Goal: Task Accomplishment & Management: Manage account settings

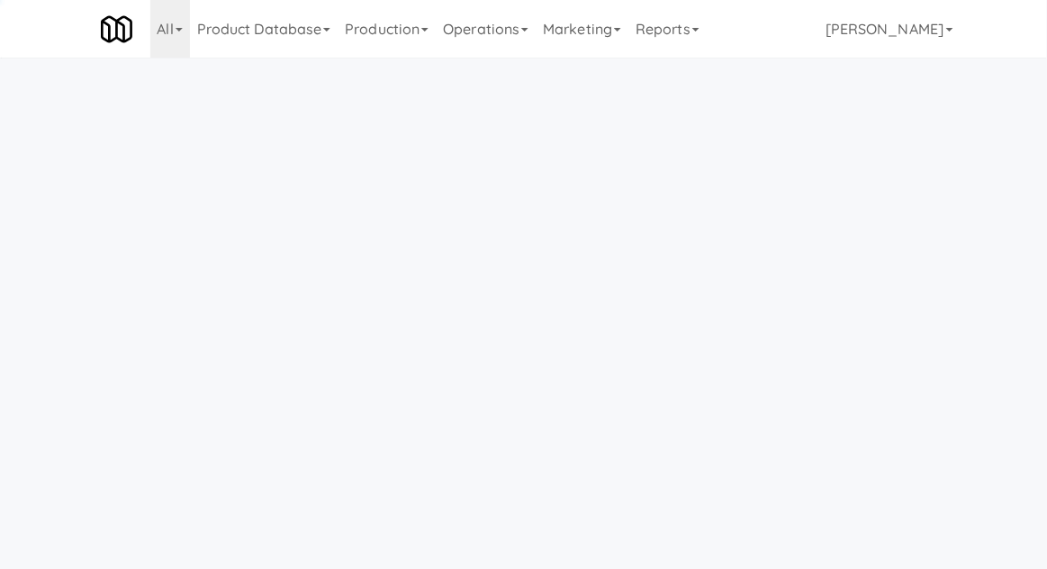
click at [469, 49] on link "Operations" at bounding box center [486, 29] width 100 height 58
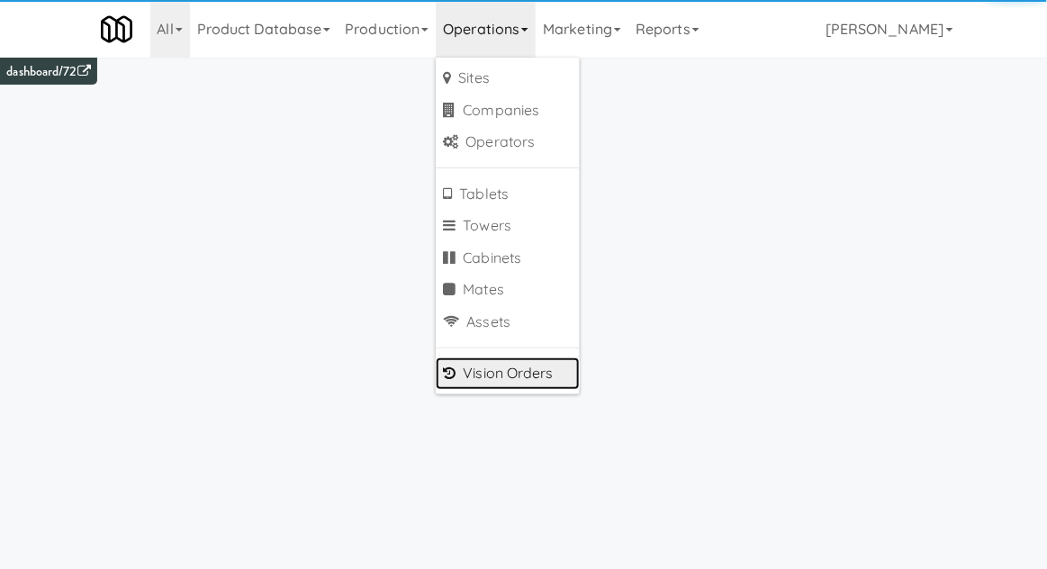
click at [497, 376] on link "Vision Orders" at bounding box center [508, 373] width 144 height 32
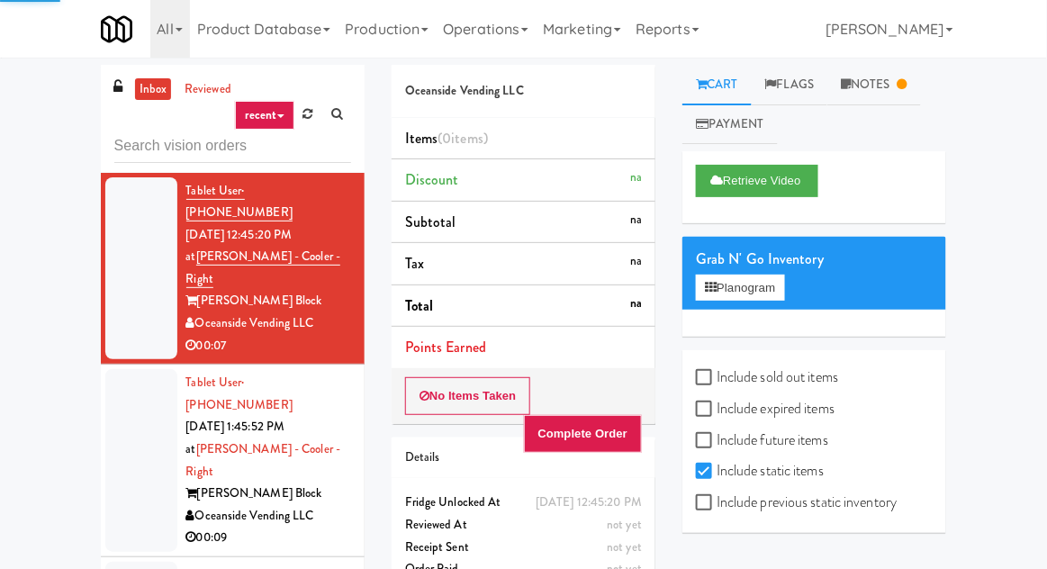
type input "R"
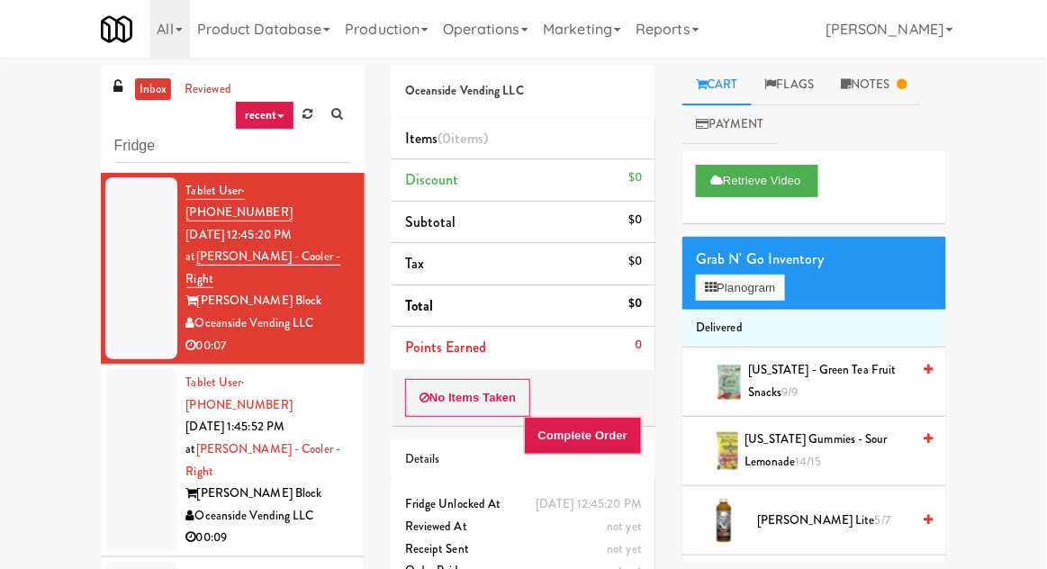
type input "Fridge"
click at [68, 127] on div "inbox reviewed recent all unclear take inventory issue suspicious failed recent…" at bounding box center [523, 396] width 1047 height 662
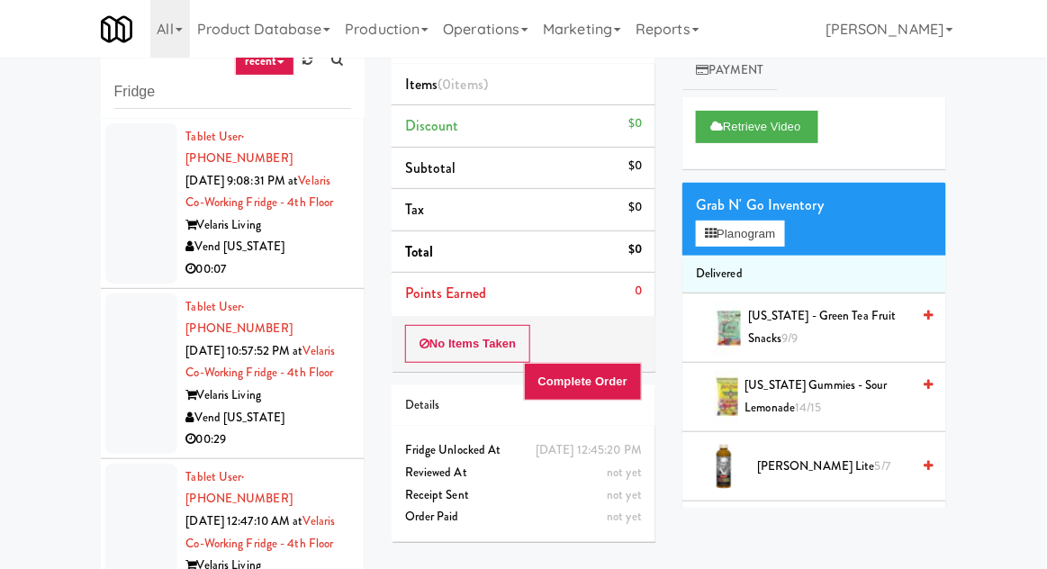
scroll to position [50, 0]
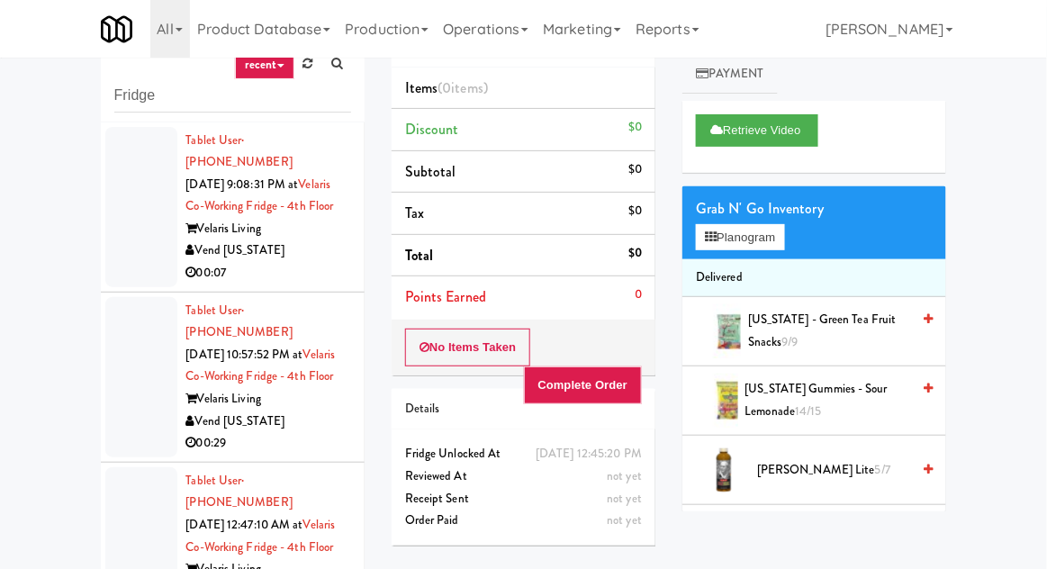
click at [131, 253] on div at bounding box center [141, 207] width 72 height 160
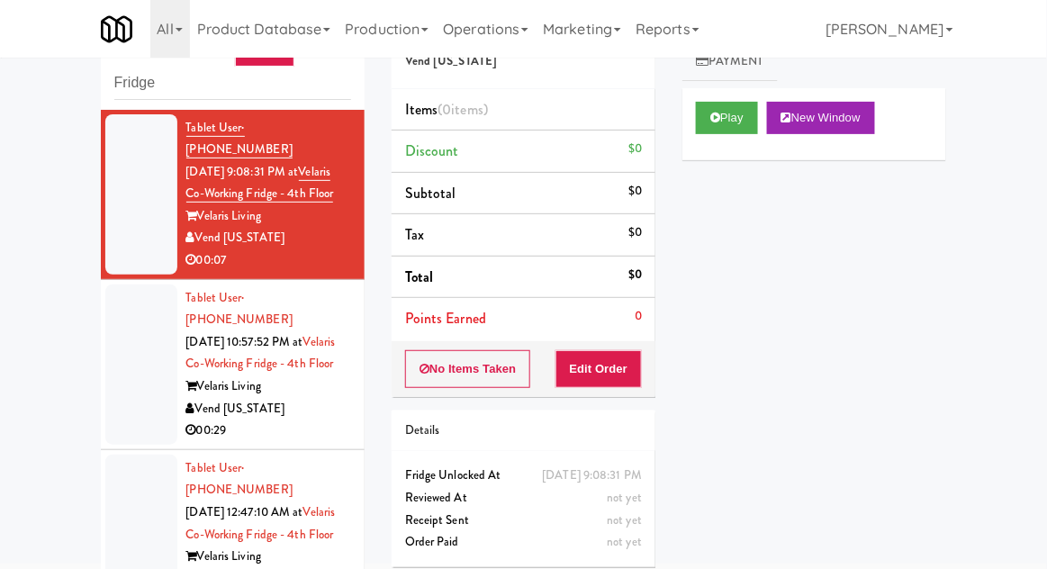
scroll to position [69, 0]
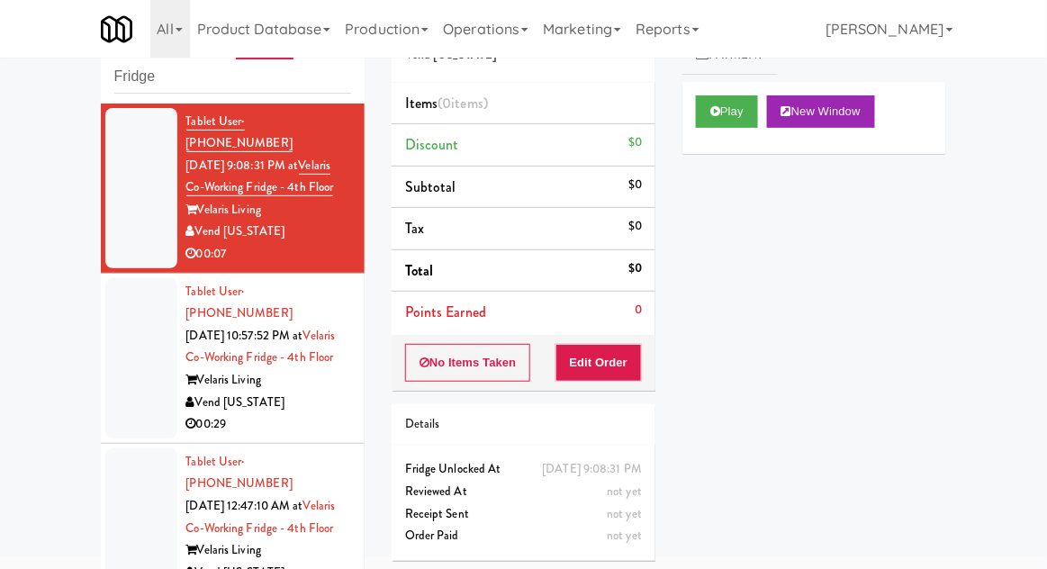
click at [123, 370] on div at bounding box center [141, 358] width 72 height 160
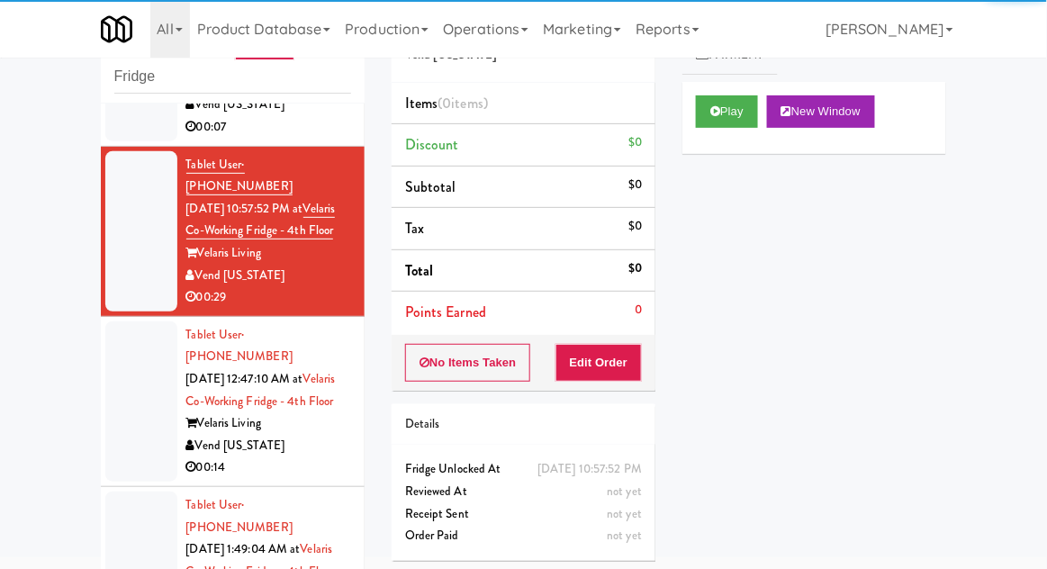
click at [134, 411] on div at bounding box center [141, 401] width 72 height 160
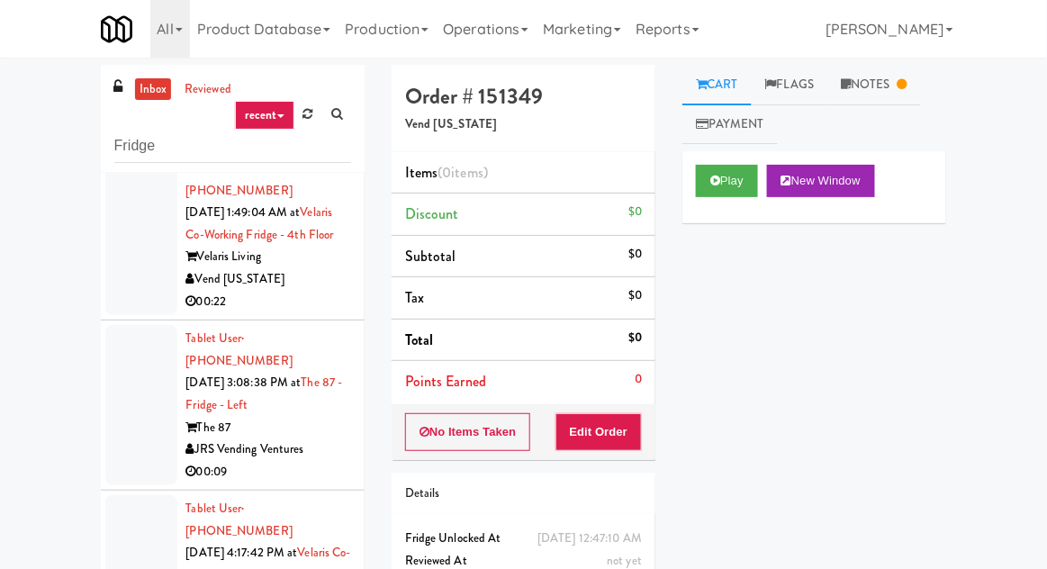
scroll to position [534, 0]
click at [146, 285] on div at bounding box center [141, 234] width 72 height 160
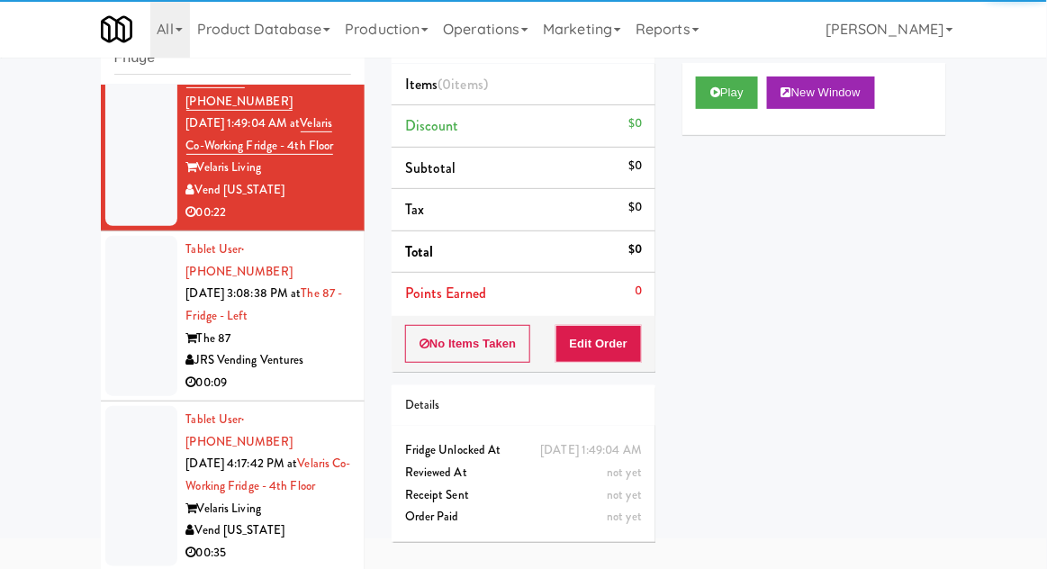
scroll to position [156, 0]
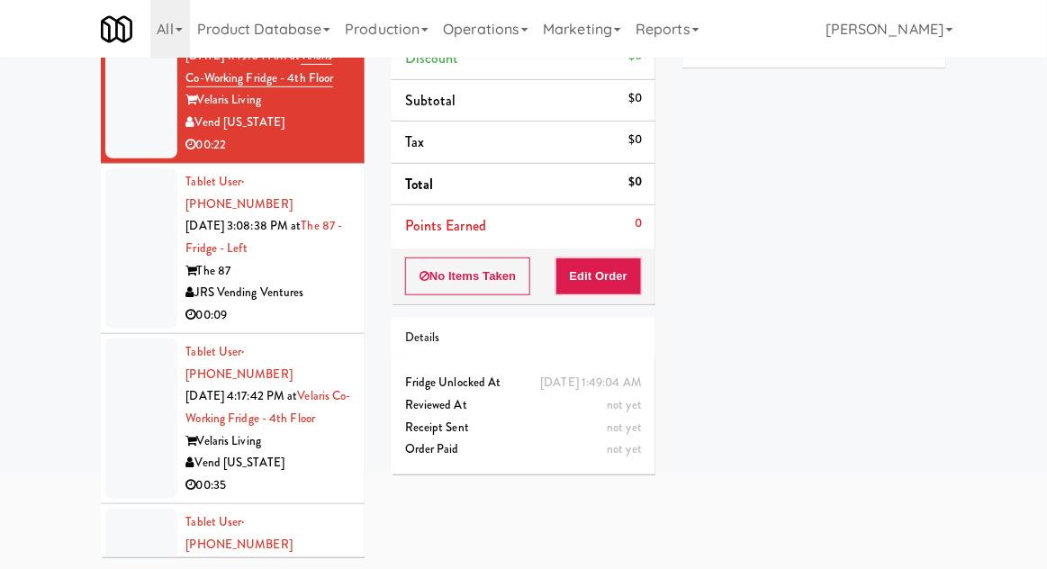
click at [140, 277] on div at bounding box center [141, 248] width 72 height 160
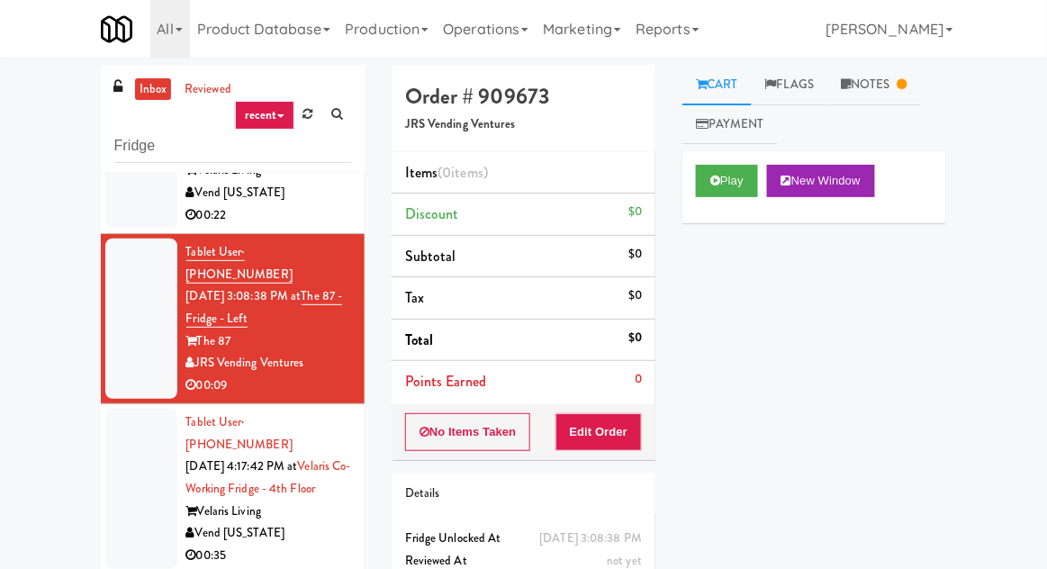
click at [911, 102] on link "Notes" at bounding box center [874, 85] width 94 height 41
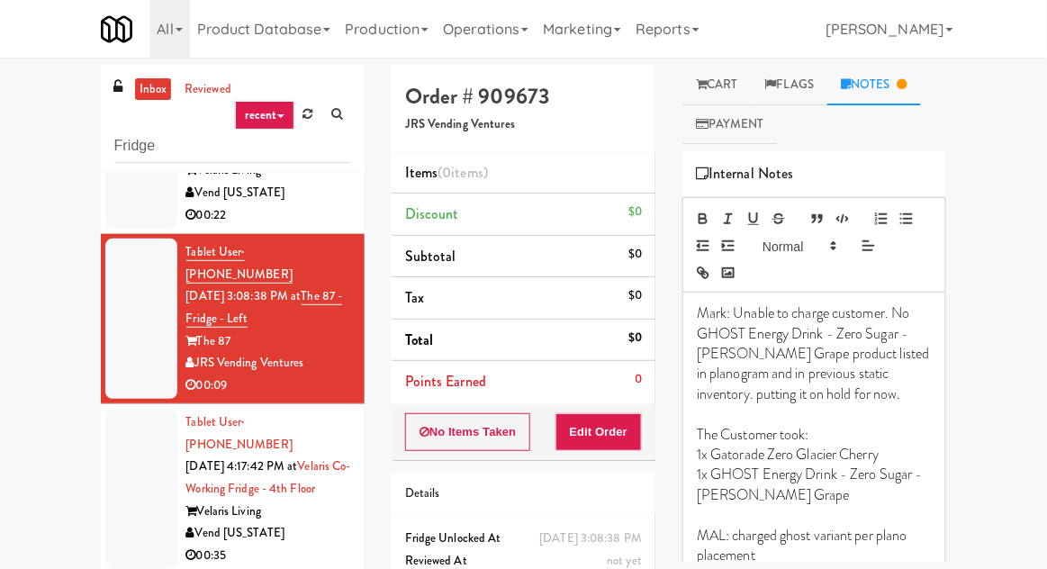
click at [726, 84] on link "Cart" at bounding box center [716, 85] width 69 height 41
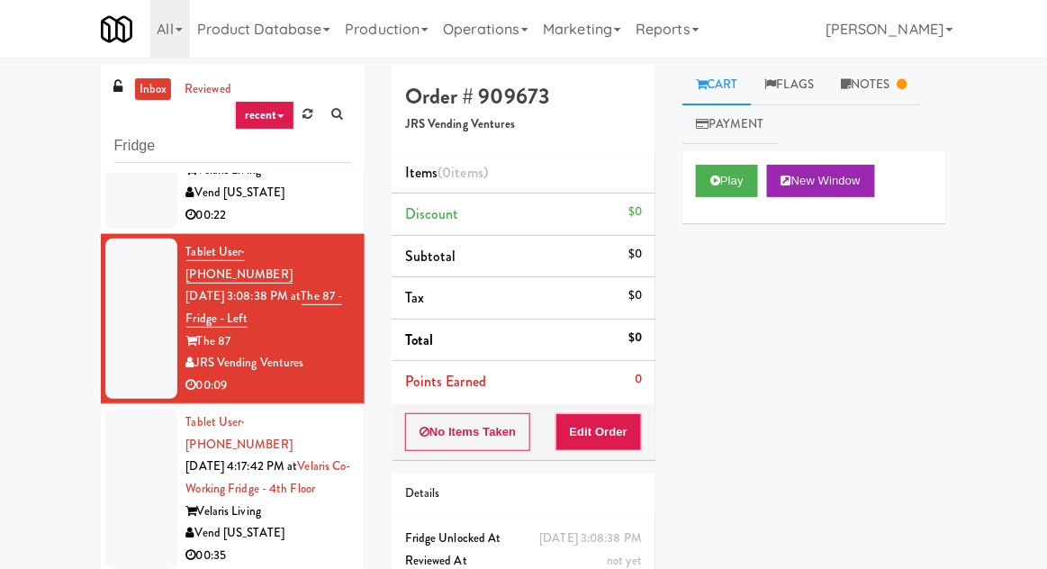
scroll to position [69, 0]
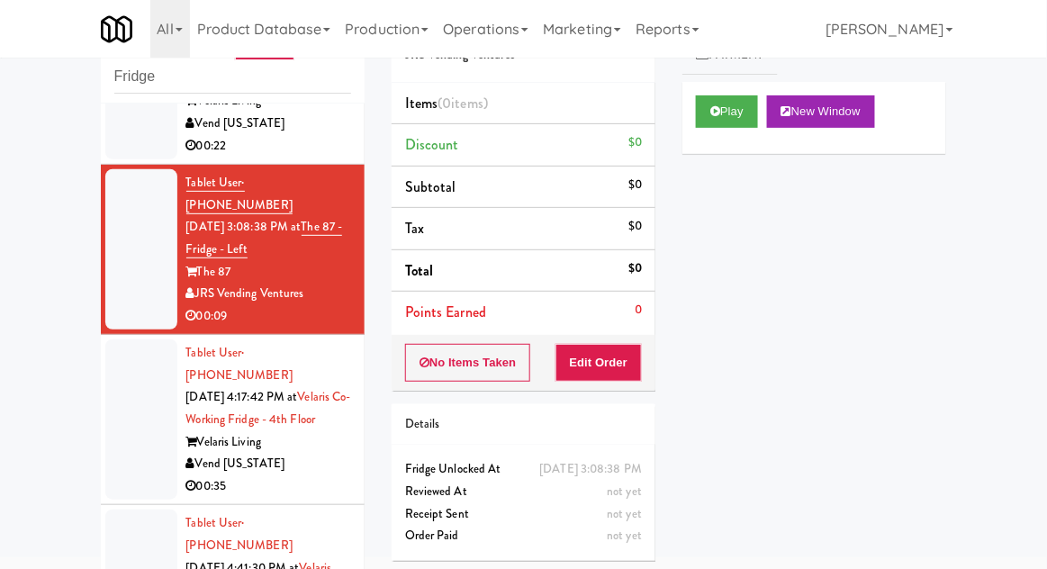
click at [122, 423] on div at bounding box center [141, 419] width 72 height 160
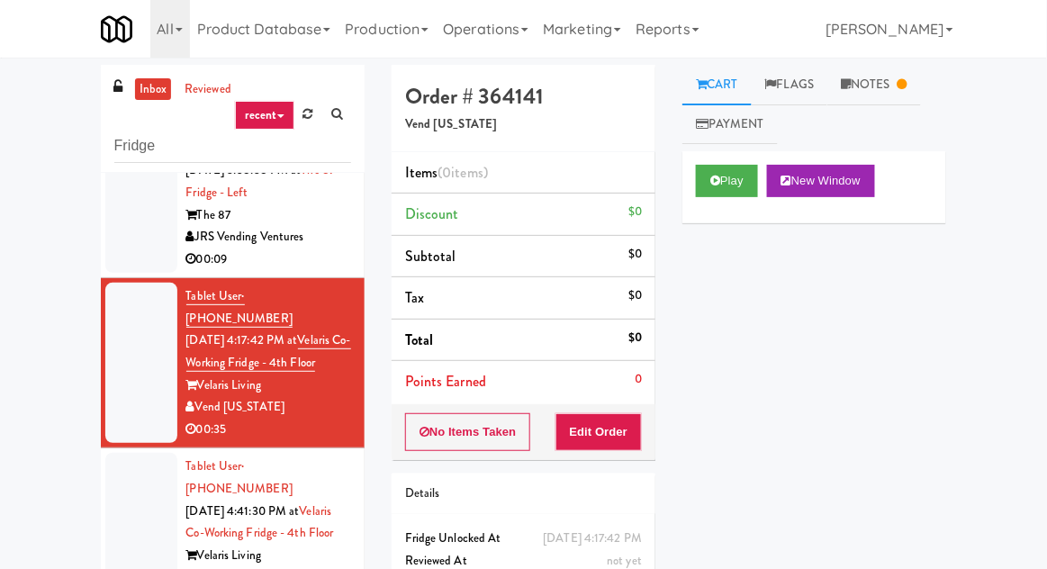
click at [889, 73] on link "Notes" at bounding box center [874, 85] width 94 height 41
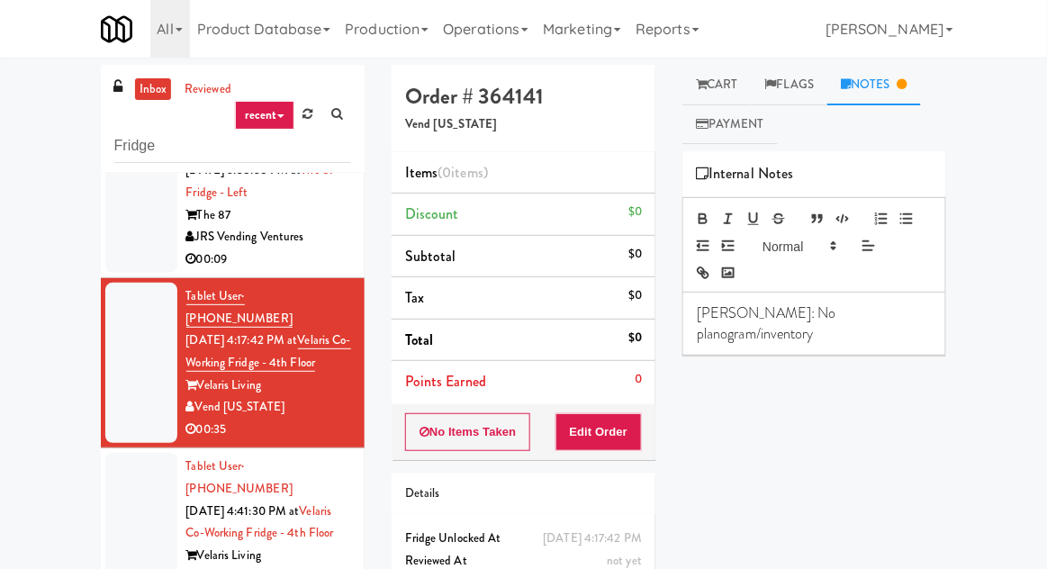
click at [728, 93] on link "Cart" at bounding box center [716, 85] width 69 height 41
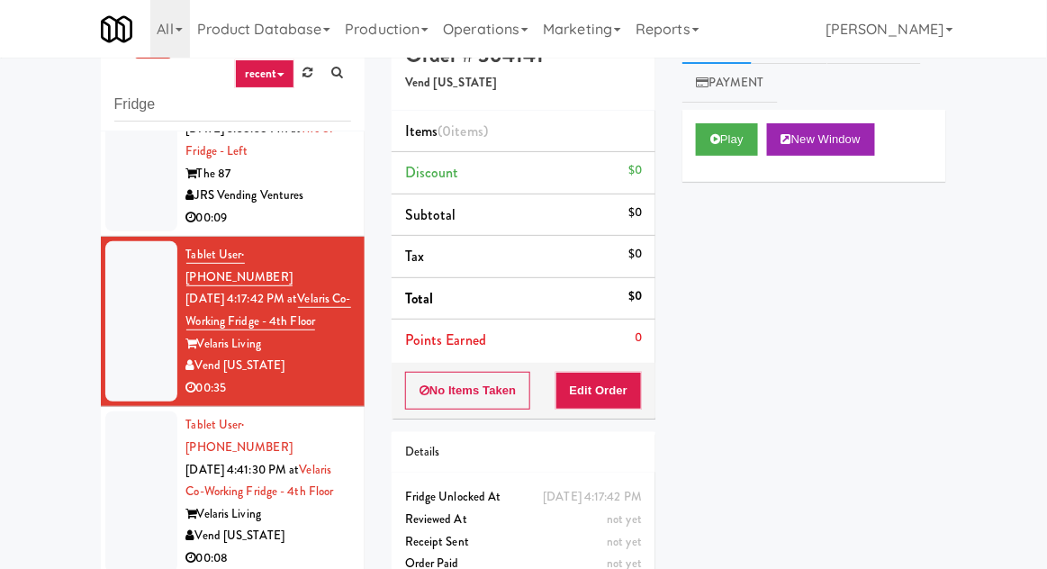
scroll to position [69, 0]
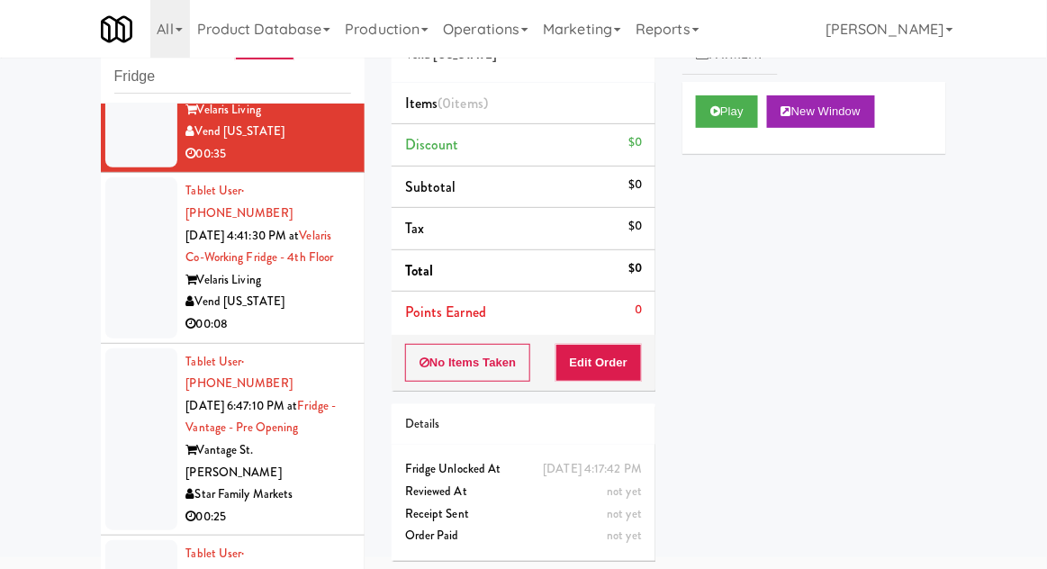
click at [118, 289] on div at bounding box center [141, 257] width 72 height 160
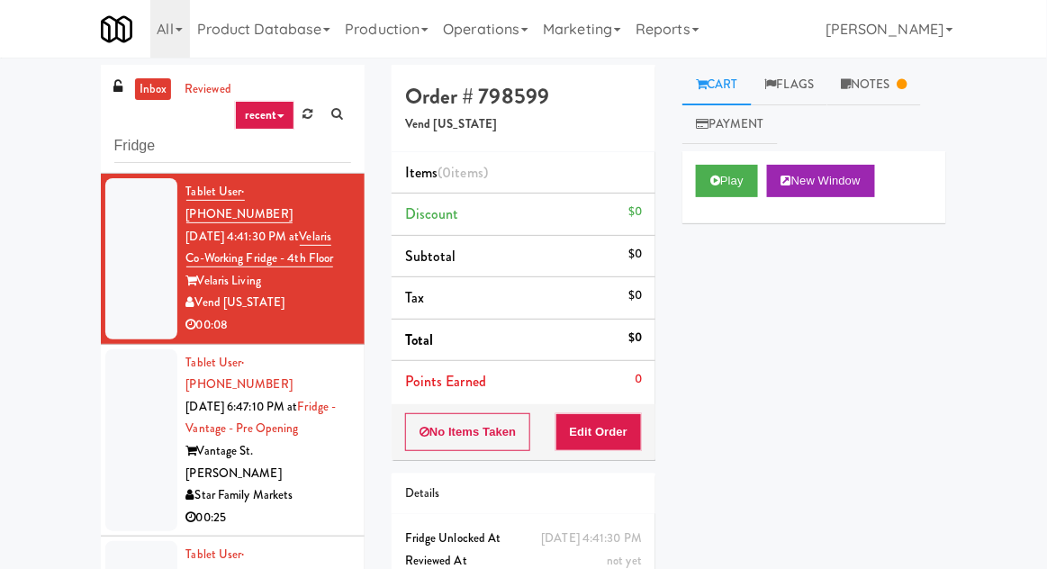
click at [896, 86] on link "Notes" at bounding box center [874, 85] width 94 height 41
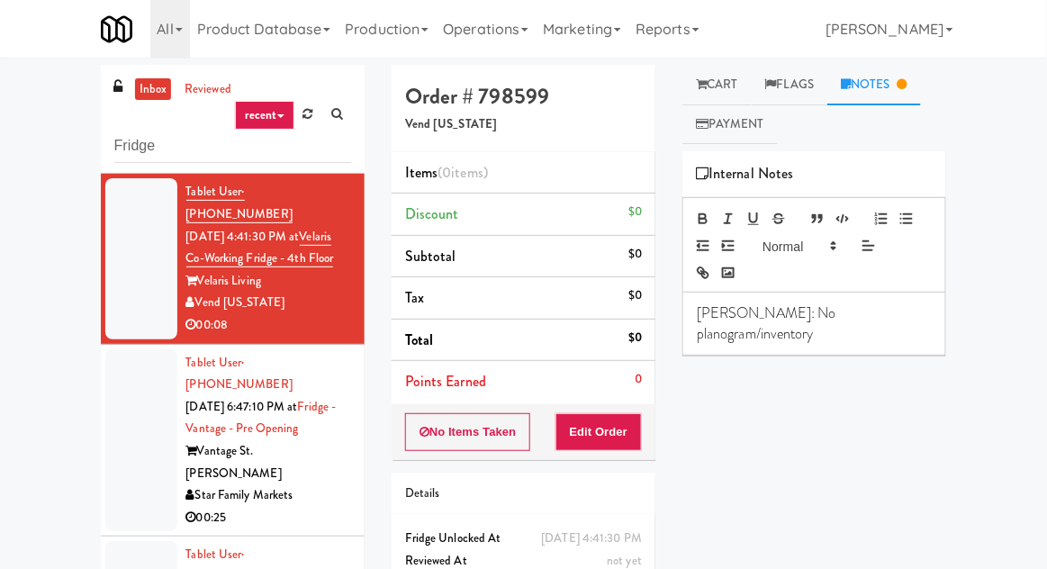
click at [717, 82] on link "Cart" at bounding box center [716, 85] width 69 height 41
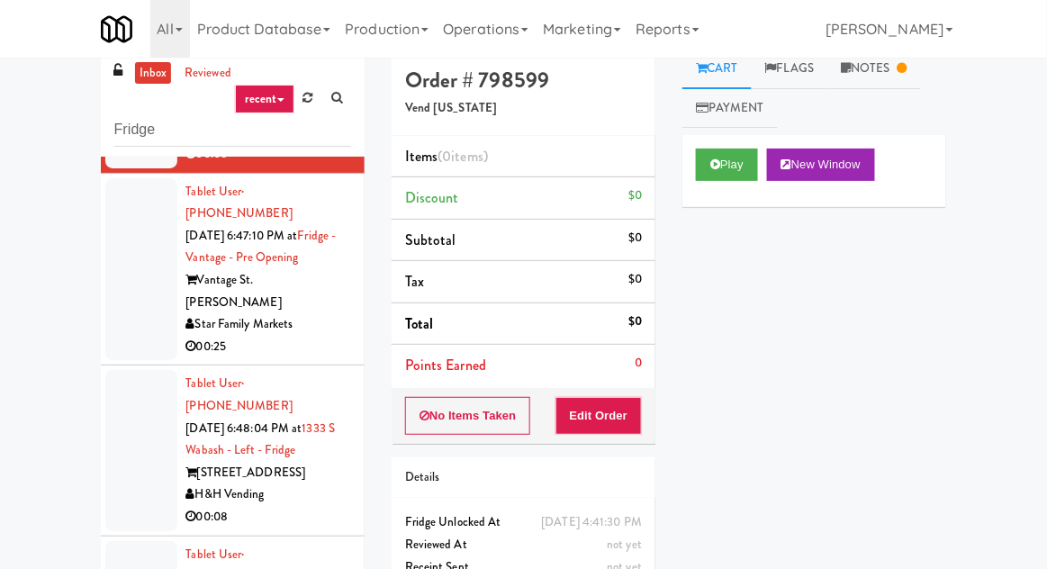
scroll to position [69, 0]
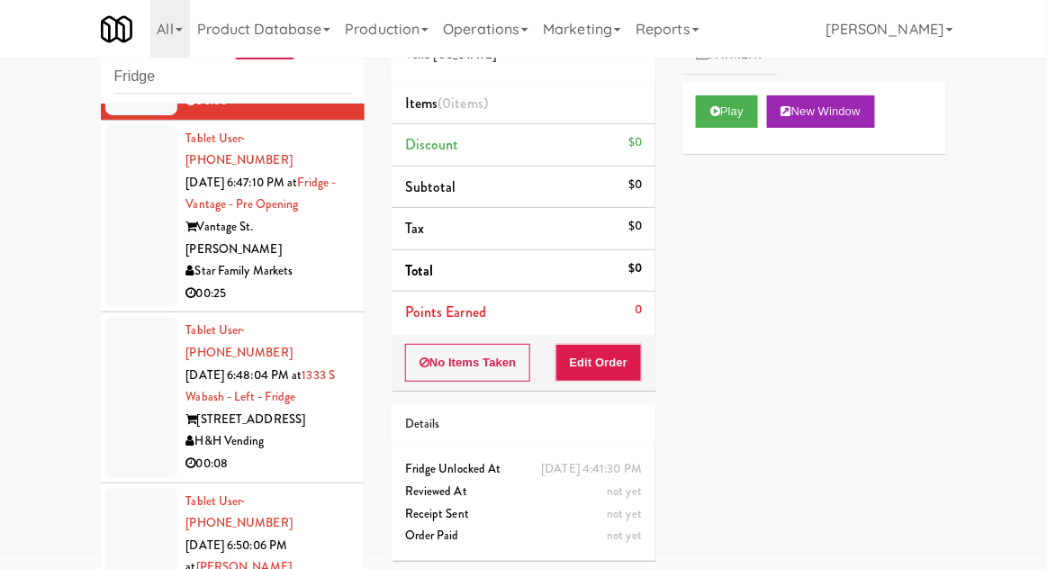
click at [157, 213] on div at bounding box center [141, 216] width 72 height 183
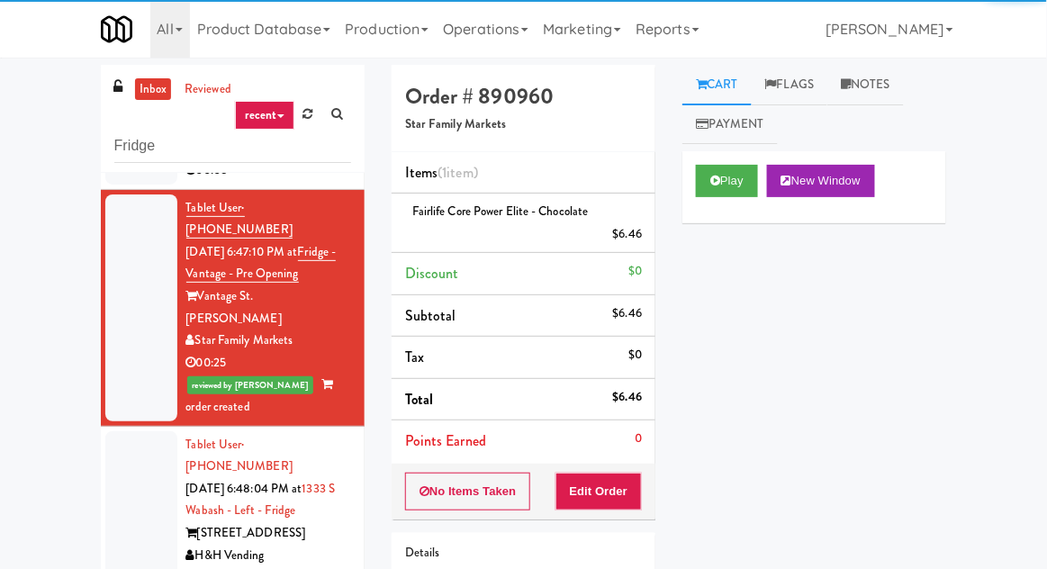
click at [144, 431] on div at bounding box center [141, 511] width 72 height 160
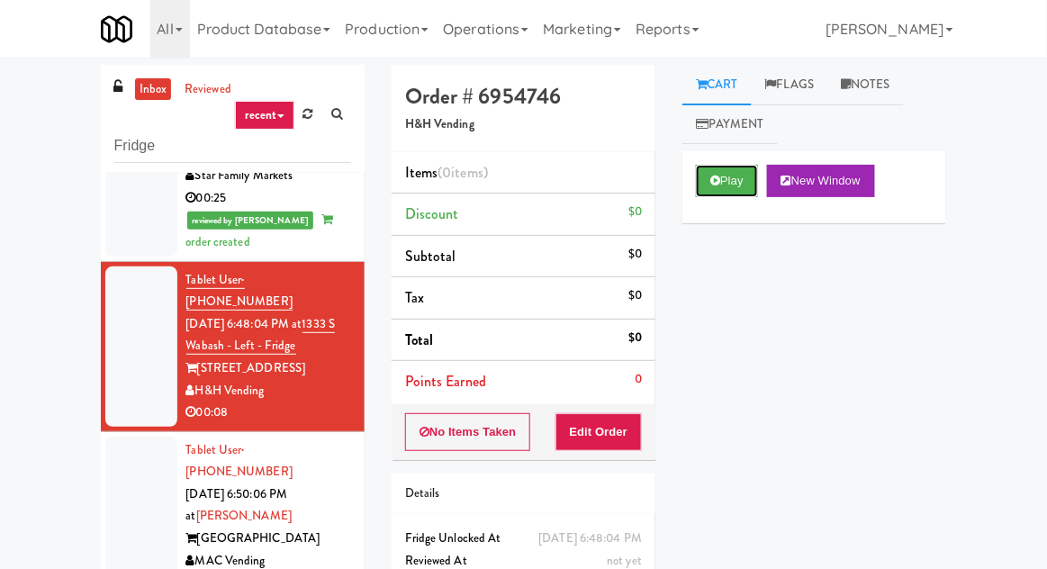
click at [742, 176] on button "Play" at bounding box center [727, 181] width 62 height 32
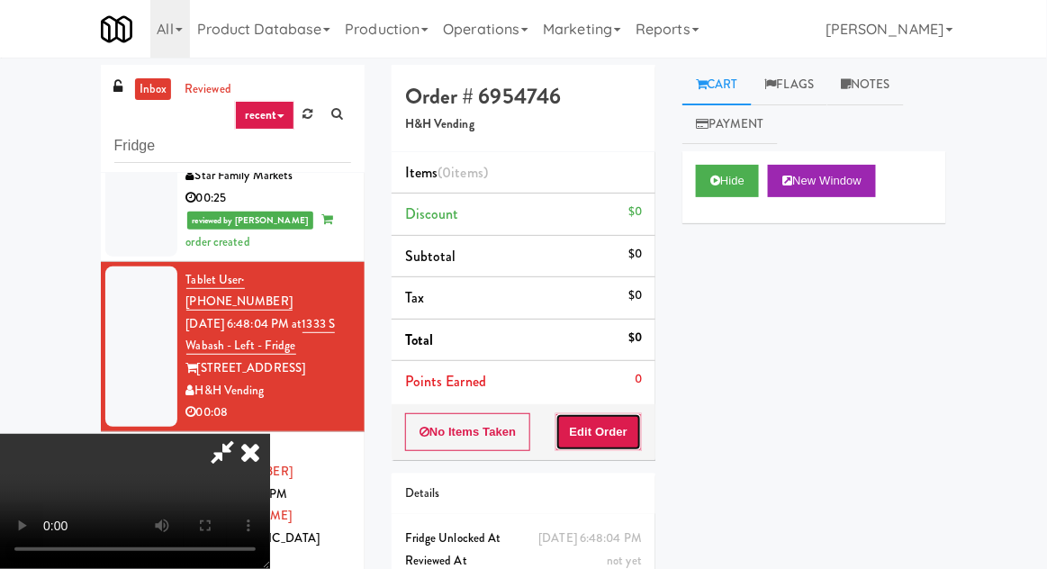
click at [623, 434] on button "Edit Order" at bounding box center [598, 432] width 87 height 38
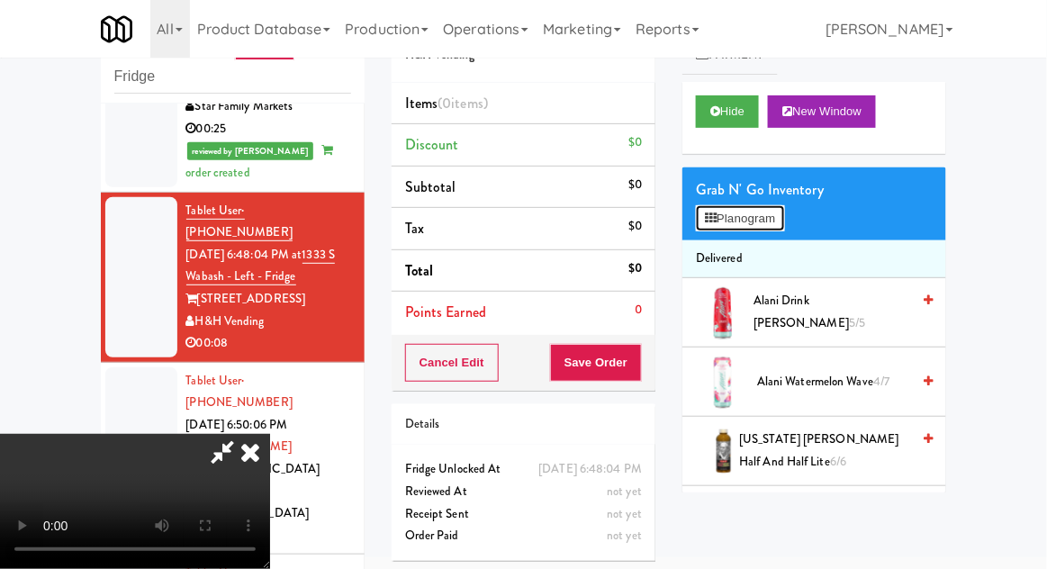
click at [774, 227] on button "Planogram" at bounding box center [740, 218] width 88 height 27
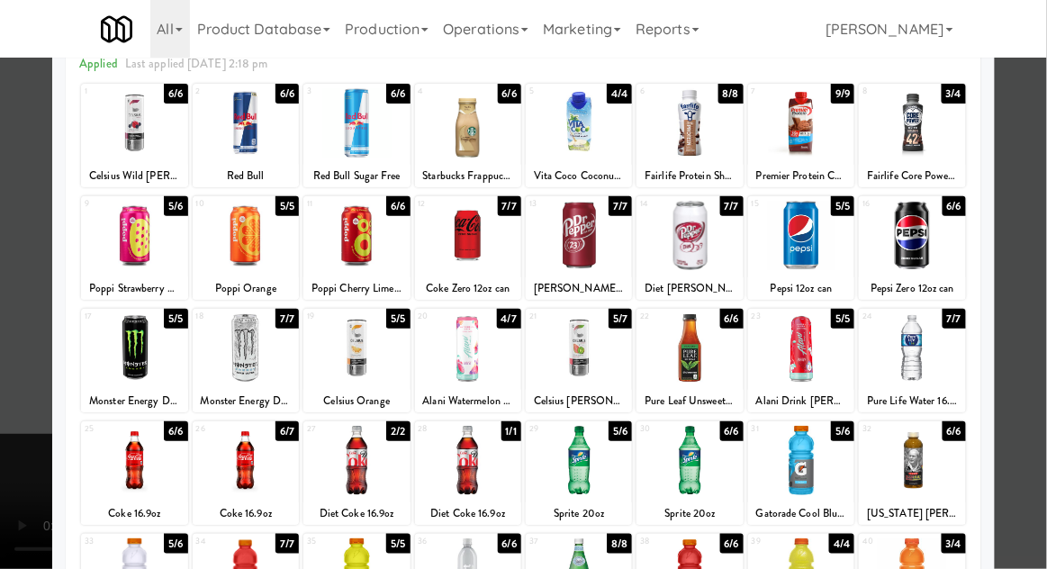
click at [128, 439] on div at bounding box center [134, 460] width 106 height 69
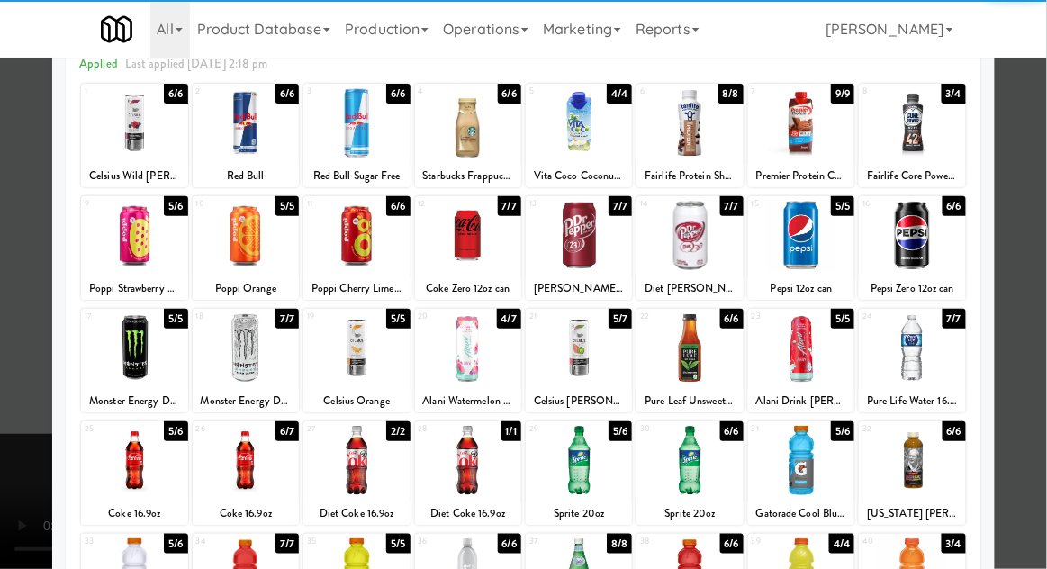
click at [24, 377] on div at bounding box center [523, 284] width 1047 height 569
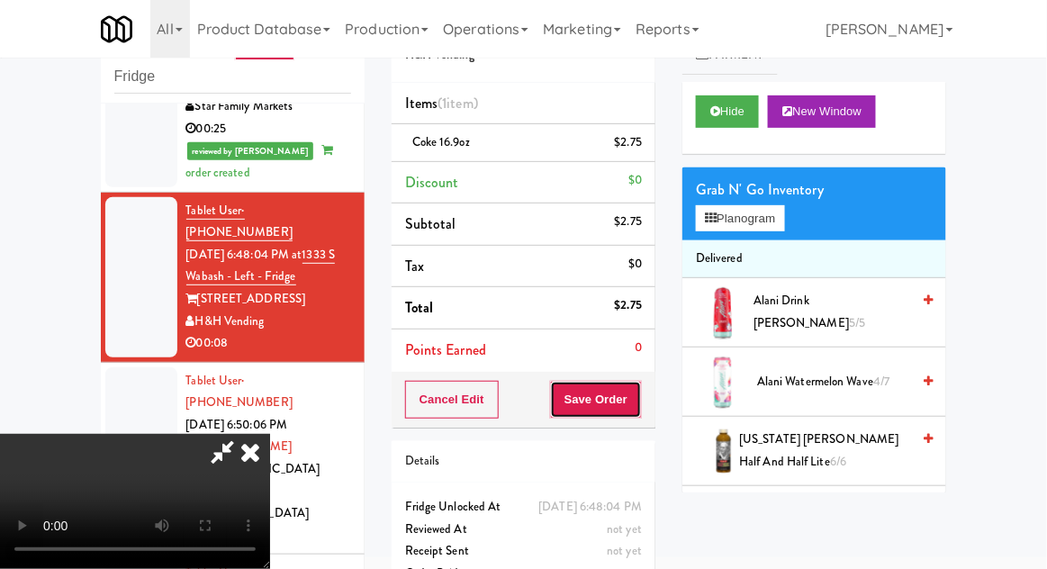
click at [636, 392] on button "Save Order" at bounding box center [596, 400] width 92 height 38
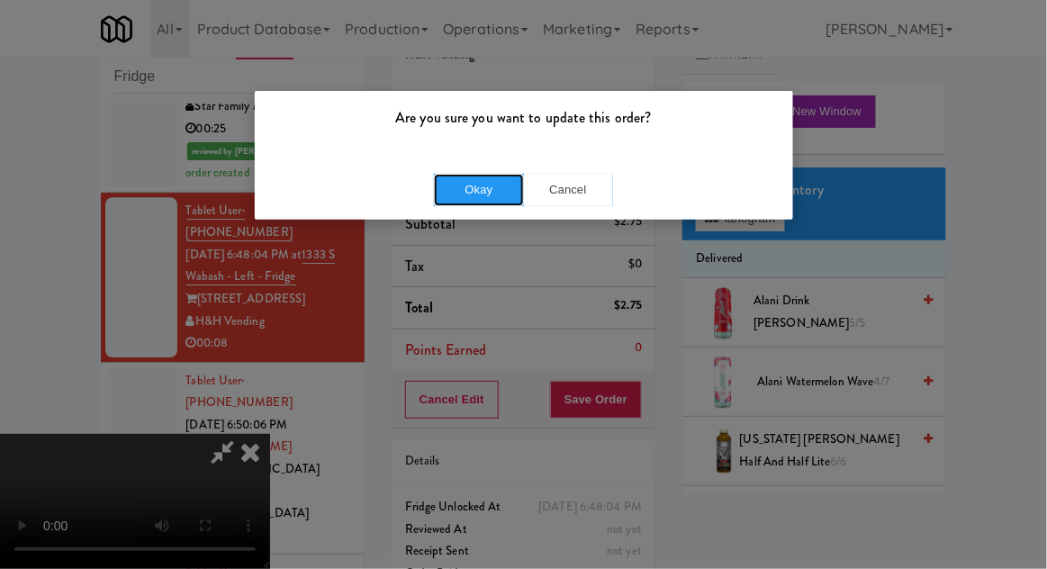
click at [461, 189] on button "Okay" at bounding box center [479, 190] width 90 height 32
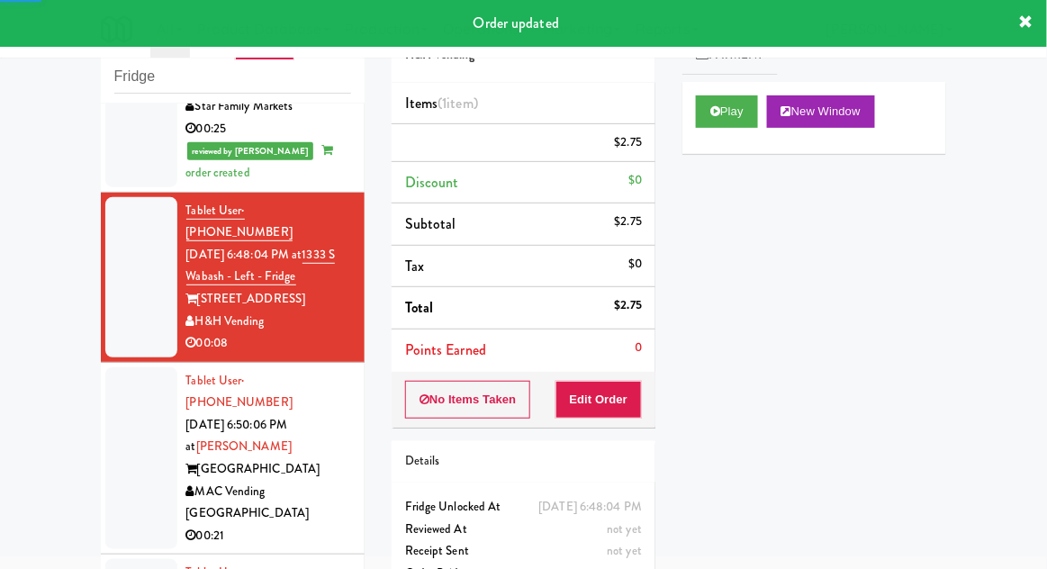
click at [121, 389] on div at bounding box center [141, 458] width 72 height 183
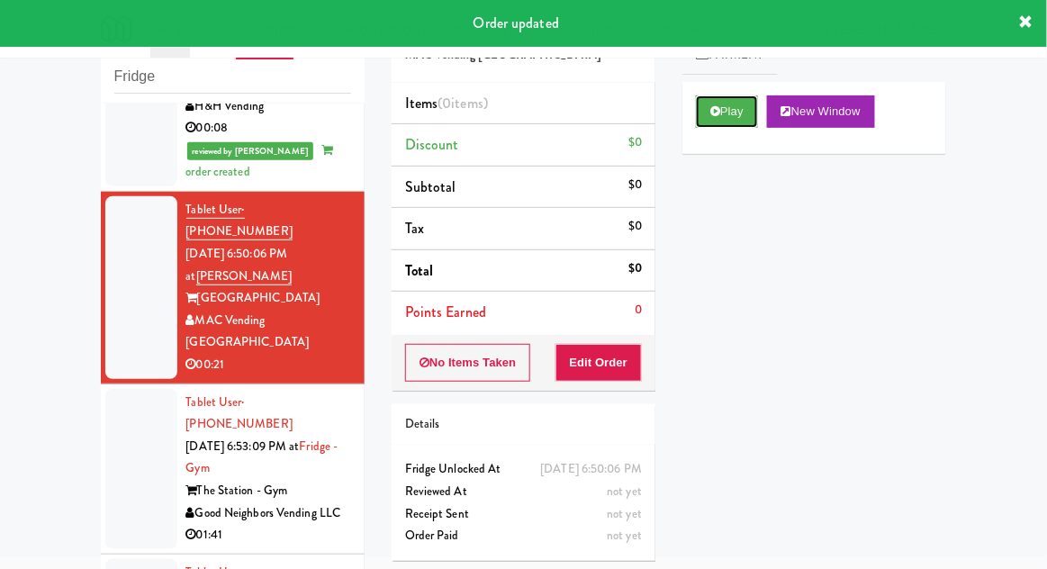
click at [740, 106] on button "Play" at bounding box center [727, 111] width 62 height 32
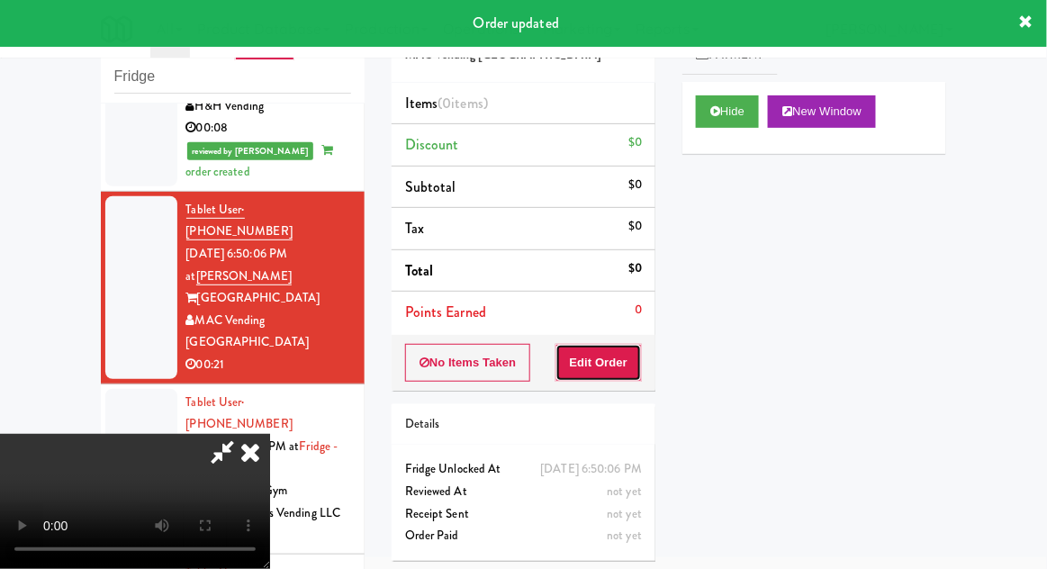
click at [603, 376] on button "Edit Order" at bounding box center [598, 363] width 87 height 38
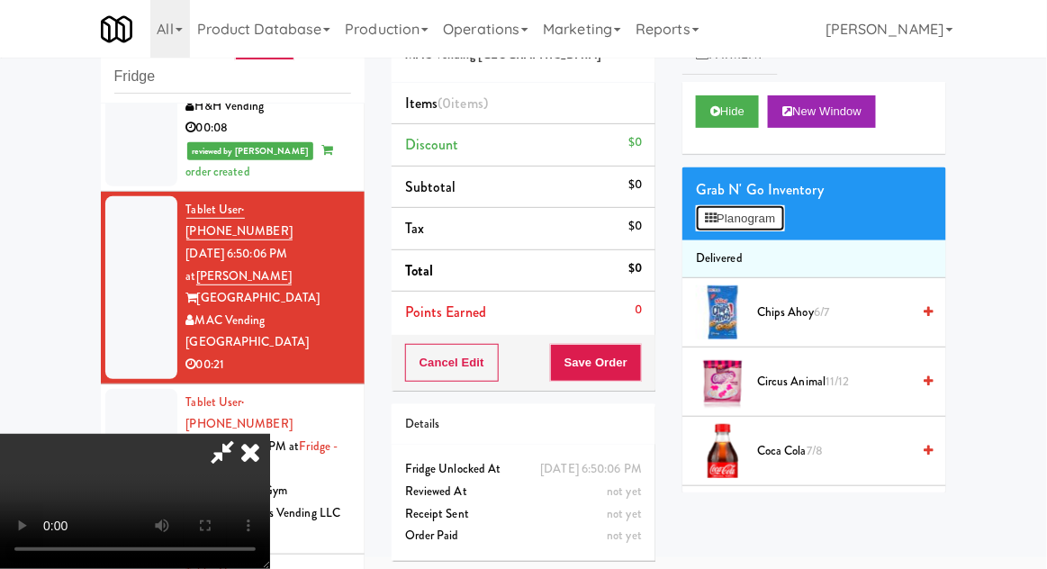
click at [764, 228] on button "Planogram" at bounding box center [740, 218] width 88 height 27
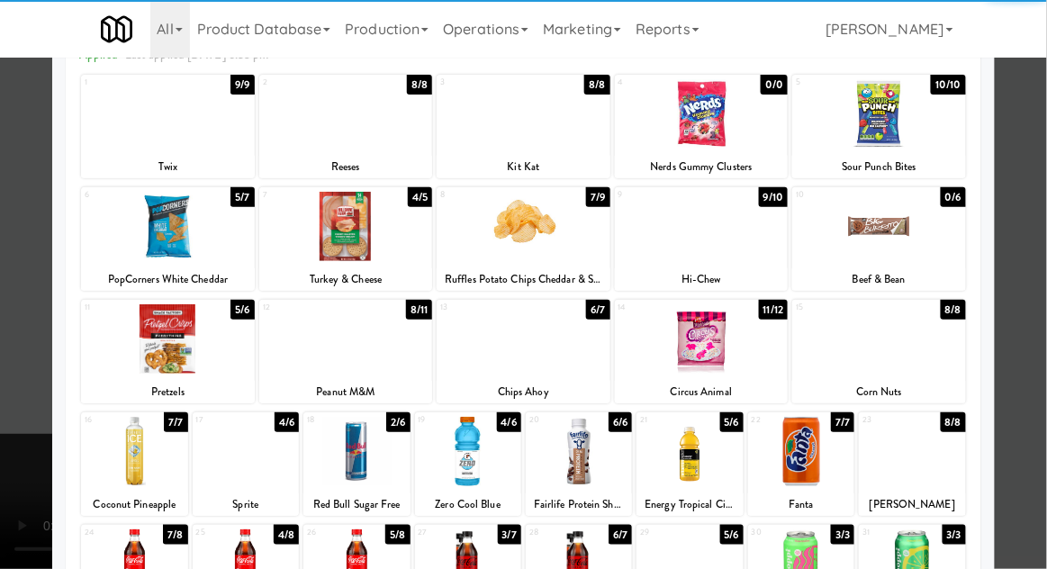
scroll to position [102, 0]
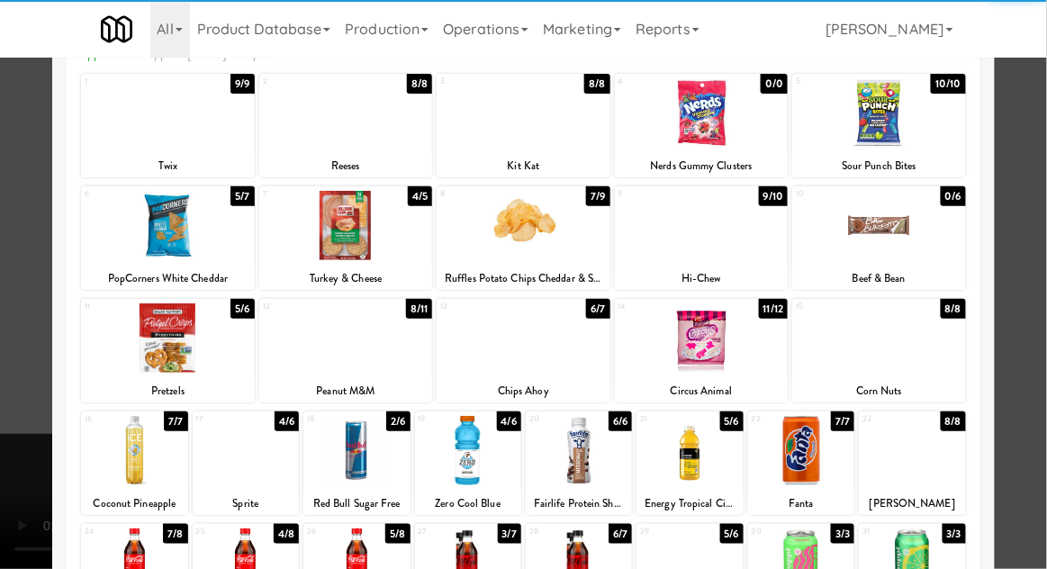
click at [243, 540] on div at bounding box center [246, 562] width 106 height 69
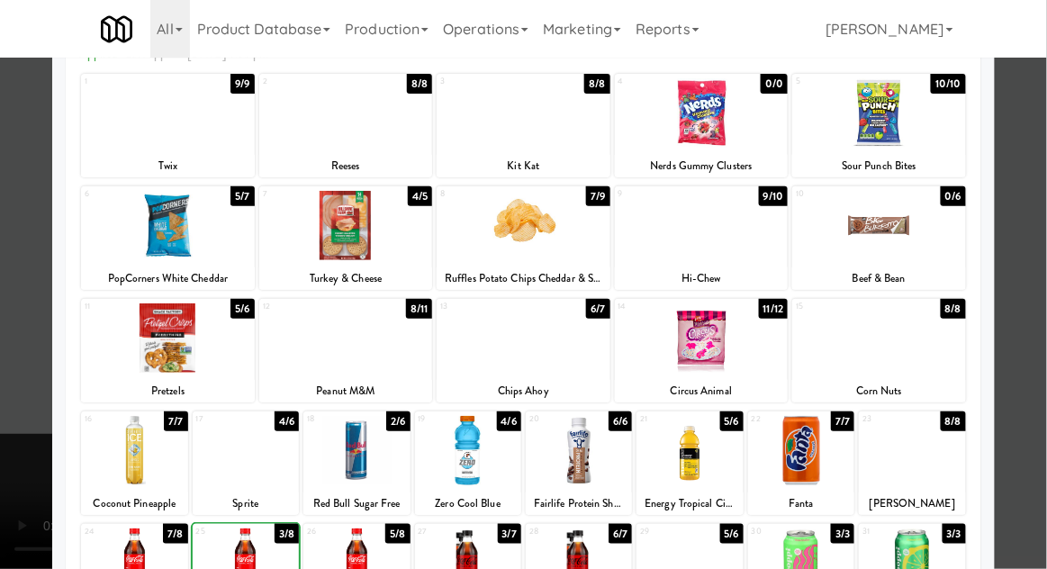
click at [1038, 304] on div at bounding box center [523, 284] width 1047 height 569
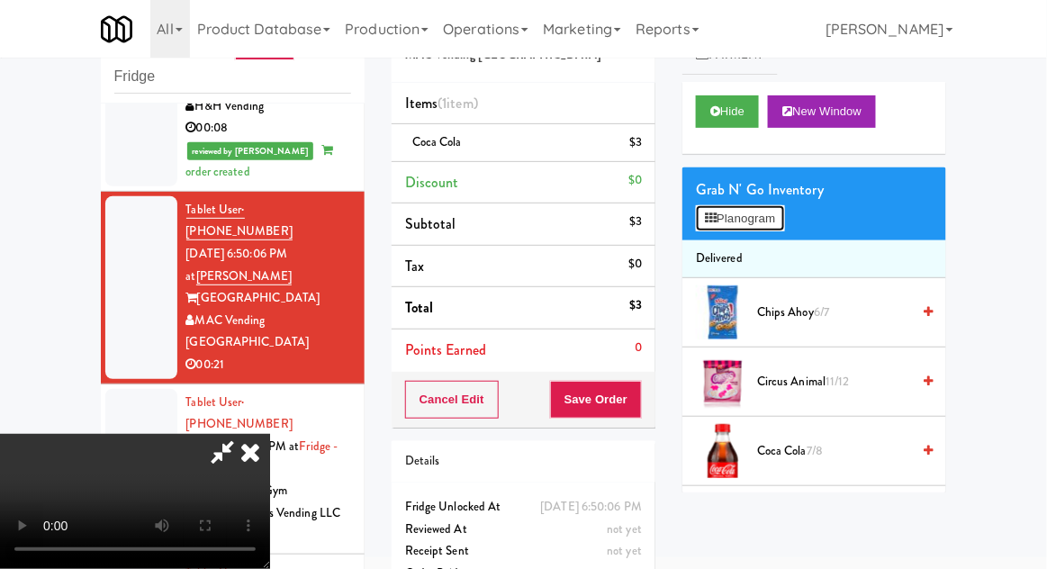
click at [757, 227] on button "Planogram" at bounding box center [740, 218] width 88 height 27
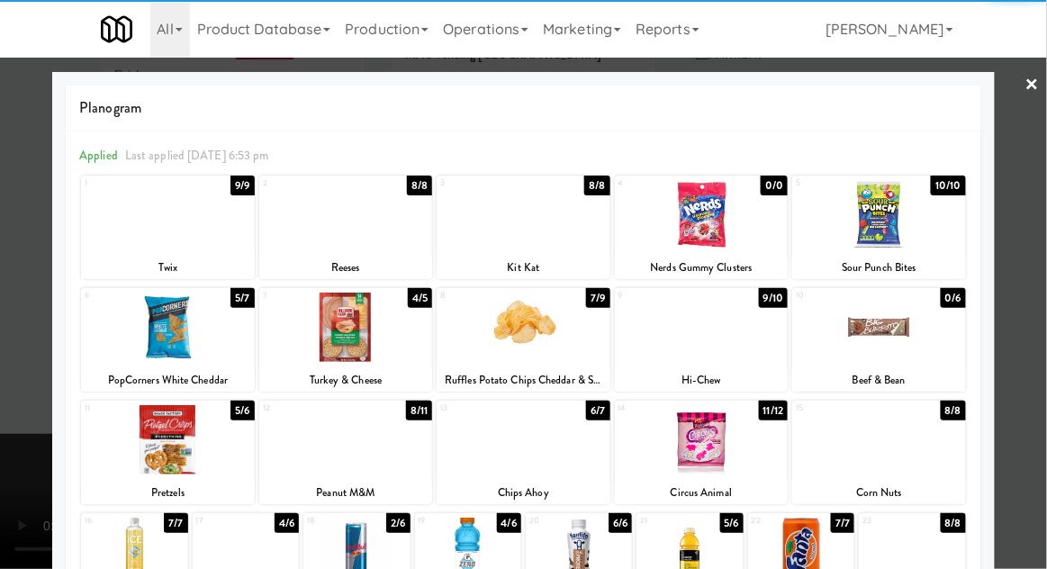
click at [499, 221] on div at bounding box center [524, 214] width 174 height 69
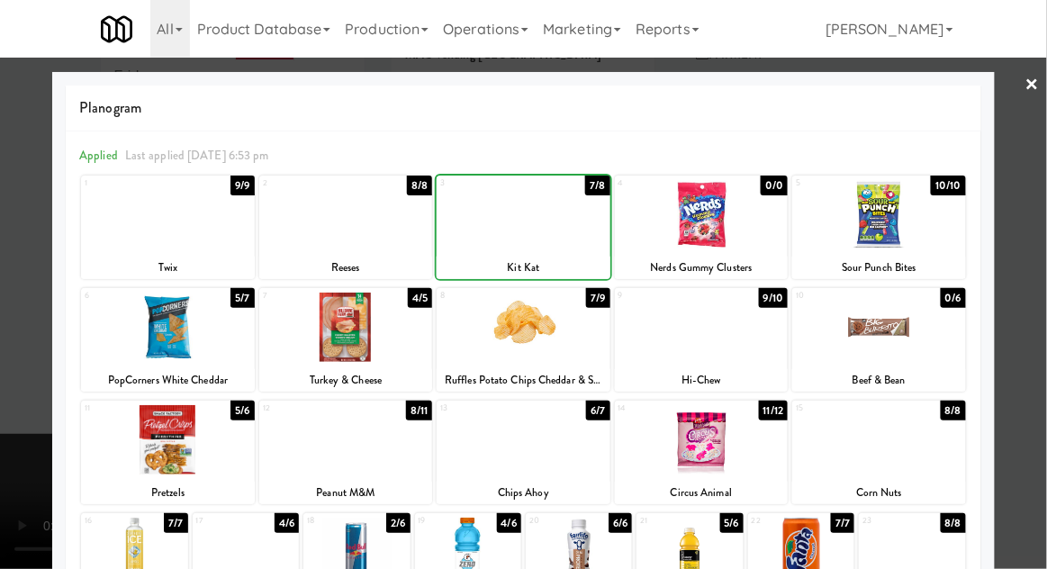
click at [1045, 284] on div at bounding box center [523, 284] width 1047 height 569
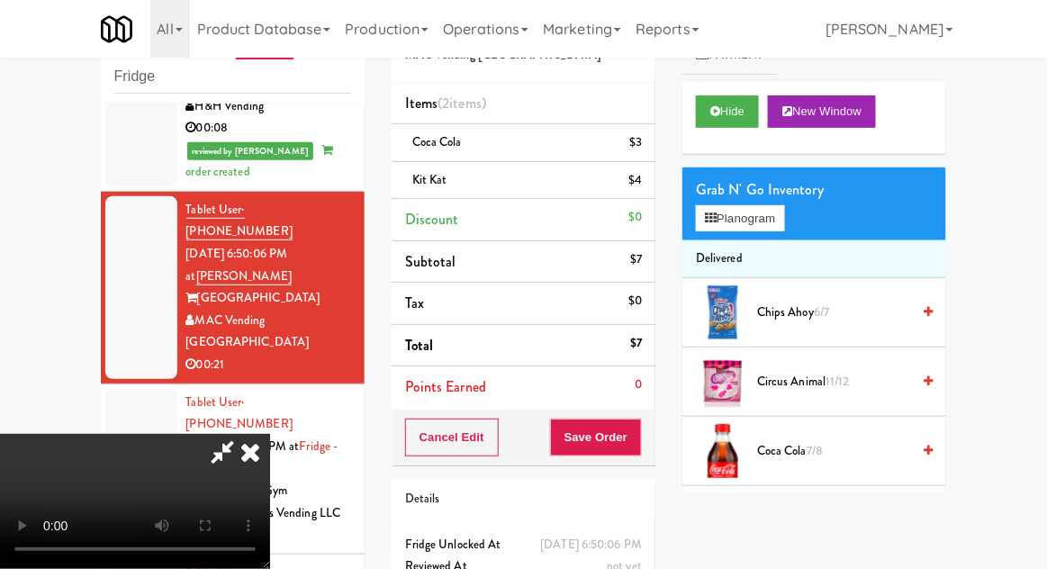
click at [644, 185] on icon at bounding box center [643, 187] width 9 height 12
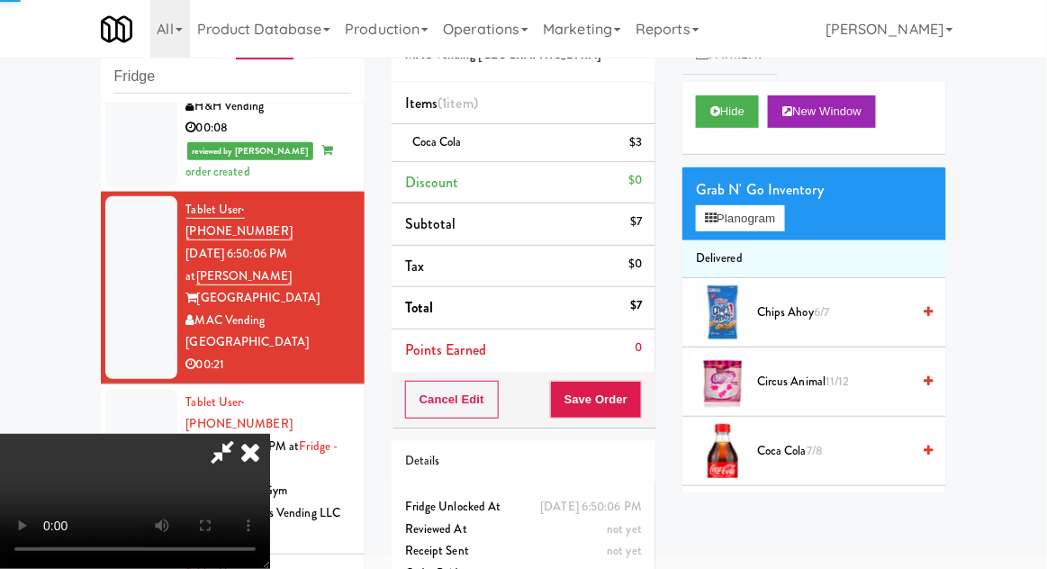
click at [646, 190] on li "Discount $0" at bounding box center [524, 183] width 264 height 42
click at [770, 217] on button "Planogram" at bounding box center [740, 218] width 88 height 27
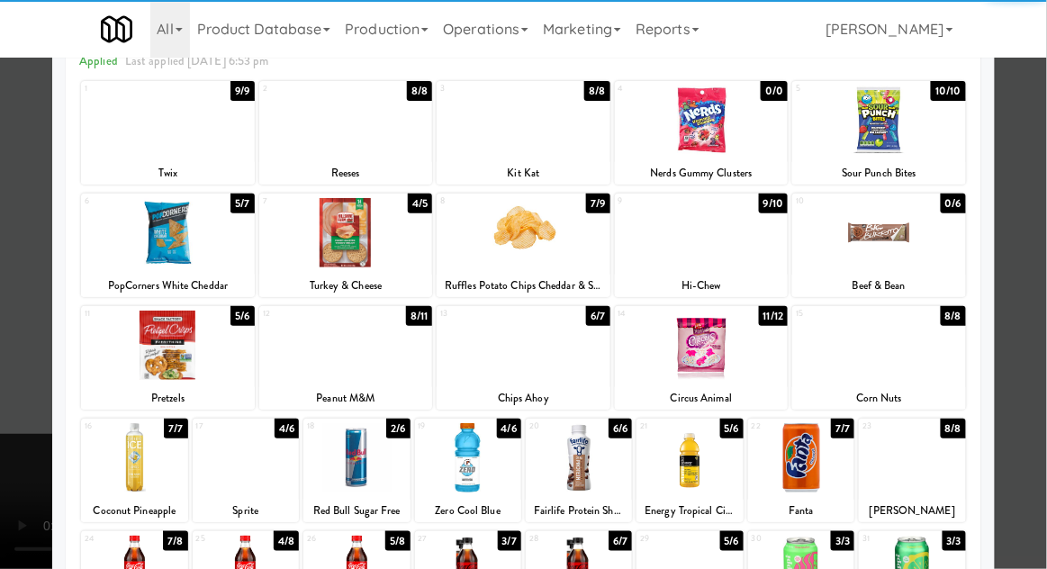
scroll to position [98, 0]
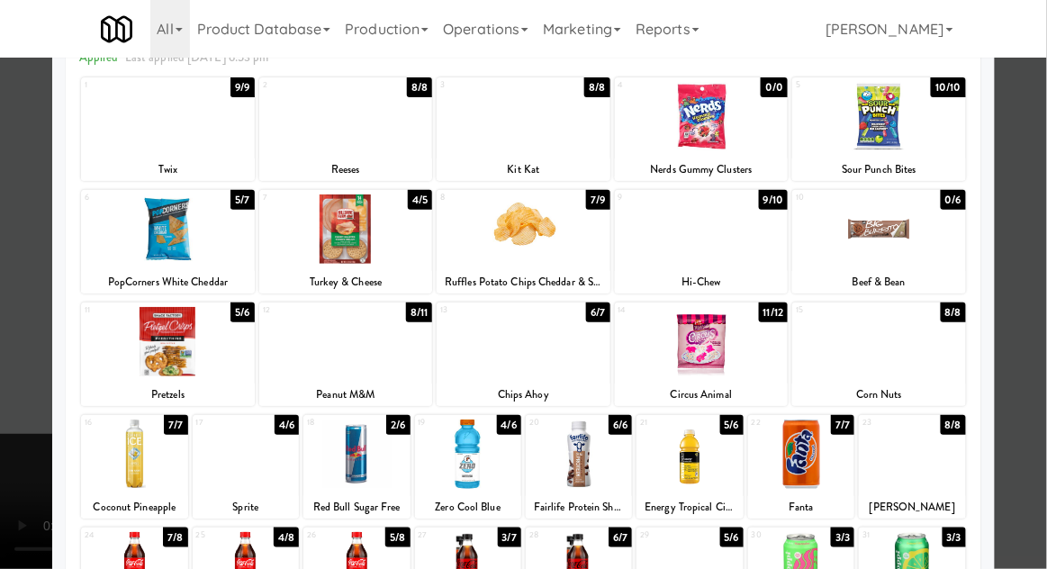
click at [304, 383] on div "Peanut M&M" at bounding box center [346, 394] width 168 height 23
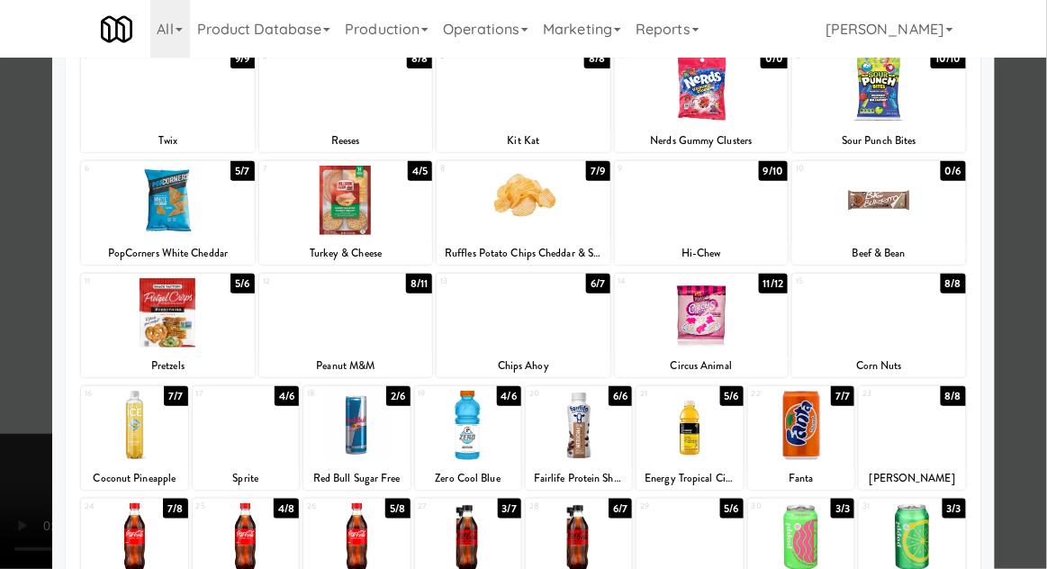
click at [314, 316] on div at bounding box center [346, 312] width 174 height 69
click at [1025, 216] on div at bounding box center [523, 284] width 1047 height 569
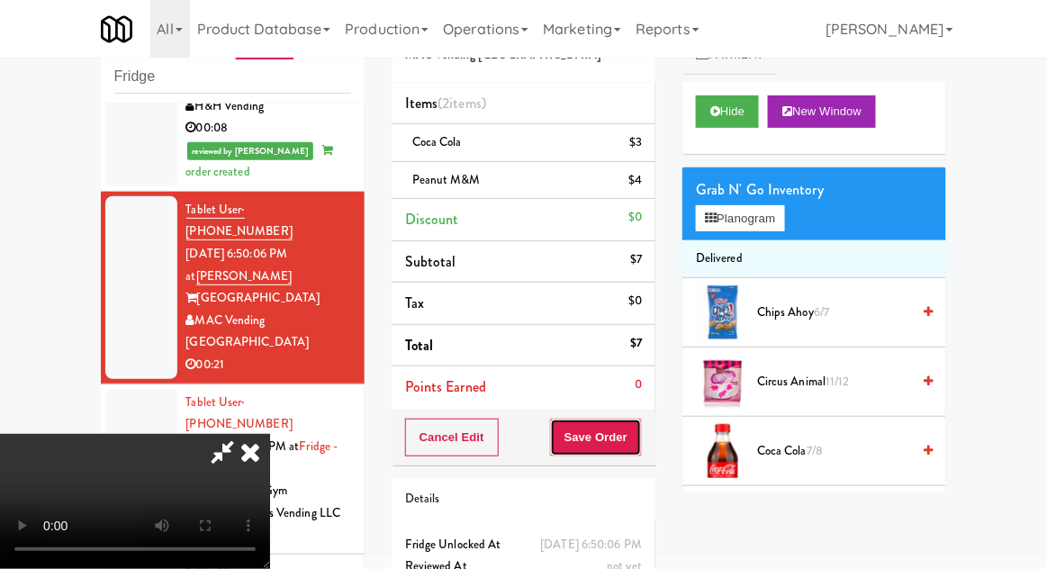
click at [640, 430] on button "Save Order" at bounding box center [596, 438] width 92 height 38
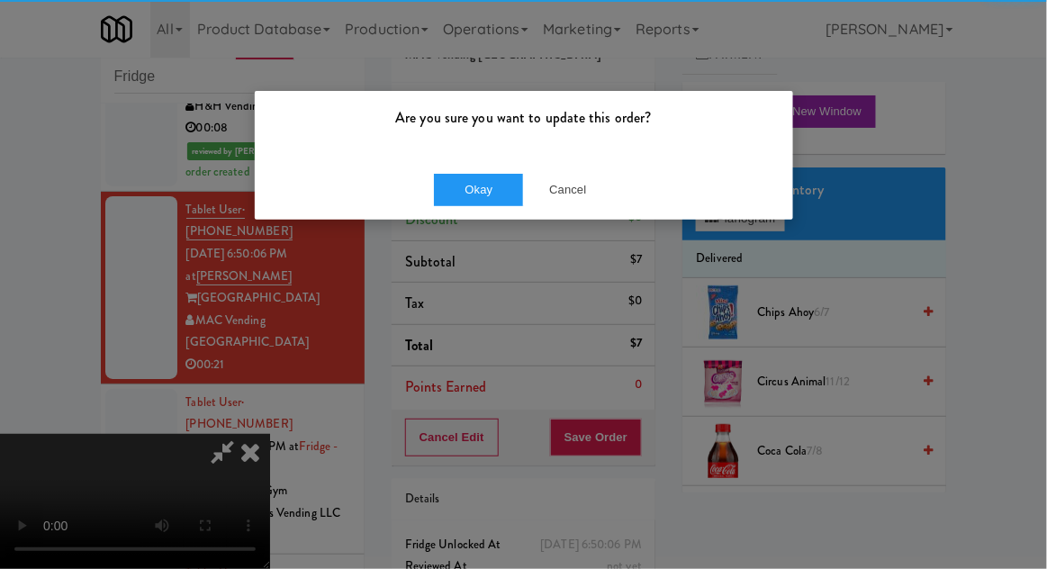
click at [466, 123] on p "Are you sure you want to update this order?" at bounding box center [523, 117] width 511 height 27
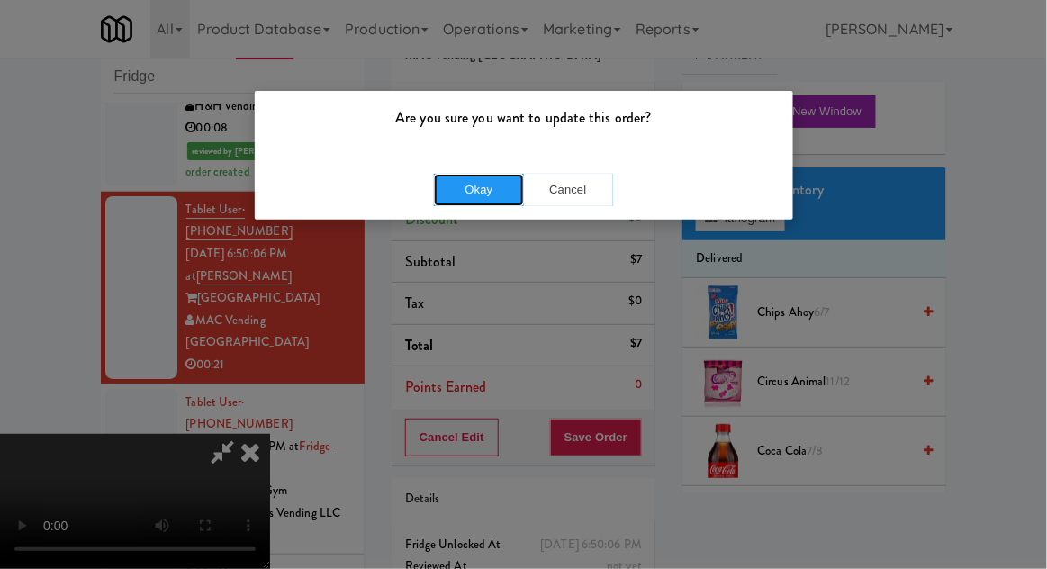
click at [475, 185] on button "Okay" at bounding box center [479, 190] width 90 height 32
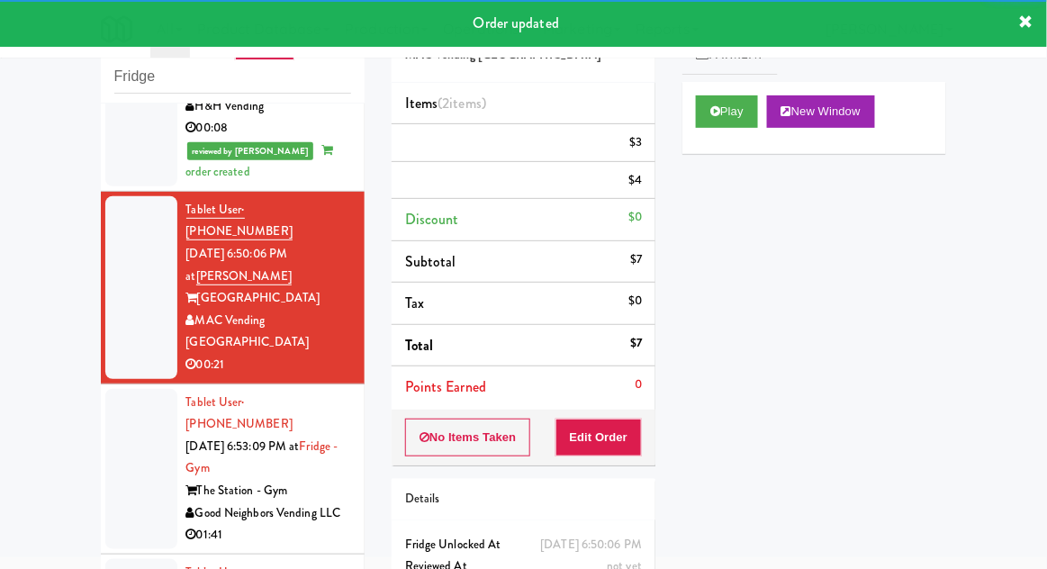
click at [119, 389] on div at bounding box center [141, 469] width 72 height 160
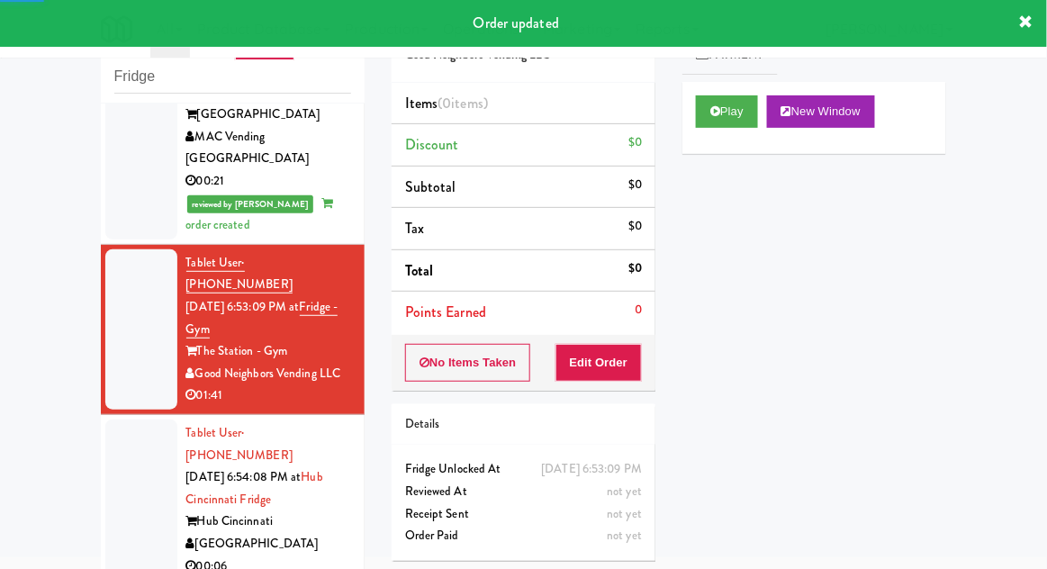
scroll to position [1749, 0]
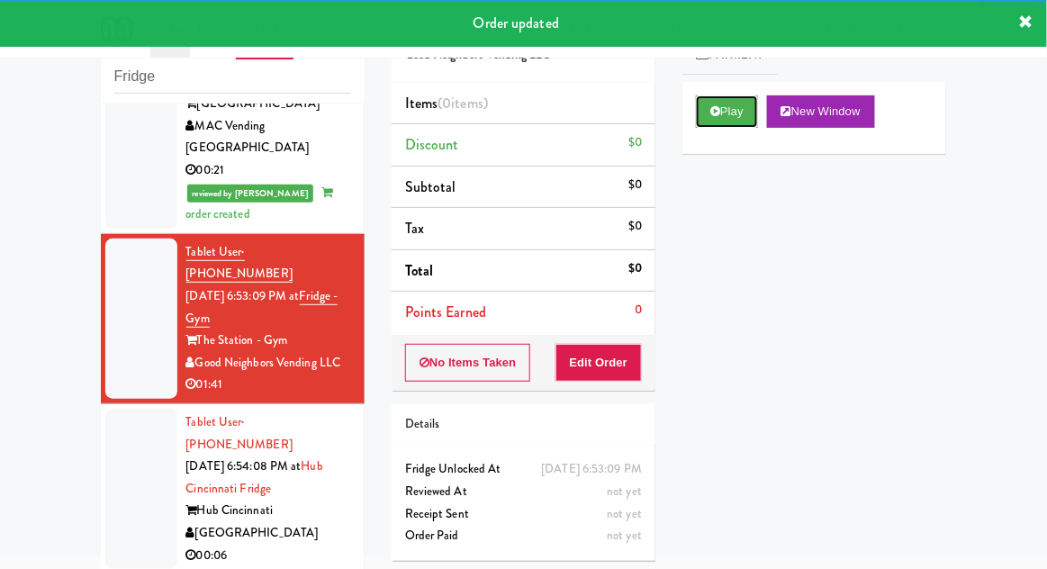
click at [728, 117] on button "Play" at bounding box center [727, 111] width 62 height 32
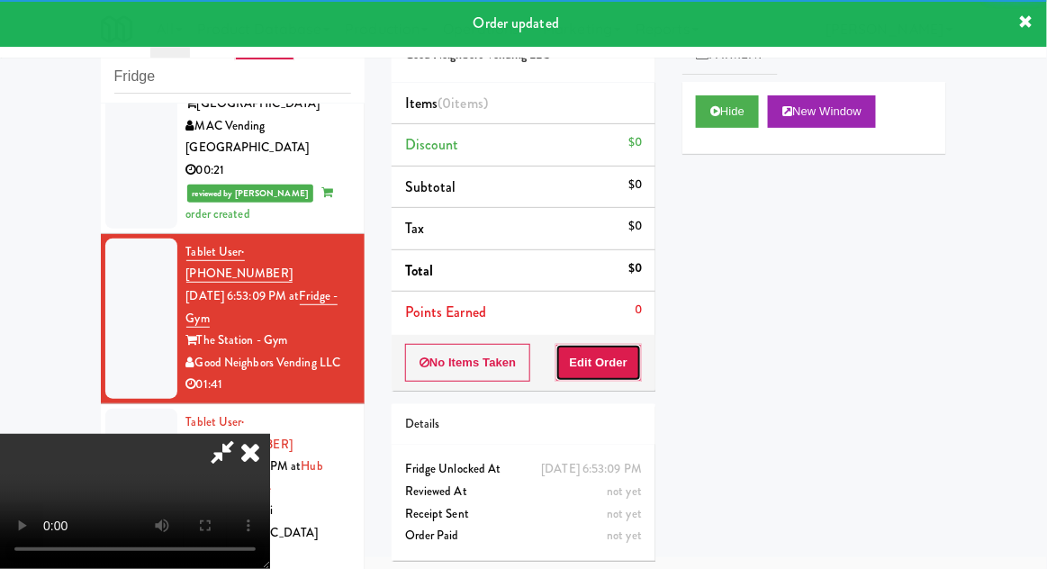
click at [618, 344] on button "Edit Order" at bounding box center [598, 363] width 87 height 38
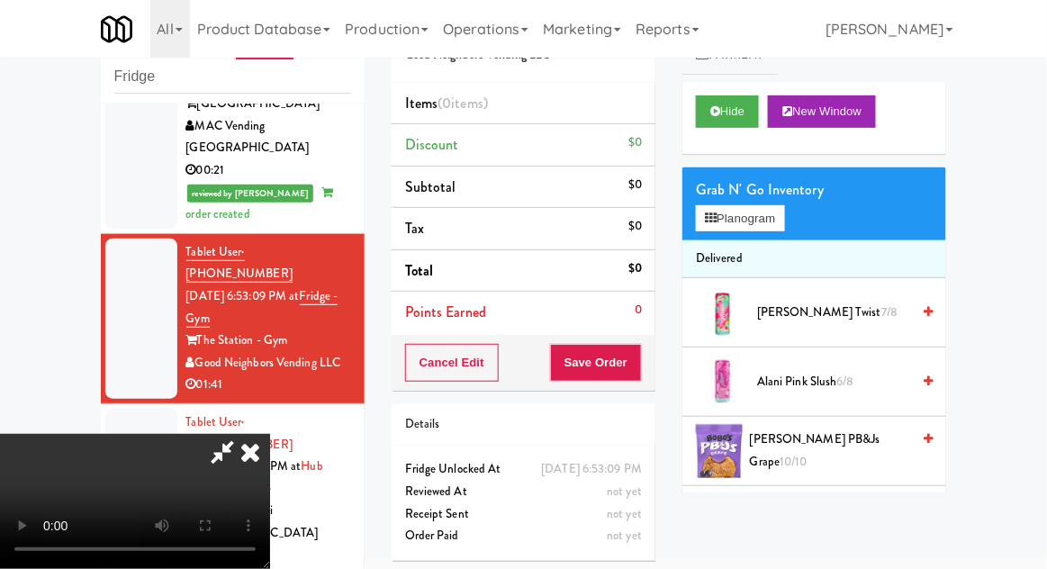
click at [248, 459] on icon at bounding box center [250, 452] width 40 height 36
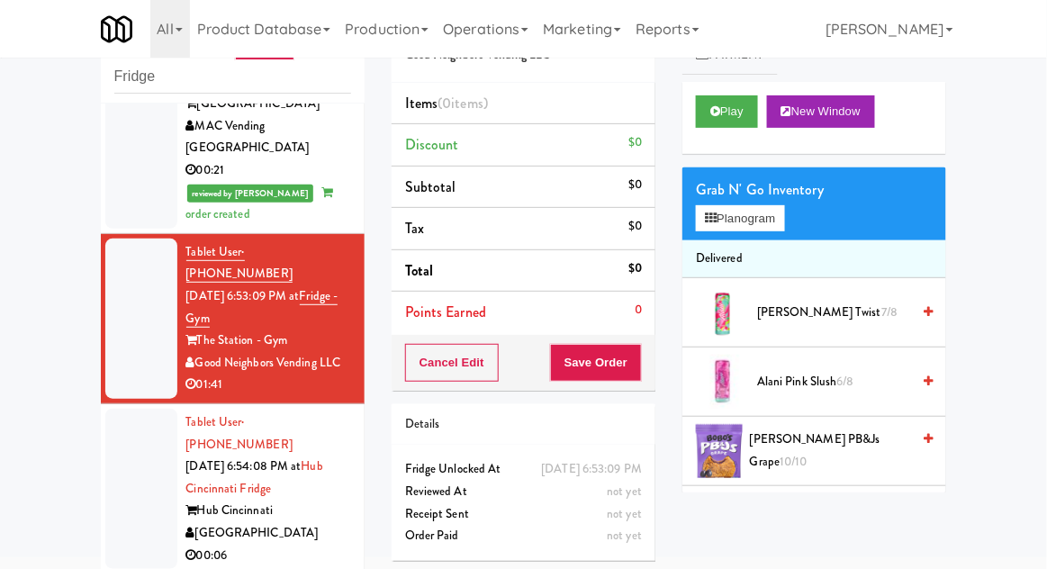
click at [132, 409] on div at bounding box center [141, 489] width 72 height 160
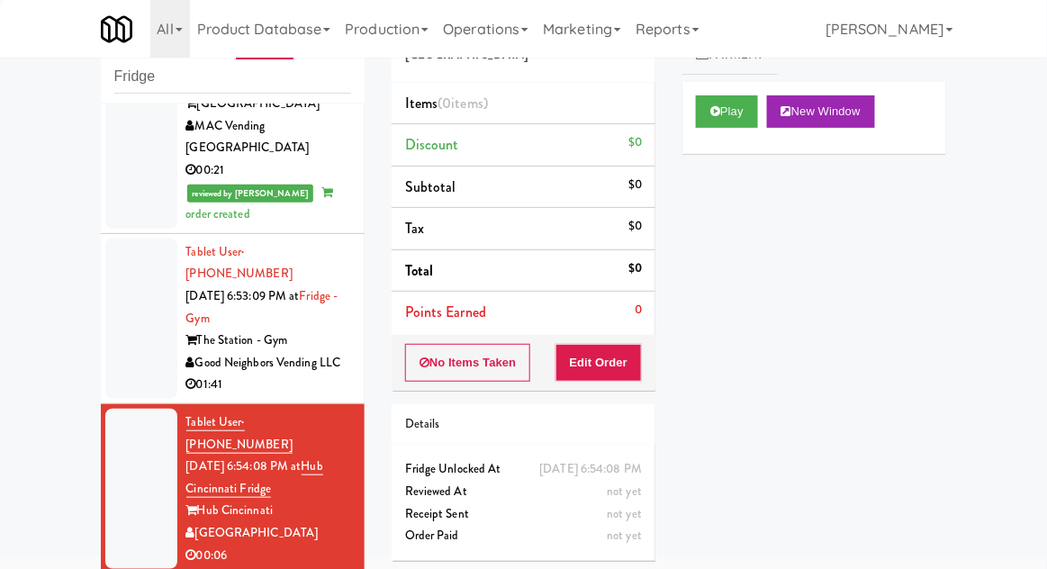
click at [730, 119] on button "Play" at bounding box center [727, 111] width 62 height 32
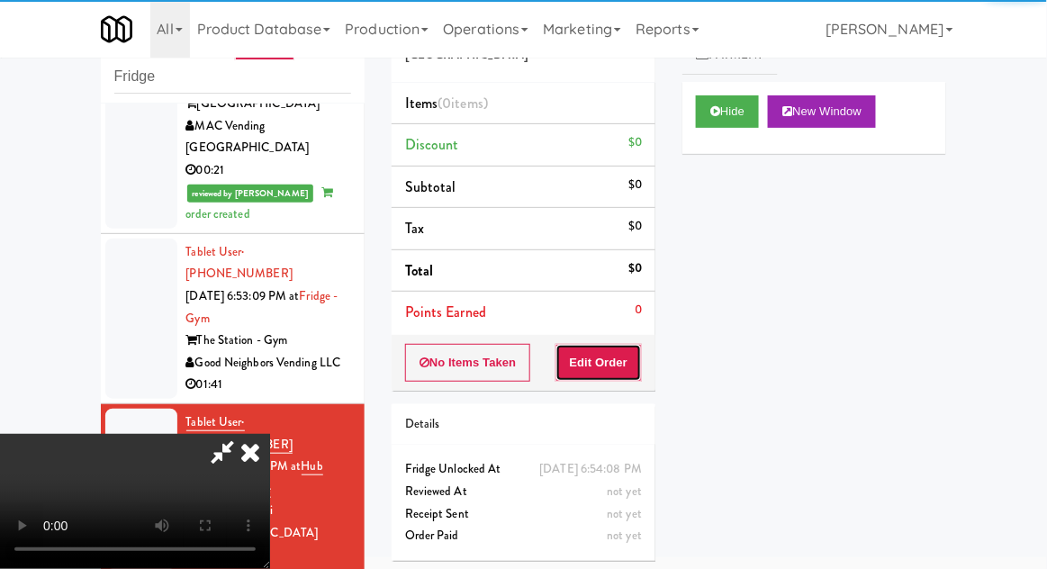
click at [616, 356] on button "Edit Order" at bounding box center [598, 363] width 87 height 38
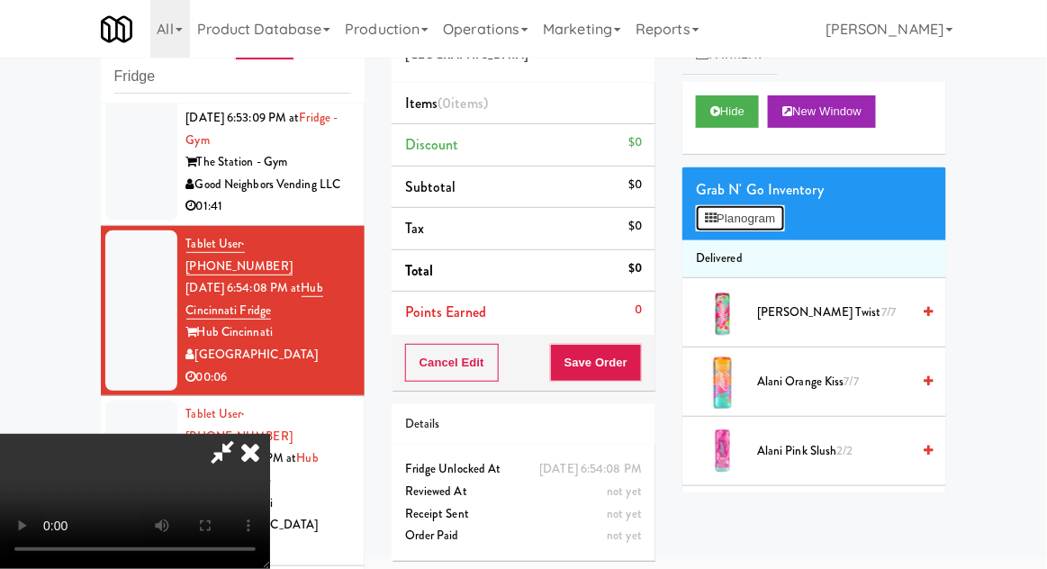
click at [762, 217] on button "Planogram" at bounding box center [740, 218] width 88 height 27
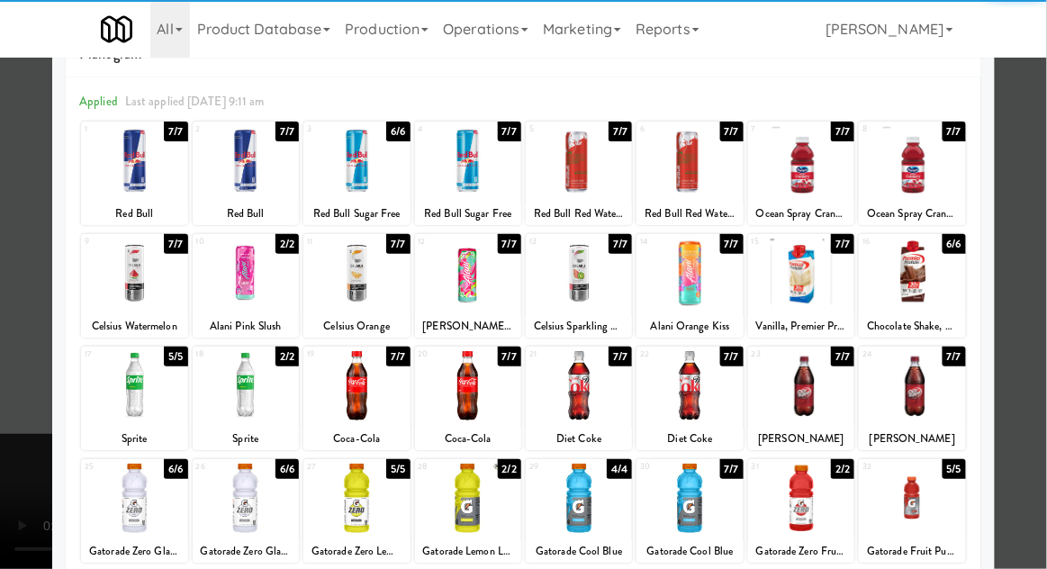
scroll to position [83, 0]
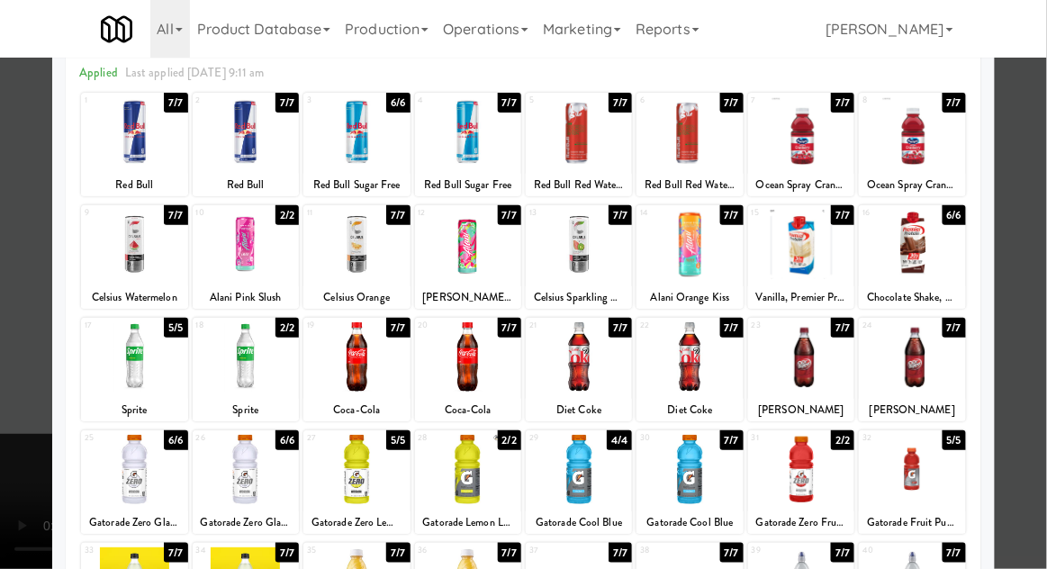
click at [601, 372] on div at bounding box center [579, 356] width 106 height 69
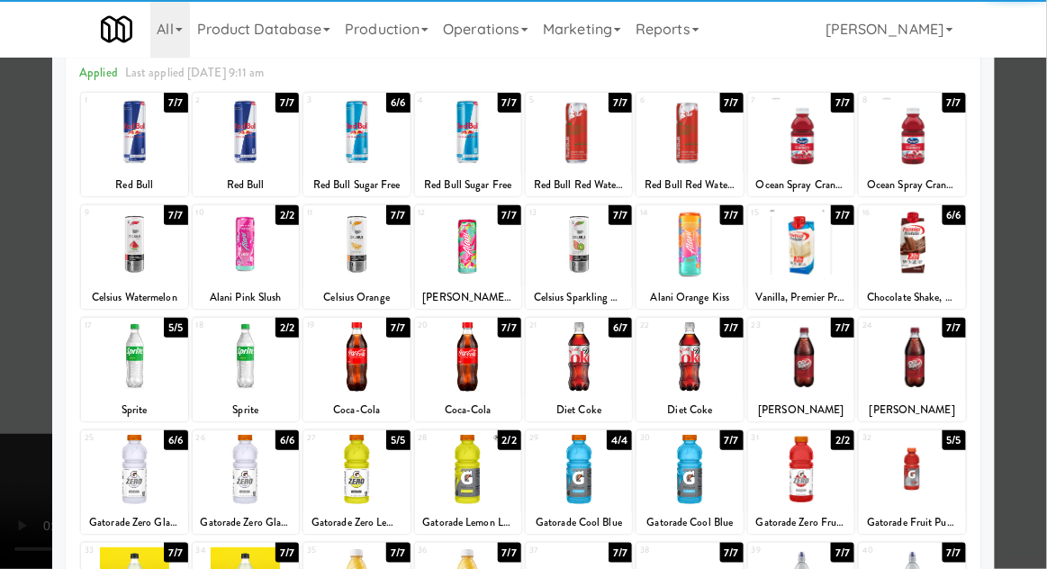
click at [13, 300] on div at bounding box center [523, 284] width 1047 height 569
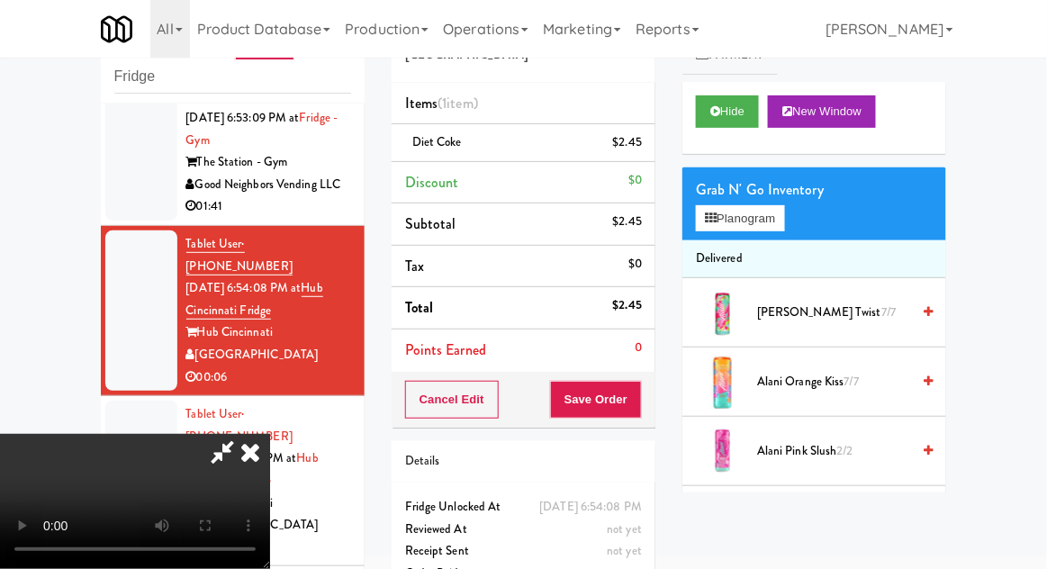
scroll to position [66, 0]
click at [638, 393] on button "Save Order" at bounding box center [596, 400] width 92 height 38
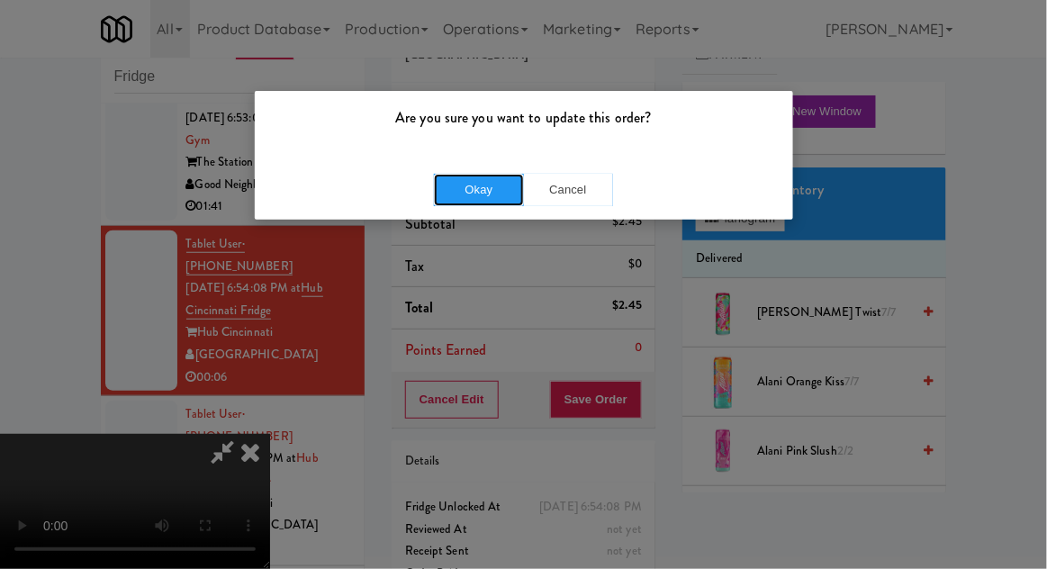
click at [467, 197] on button "Okay" at bounding box center [479, 190] width 90 height 32
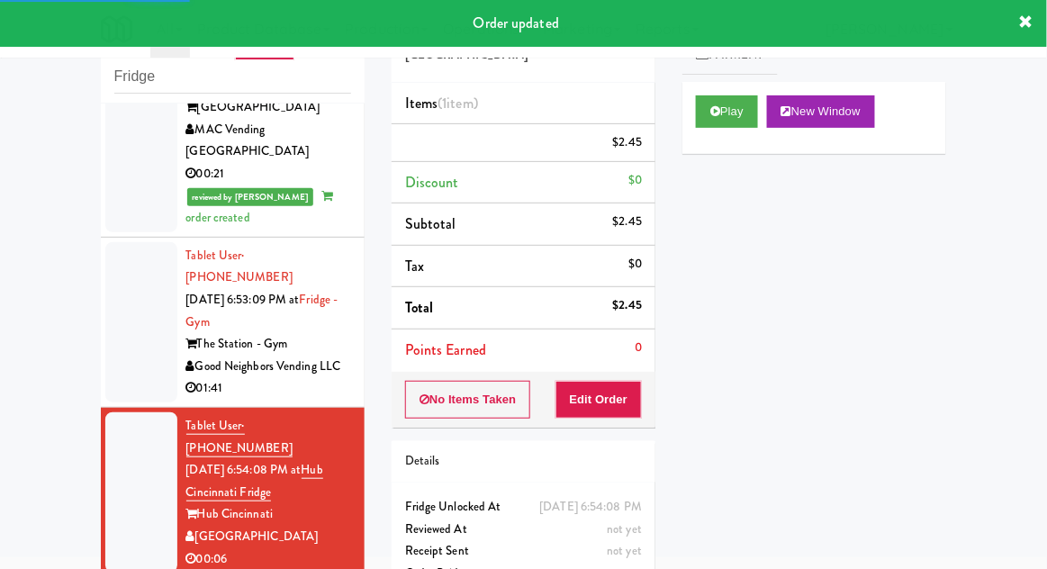
scroll to position [1746, 0]
click at [146, 241] on div at bounding box center [141, 321] width 72 height 160
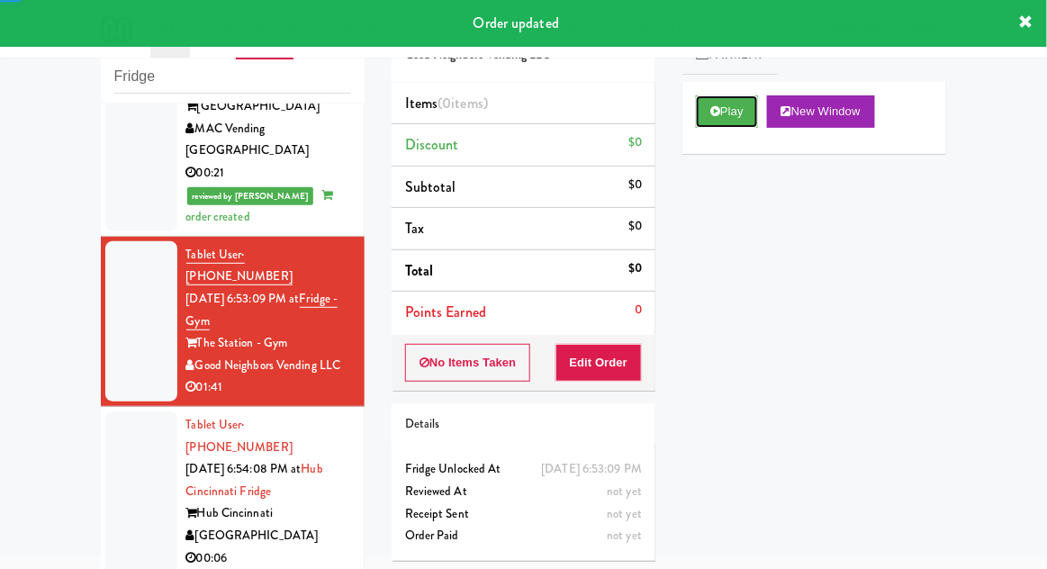
click at [737, 104] on button "Play" at bounding box center [727, 111] width 62 height 32
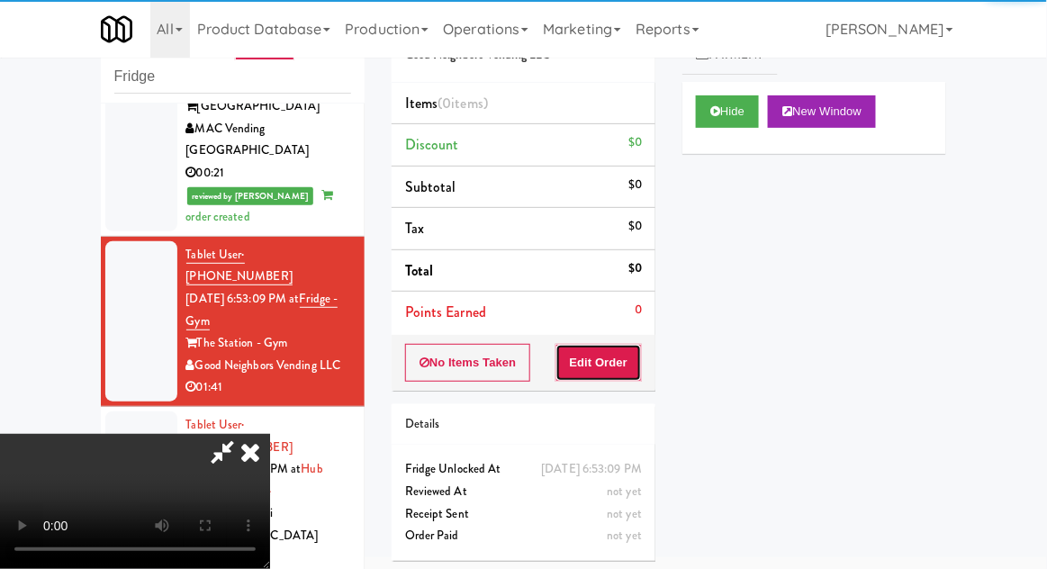
click at [627, 350] on button "Edit Order" at bounding box center [598, 363] width 87 height 38
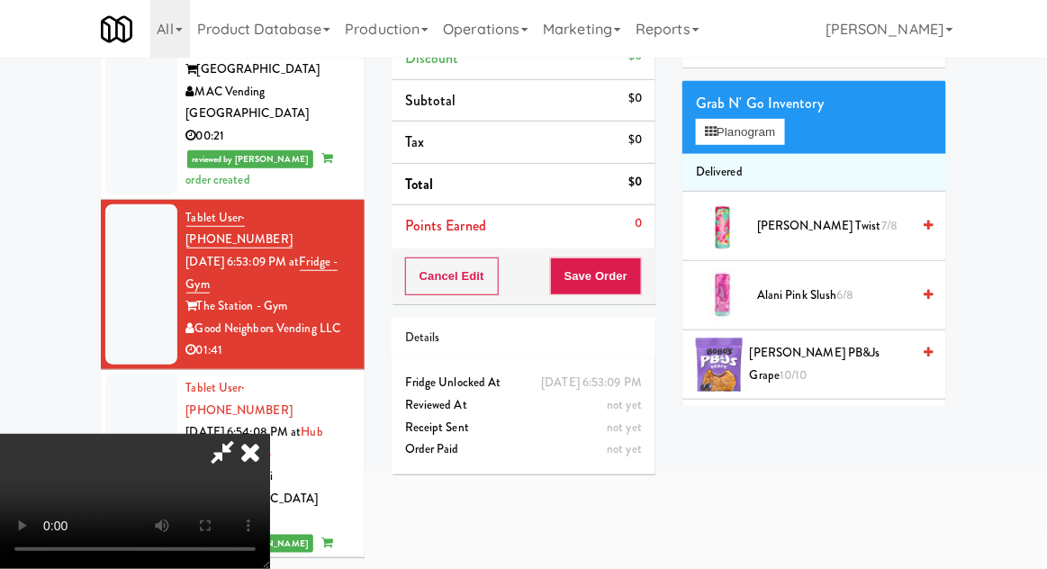
scroll to position [1672, 0]
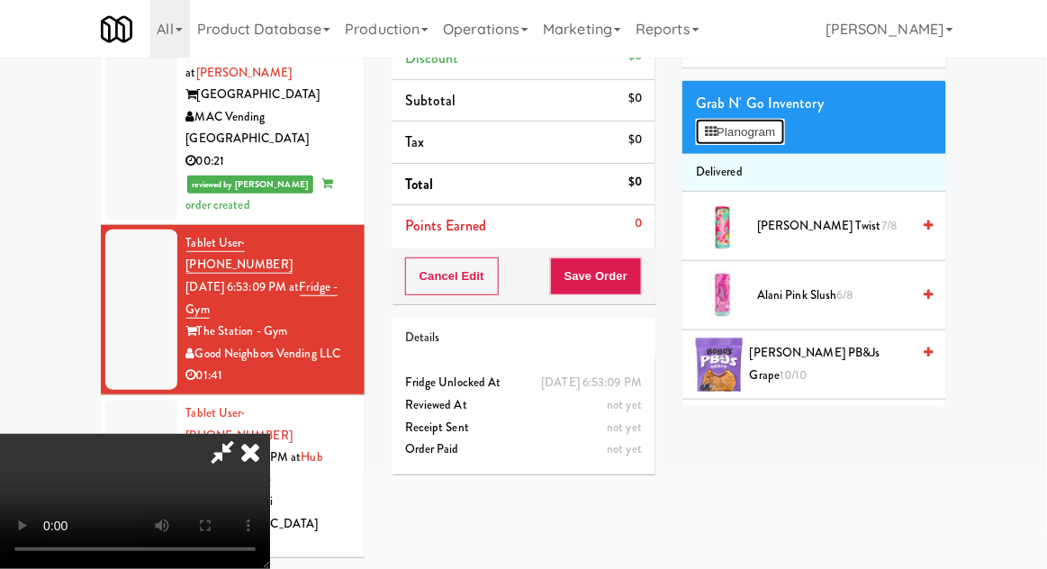
click at [761, 130] on button "Planogram" at bounding box center [740, 132] width 88 height 27
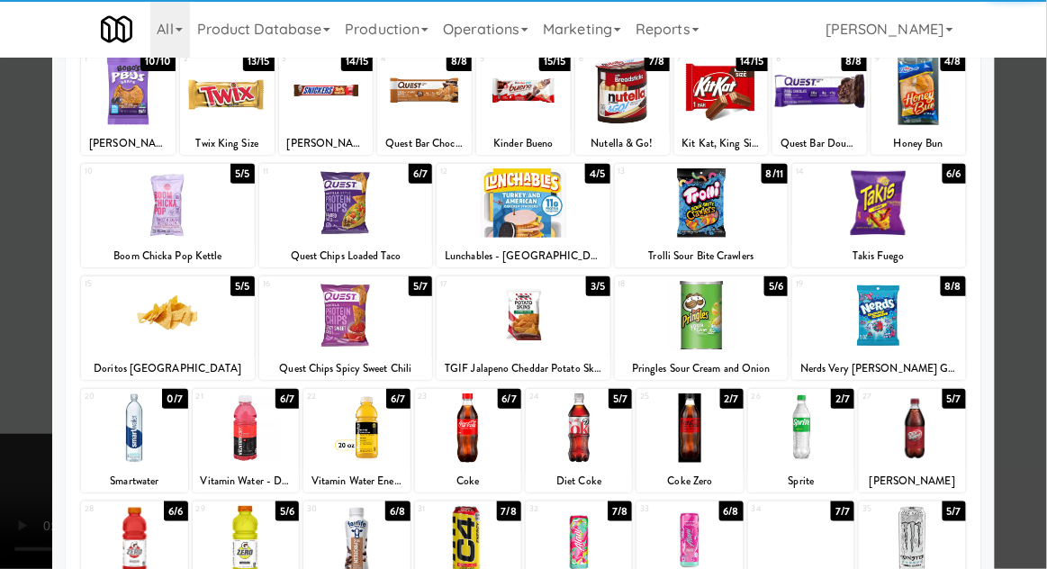
scroll to position [314, 0]
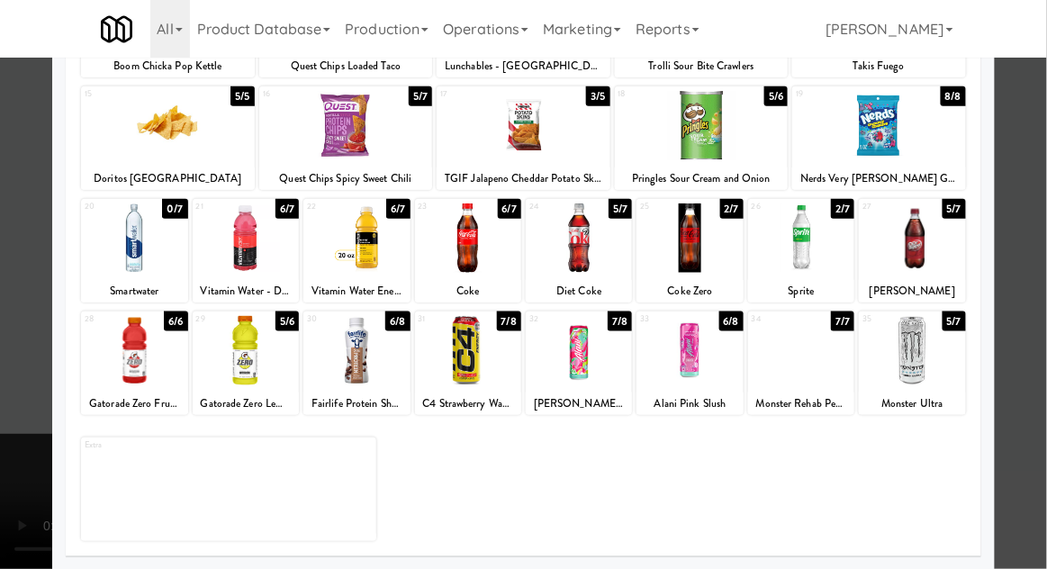
click at [235, 258] on div at bounding box center [246, 237] width 106 height 69
click at [1024, 202] on div at bounding box center [523, 284] width 1047 height 569
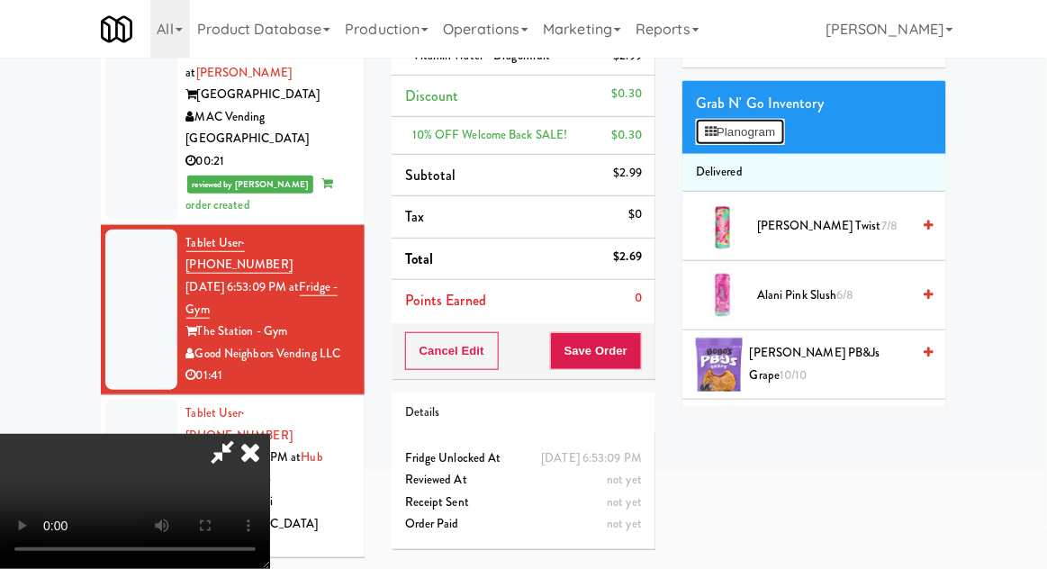
click at [773, 137] on button "Planogram" at bounding box center [740, 132] width 88 height 27
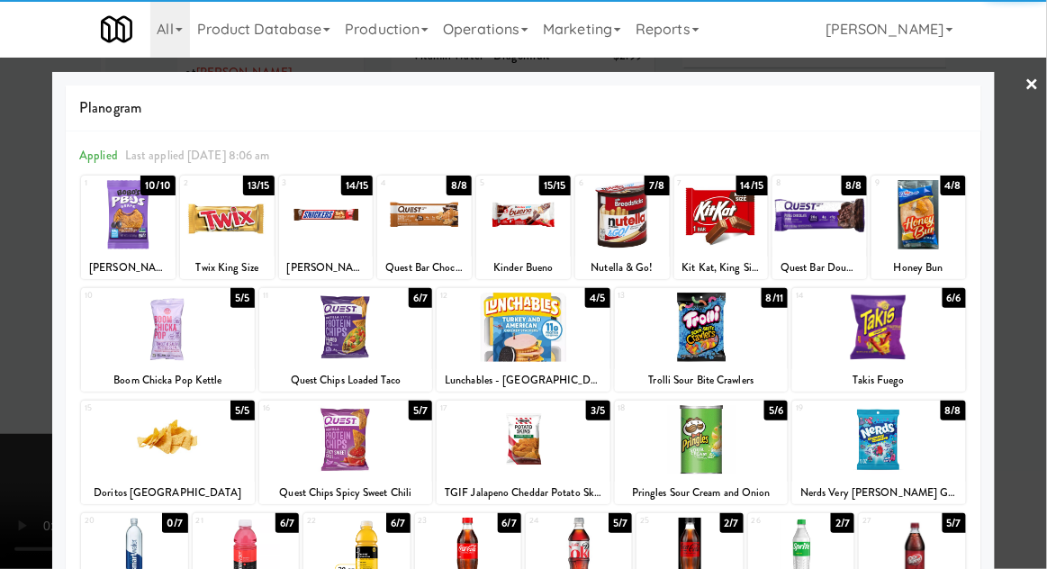
click at [912, 450] on div at bounding box center [879, 439] width 174 height 69
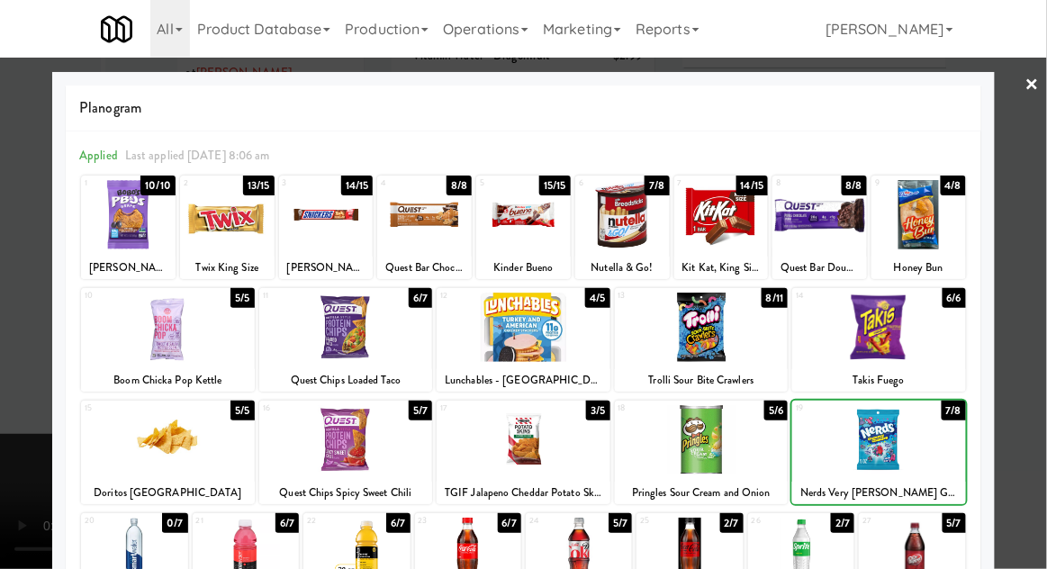
click at [1027, 357] on div at bounding box center [523, 284] width 1047 height 569
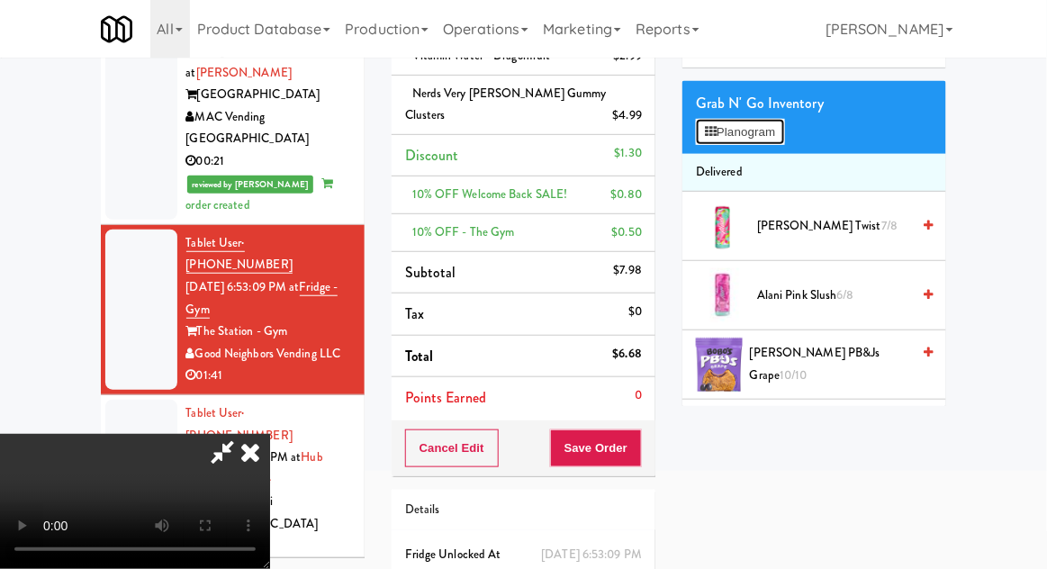
click at [766, 131] on button "Planogram" at bounding box center [740, 132] width 88 height 27
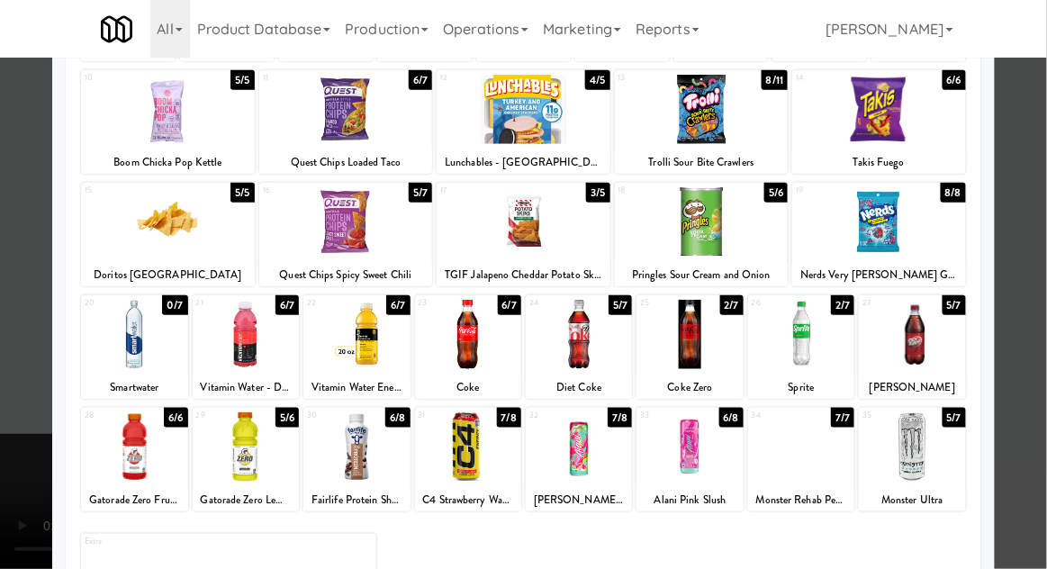
scroll to position [221, 0]
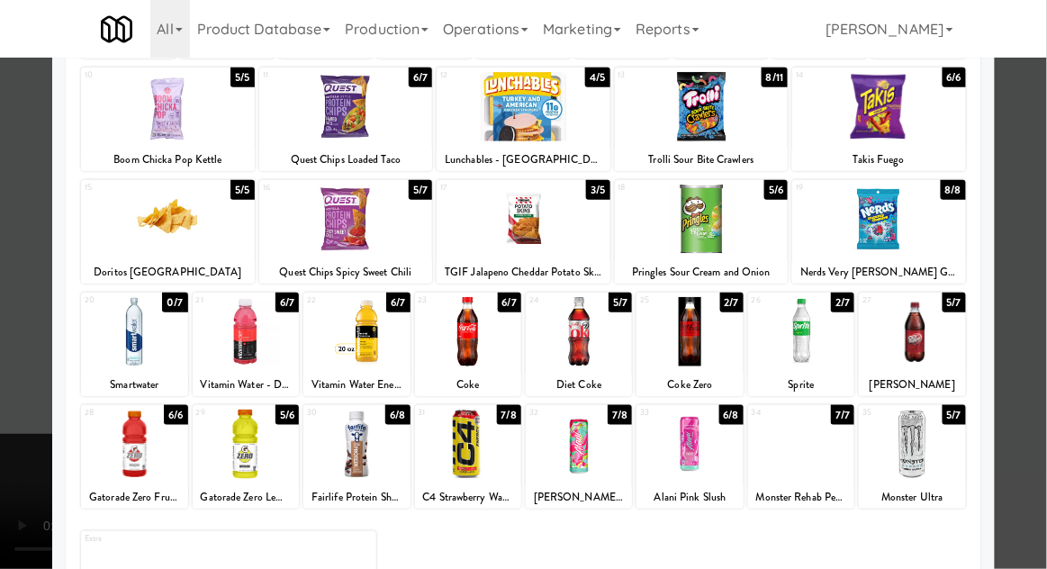
click at [609, 456] on div at bounding box center [579, 444] width 106 height 69
click at [9, 425] on div at bounding box center [523, 284] width 1047 height 569
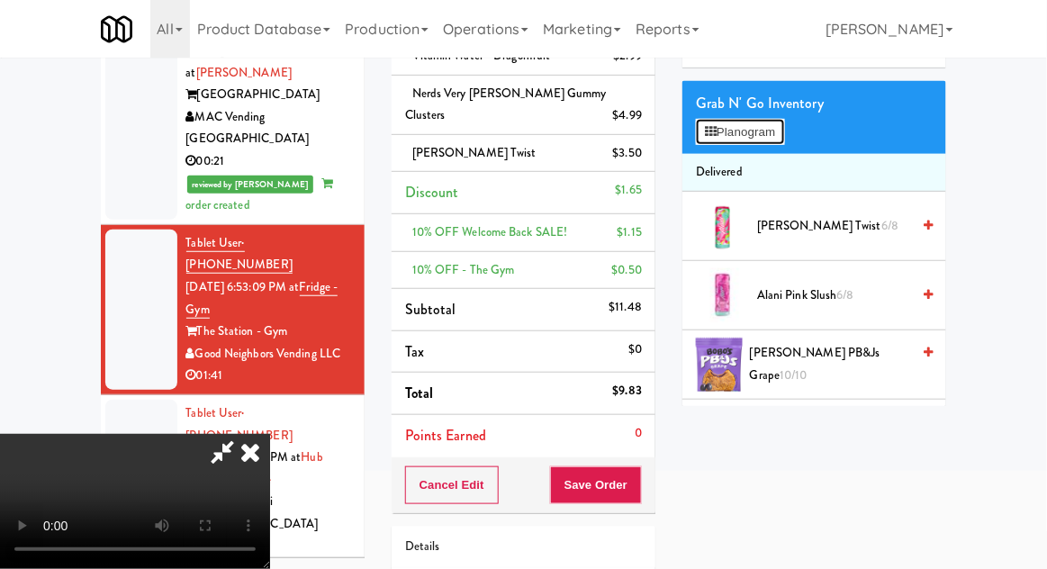
click at [772, 128] on button "Planogram" at bounding box center [740, 132] width 88 height 27
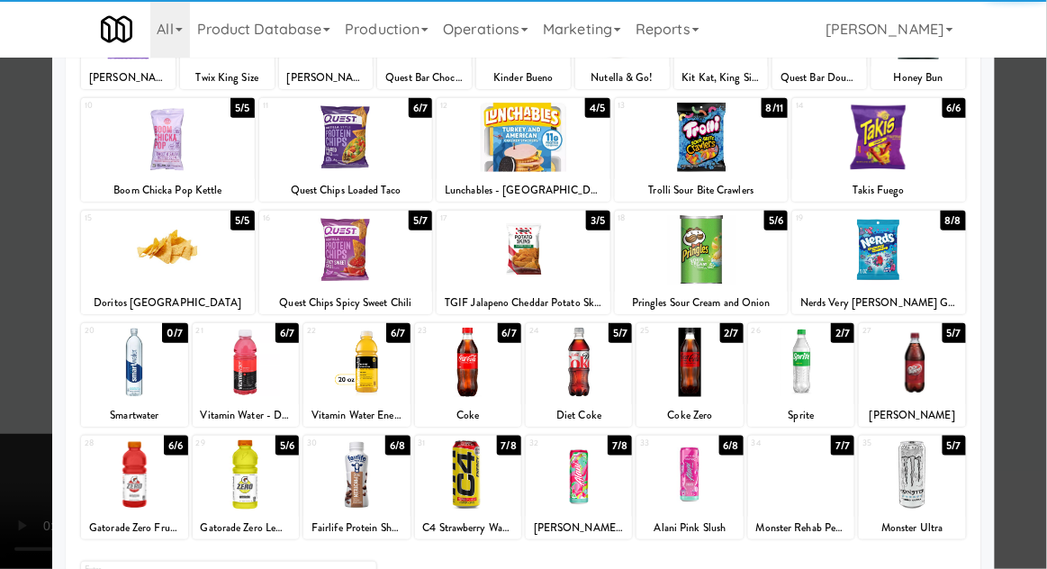
scroll to position [192, 0]
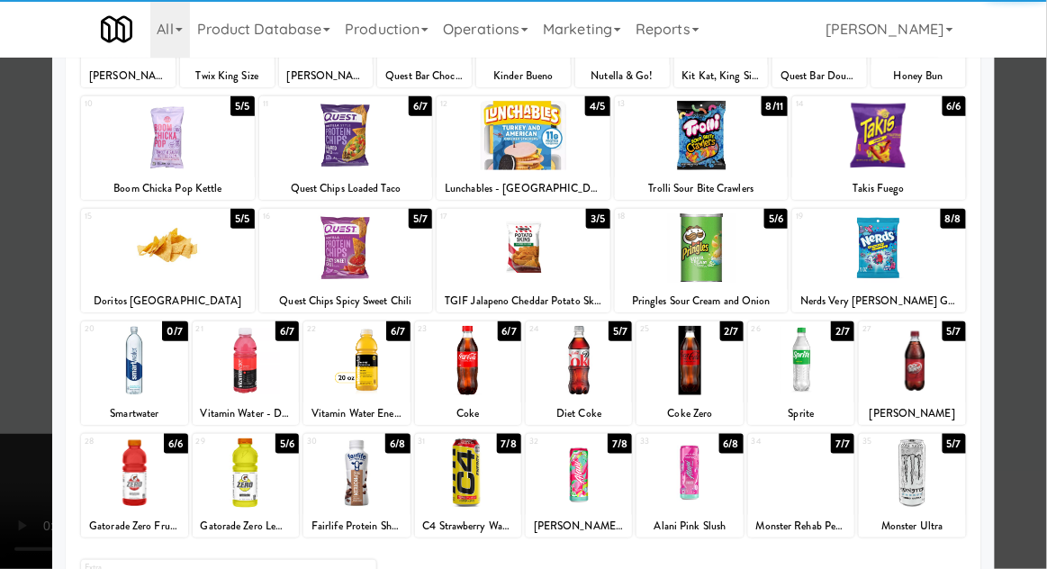
click at [233, 380] on div at bounding box center [246, 360] width 106 height 69
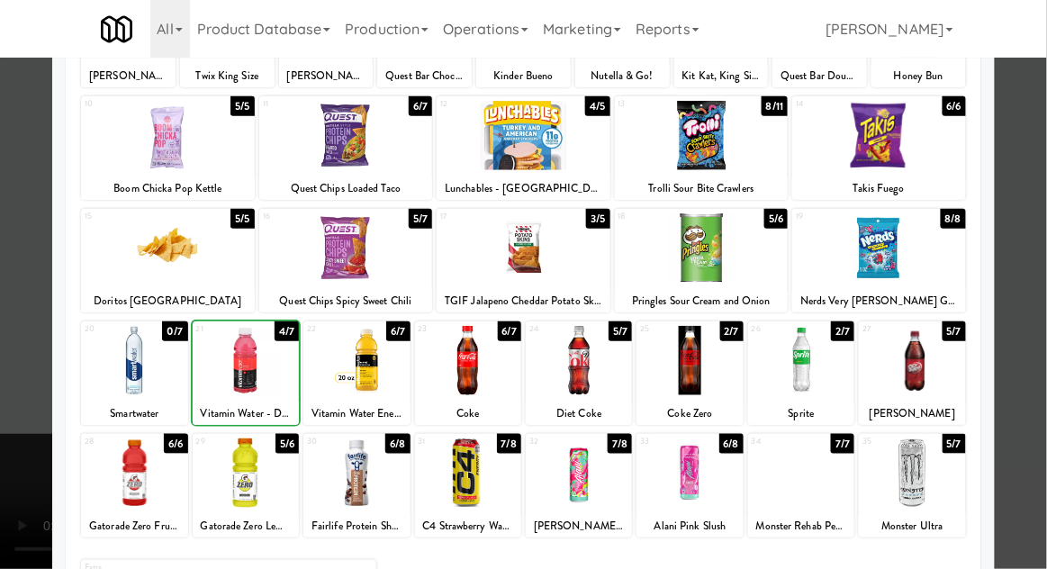
click at [1015, 303] on div at bounding box center [523, 284] width 1047 height 569
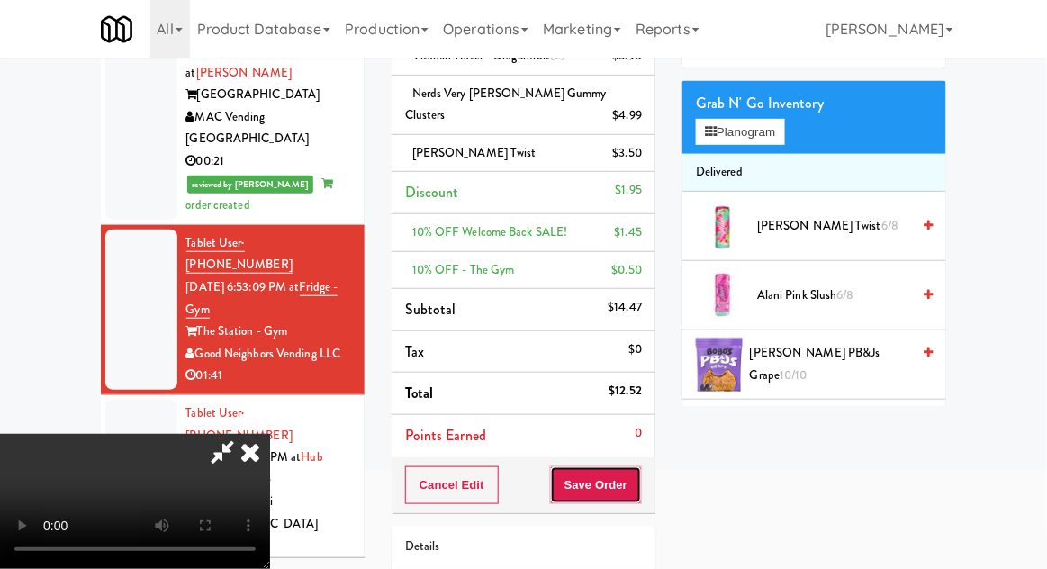
click at [640, 487] on button "Save Order" at bounding box center [596, 485] width 92 height 38
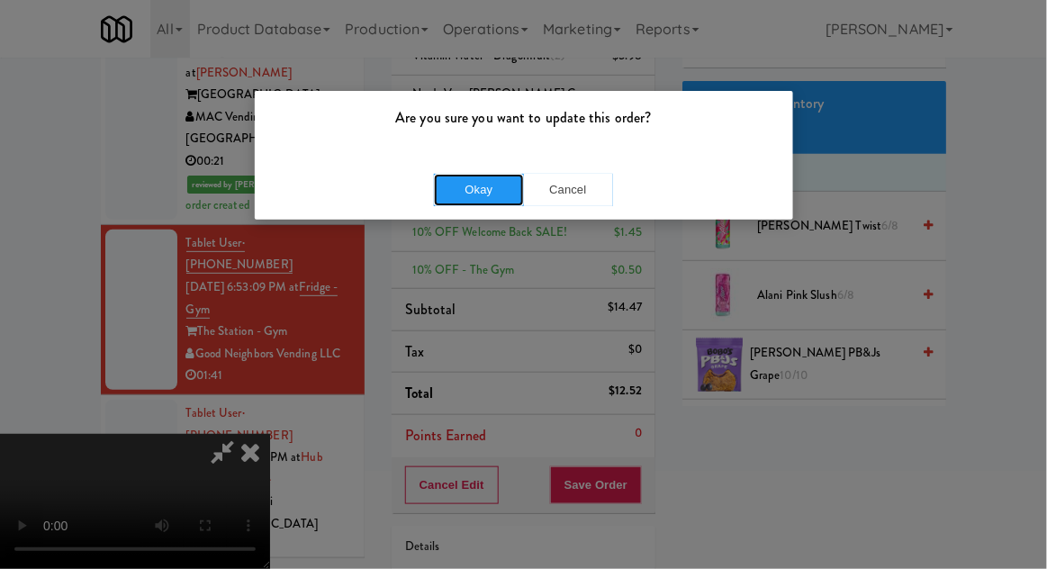
click at [444, 196] on button "Okay" at bounding box center [479, 190] width 90 height 32
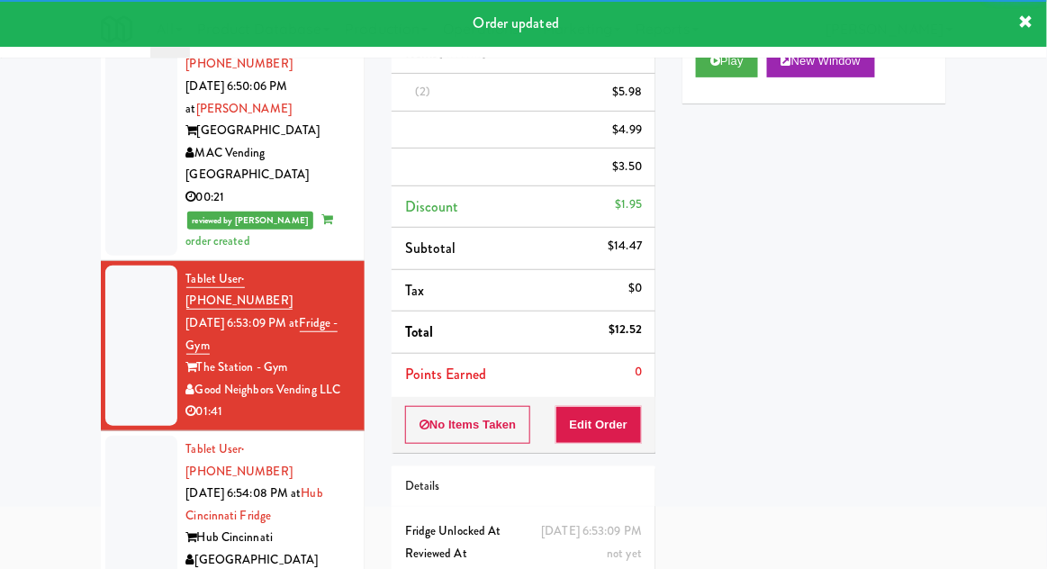
click at [110, 436] on div at bounding box center [141, 538] width 72 height 204
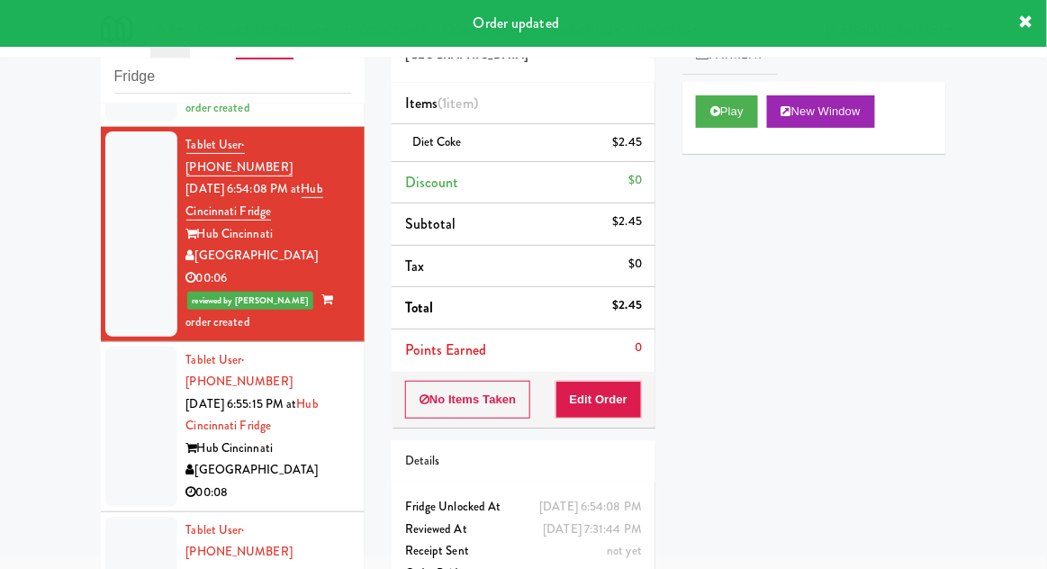
click at [113, 347] on div at bounding box center [141, 427] width 72 height 160
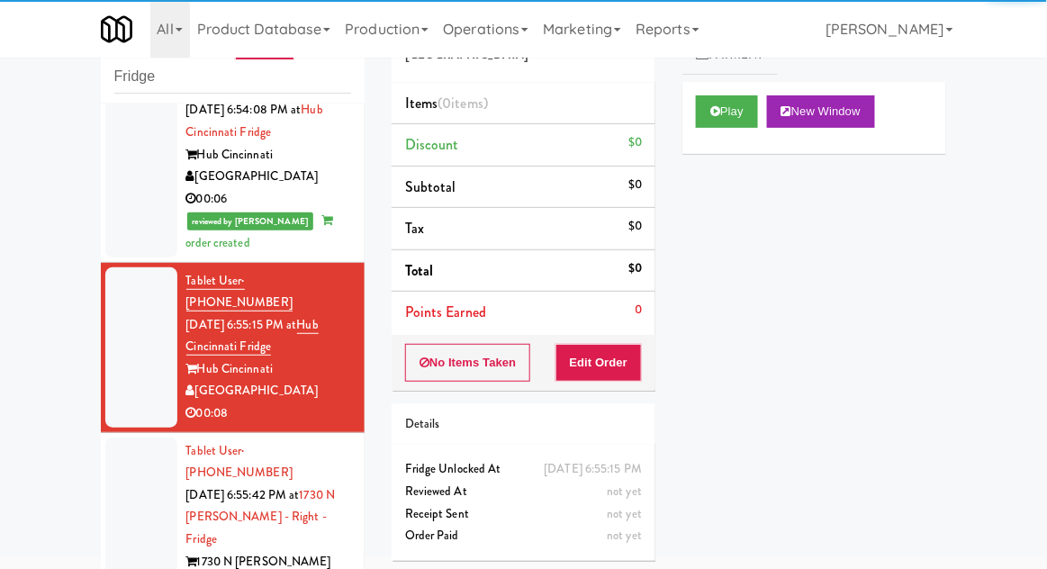
scroll to position [2143, 0]
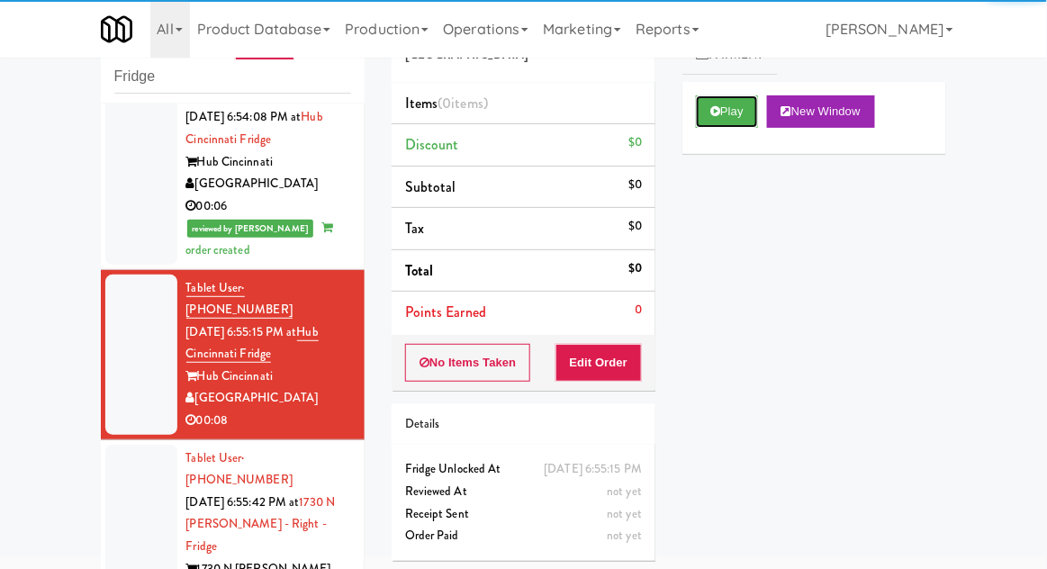
click at [744, 116] on button "Play" at bounding box center [727, 111] width 62 height 32
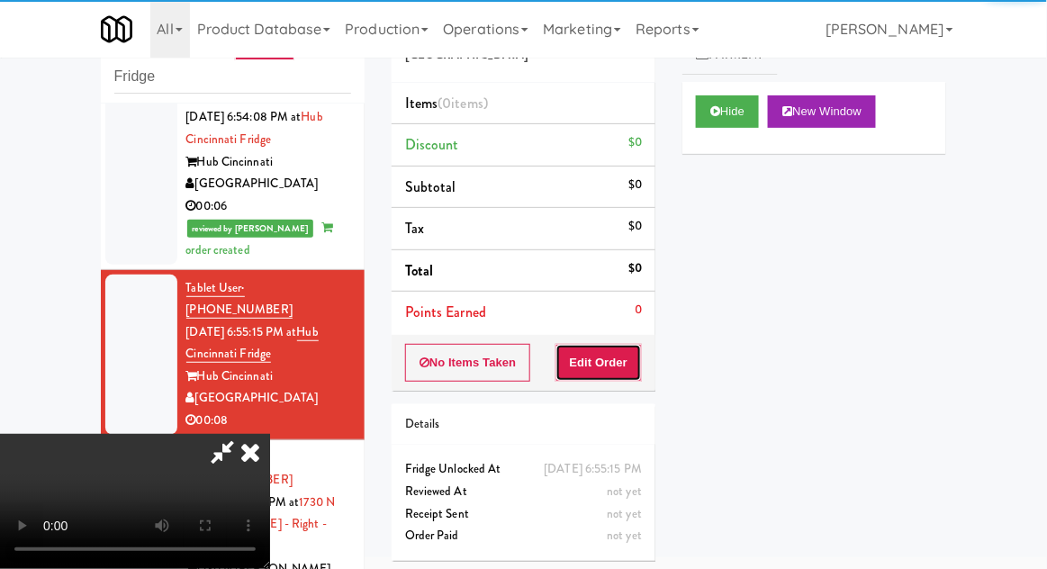
click at [614, 361] on button "Edit Order" at bounding box center [598, 363] width 87 height 38
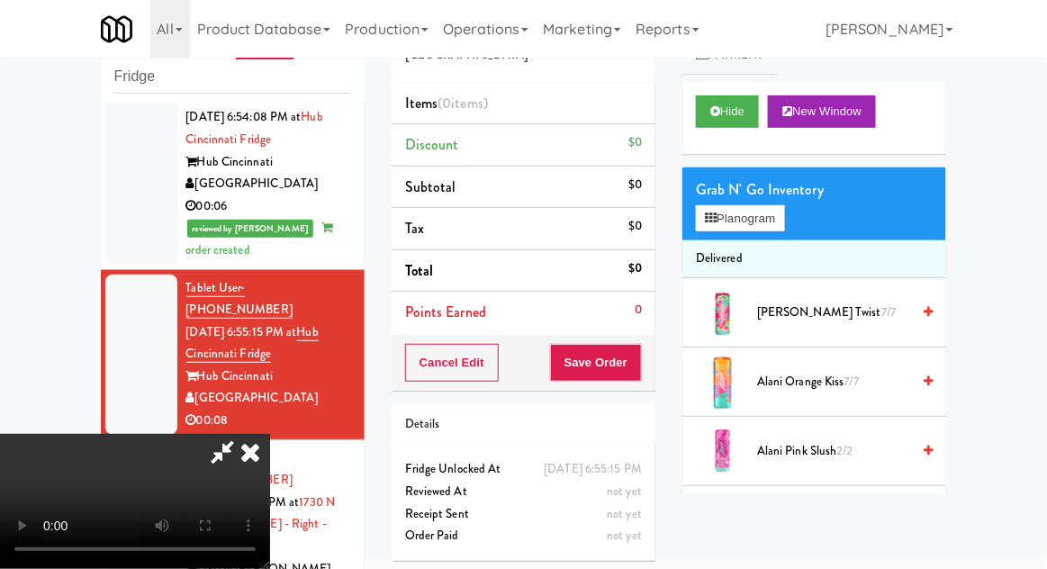
scroll to position [0, 0]
click at [759, 210] on button "Planogram" at bounding box center [740, 218] width 88 height 27
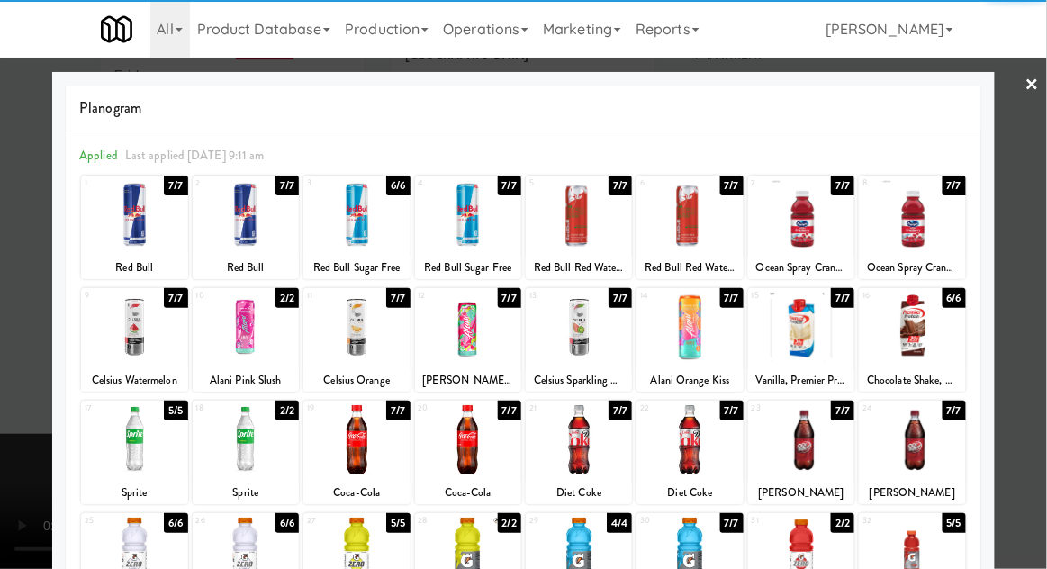
click at [242, 340] on div at bounding box center [246, 327] width 106 height 69
click at [1021, 276] on div at bounding box center [523, 284] width 1047 height 569
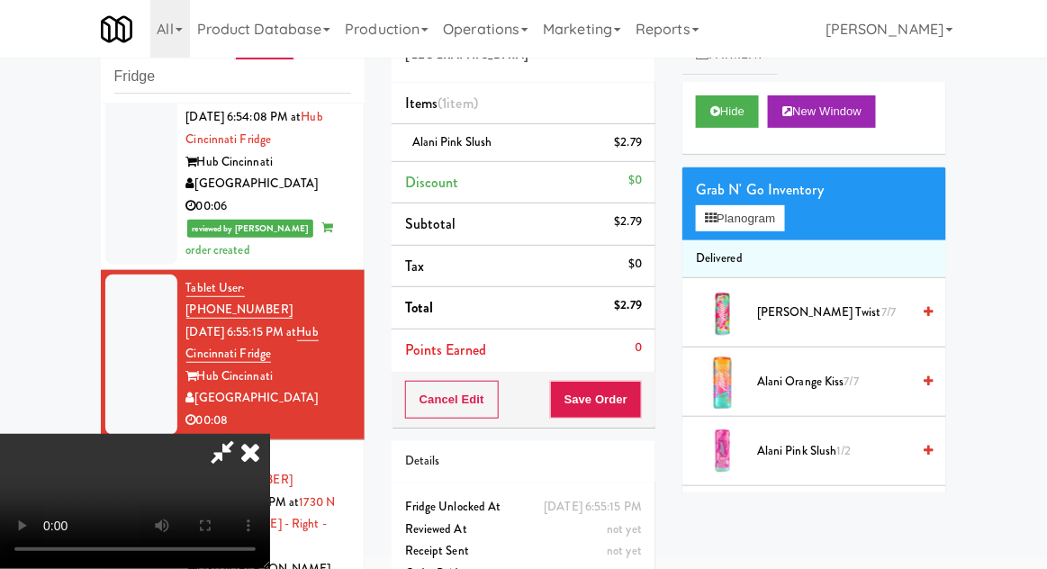
scroll to position [66, 0]
click at [638, 403] on button "Save Order" at bounding box center [596, 400] width 92 height 38
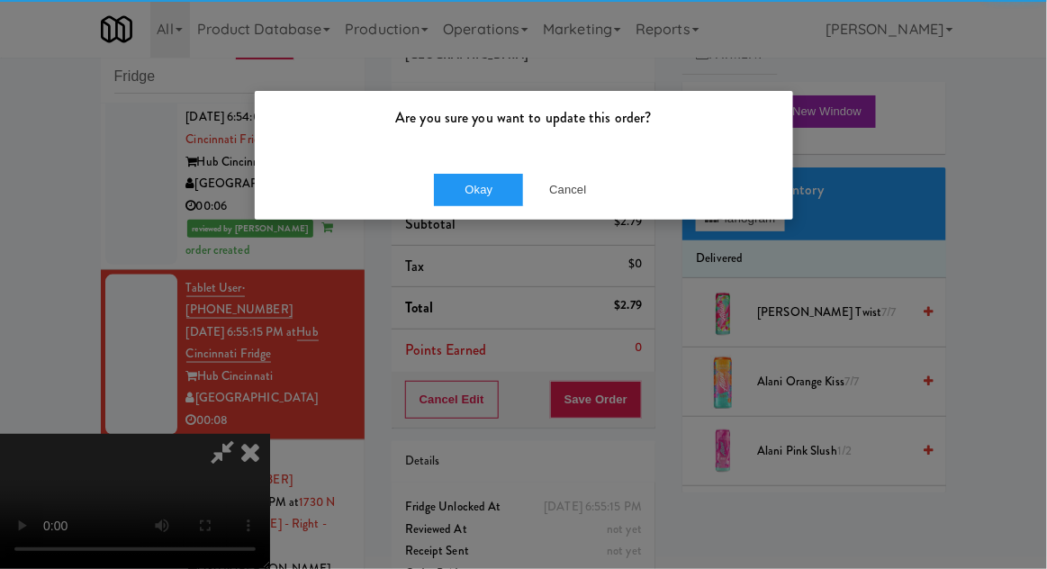
click at [465, 214] on div "Okay Cancel" at bounding box center [524, 189] width 538 height 60
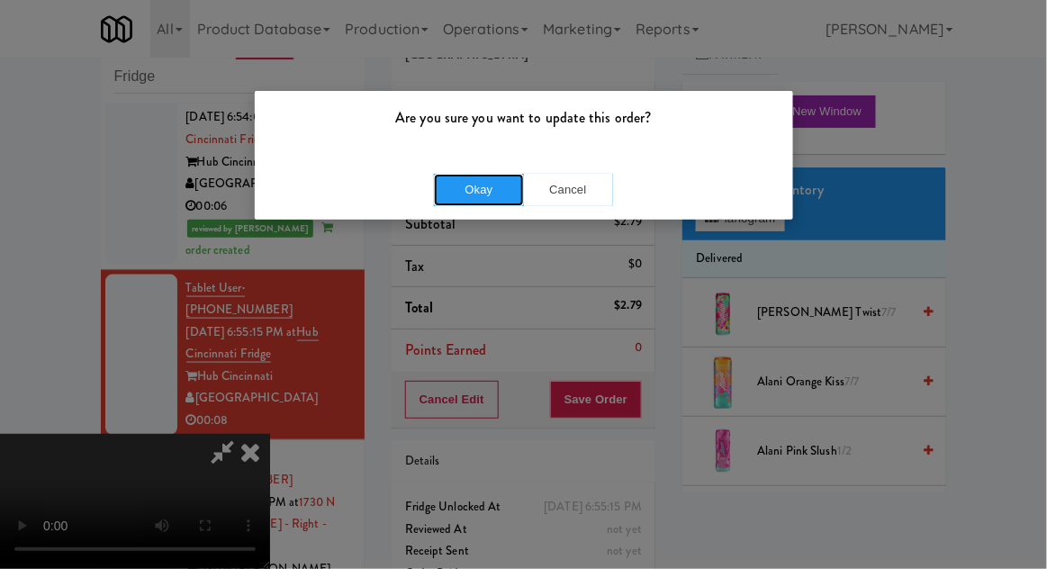
click at [447, 188] on button "Okay" at bounding box center [479, 190] width 90 height 32
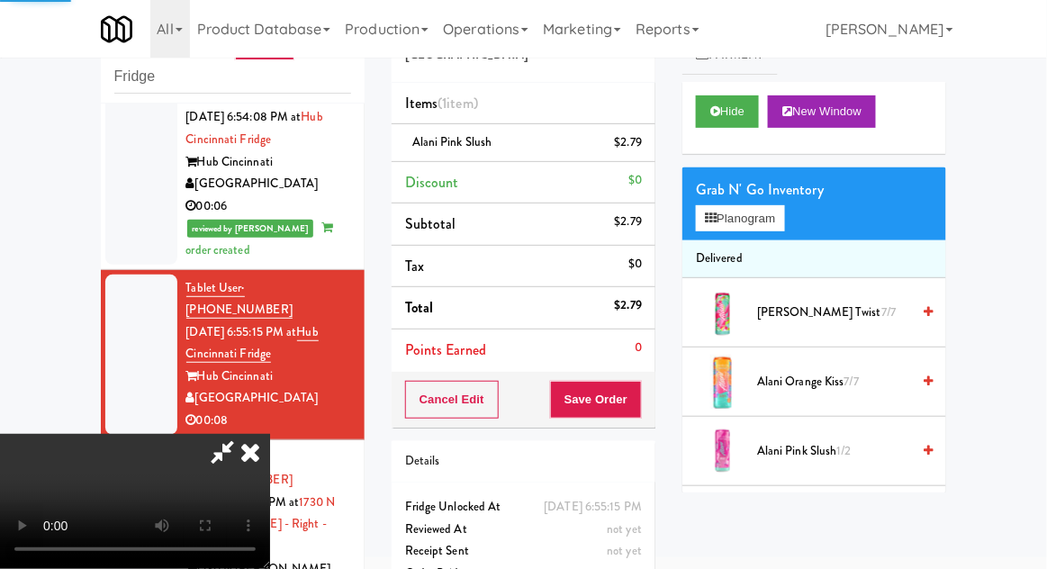
scroll to position [0, 0]
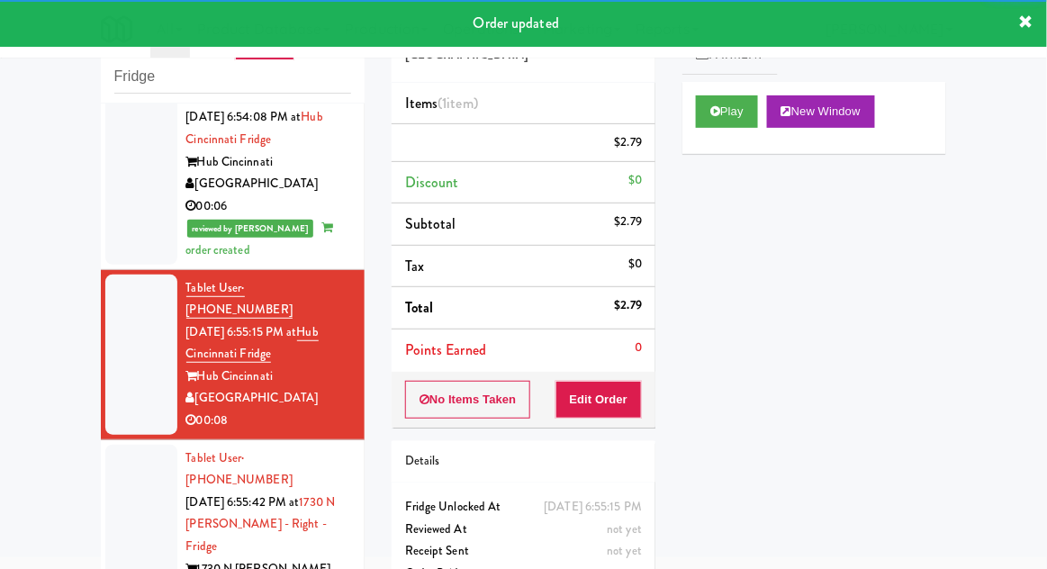
click at [141, 445] on div at bounding box center [141, 536] width 72 height 183
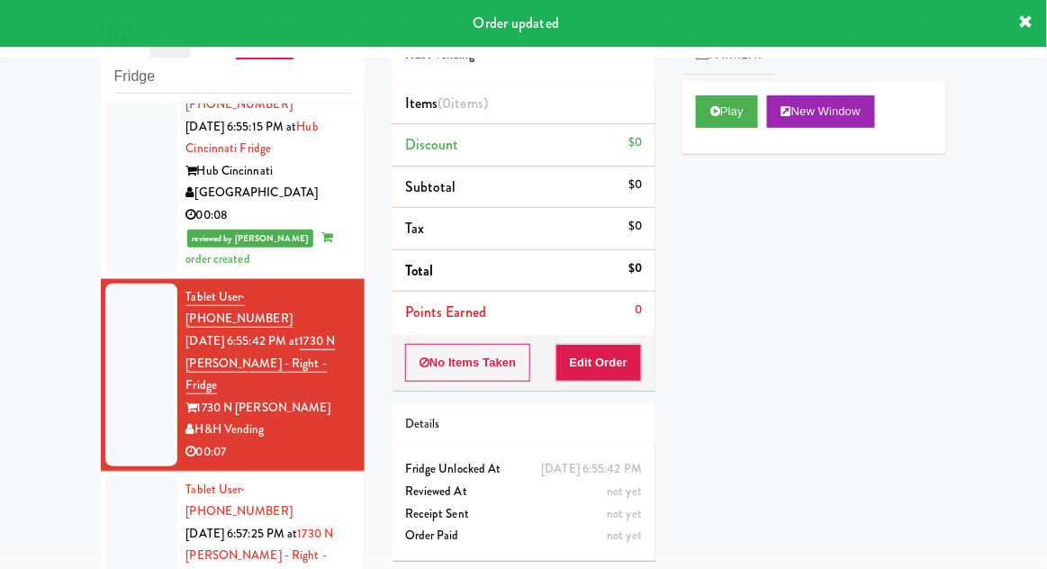
scroll to position [2342, 0]
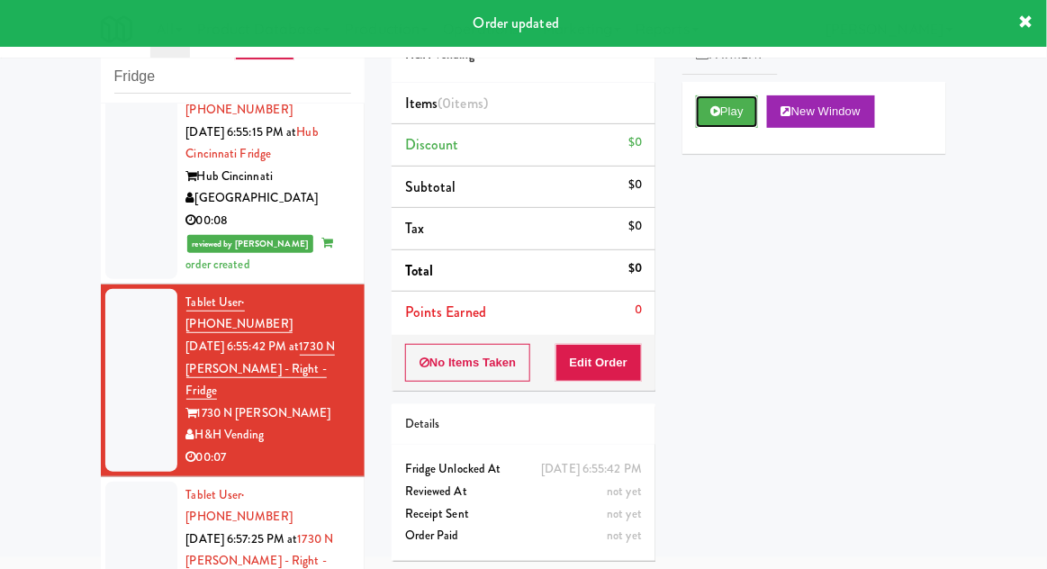
click at [733, 117] on button "Play" at bounding box center [727, 111] width 62 height 32
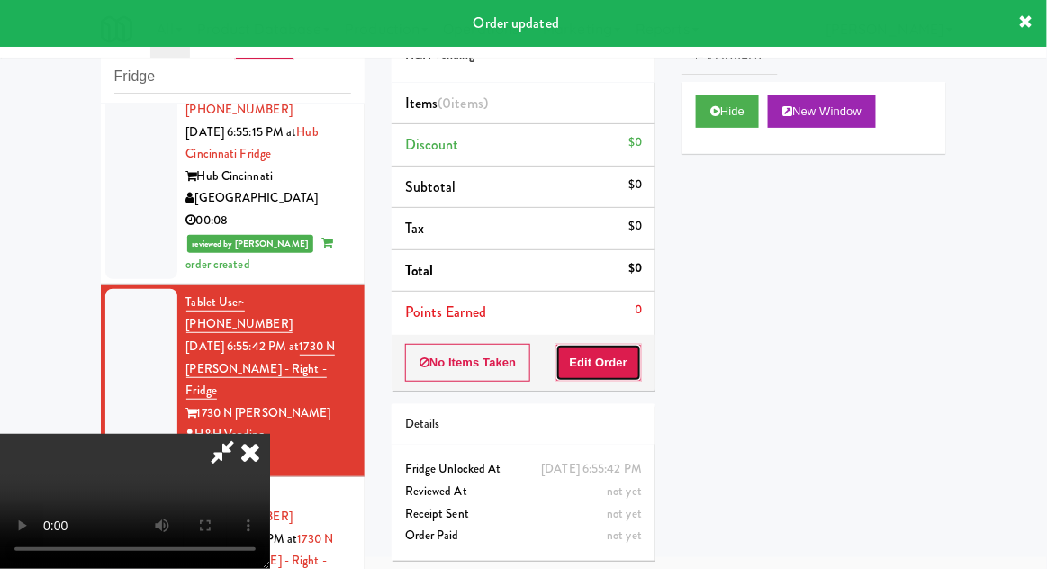
click at [627, 358] on button "Edit Order" at bounding box center [598, 363] width 87 height 38
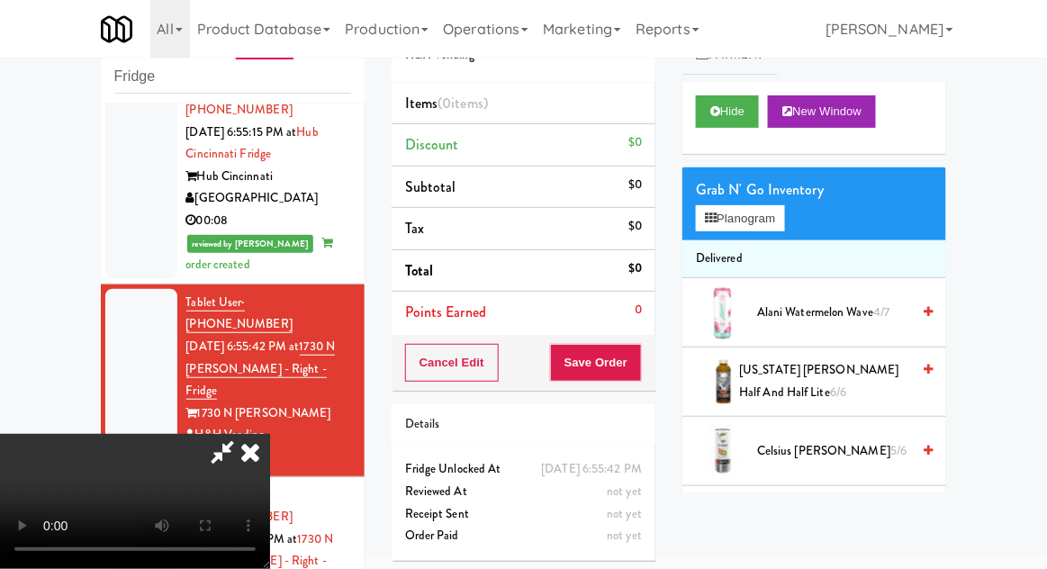
scroll to position [0, 0]
click at [769, 220] on button "Planogram" at bounding box center [740, 218] width 88 height 27
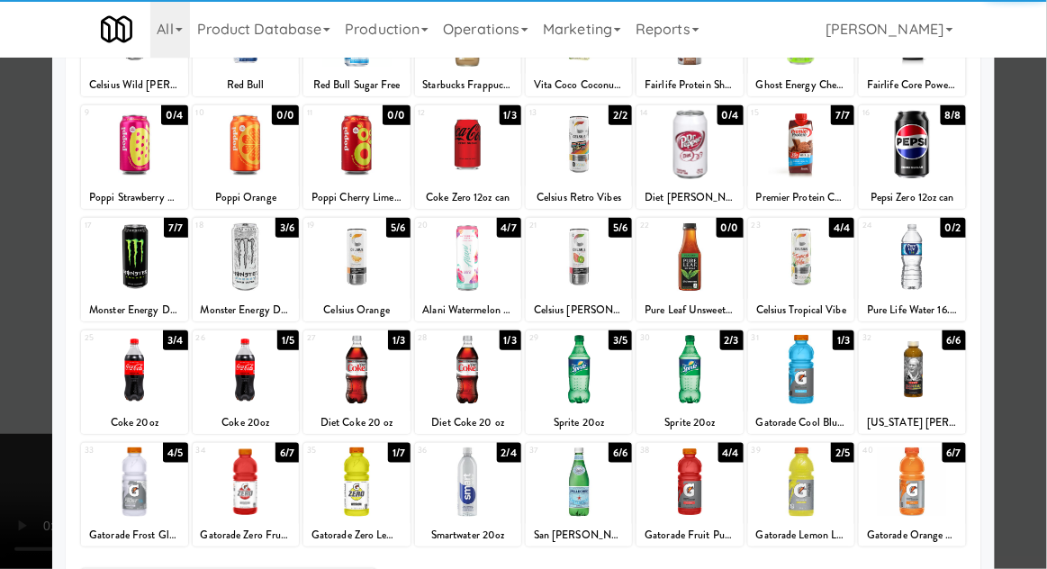
scroll to position [199, 0]
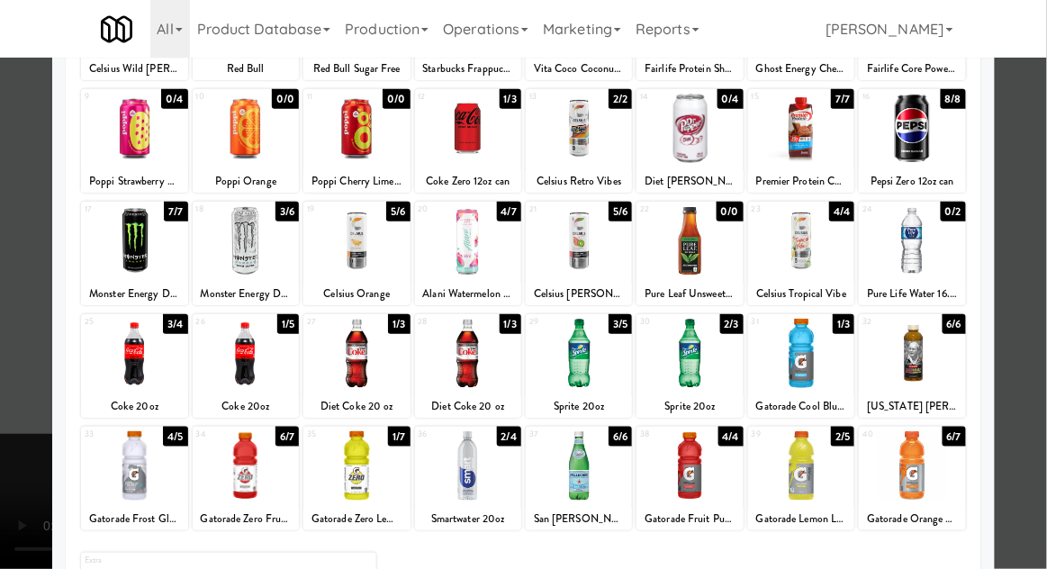
click at [469, 356] on div at bounding box center [468, 353] width 106 height 69
click at [1038, 319] on div at bounding box center [523, 284] width 1047 height 569
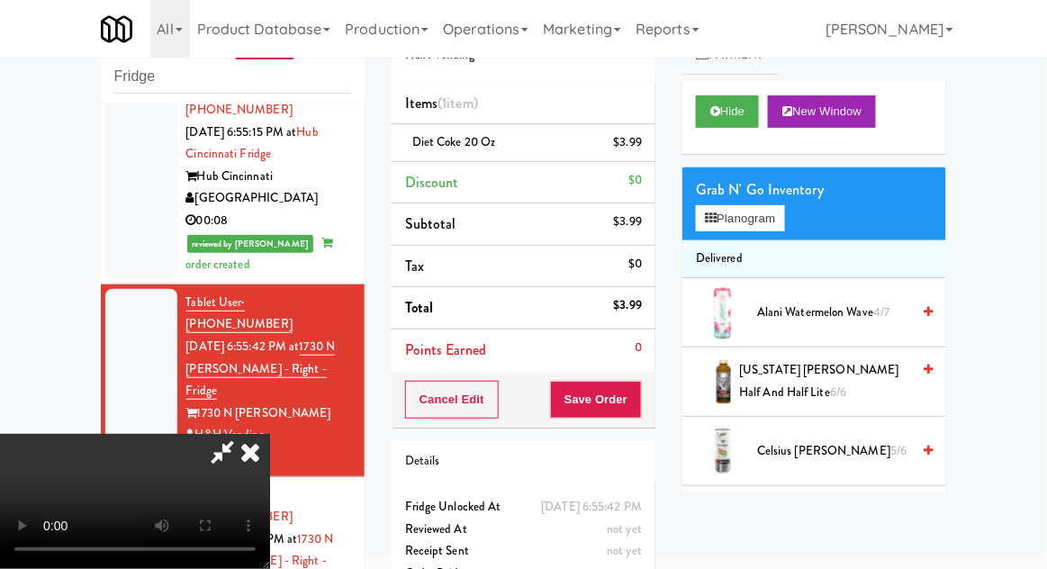
scroll to position [66, 0]
click at [640, 426] on div "Order # 904995 H&H Vending Items (1 item ) Diet Coke 20 oz $3.99 Discount $0 Su…" at bounding box center [523, 303] width 291 height 616
click at [639, 404] on button "Save Order" at bounding box center [596, 400] width 92 height 38
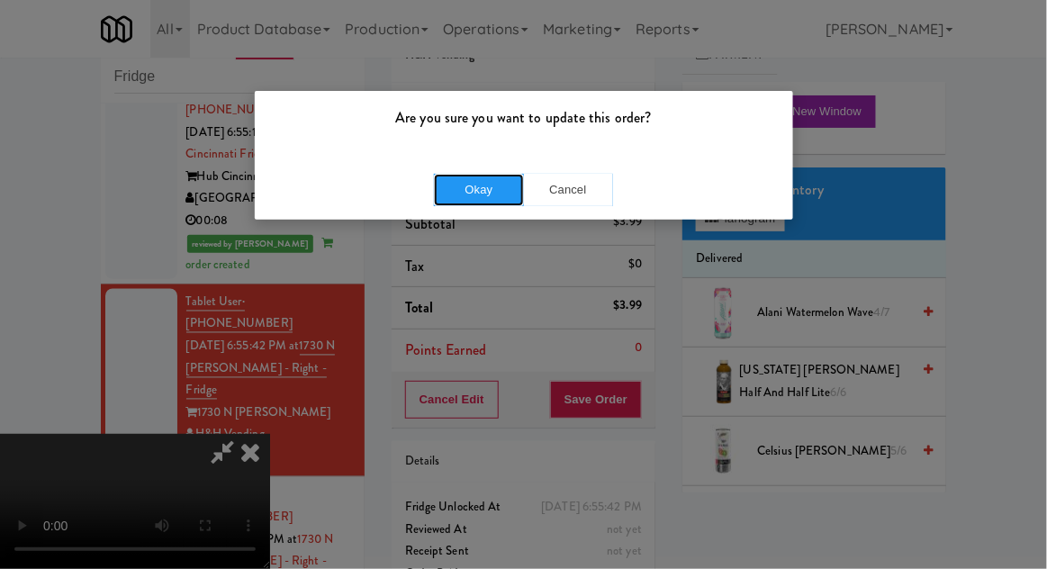
click at [451, 188] on button "Okay" at bounding box center [479, 190] width 90 height 32
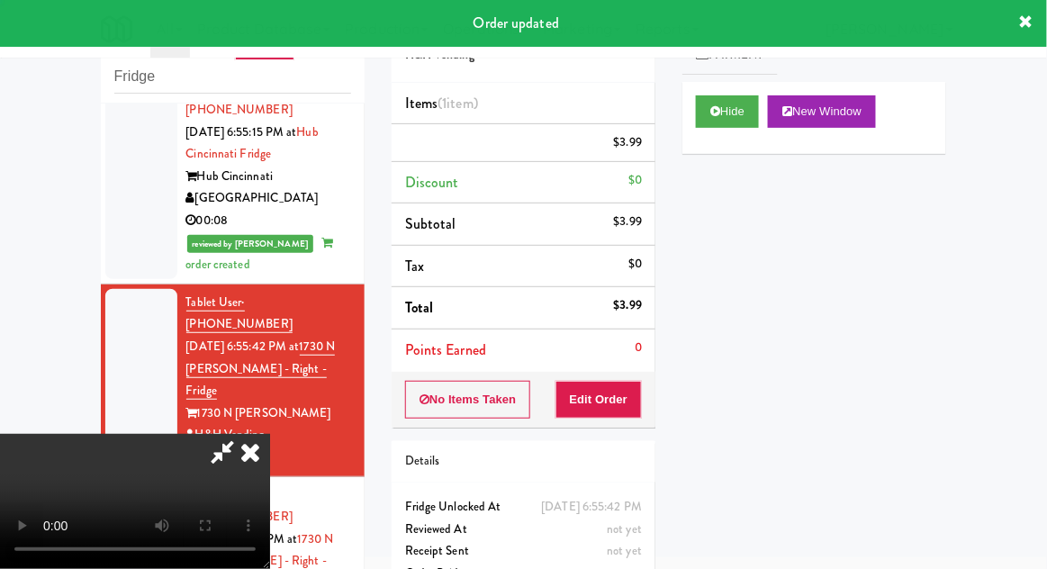
scroll to position [0, 0]
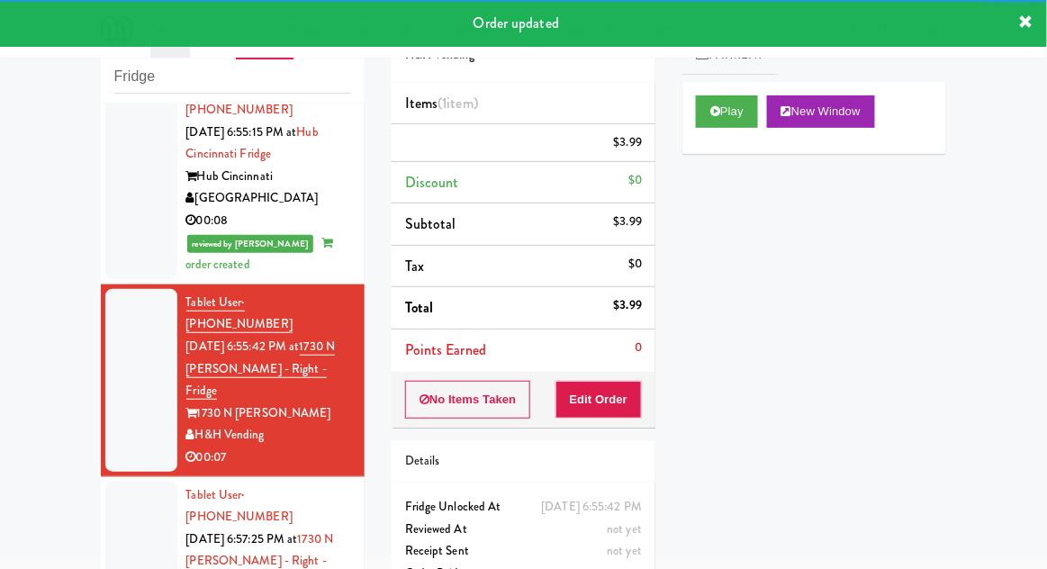
click at [113, 482] on div at bounding box center [141, 573] width 72 height 183
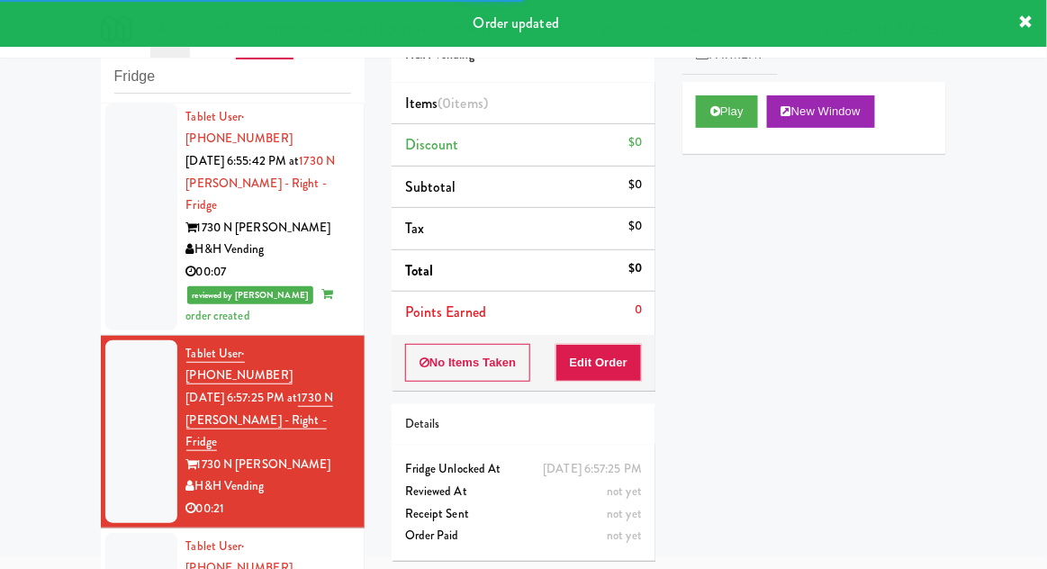
scroll to position [2517, 0]
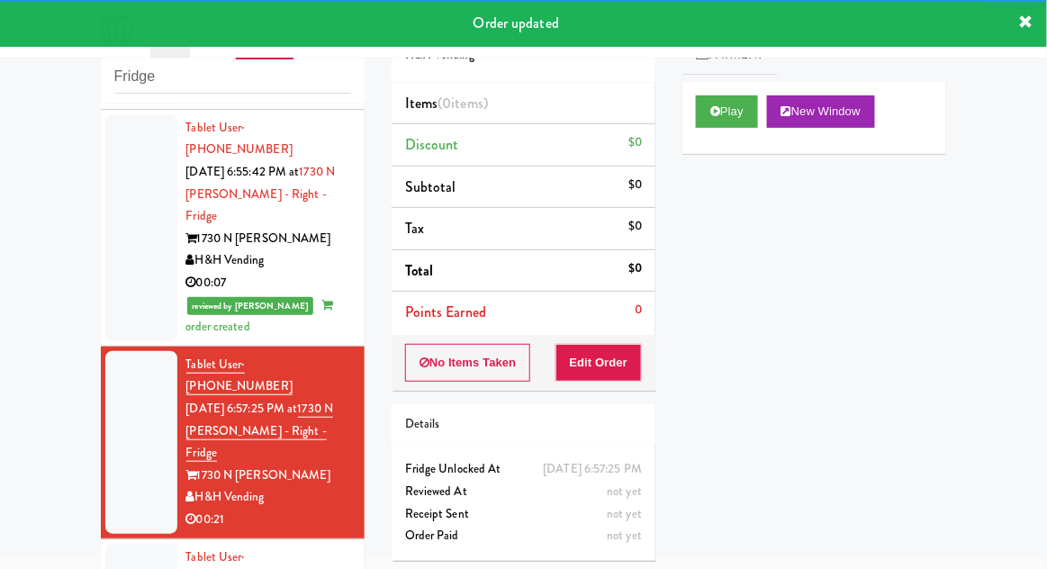
click at [724, 72] on link "Payment" at bounding box center [729, 55] width 95 height 41
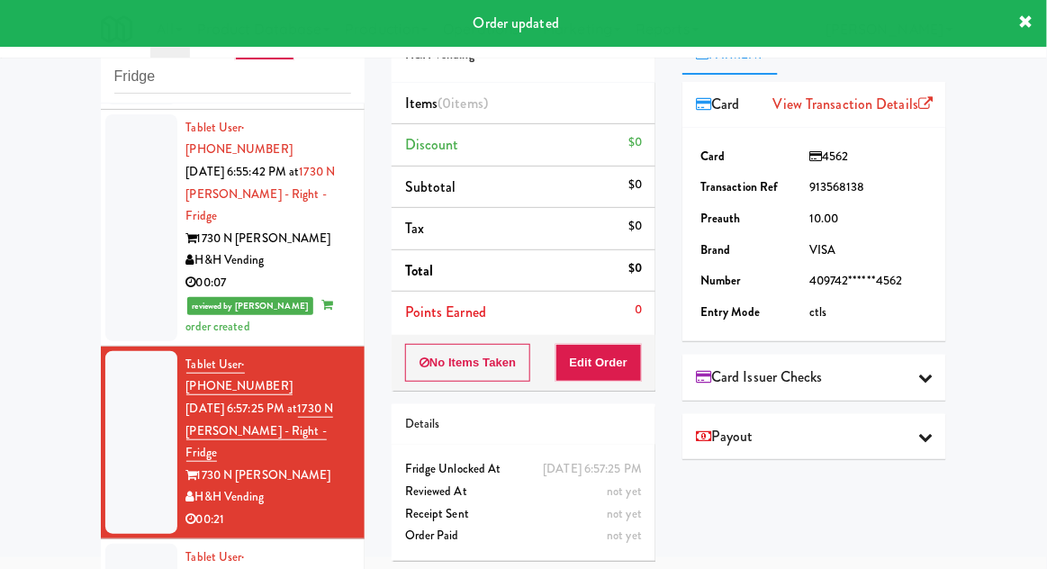
scroll to position [0, 0]
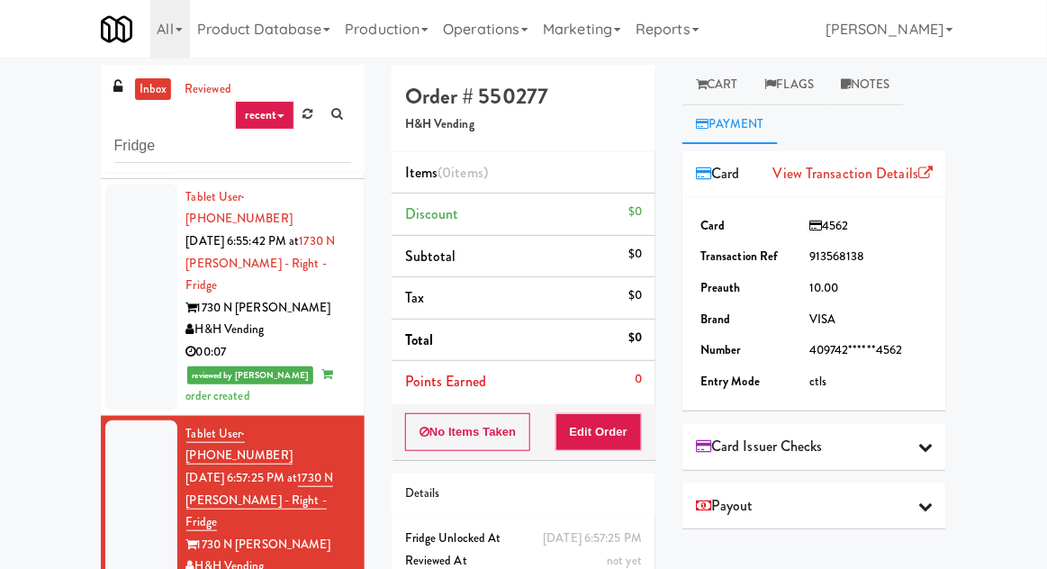
click at [733, 92] on link "Cart" at bounding box center [716, 85] width 69 height 41
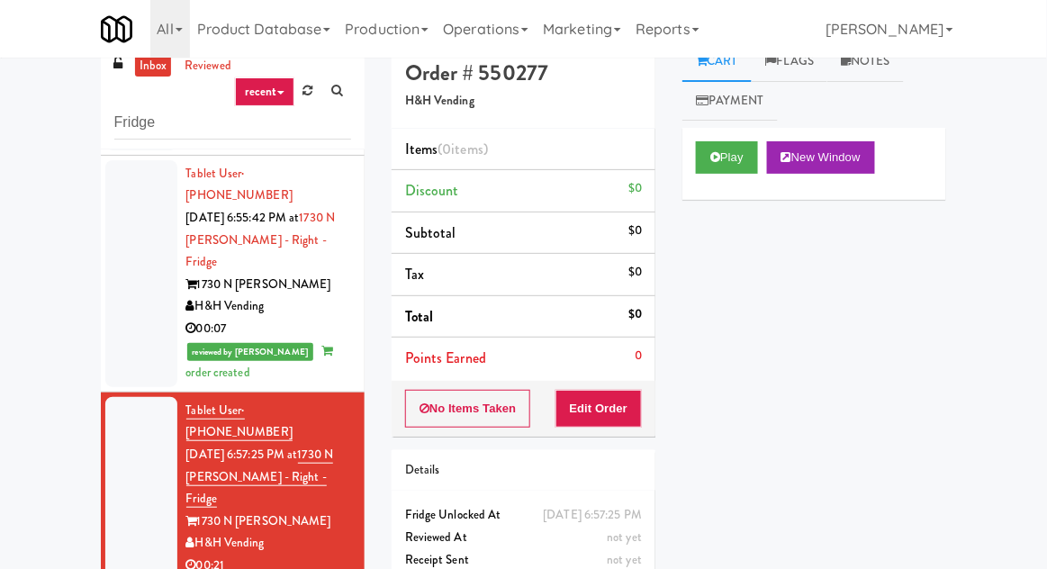
scroll to position [69, 0]
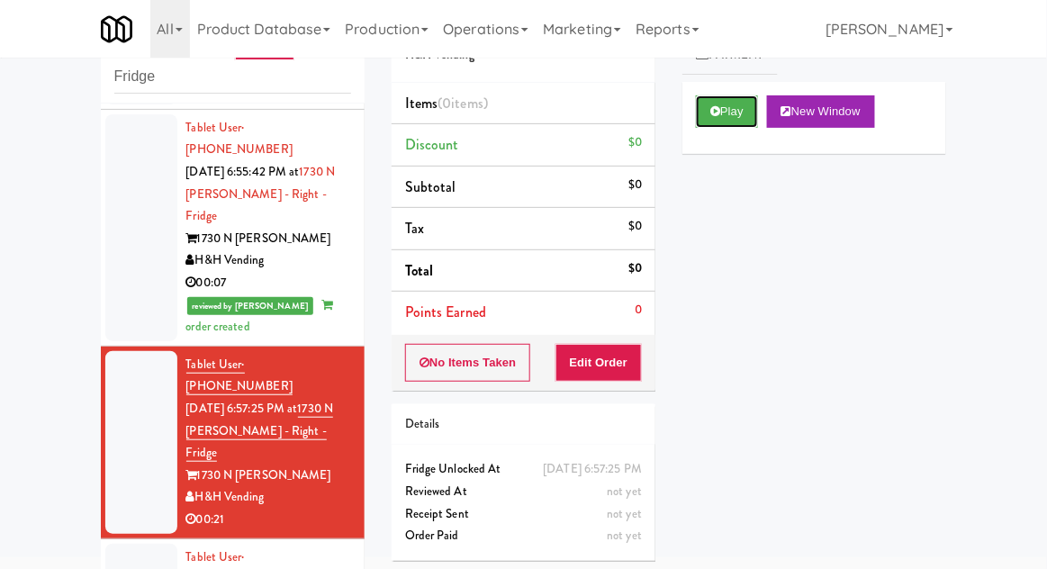
click at [753, 119] on button "Play" at bounding box center [727, 111] width 62 height 32
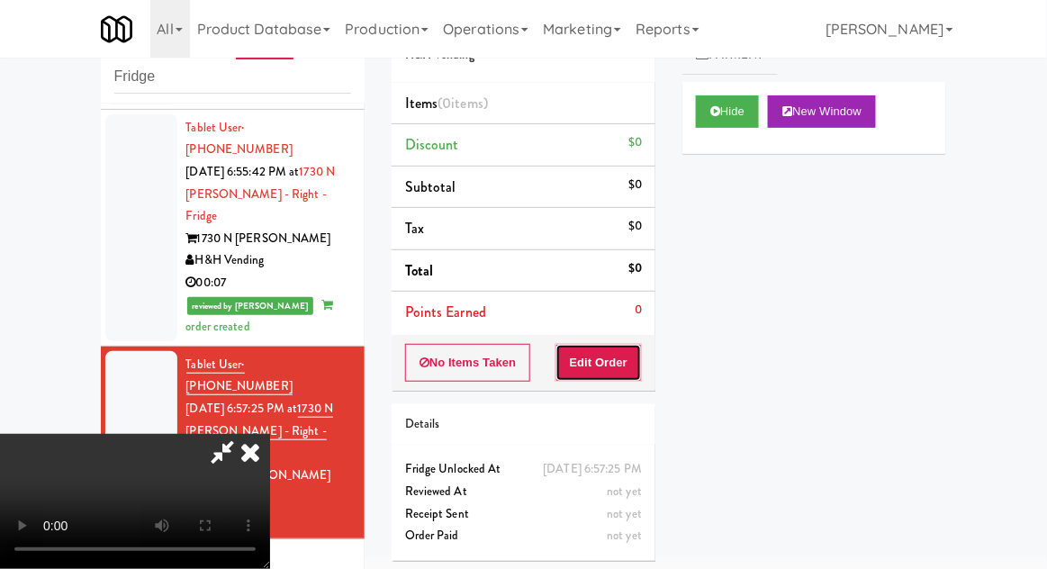
click at [621, 358] on button "Edit Order" at bounding box center [598, 363] width 87 height 38
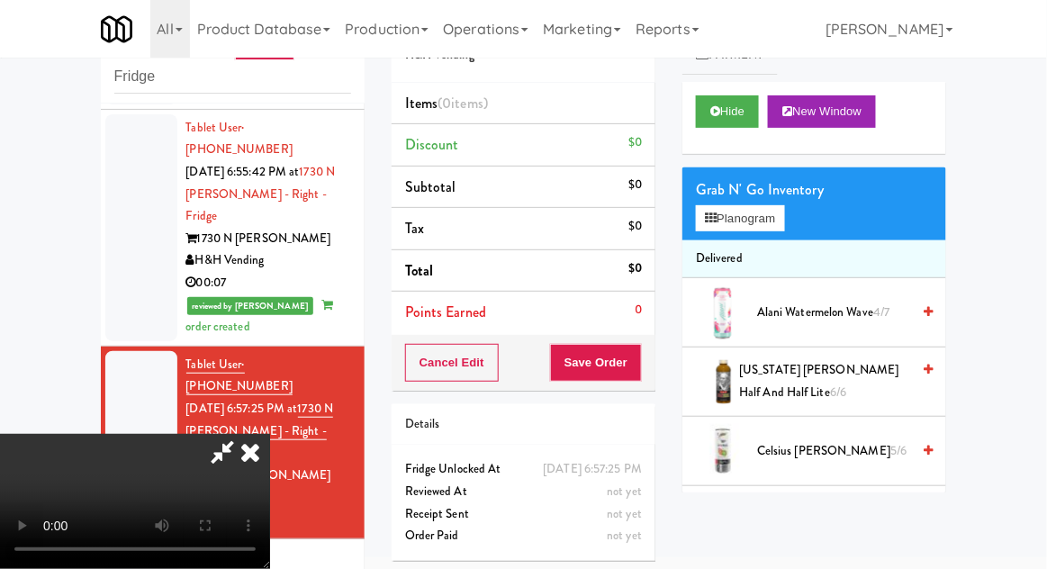
scroll to position [0, 0]
click at [768, 228] on button "Planogram" at bounding box center [740, 218] width 88 height 27
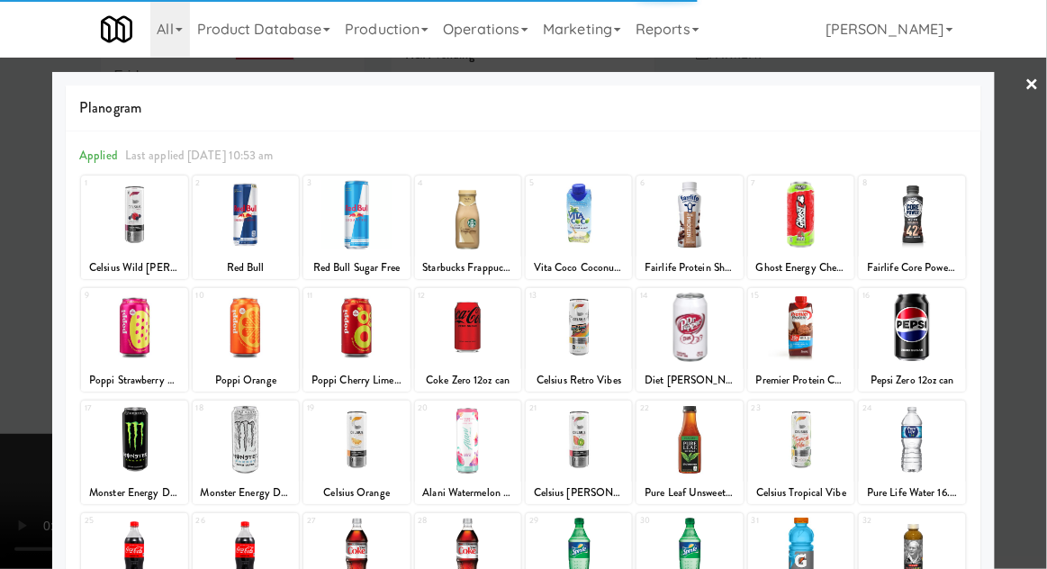
scroll to position [228, 0]
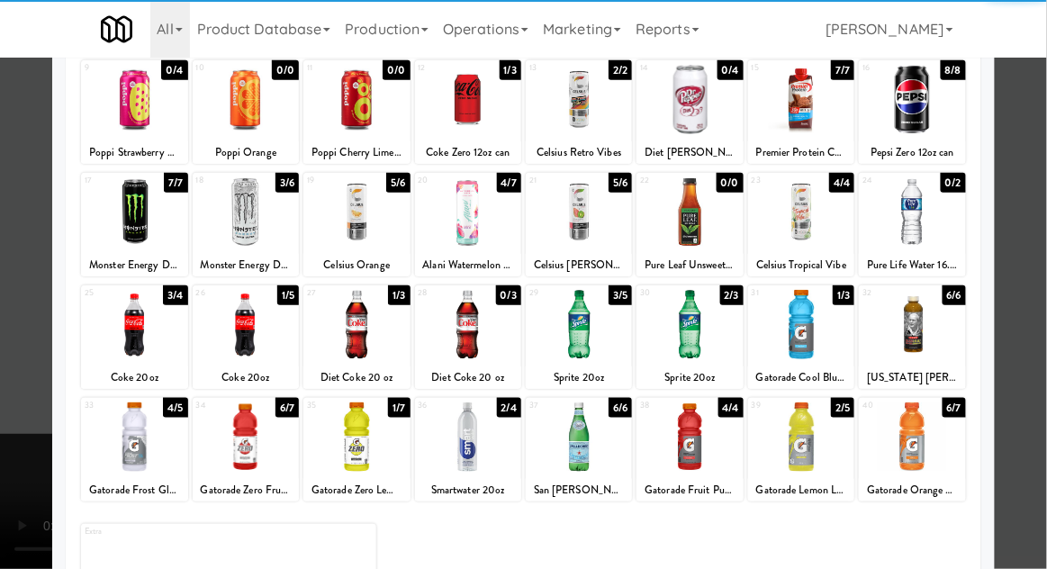
click at [805, 430] on div at bounding box center [801, 436] width 106 height 69
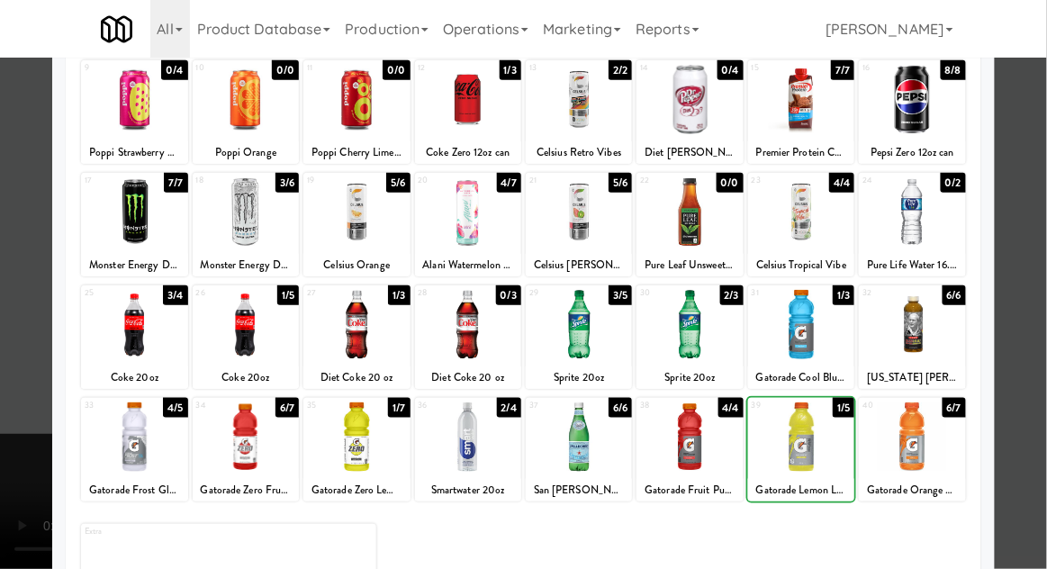
click at [1026, 356] on div at bounding box center [523, 284] width 1047 height 569
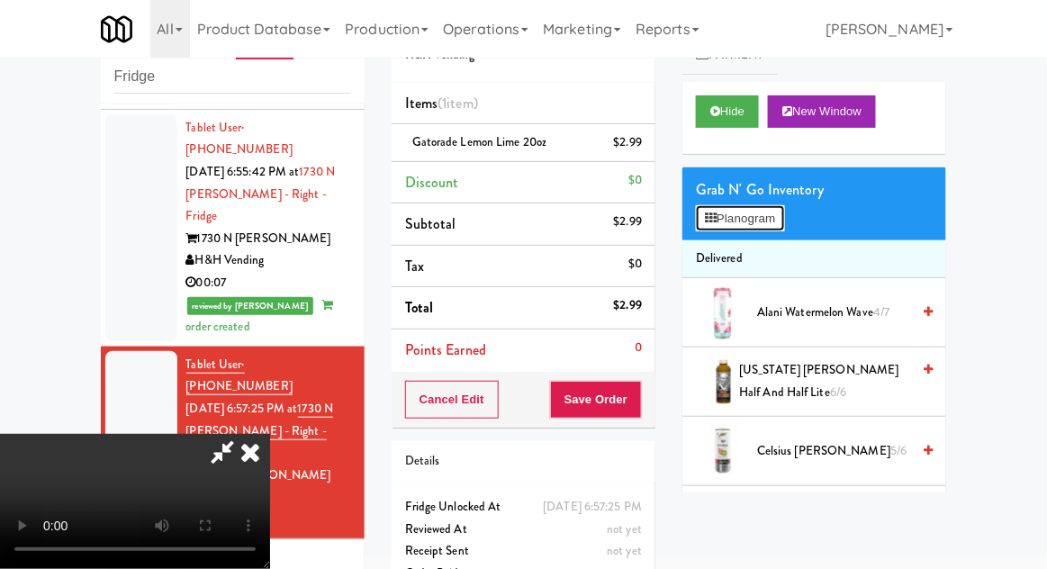
click at [772, 225] on button "Planogram" at bounding box center [740, 218] width 88 height 27
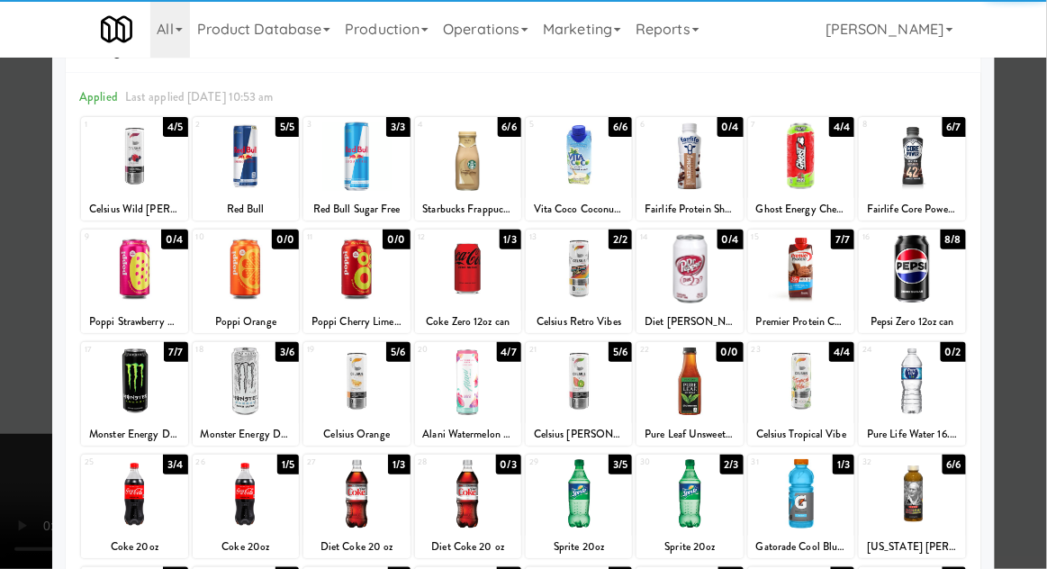
scroll to position [80, 0]
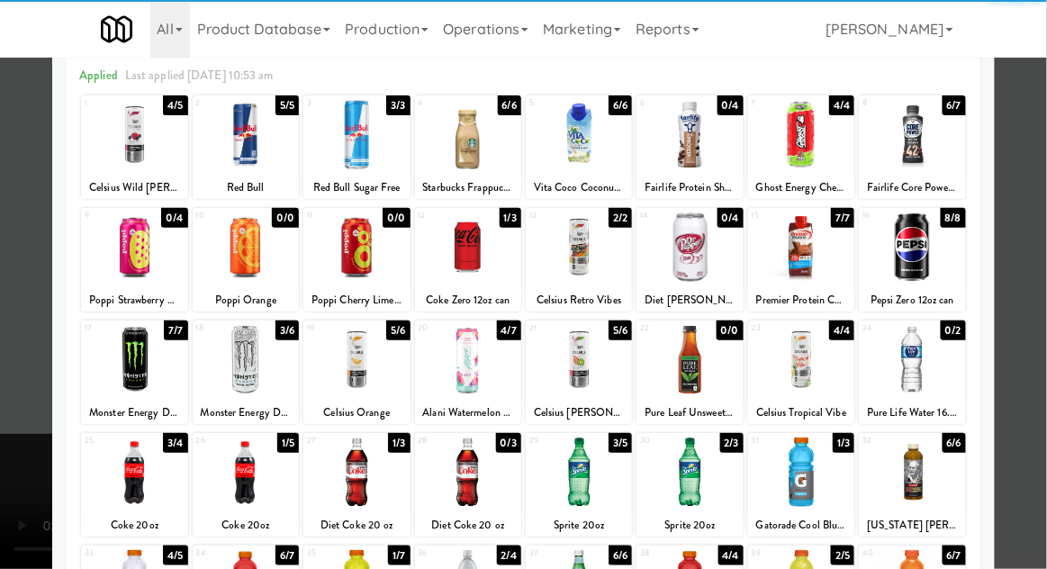
click at [235, 460] on div at bounding box center [246, 472] width 106 height 69
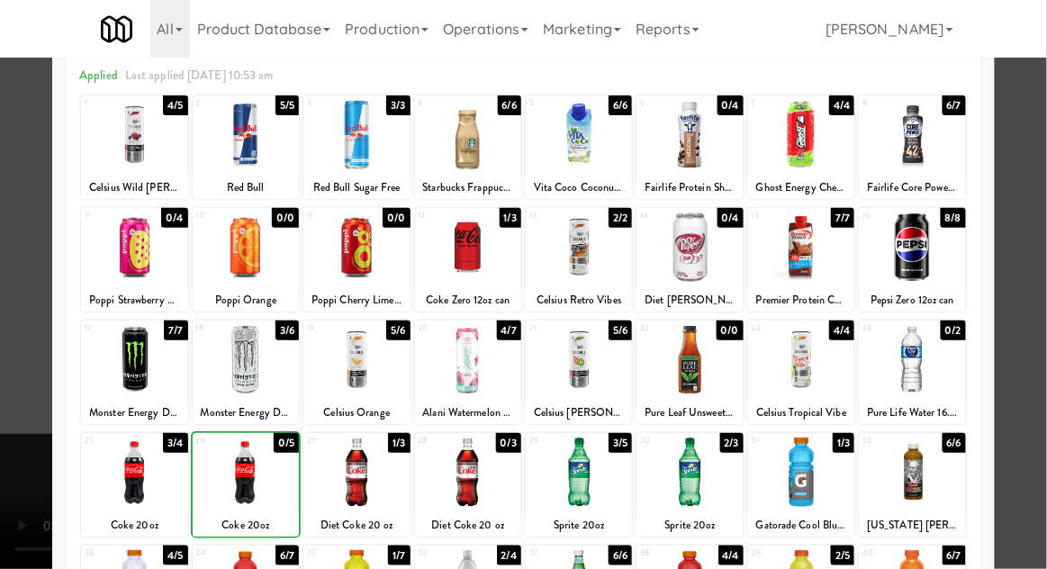
click at [1033, 338] on div at bounding box center [523, 284] width 1047 height 569
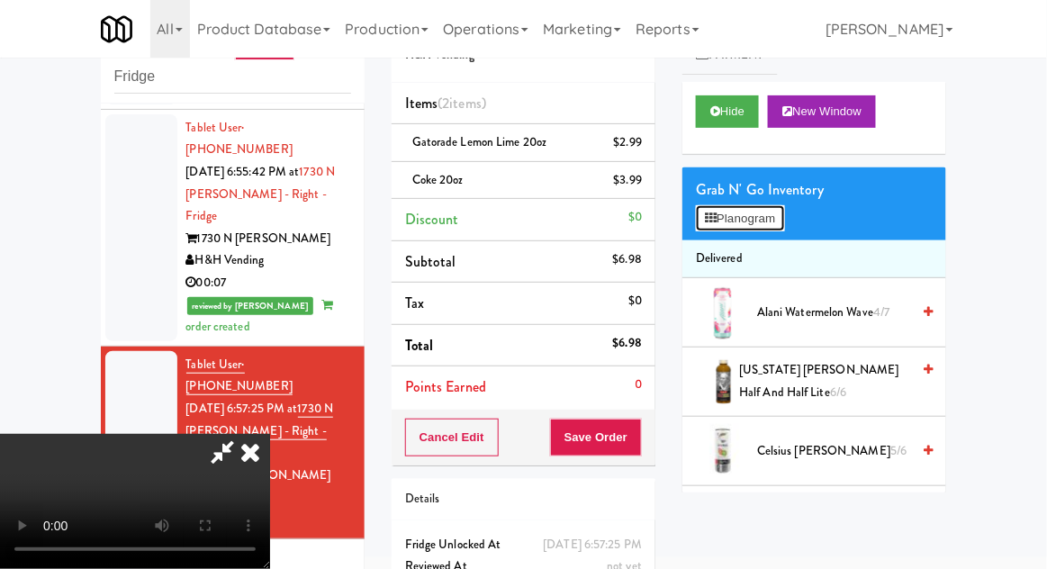
click at [769, 221] on button "Planogram" at bounding box center [740, 218] width 88 height 27
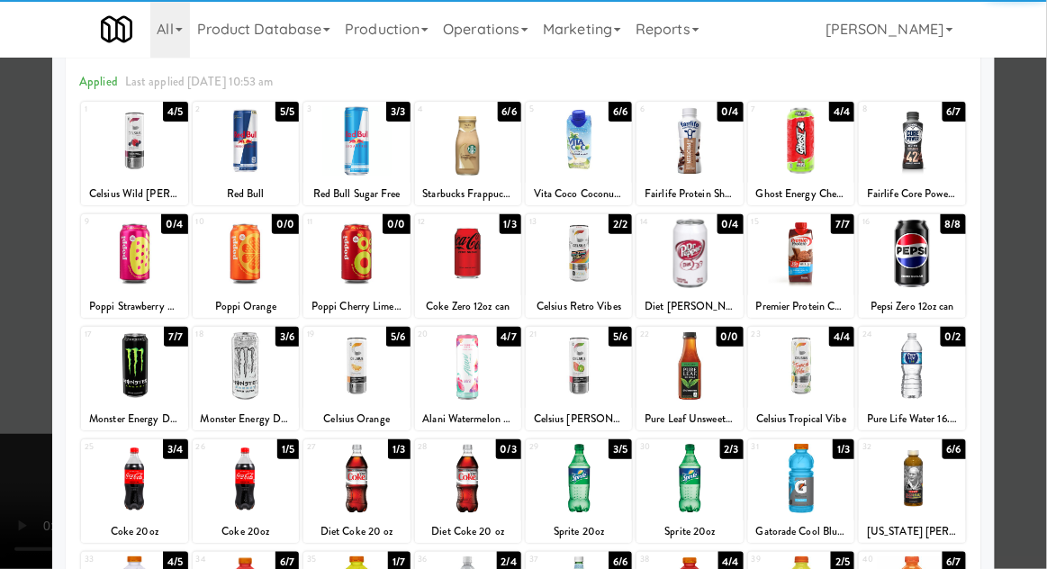
scroll to position [88, 0]
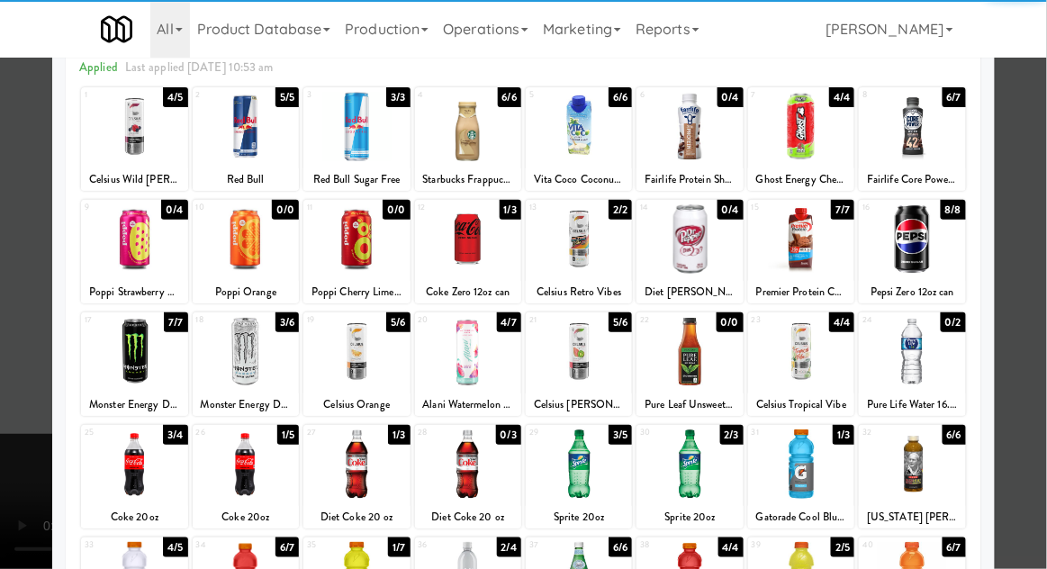
click at [825, 476] on div at bounding box center [801, 463] width 106 height 69
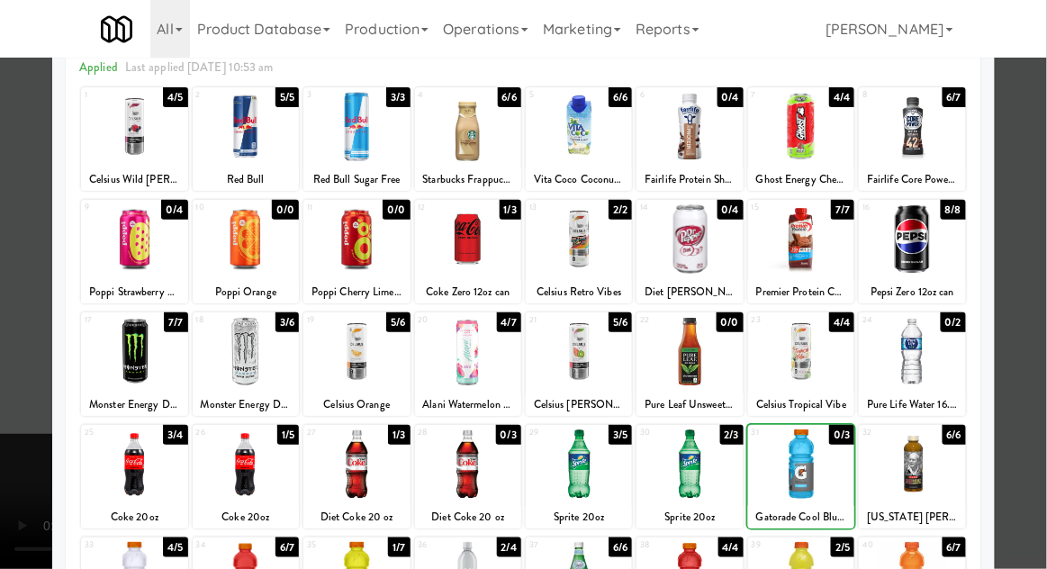
click at [1036, 385] on div at bounding box center [523, 284] width 1047 height 569
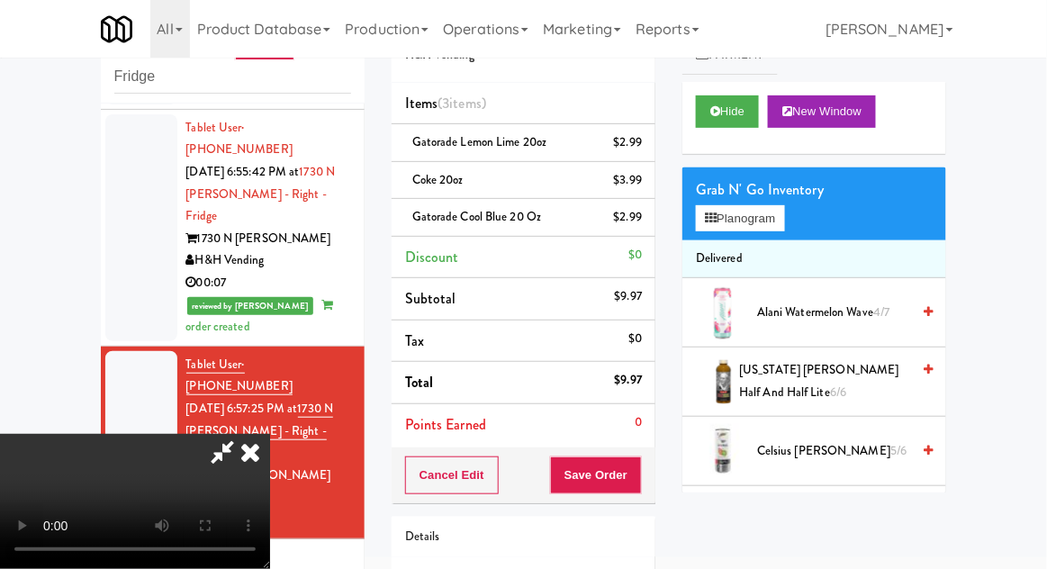
scroll to position [66, 0]
click at [639, 476] on button "Save Order" at bounding box center [596, 475] width 92 height 38
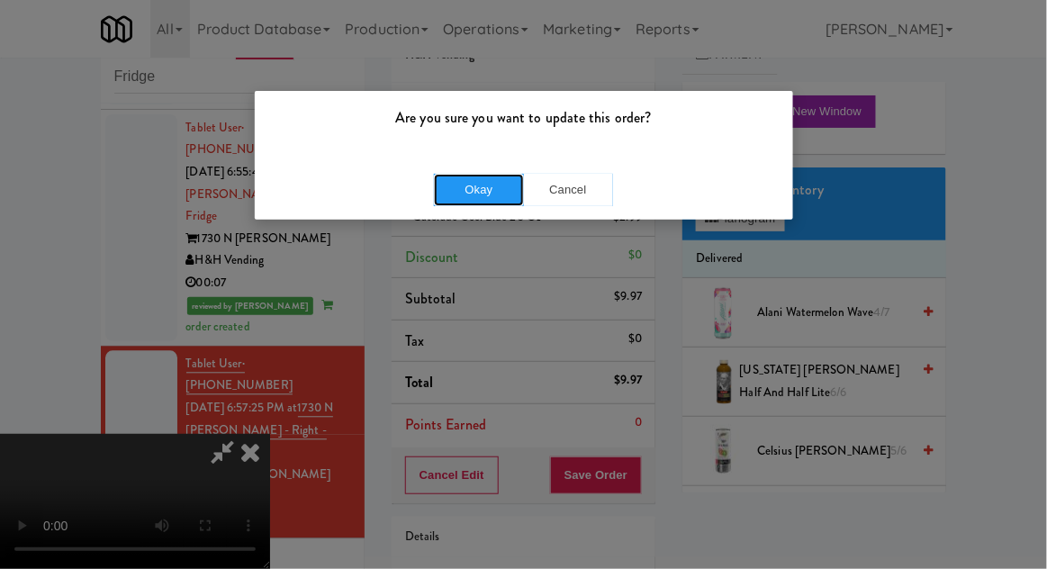
click at [461, 203] on button "Okay" at bounding box center [479, 190] width 90 height 32
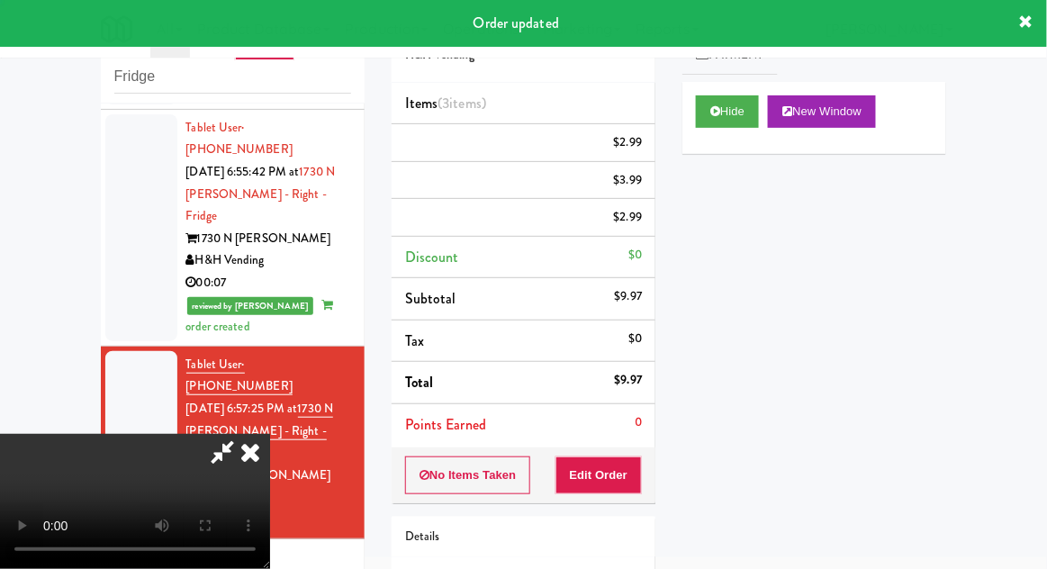
scroll to position [0, 0]
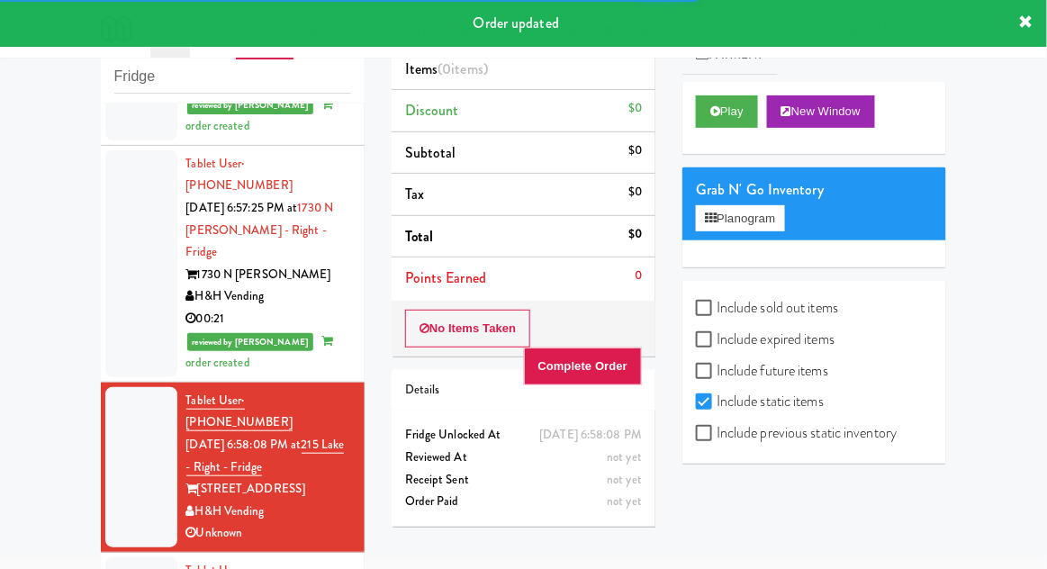
scroll to position [2726, 0]
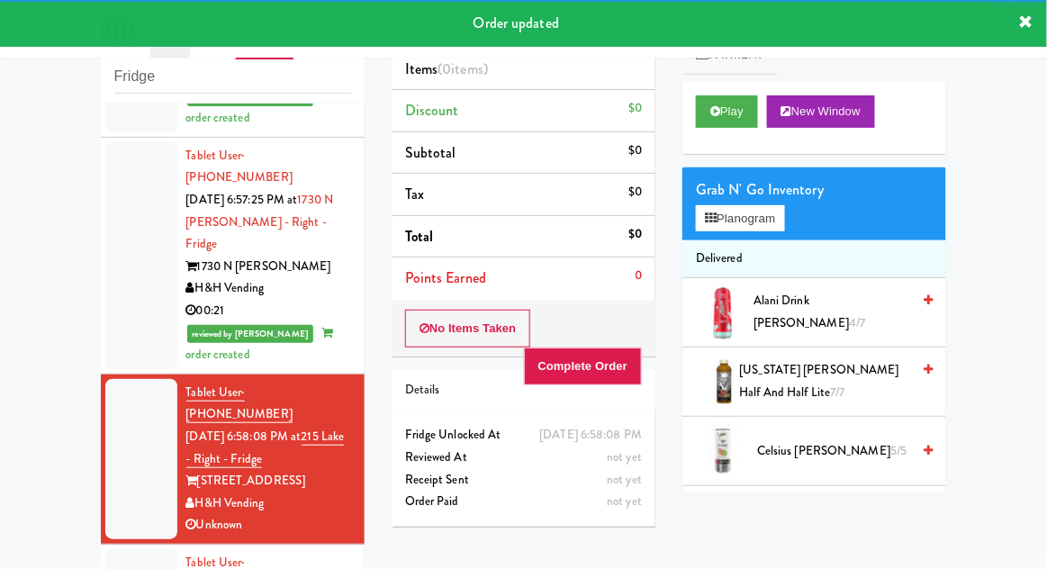
click at [749, 123] on button "Play" at bounding box center [727, 111] width 62 height 32
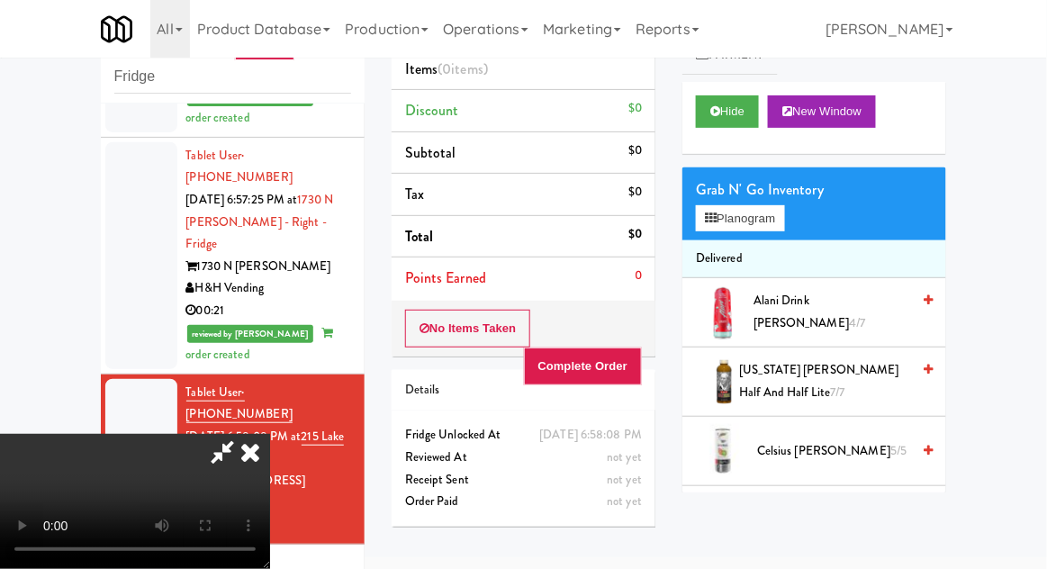
click at [270, 434] on icon at bounding box center [250, 452] width 40 height 36
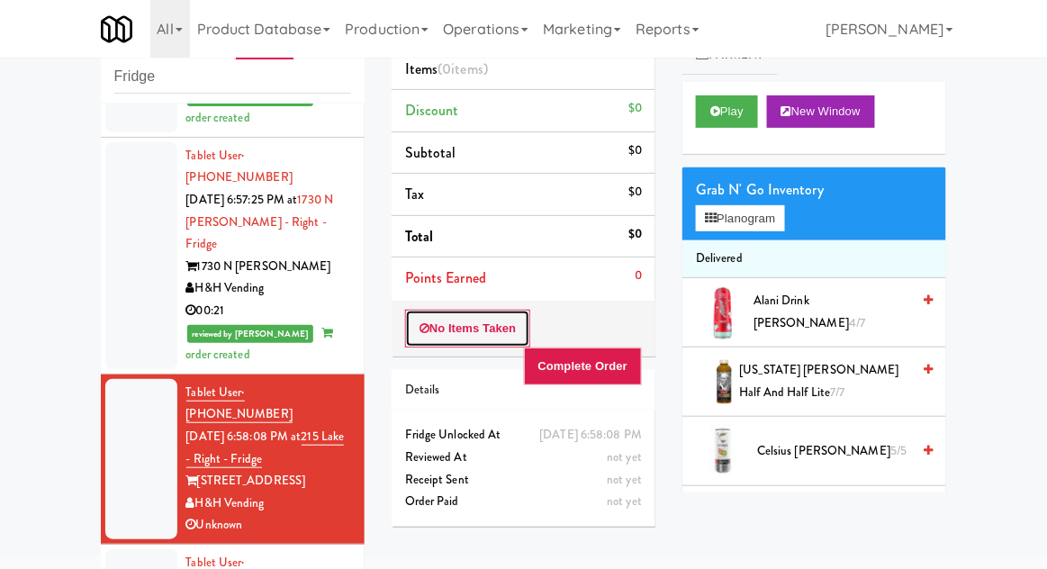
click at [492, 327] on button "No Items Taken" at bounding box center [468, 329] width 126 height 38
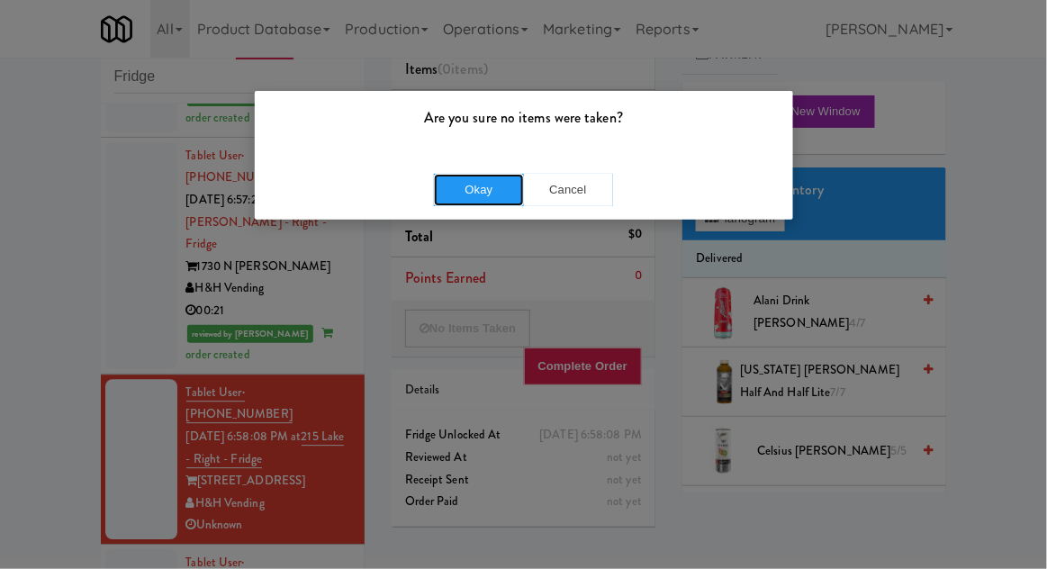
click at [464, 196] on button "Okay" at bounding box center [479, 190] width 90 height 32
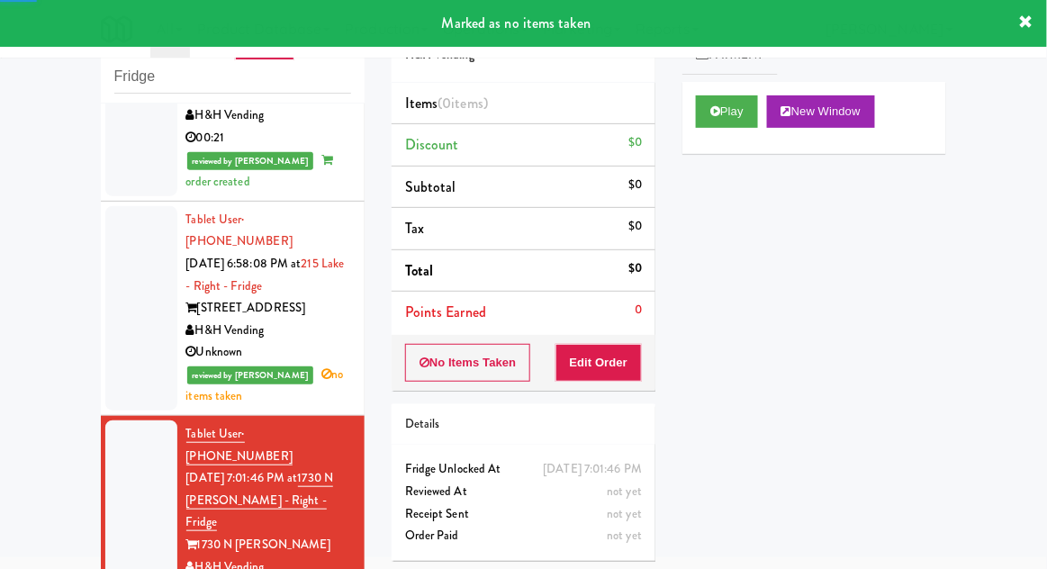
scroll to position [2902, 0]
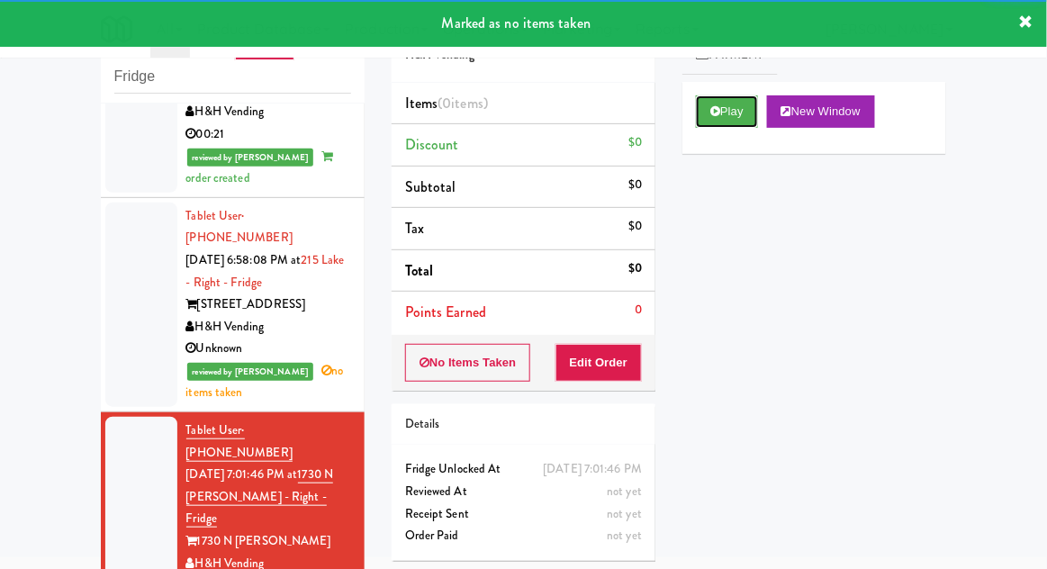
click at [724, 120] on button "Play" at bounding box center [727, 111] width 62 height 32
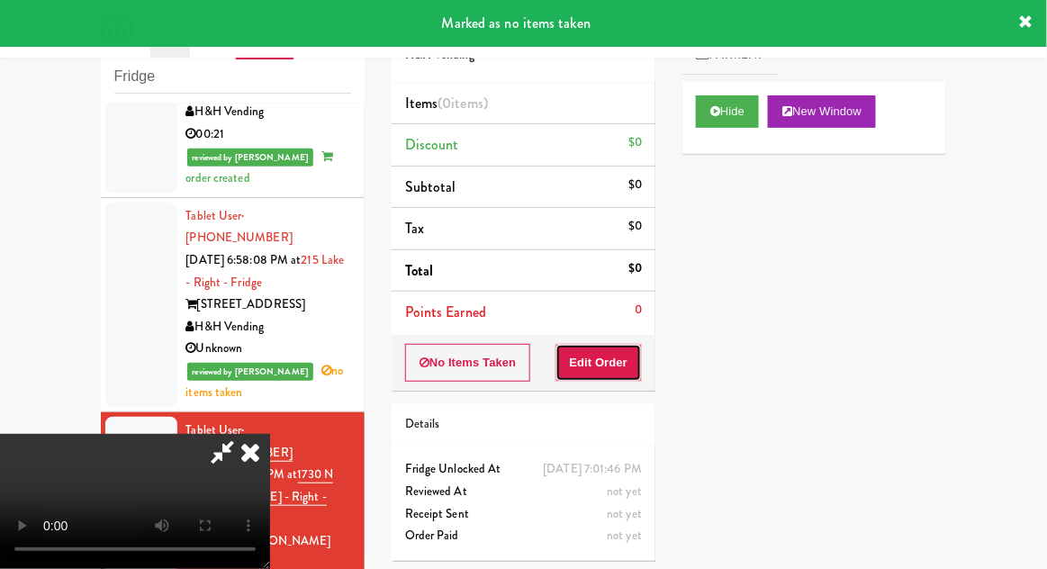
click at [609, 372] on button "Edit Order" at bounding box center [598, 363] width 87 height 38
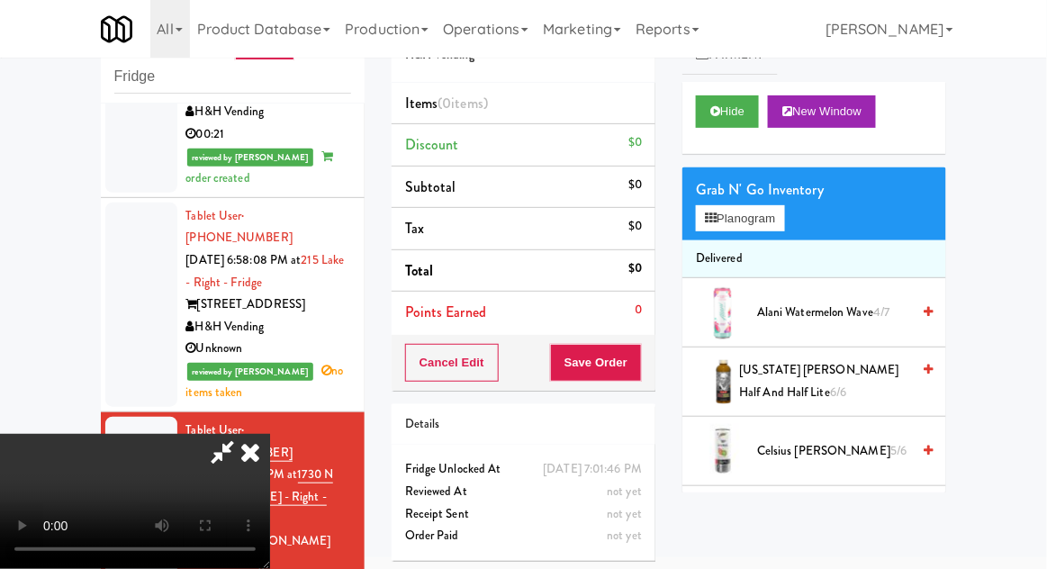
scroll to position [0, 0]
click at [780, 207] on button "Planogram" at bounding box center [740, 218] width 88 height 27
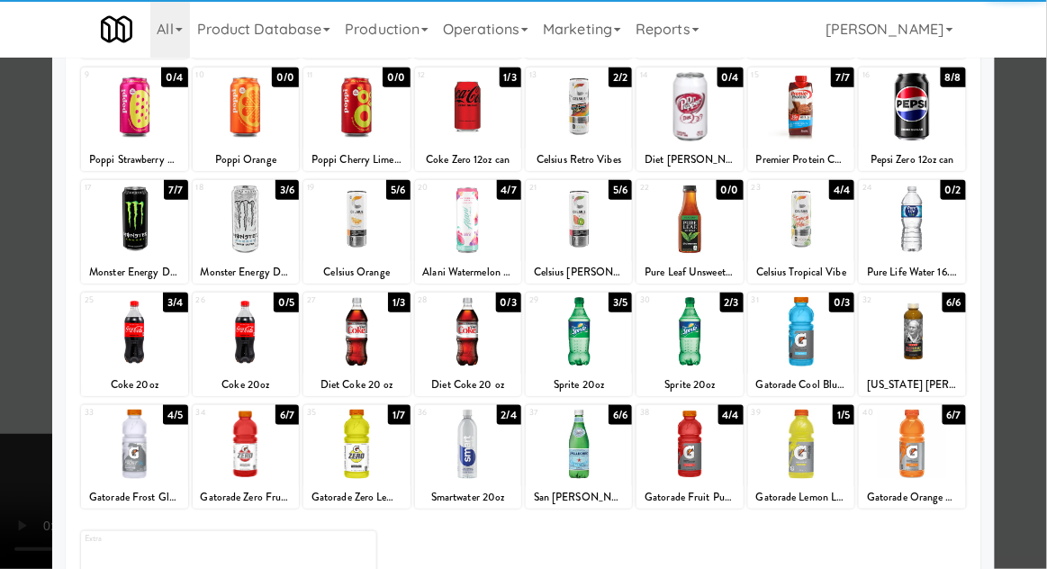
scroll to position [223, 0]
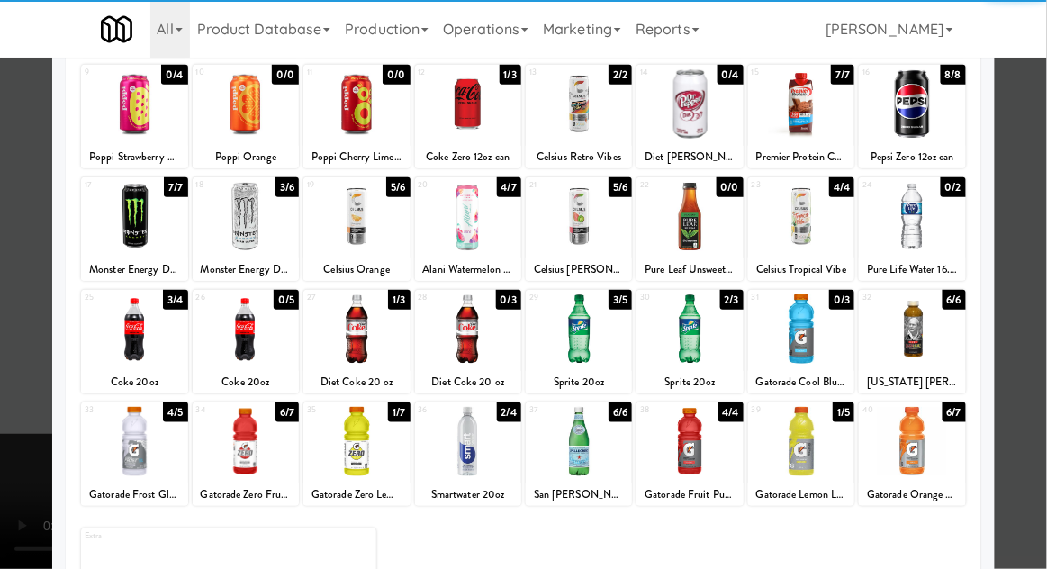
click at [589, 350] on div at bounding box center [579, 328] width 106 height 69
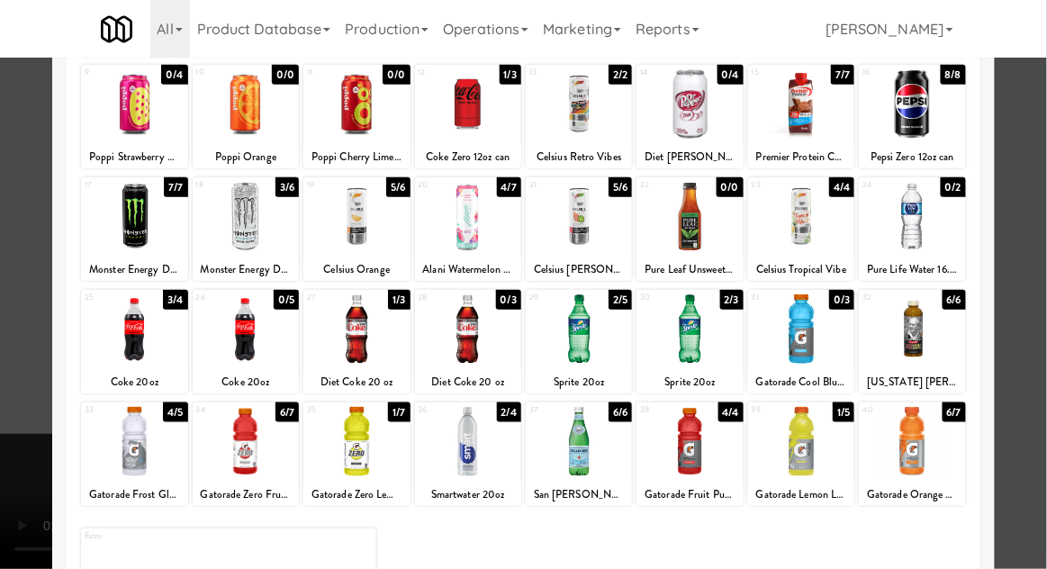
click at [714, 329] on div at bounding box center [689, 328] width 106 height 69
click at [14, 357] on div at bounding box center [523, 284] width 1047 height 569
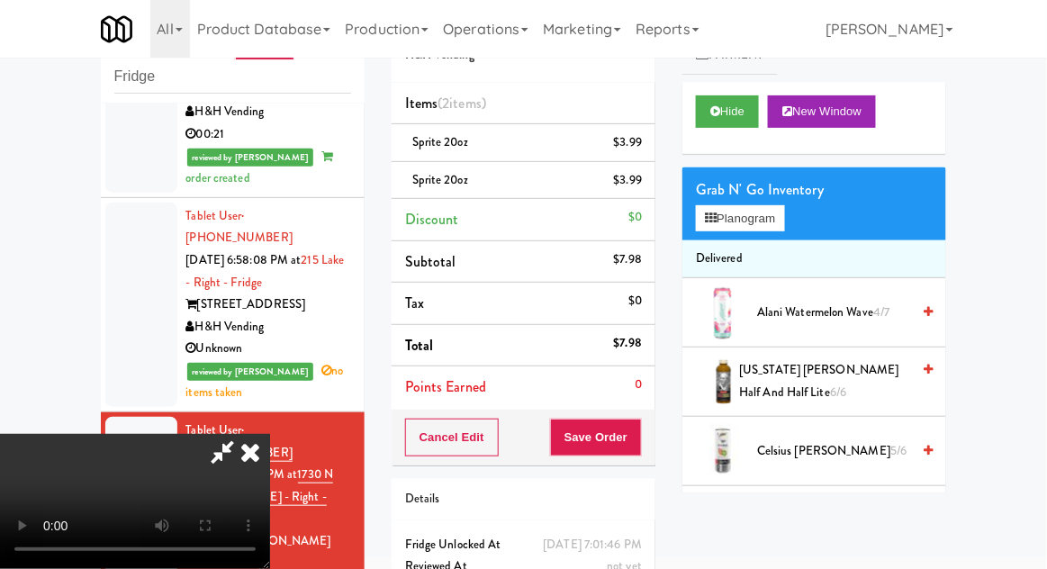
scroll to position [66, 0]
click at [636, 447] on button "Save Order" at bounding box center [596, 438] width 92 height 38
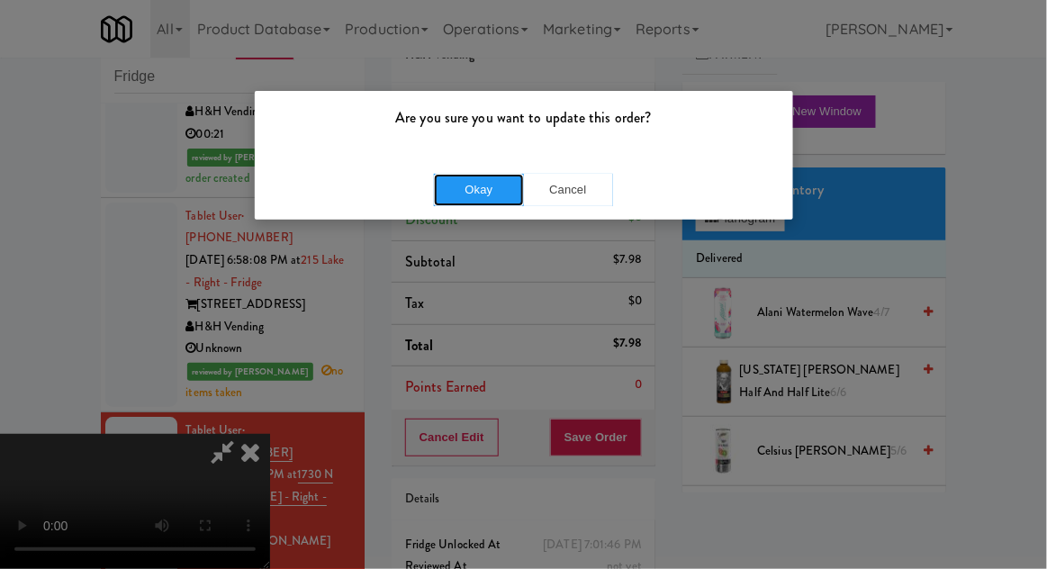
click at [463, 203] on button "Okay" at bounding box center [479, 190] width 90 height 32
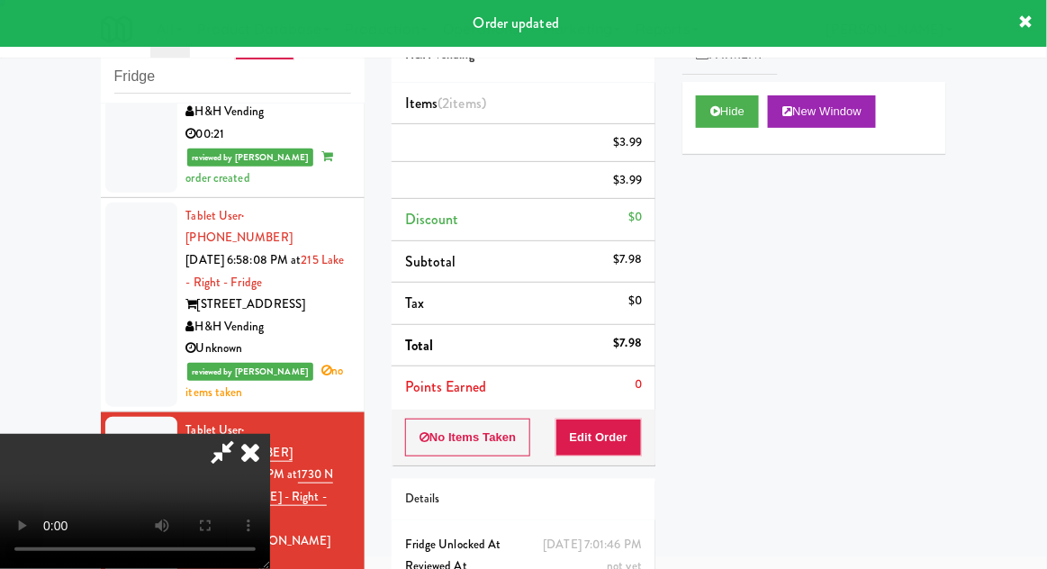
scroll to position [0, 0]
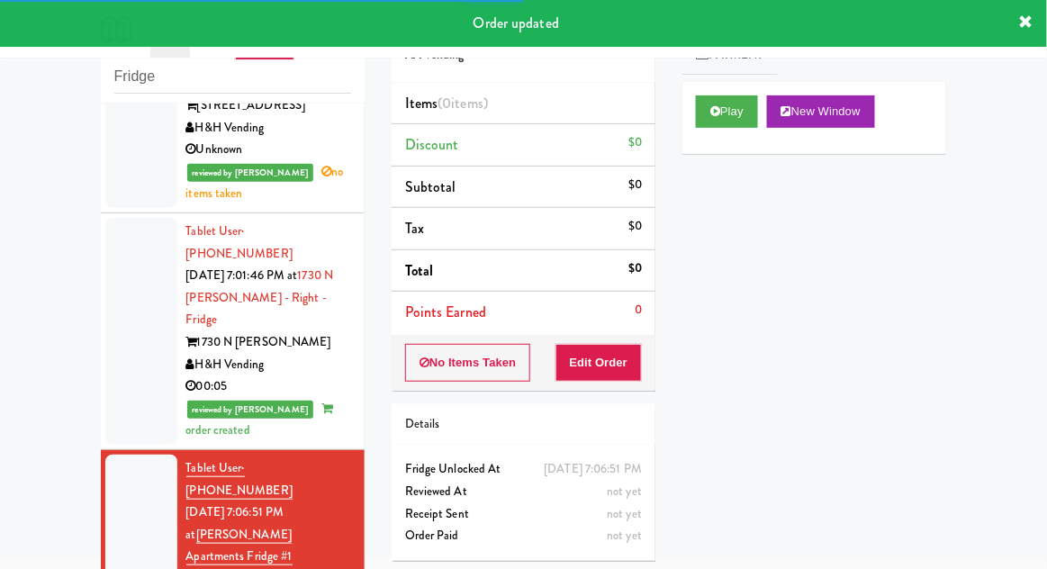
scroll to position [3108, 0]
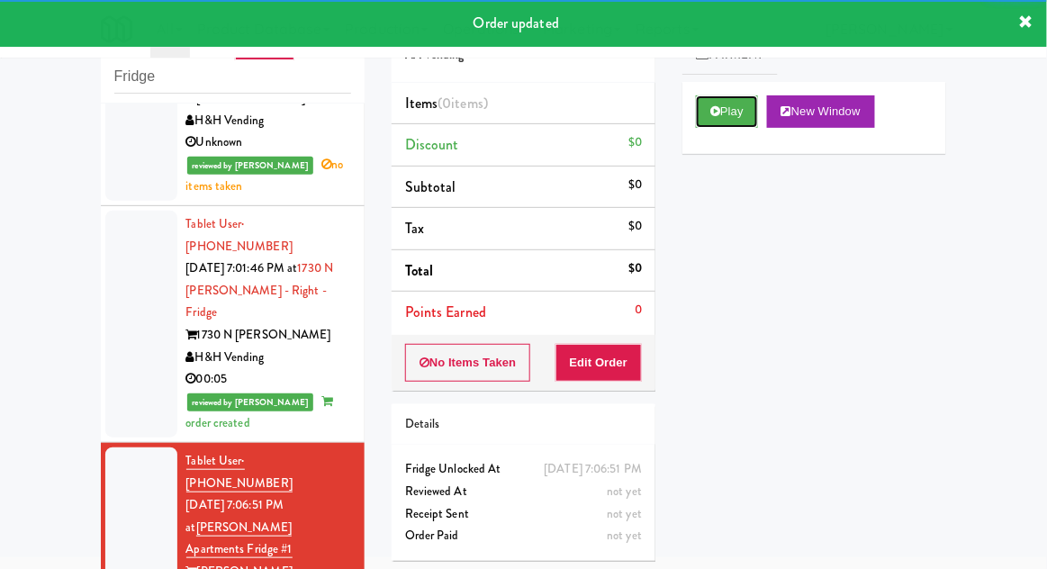
click at [728, 124] on button "Play" at bounding box center [727, 111] width 62 height 32
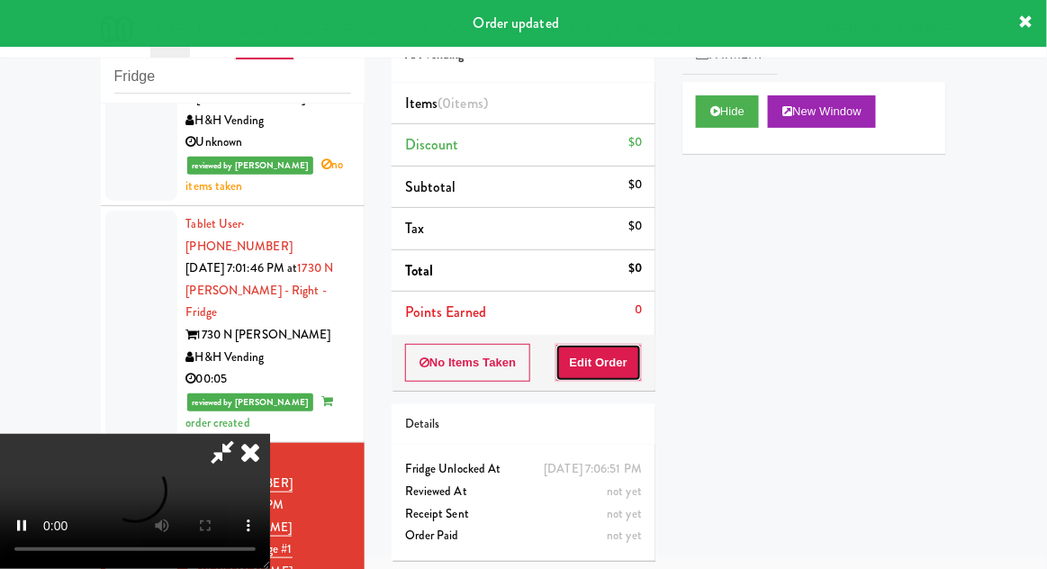
click at [612, 352] on button "Edit Order" at bounding box center [598, 363] width 87 height 38
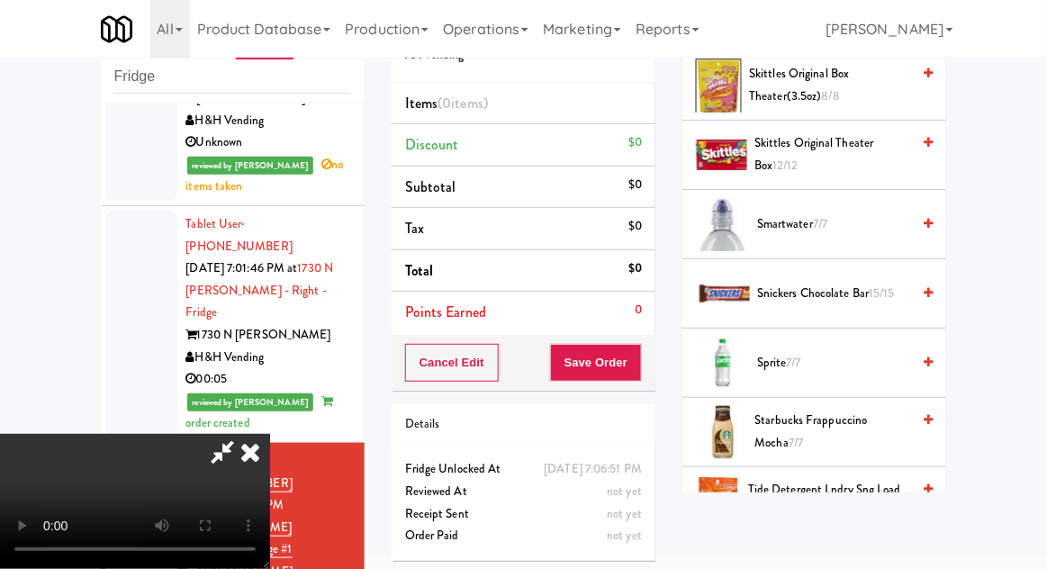
scroll to position [1891, 0]
click at [868, 292] on span "Snickers Chocolate Bar 15/15" at bounding box center [833, 293] width 153 height 23
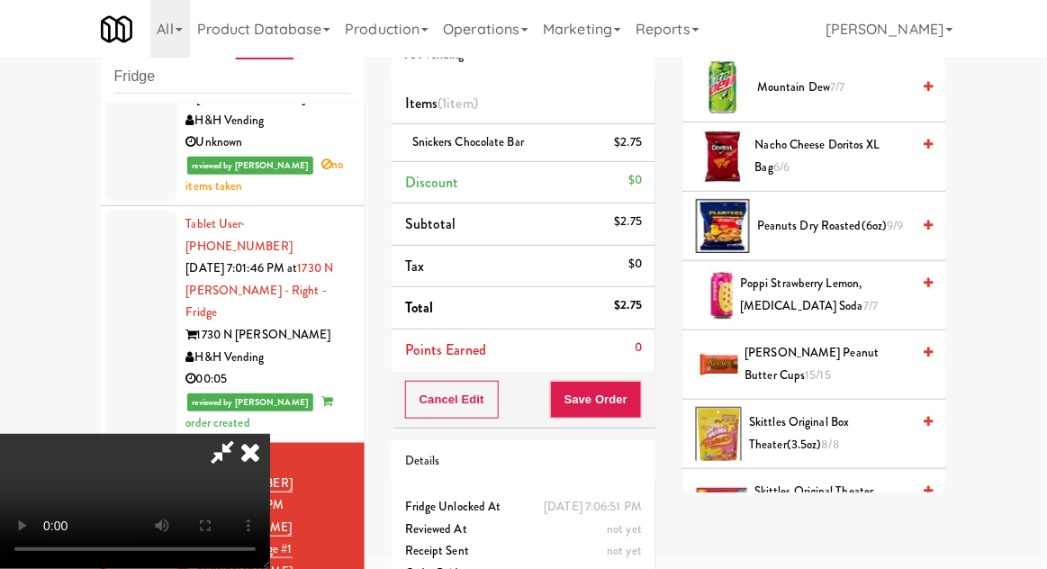
scroll to position [1528, 0]
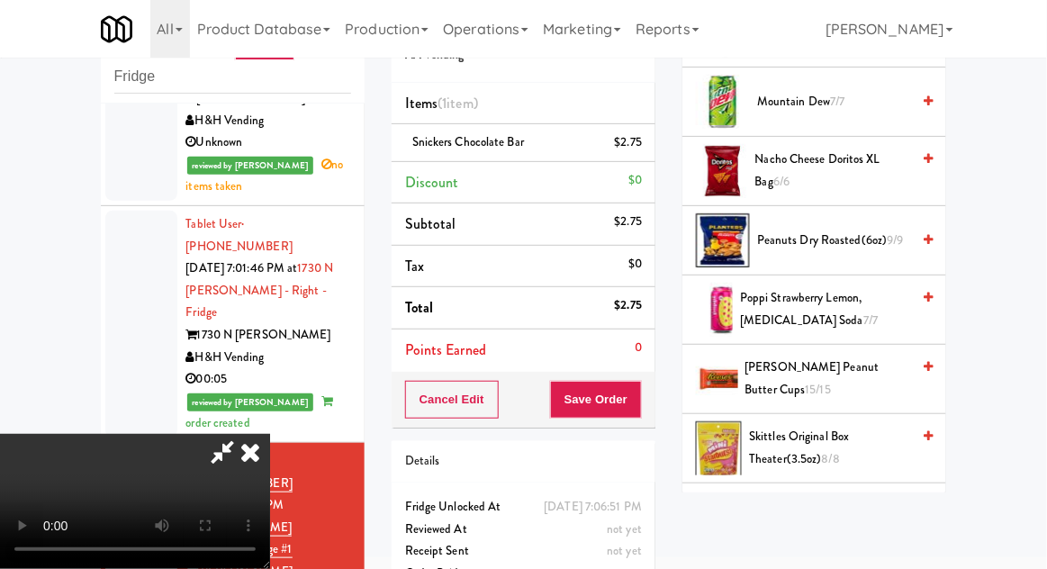
click at [854, 362] on span "[PERSON_NAME] Peanut Butter Cups 15/15" at bounding box center [828, 378] width 166 height 44
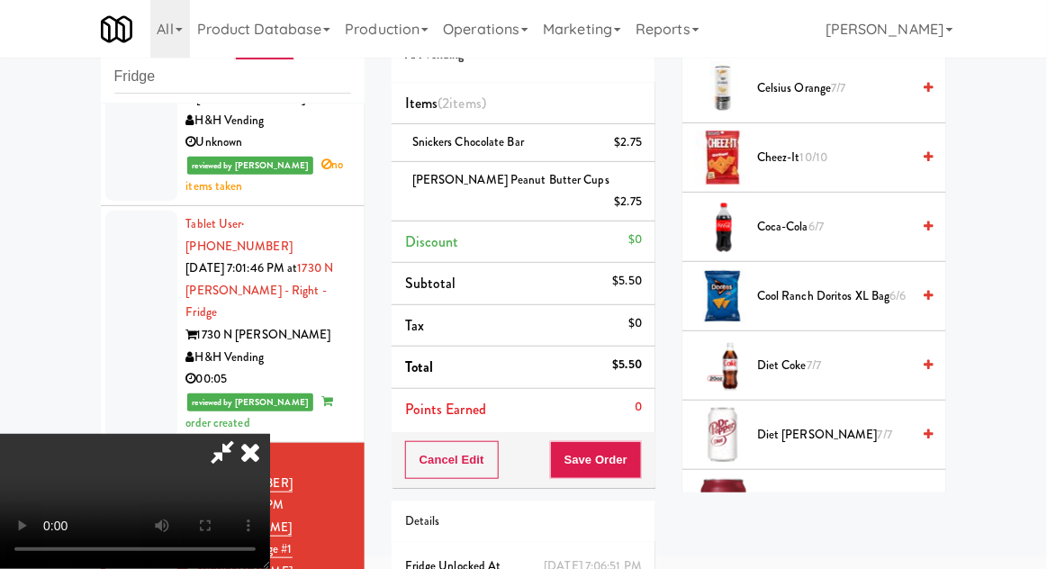
scroll to position [0, 0]
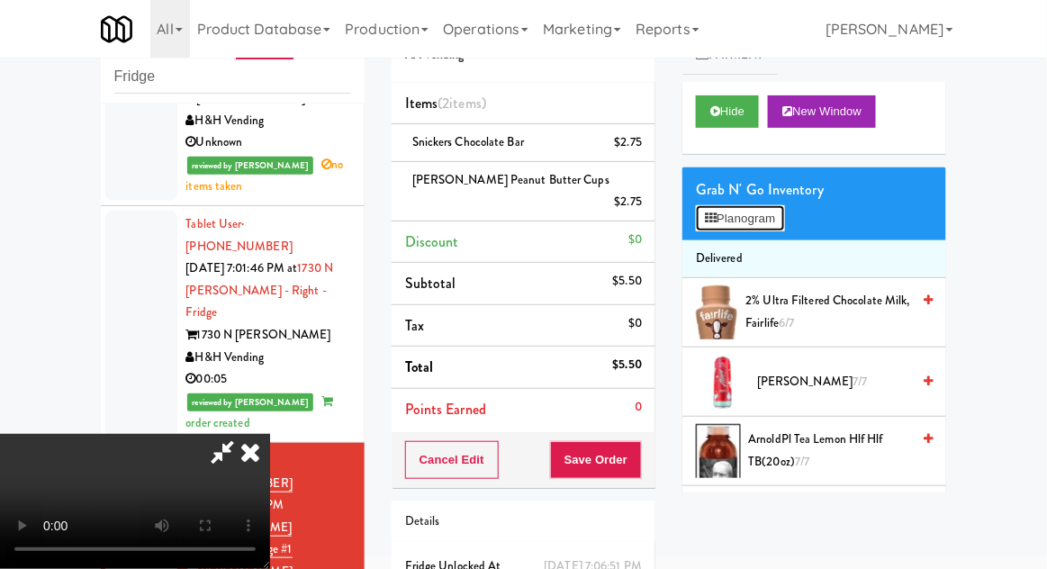
click at [769, 230] on button "Planogram" at bounding box center [740, 218] width 88 height 27
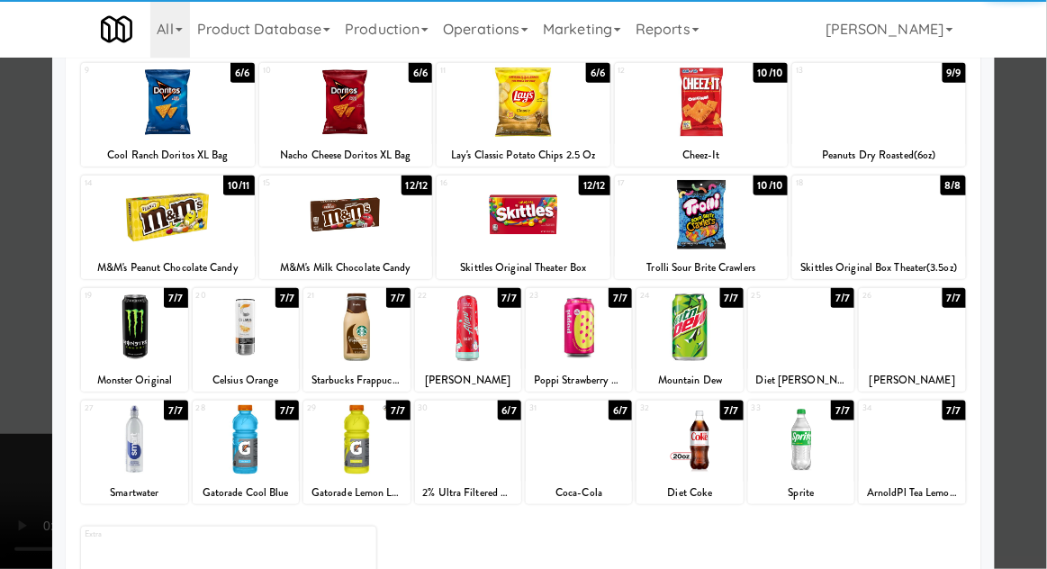
scroll to position [227, 0]
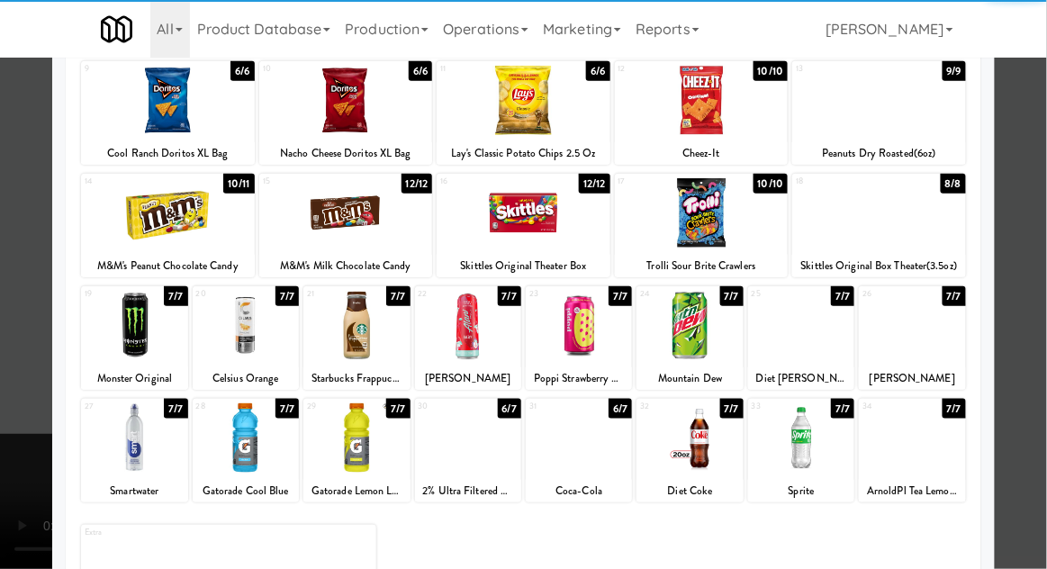
click at [834, 351] on div at bounding box center [801, 325] width 106 height 69
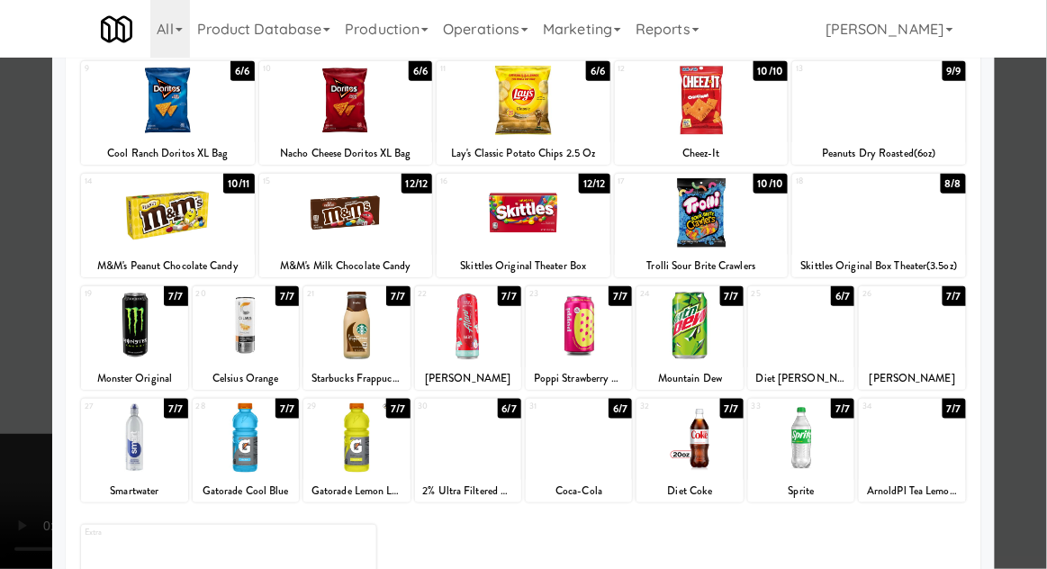
click at [1024, 312] on div at bounding box center [523, 284] width 1047 height 569
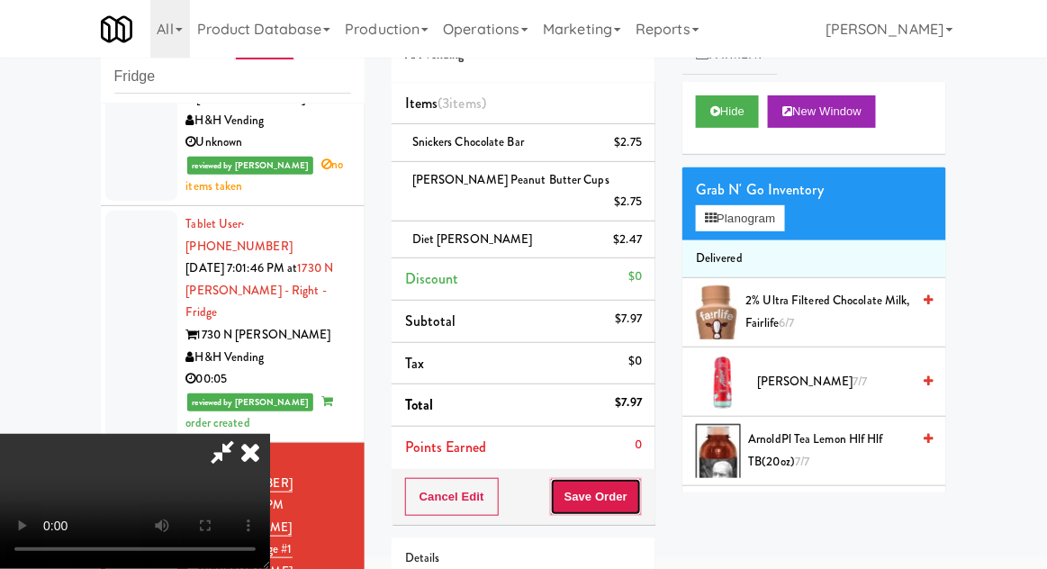
click at [635, 487] on button "Save Order" at bounding box center [596, 497] width 92 height 38
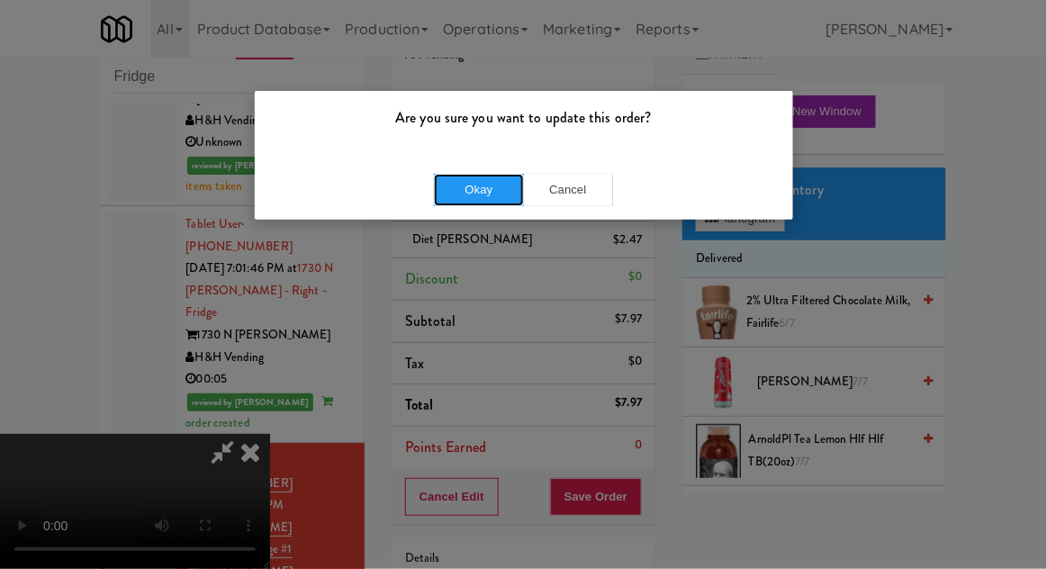
click at [456, 195] on button "Okay" at bounding box center [479, 190] width 90 height 32
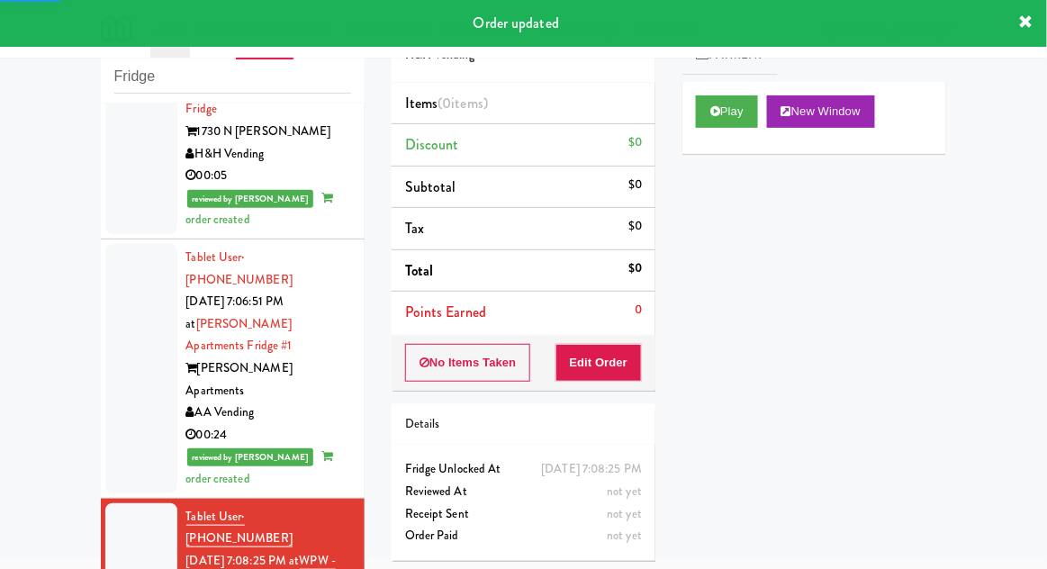
scroll to position [3322, 0]
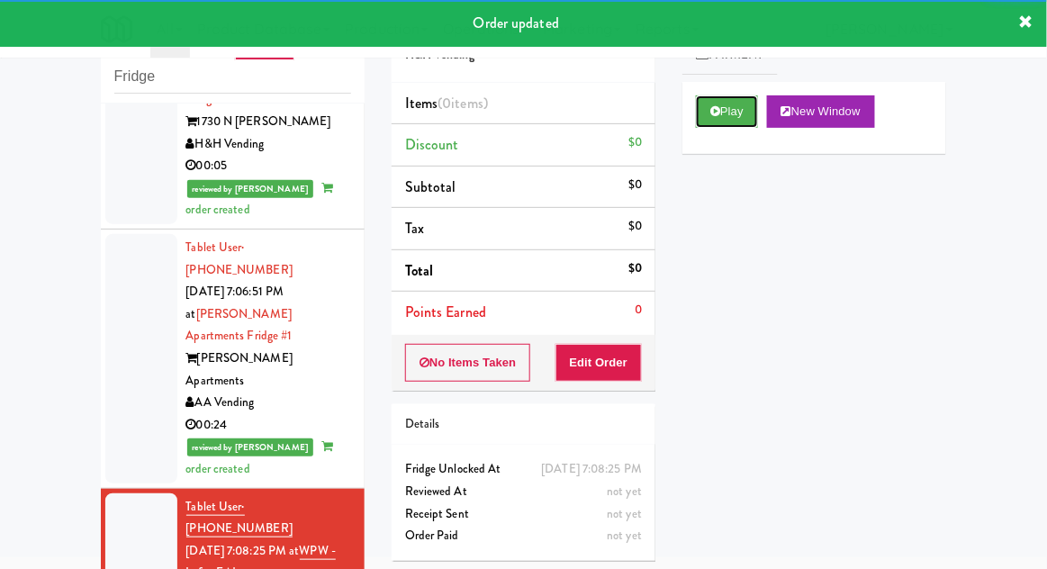
click at [745, 115] on button "Play" at bounding box center [727, 111] width 62 height 32
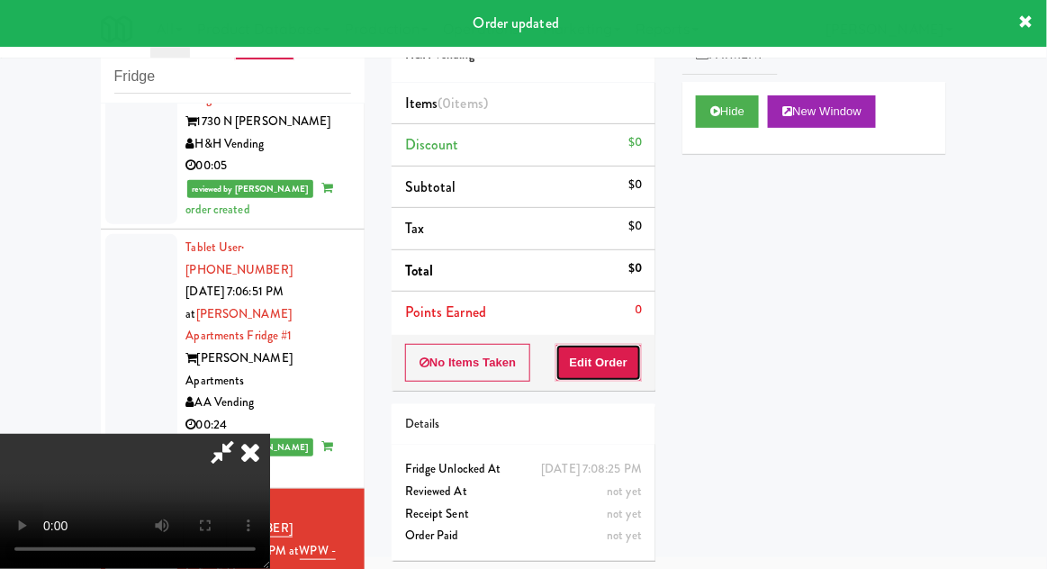
click at [602, 369] on button "Edit Order" at bounding box center [598, 363] width 87 height 38
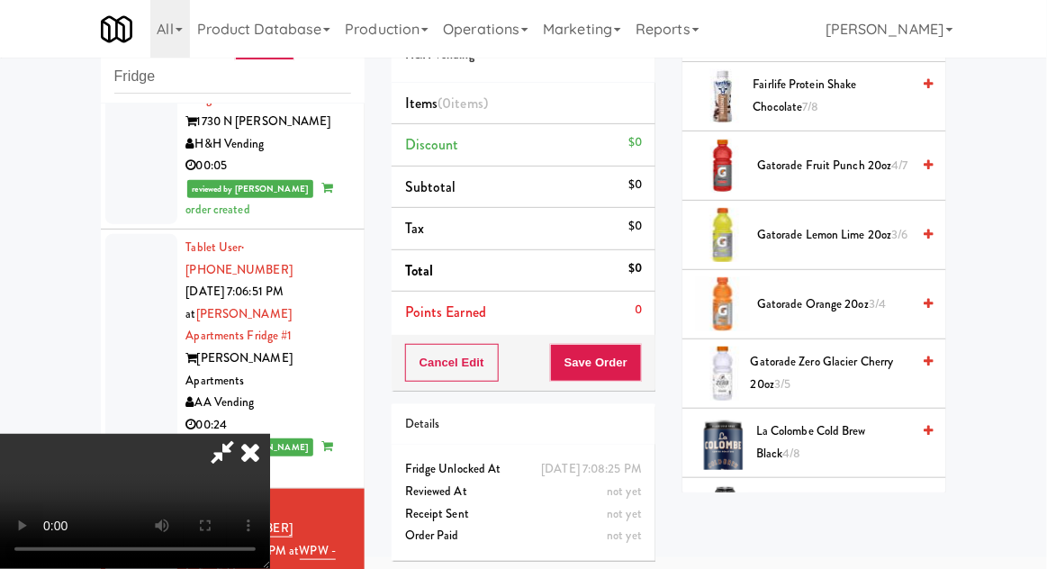
scroll to position [925, 0]
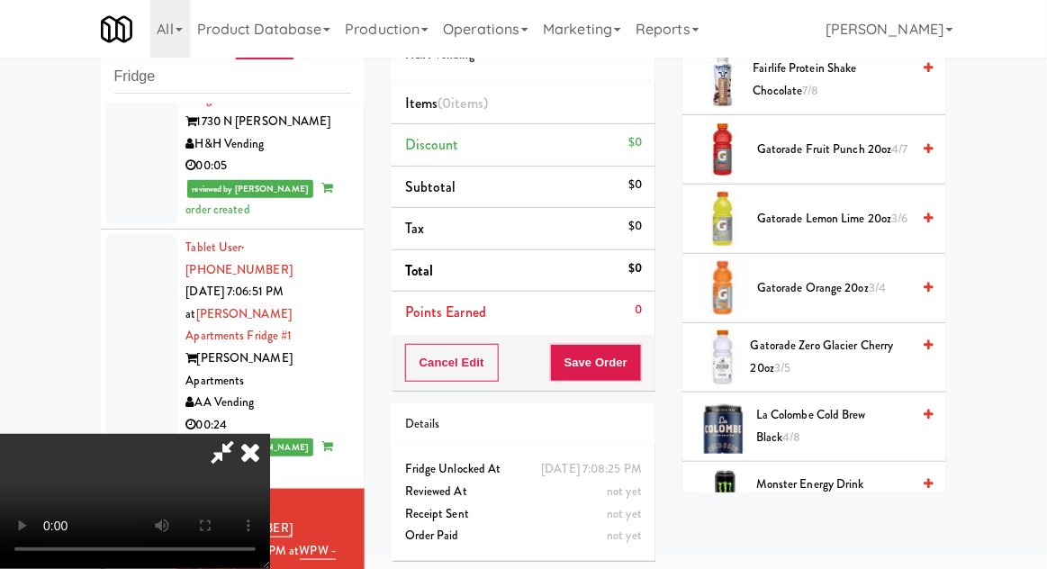
click at [848, 356] on span "Gatorade Zero Glacier Cherry 20oz 3/5" at bounding box center [831, 357] width 160 height 44
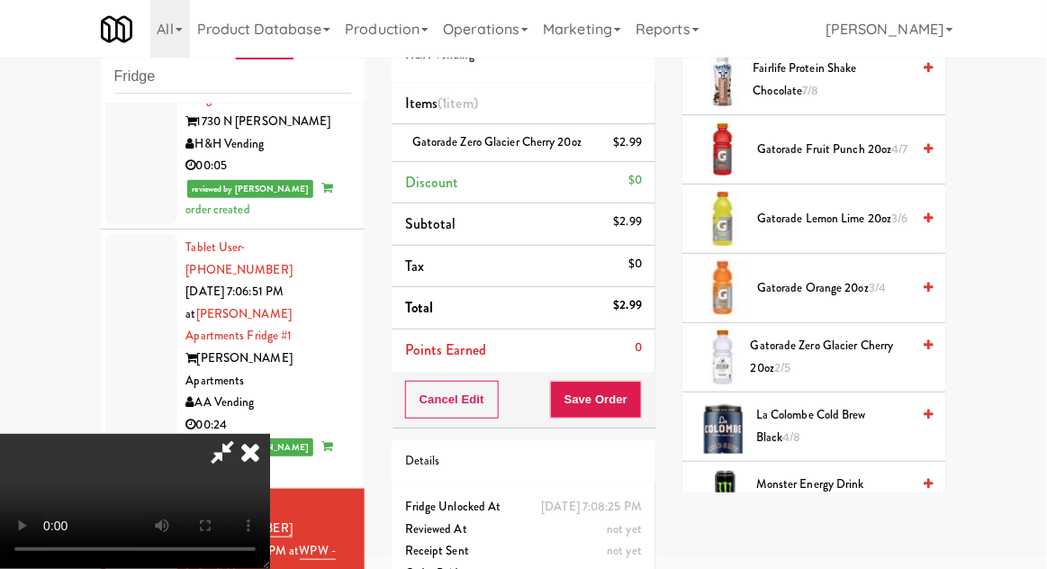
click at [842, 354] on span "Gatorade Zero Glacier Cherry 20oz 2/5" at bounding box center [831, 357] width 160 height 44
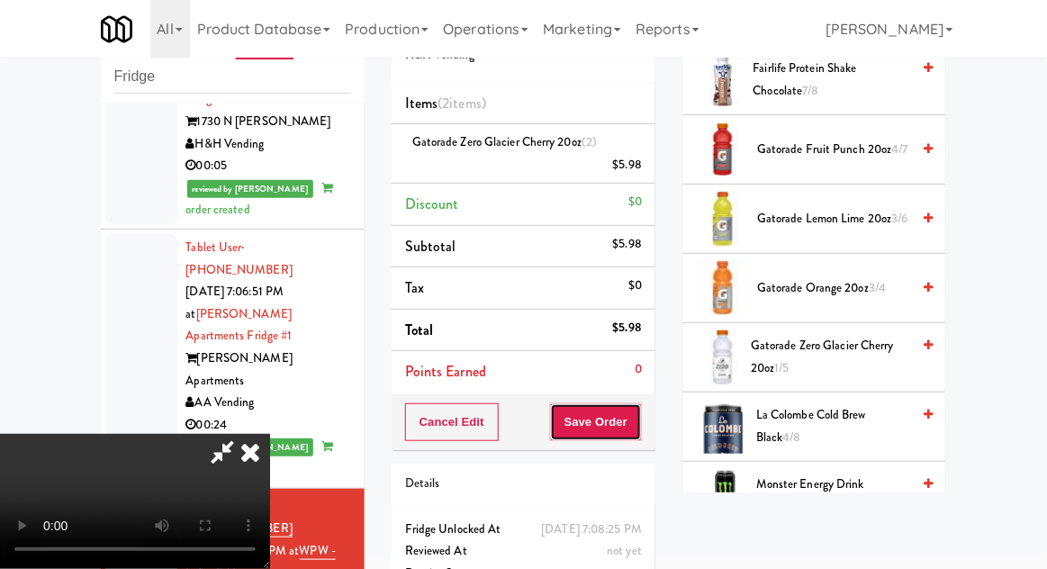
click at [641, 426] on button "Save Order" at bounding box center [596, 422] width 92 height 38
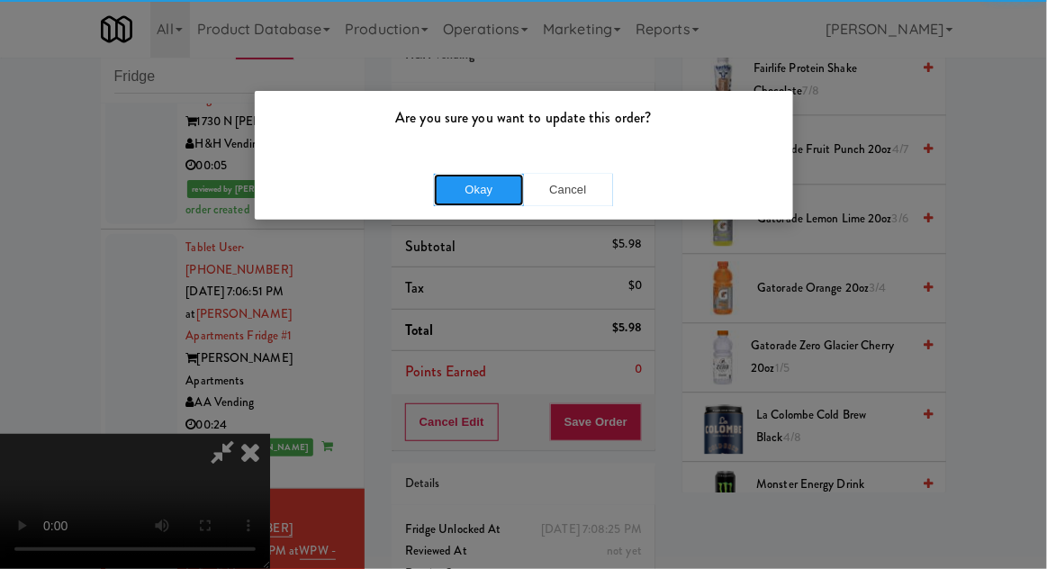
click at [451, 198] on button "Okay" at bounding box center [479, 190] width 90 height 32
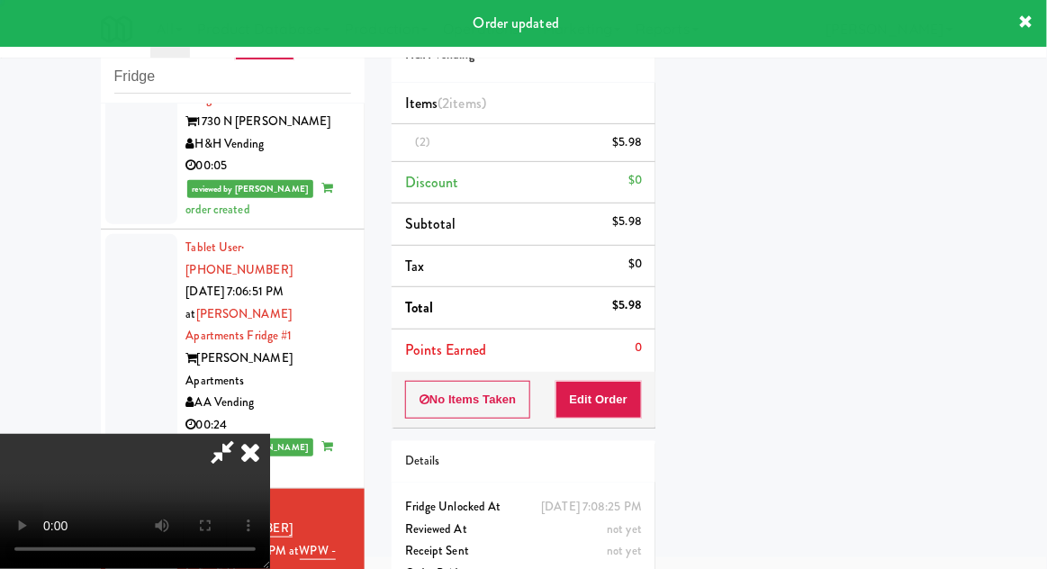
scroll to position [177, 0]
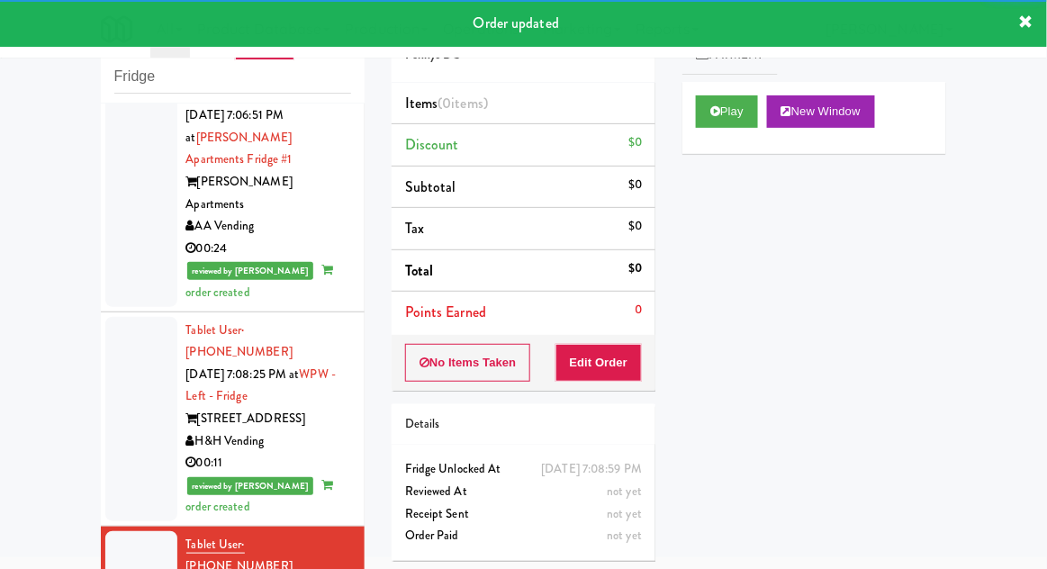
scroll to position [3499, 0]
click at [747, 121] on button "Play" at bounding box center [727, 111] width 62 height 32
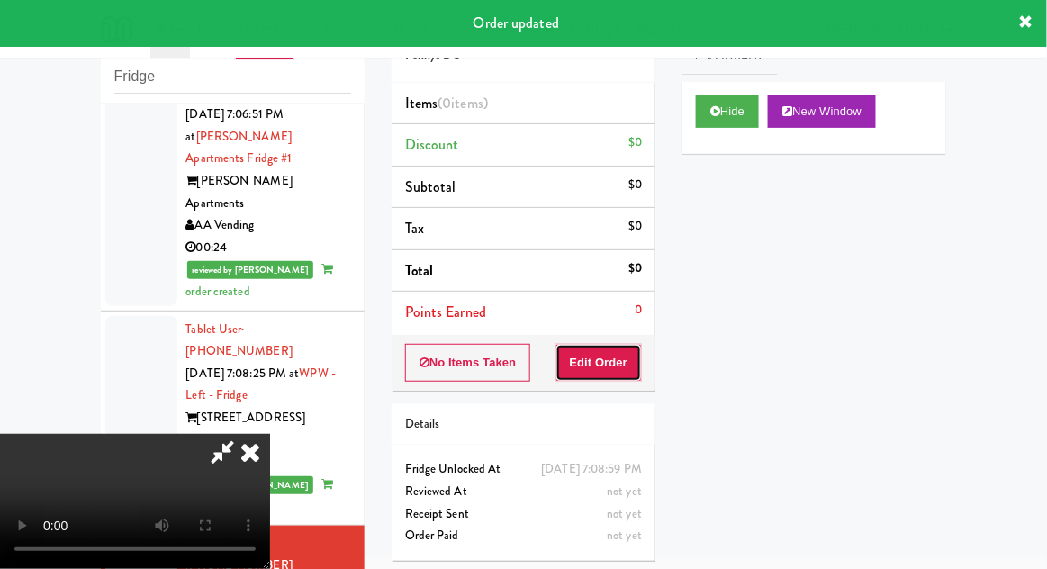
click at [616, 364] on button "Edit Order" at bounding box center [598, 363] width 87 height 38
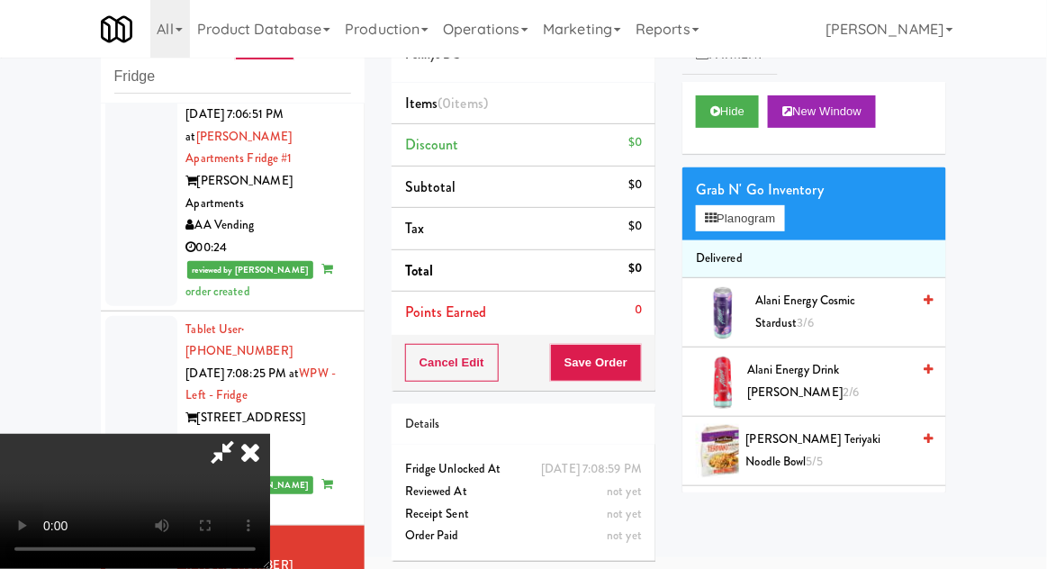
scroll to position [66, 0]
click at [775, 211] on button "Planogram" at bounding box center [740, 218] width 88 height 27
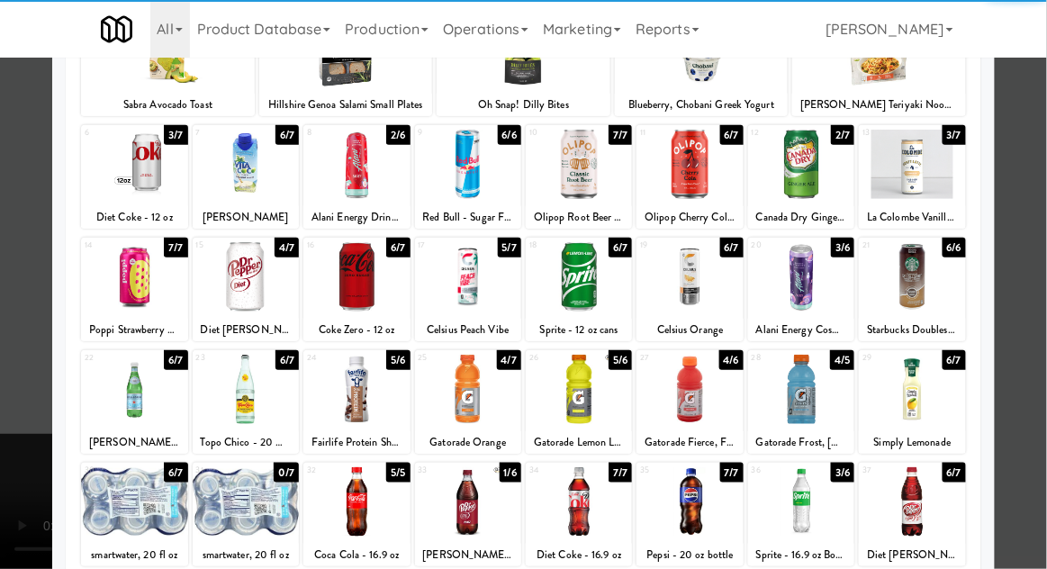
scroll to position [177, 0]
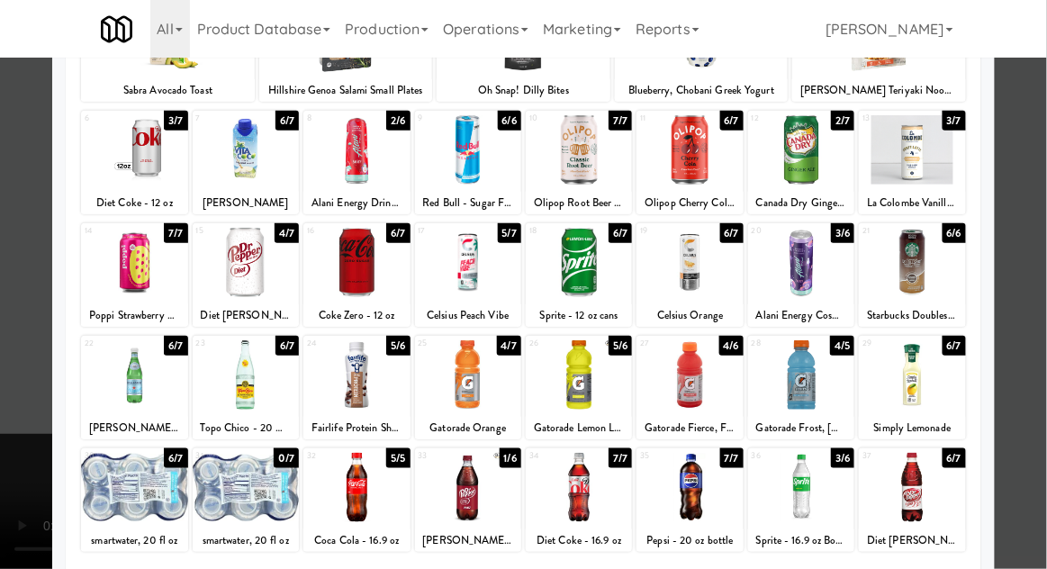
click at [351, 492] on div at bounding box center [356, 487] width 106 height 69
click at [1033, 298] on div at bounding box center [523, 284] width 1047 height 569
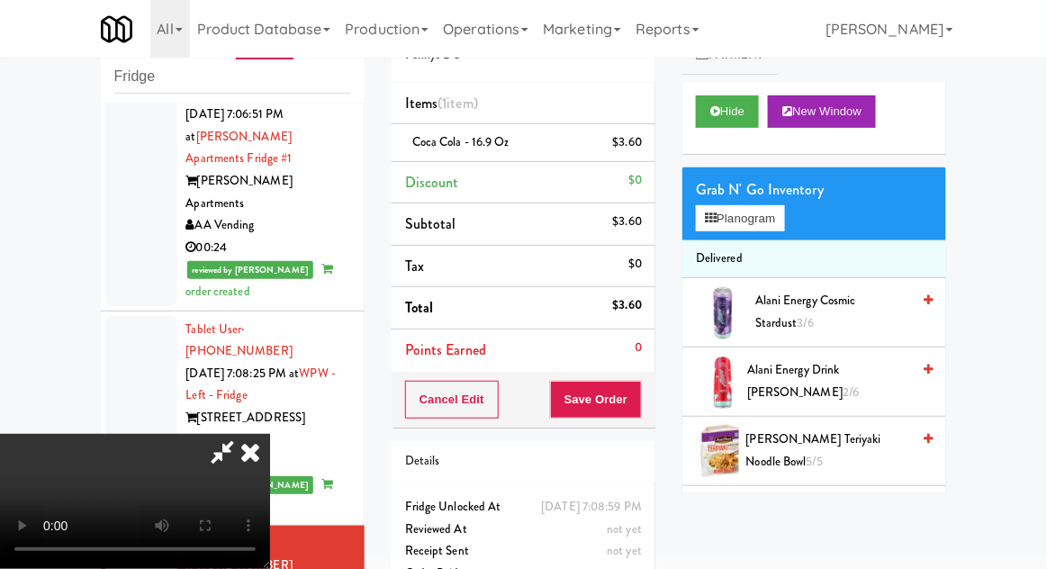
scroll to position [66, 0]
click at [772, 213] on button "Planogram" at bounding box center [740, 218] width 88 height 27
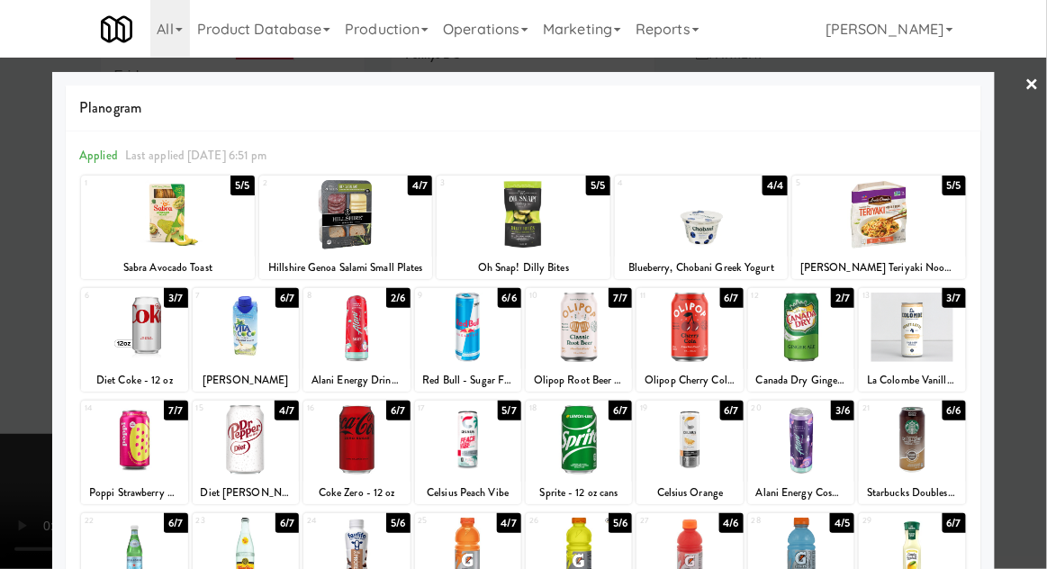
click at [353, 344] on div at bounding box center [356, 327] width 106 height 69
click at [1021, 227] on div at bounding box center [523, 284] width 1047 height 569
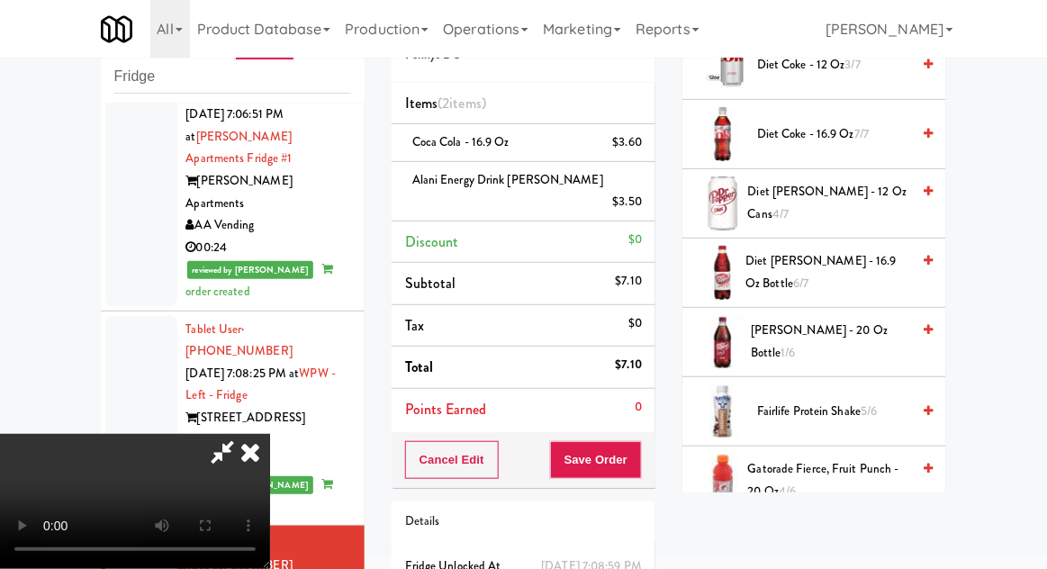
scroll to position [891, 0]
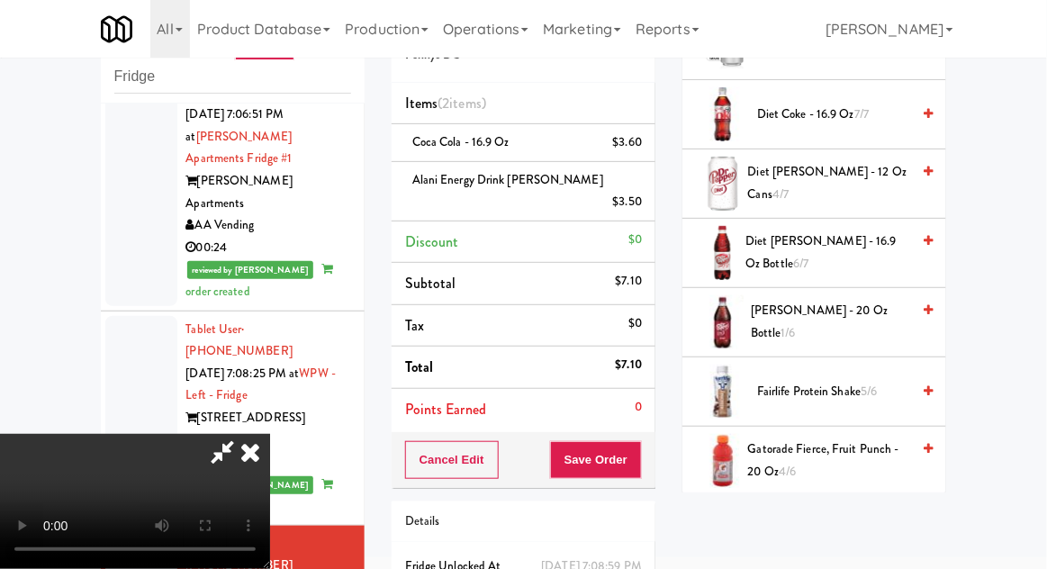
click at [862, 386] on span "Fairlife Protein Shake 5/6" at bounding box center [833, 392] width 153 height 23
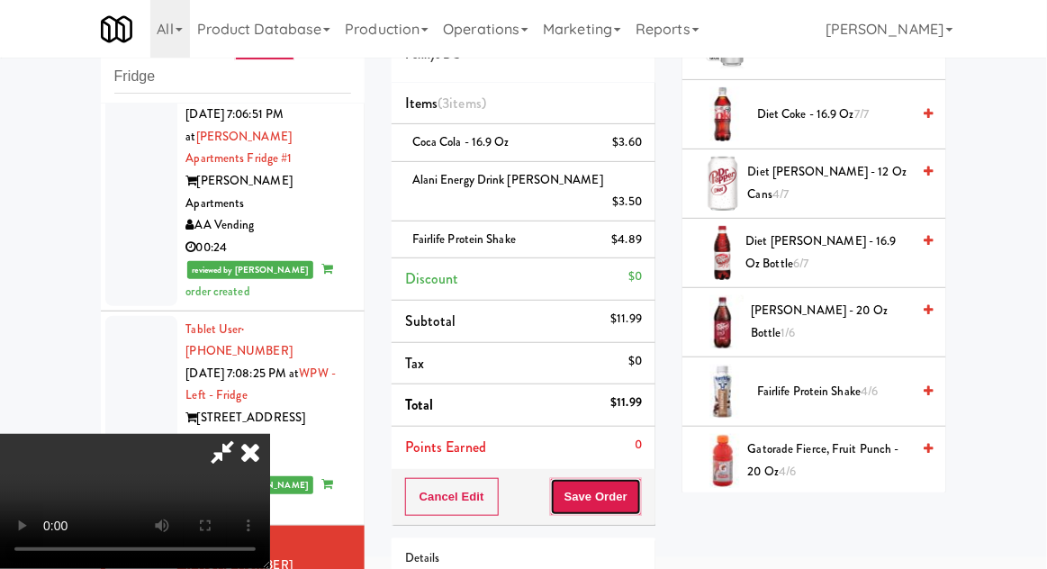
click at [638, 490] on button "Save Order" at bounding box center [596, 497] width 92 height 38
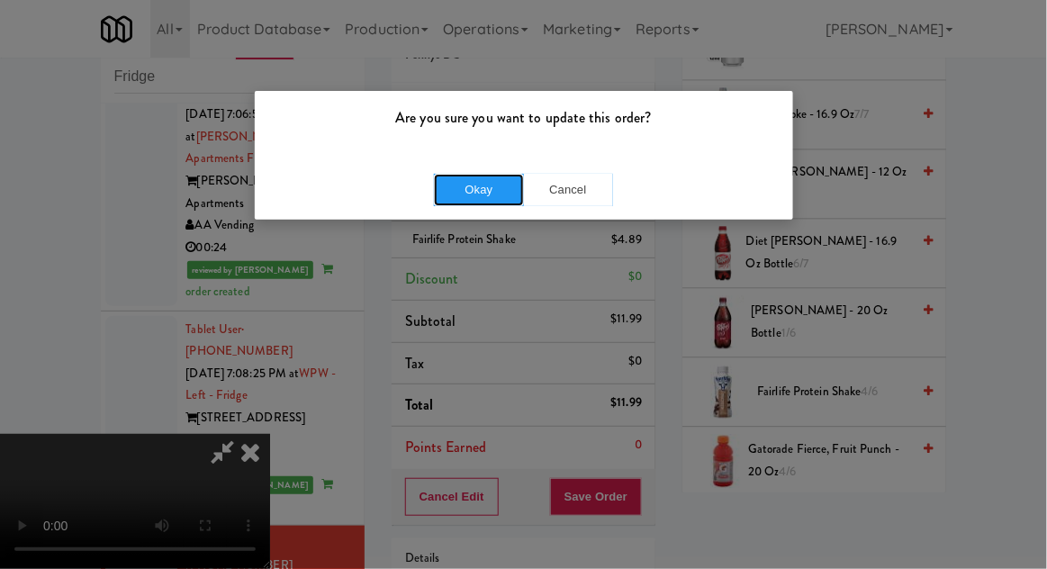
click at [451, 202] on button "Okay" at bounding box center [479, 190] width 90 height 32
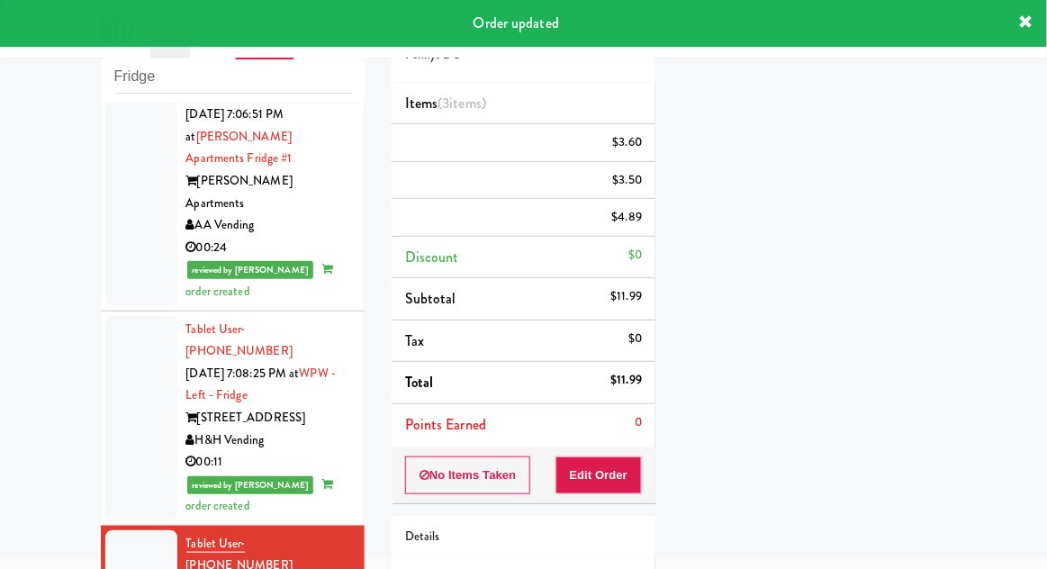
scroll to position [0, 0]
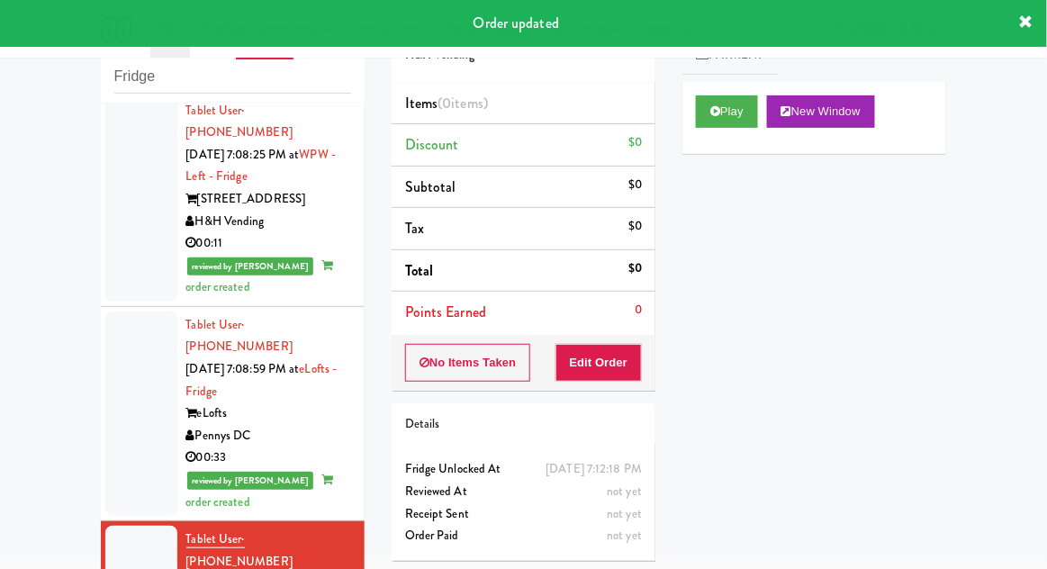
scroll to position [3732, 0]
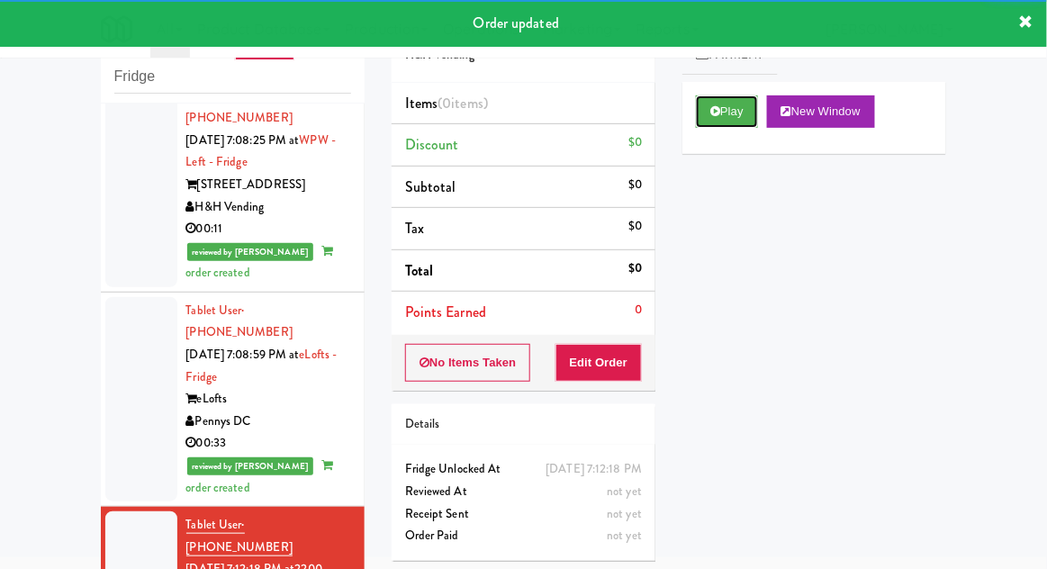
click at [739, 124] on button "Play" at bounding box center [727, 111] width 62 height 32
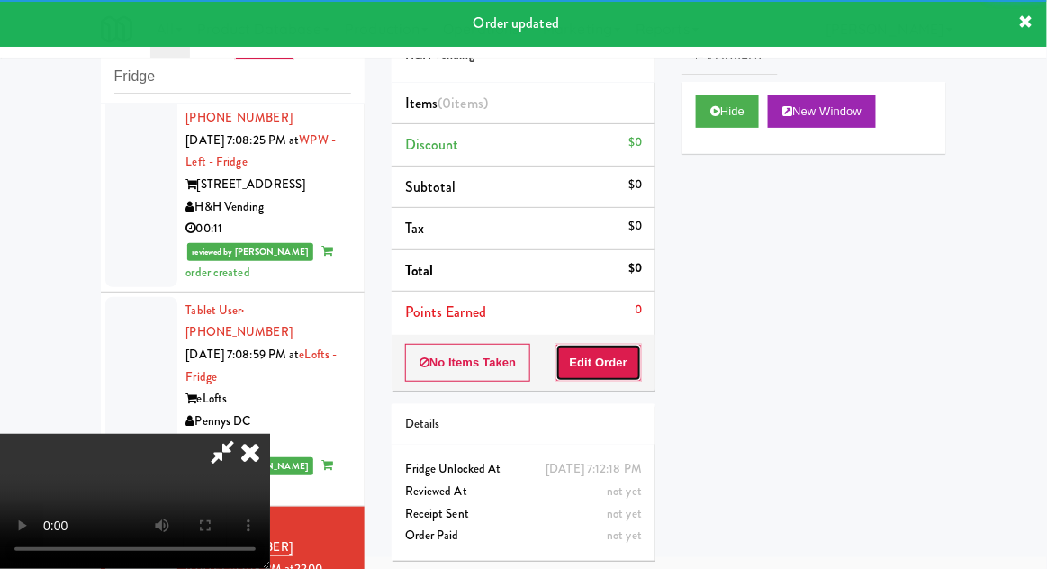
click at [620, 351] on button "Edit Order" at bounding box center [598, 363] width 87 height 38
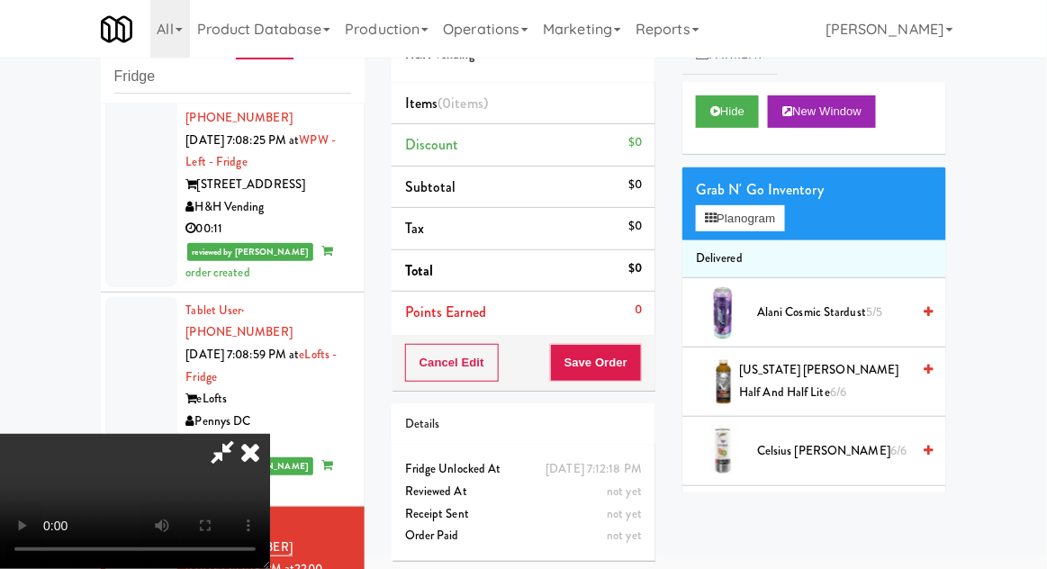
click at [771, 240] on li "Delivered" at bounding box center [814, 259] width 264 height 38
click at [767, 227] on button "Planogram" at bounding box center [740, 218] width 88 height 27
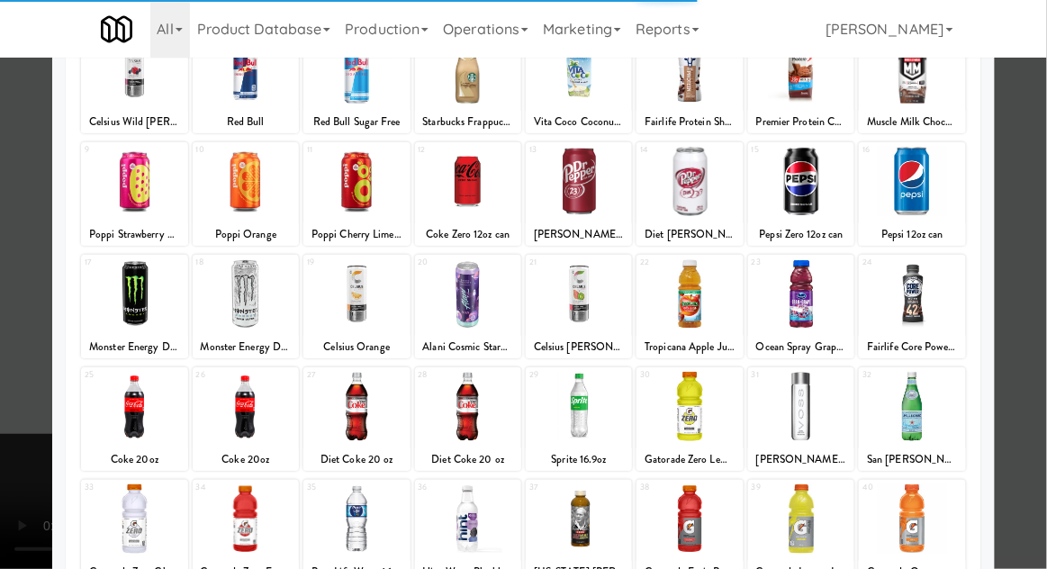
scroll to position [167, 0]
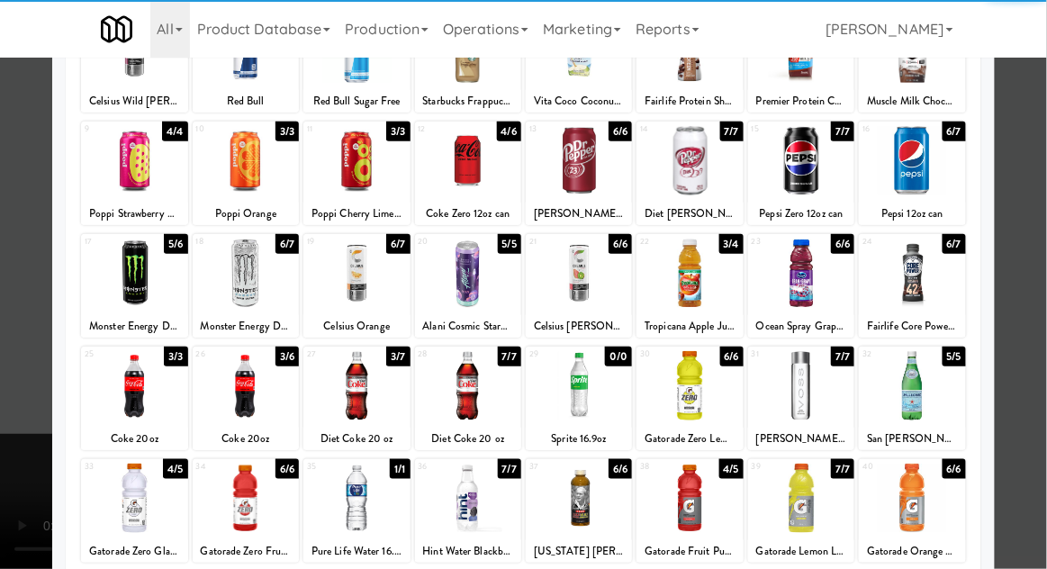
click at [129, 407] on div at bounding box center [134, 385] width 106 height 69
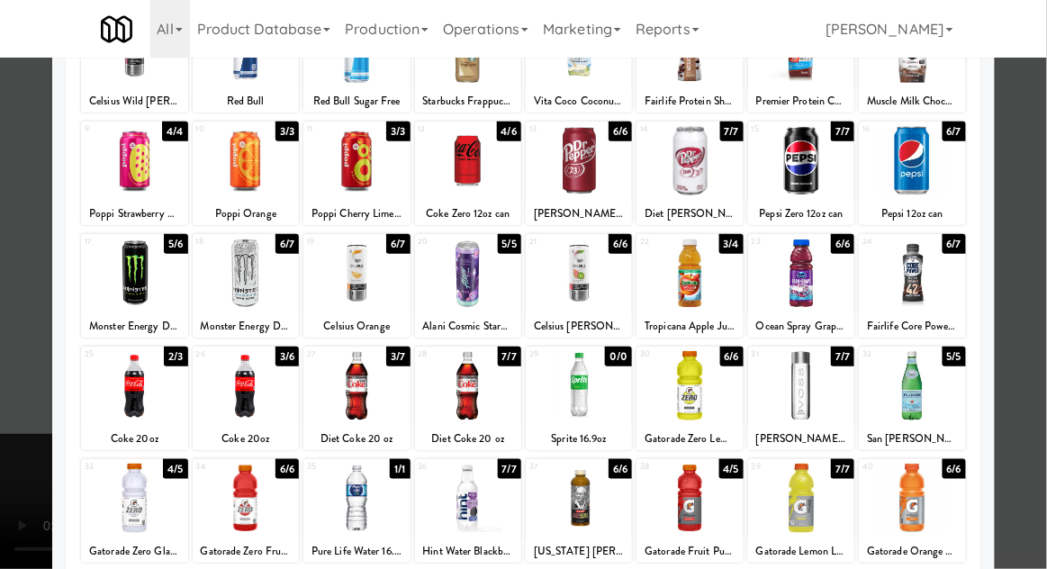
click at [14, 388] on div at bounding box center [523, 284] width 1047 height 569
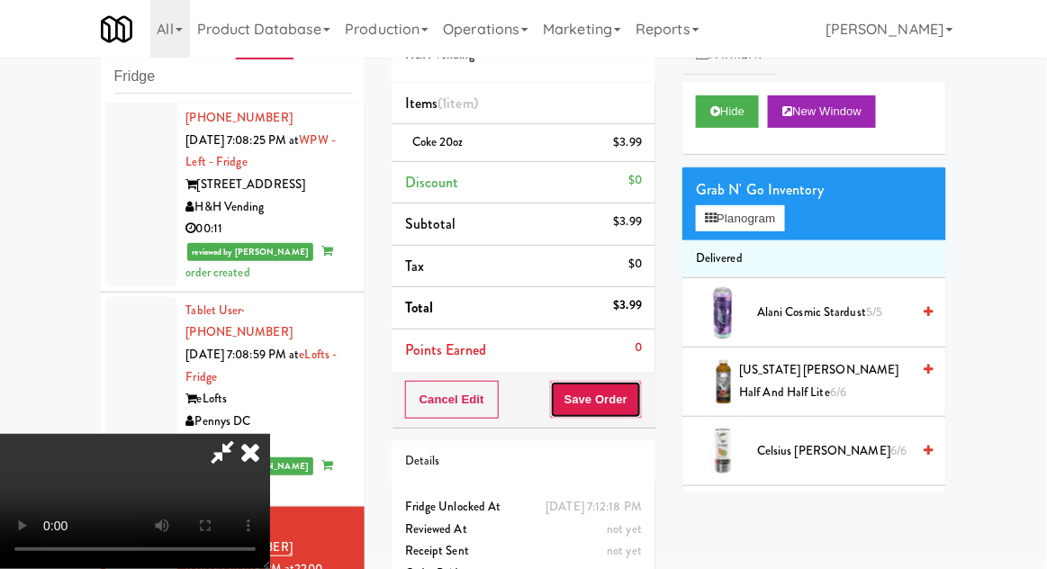
click at [640, 412] on button "Save Order" at bounding box center [596, 400] width 92 height 38
click at [637, 406] on button "Save Order" at bounding box center [596, 400] width 92 height 38
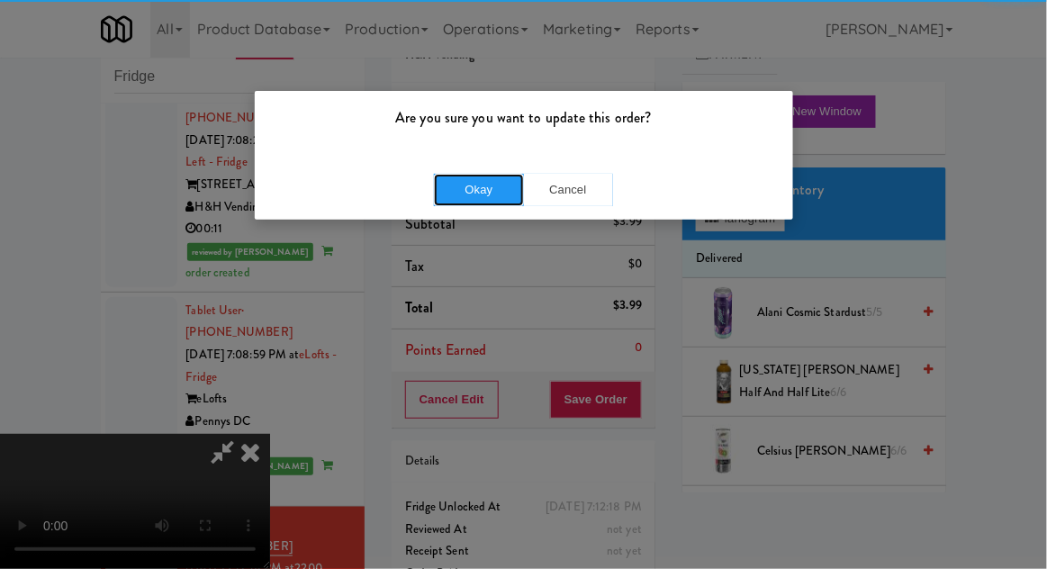
click at [456, 176] on button "Okay" at bounding box center [479, 190] width 90 height 32
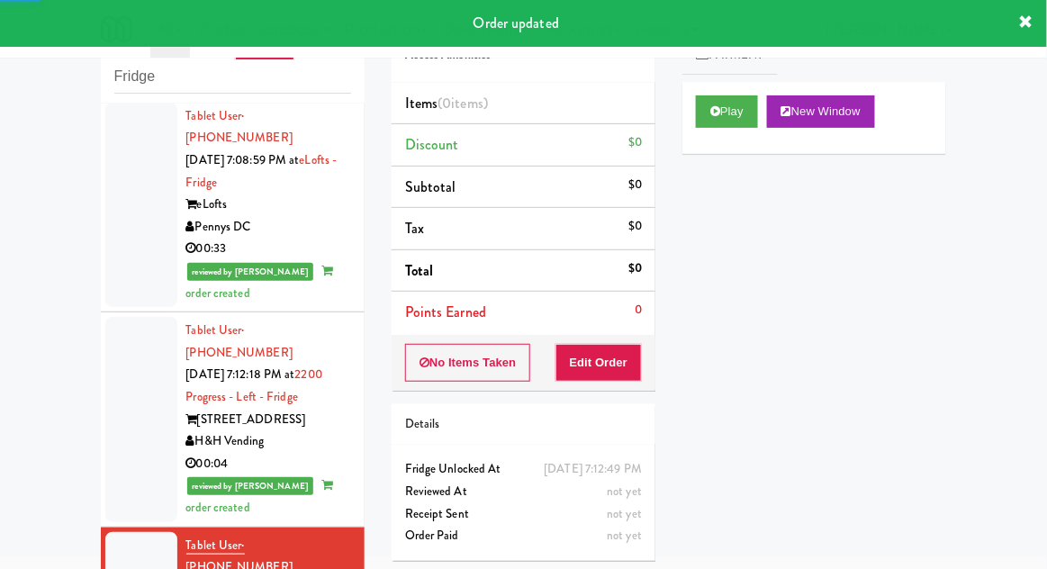
scroll to position [3925, 0]
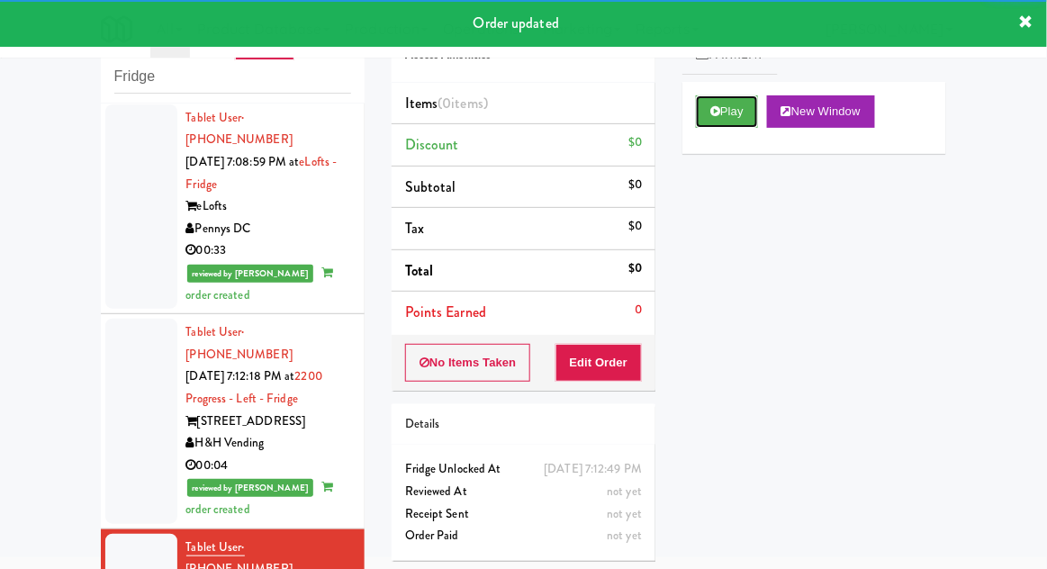
click at [740, 125] on button "Play" at bounding box center [727, 111] width 62 height 32
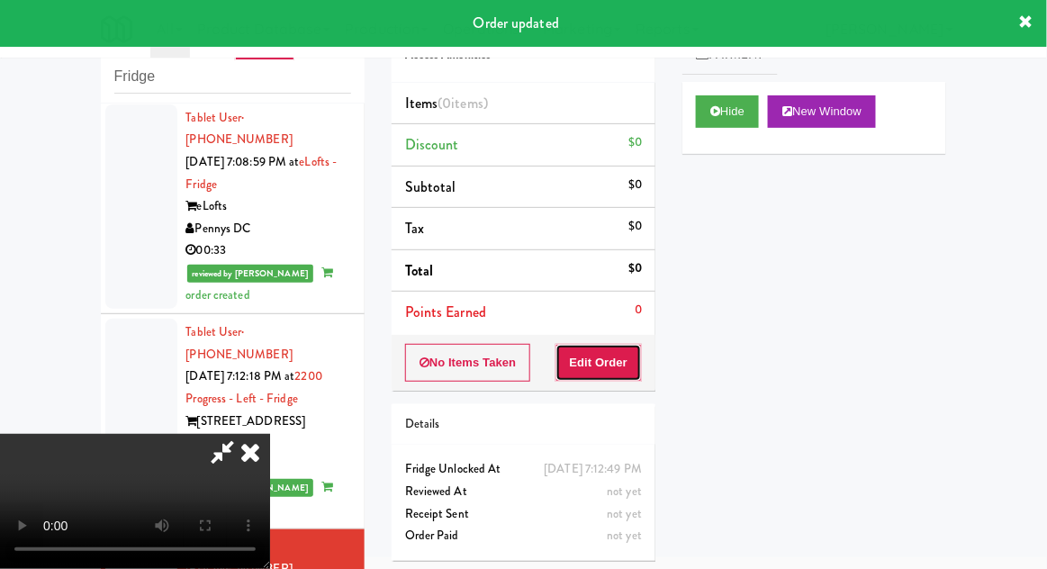
click at [606, 369] on button "Edit Order" at bounding box center [598, 363] width 87 height 38
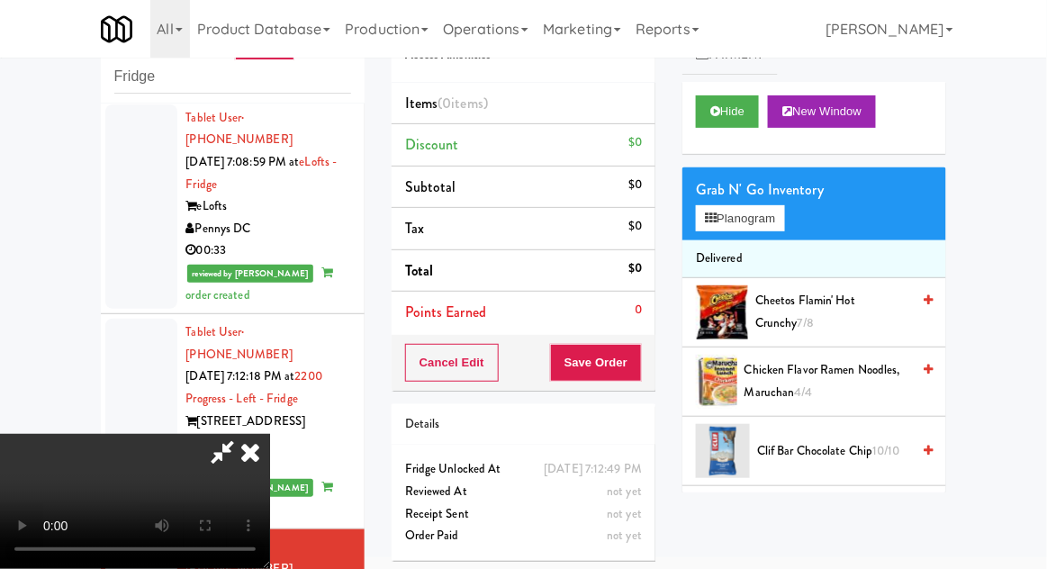
scroll to position [0, 0]
click at [767, 241] on li "Delivered" at bounding box center [814, 259] width 264 height 38
click at [781, 220] on button "Planogram" at bounding box center [740, 218] width 88 height 27
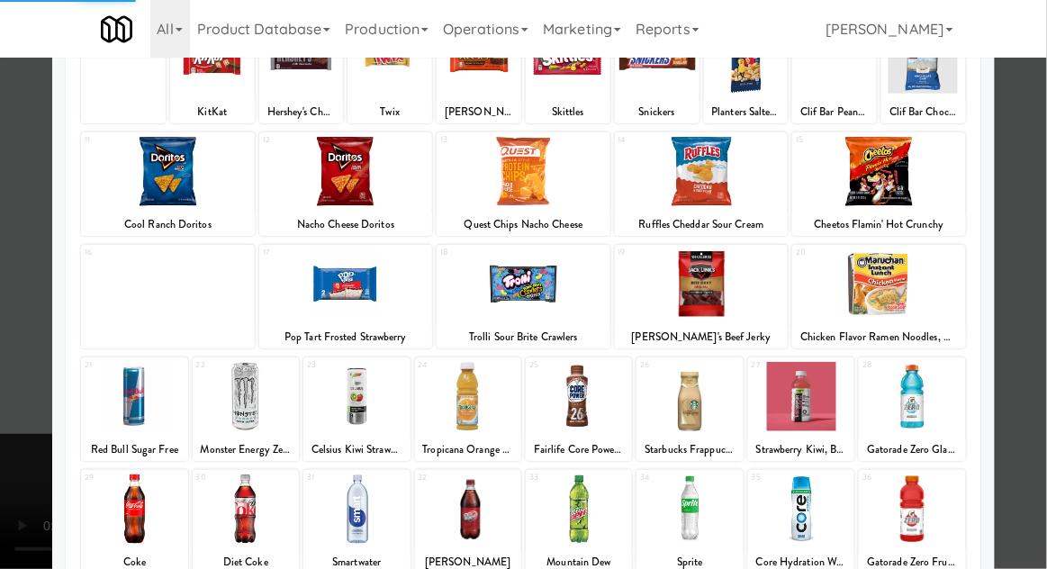
scroll to position [155, 0]
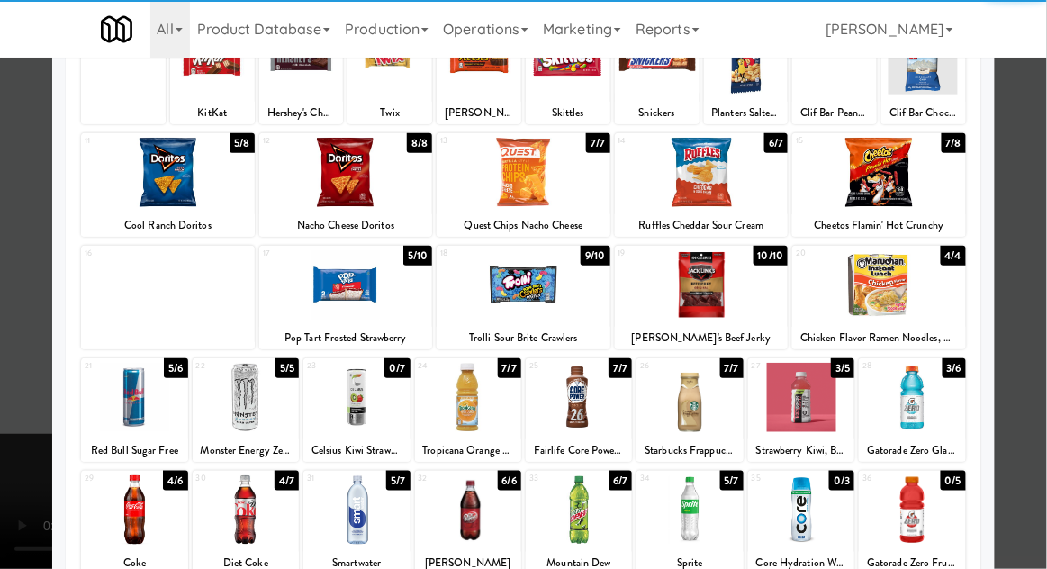
click at [930, 407] on div at bounding box center [912, 397] width 106 height 69
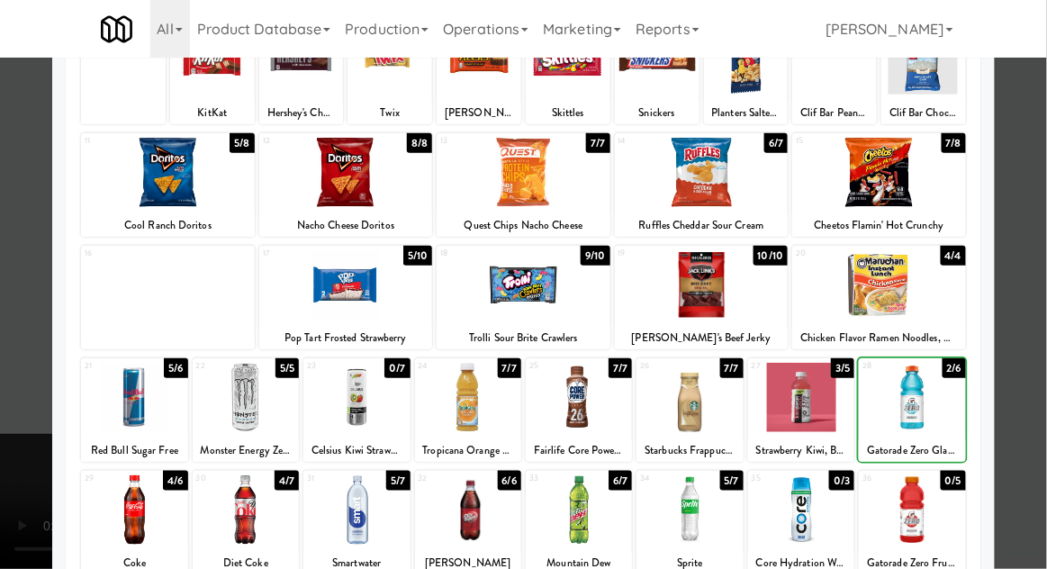
click at [1, 353] on div at bounding box center [523, 284] width 1047 height 569
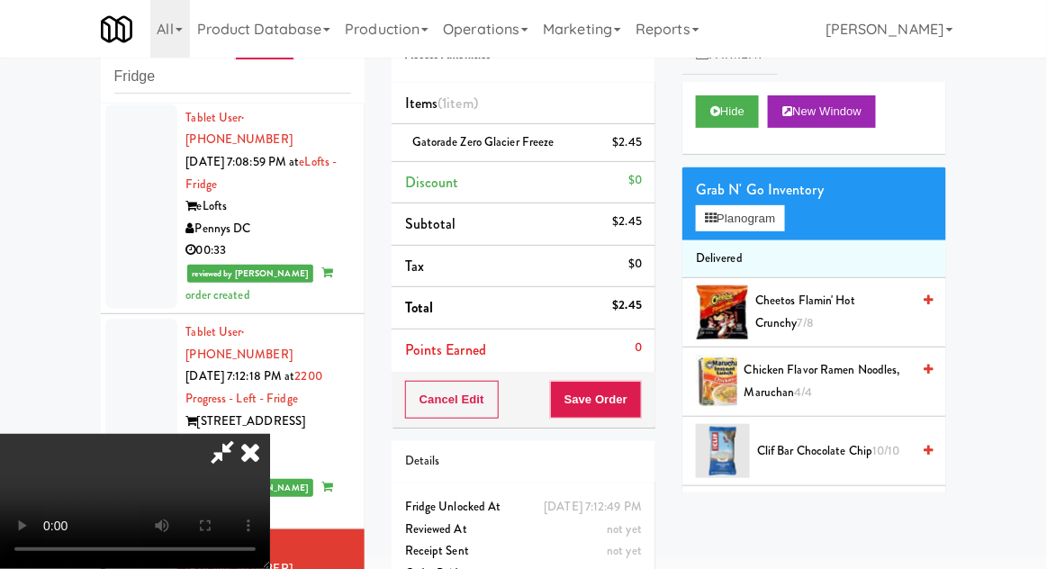
scroll to position [66, 0]
click at [637, 410] on button "Save Order" at bounding box center [596, 400] width 92 height 38
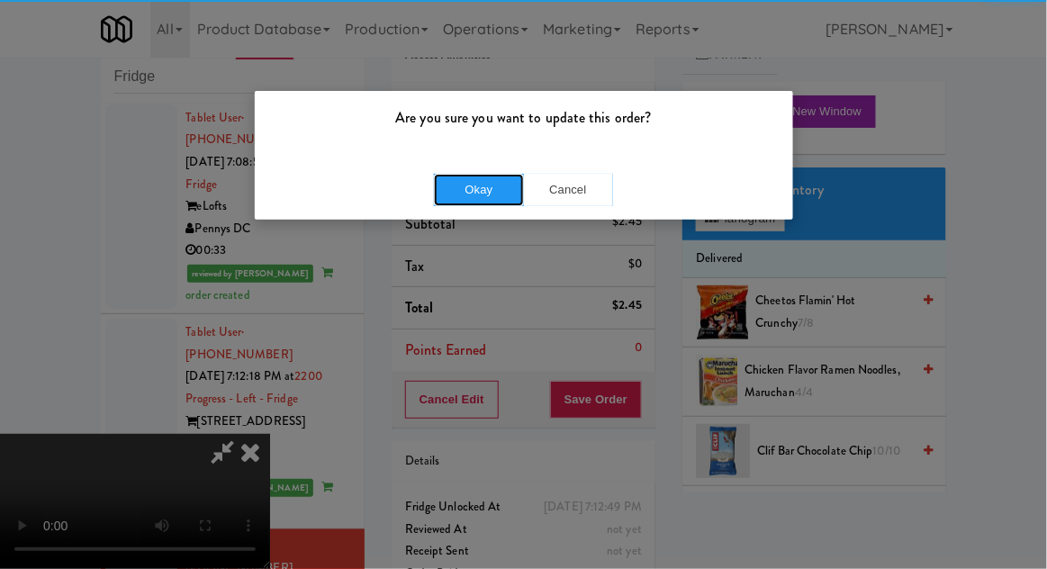
click at [436, 174] on button "Okay" at bounding box center [479, 190] width 90 height 32
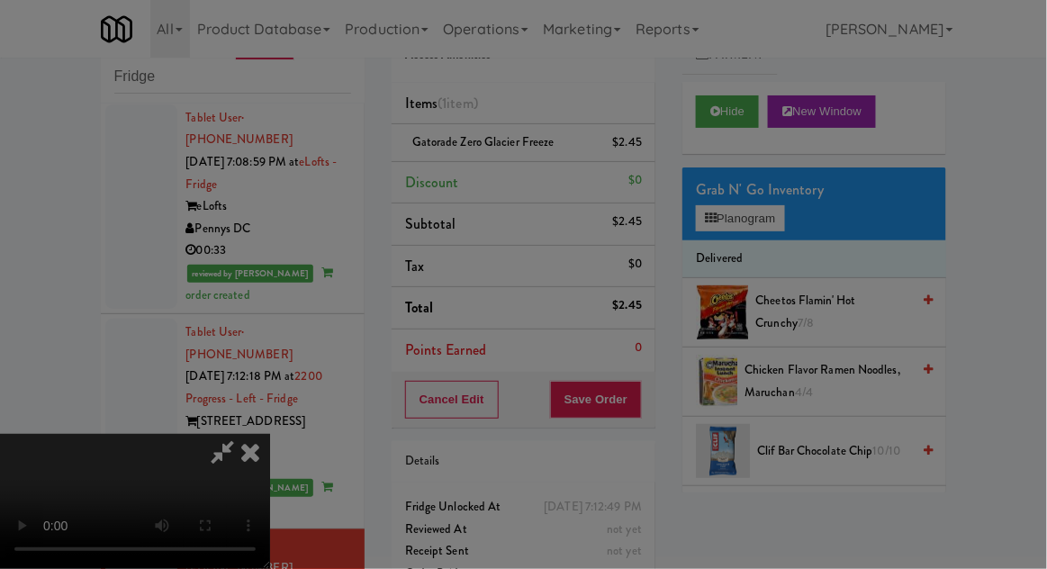
click at [442, 187] on div at bounding box center [523, 284] width 1047 height 569
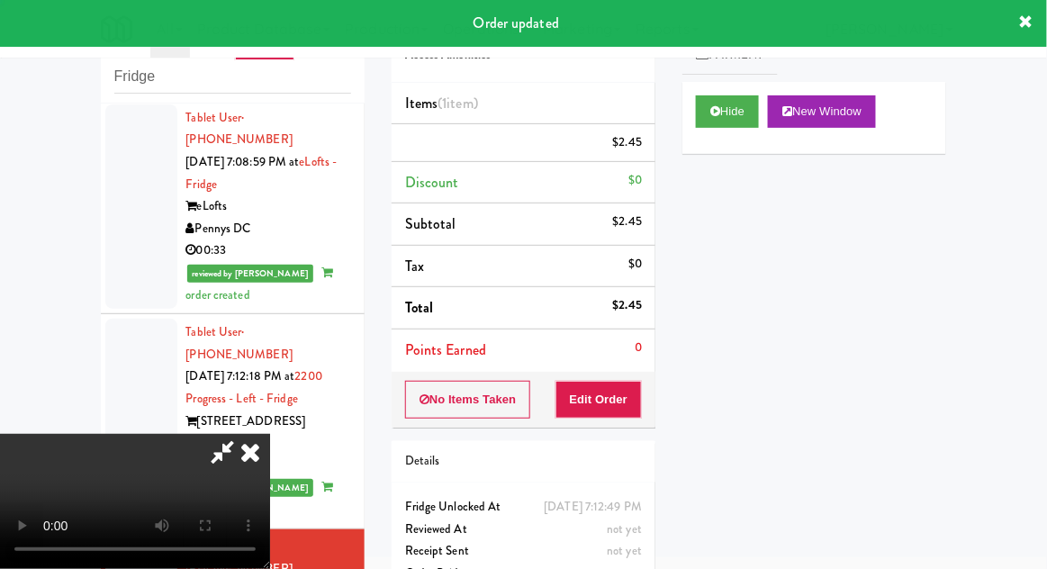
scroll to position [0, 0]
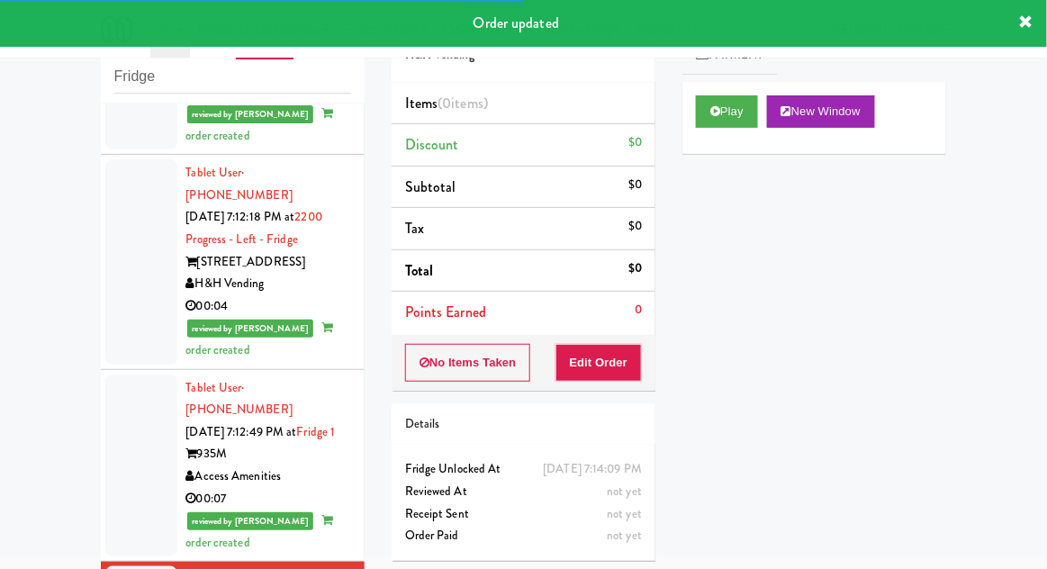
scroll to position [4085, 0]
click at [740, 112] on button "Play" at bounding box center [727, 111] width 62 height 32
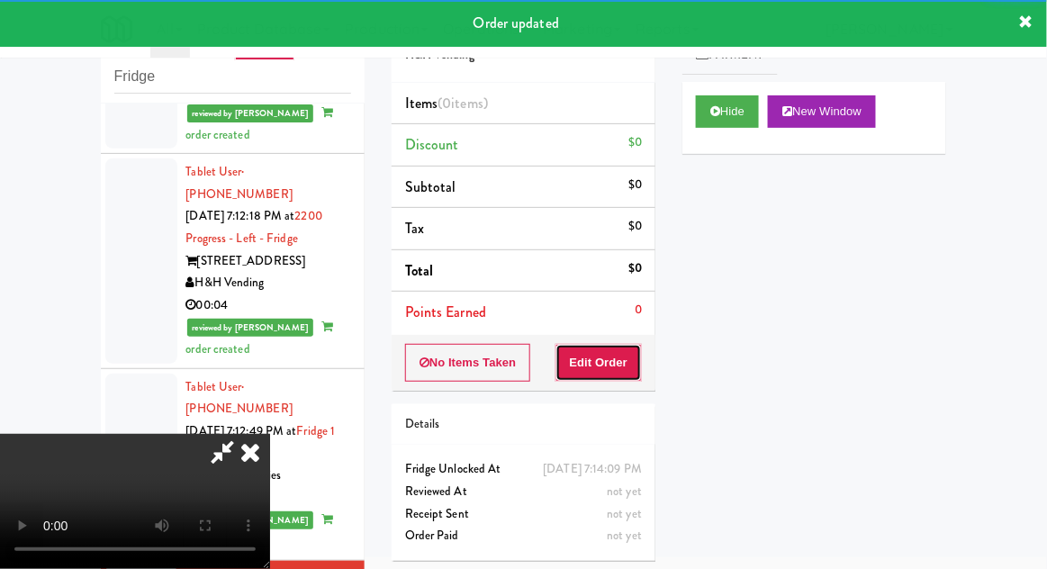
click at [609, 349] on button "Edit Order" at bounding box center [598, 363] width 87 height 38
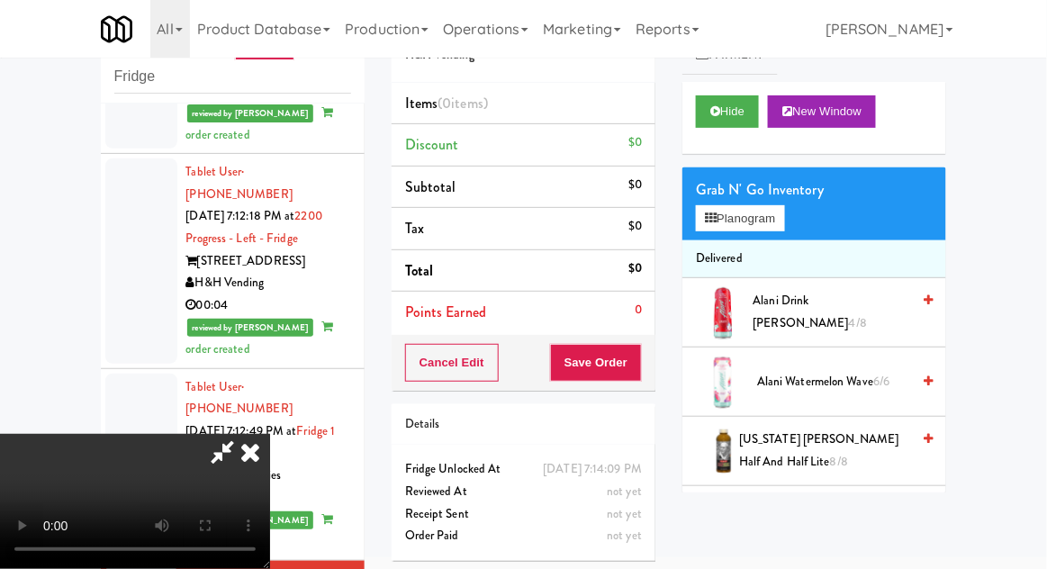
scroll to position [0, 0]
click at [780, 206] on button "Planogram" at bounding box center [740, 218] width 88 height 27
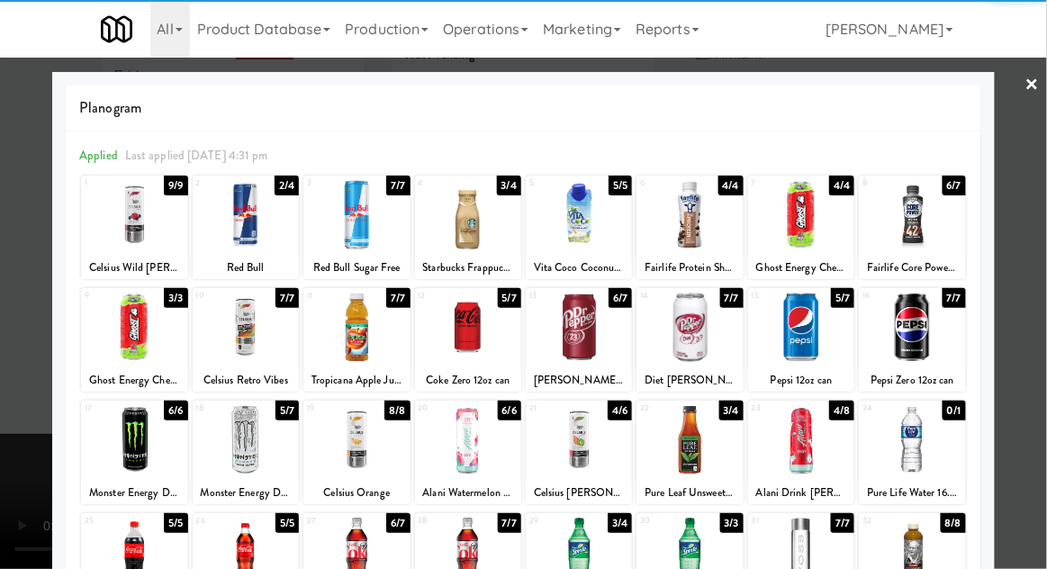
click at [451, 347] on div at bounding box center [468, 327] width 106 height 69
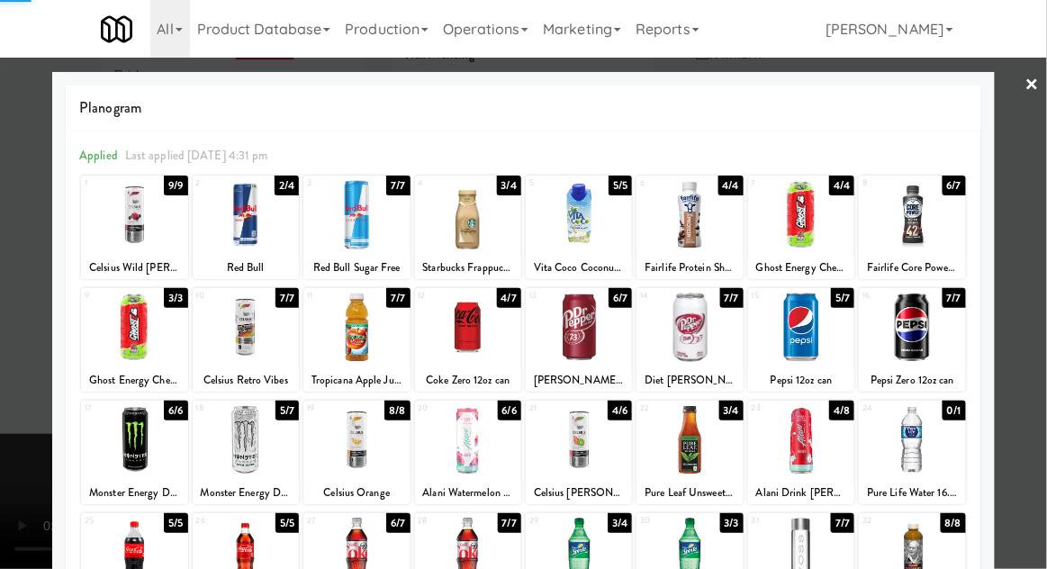
click at [1045, 283] on div at bounding box center [523, 284] width 1047 height 569
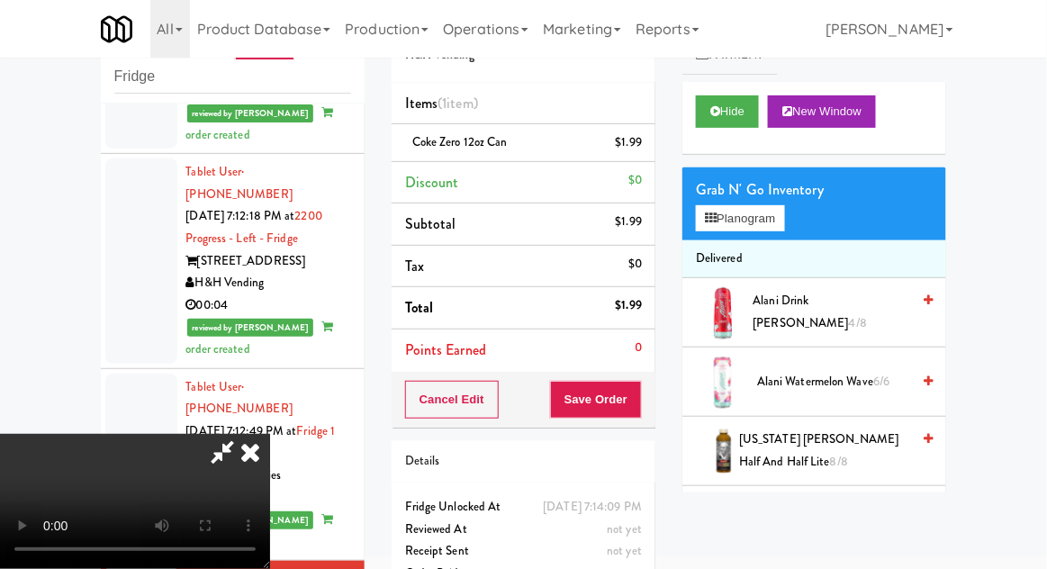
scroll to position [66, 0]
click at [639, 401] on button "Save Order" at bounding box center [596, 400] width 92 height 38
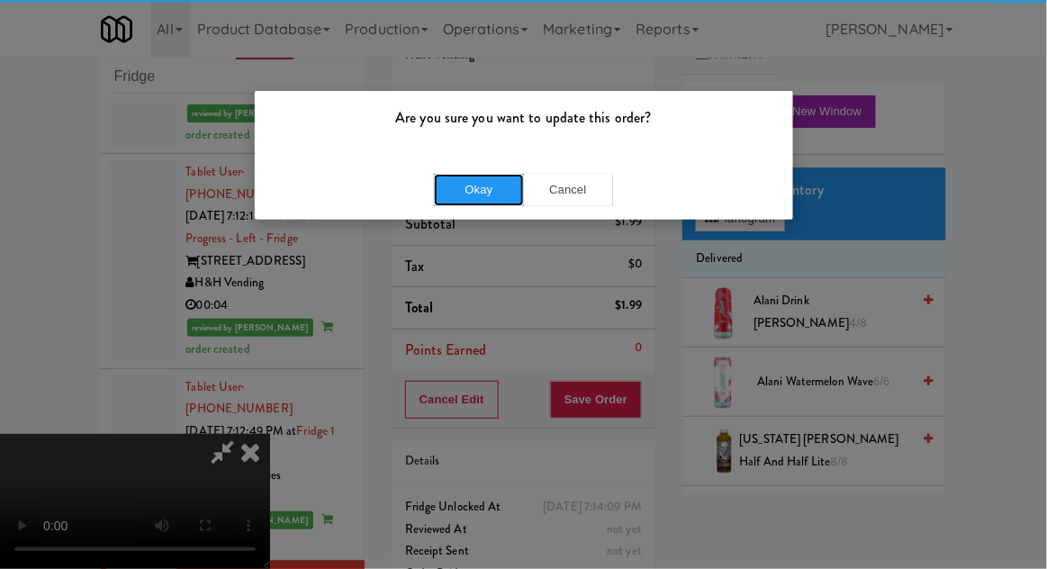
click at [447, 202] on button "Okay" at bounding box center [479, 190] width 90 height 32
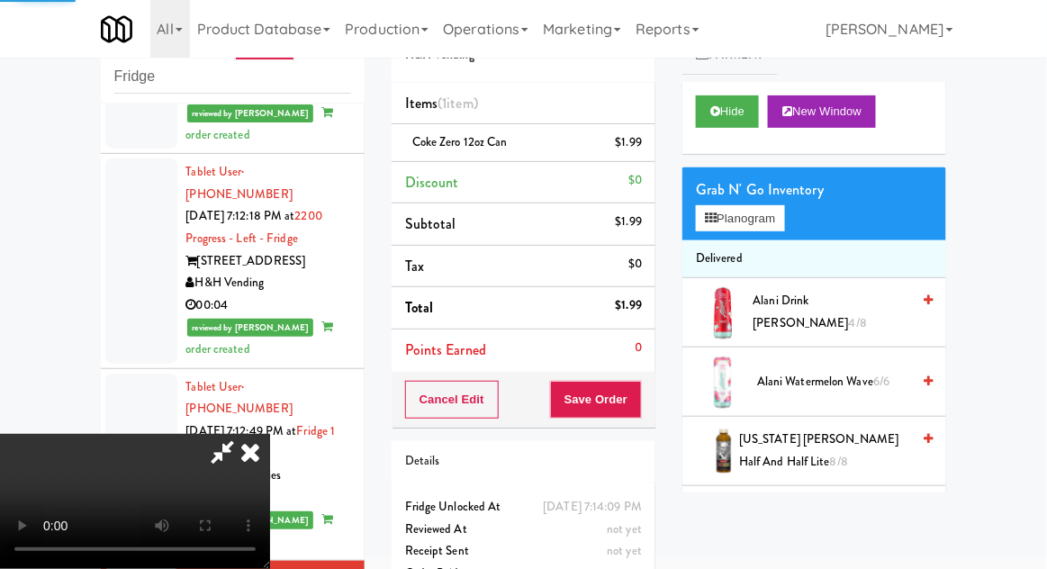
scroll to position [0, 0]
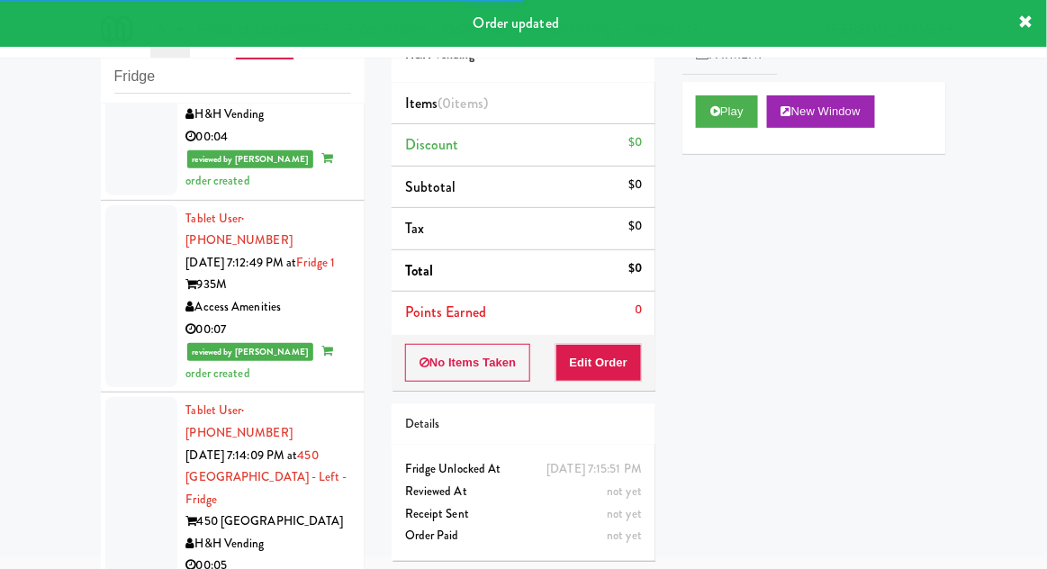
scroll to position [4271, 0]
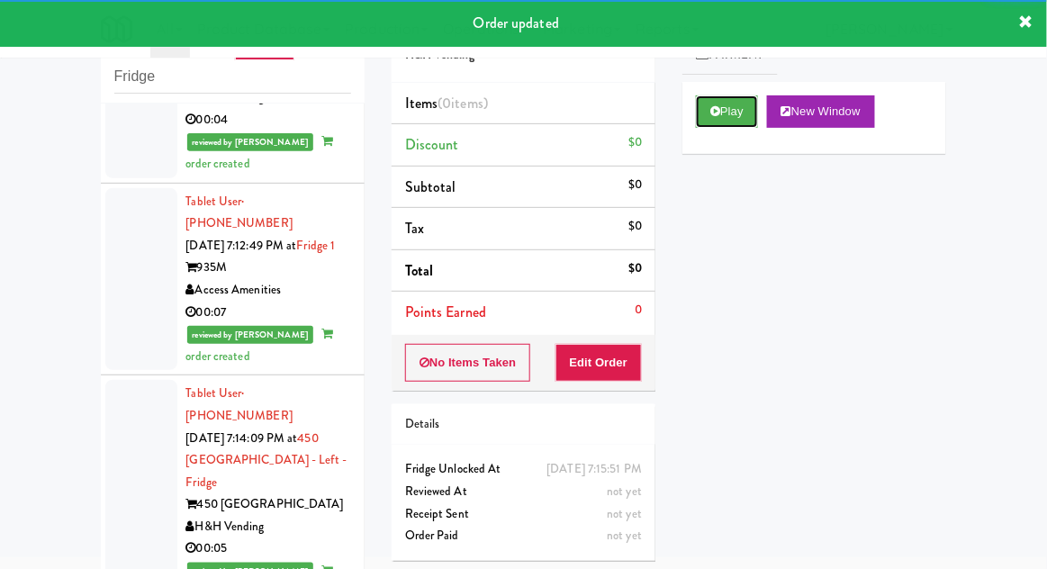
click at [739, 122] on button "Play" at bounding box center [727, 111] width 62 height 32
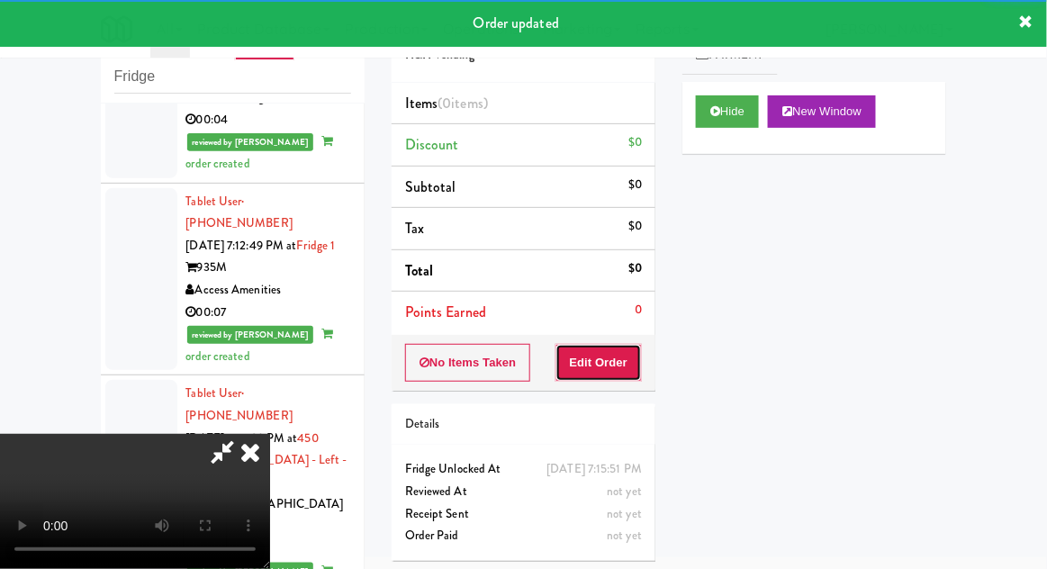
click at [625, 363] on button "Edit Order" at bounding box center [598, 363] width 87 height 38
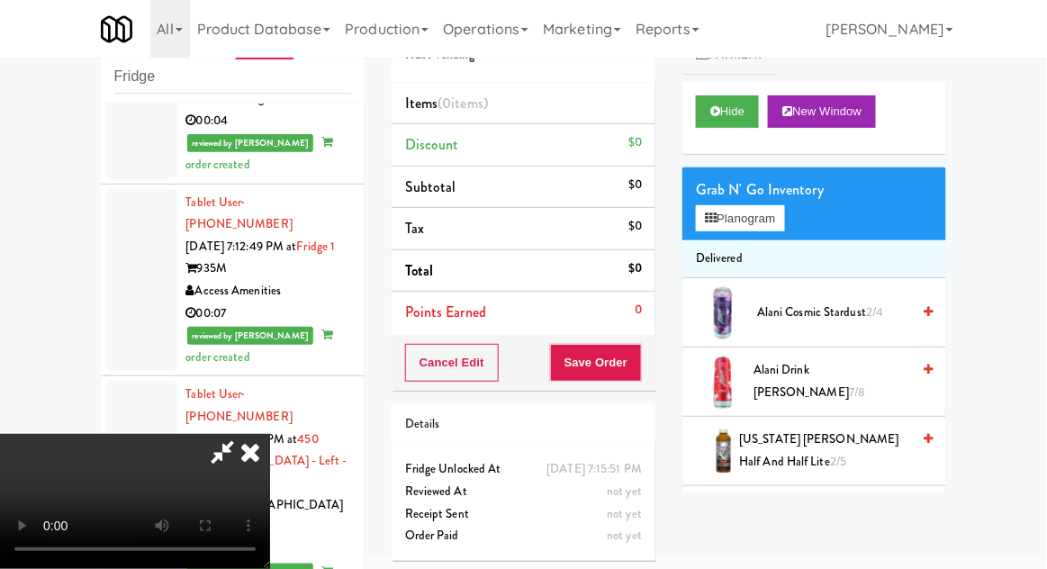
scroll to position [0, 0]
click at [766, 209] on button "Planogram" at bounding box center [740, 218] width 88 height 27
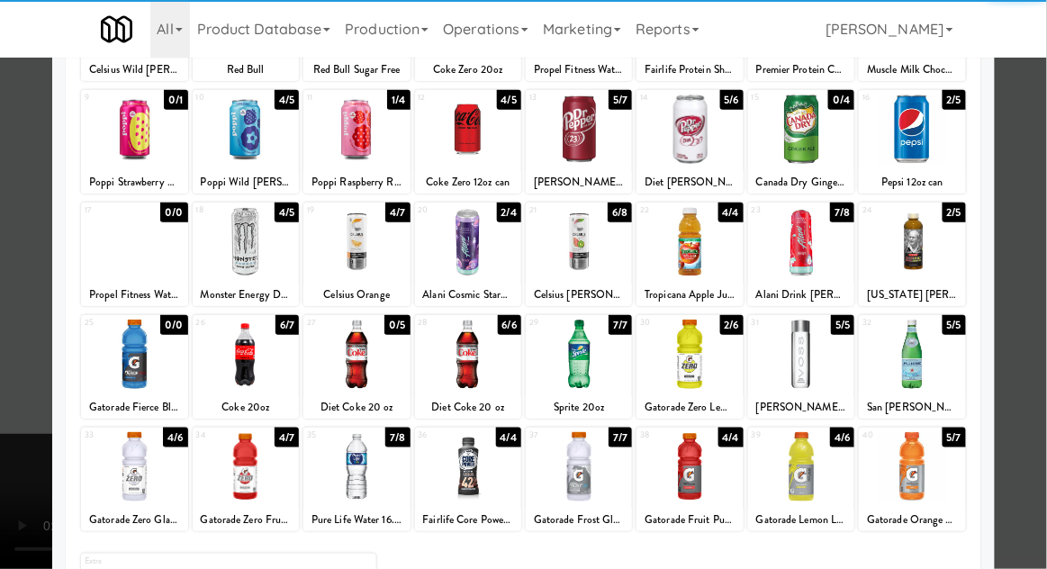
scroll to position [195, 0]
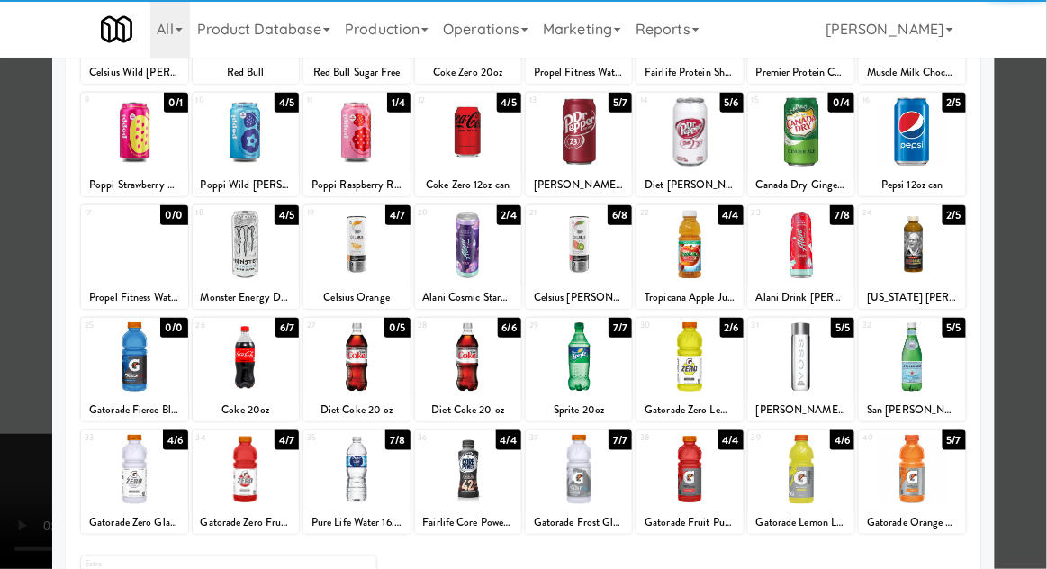
click at [343, 465] on div at bounding box center [356, 469] width 106 height 69
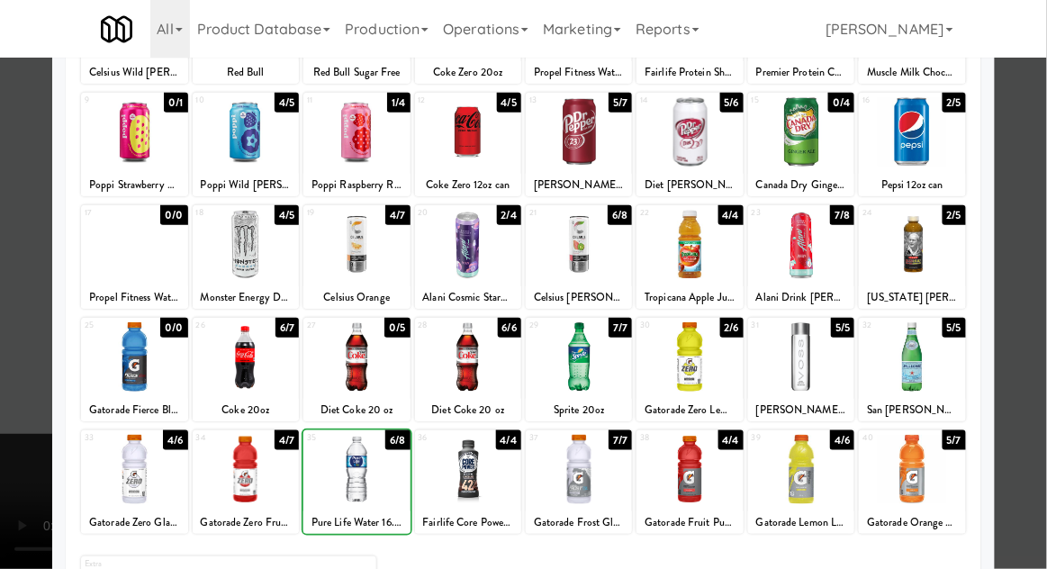
click at [1024, 283] on div at bounding box center [523, 284] width 1047 height 569
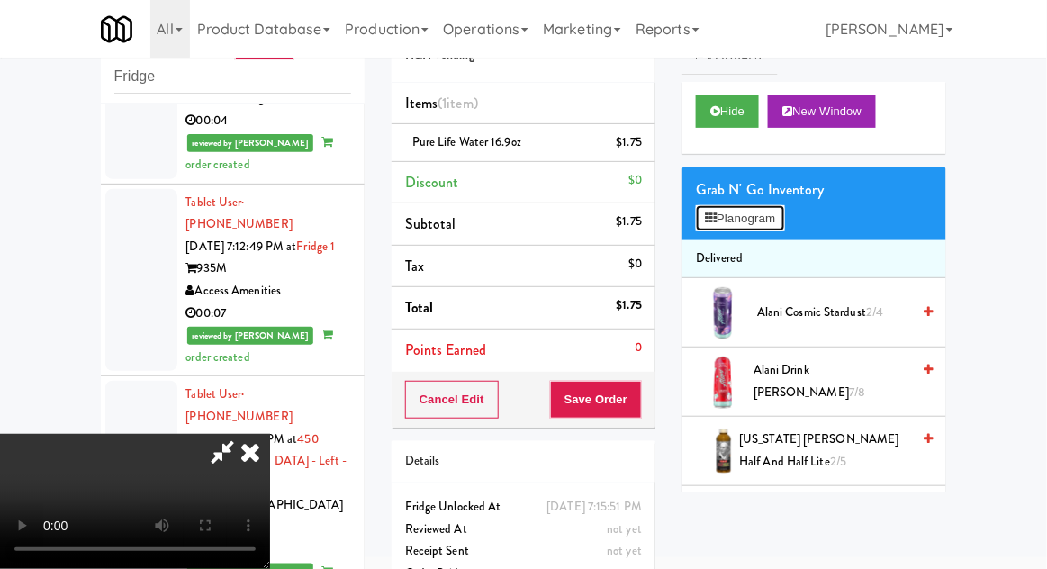
click at [761, 212] on button "Planogram" at bounding box center [740, 218] width 88 height 27
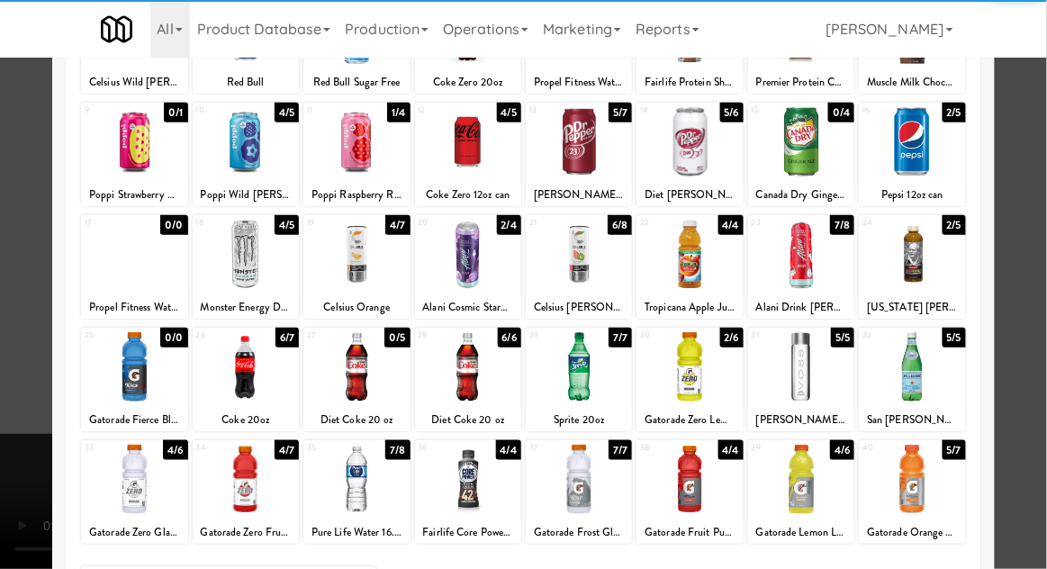
scroll to position [203, 0]
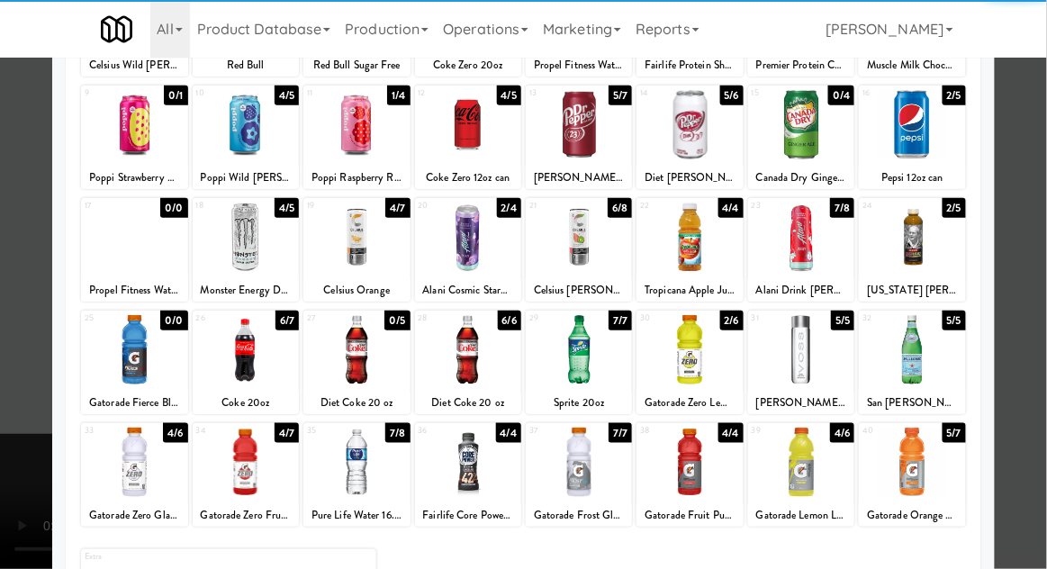
click at [342, 445] on div at bounding box center [356, 462] width 106 height 69
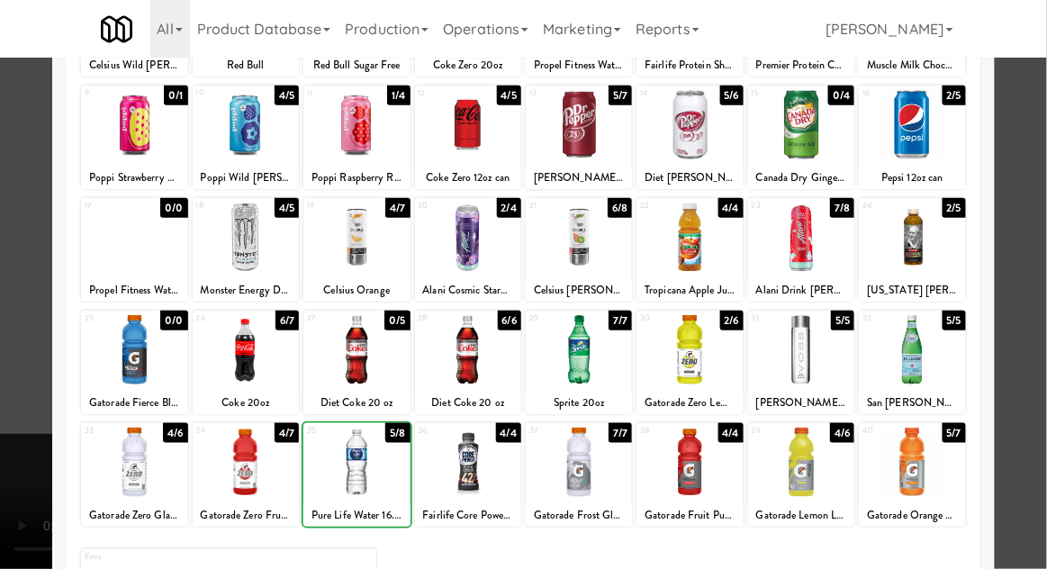
click at [1020, 300] on div at bounding box center [523, 284] width 1047 height 569
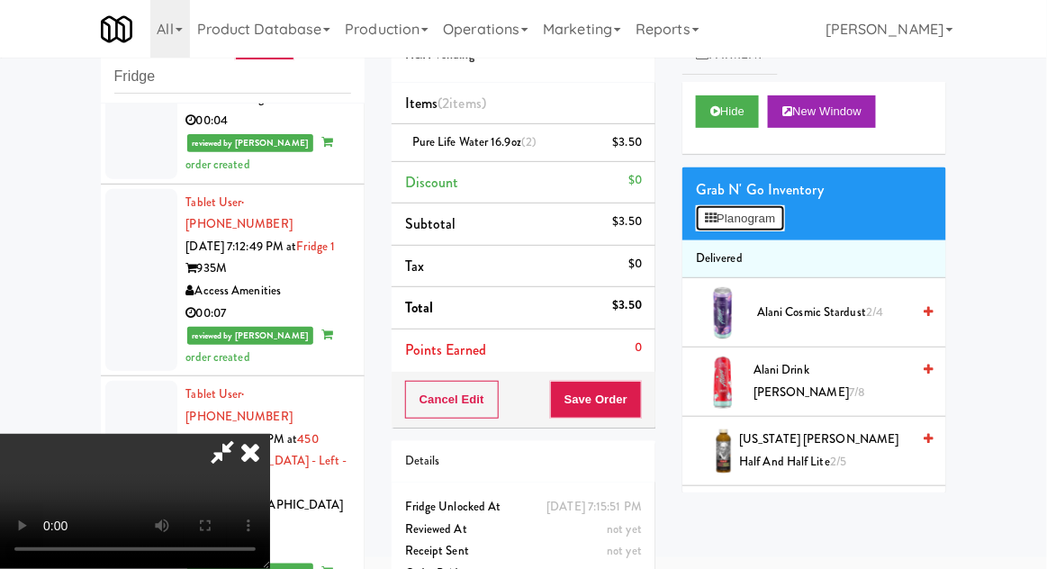
click at [763, 221] on button "Planogram" at bounding box center [740, 218] width 88 height 27
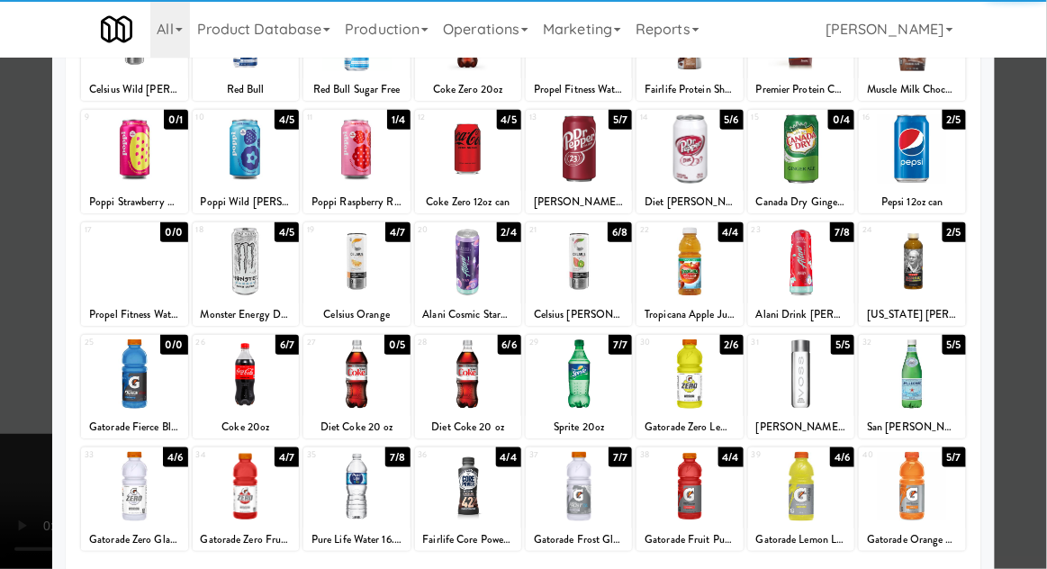
scroll to position [191, 0]
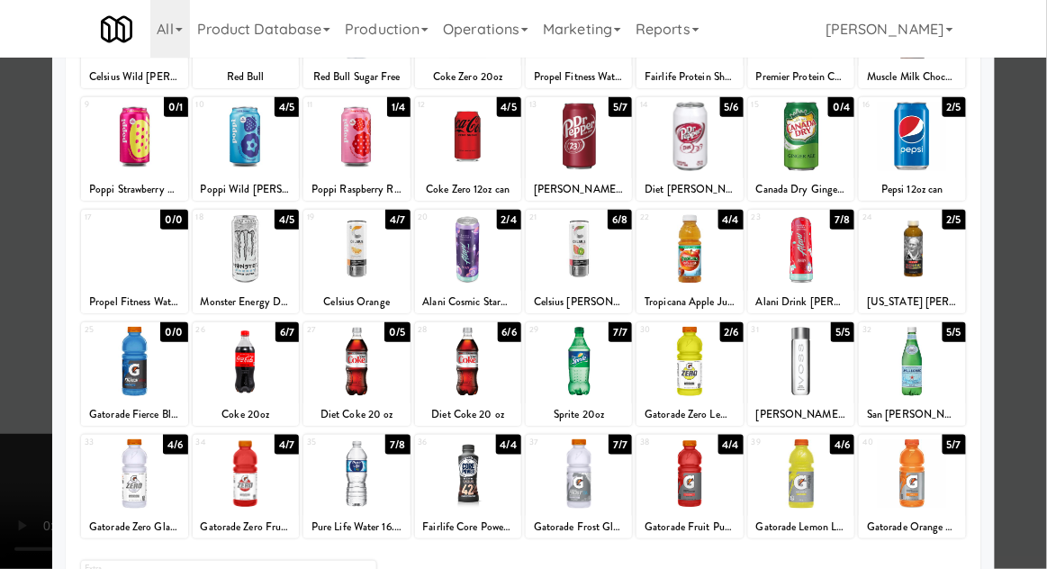
click at [455, 367] on div at bounding box center [468, 361] width 106 height 69
click at [1017, 278] on div at bounding box center [523, 284] width 1047 height 569
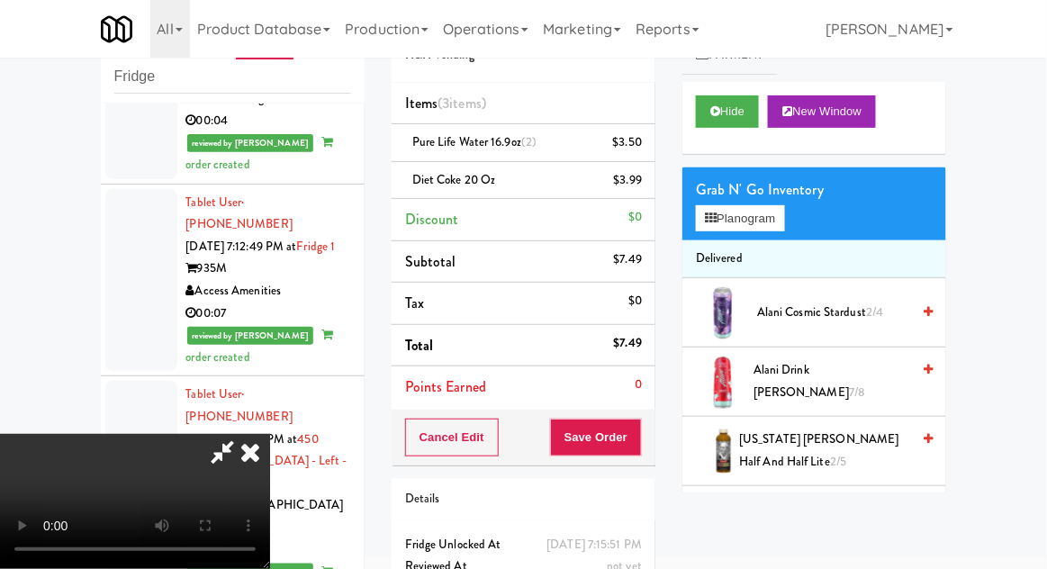
scroll to position [66, 0]
click at [639, 445] on button "Save Order" at bounding box center [596, 438] width 92 height 38
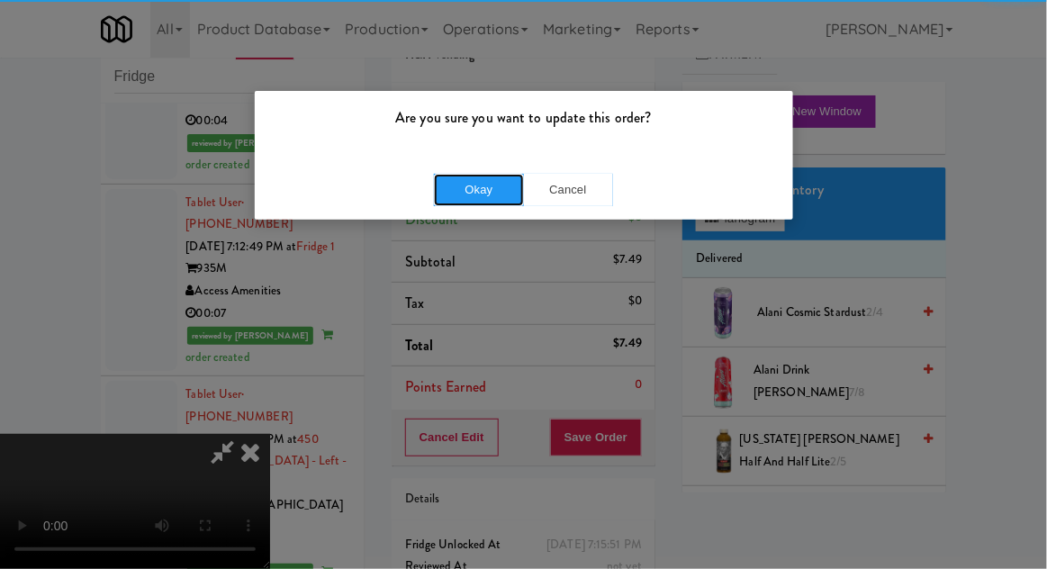
click at [445, 193] on button "Okay" at bounding box center [479, 190] width 90 height 32
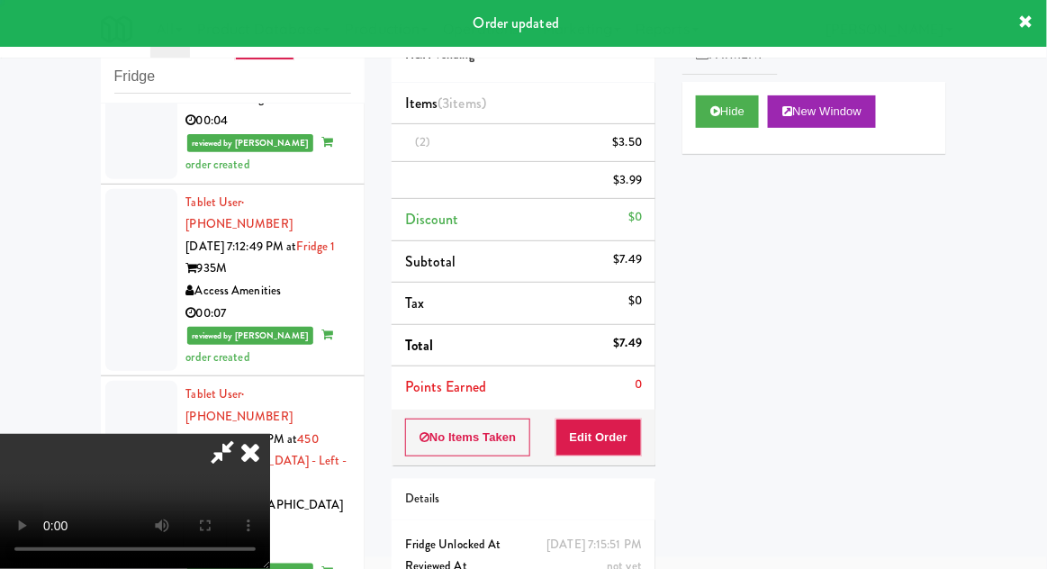
scroll to position [0, 0]
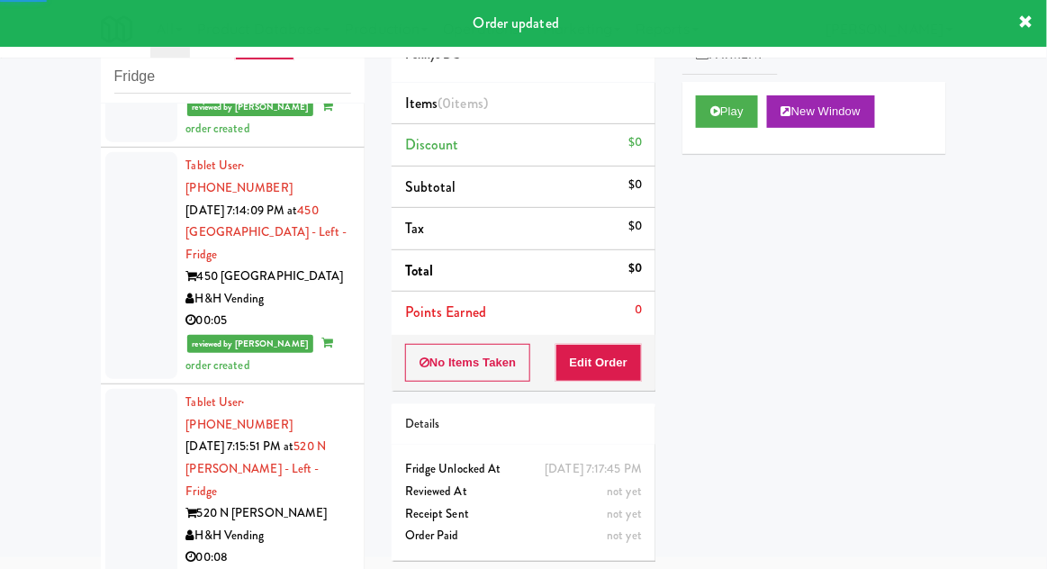
scroll to position [4499, 0]
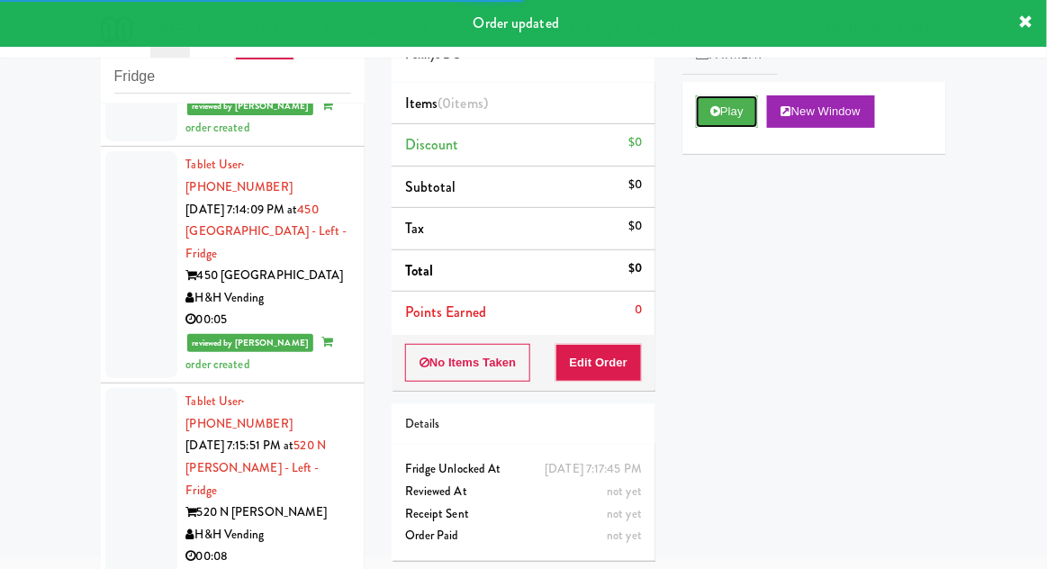
click at [751, 115] on button "Play" at bounding box center [727, 111] width 62 height 32
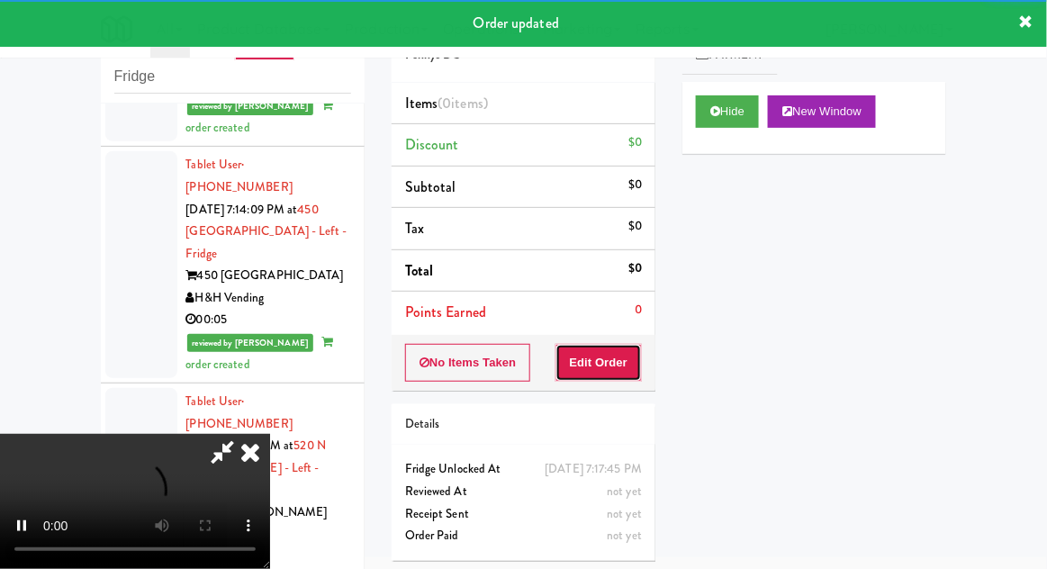
click at [623, 358] on button "Edit Order" at bounding box center [598, 363] width 87 height 38
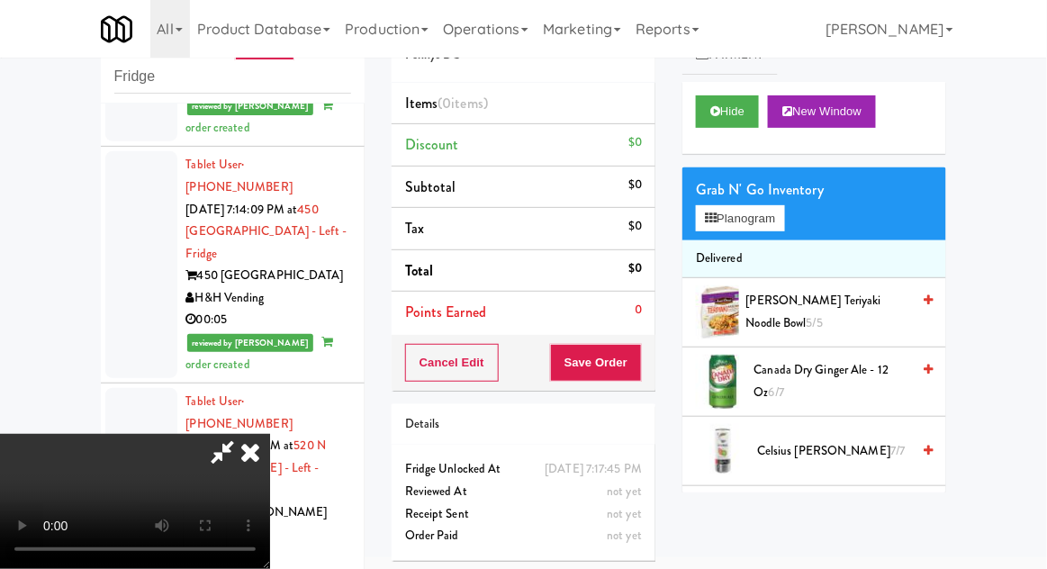
scroll to position [66, 0]
click at [771, 228] on button "Planogram" at bounding box center [740, 218] width 88 height 27
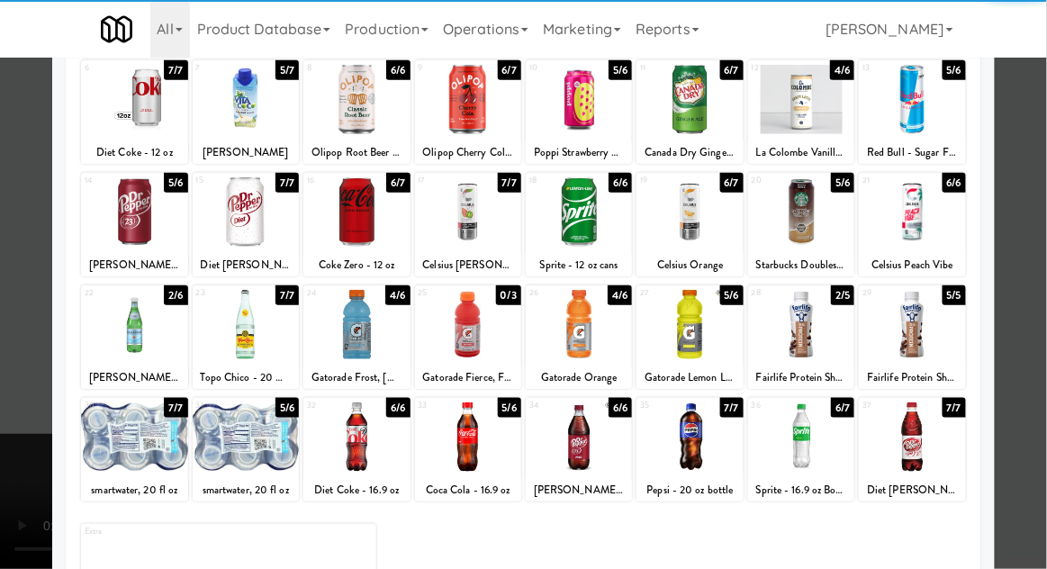
scroll to position [228, 0]
click at [703, 443] on div at bounding box center [689, 436] width 106 height 69
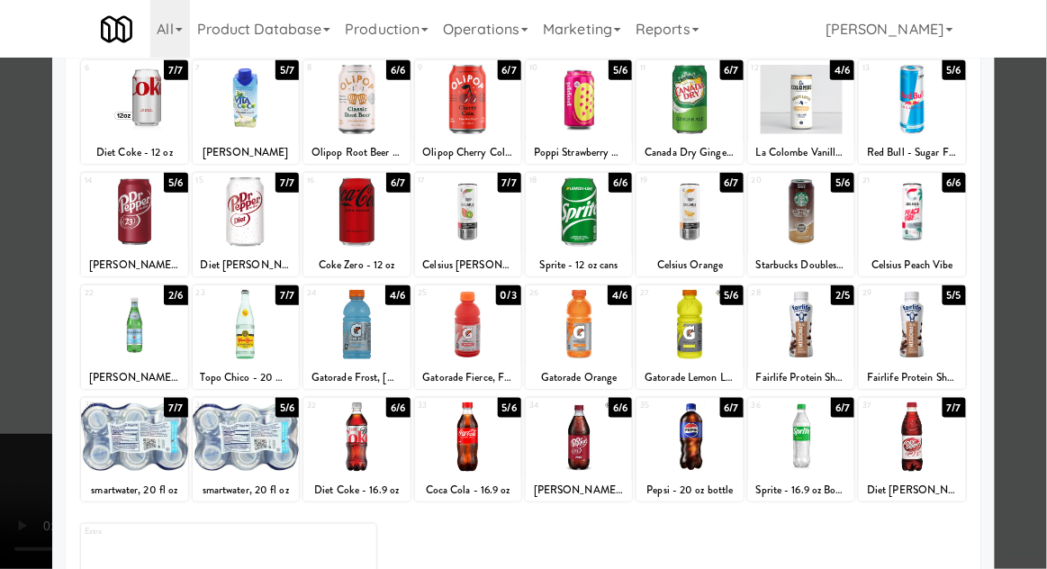
click at [5, 345] on div at bounding box center [523, 284] width 1047 height 569
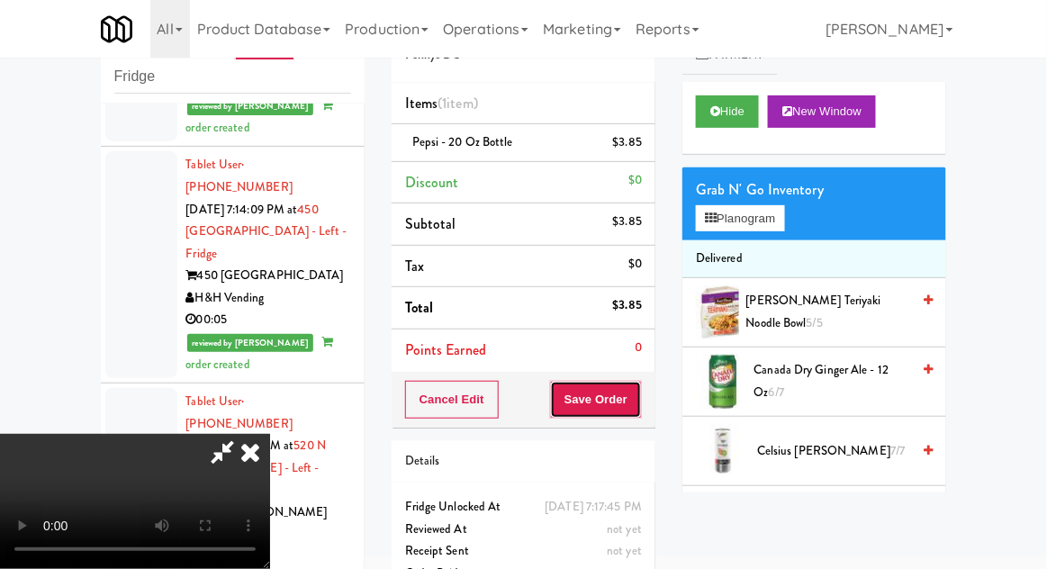
click at [638, 407] on button "Save Order" at bounding box center [596, 400] width 92 height 38
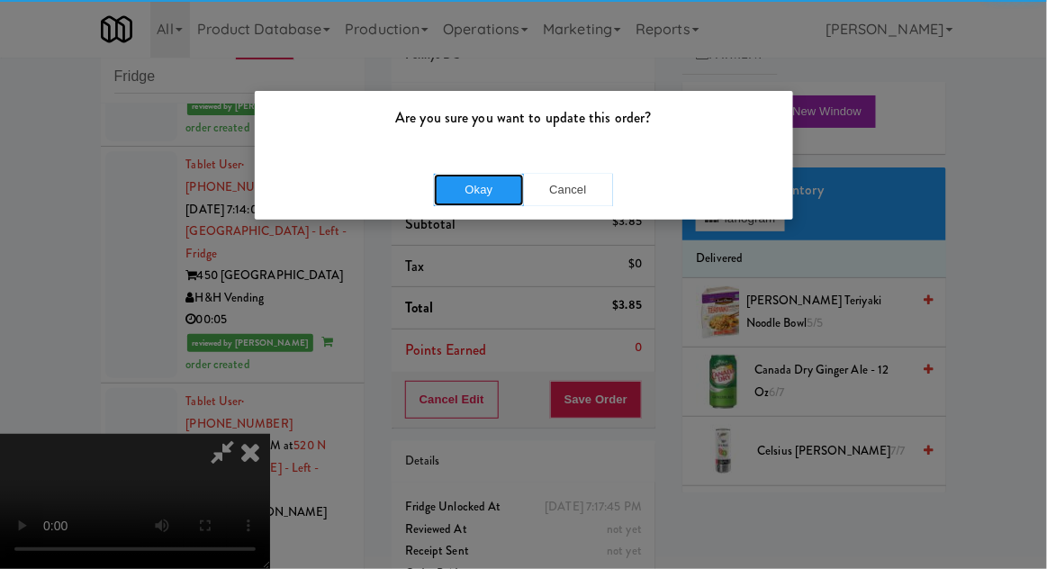
click at [456, 195] on button "Okay" at bounding box center [479, 190] width 90 height 32
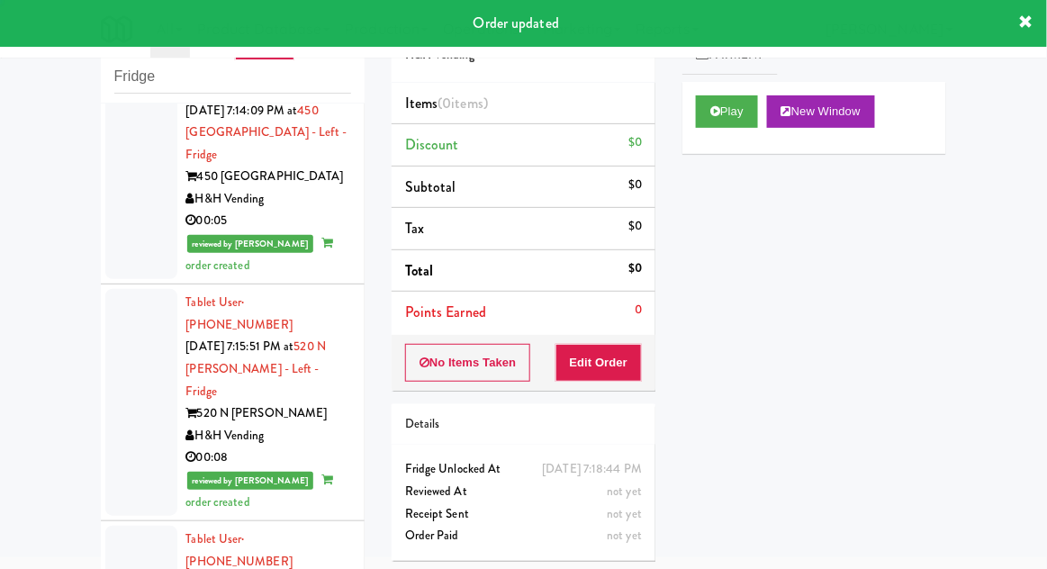
scroll to position [4704, 0]
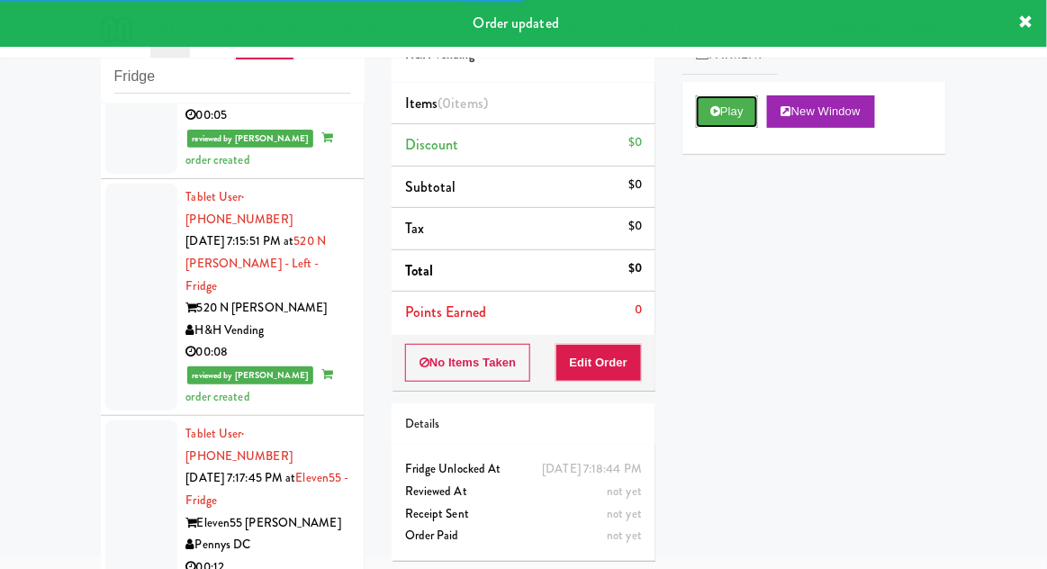
click at [735, 121] on button "Play" at bounding box center [727, 111] width 62 height 32
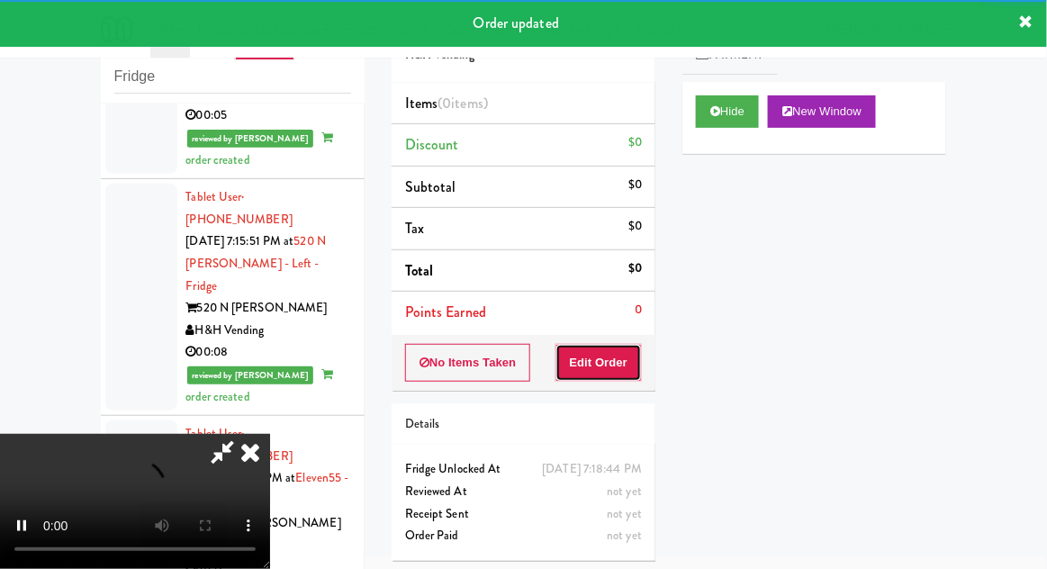
click at [605, 356] on button "Edit Order" at bounding box center [598, 363] width 87 height 38
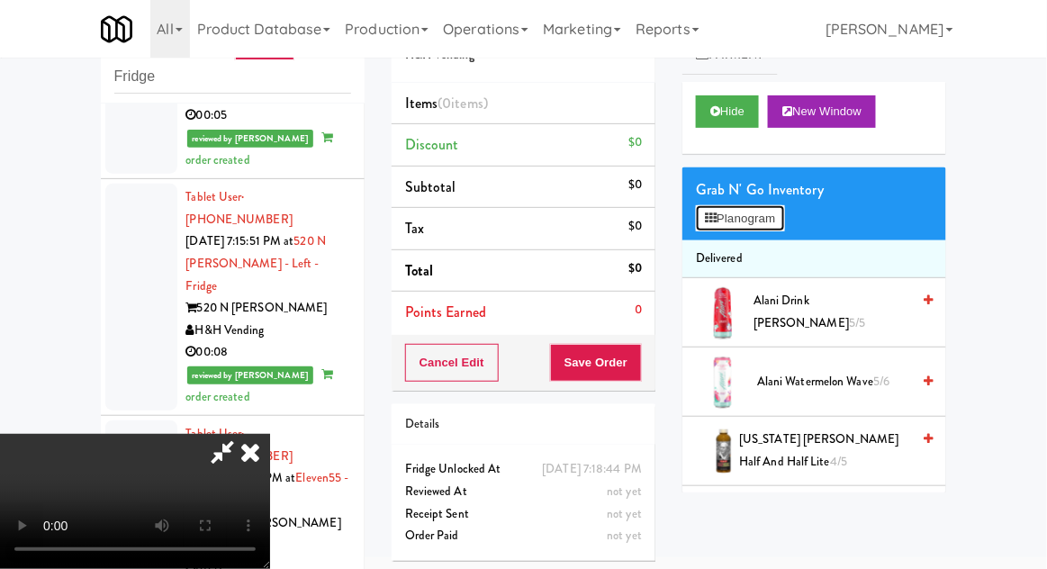
click at [763, 228] on button "Planogram" at bounding box center [740, 218] width 88 height 27
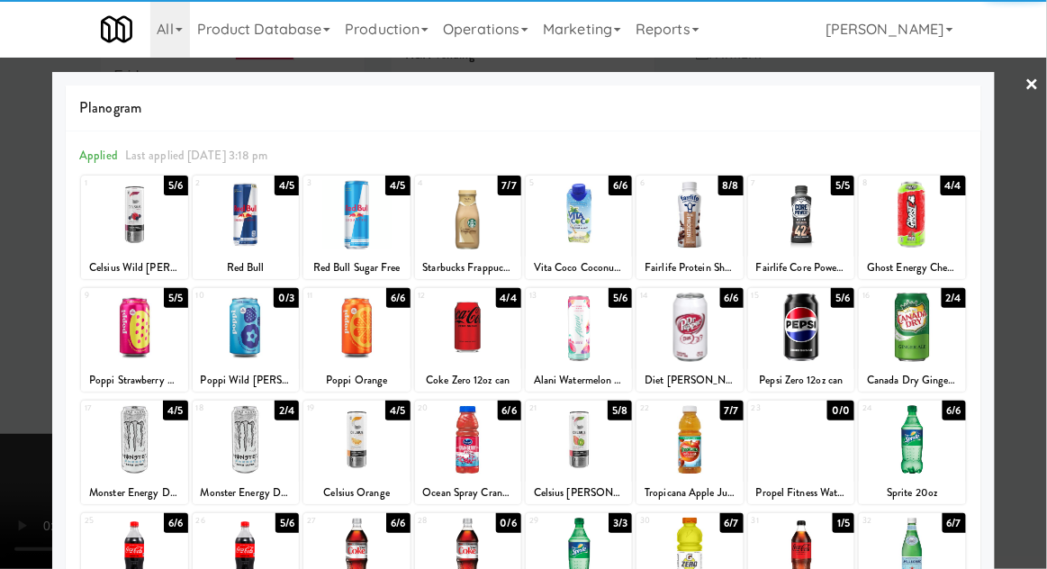
click at [586, 447] on div at bounding box center [579, 439] width 106 height 69
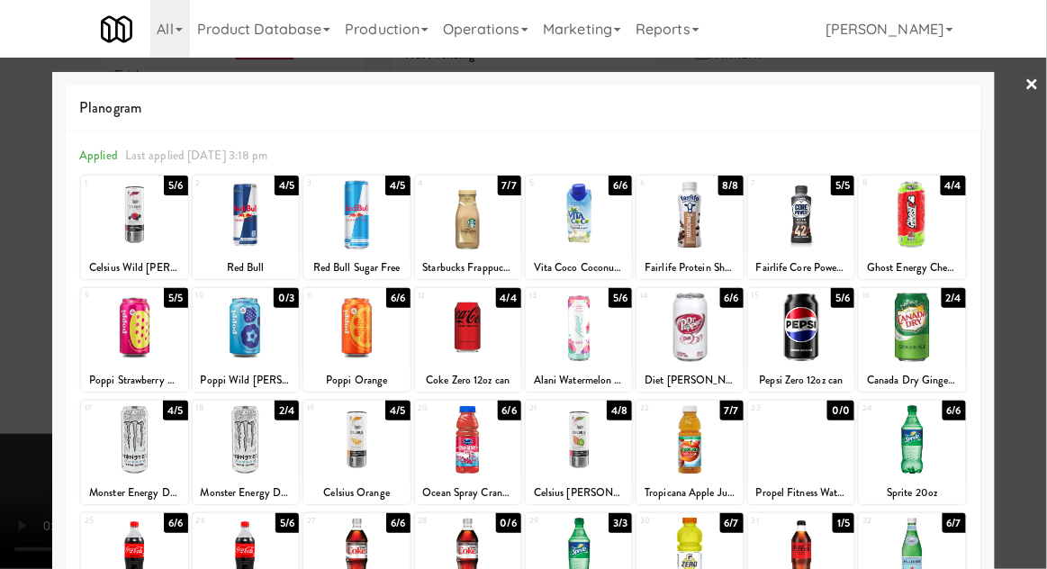
click at [12, 385] on div at bounding box center [523, 284] width 1047 height 569
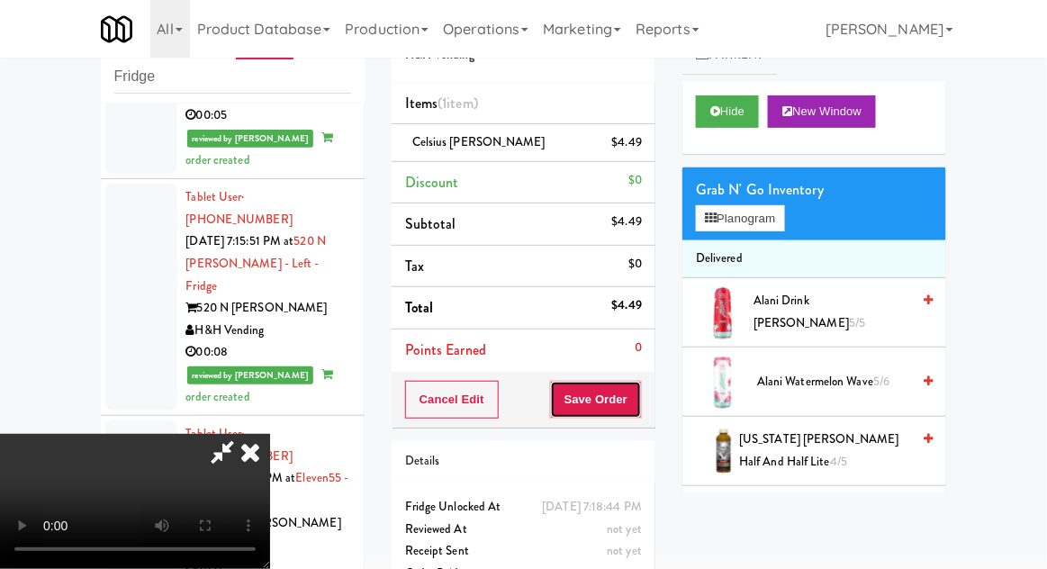
click at [634, 412] on button "Save Order" at bounding box center [596, 400] width 92 height 38
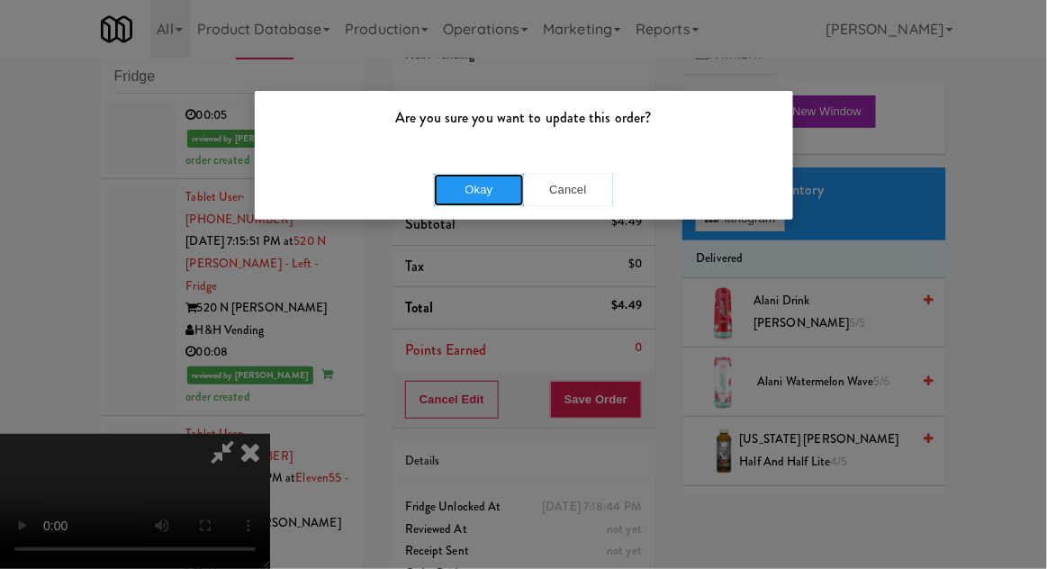
click at [434, 182] on button "Okay" at bounding box center [479, 190] width 90 height 32
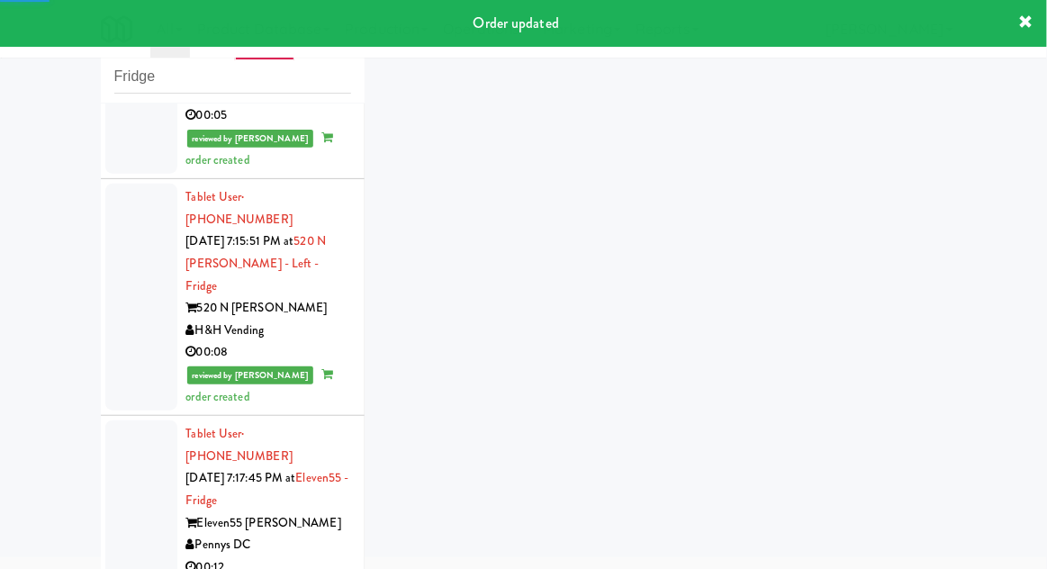
scroll to position [4748, 0]
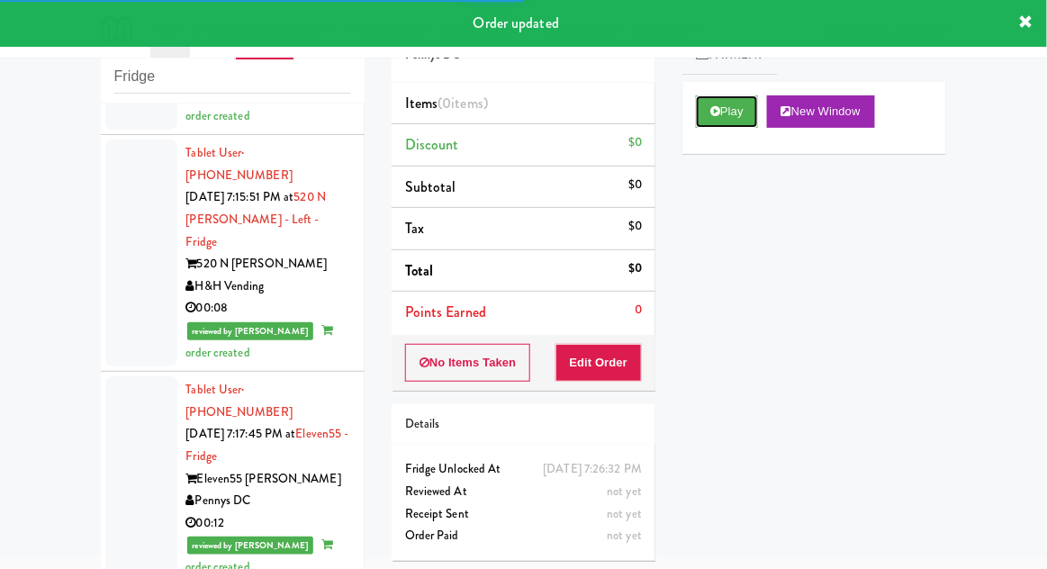
click at [735, 112] on button "Play" at bounding box center [727, 111] width 62 height 32
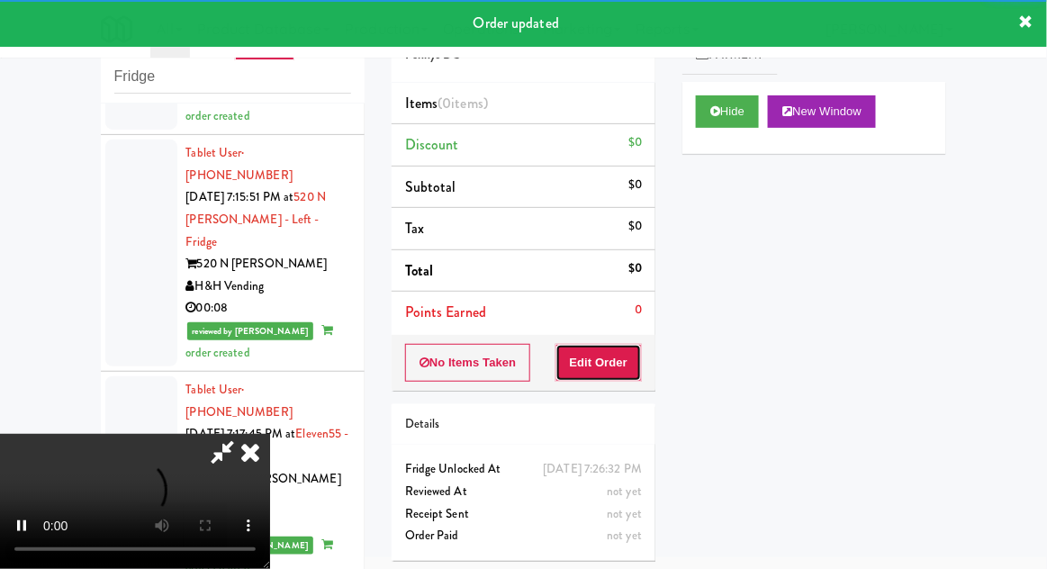
click at [607, 373] on button "Edit Order" at bounding box center [598, 363] width 87 height 38
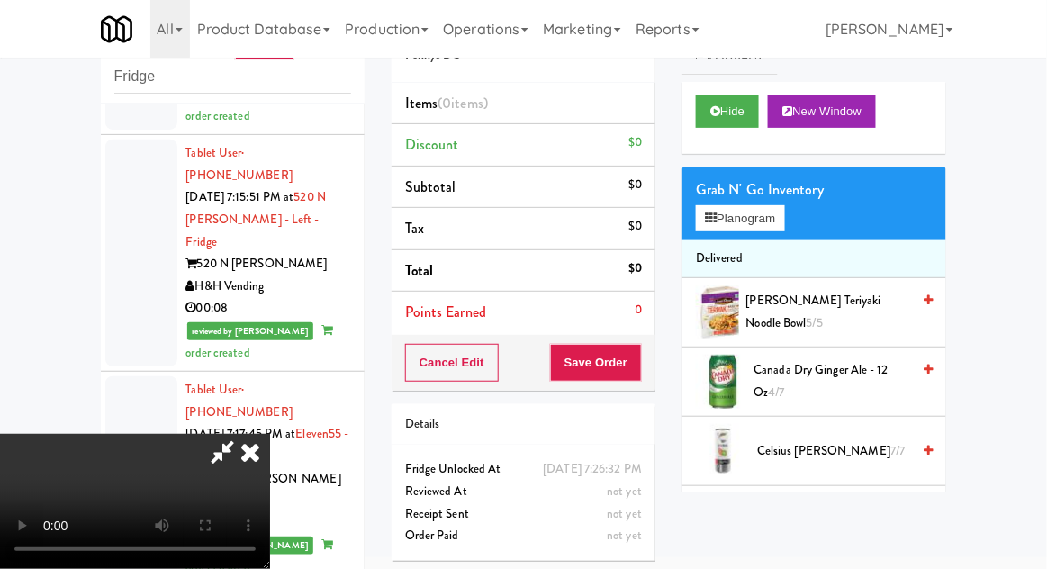
scroll to position [0, 0]
click at [780, 207] on button "Planogram" at bounding box center [740, 218] width 88 height 27
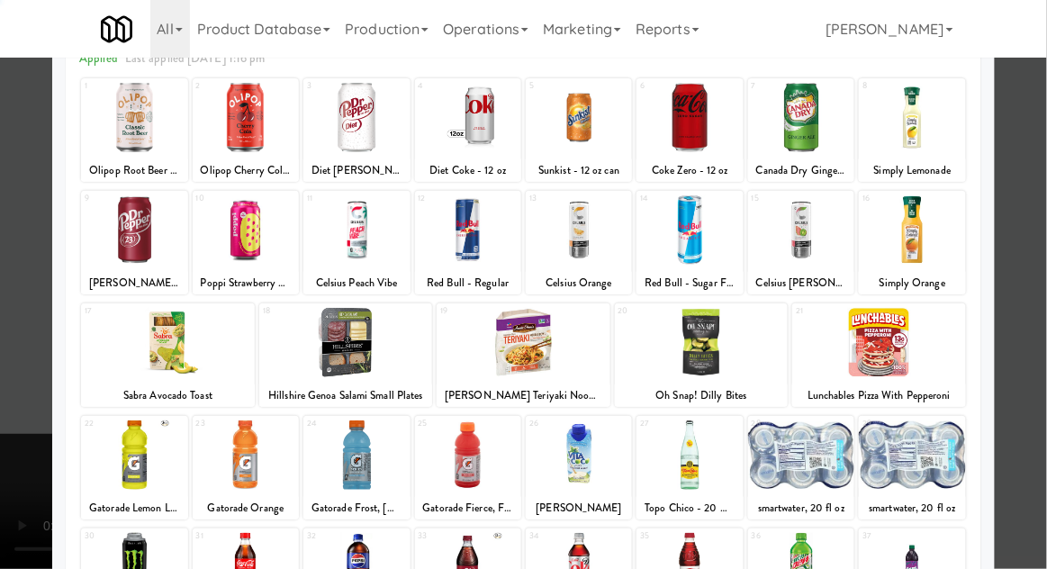
scroll to position [228, 0]
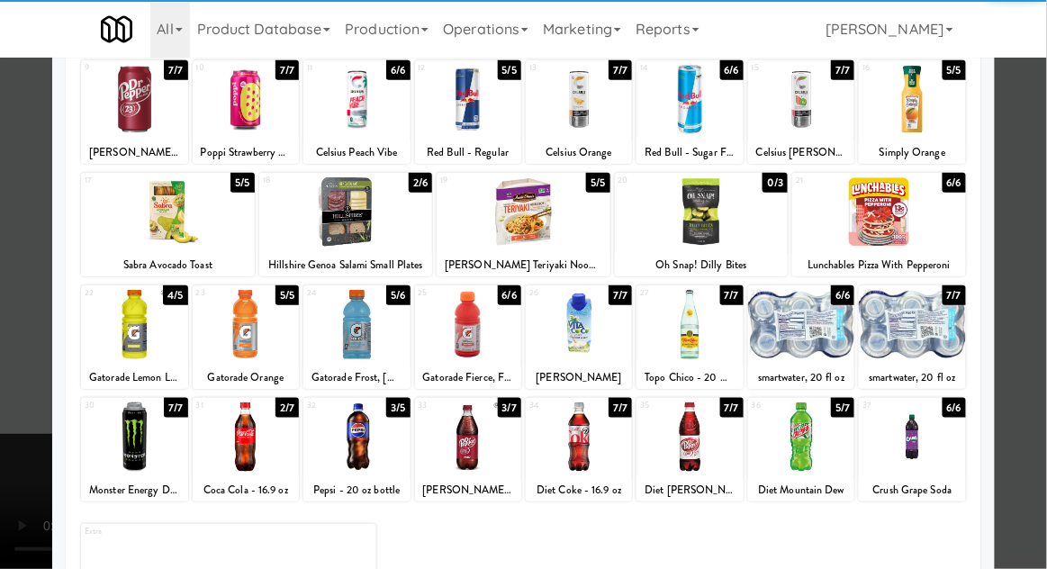
click at [223, 432] on div at bounding box center [246, 436] width 106 height 69
click at [1022, 303] on div at bounding box center [523, 284] width 1047 height 569
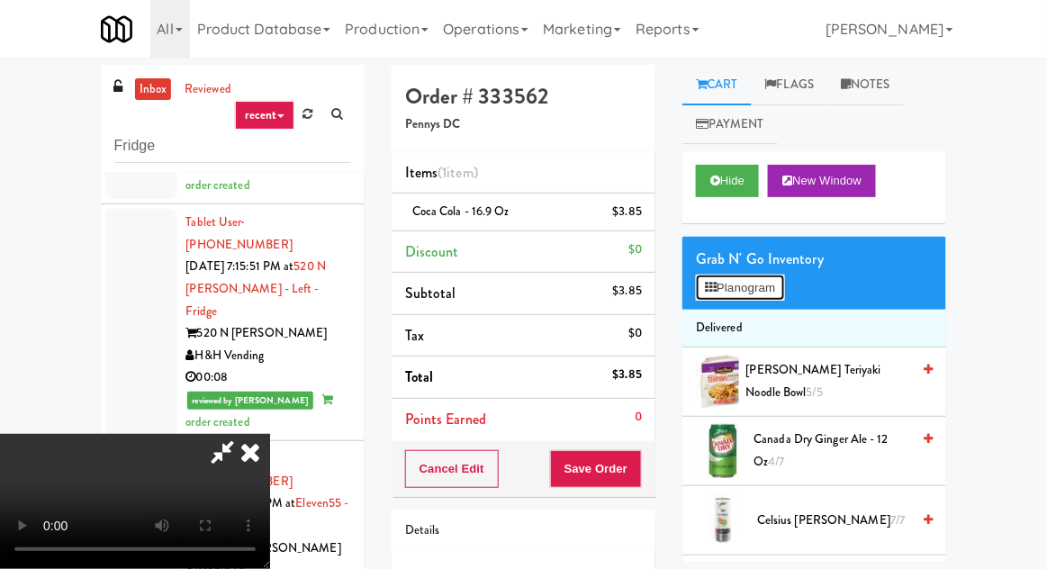
click at [757, 289] on button "Planogram" at bounding box center [740, 288] width 88 height 27
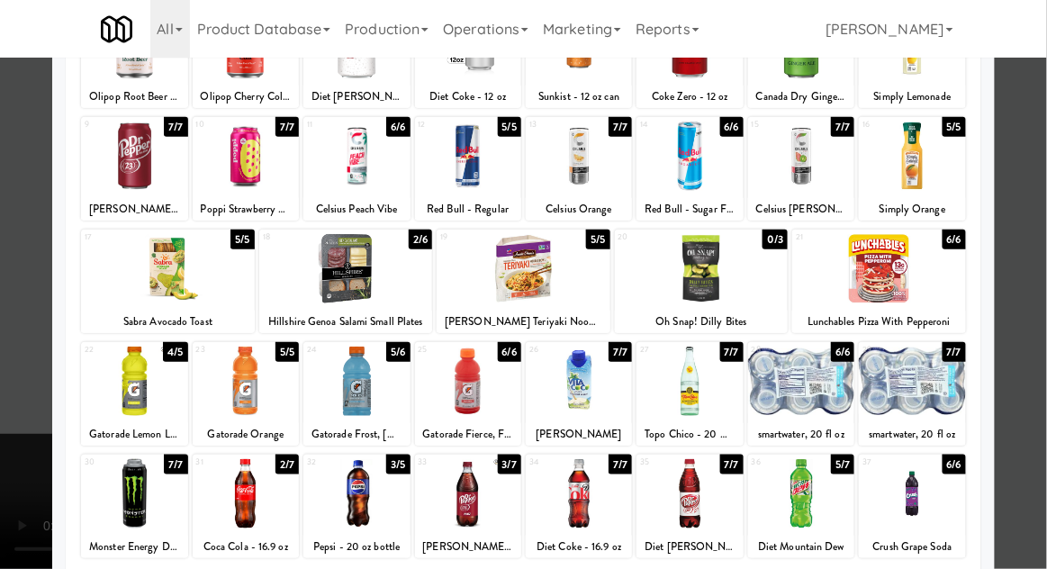
scroll to position [131, 0]
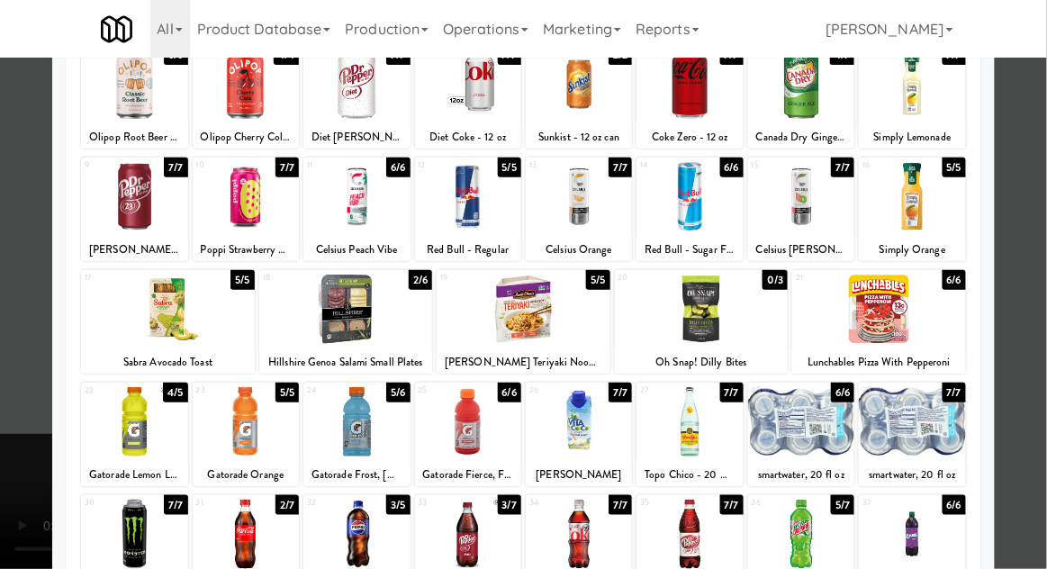
click at [243, 416] on div at bounding box center [246, 421] width 106 height 69
click at [1017, 301] on div at bounding box center [523, 284] width 1047 height 569
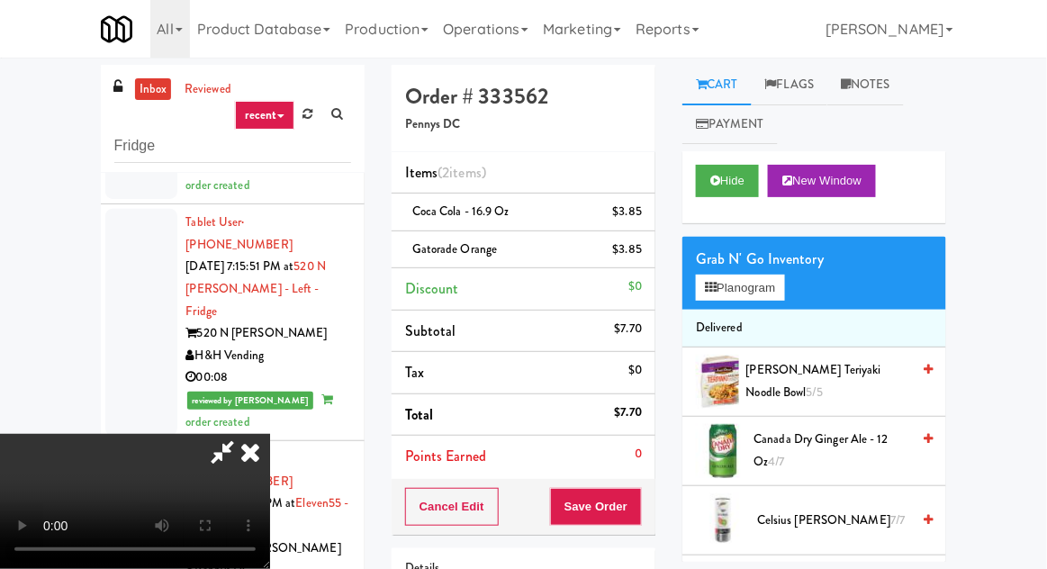
scroll to position [66, 0]
click at [636, 513] on button "Save Order" at bounding box center [596, 507] width 92 height 38
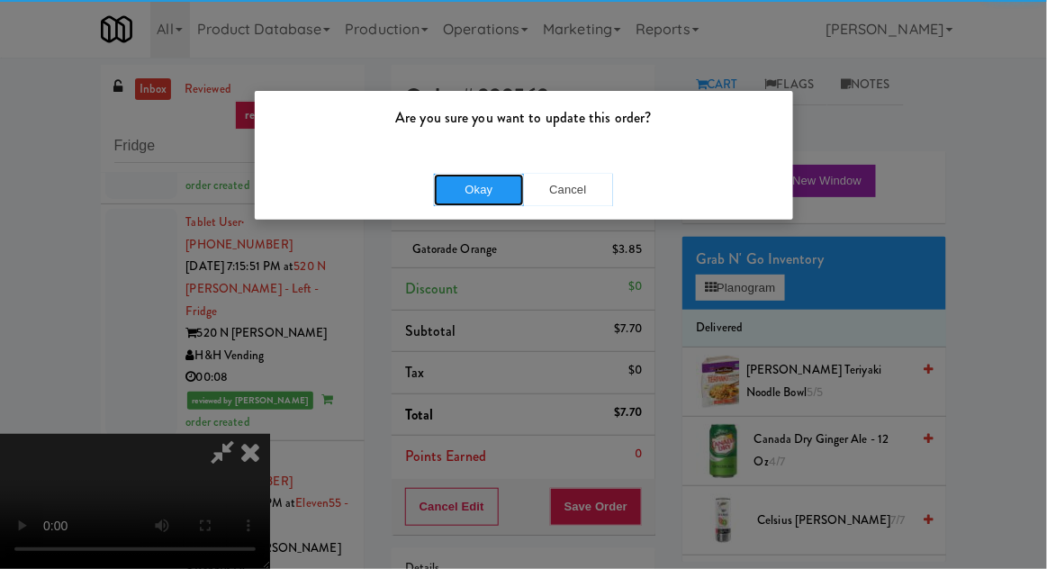
click at [447, 185] on button "Okay" at bounding box center [479, 190] width 90 height 32
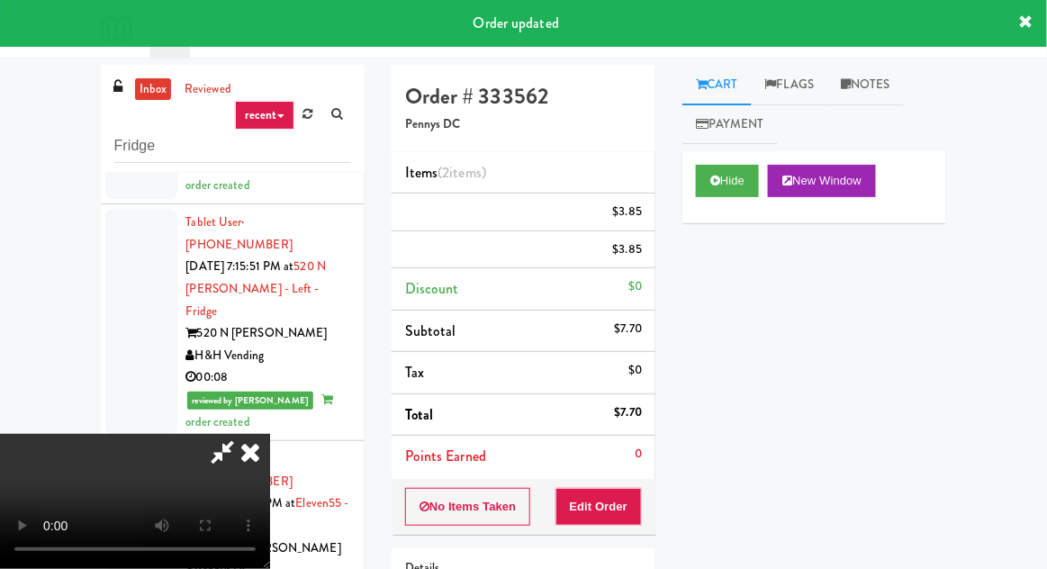
scroll to position [0, 0]
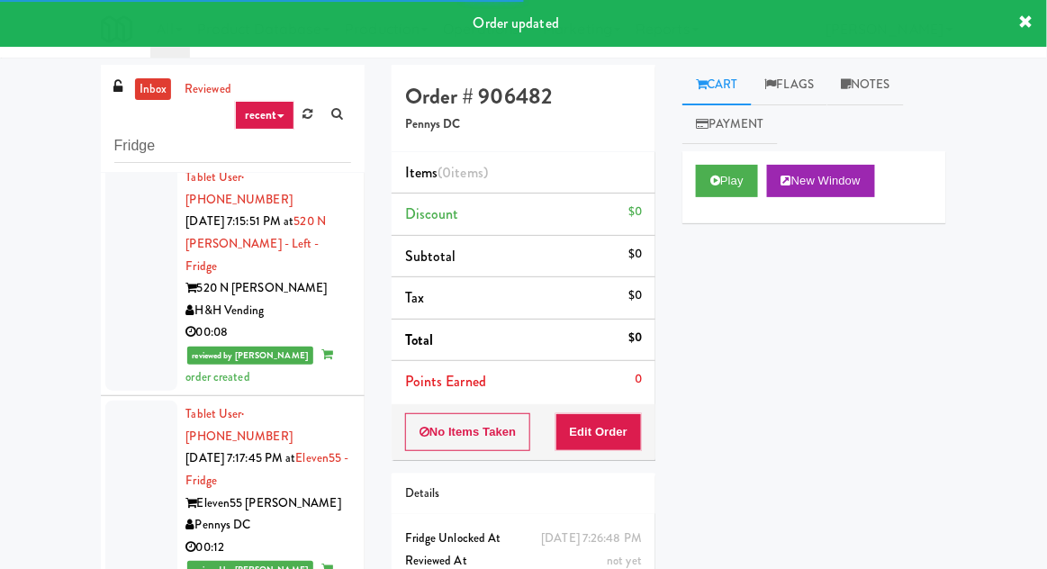
scroll to position [69, 0]
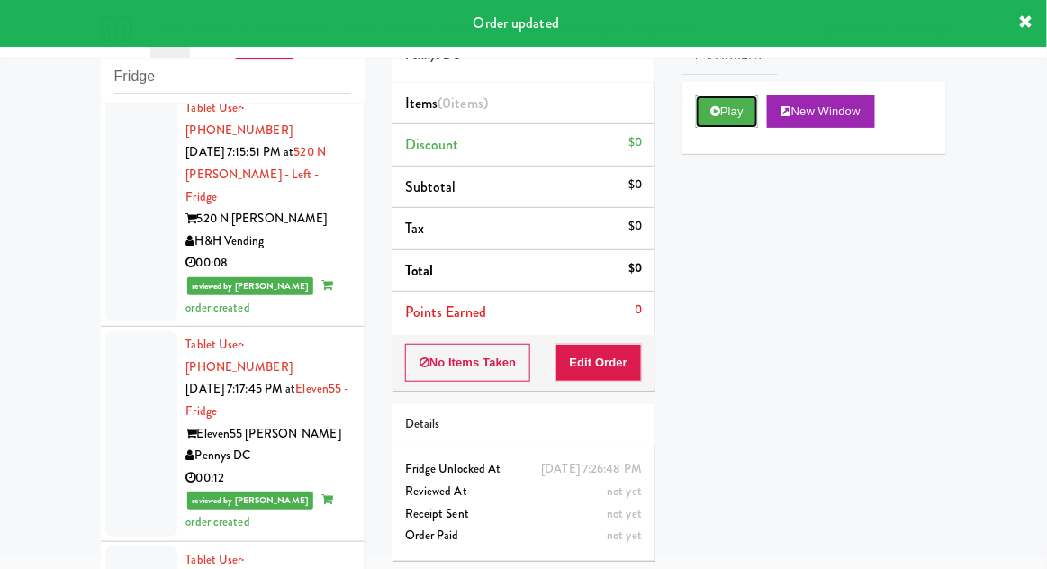
click at [746, 118] on button "Play" at bounding box center [727, 111] width 62 height 32
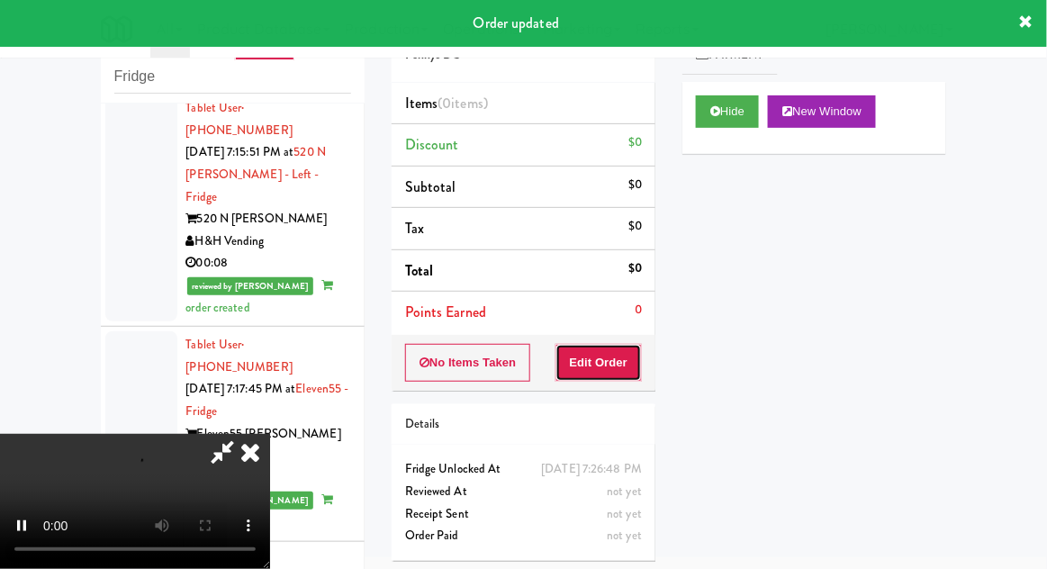
click at [637, 346] on button "Edit Order" at bounding box center [598, 363] width 87 height 38
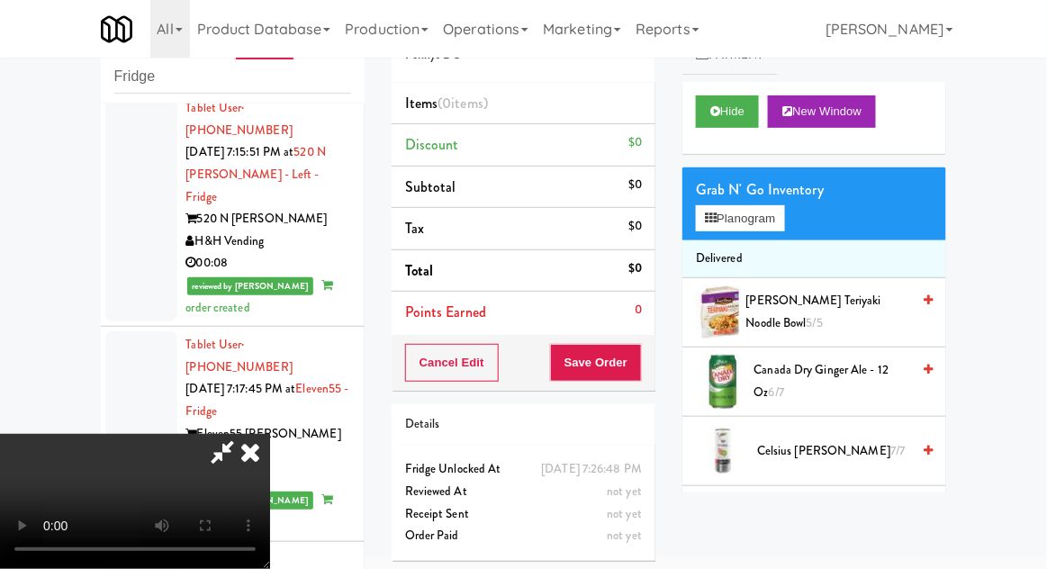
scroll to position [0, 0]
click at [784, 228] on button "Planogram" at bounding box center [740, 218] width 88 height 27
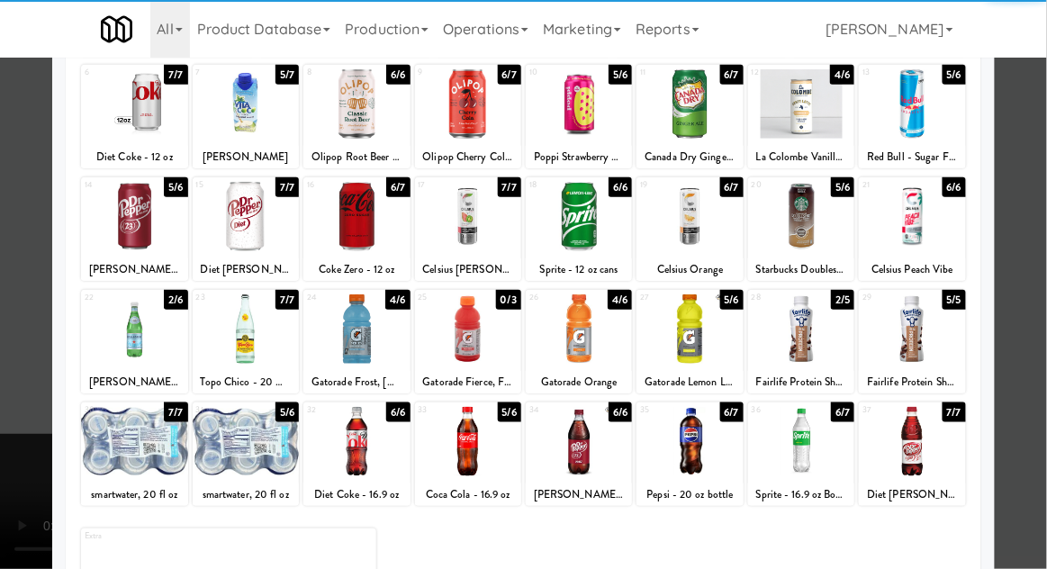
scroll to position [228, 0]
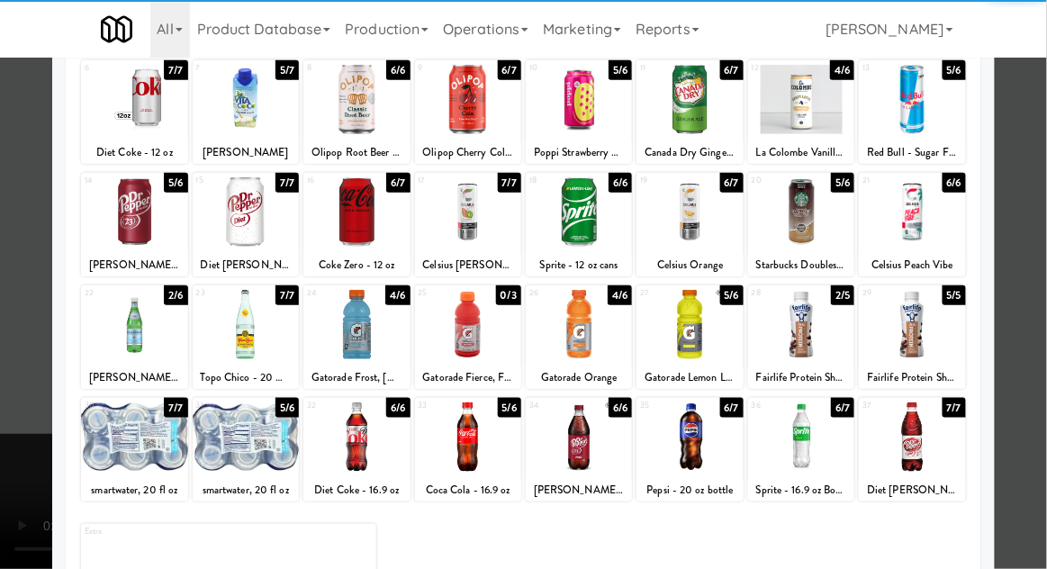
click at [127, 312] on div at bounding box center [134, 324] width 106 height 69
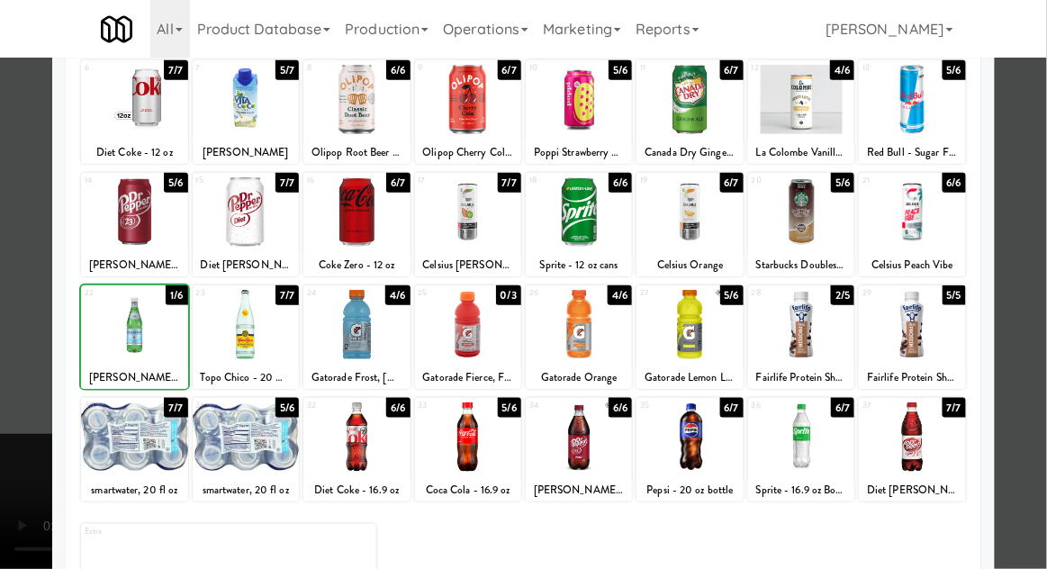
click at [17, 320] on div at bounding box center [523, 284] width 1047 height 569
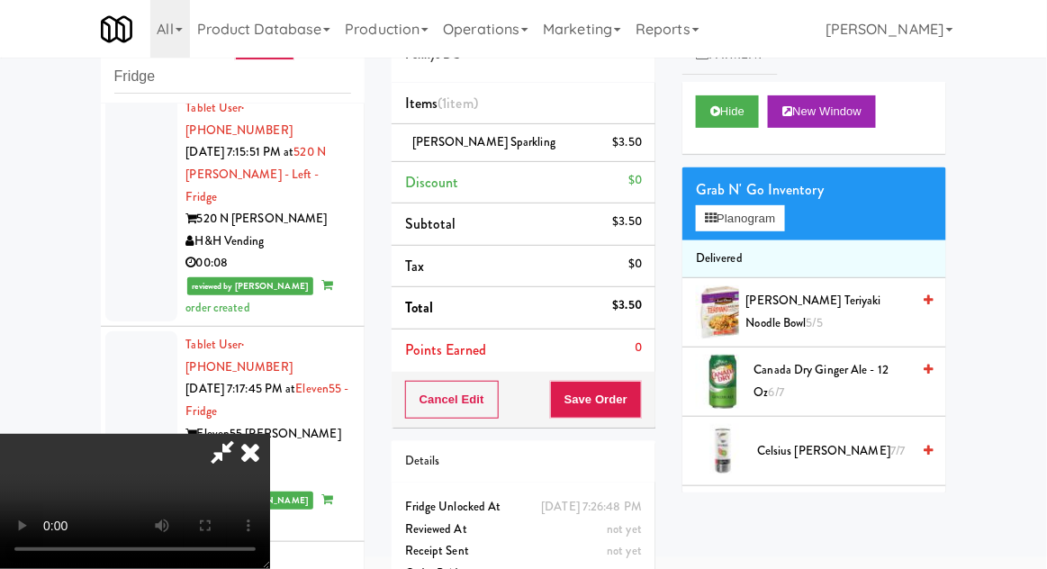
scroll to position [66, 0]
click at [738, 118] on button "Hide" at bounding box center [727, 111] width 63 height 32
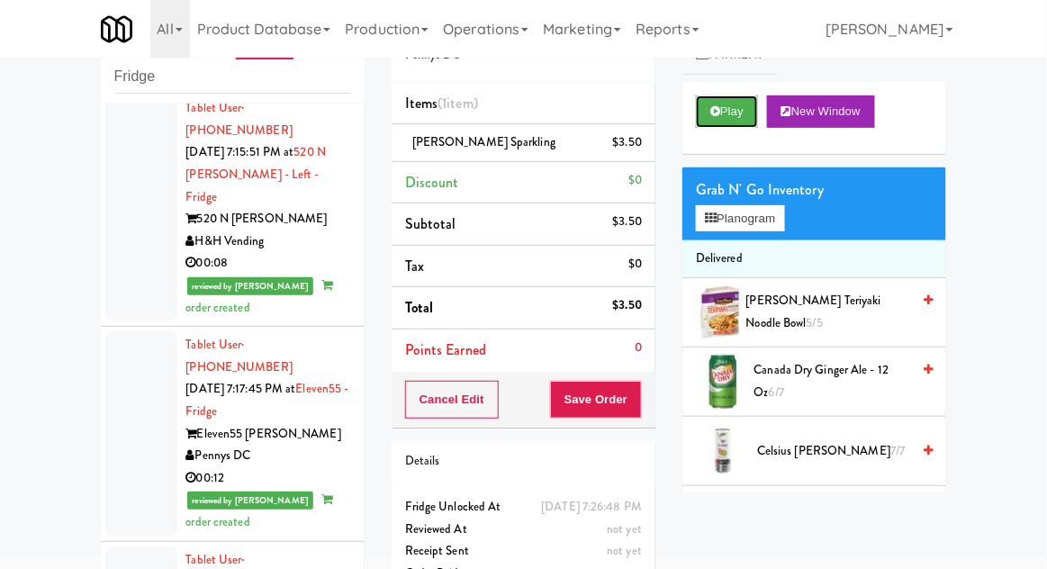
click at [739, 113] on button "Play" at bounding box center [727, 111] width 62 height 32
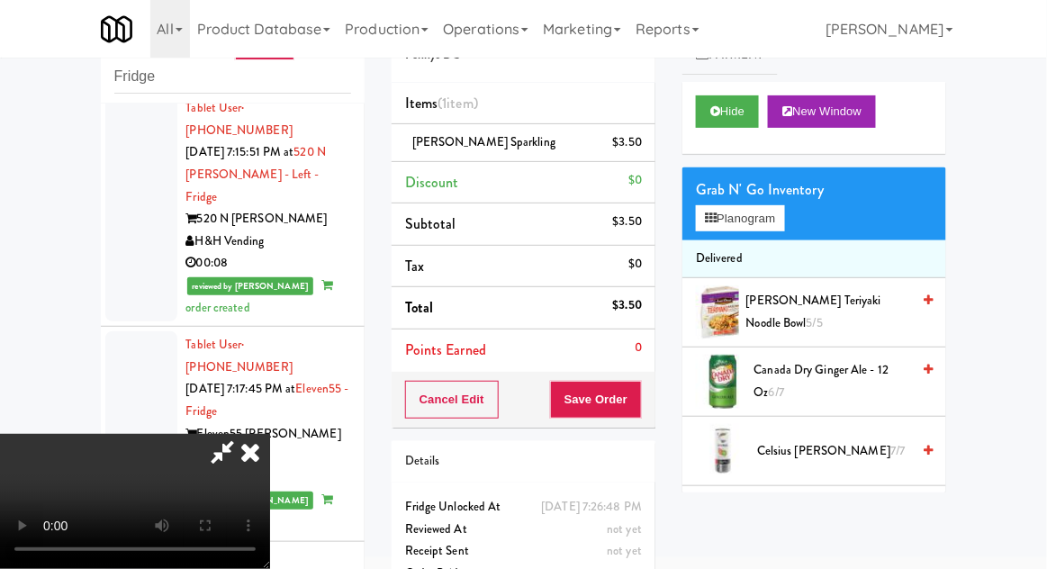
click at [270, 434] on icon at bounding box center [250, 452] width 40 height 36
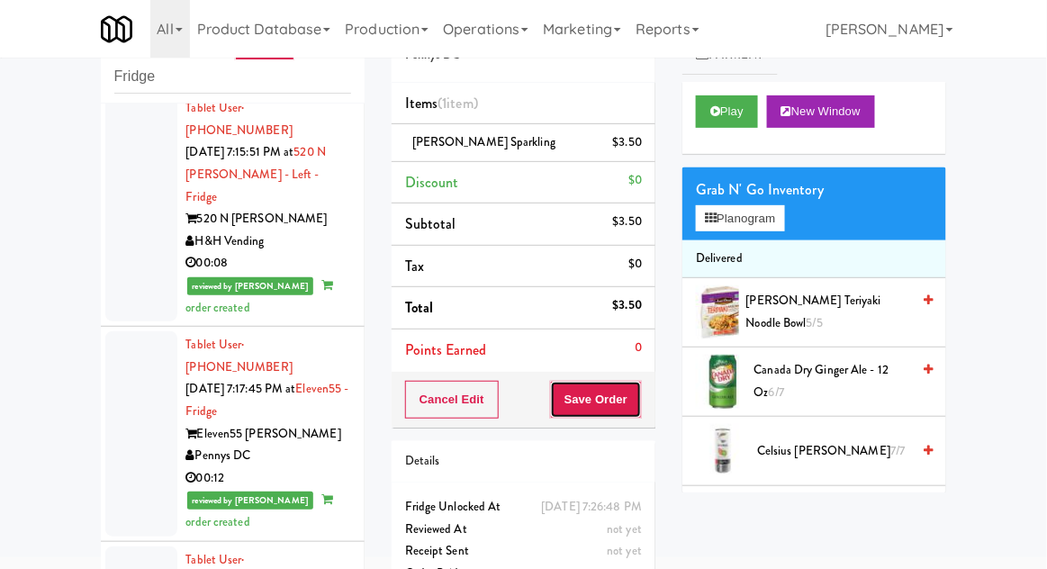
click at [605, 400] on button "Save Order" at bounding box center [596, 400] width 92 height 38
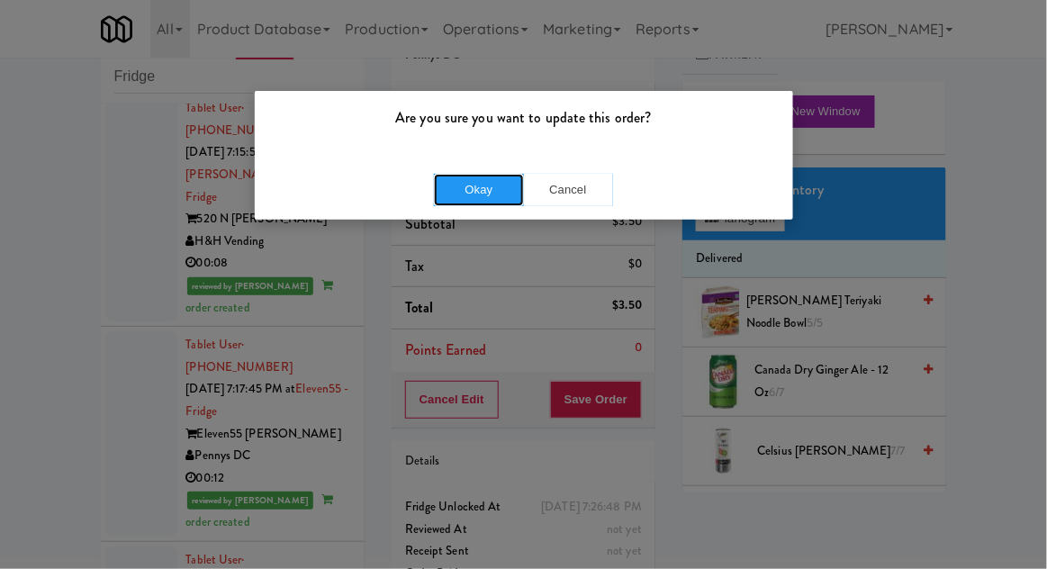
click at [509, 189] on button "Okay" at bounding box center [479, 190] width 90 height 32
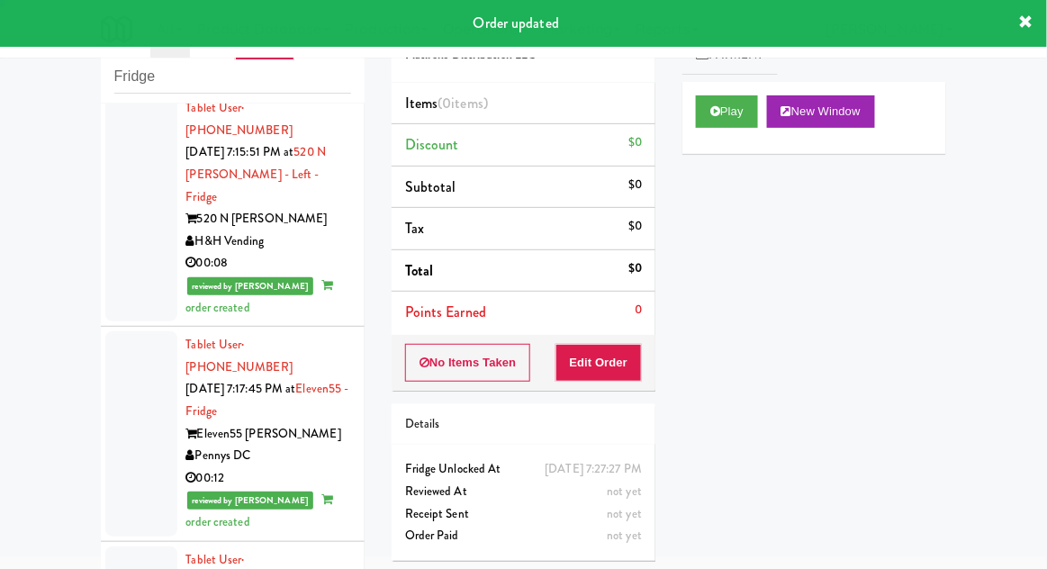
scroll to position [4837, 0]
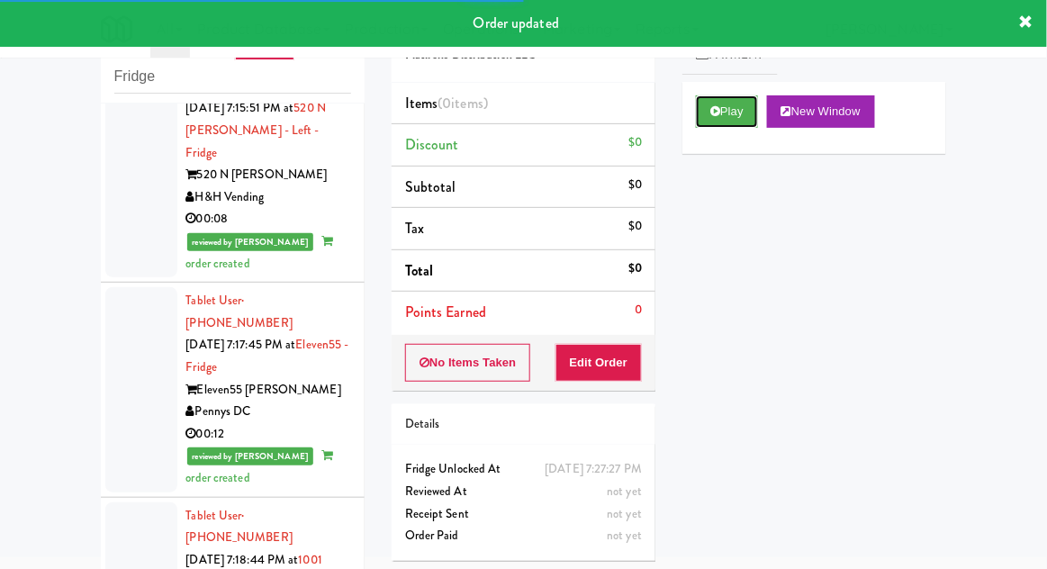
click at [726, 124] on button "Play" at bounding box center [727, 111] width 62 height 32
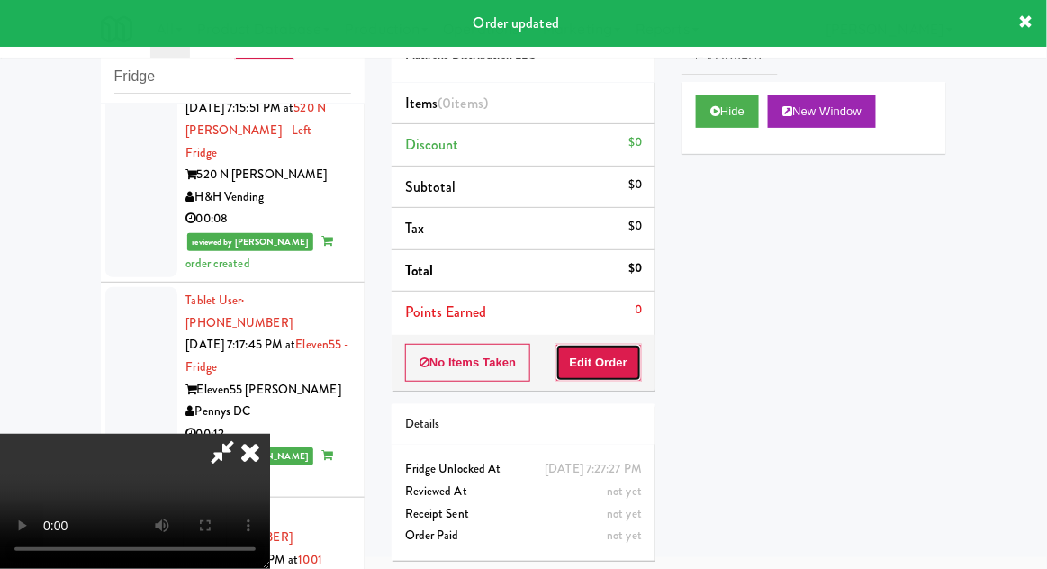
click at [629, 372] on button "Edit Order" at bounding box center [598, 363] width 87 height 38
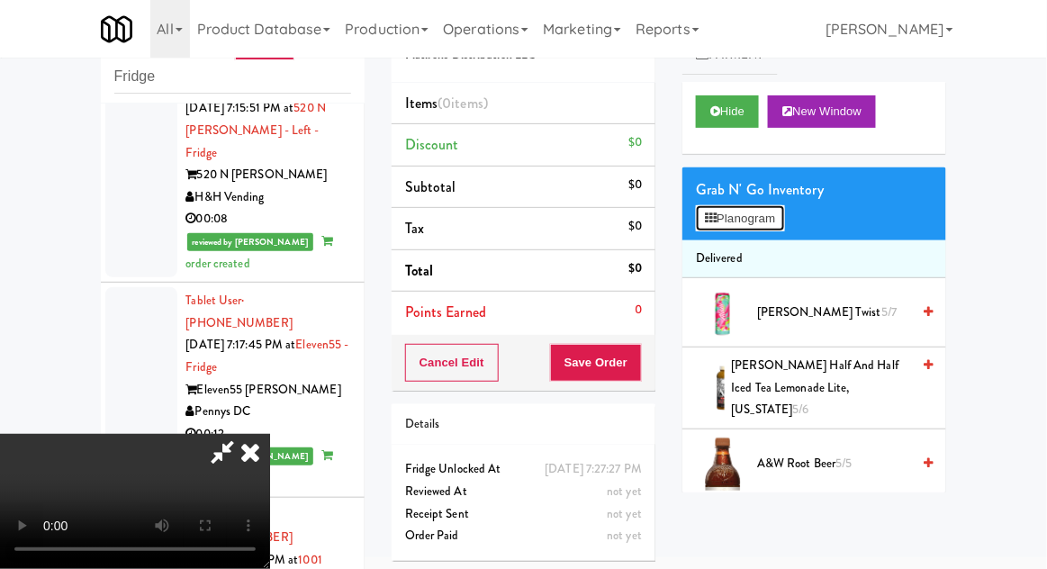
click at [765, 223] on button "Planogram" at bounding box center [740, 218] width 88 height 27
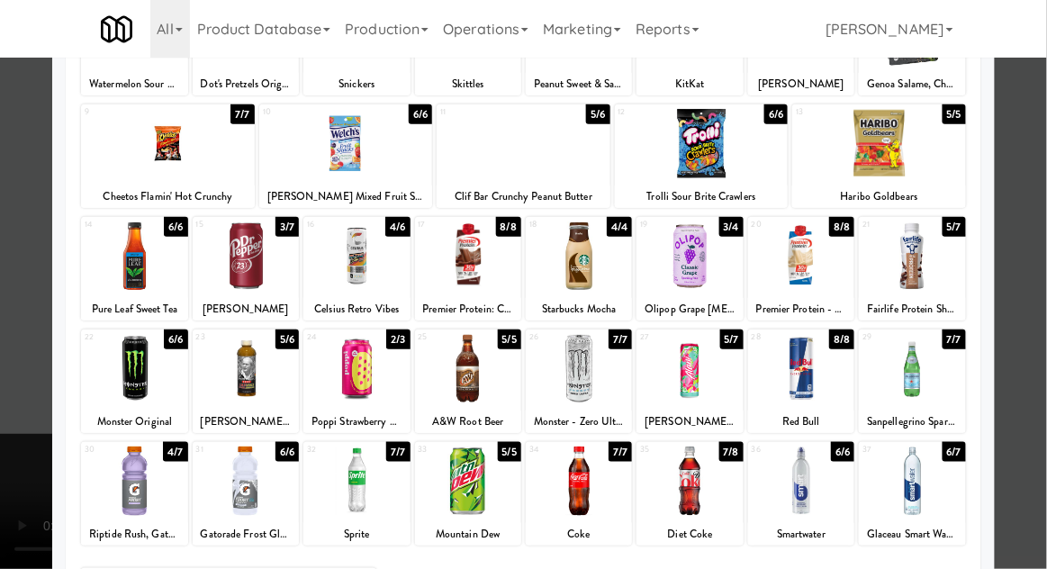
scroll to position [187, 0]
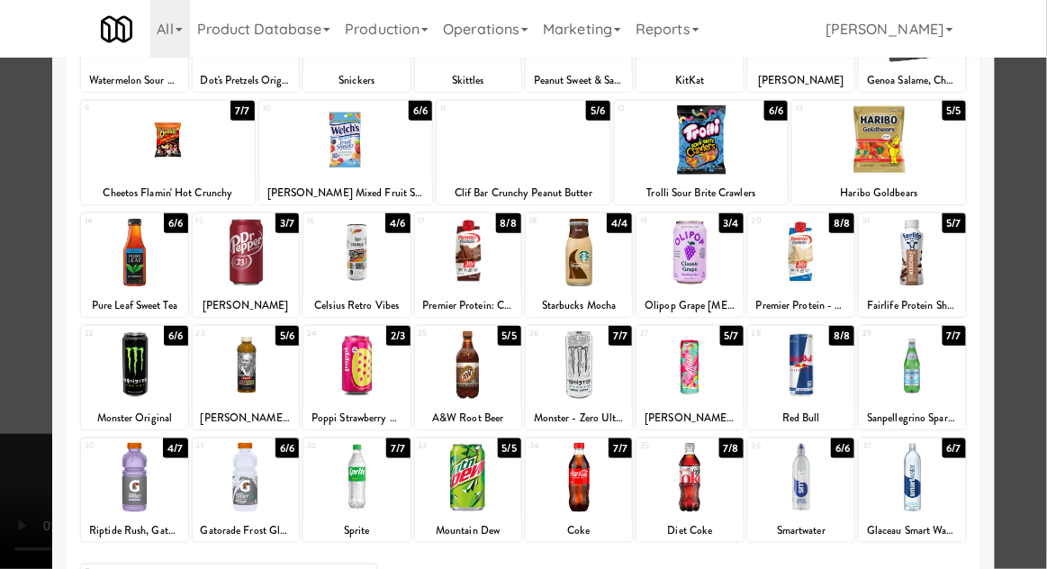
click at [684, 487] on div at bounding box center [689, 477] width 106 height 69
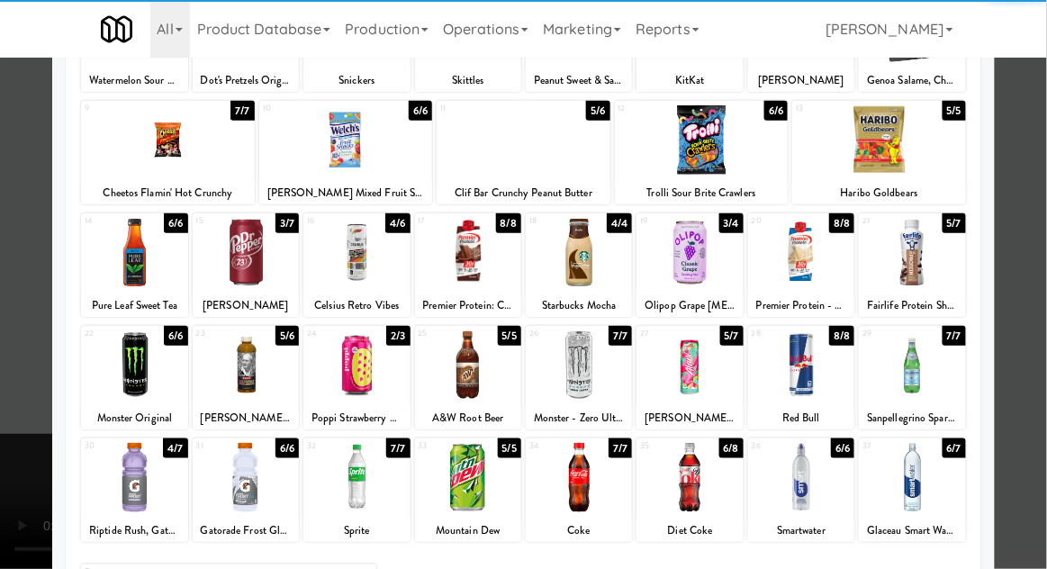
click at [1, 405] on div at bounding box center [523, 284] width 1047 height 569
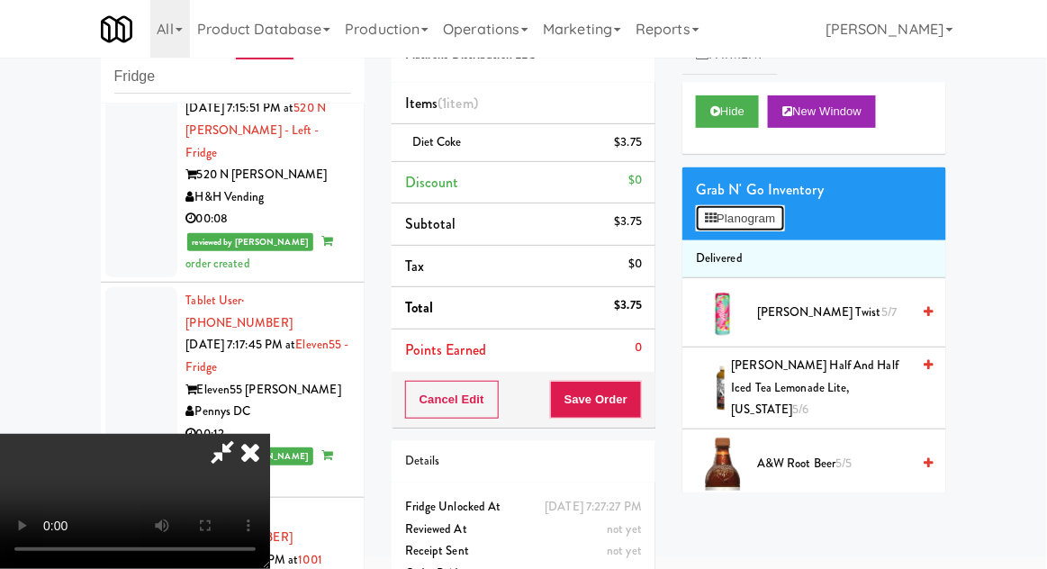
click at [770, 217] on button "Planogram" at bounding box center [740, 218] width 88 height 27
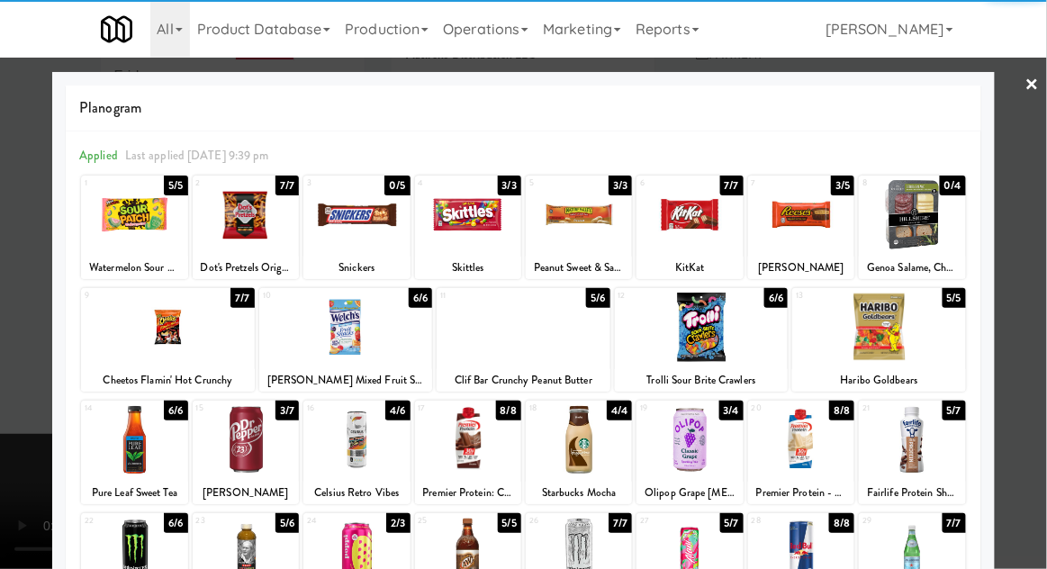
click at [236, 234] on div at bounding box center [246, 214] width 106 height 69
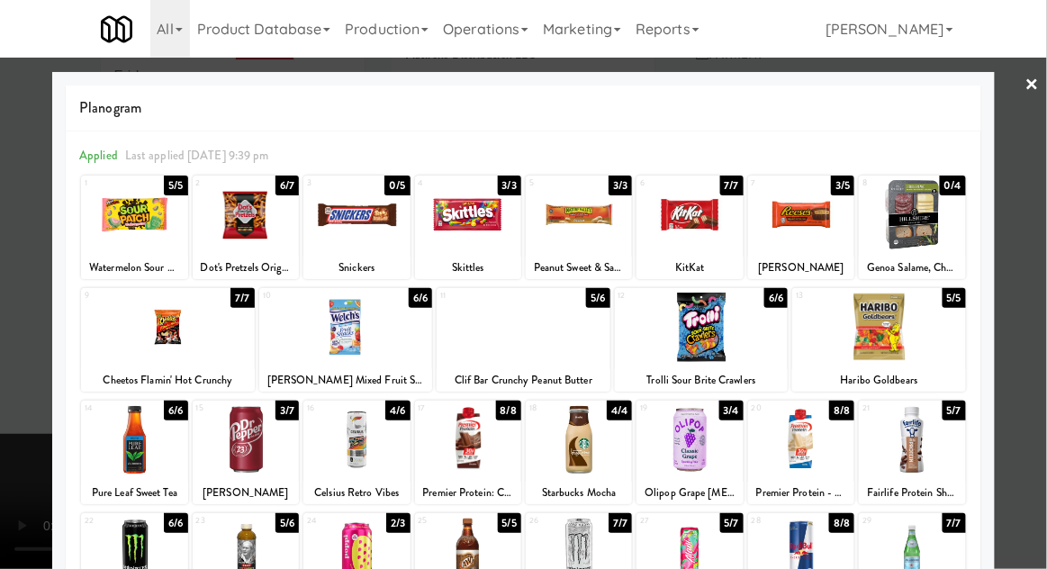
click at [1023, 250] on div at bounding box center [523, 284] width 1047 height 569
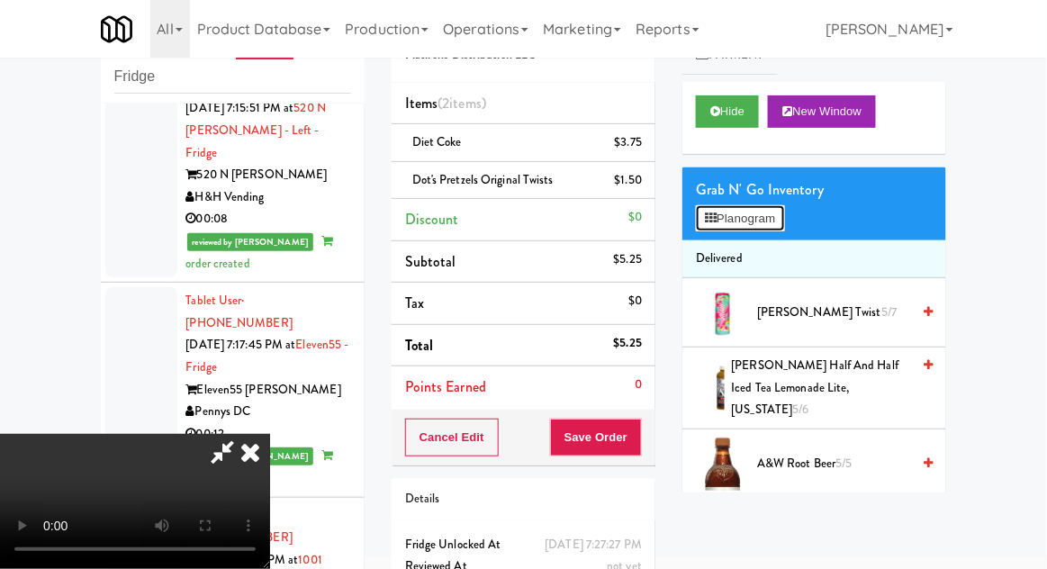
click at [776, 221] on button "Planogram" at bounding box center [740, 218] width 88 height 27
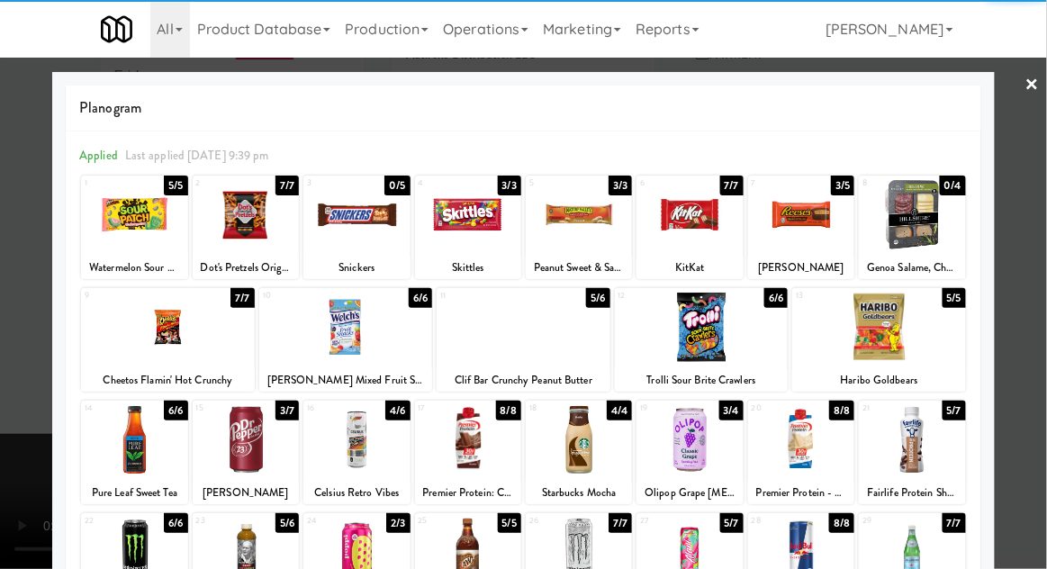
click at [122, 241] on div at bounding box center [134, 214] width 106 height 69
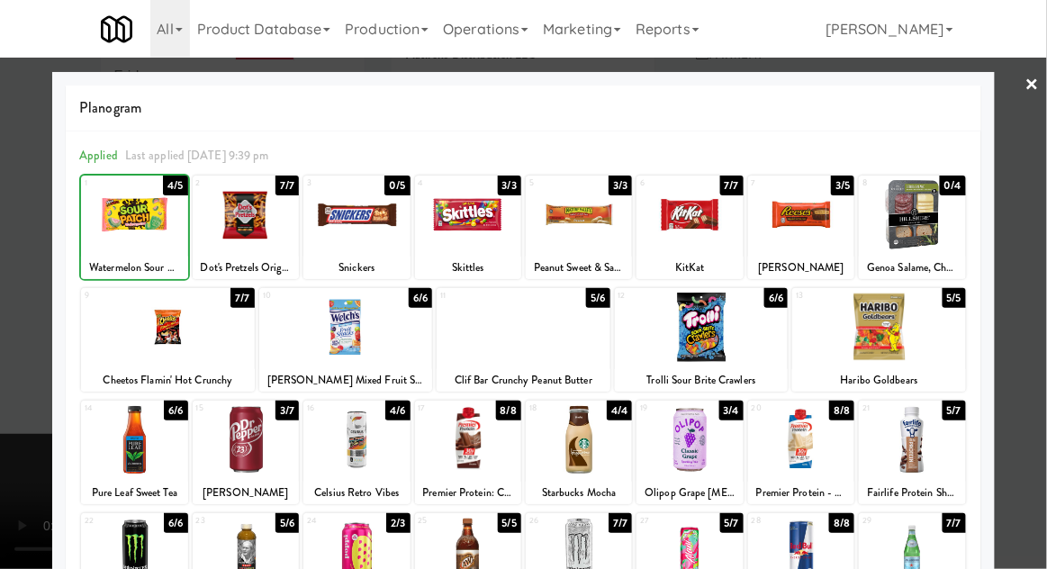
click at [1024, 354] on div at bounding box center [523, 284] width 1047 height 569
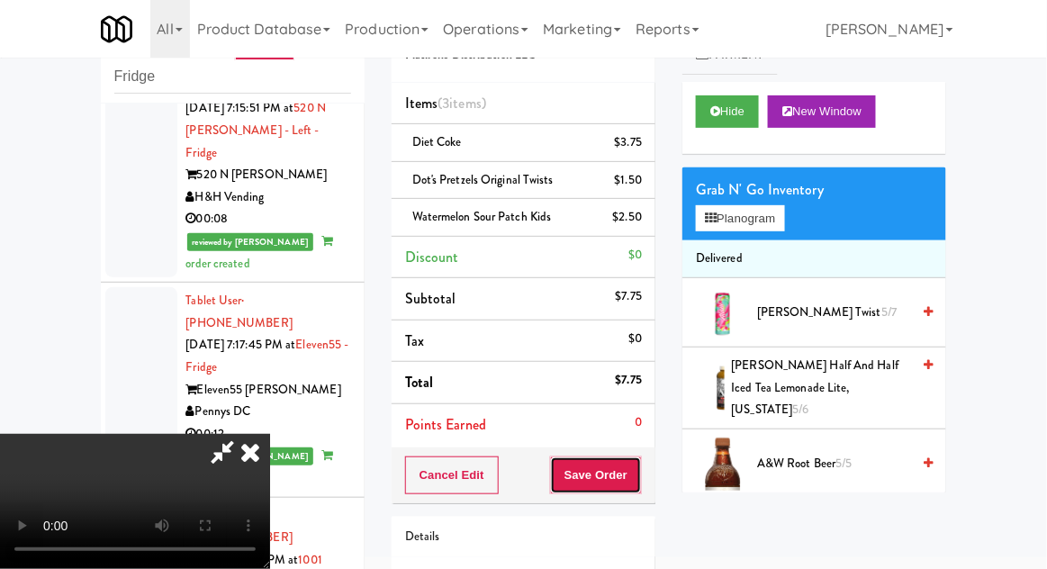
click at [635, 483] on button "Save Order" at bounding box center [596, 475] width 92 height 38
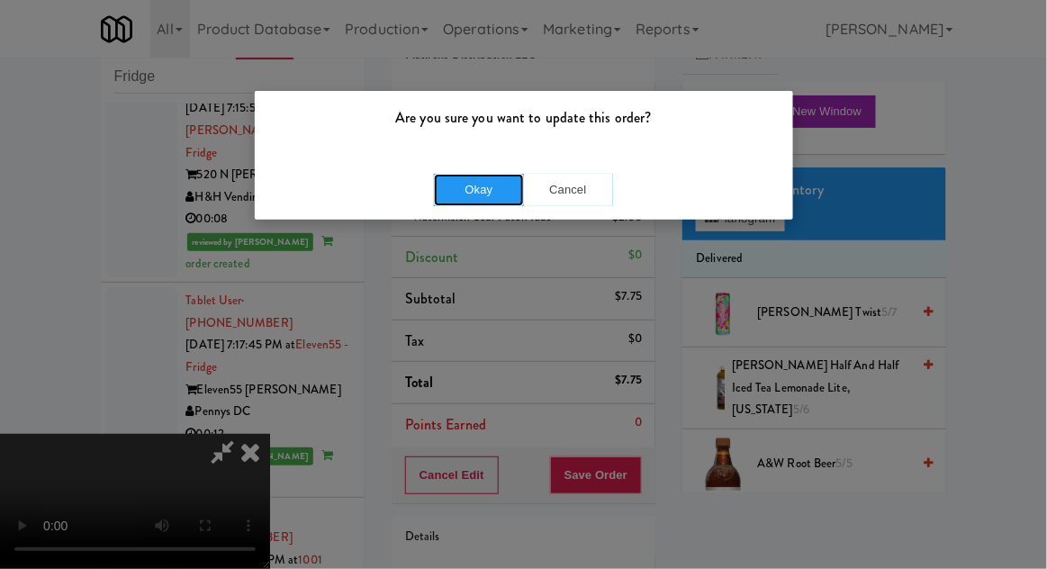
click at [447, 197] on button "Okay" at bounding box center [479, 190] width 90 height 32
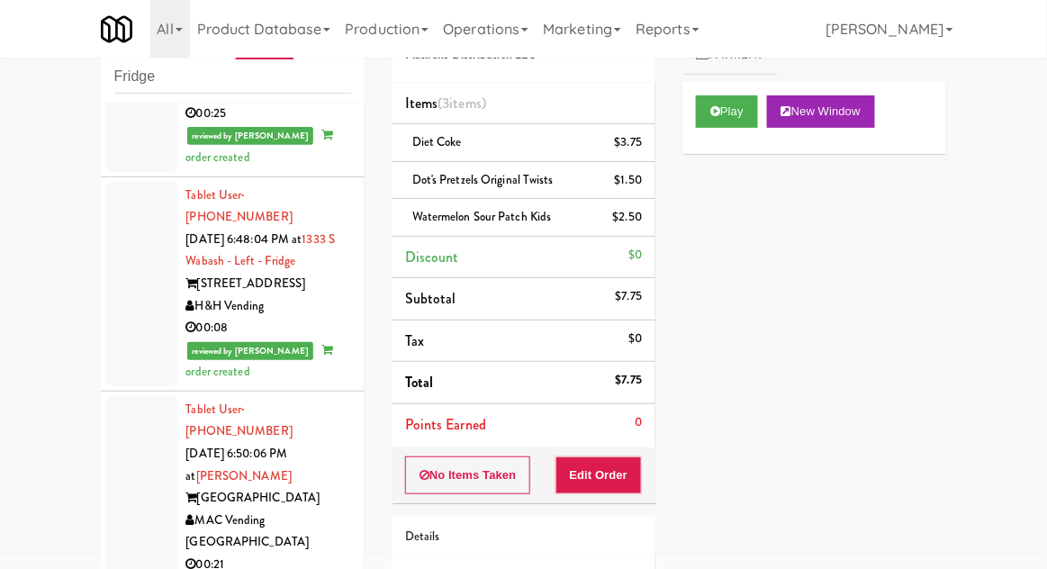
scroll to position [1364, 0]
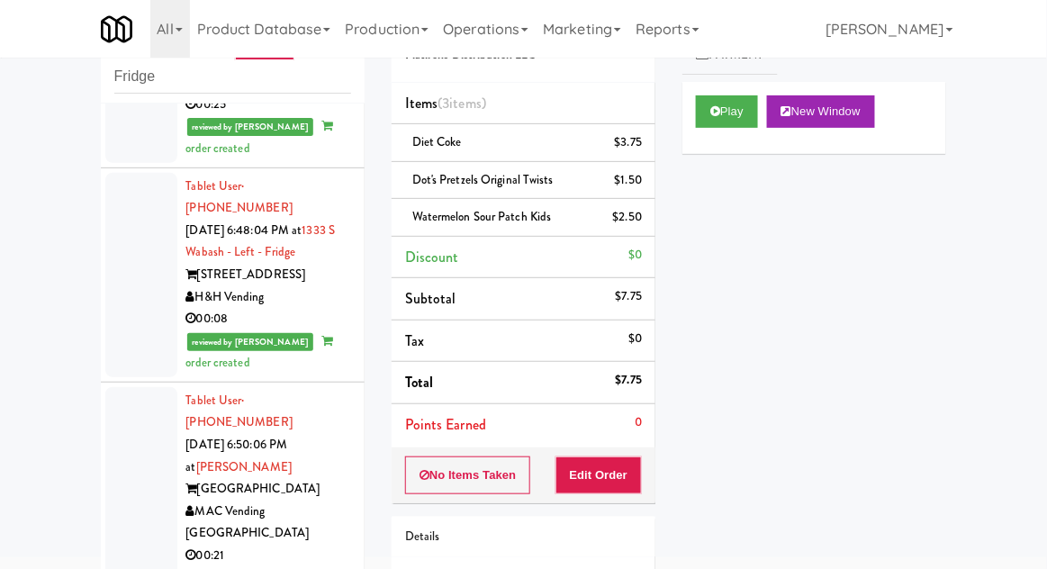
click at [131, 266] on div at bounding box center [141, 275] width 72 height 204
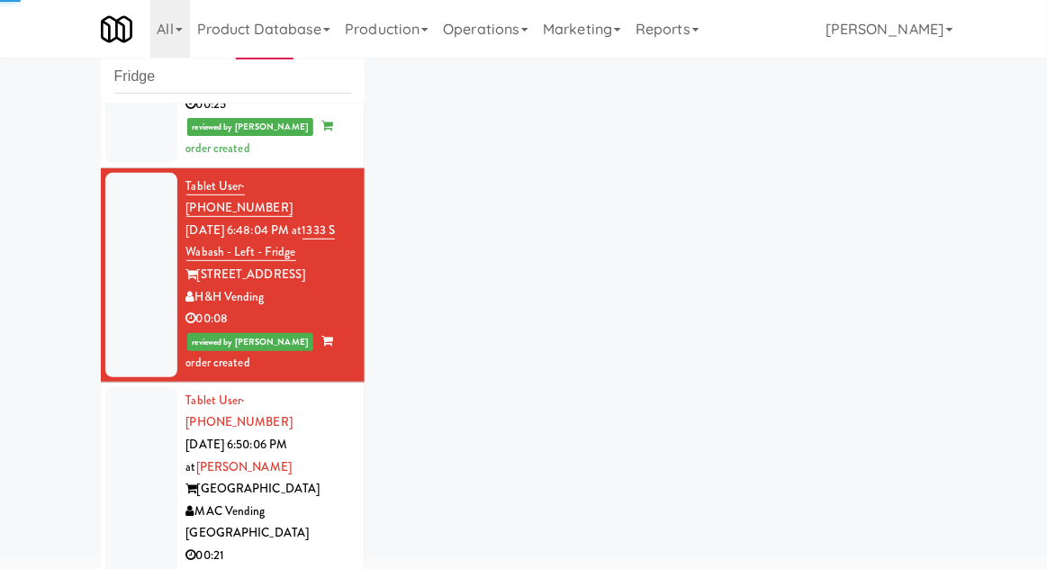
click at [140, 430] on div at bounding box center [141, 500] width 72 height 227
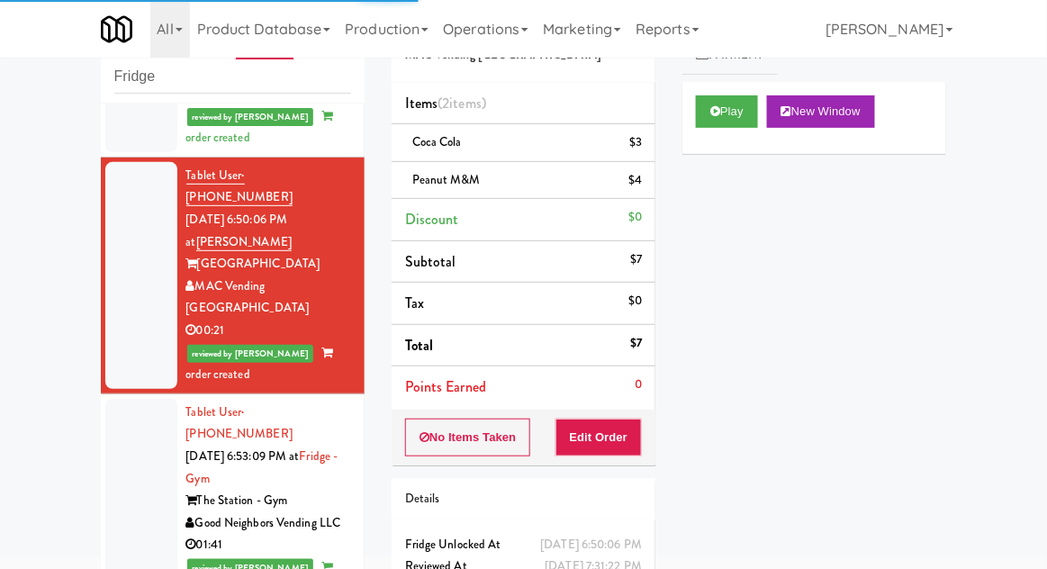
scroll to position [1612, 0]
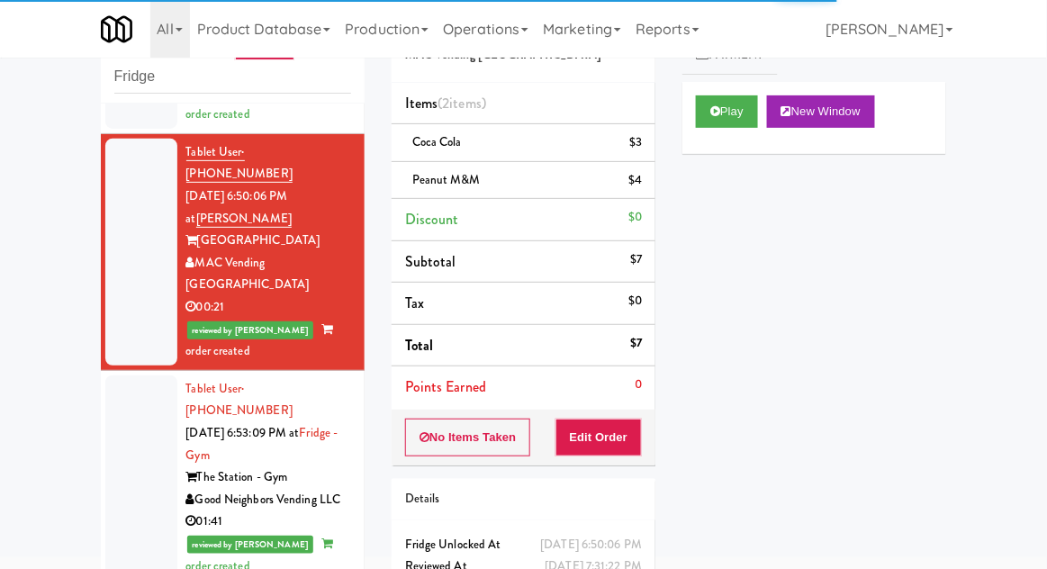
click at [136, 375] on div at bounding box center [141, 477] width 72 height 204
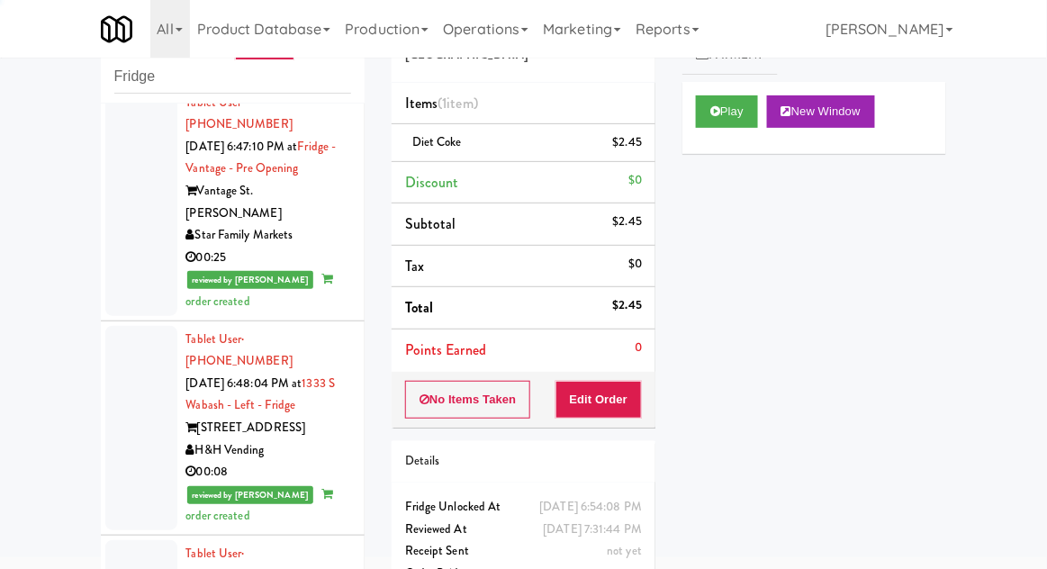
scroll to position [1201, 0]
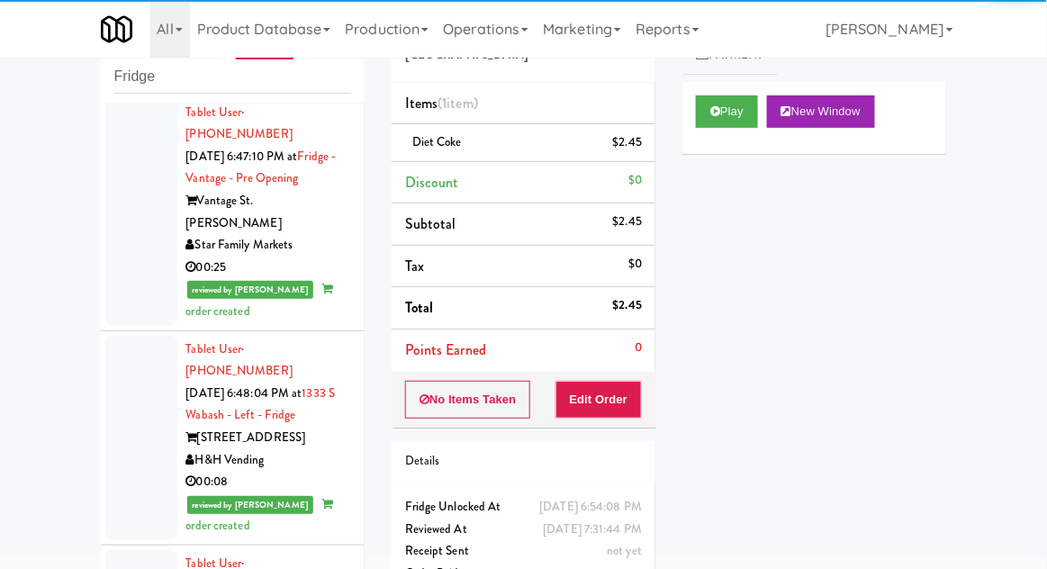
click at [139, 393] on div at bounding box center [141, 438] width 72 height 204
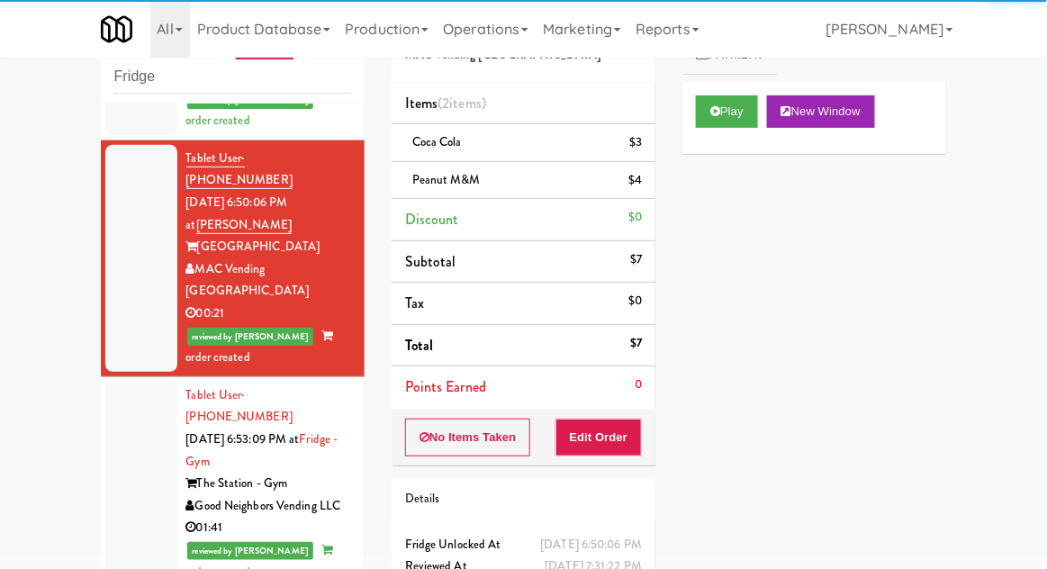
click at [113, 382] on div at bounding box center [141, 484] width 72 height 204
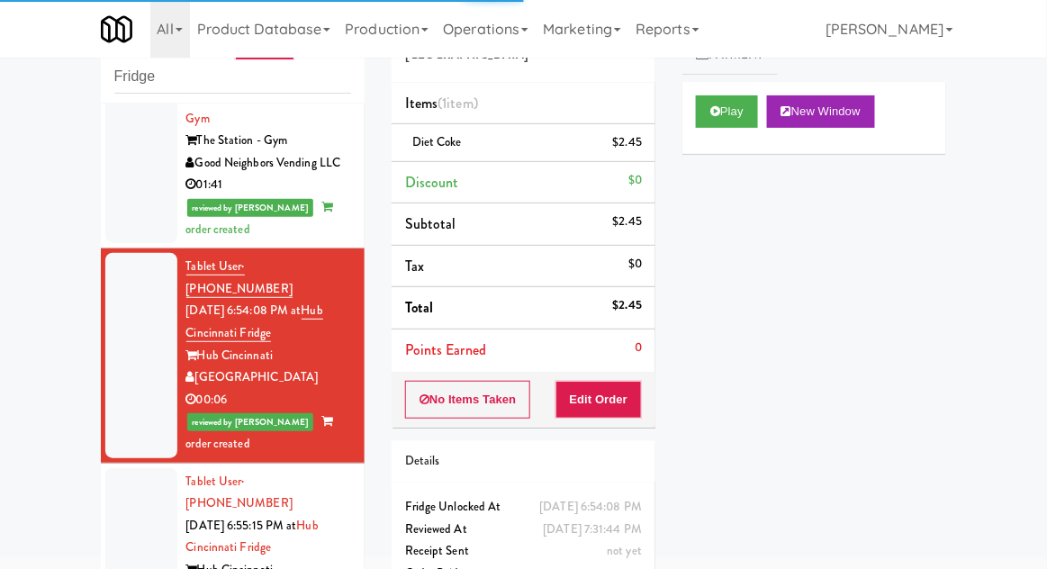
click at [141, 468] on div at bounding box center [141, 570] width 72 height 204
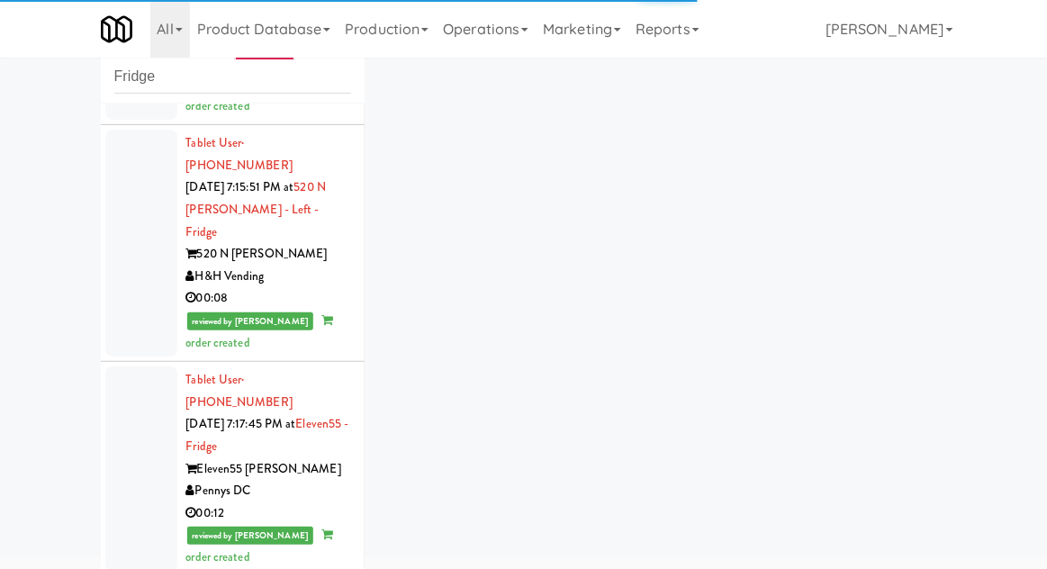
scroll to position [4881, 0]
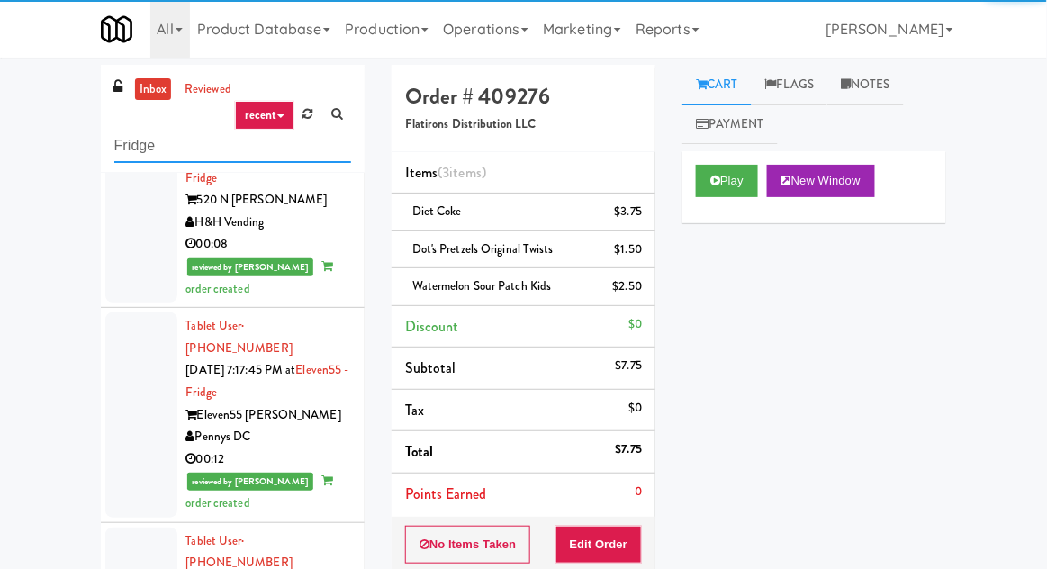
click at [133, 146] on input "Fridge" at bounding box center [232, 146] width 237 height 33
click at [127, 148] on input "Fridge" at bounding box center [232, 146] width 237 height 33
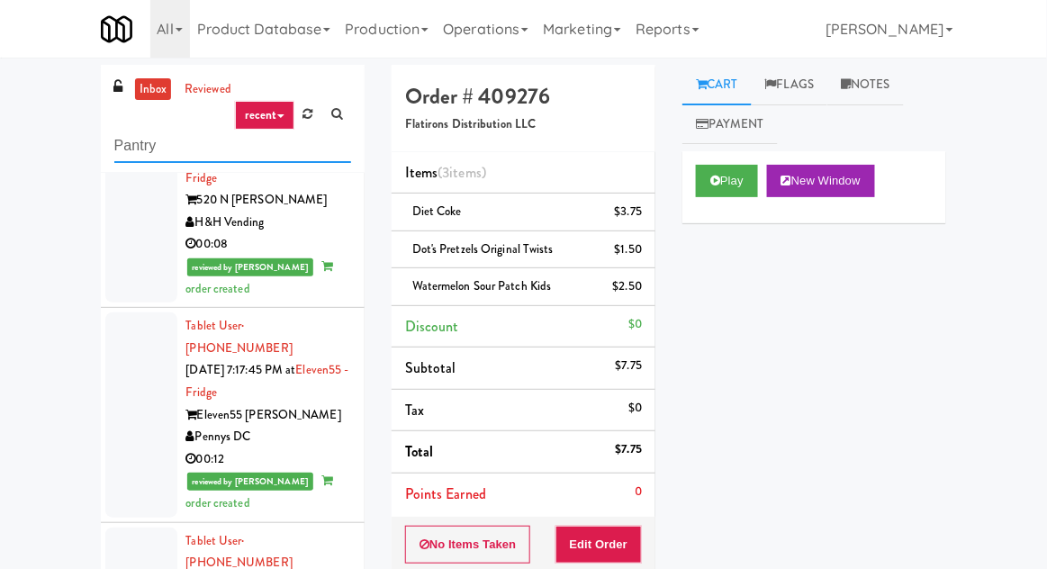
type input "Pantry"
click at [61, 152] on div "inbox reviewed recent all unclear take inventory issue suspicious failed recent…" at bounding box center [523, 410] width 1047 height 691
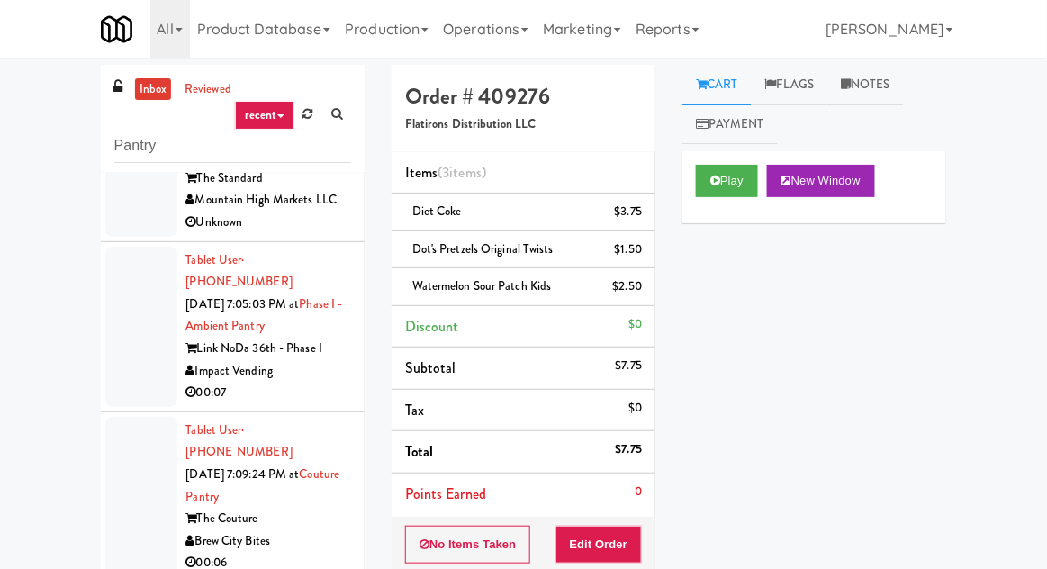
click at [156, 282] on div at bounding box center [141, 327] width 72 height 160
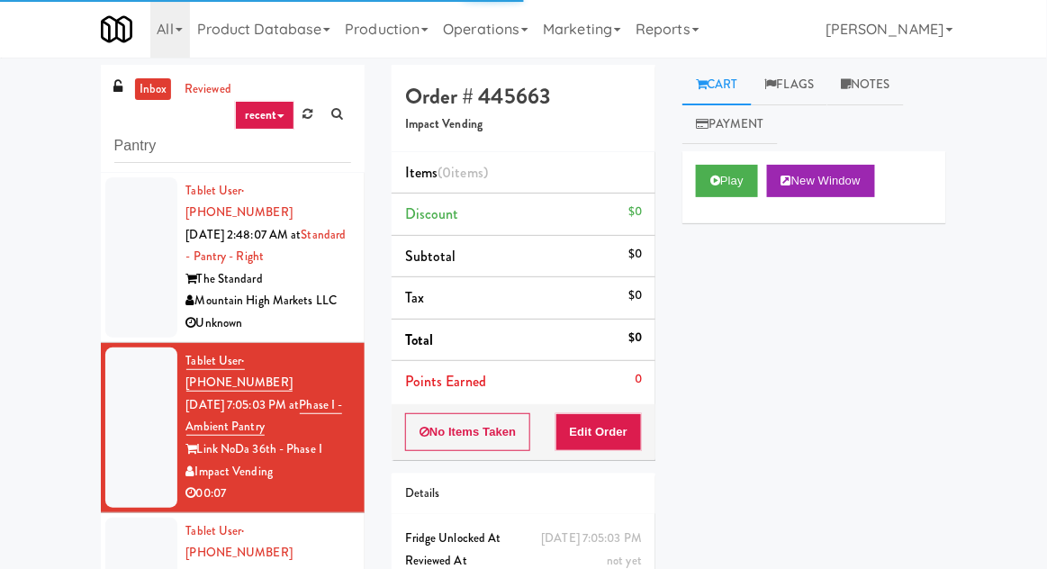
click at [140, 275] on div at bounding box center [141, 257] width 72 height 160
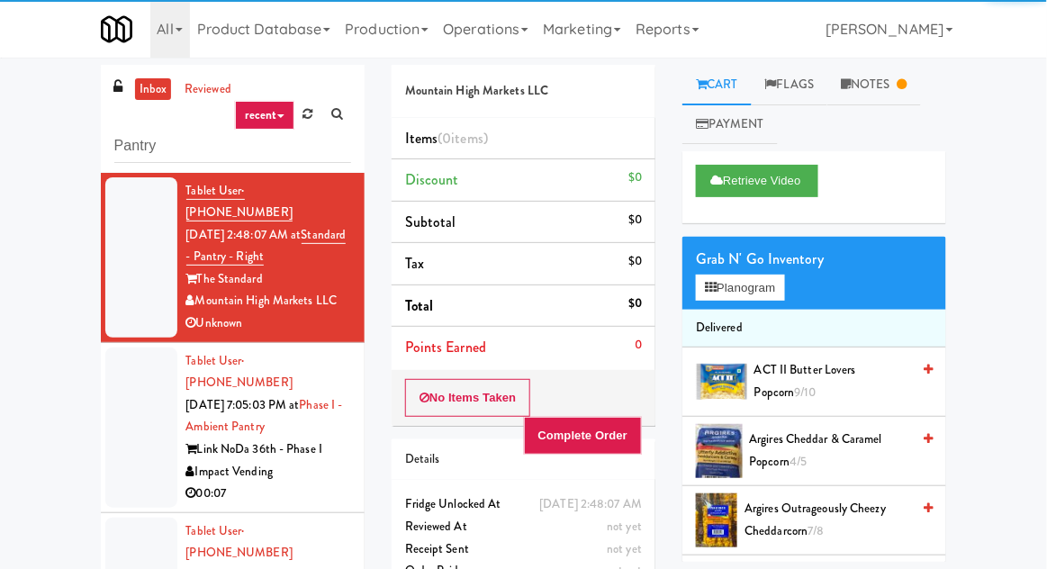
click at [130, 398] on div at bounding box center [141, 427] width 72 height 160
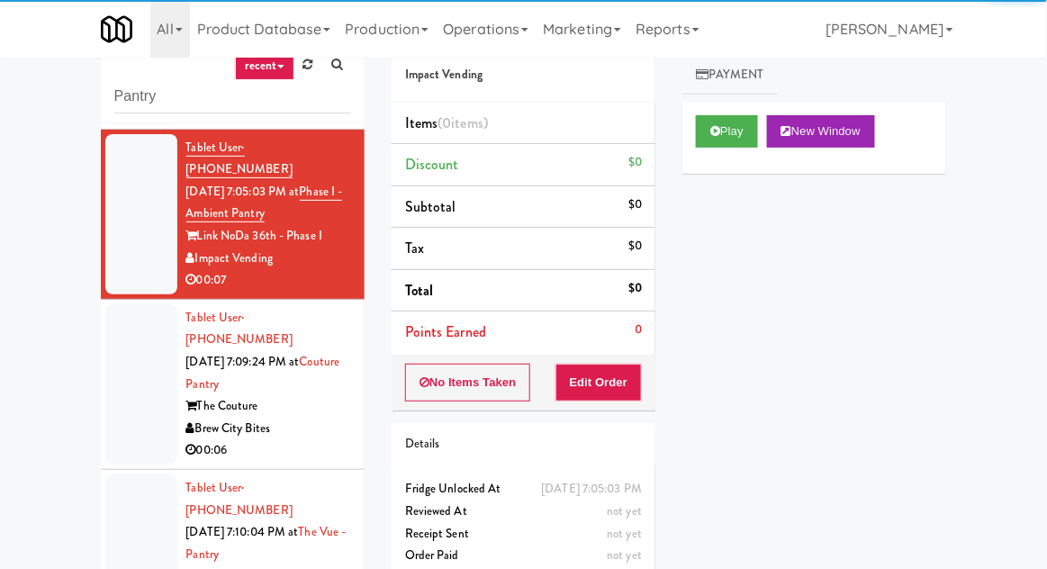
scroll to position [69, 0]
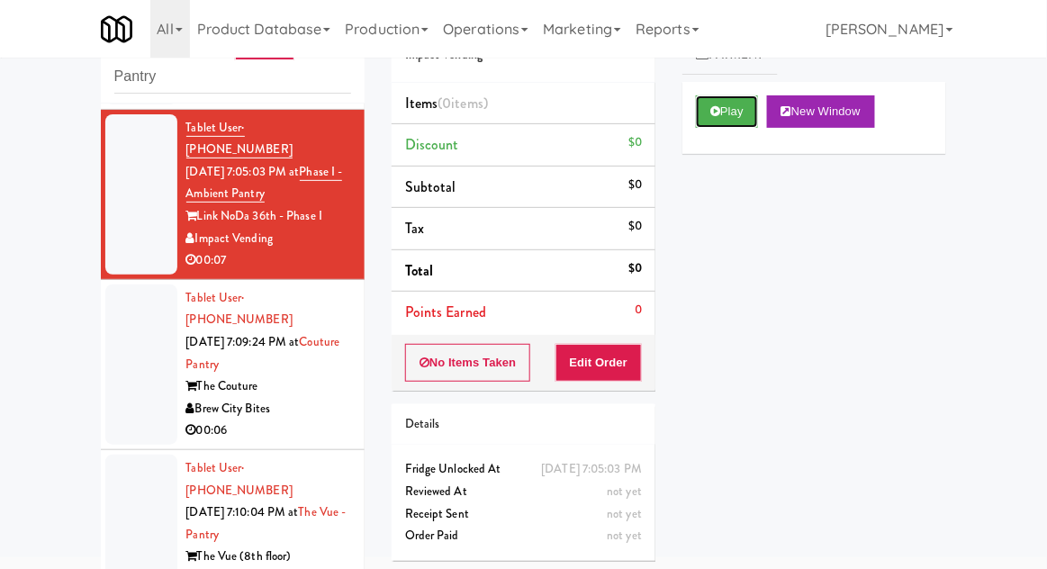
click at [738, 125] on button "Play" at bounding box center [727, 111] width 62 height 32
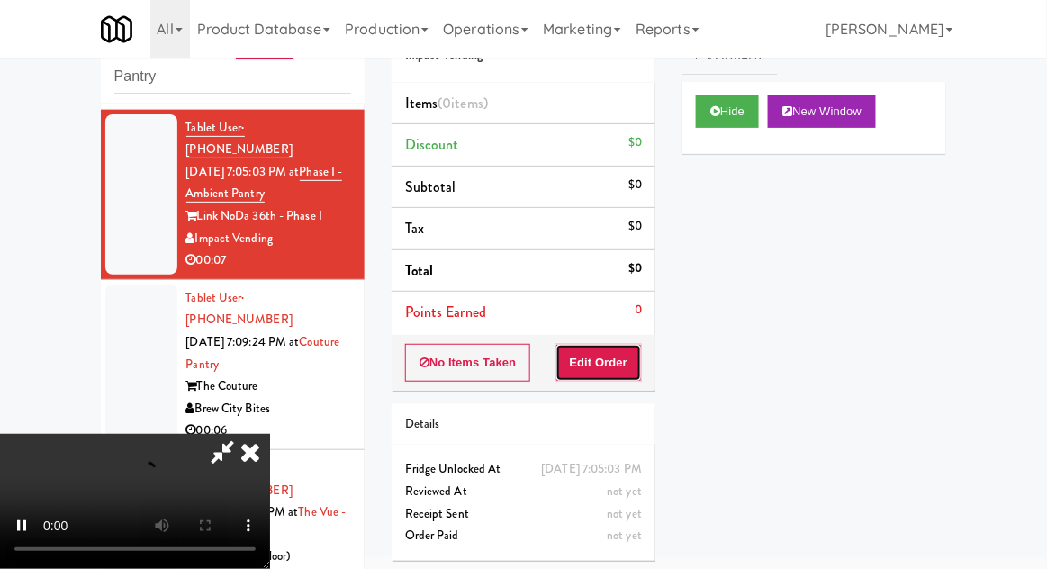
click at [628, 344] on button "Edit Order" at bounding box center [598, 363] width 87 height 38
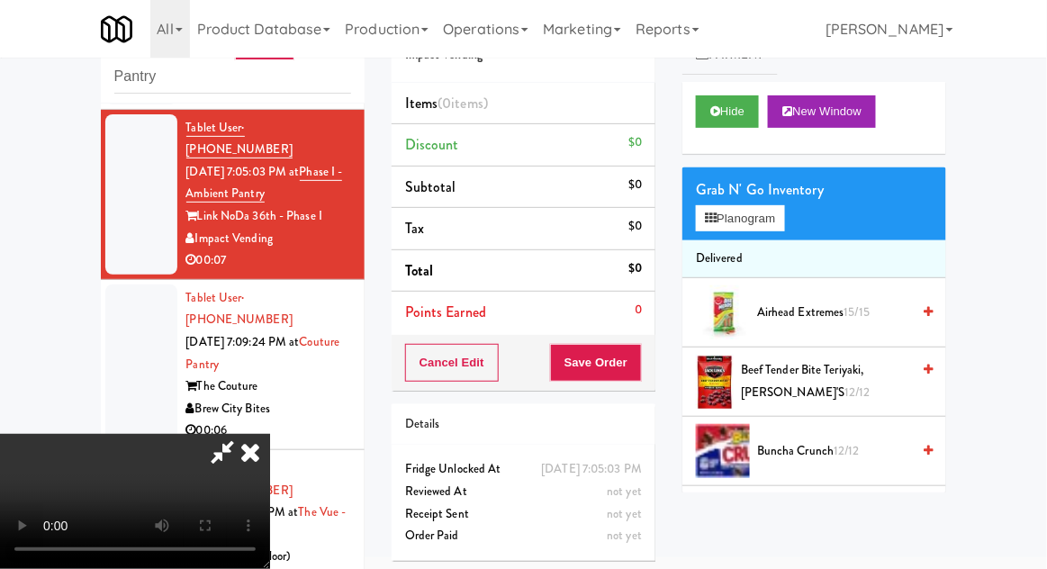
scroll to position [0, 0]
click at [759, 224] on button "Planogram" at bounding box center [740, 218] width 88 height 27
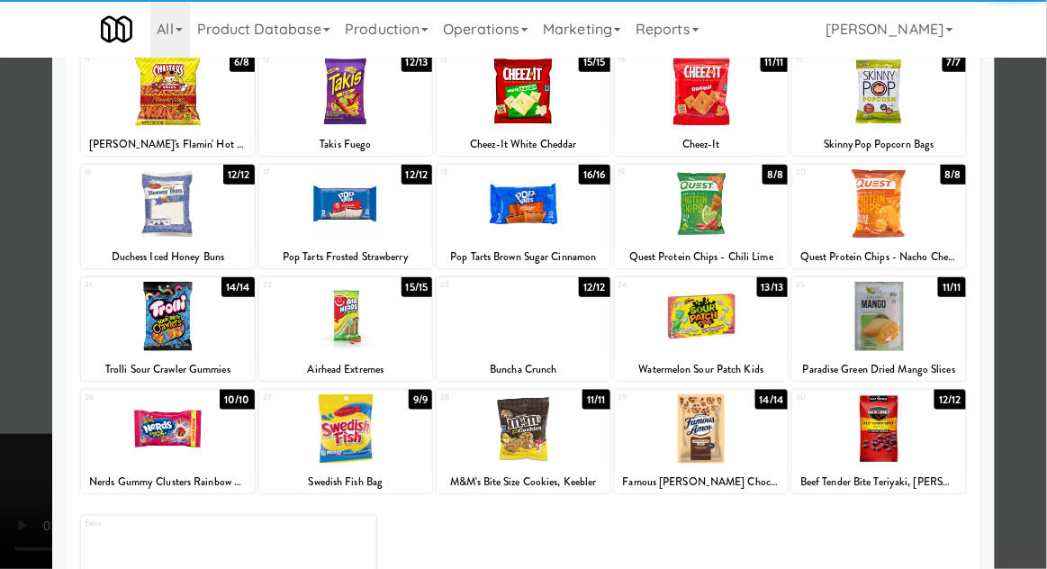
scroll to position [223, 0]
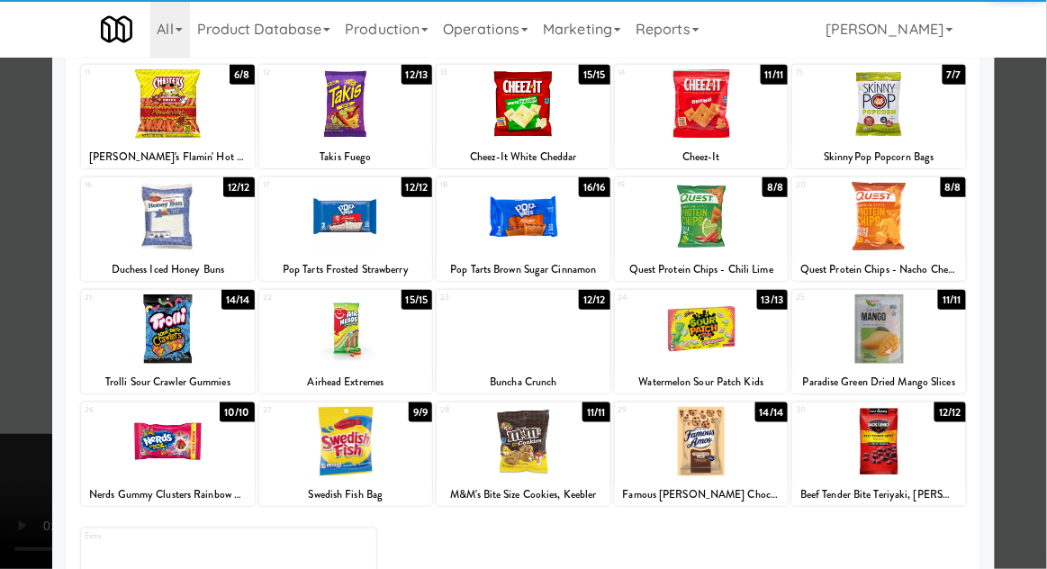
click at [585, 444] on div at bounding box center [524, 441] width 174 height 69
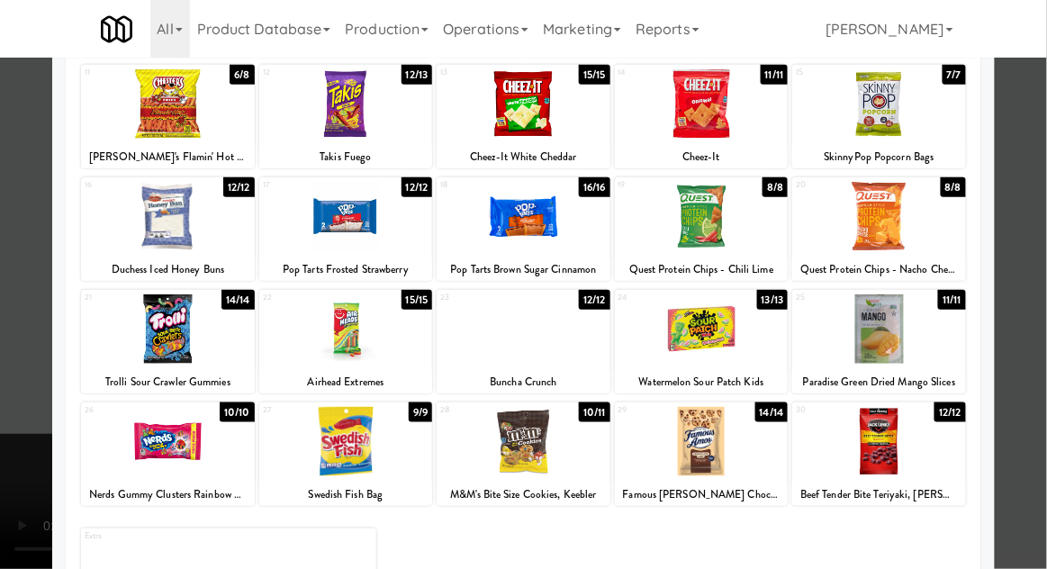
click at [5, 393] on div at bounding box center [523, 284] width 1047 height 569
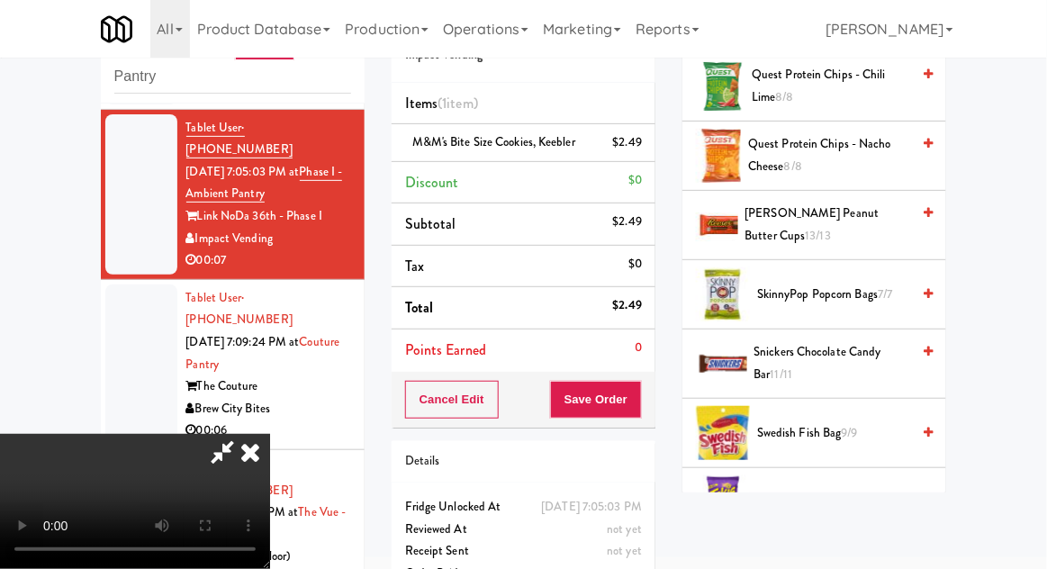
scroll to position [1366, 0]
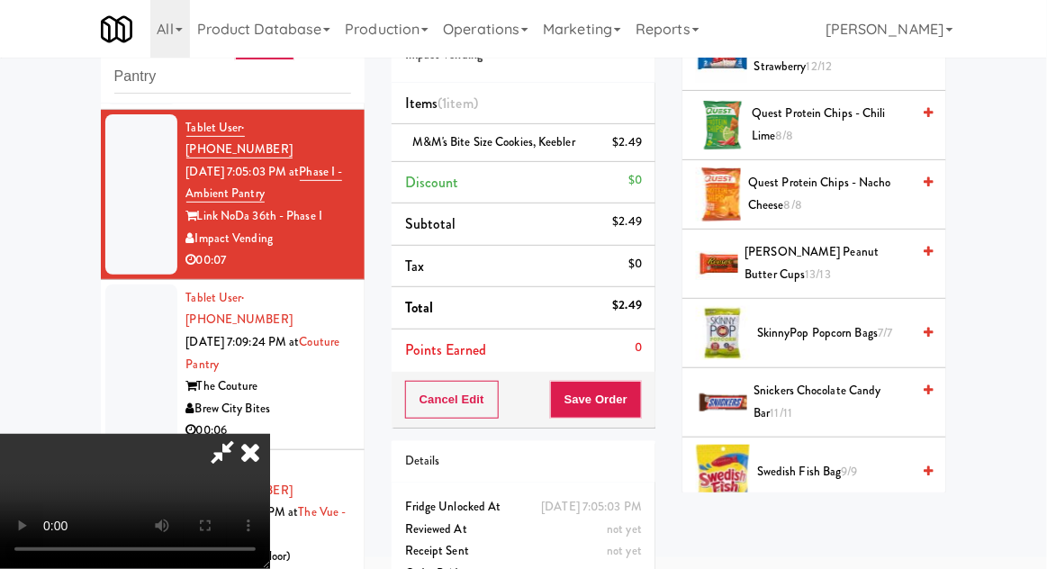
click at [871, 329] on span "SkinnyPop Popcorn Bags 7/7" at bounding box center [833, 333] width 153 height 23
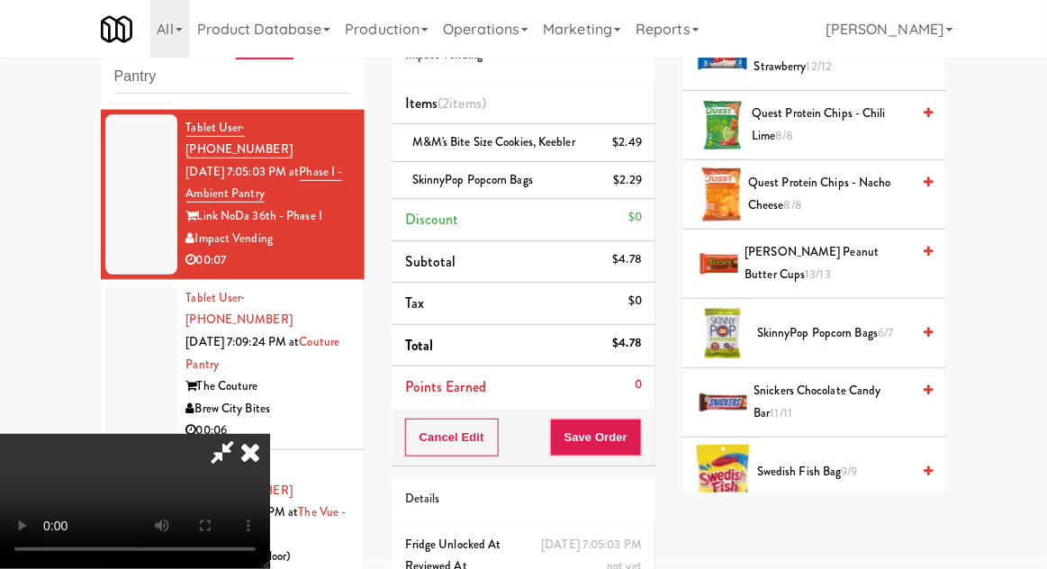
scroll to position [82, 0]
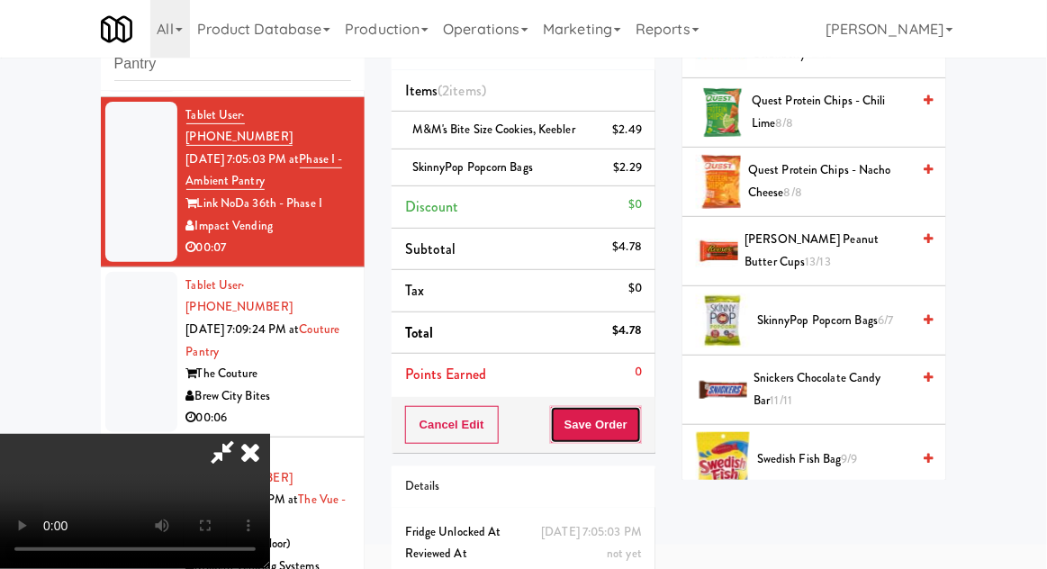
click at [639, 426] on button "Save Order" at bounding box center [596, 425] width 92 height 38
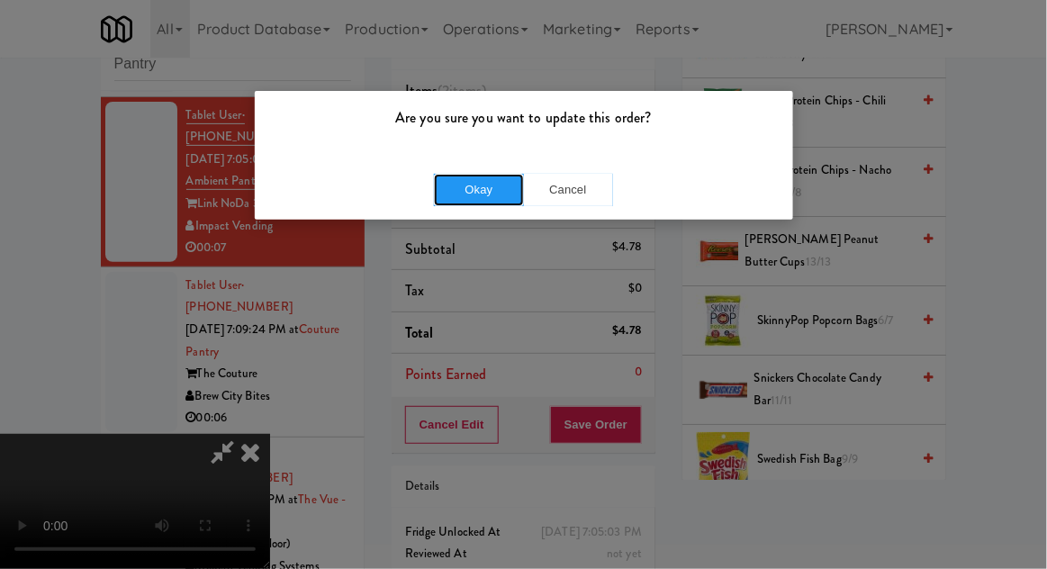
click at [444, 189] on button "Okay" at bounding box center [479, 190] width 90 height 32
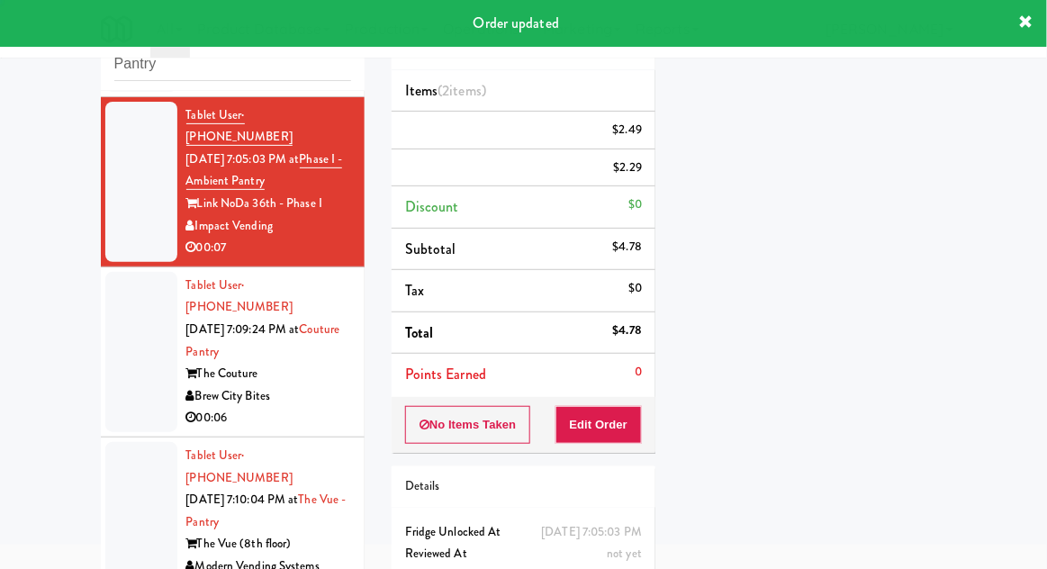
scroll to position [0, 0]
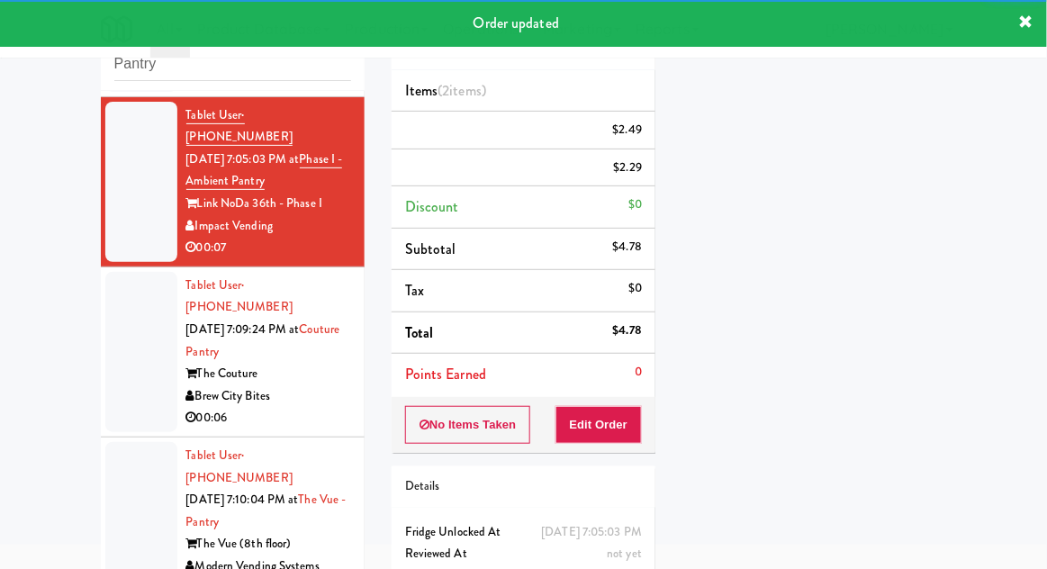
click at [121, 324] on div at bounding box center [141, 352] width 72 height 160
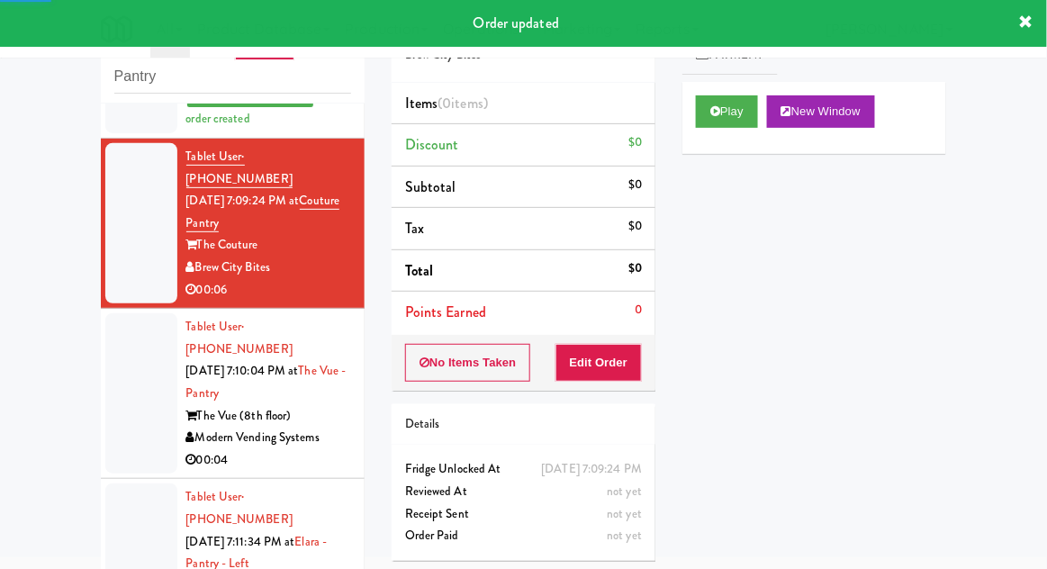
scroll to position [365, 0]
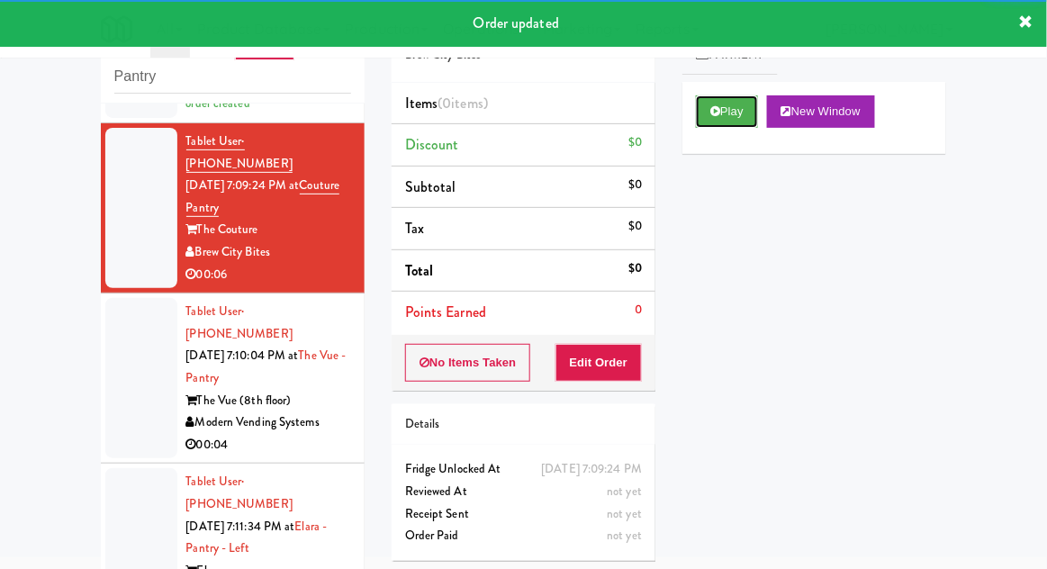
click at [730, 113] on button "Play" at bounding box center [727, 111] width 62 height 32
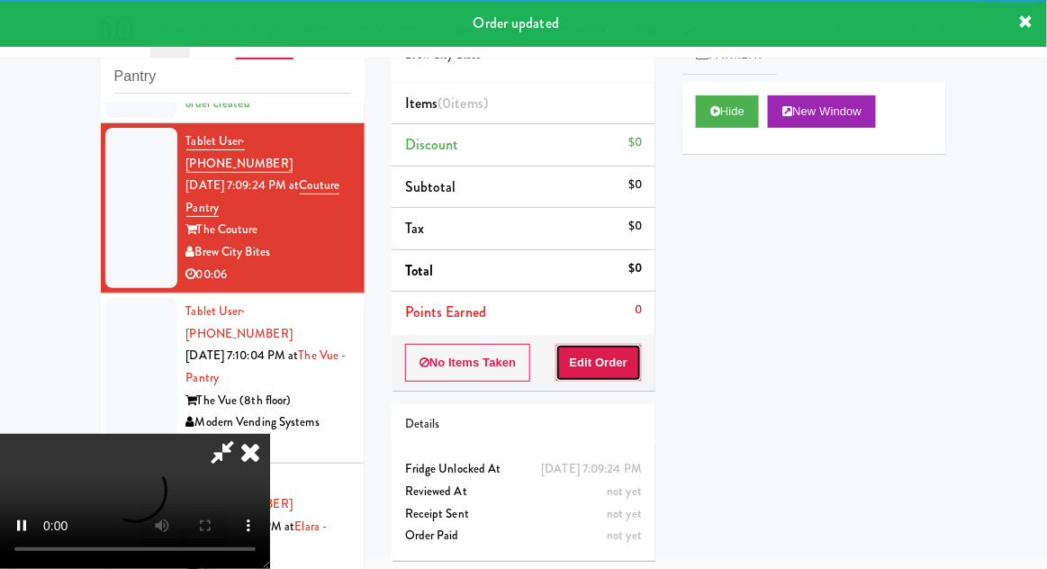
click at [613, 347] on button "Edit Order" at bounding box center [598, 363] width 87 height 38
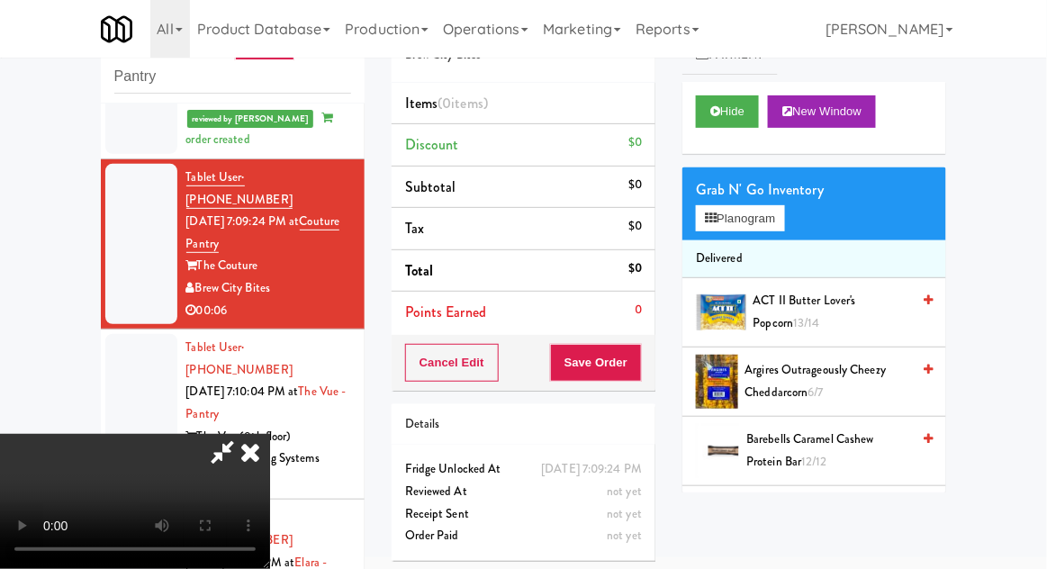
scroll to position [0, 0]
click at [761, 218] on button "Planogram" at bounding box center [740, 218] width 88 height 27
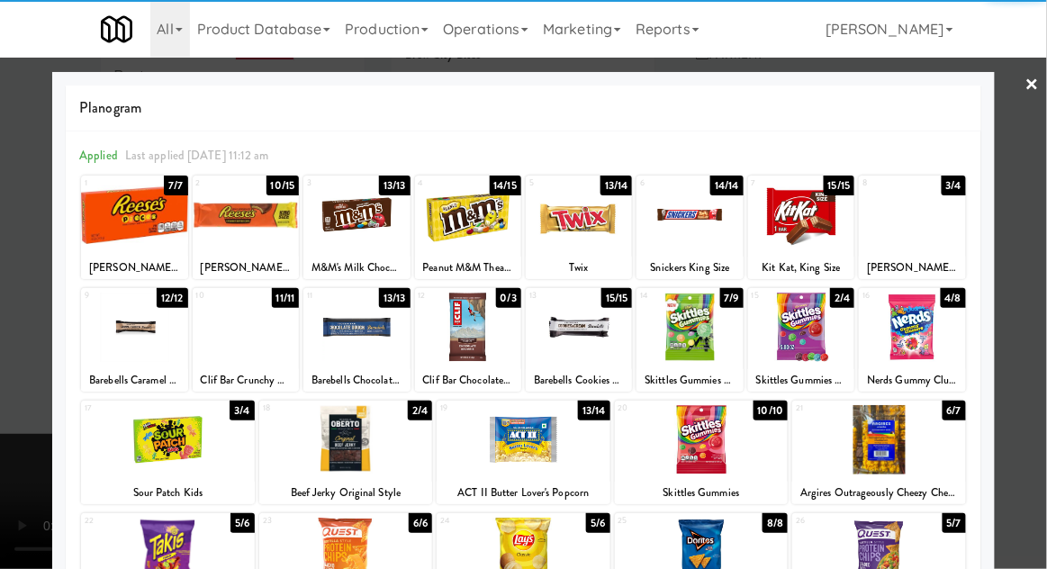
click at [823, 343] on div at bounding box center [801, 327] width 106 height 69
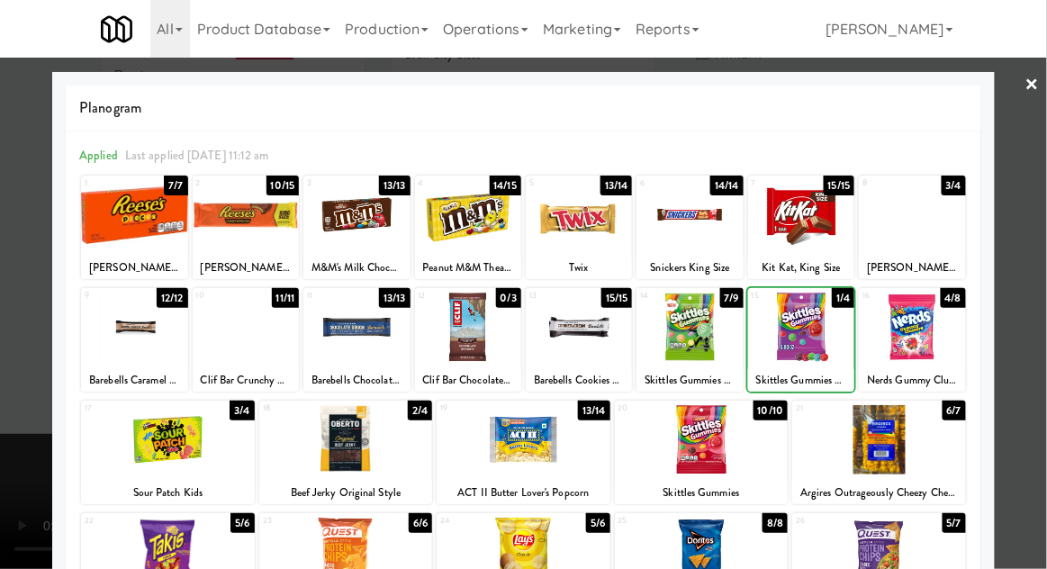
click at [1039, 303] on div at bounding box center [523, 284] width 1047 height 569
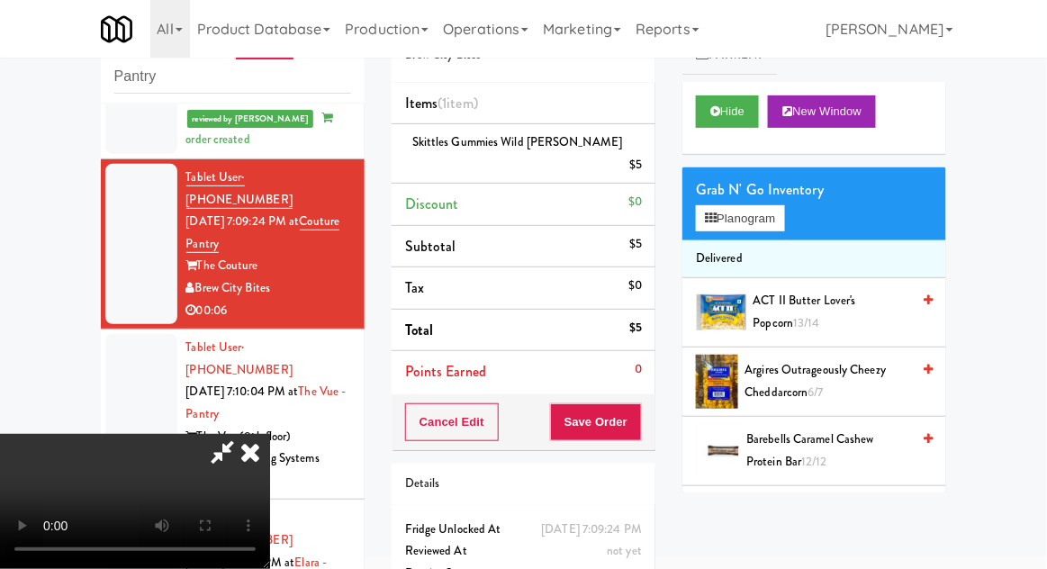
scroll to position [66, 0]
click at [640, 403] on button "Save Order" at bounding box center [596, 422] width 92 height 38
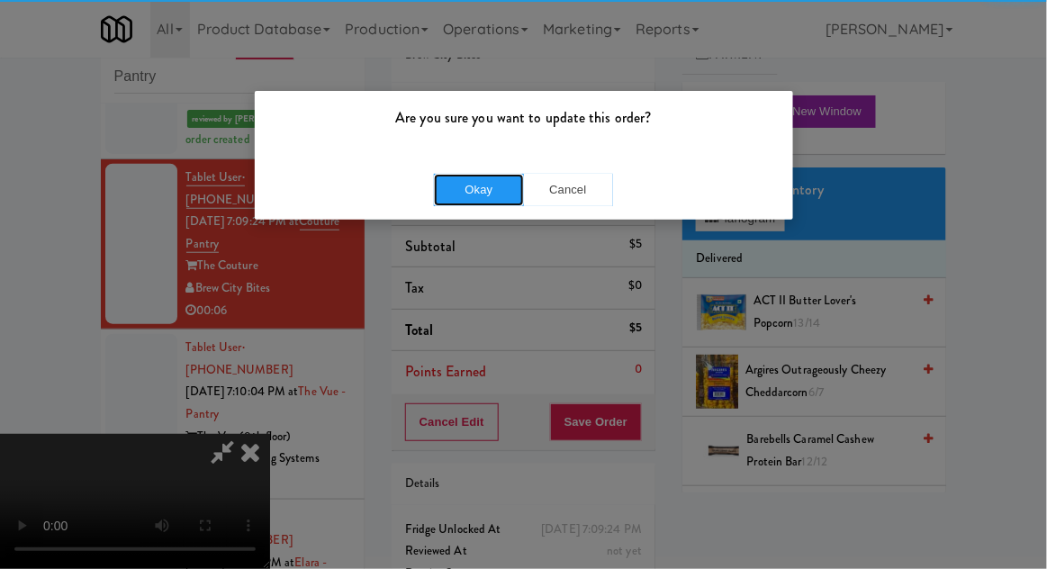
click at [450, 197] on button "Okay" at bounding box center [479, 190] width 90 height 32
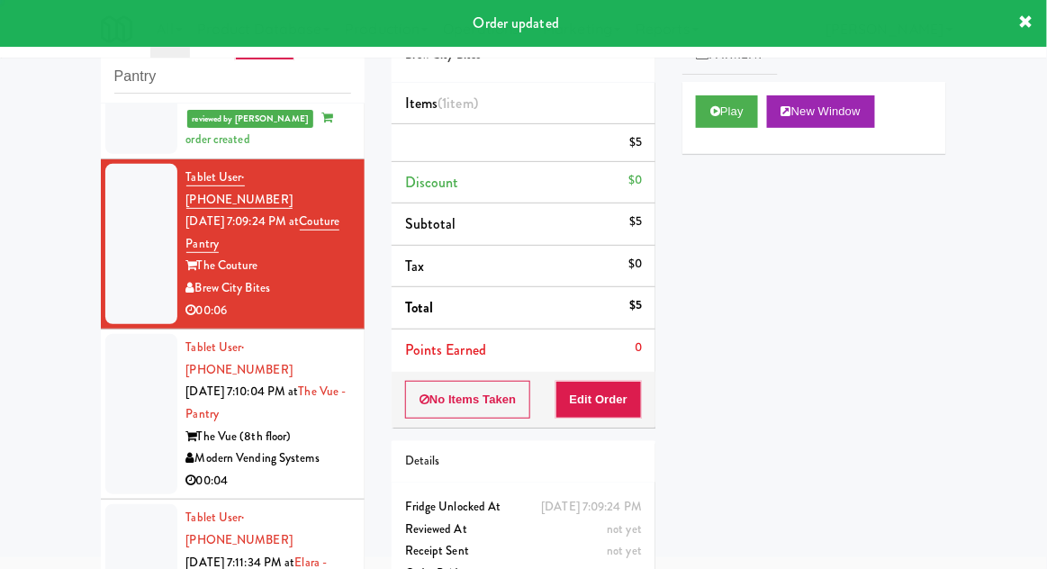
scroll to position [0, 0]
click at [144, 347] on div at bounding box center [141, 414] width 72 height 160
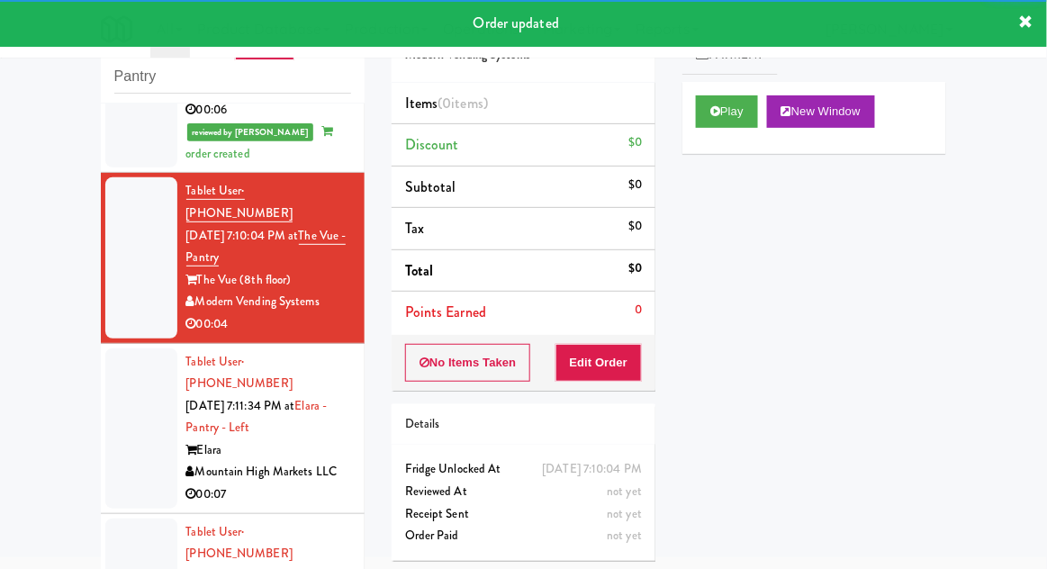
scroll to position [529, 0]
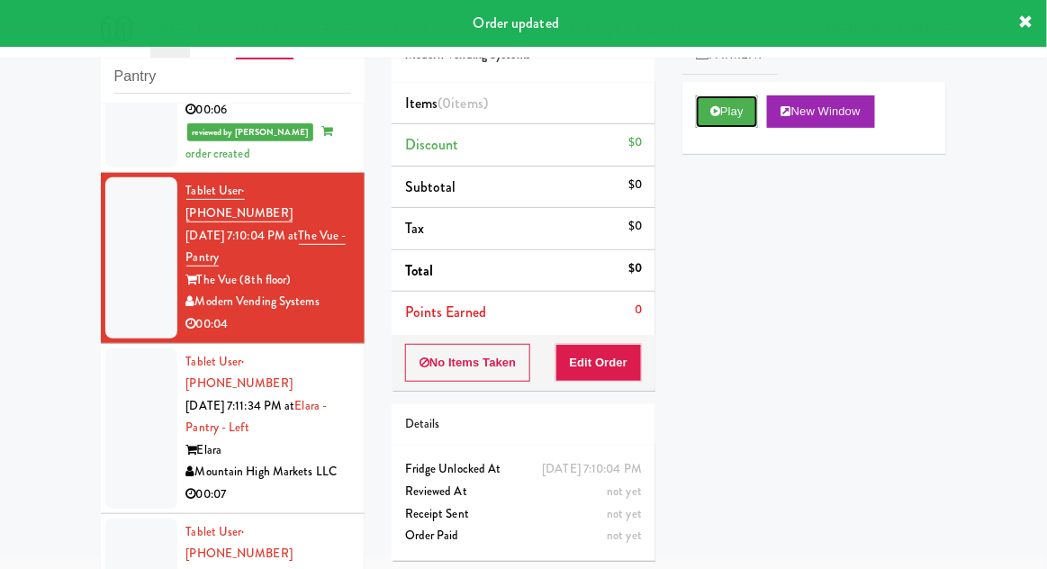
click at [727, 123] on button "Play" at bounding box center [727, 111] width 62 height 32
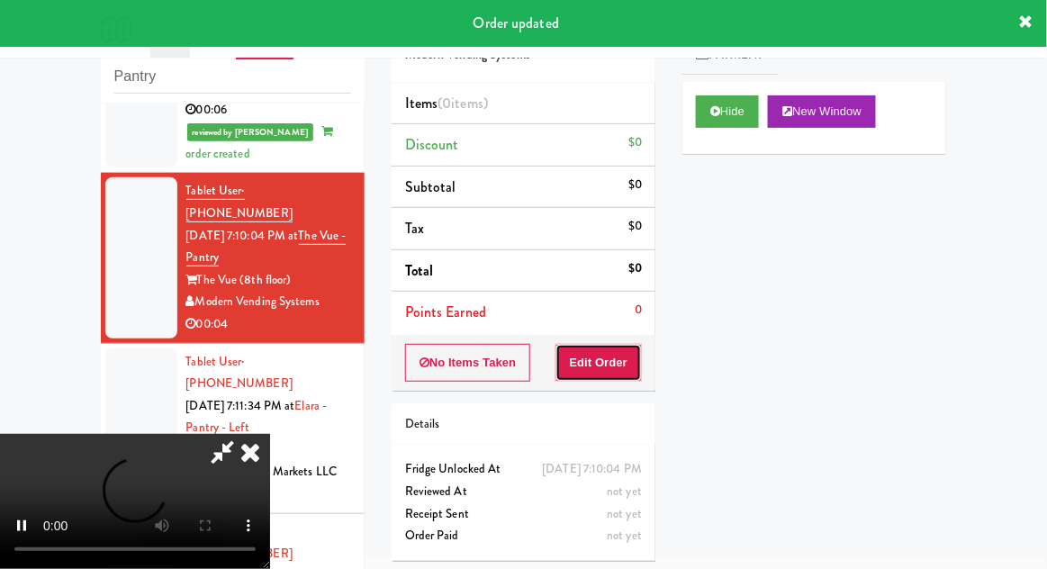
click at [609, 368] on button "Edit Order" at bounding box center [598, 363] width 87 height 38
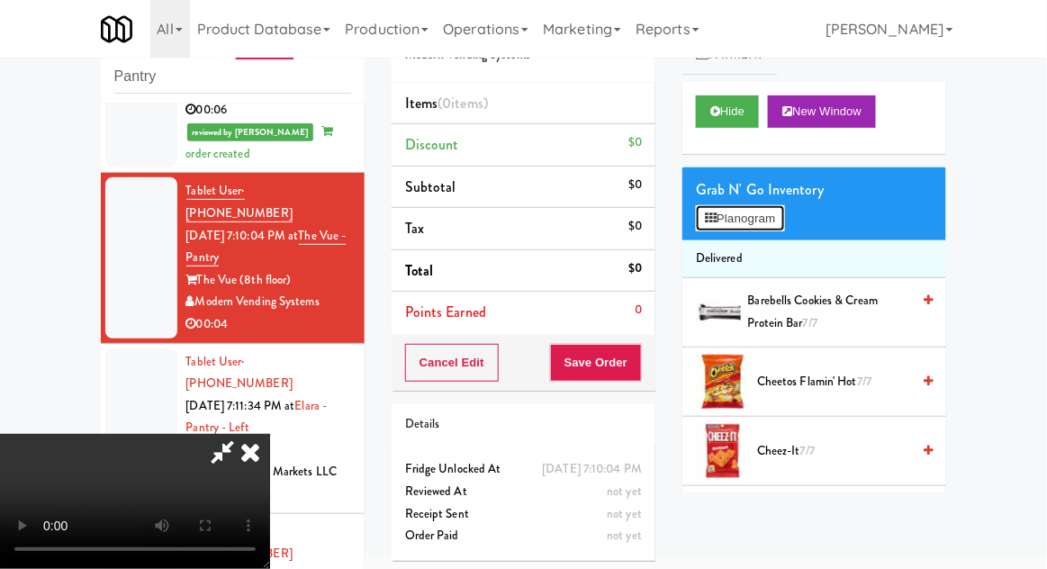
click at [761, 209] on button "Planogram" at bounding box center [740, 218] width 88 height 27
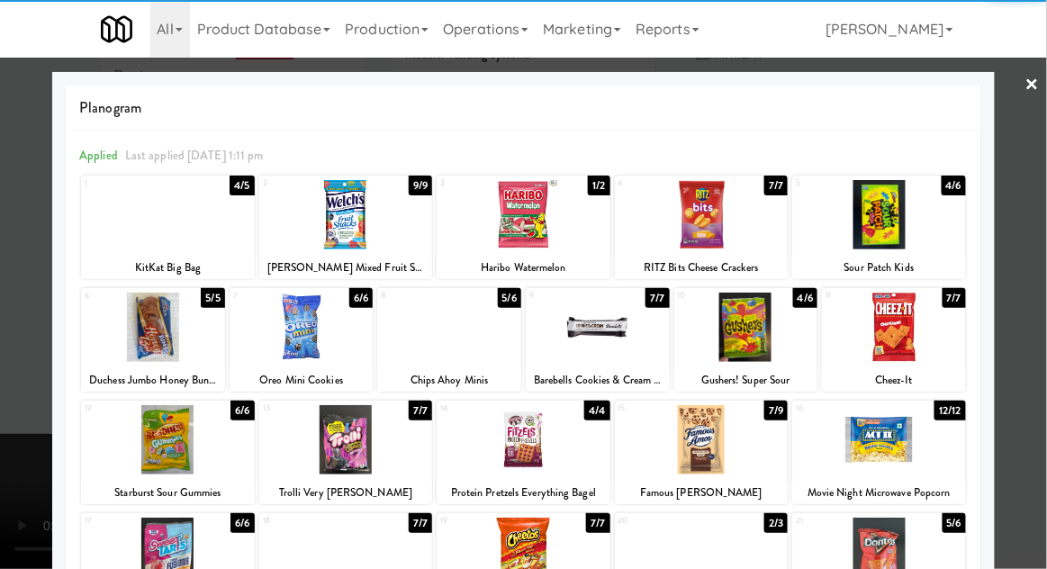
click at [155, 259] on div "KitKat Big Bag" at bounding box center [168, 268] width 168 height 23
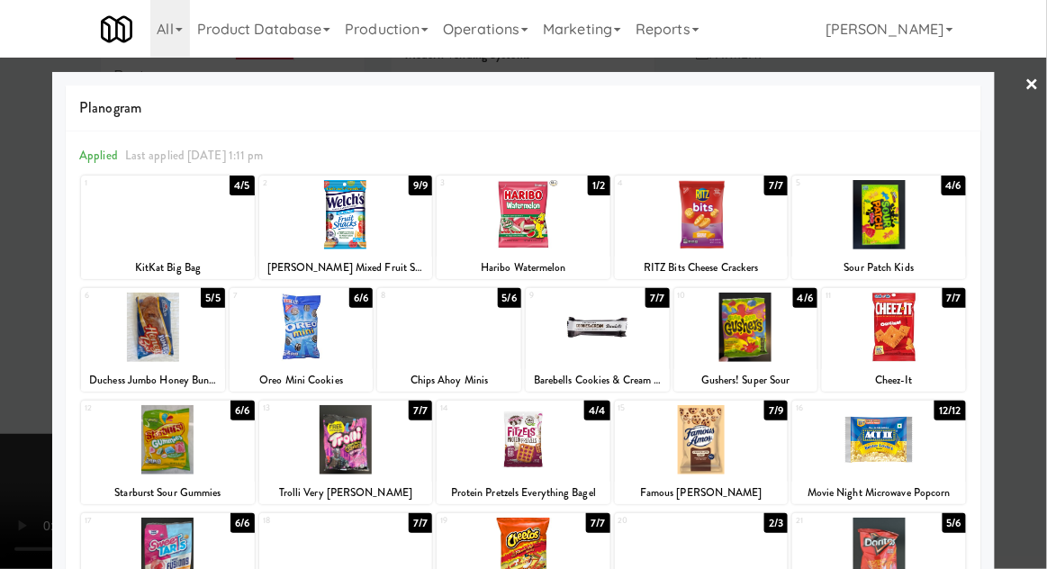
click at [1034, 335] on div at bounding box center [523, 284] width 1047 height 569
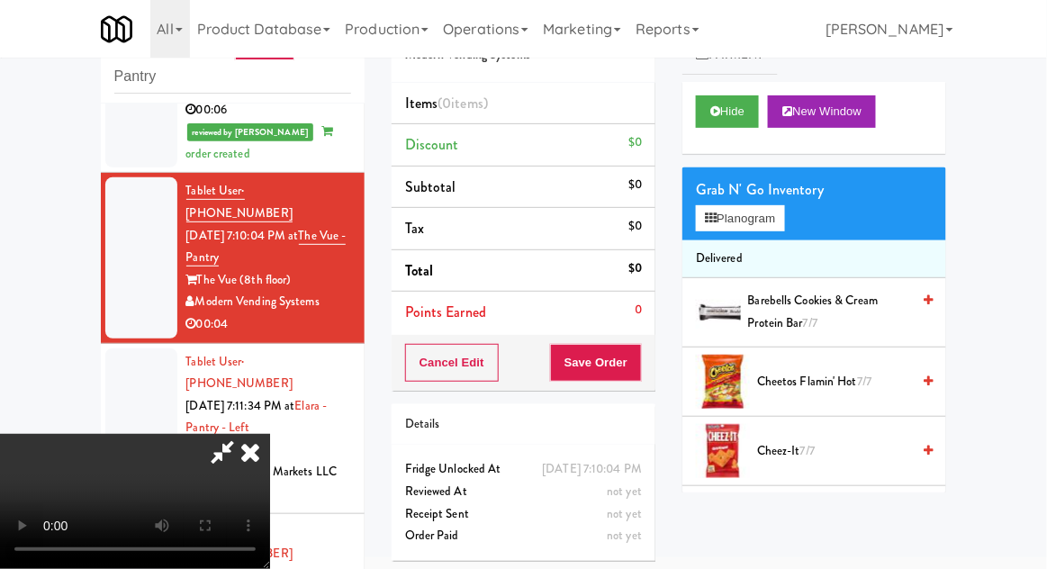
scroll to position [129, 0]
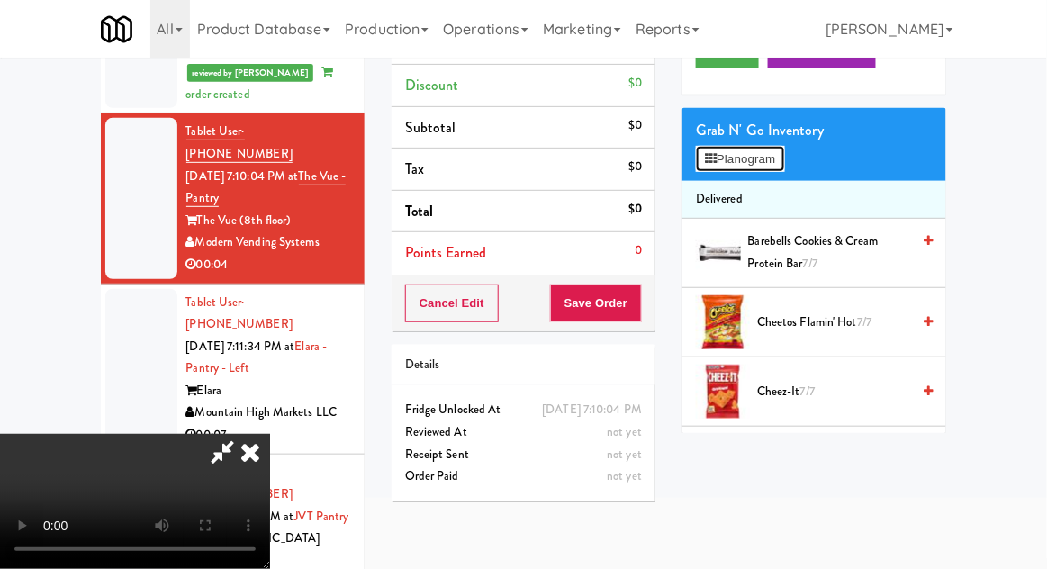
click at [768, 164] on button "Planogram" at bounding box center [740, 159] width 88 height 27
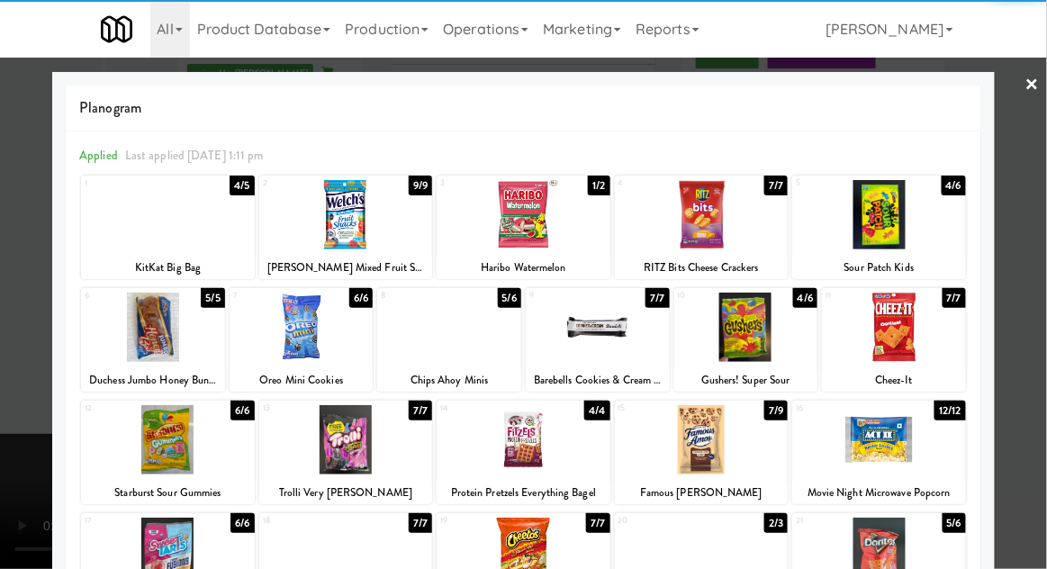
click at [159, 233] on div at bounding box center [168, 214] width 174 height 69
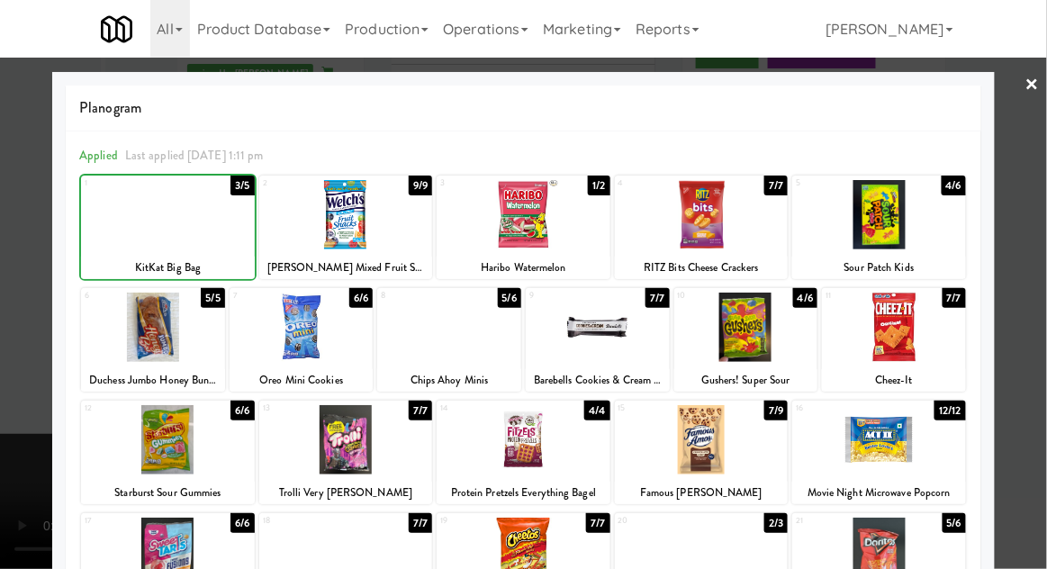
click at [1028, 273] on div at bounding box center [523, 284] width 1047 height 569
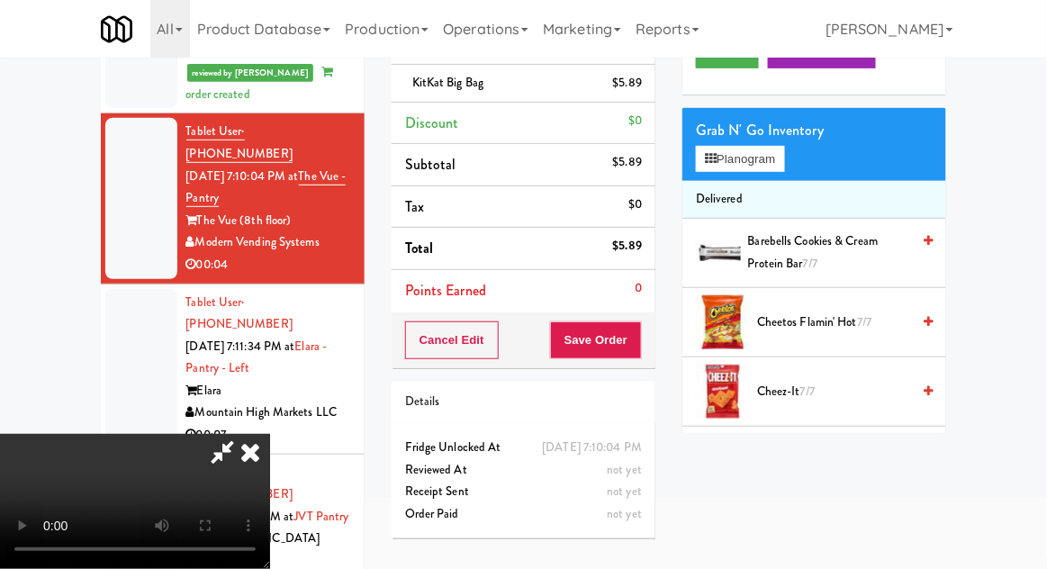
scroll to position [156, 0]
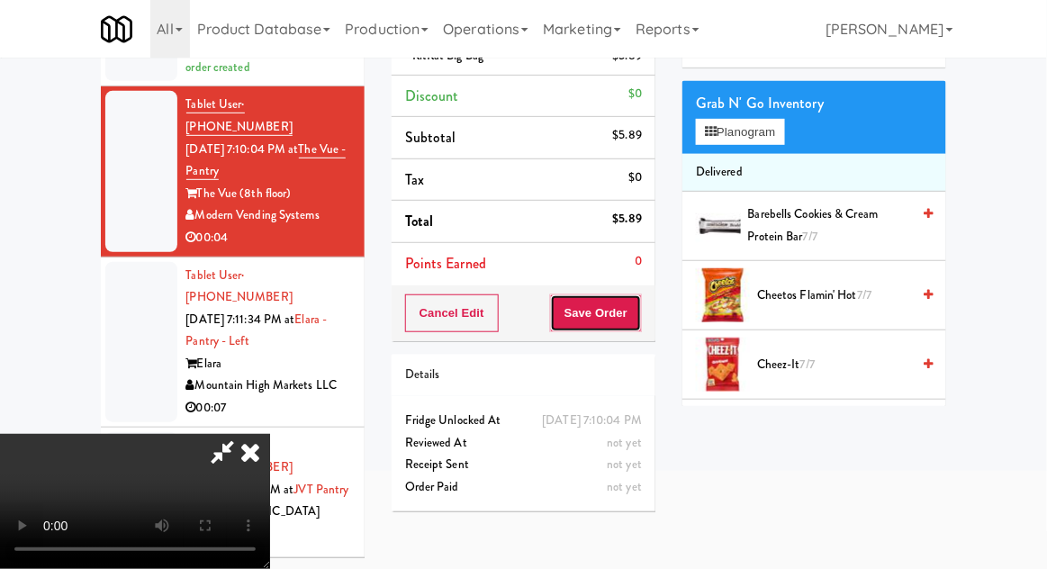
click at [632, 321] on button "Save Order" at bounding box center [596, 313] width 92 height 38
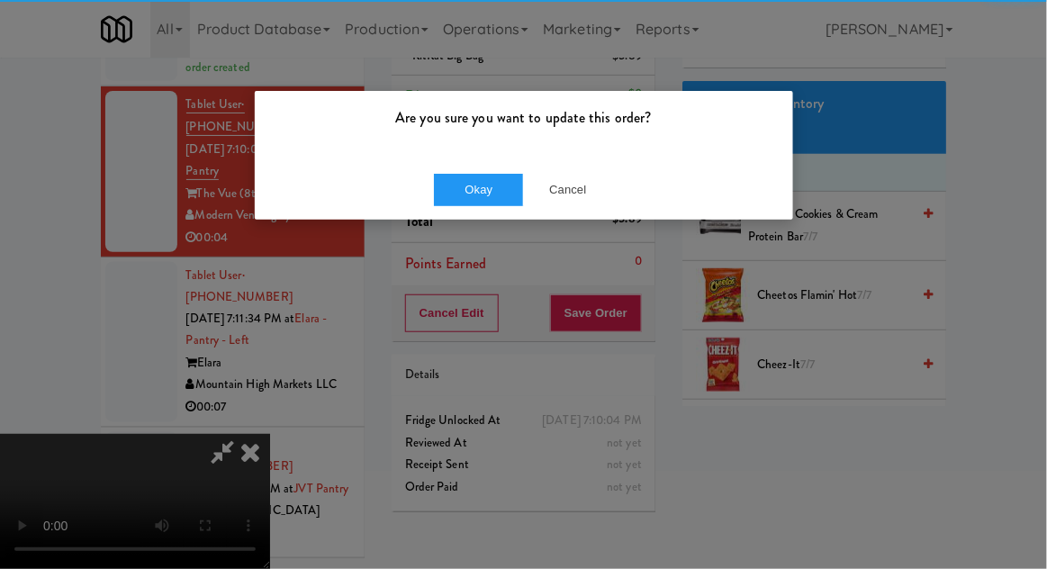
click at [483, 145] on div "Are you sure you want to update this order?" at bounding box center [524, 125] width 538 height 68
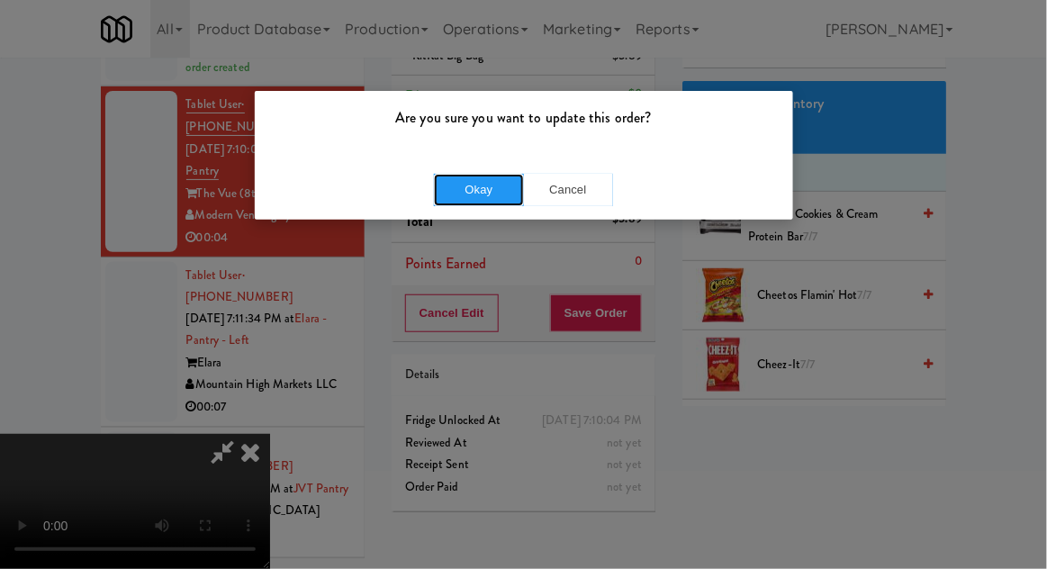
click at [465, 183] on button "Okay" at bounding box center [479, 190] width 90 height 32
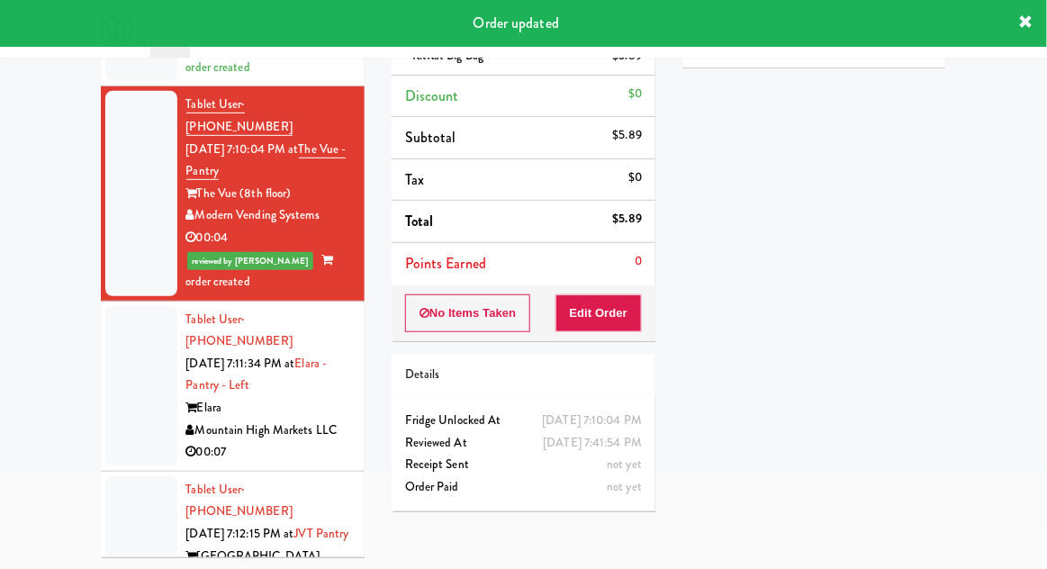
click at [131, 306] on div at bounding box center [141, 386] width 72 height 160
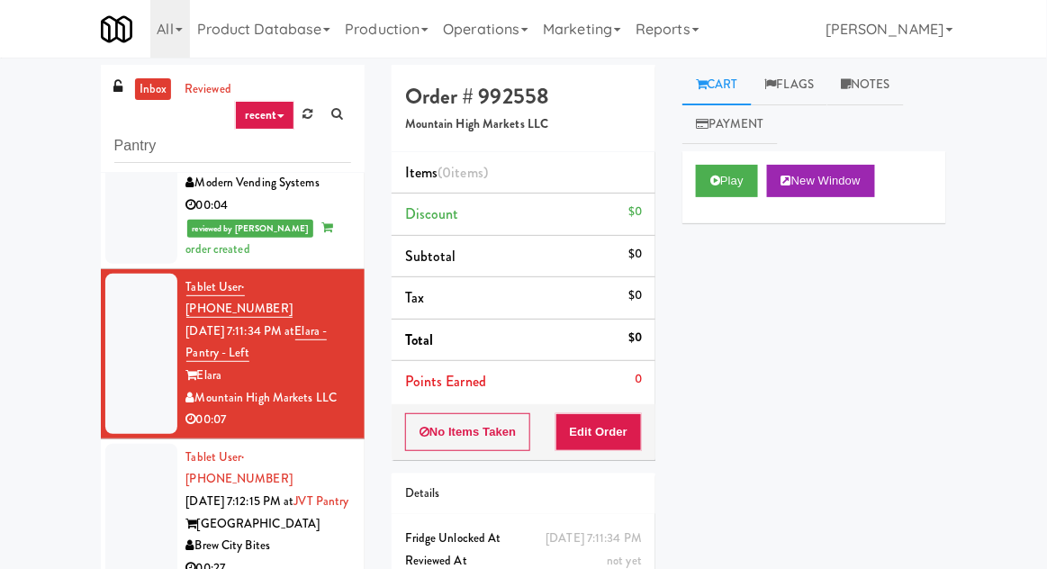
scroll to position [69, 0]
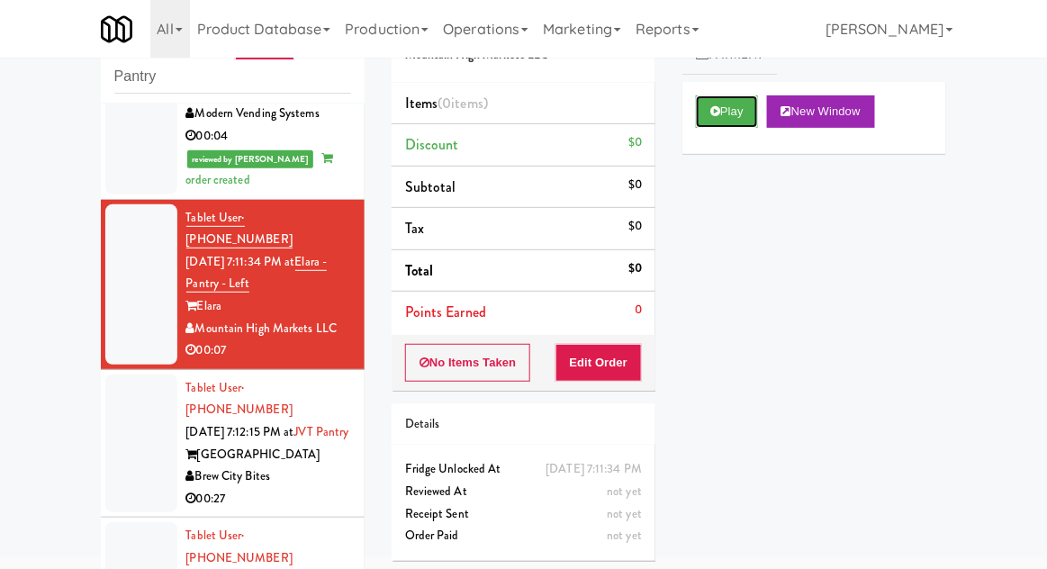
click at [758, 111] on button "Play" at bounding box center [727, 111] width 62 height 32
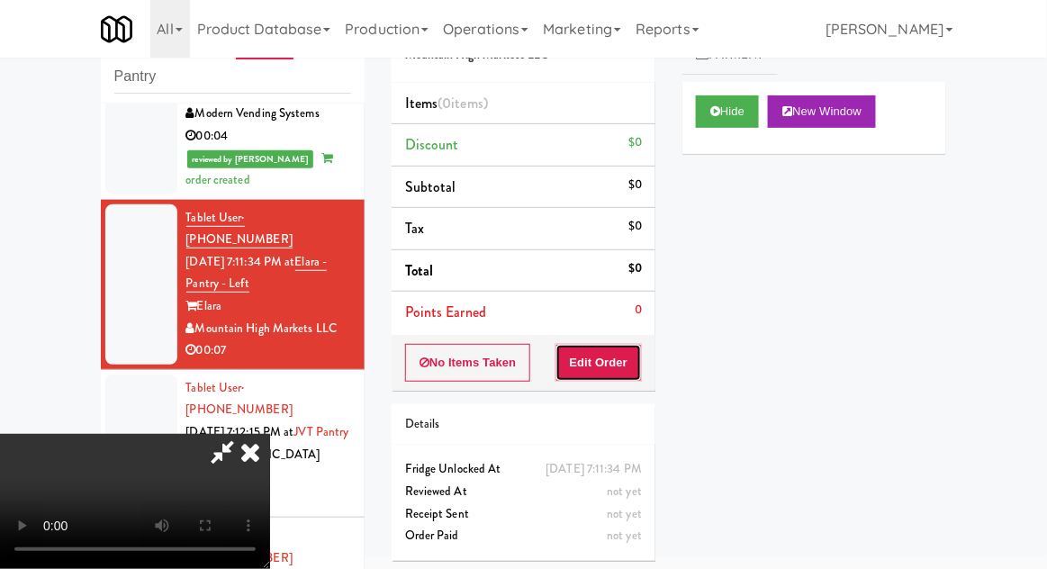
click at [628, 347] on button "Edit Order" at bounding box center [598, 363] width 87 height 38
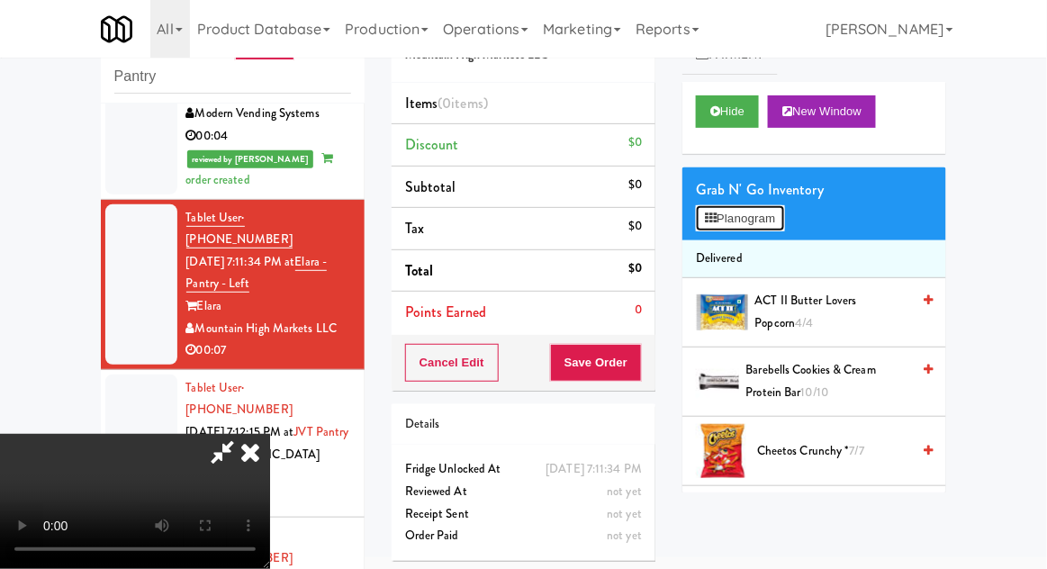
click at [755, 230] on button "Planogram" at bounding box center [740, 218] width 88 height 27
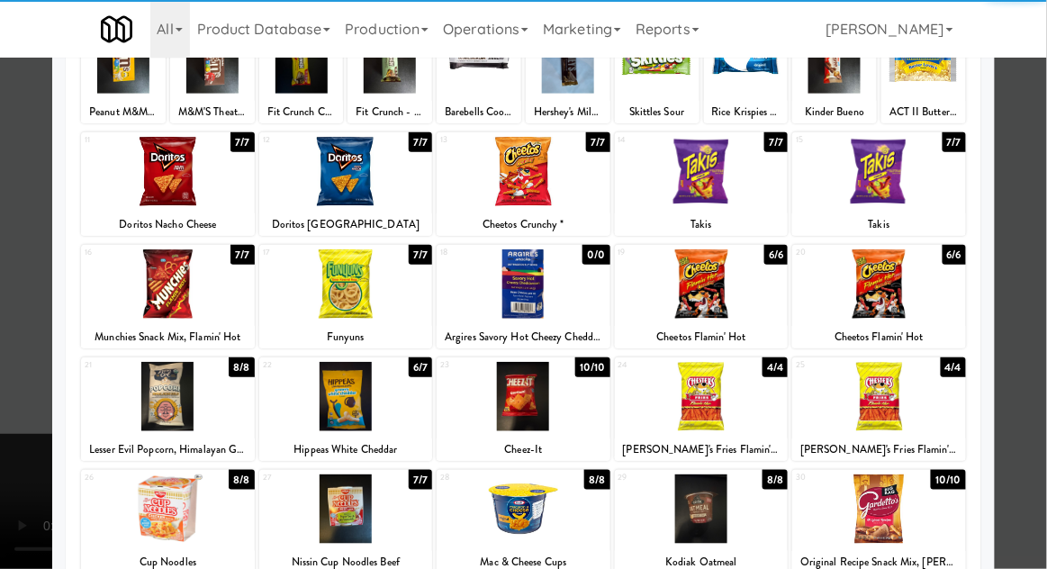
scroll to position [163, 0]
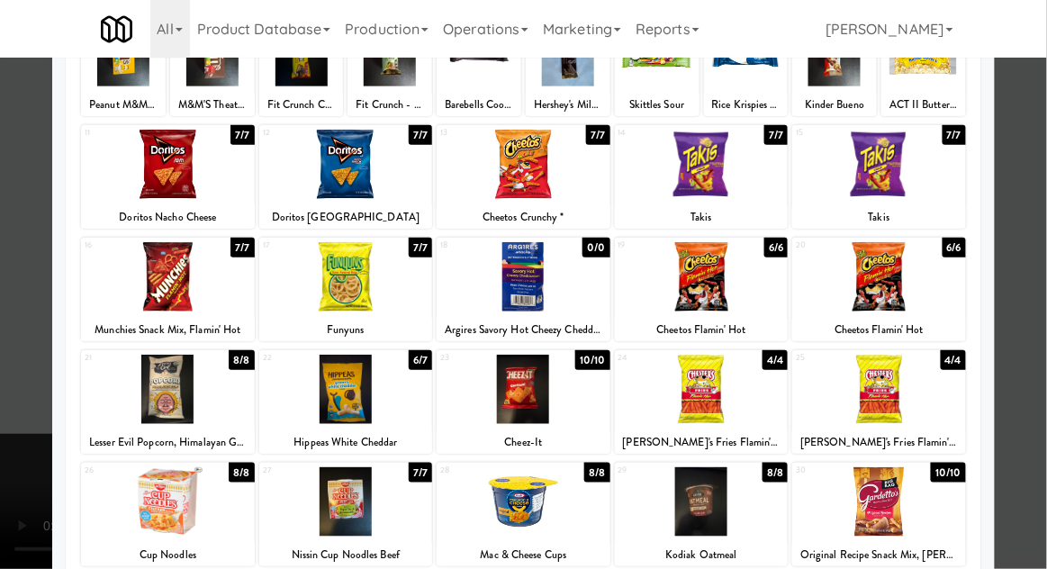
click at [583, 412] on div at bounding box center [524, 389] width 174 height 69
click at [13, 417] on div at bounding box center [523, 284] width 1047 height 569
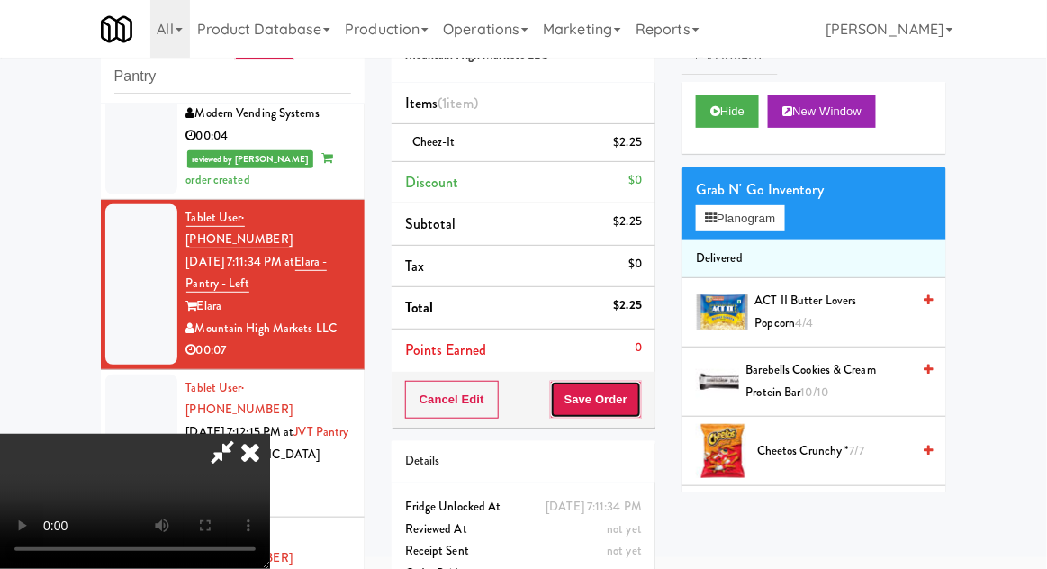
click at [638, 400] on button "Save Order" at bounding box center [596, 400] width 92 height 38
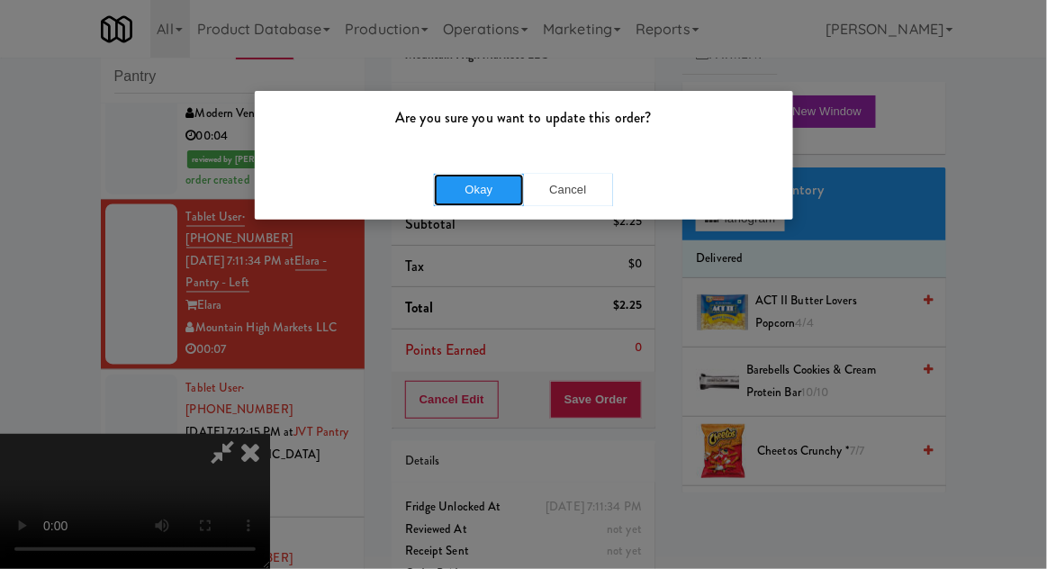
click at [447, 194] on button "Okay" at bounding box center [479, 190] width 90 height 32
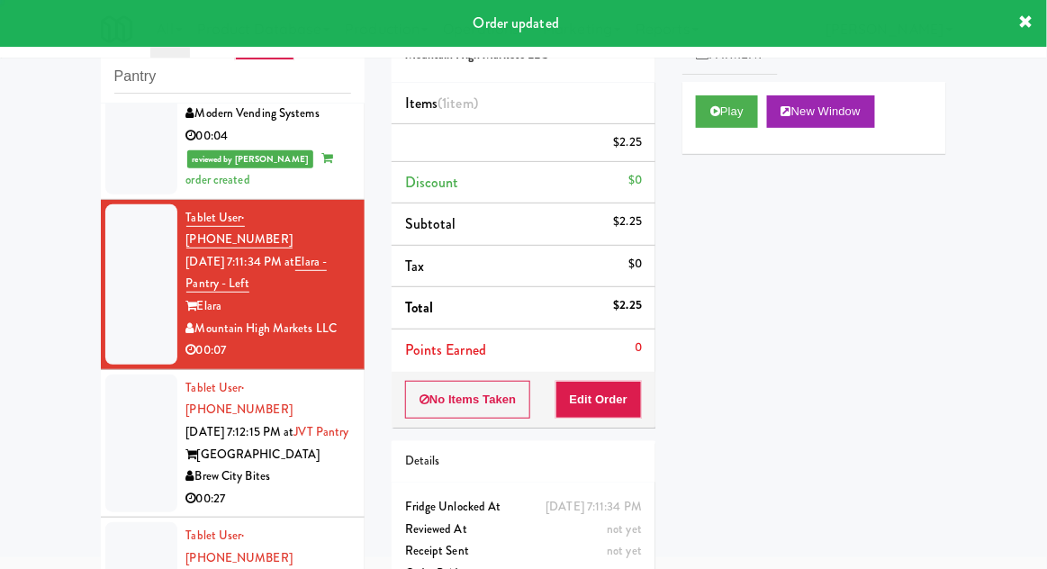
click at [112, 374] on div at bounding box center [141, 443] width 72 height 139
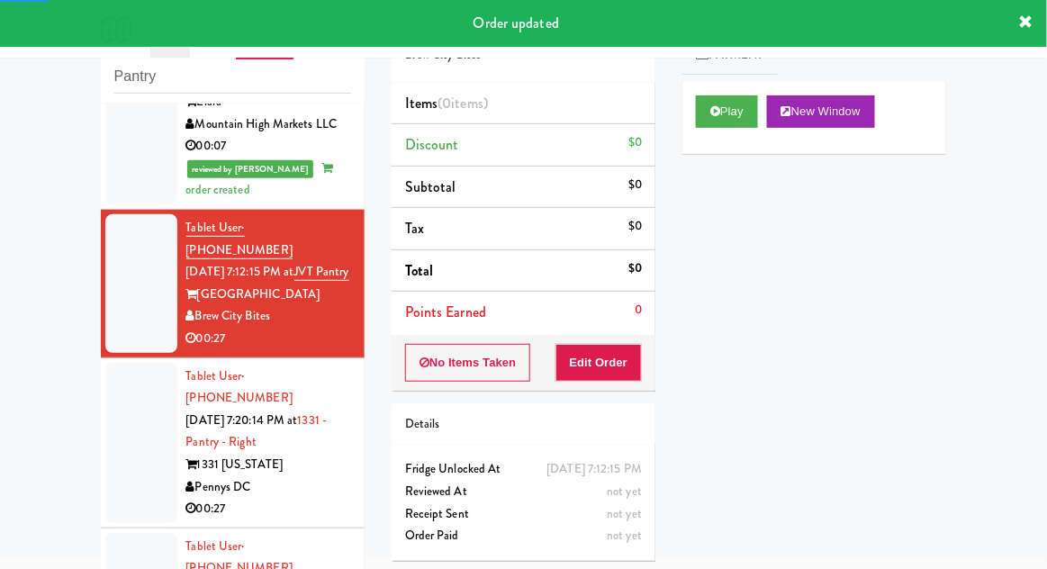
scroll to position [923, 0]
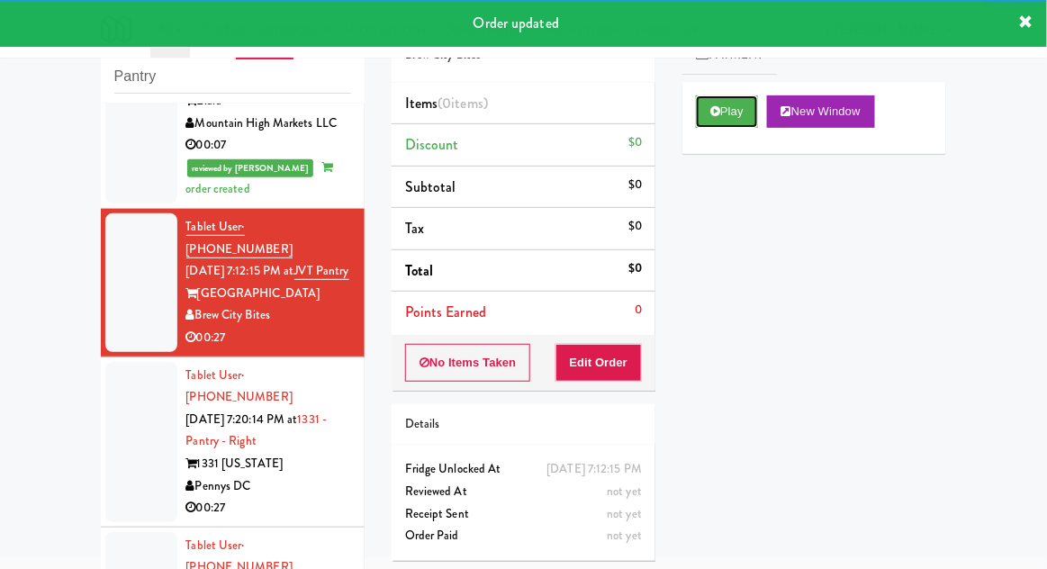
click at [743, 121] on button "Play" at bounding box center [727, 111] width 62 height 32
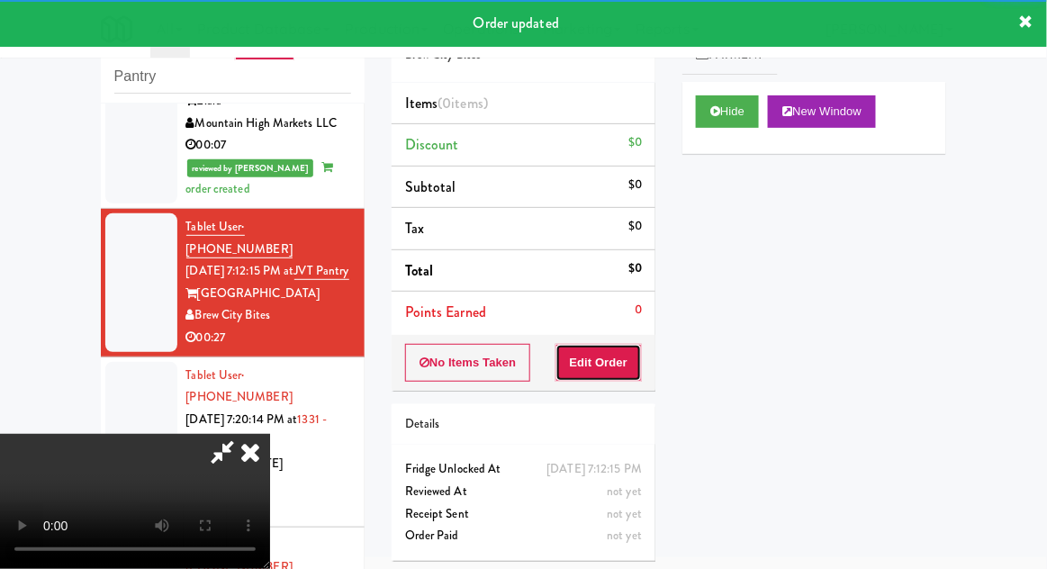
click at [629, 349] on button "Edit Order" at bounding box center [598, 363] width 87 height 38
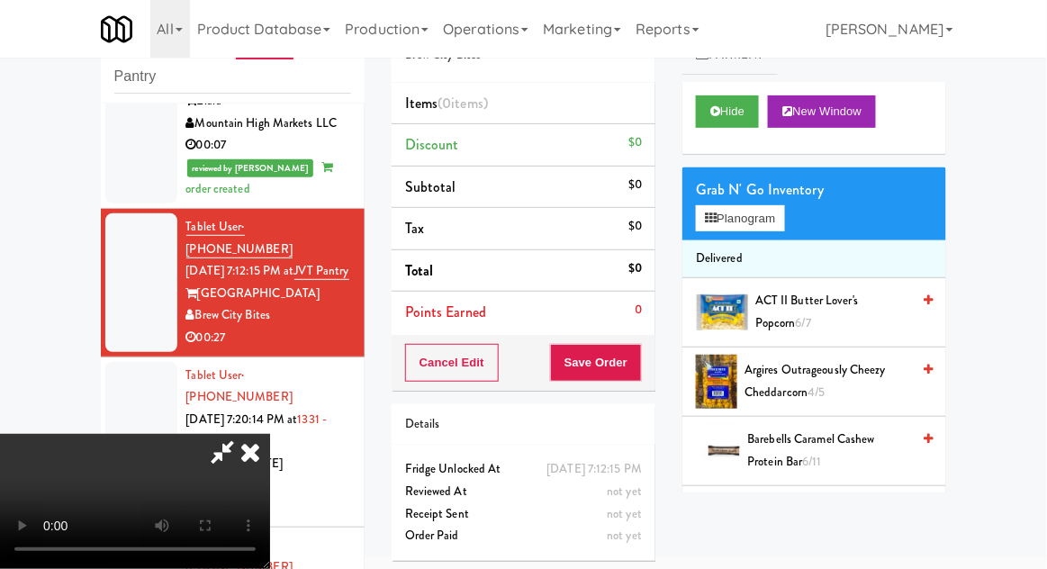
scroll to position [0, 0]
click at [771, 222] on button "Planogram" at bounding box center [740, 218] width 88 height 27
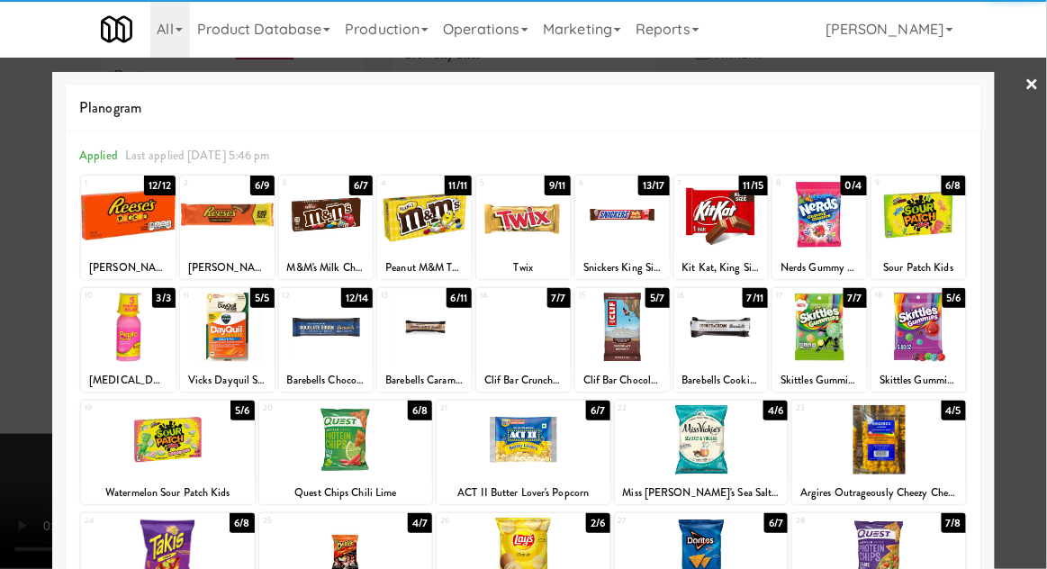
click at [419, 347] on div at bounding box center [424, 327] width 95 height 69
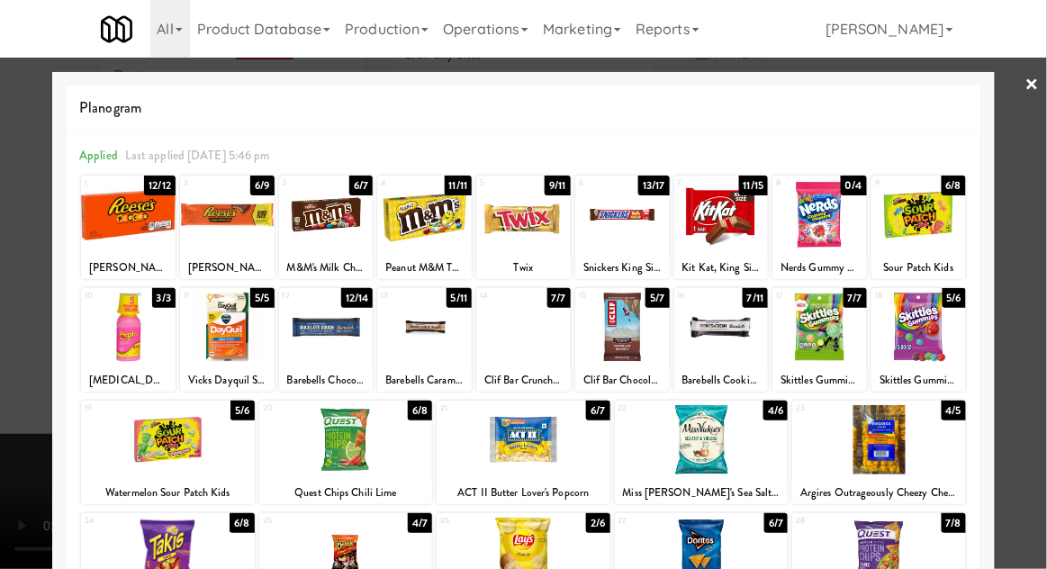
click at [1021, 302] on div at bounding box center [523, 284] width 1047 height 569
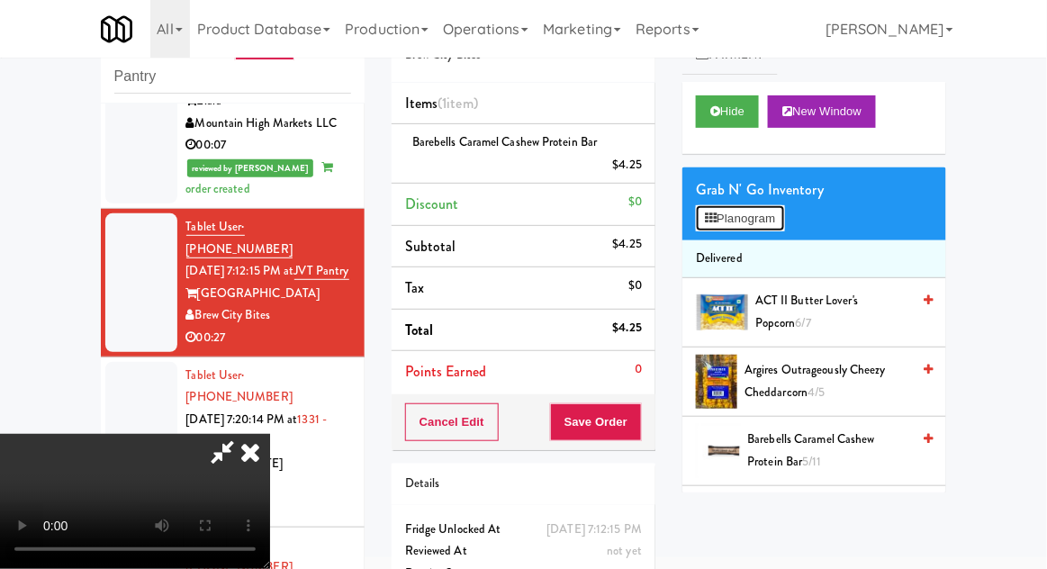
click at [771, 229] on button "Planogram" at bounding box center [740, 218] width 88 height 27
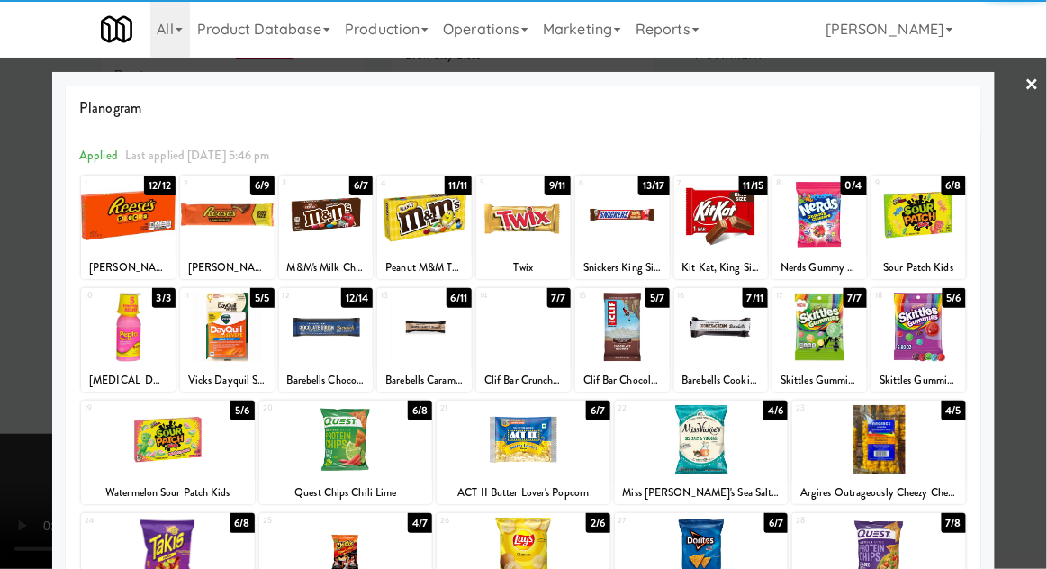
click at [739, 358] on div at bounding box center [721, 327] width 95 height 69
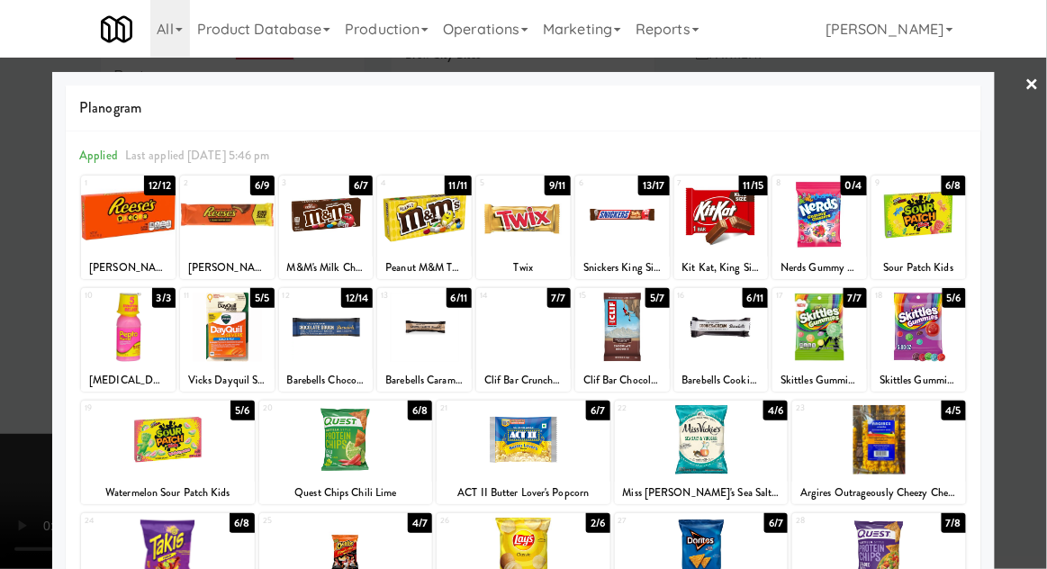
click at [9, 346] on div at bounding box center [523, 284] width 1047 height 569
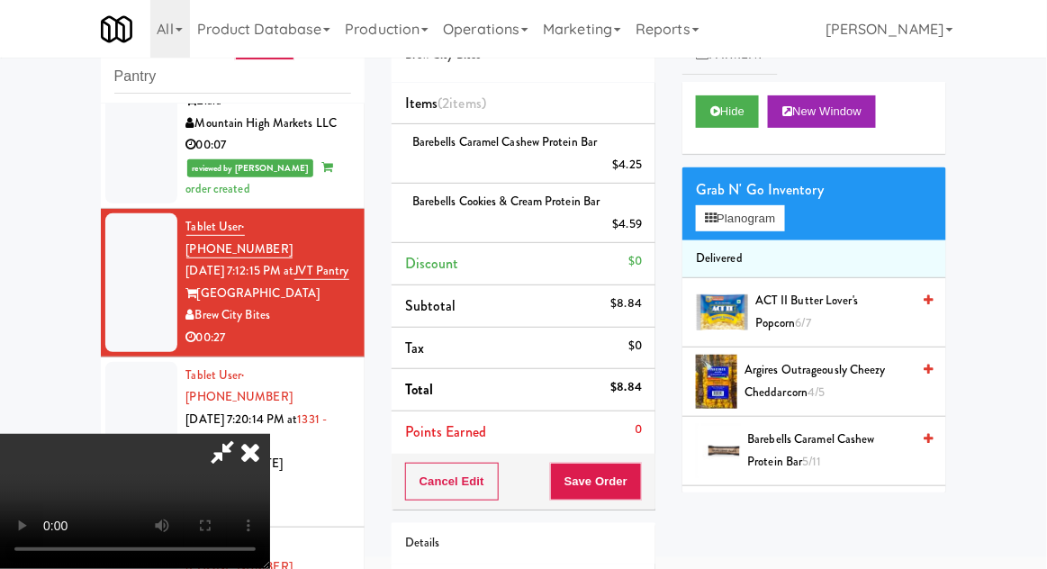
scroll to position [66, 0]
click at [641, 477] on button "Save Order" at bounding box center [596, 482] width 92 height 38
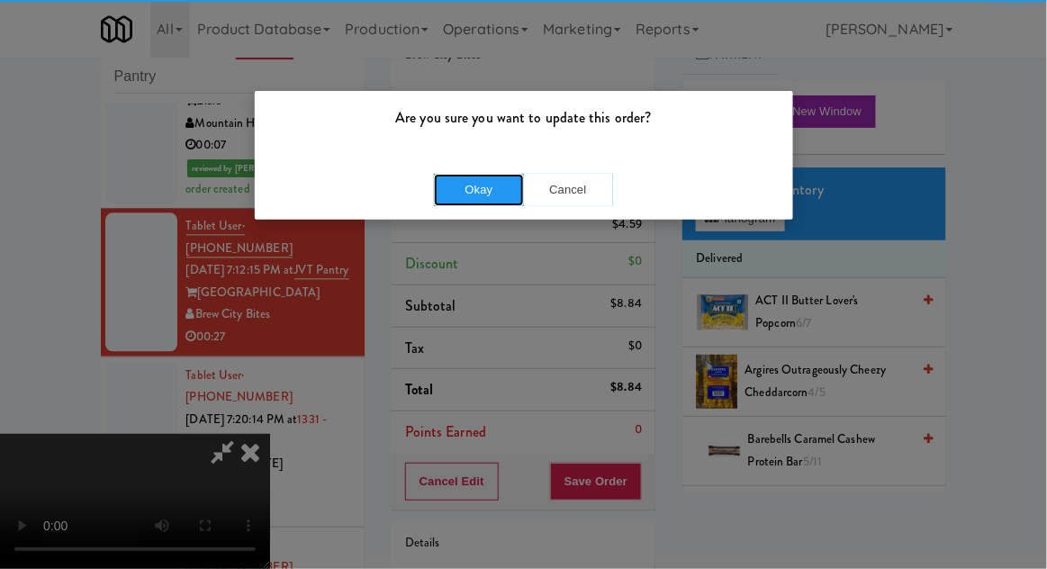
click at [460, 203] on button "Okay" at bounding box center [479, 190] width 90 height 32
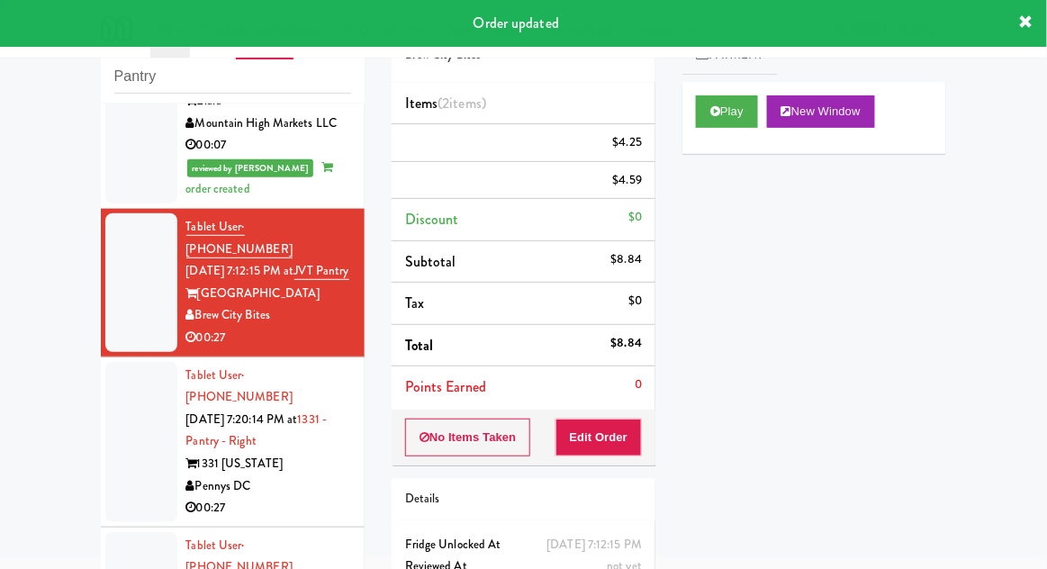
scroll to position [0, 0]
click at [115, 362] on div at bounding box center [141, 442] width 72 height 160
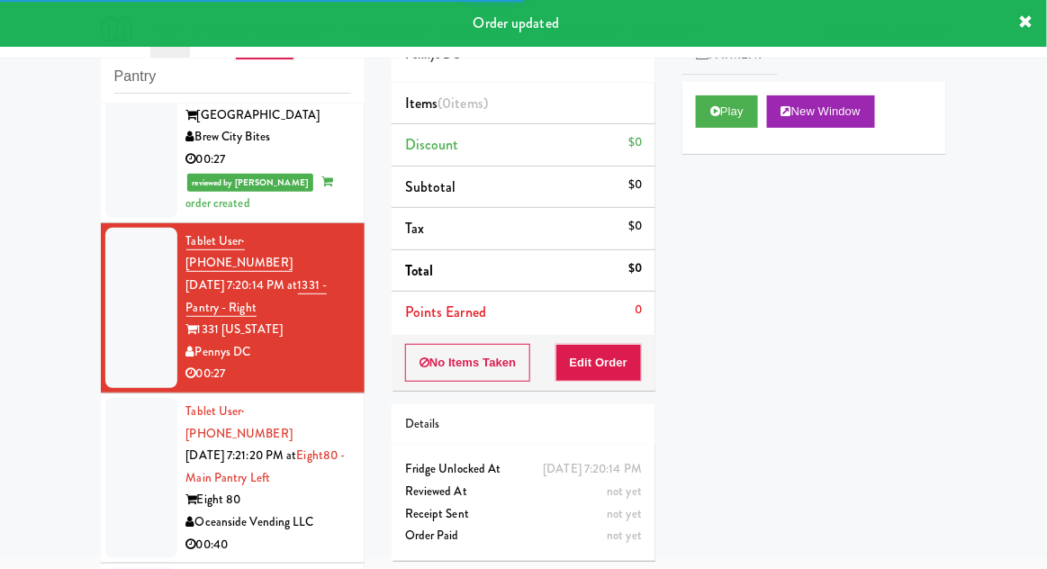
scroll to position [1103, 0]
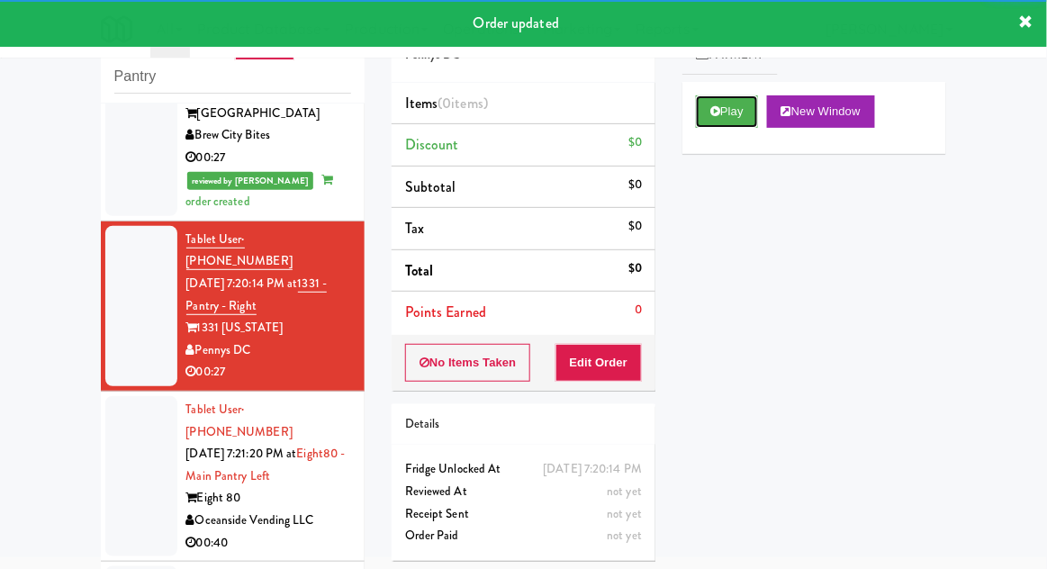
click at [740, 122] on button "Play" at bounding box center [727, 111] width 62 height 32
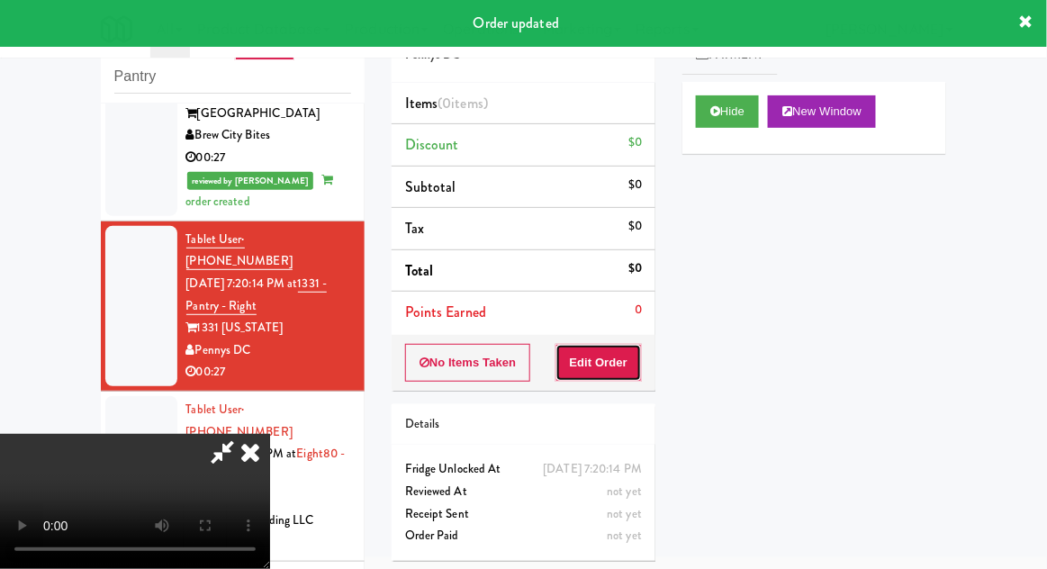
click at [636, 368] on button "Edit Order" at bounding box center [598, 363] width 87 height 38
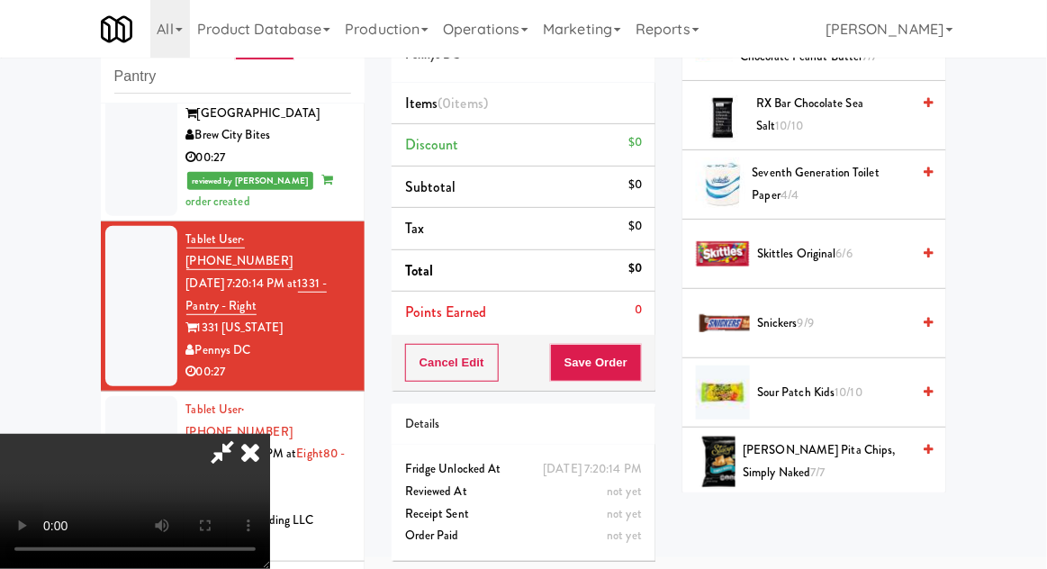
scroll to position [1782, 0]
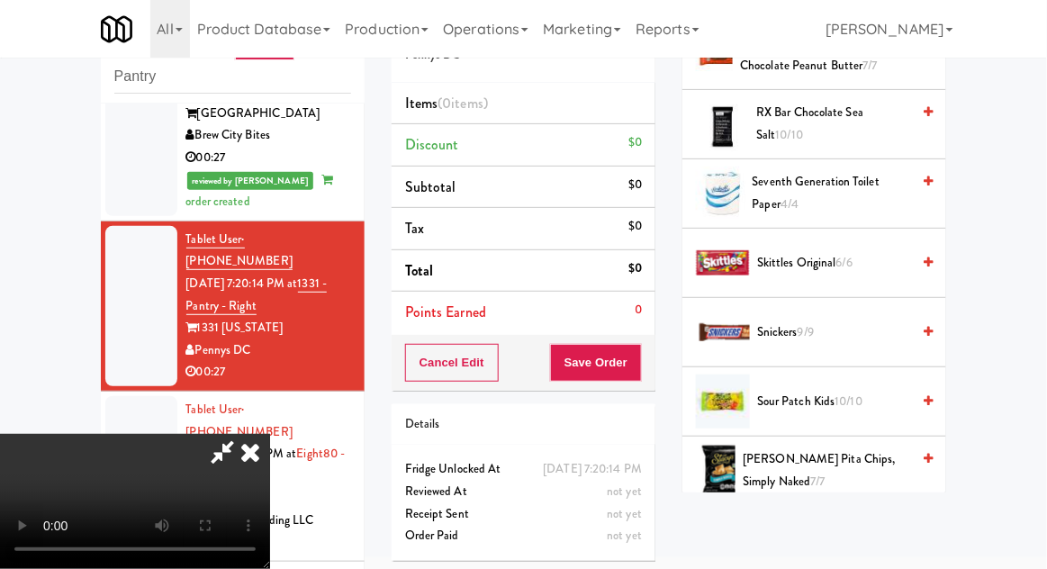
click at [843, 264] on span "Skittles Original 6/6" at bounding box center [833, 263] width 153 height 23
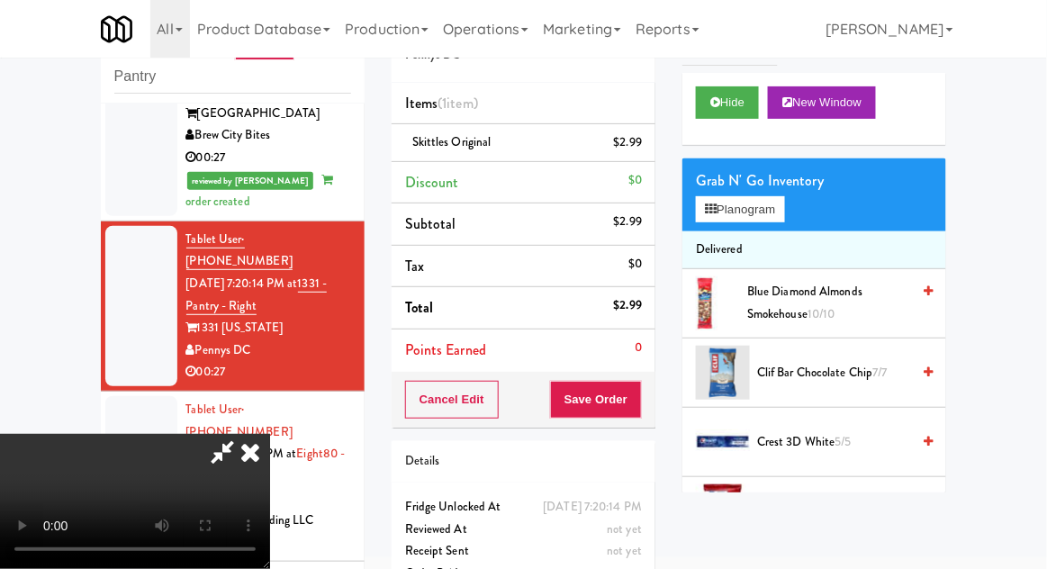
scroll to position [0, 0]
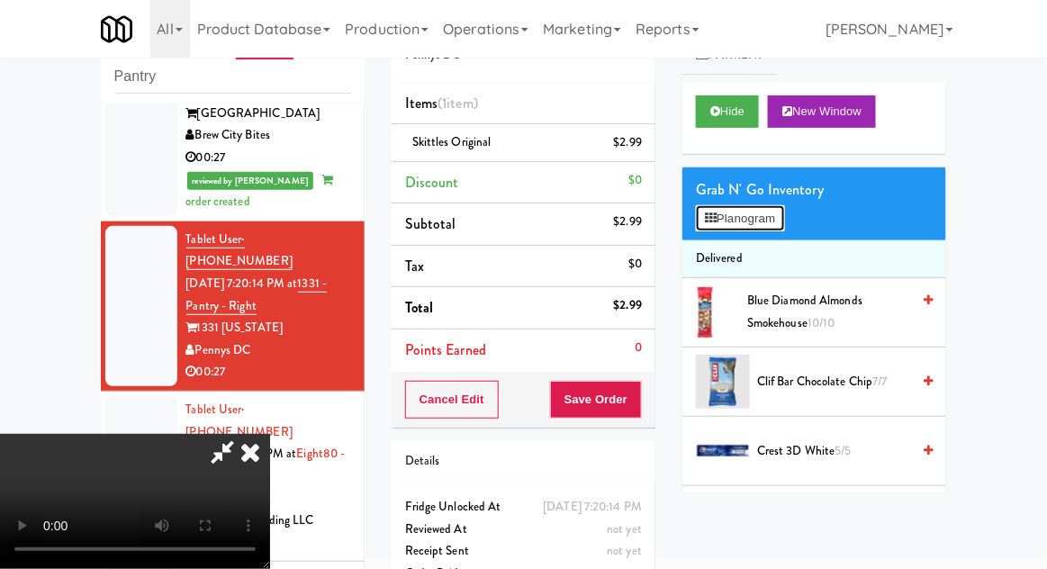
click at [778, 227] on button "Planogram" at bounding box center [740, 218] width 88 height 27
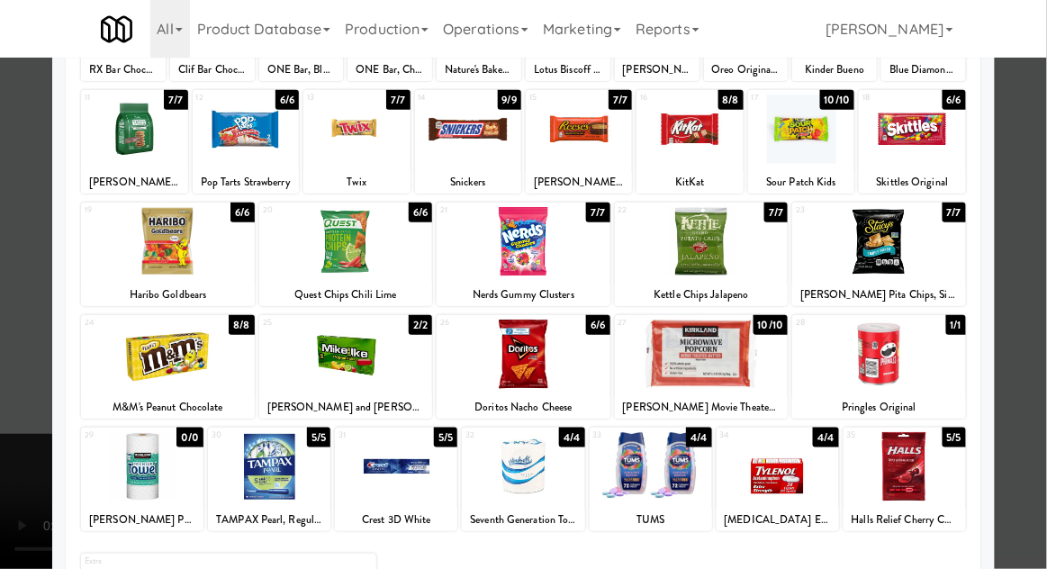
scroll to position [228, 0]
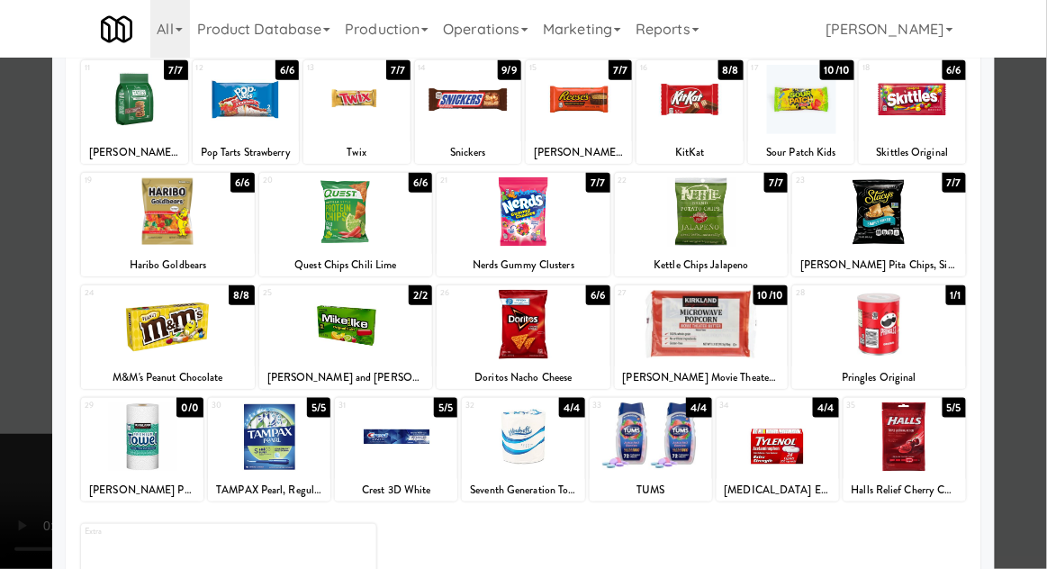
click at [362, 455] on div at bounding box center [396, 436] width 122 height 69
click at [1033, 381] on div at bounding box center [523, 284] width 1047 height 569
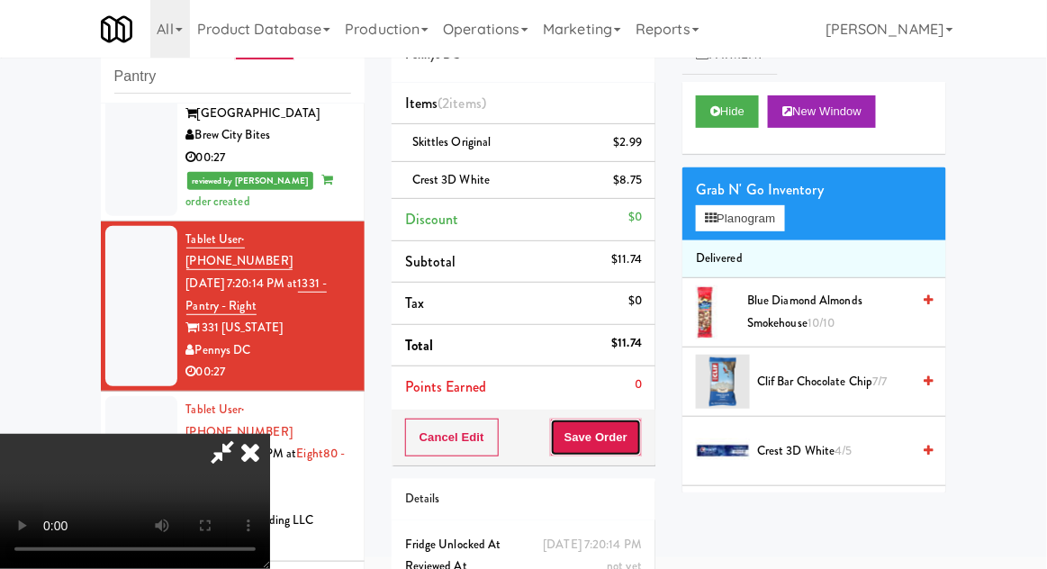
click at [640, 443] on button "Save Order" at bounding box center [596, 438] width 92 height 38
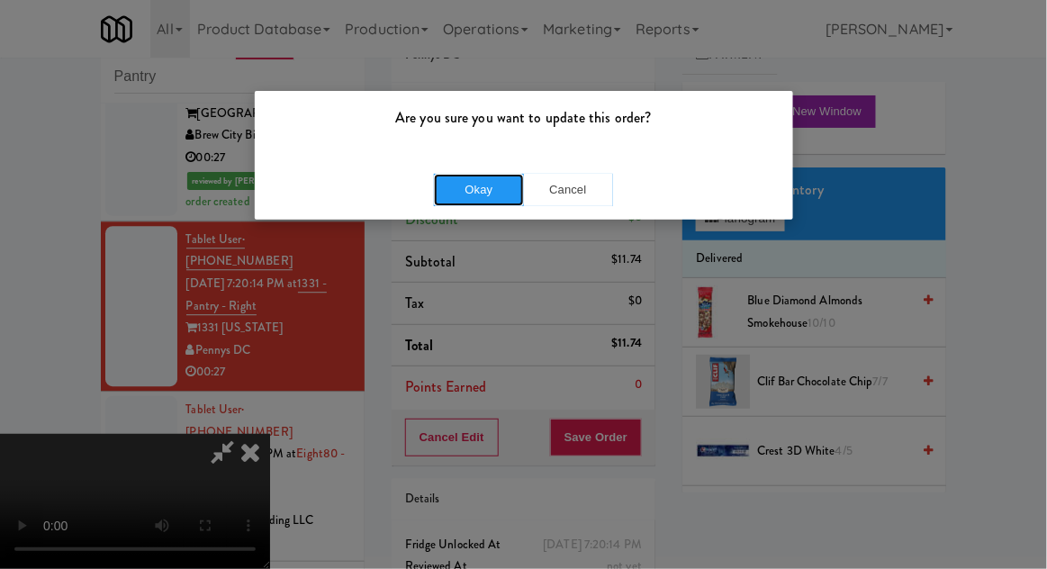
click at [472, 202] on button "Okay" at bounding box center [479, 190] width 90 height 32
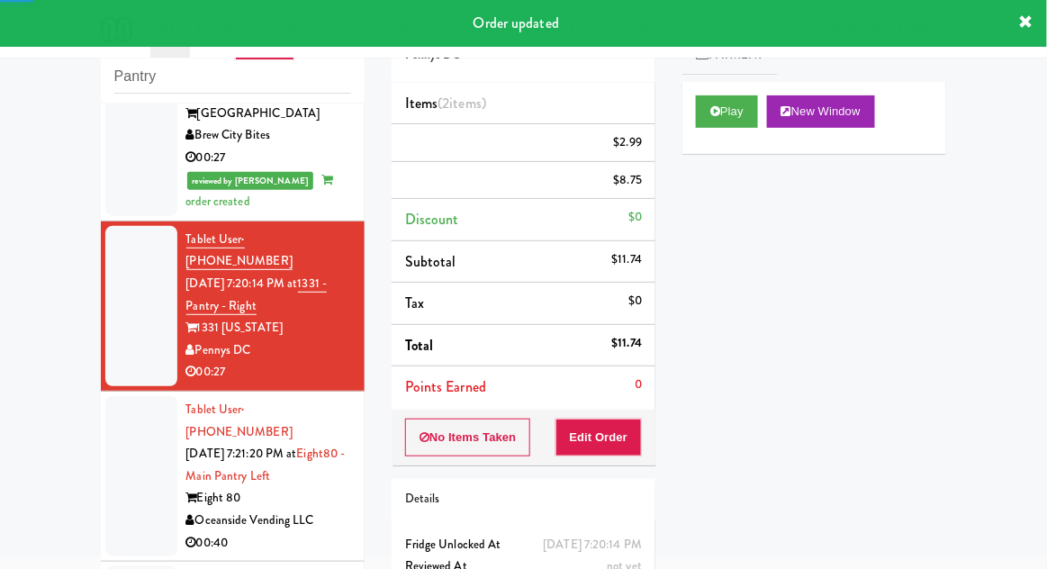
click at [124, 396] on div at bounding box center [141, 476] width 72 height 160
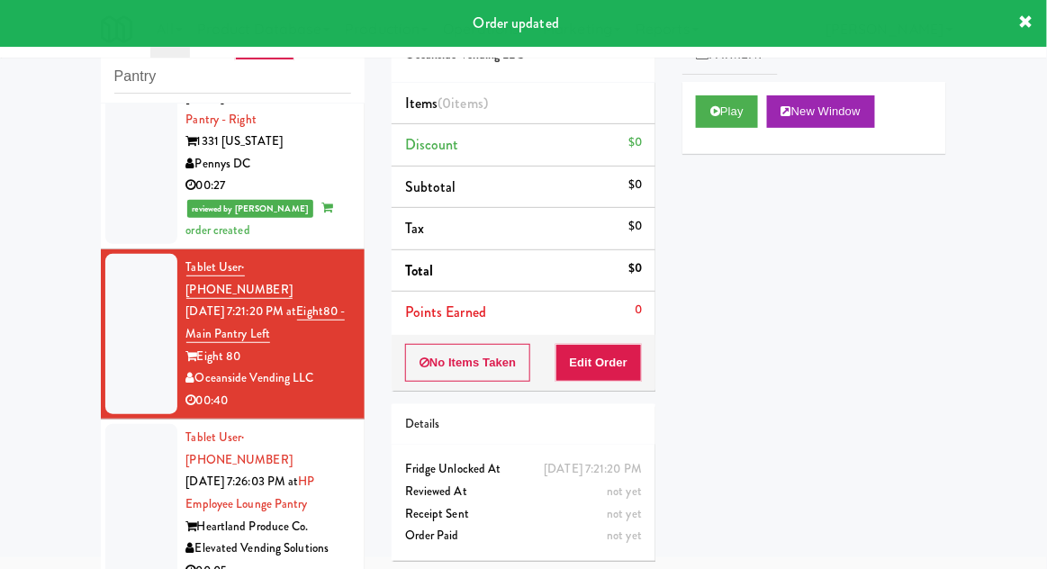
scroll to position [1301, 0]
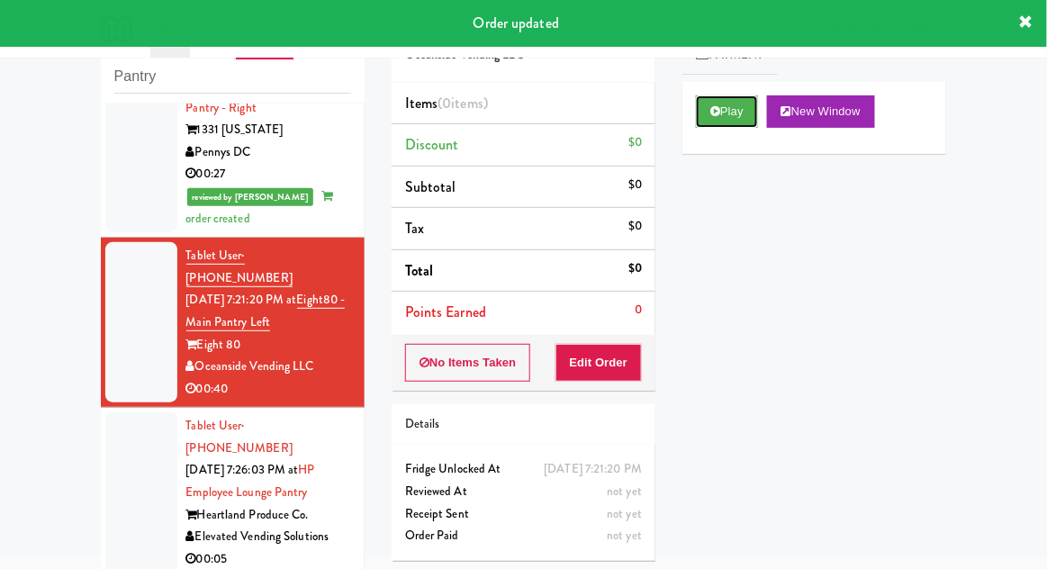
click at [744, 124] on button "Play" at bounding box center [727, 111] width 62 height 32
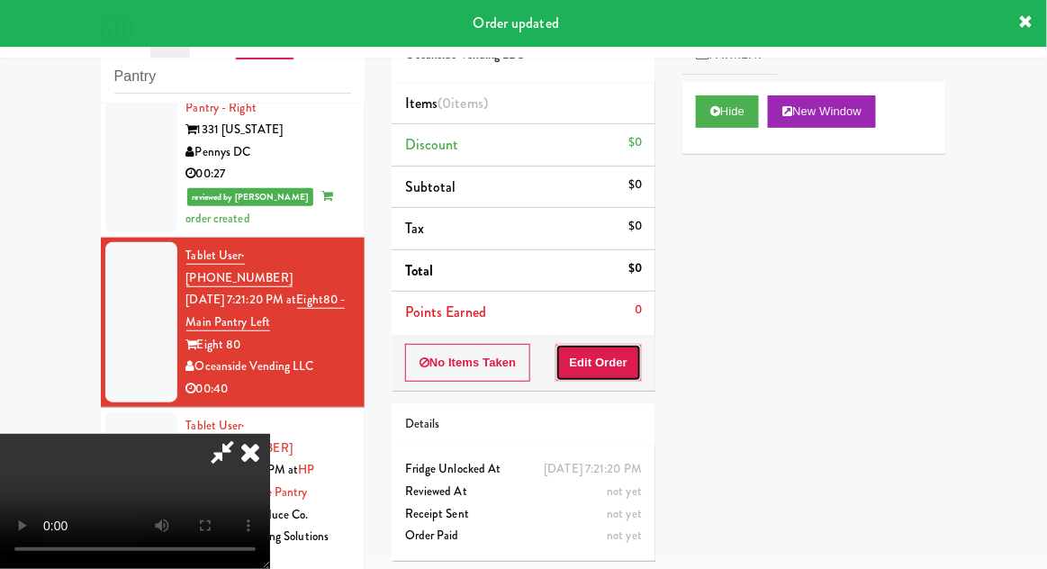
click at [615, 344] on button "Edit Order" at bounding box center [598, 363] width 87 height 38
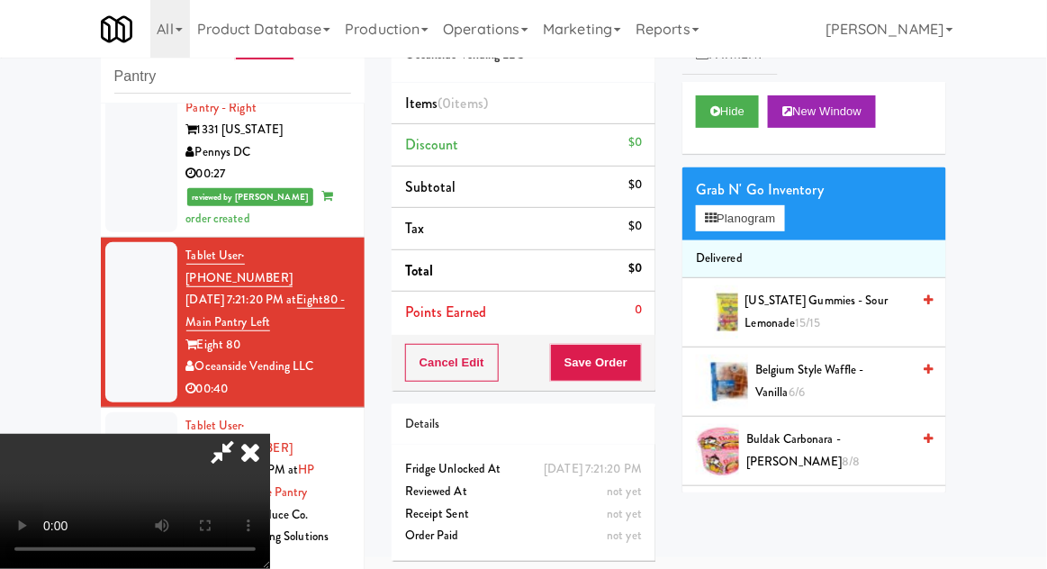
scroll to position [66, 0]
click at [752, 227] on button "Planogram" at bounding box center [740, 218] width 88 height 27
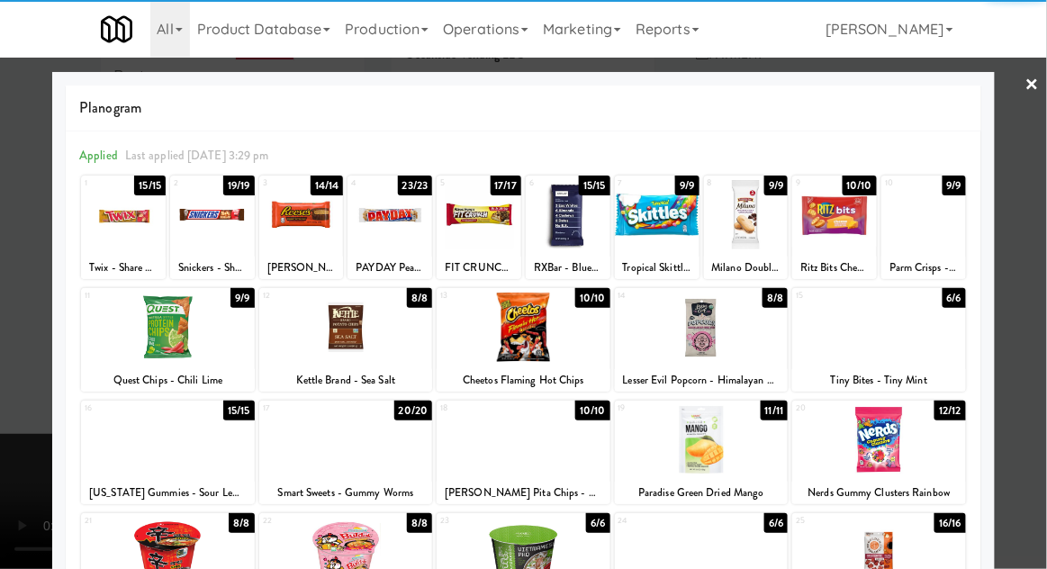
click at [949, 230] on div at bounding box center [923, 214] width 85 height 69
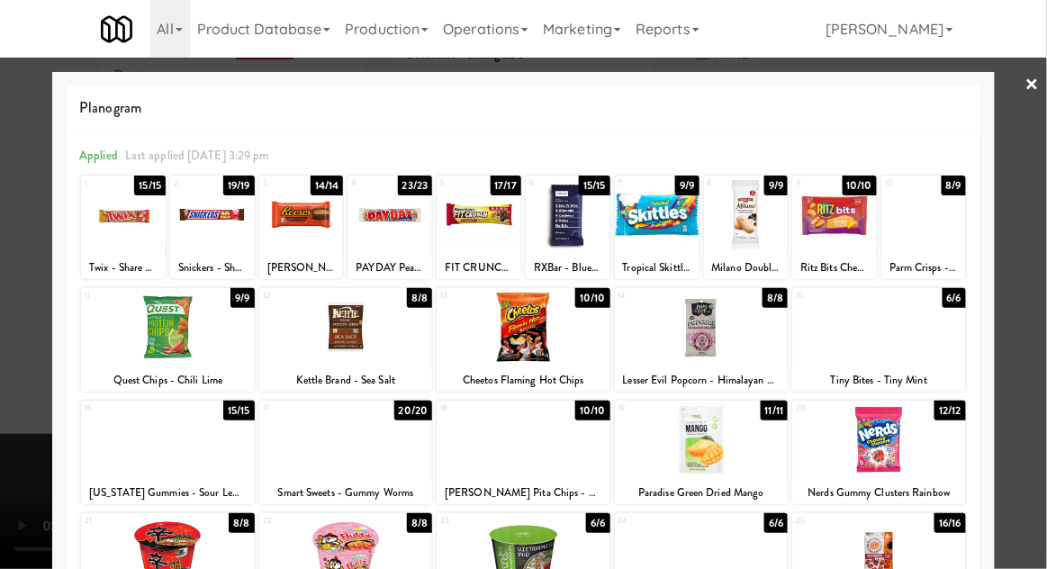
click at [1034, 221] on div at bounding box center [523, 284] width 1047 height 569
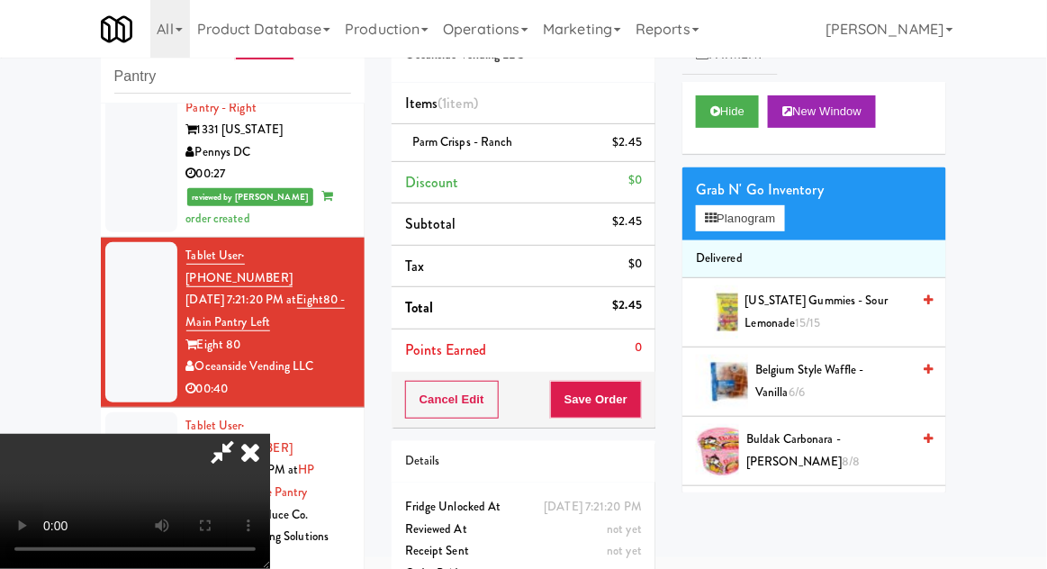
scroll to position [66, 0]
click at [641, 409] on button "Save Order" at bounding box center [596, 400] width 92 height 38
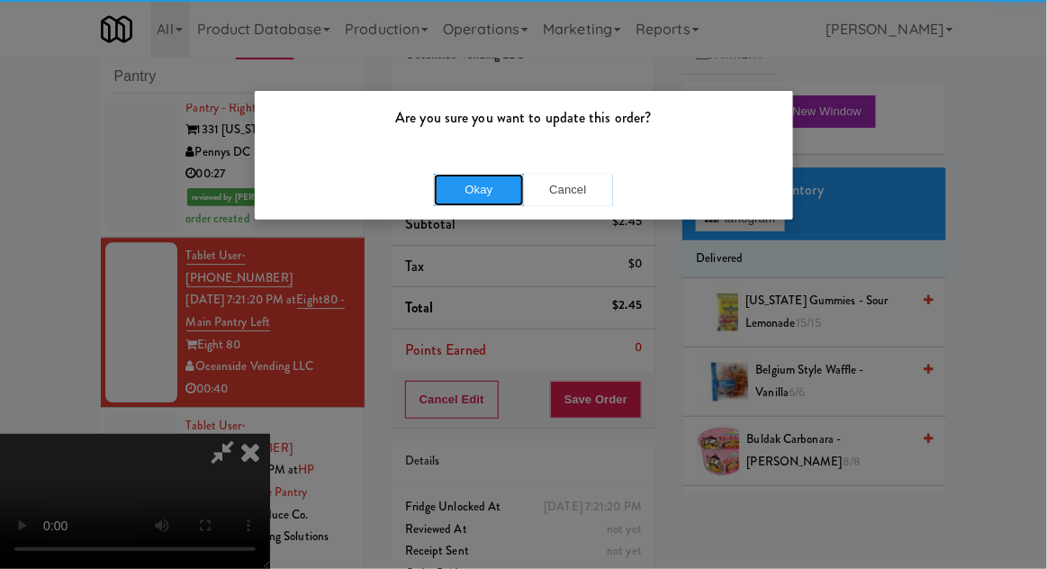
click at [461, 193] on button "Okay" at bounding box center [479, 190] width 90 height 32
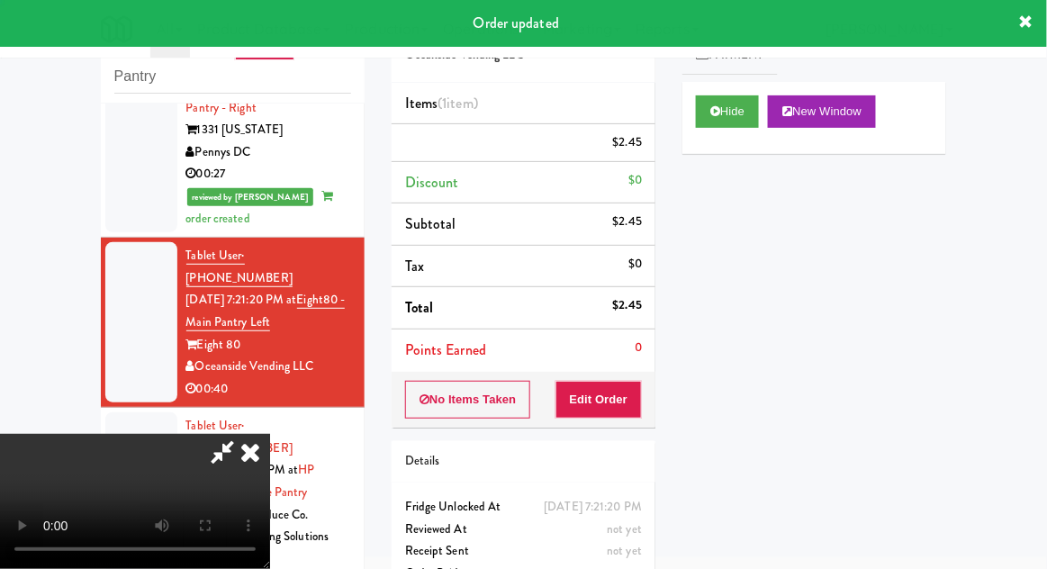
scroll to position [0, 0]
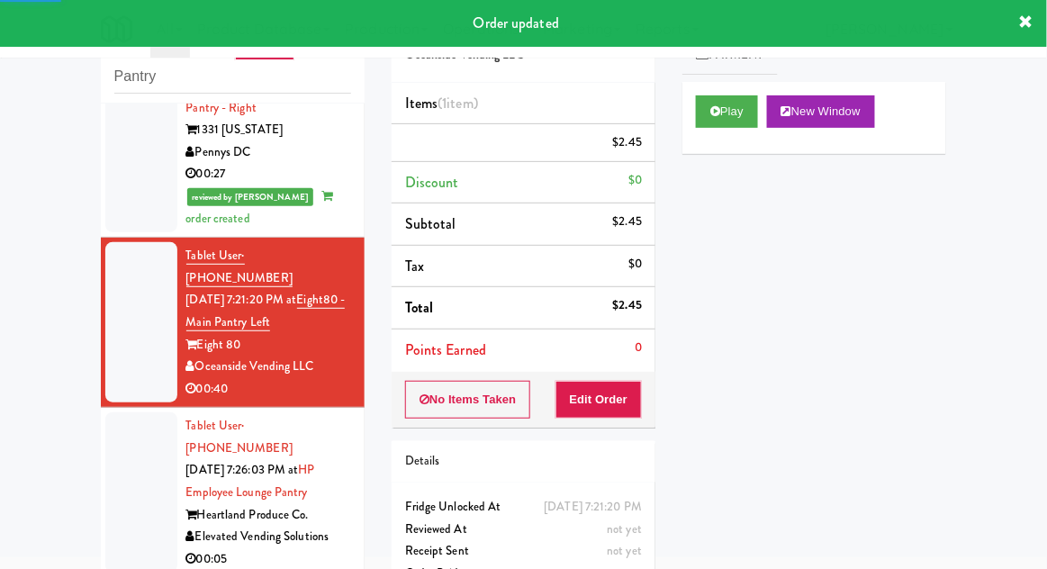
click at [122, 412] on div at bounding box center [141, 492] width 72 height 160
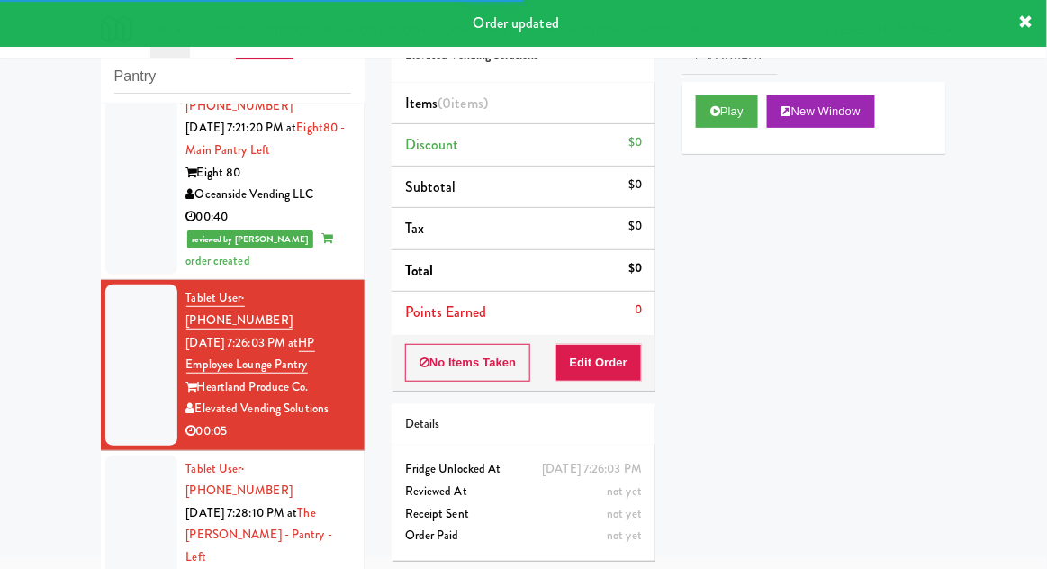
scroll to position [1475, 0]
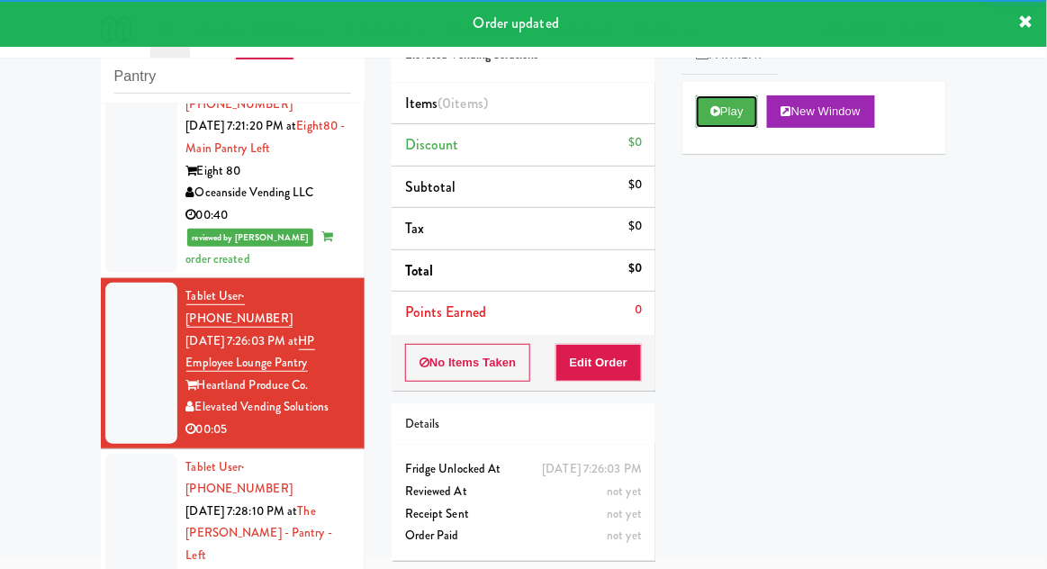
click at [745, 114] on button "Play" at bounding box center [727, 111] width 62 height 32
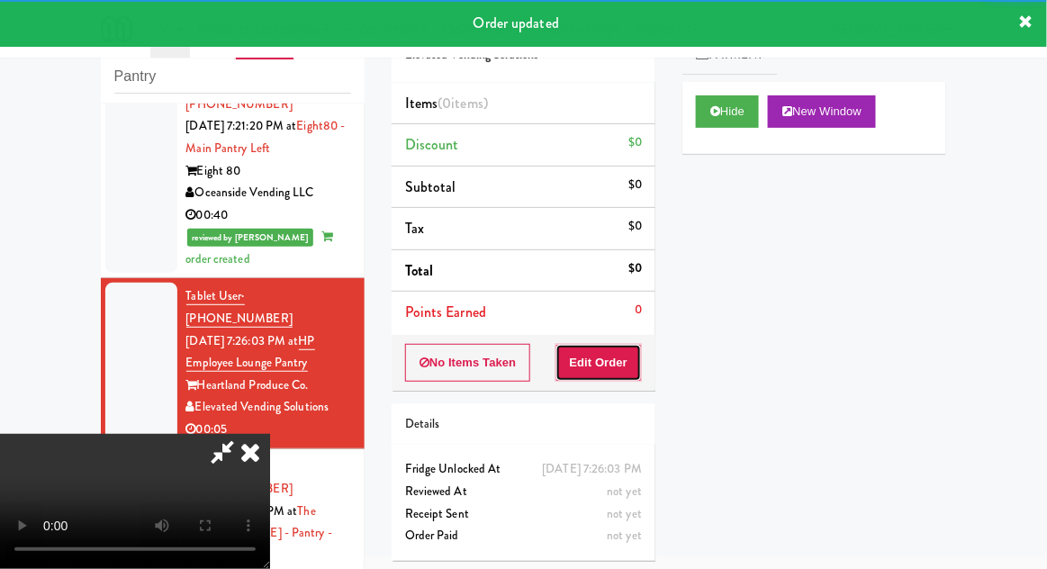
click at [617, 362] on button "Edit Order" at bounding box center [598, 363] width 87 height 38
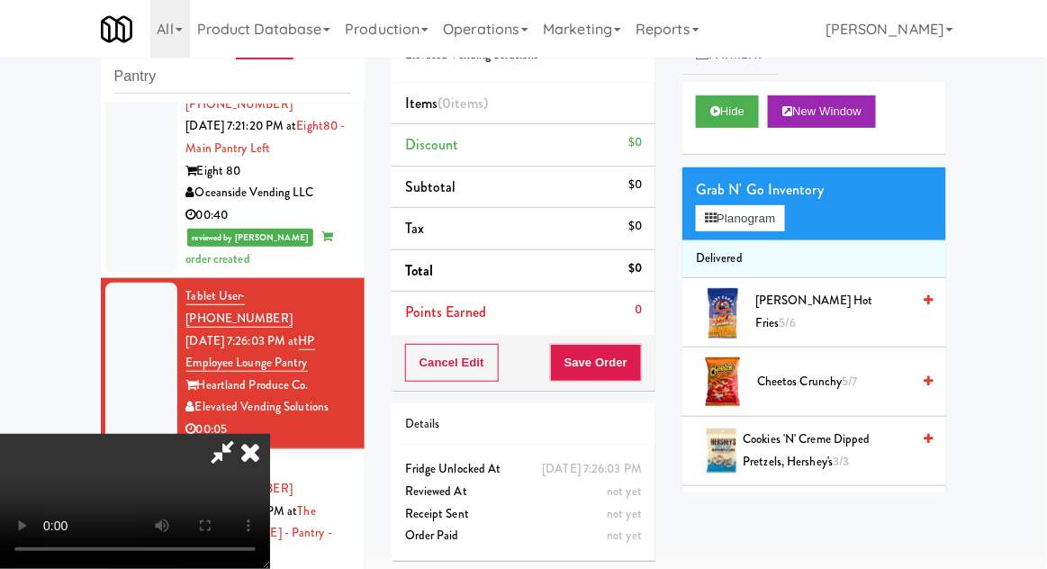
scroll to position [0, 0]
click at [769, 213] on button "Planogram" at bounding box center [740, 218] width 88 height 27
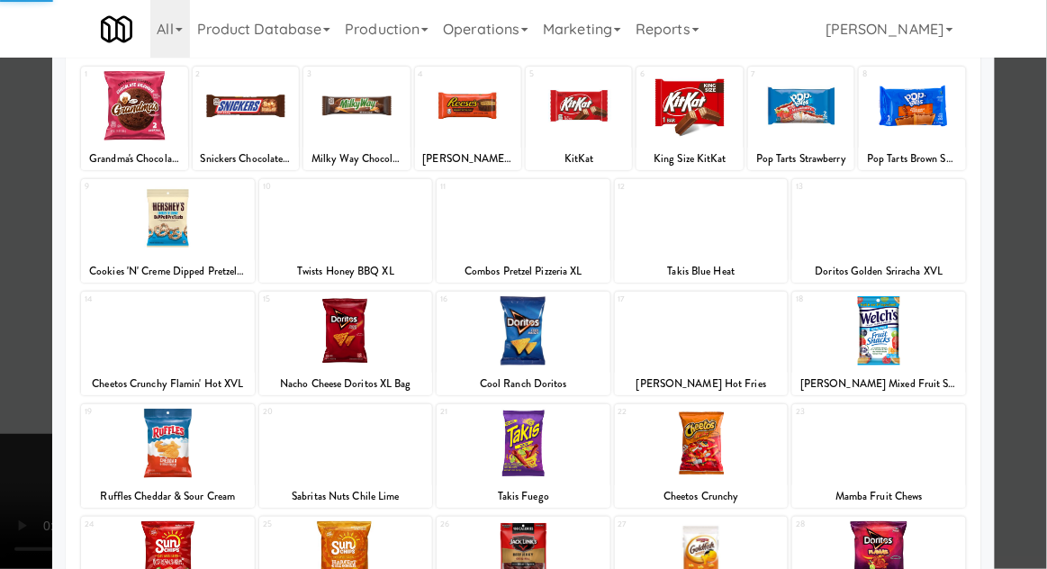
scroll to position [228, 0]
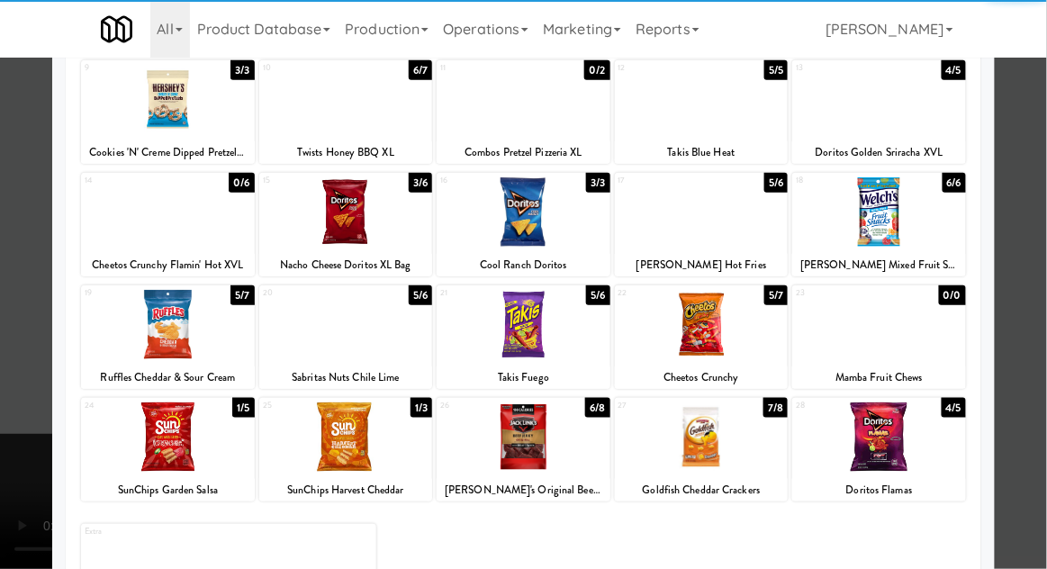
click at [731, 452] on div at bounding box center [702, 436] width 174 height 69
click at [16, 385] on div at bounding box center [523, 284] width 1047 height 569
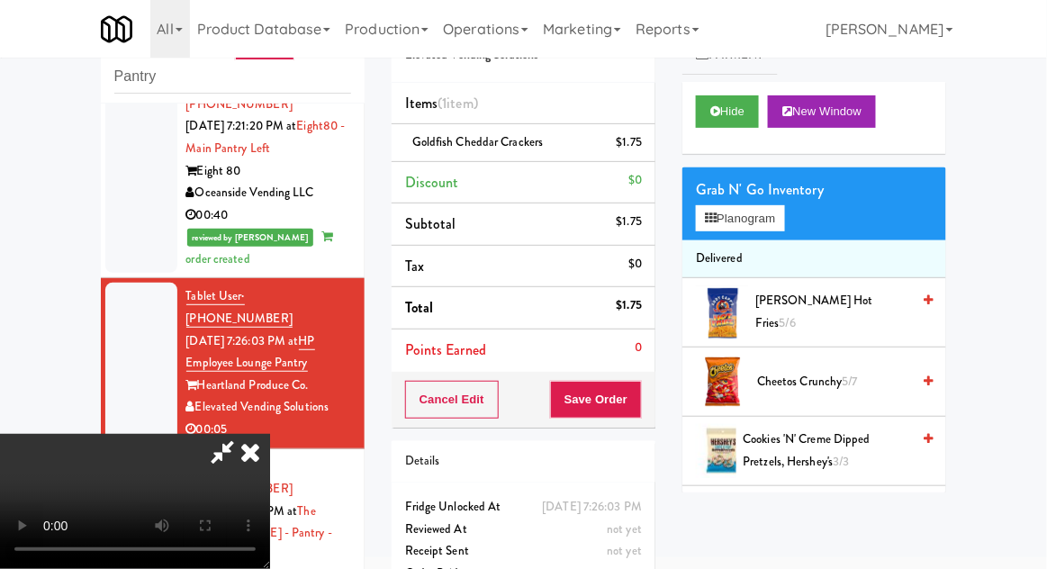
scroll to position [66, 0]
click at [773, 224] on button "Planogram" at bounding box center [740, 218] width 88 height 27
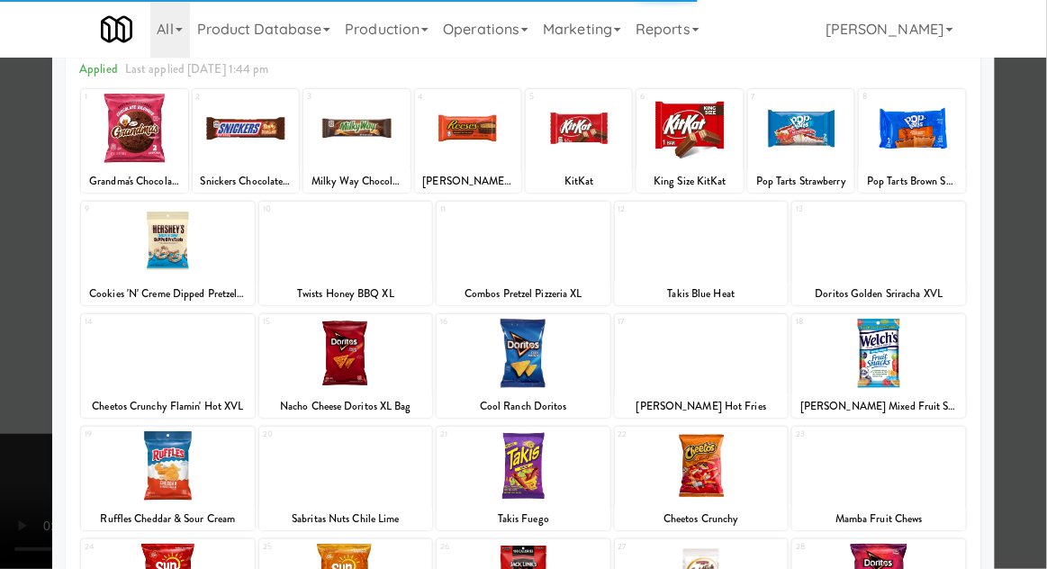
scroll to position [228, 0]
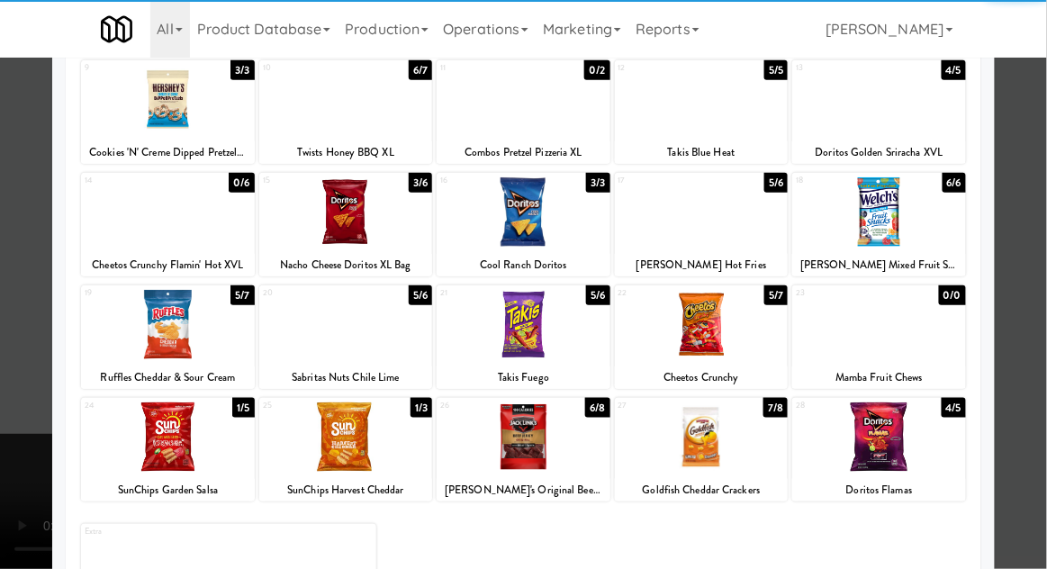
click at [582, 458] on div at bounding box center [524, 436] width 174 height 69
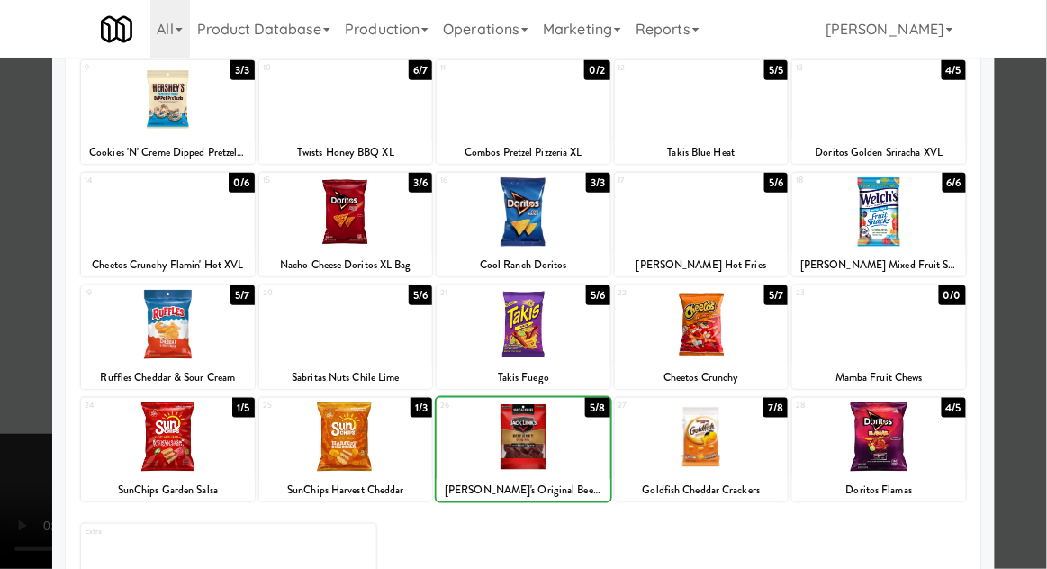
click at [15, 383] on div at bounding box center [523, 284] width 1047 height 569
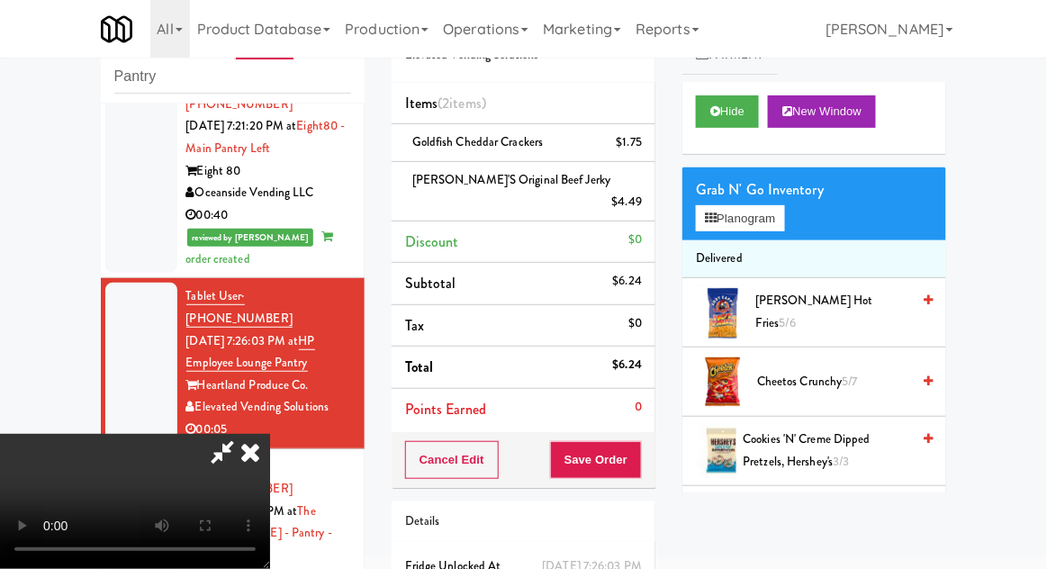
click at [652, 433] on div "Cancel Edit Save Order" at bounding box center [524, 460] width 264 height 56
click at [638, 445] on button "Save Order" at bounding box center [596, 460] width 92 height 38
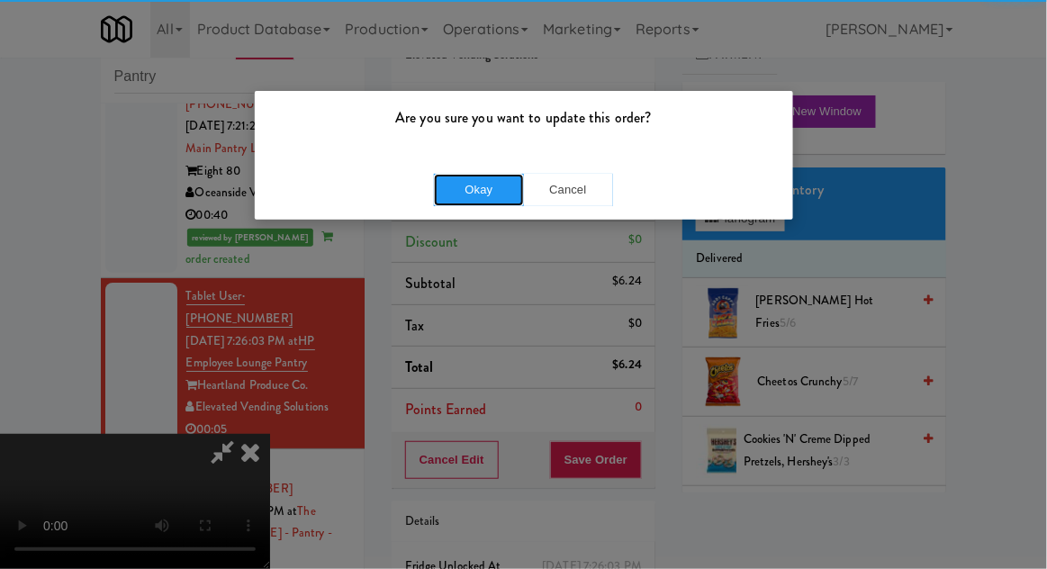
click at [437, 185] on button "Okay" at bounding box center [479, 190] width 90 height 32
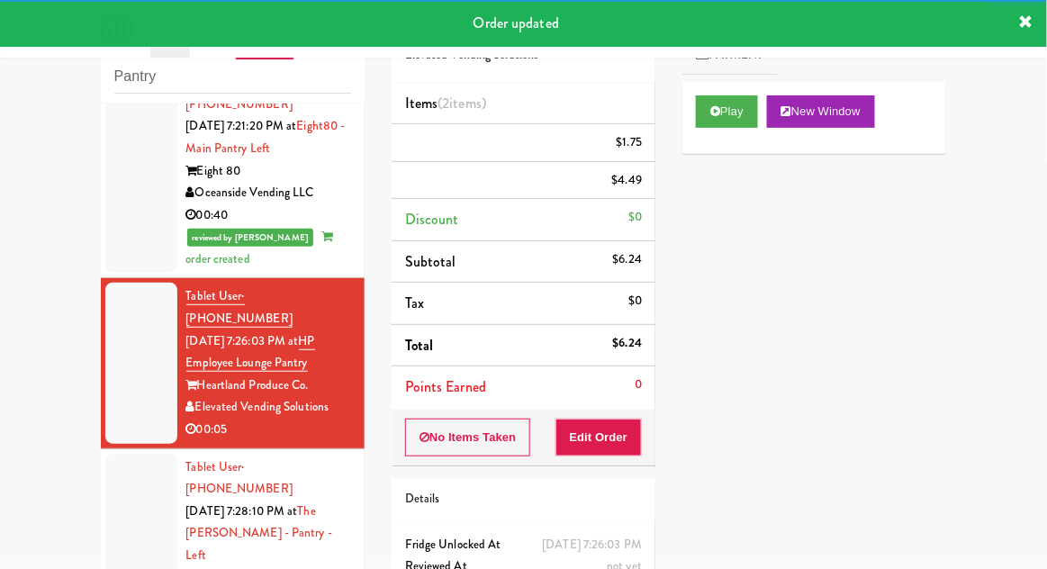
click at [124, 454] on div at bounding box center [141, 545] width 72 height 183
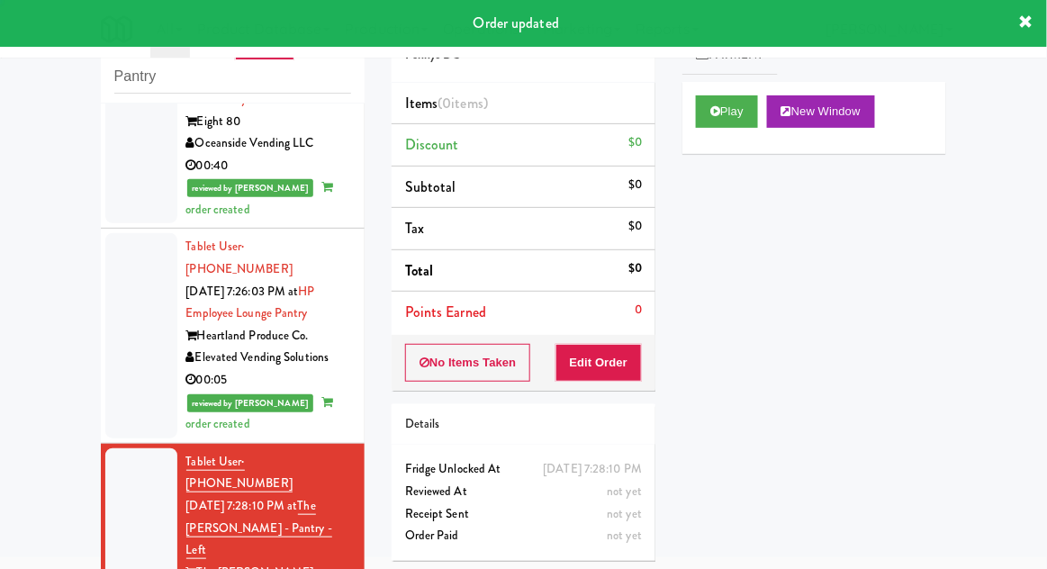
scroll to position [1737, 0]
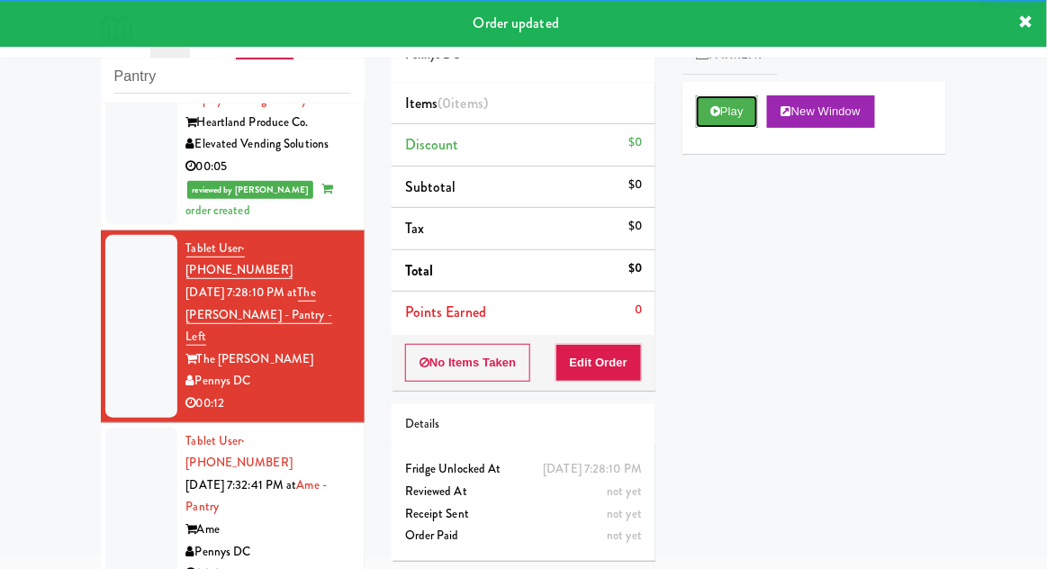
click at [740, 119] on button "Play" at bounding box center [727, 111] width 62 height 32
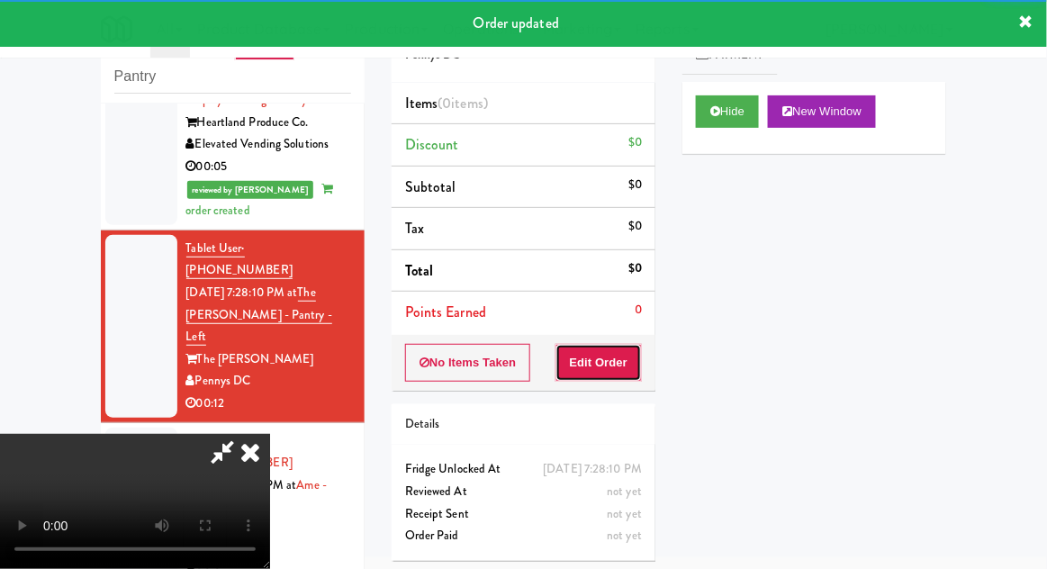
click at [609, 365] on button "Edit Order" at bounding box center [598, 363] width 87 height 38
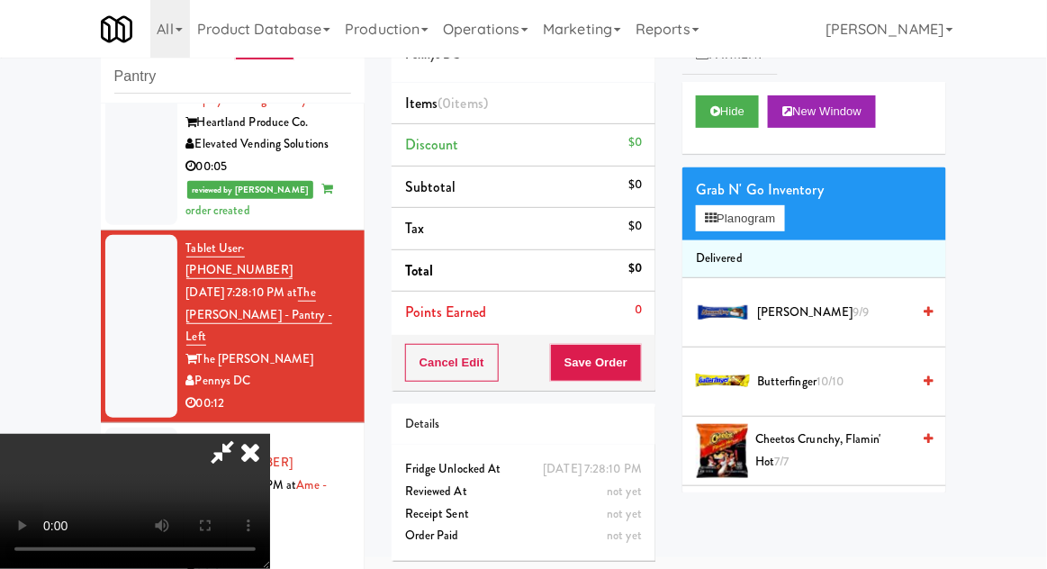
scroll to position [0, 0]
click at [772, 220] on button "Planogram" at bounding box center [740, 218] width 88 height 27
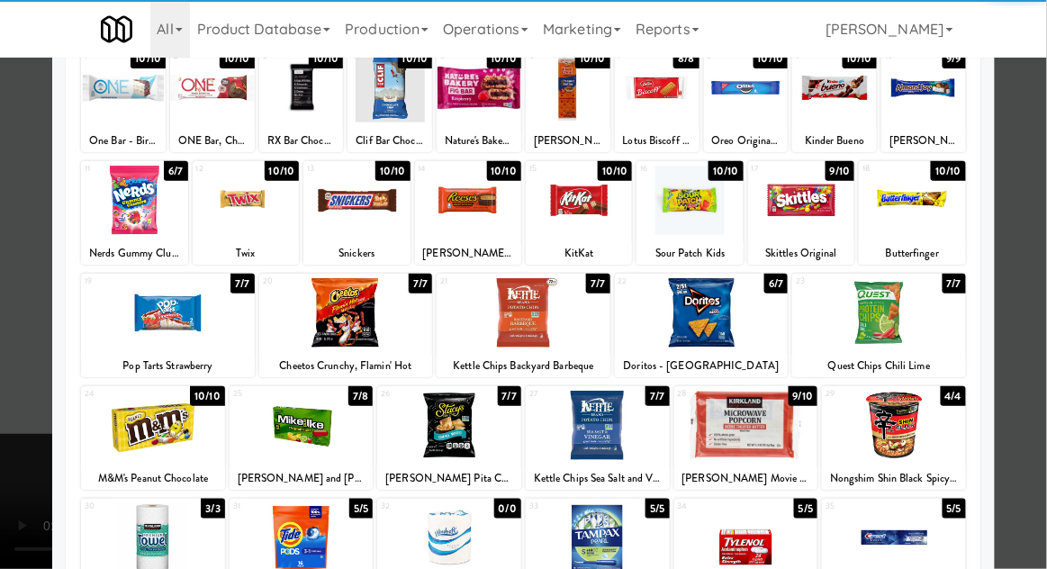
scroll to position [151, 0]
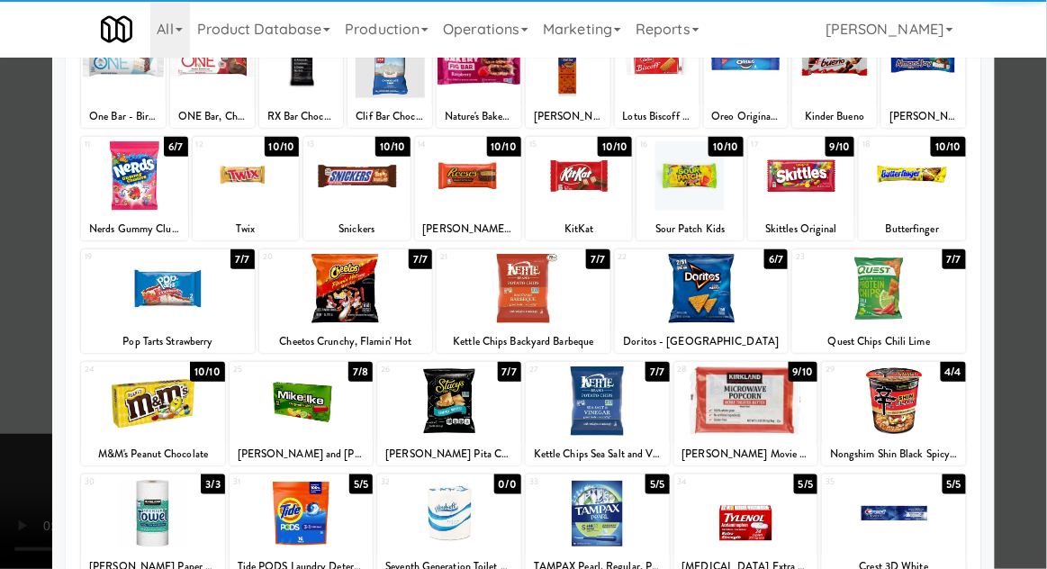
click at [274, 406] on div at bounding box center [302, 400] width 144 height 69
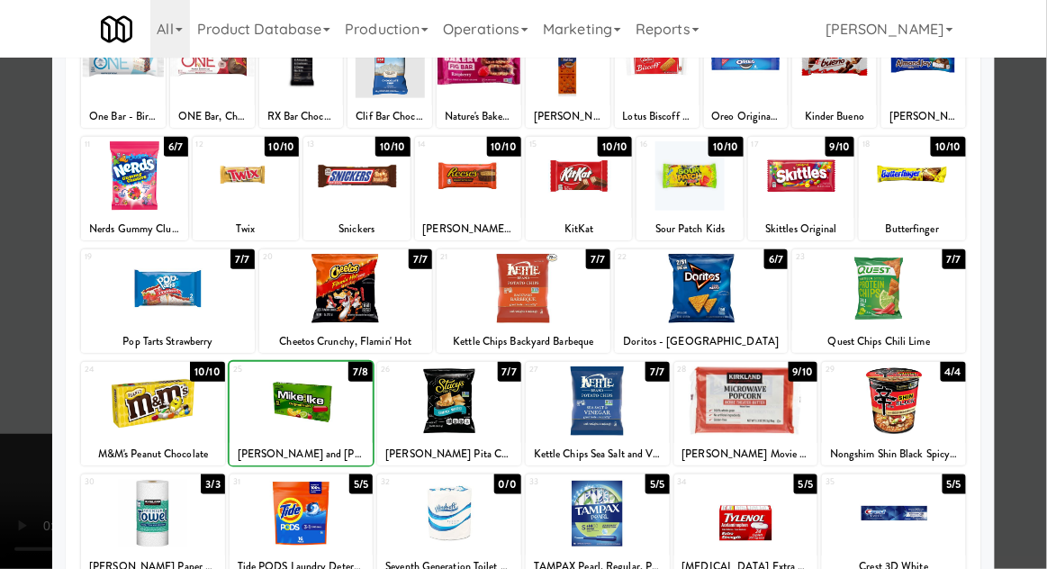
click at [1006, 284] on div at bounding box center [523, 284] width 1047 height 569
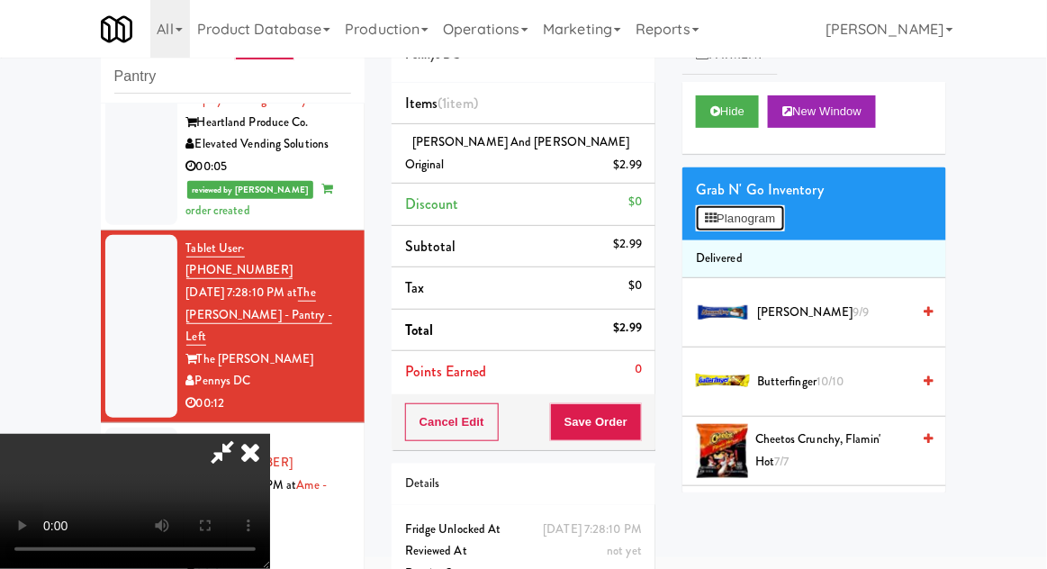
click at [762, 230] on button "Planogram" at bounding box center [740, 218] width 88 height 27
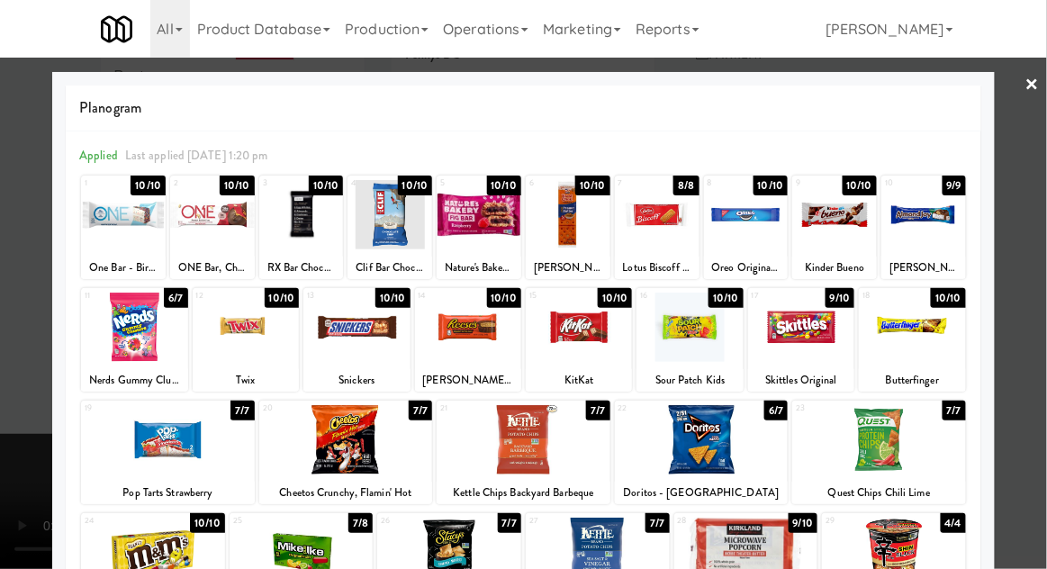
click at [706, 358] on div at bounding box center [689, 327] width 106 height 69
click at [23, 365] on div at bounding box center [523, 284] width 1047 height 569
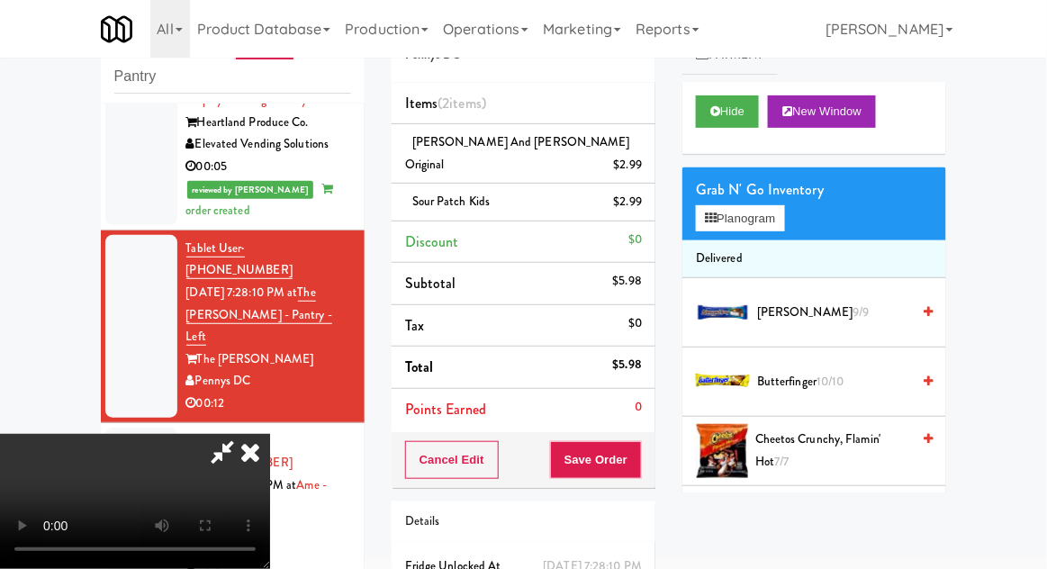
click at [649, 192] on li "Sour Patch Kids $2.99" at bounding box center [524, 203] width 264 height 38
click at [644, 203] on icon at bounding box center [643, 209] width 9 height 12
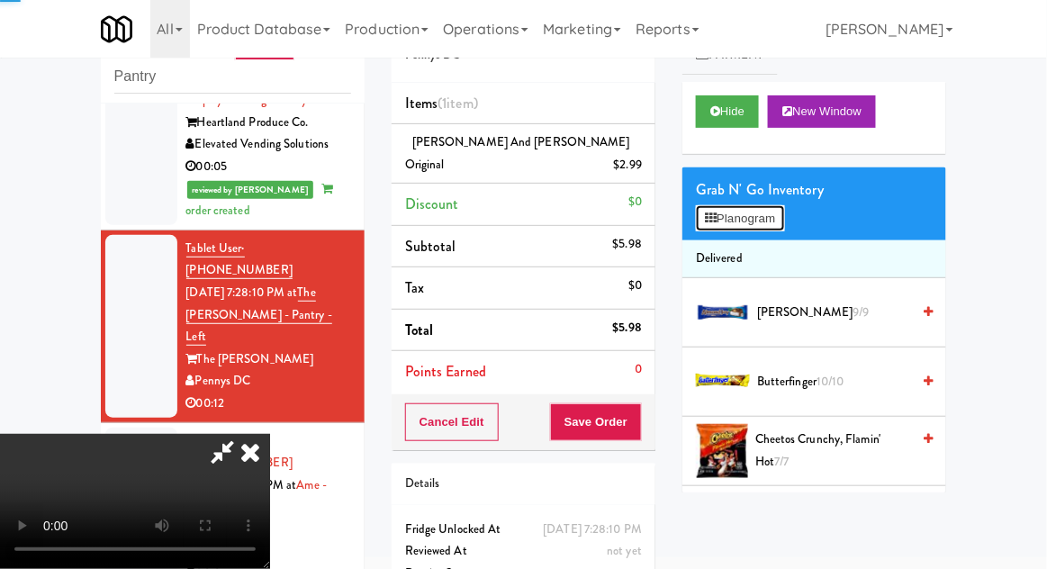
click at [746, 213] on button "Planogram" at bounding box center [740, 218] width 88 height 27
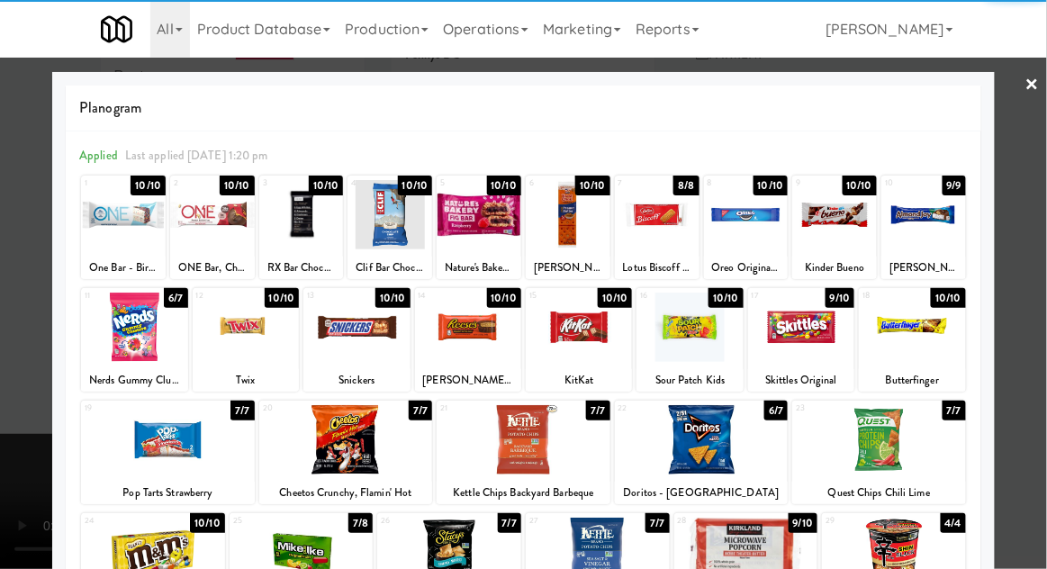
click at [824, 355] on div at bounding box center [801, 327] width 106 height 69
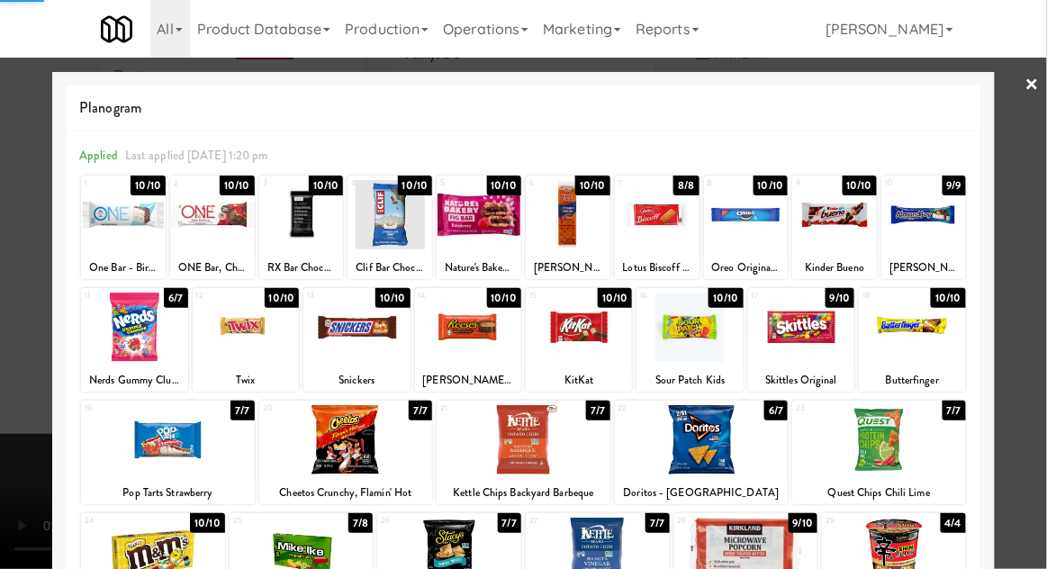
click at [43, 387] on div at bounding box center [523, 284] width 1047 height 569
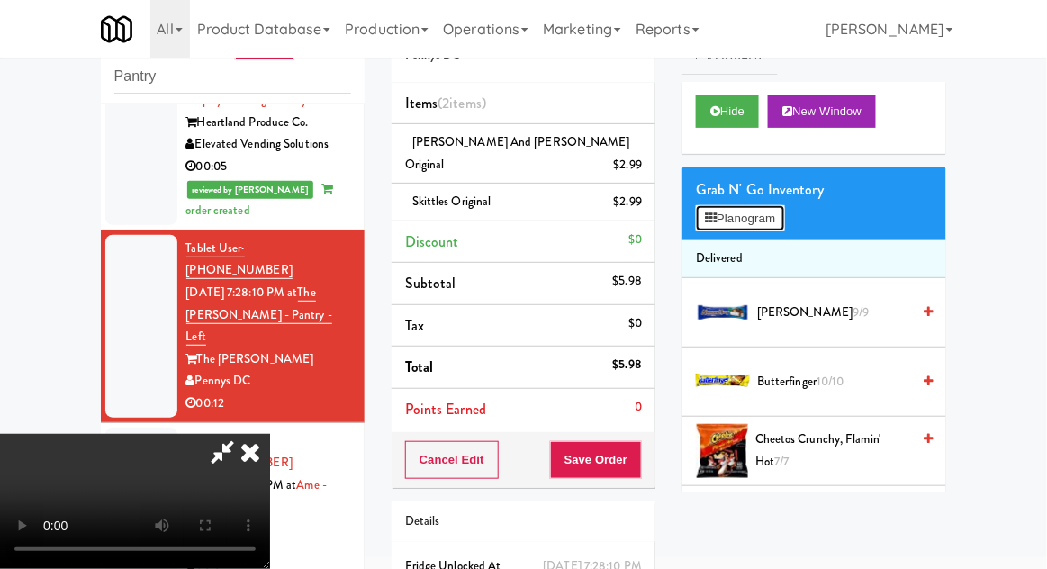
click at [771, 230] on button "Planogram" at bounding box center [740, 218] width 88 height 27
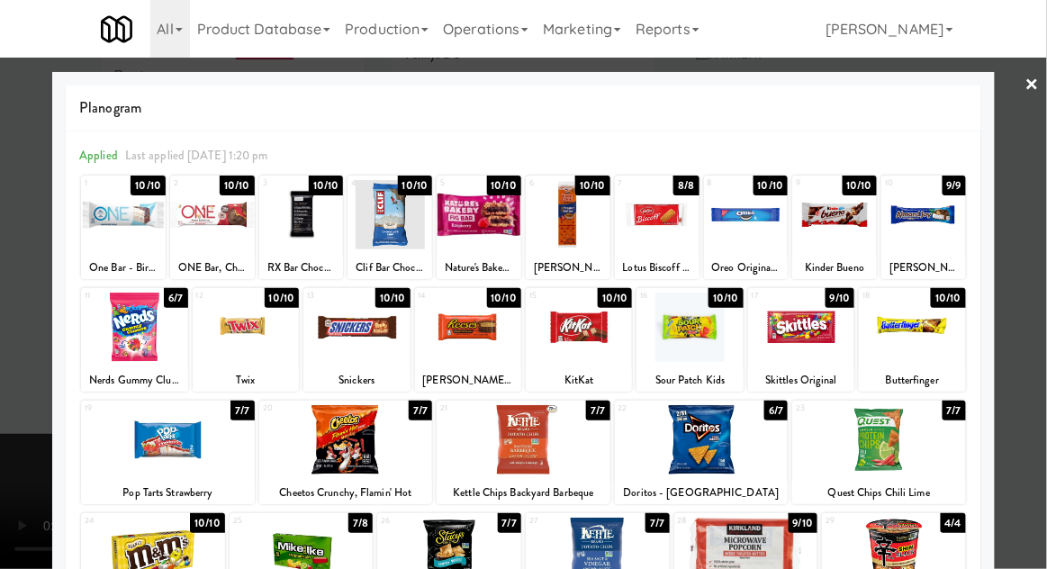
click at [22, 315] on div at bounding box center [523, 284] width 1047 height 569
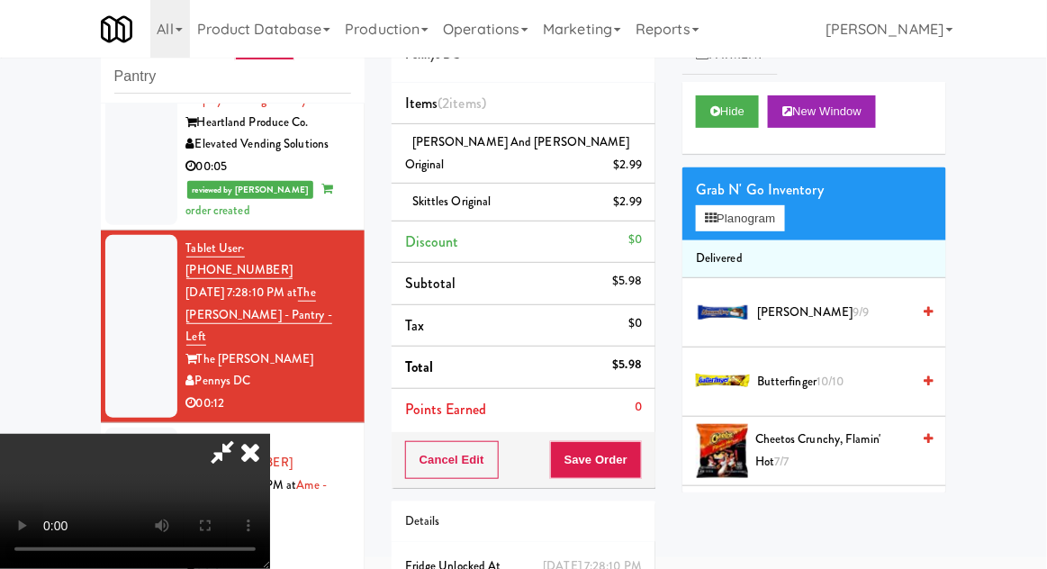
scroll to position [66, 0]
click at [638, 441] on button "Save Order" at bounding box center [596, 460] width 92 height 38
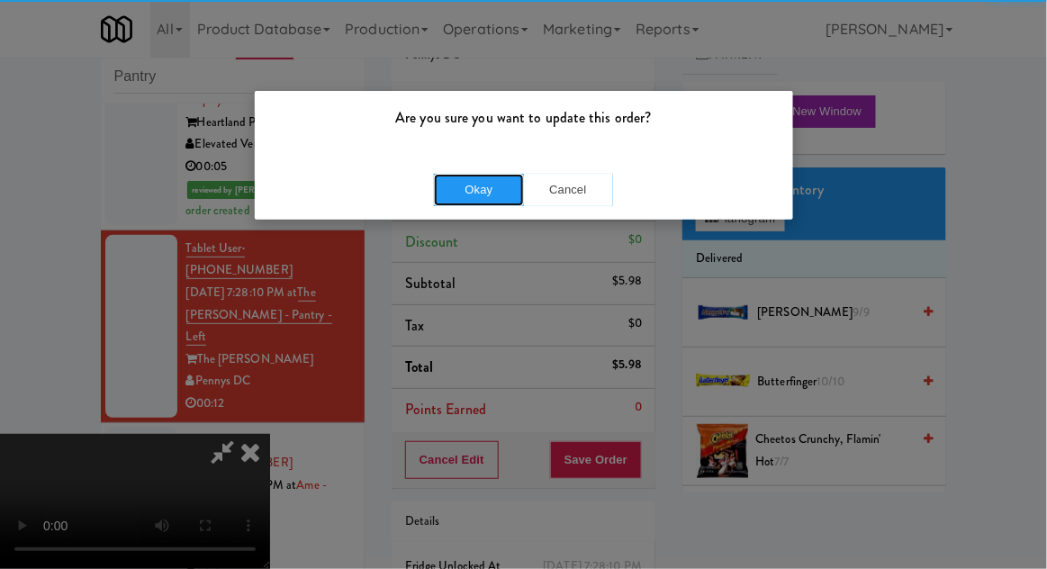
click at [484, 199] on button "Okay" at bounding box center [479, 190] width 90 height 32
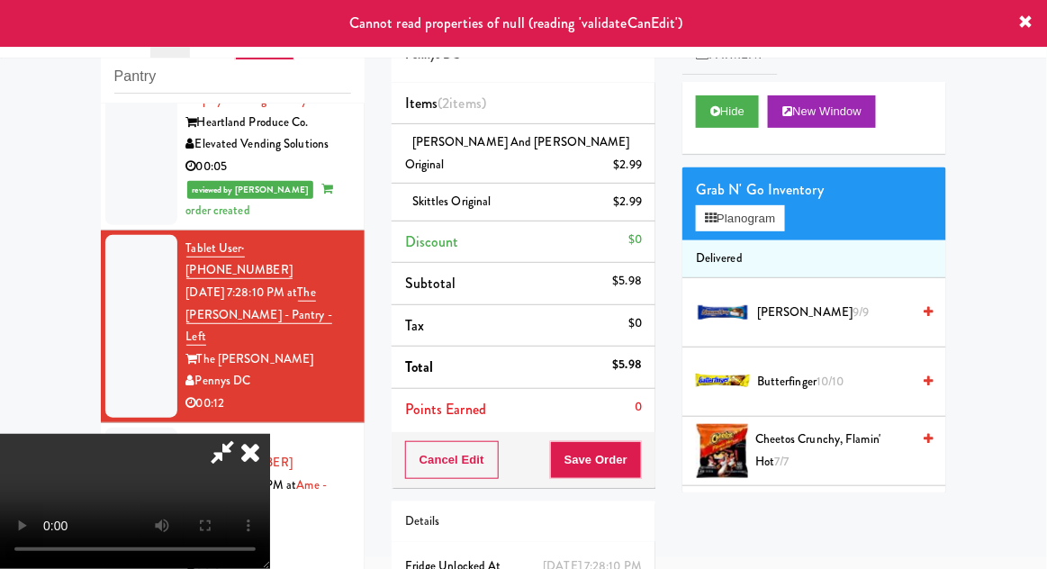
scroll to position [0, 0]
click at [270, 434] on icon at bounding box center [250, 452] width 40 height 36
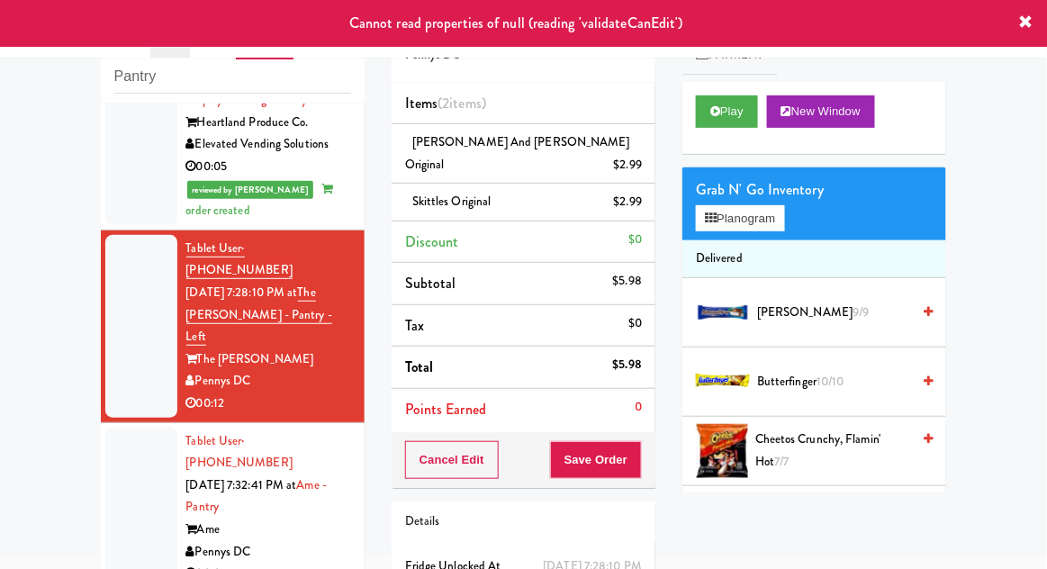
click at [113, 428] on div at bounding box center [141, 508] width 72 height 160
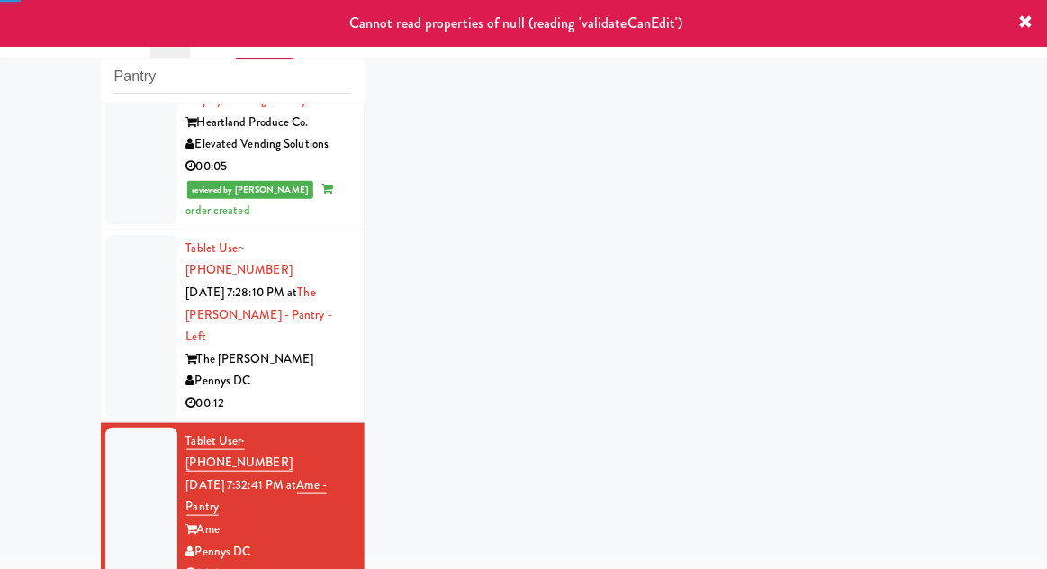
click at [130, 235] on div at bounding box center [141, 326] width 72 height 183
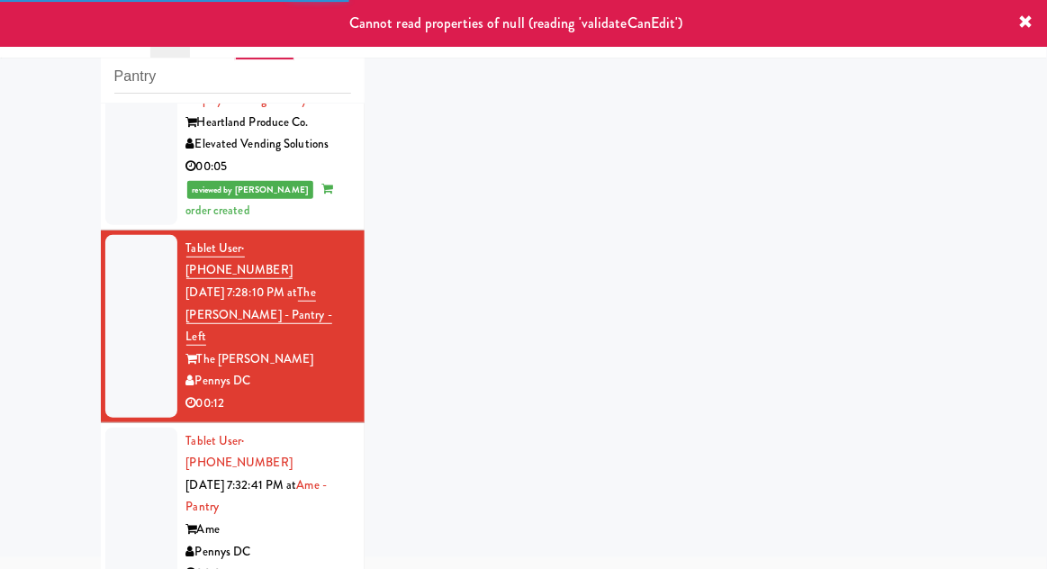
click at [147, 428] on div at bounding box center [141, 508] width 72 height 160
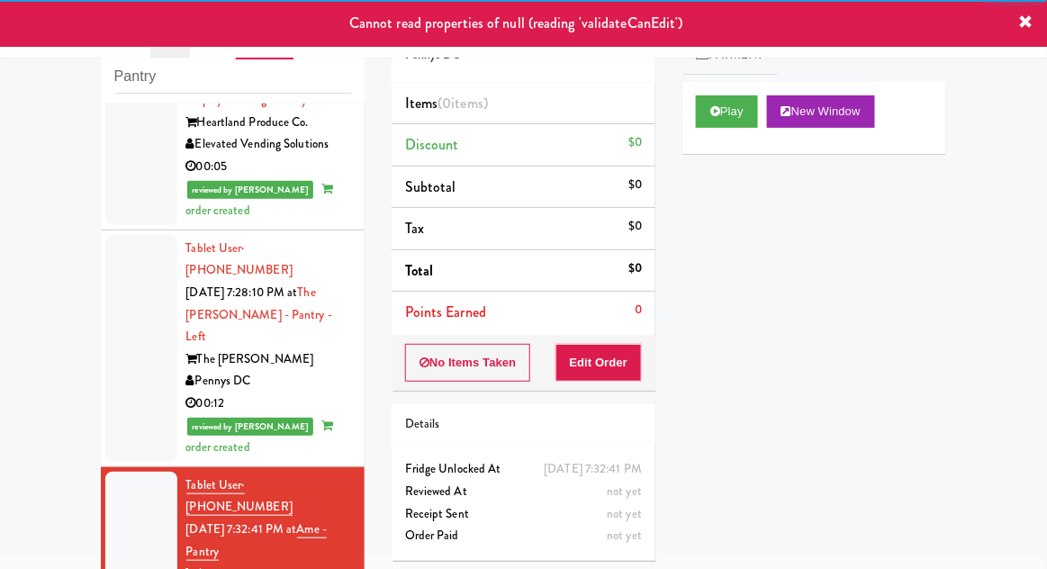
scroll to position [1782, 0]
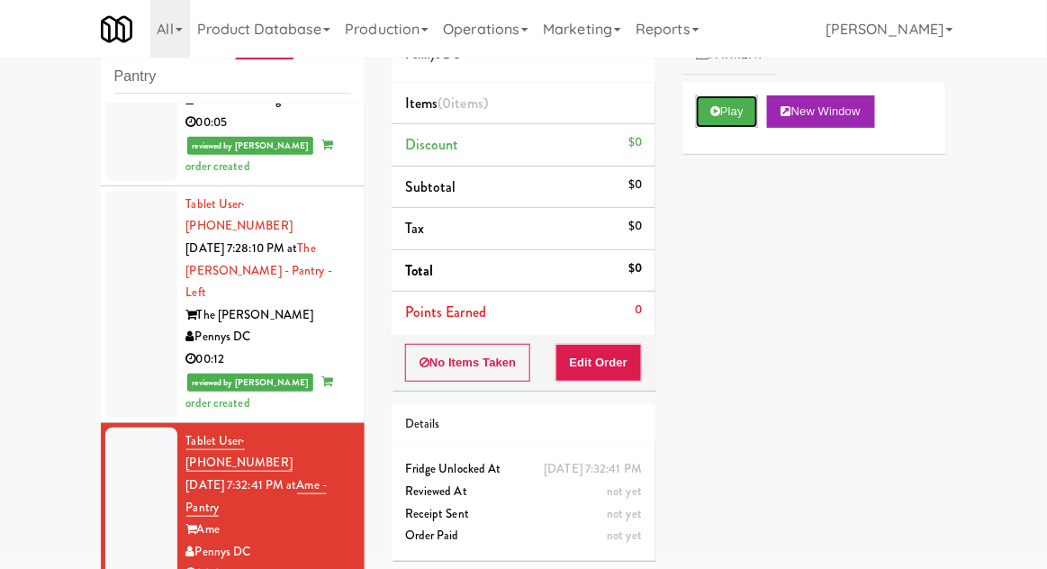
click at [706, 104] on button "Play" at bounding box center [727, 111] width 62 height 32
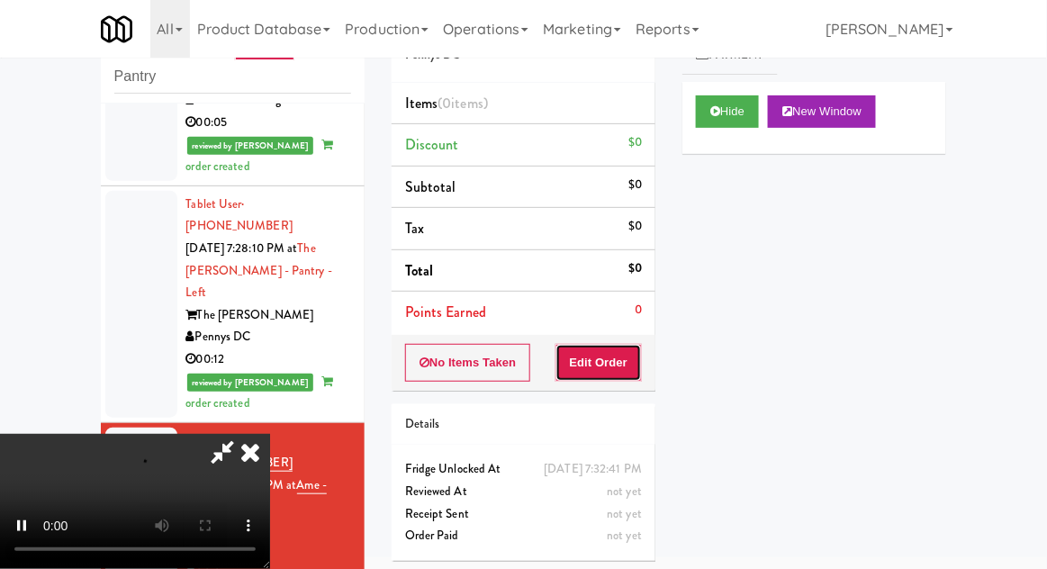
click at [609, 352] on button "Edit Order" at bounding box center [598, 363] width 87 height 38
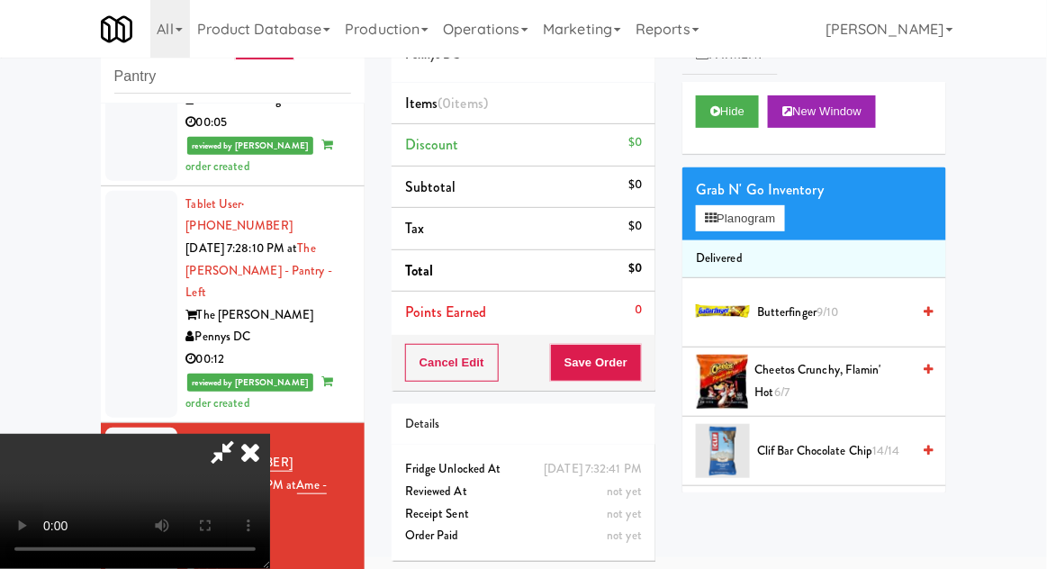
scroll to position [0, 0]
click at [770, 218] on button "Planogram" at bounding box center [740, 218] width 88 height 27
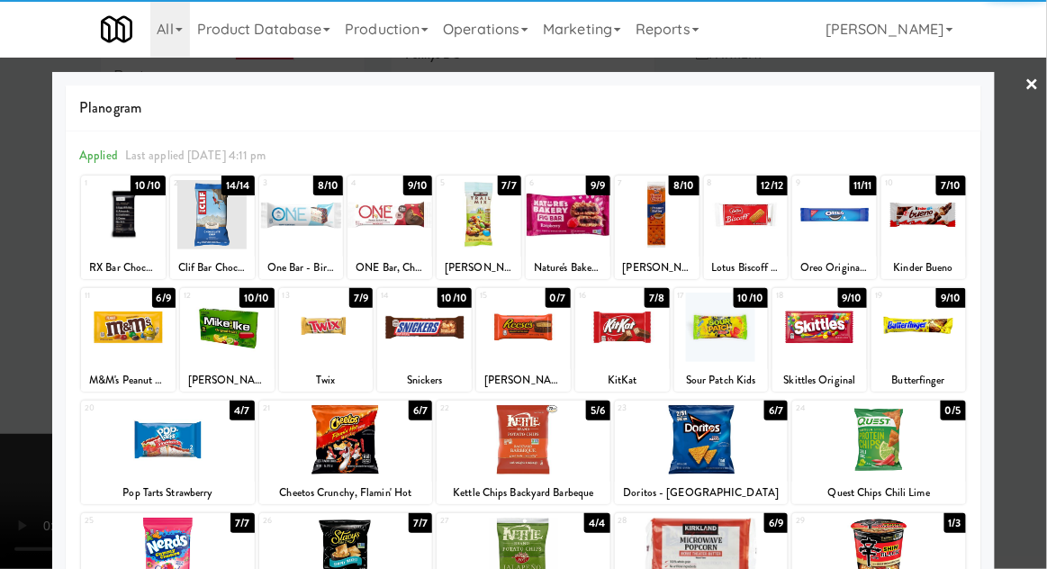
click at [399, 224] on div at bounding box center [389, 214] width 85 height 69
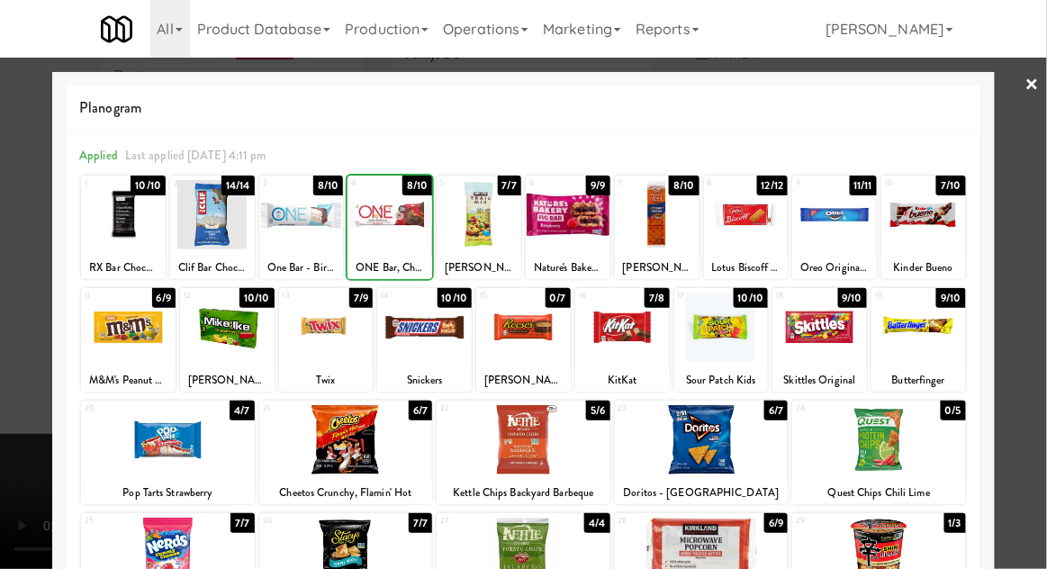
click at [1024, 262] on div at bounding box center [523, 284] width 1047 height 569
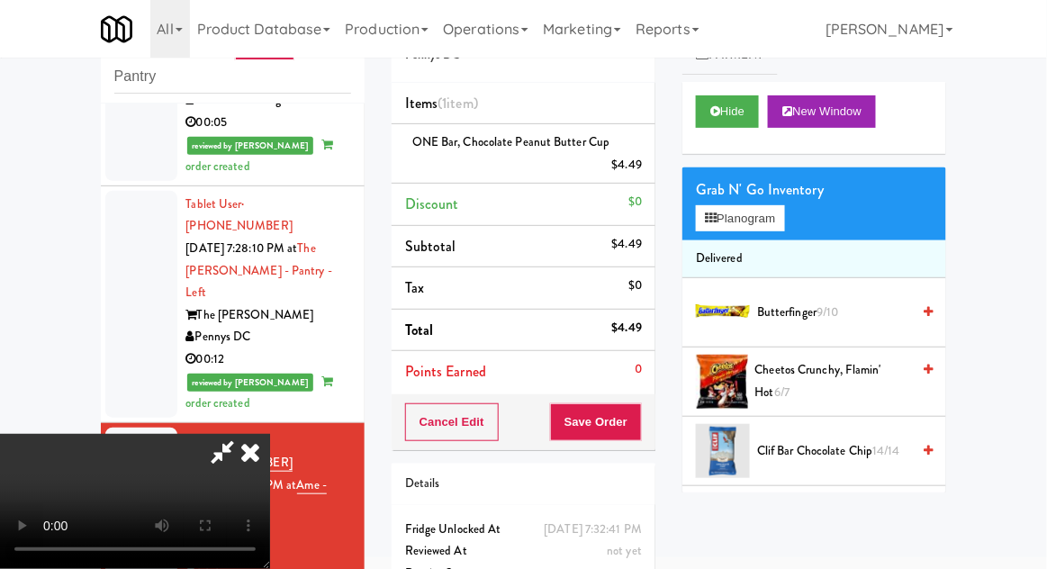
scroll to position [66, 0]
click at [640, 416] on button "Save Order" at bounding box center [596, 422] width 92 height 38
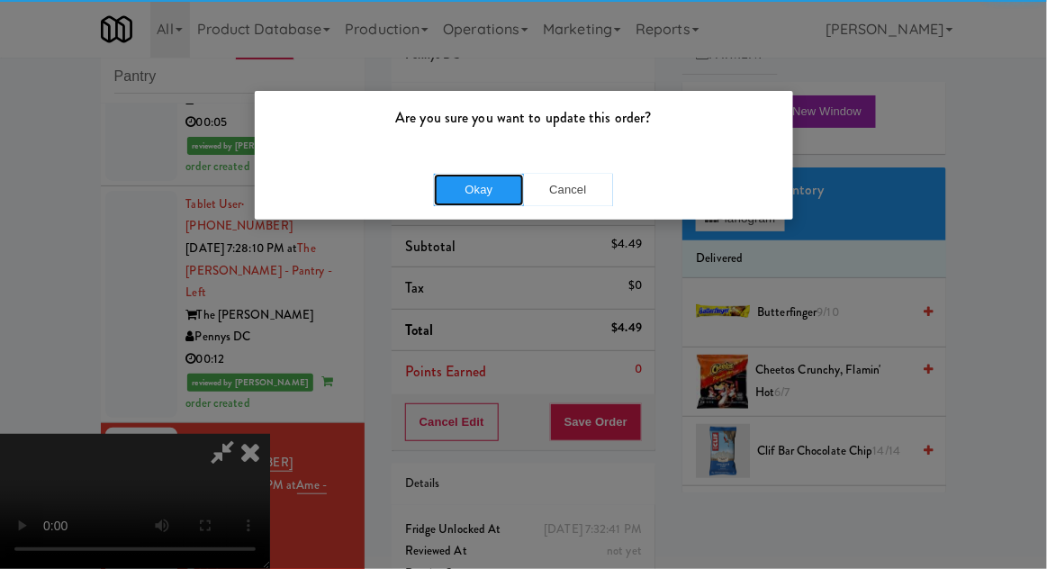
click at [459, 184] on button "Okay" at bounding box center [479, 190] width 90 height 32
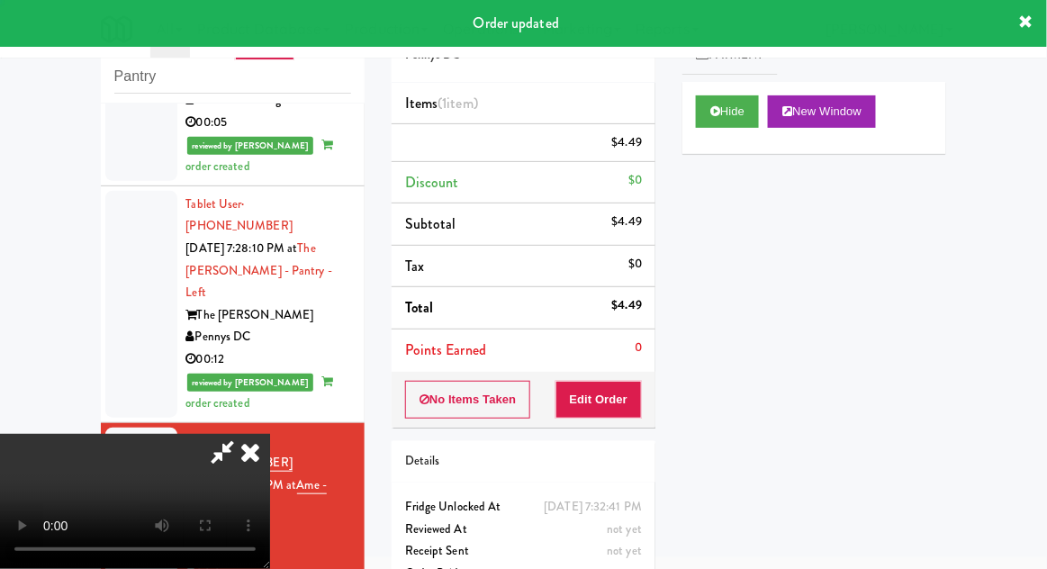
scroll to position [0, 0]
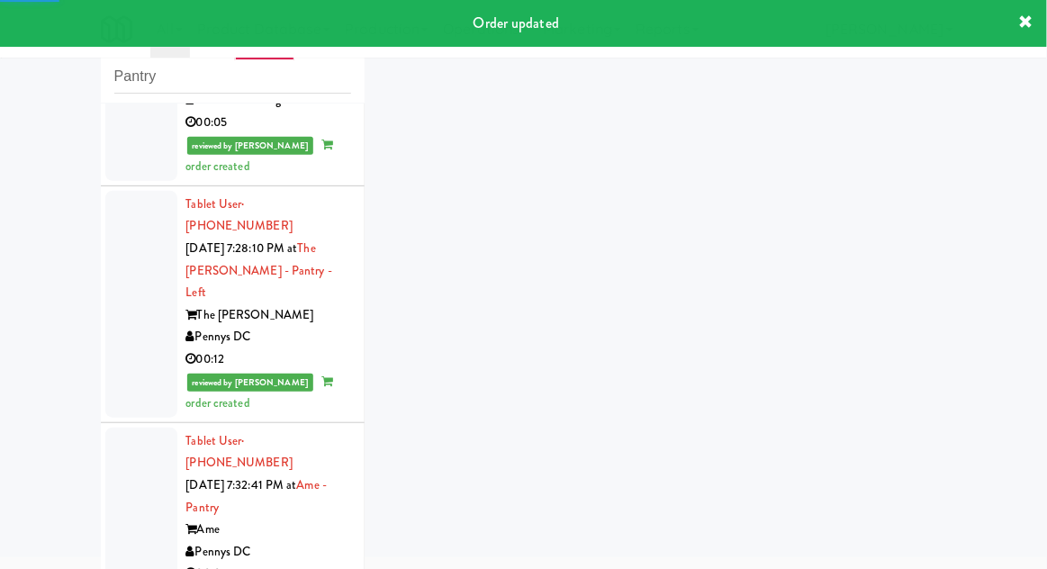
scroll to position [1826, 0]
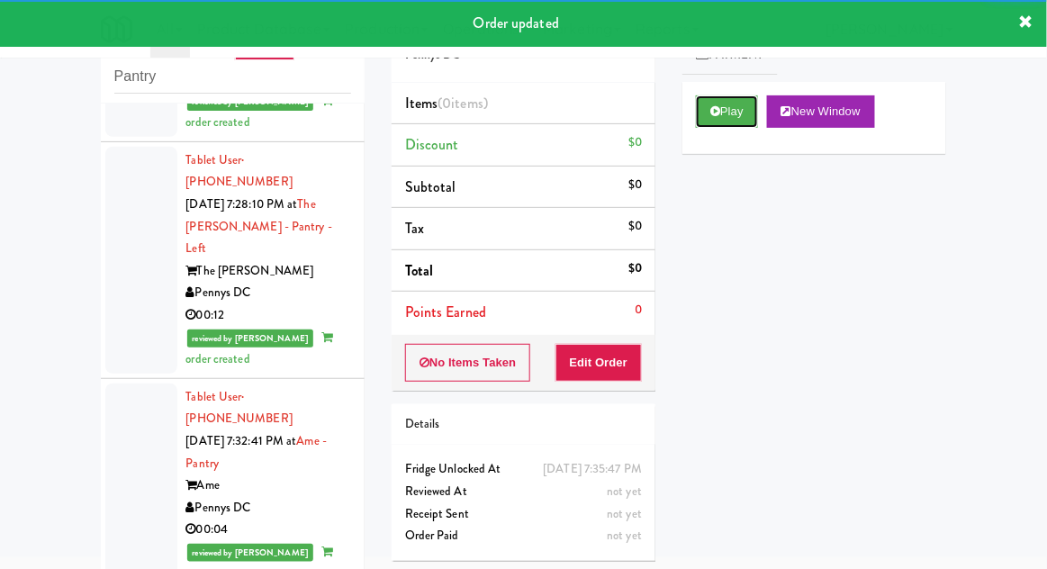
click at [744, 125] on button "Play" at bounding box center [727, 111] width 62 height 32
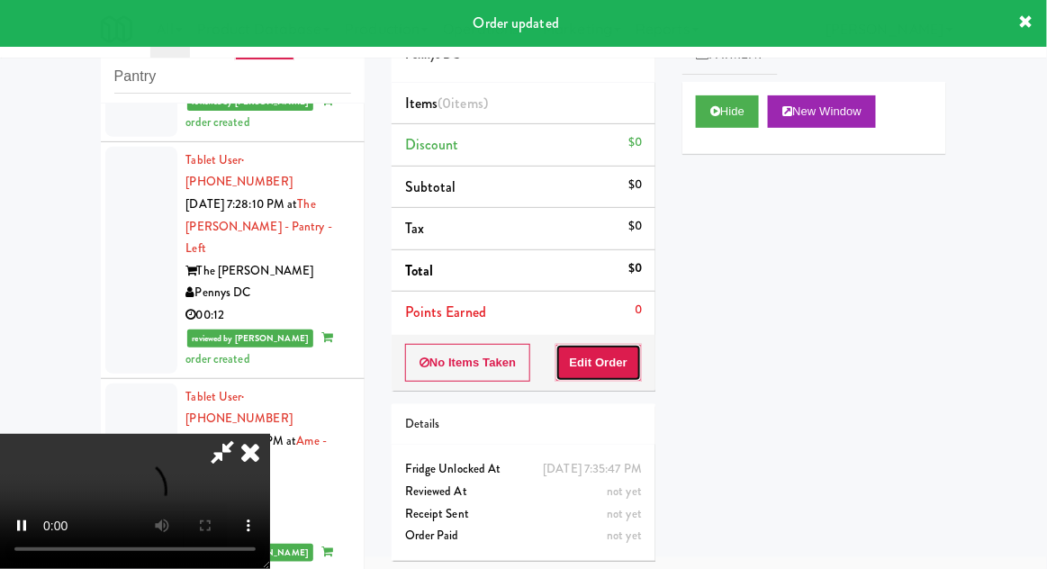
click at [609, 361] on button "Edit Order" at bounding box center [598, 363] width 87 height 38
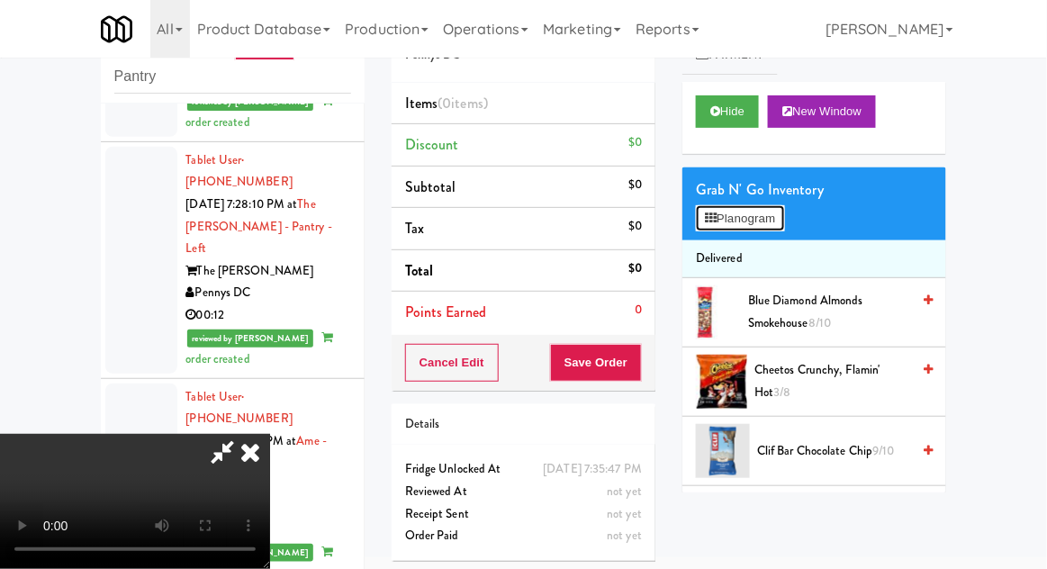
click at [775, 220] on button "Planogram" at bounding box center [740, 218] width 88 height 27
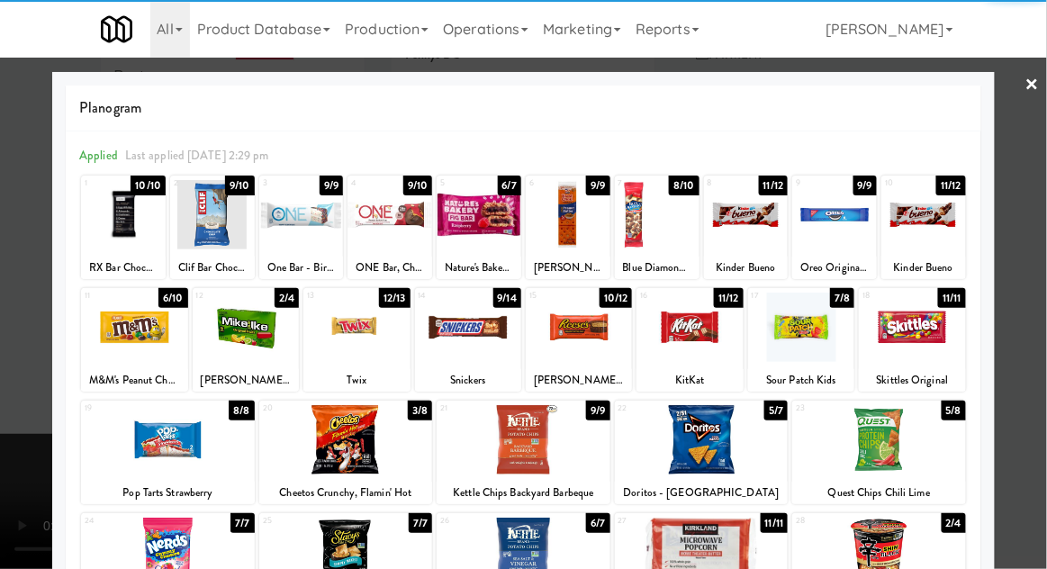
click at [580, 450] on div at bounding box center [524, 439] width 174 height 69
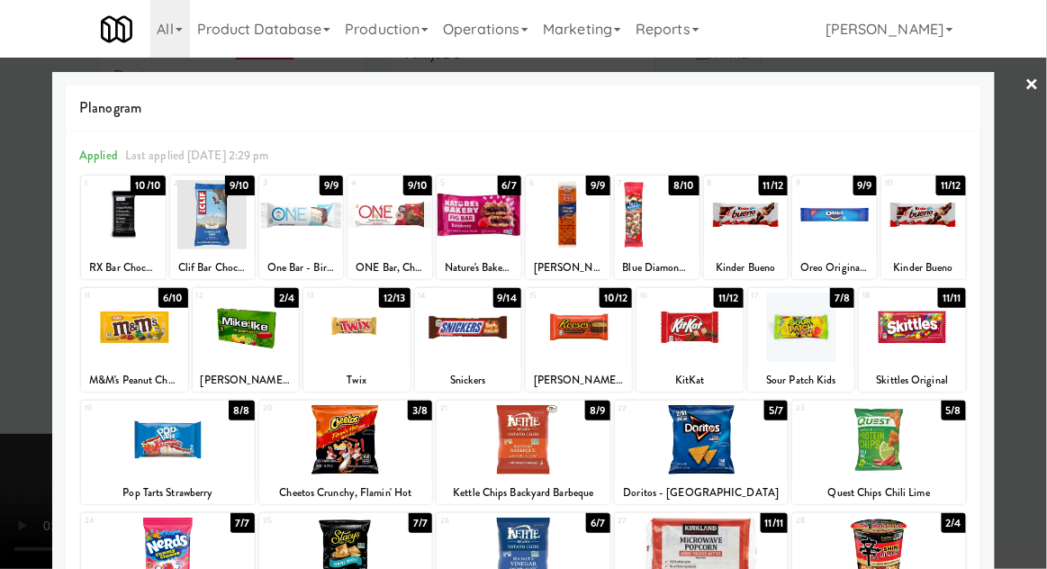
click at [23, 385] on div at bounding box center [523, 284] width 1047 height 569
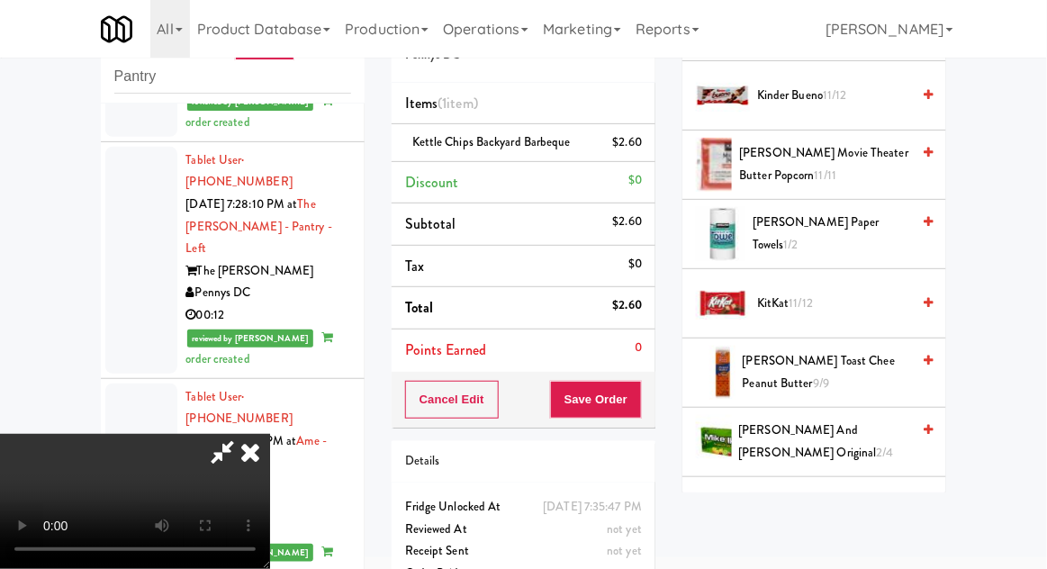
scroll to position [769, 0]
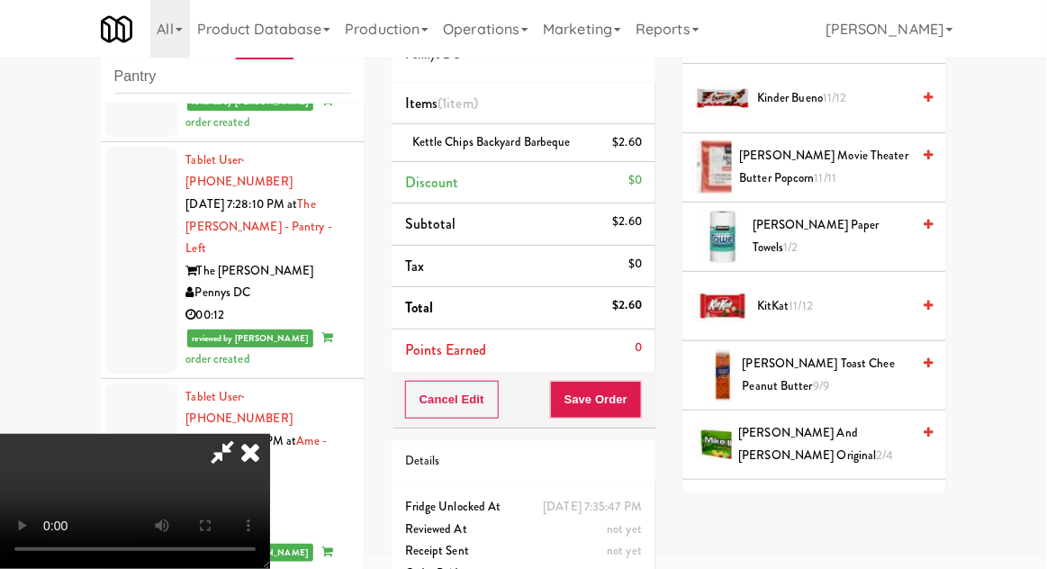
click at [857, 438] on span "[PERSON_NAME] and [PERSON_NAME] Original 2/4" at bounding box center [825, 444] width 172 height 44
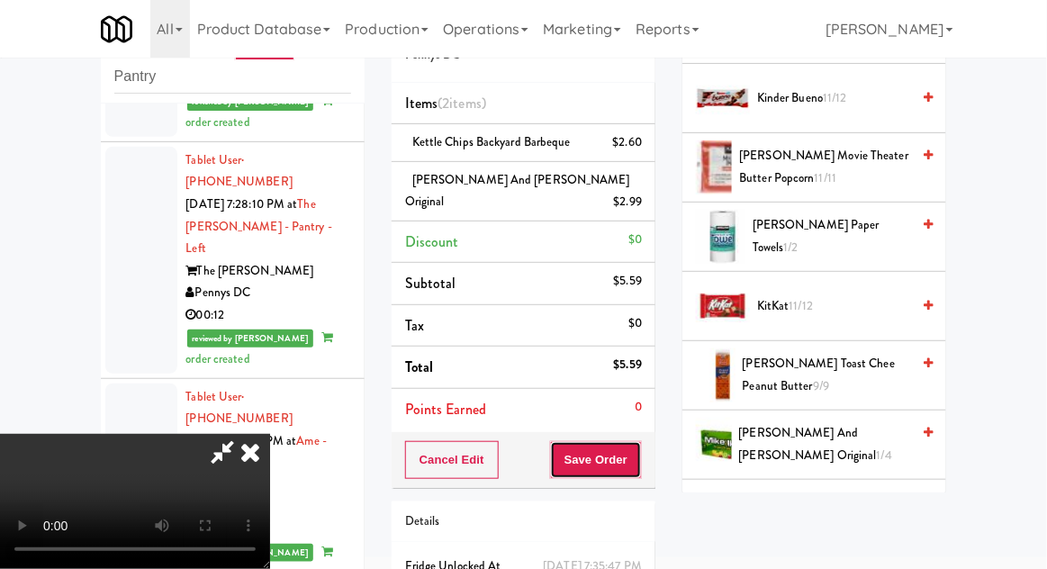
click at [639, 441] on button "Save Order" at bounding box center [596, 460] width 92 height 38
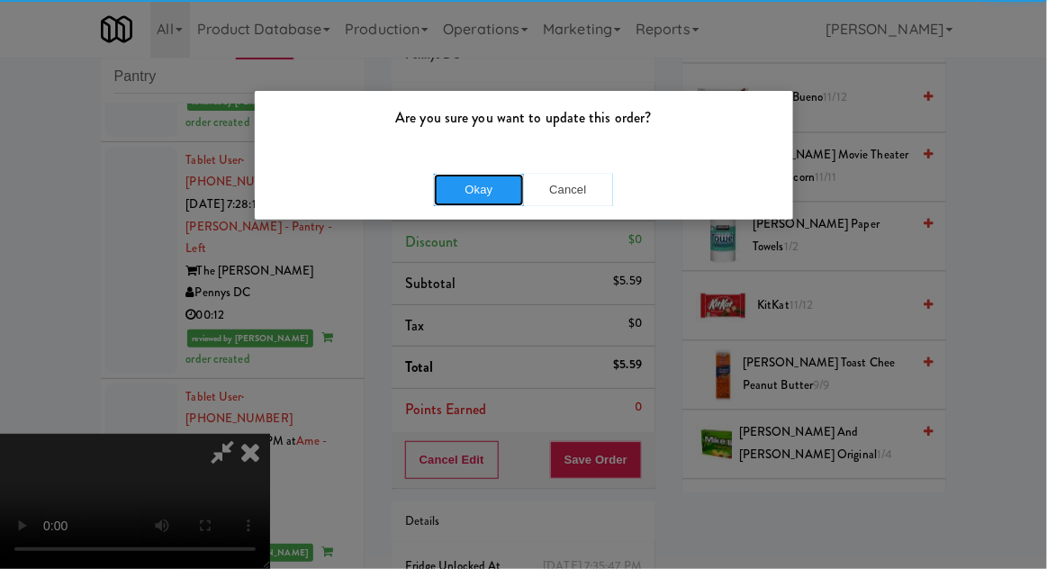
click at [443, 204] on button "Okay" at bounding box center [479, 190] width 90 height 32
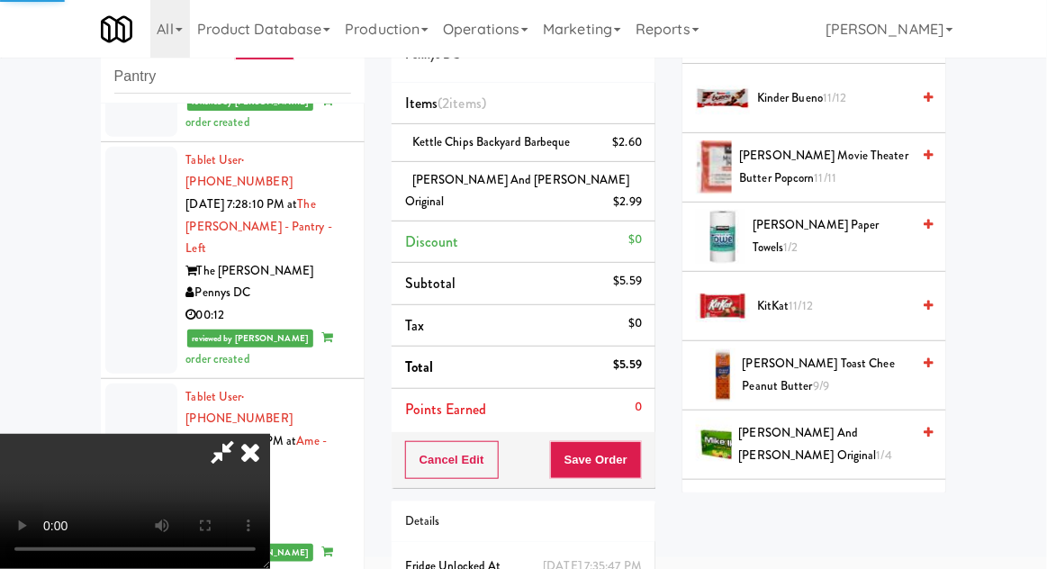
scroll to position [177, 0]
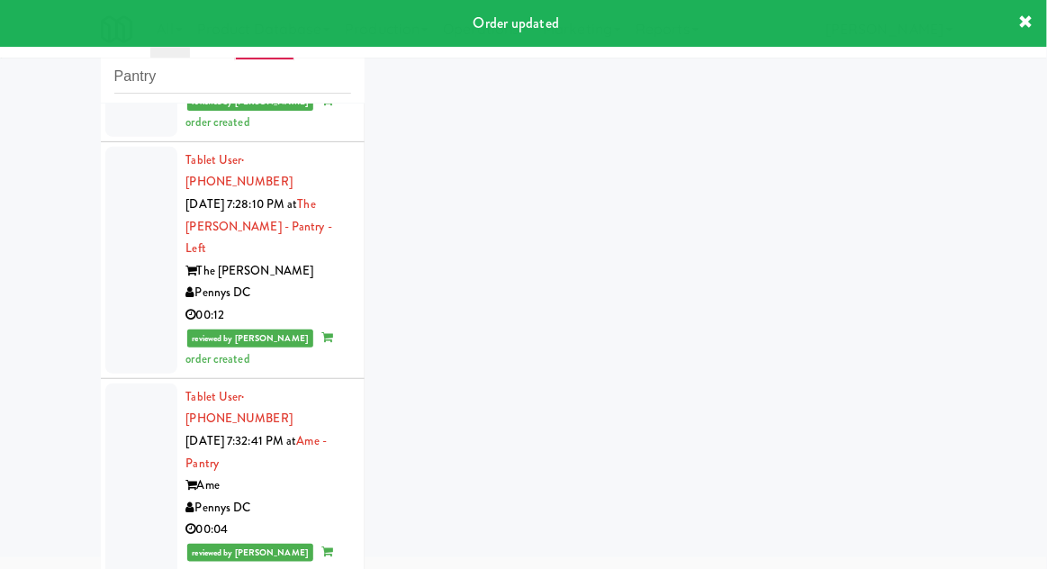
scroll to position [1871, 0]
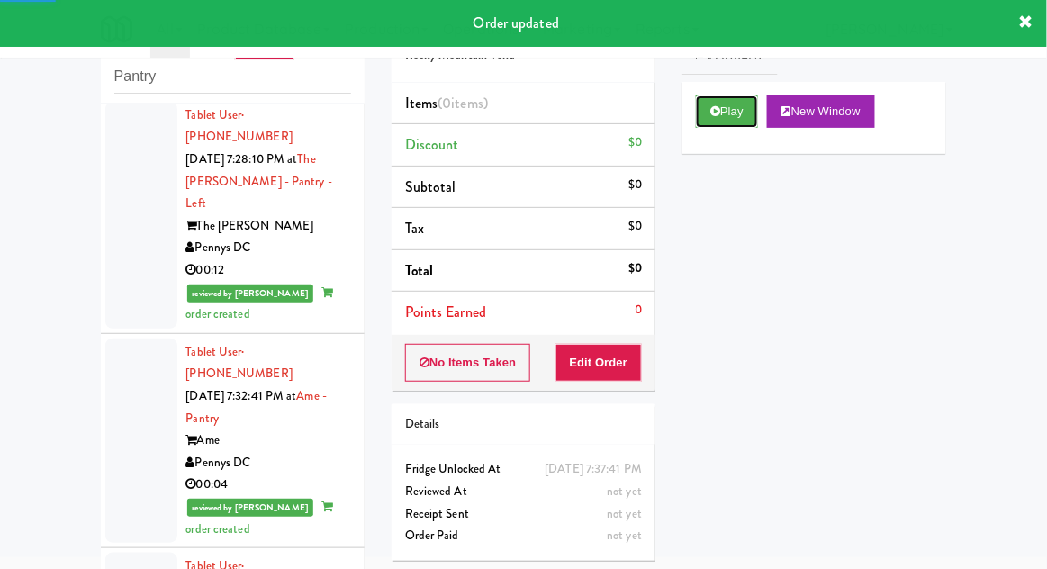
click at [731, 103] on button "Play" at bounding box center [727, 111] width 62 height 32
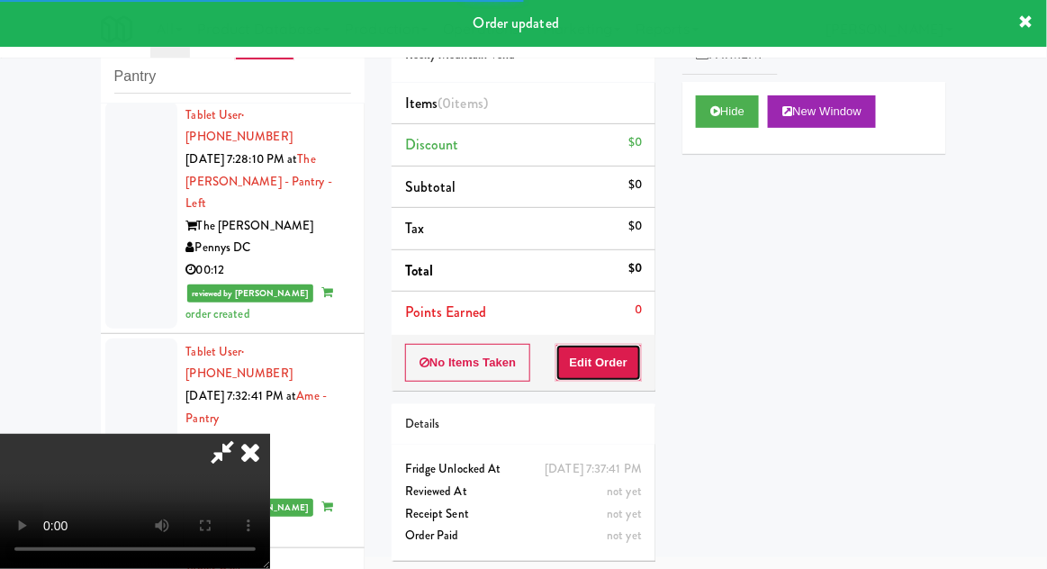
click at [617, 347] on button "Edit Order" at bounding box center [598, 363] width 87 height 38
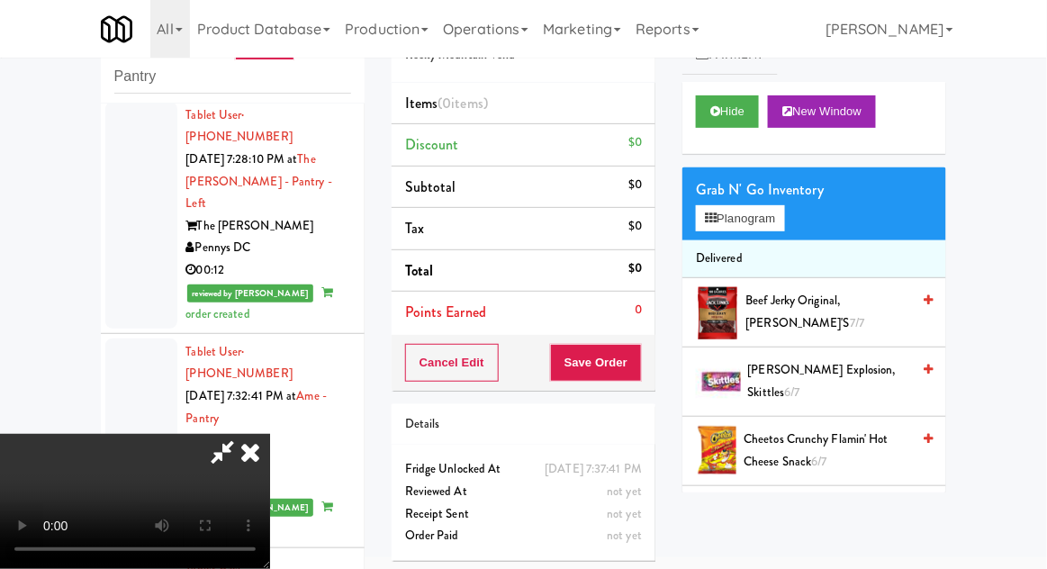
scroll to position [0, 0]
click at [761, 228] on button "Planogram" at bounding box center [740, 218] width 88 height 27
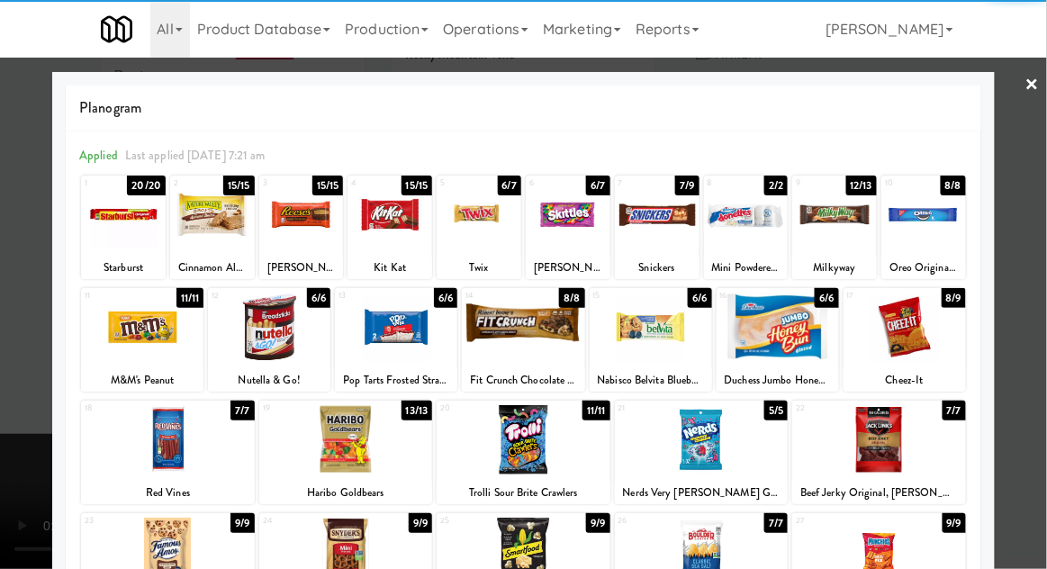
click at [756, 230] on div at bounding box center [746, 214] width 85 height 69
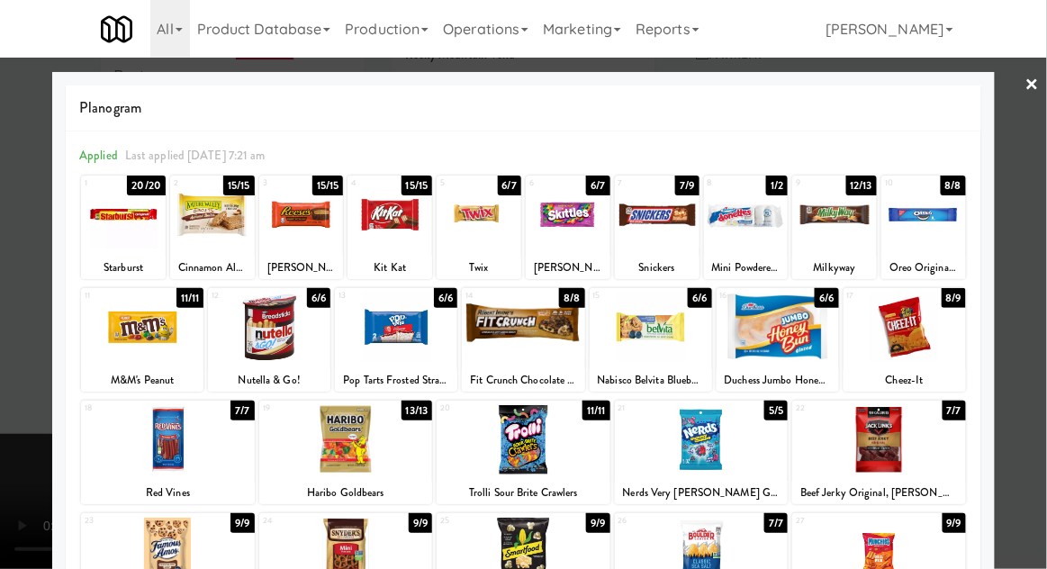
click at [23, 337] on div at bounding box center [523, 284] width 1047 height 569
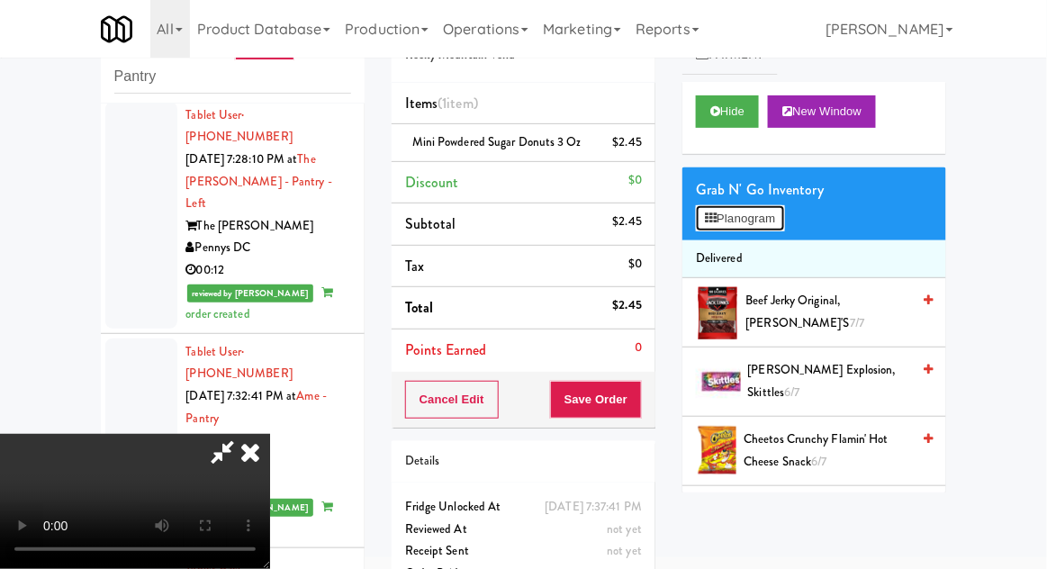
click at [784, 218] on button "Planogram" at bounding box center [740, 218] width 88 height 27
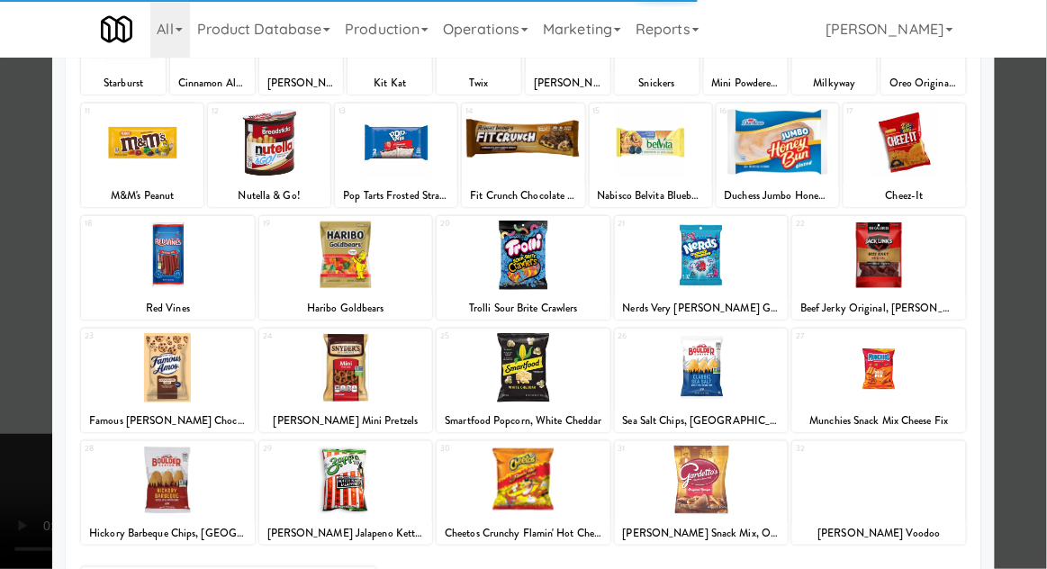
scroll to position [228, 0]
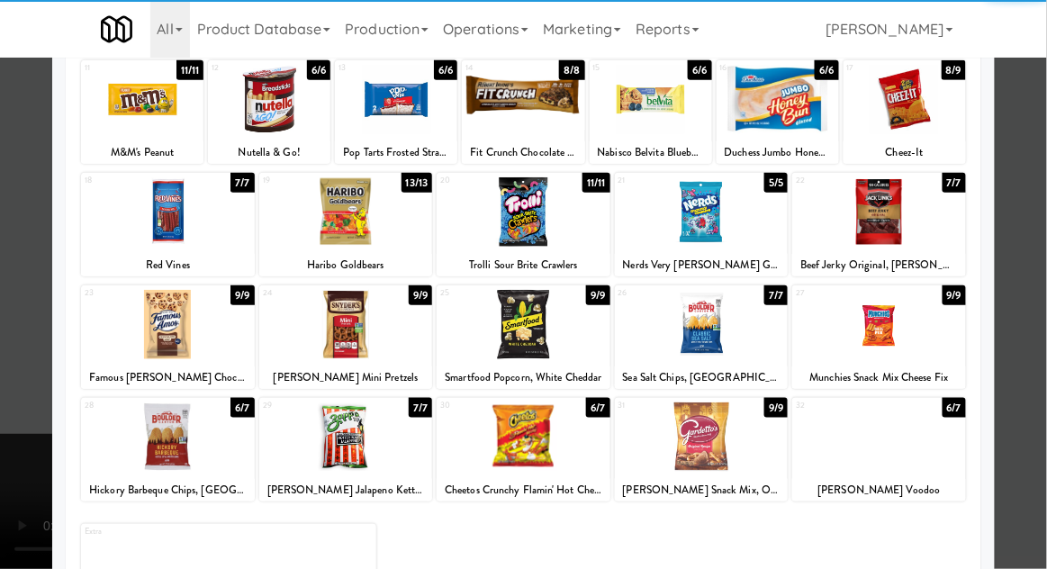
click at [149, 429] on div at bounding box center [168, 436] width 174 height 69
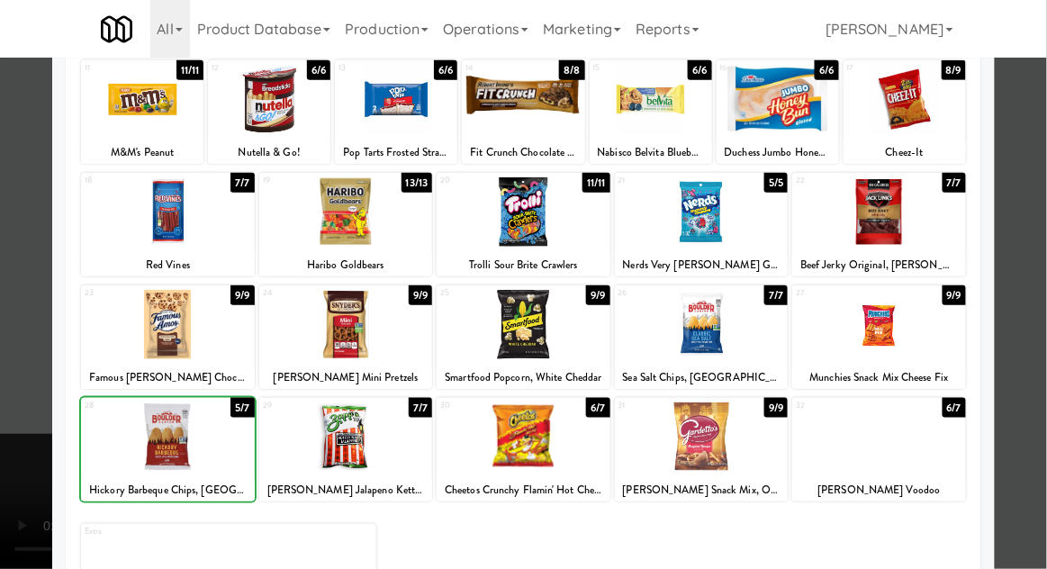
click at [1024, 251] on div at bounding box center [523, 284] width 1047 height 569
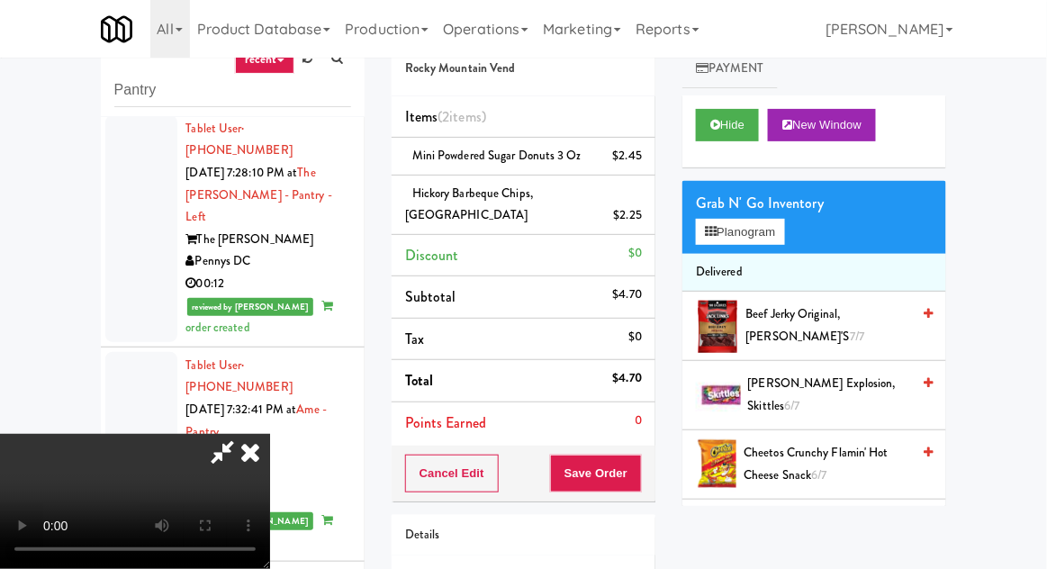
scroll to position [104, 0]
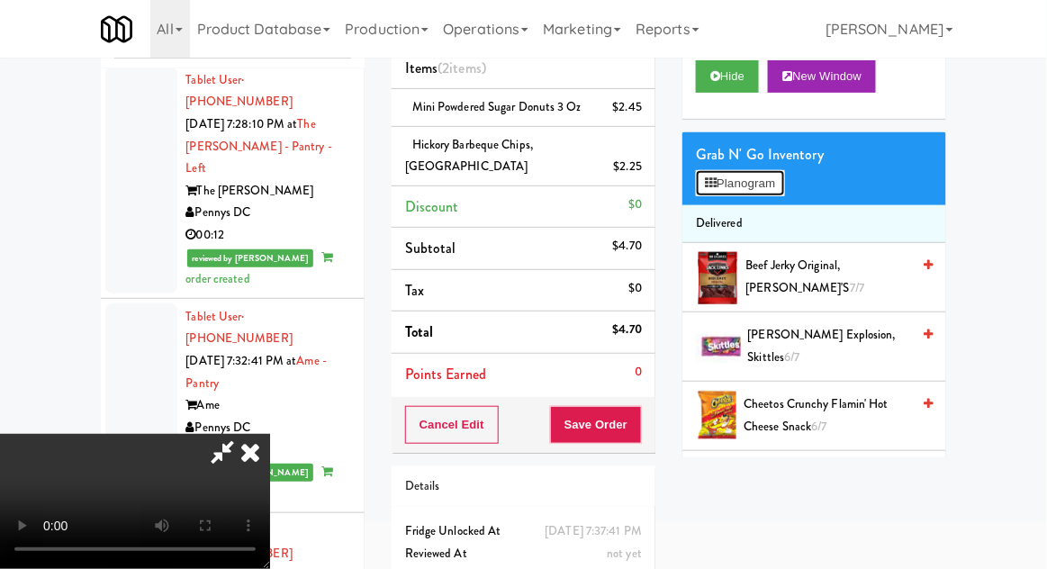
click at [778, 186] on button "Planogram" at bounding box center [740, 183] width 88 height 27
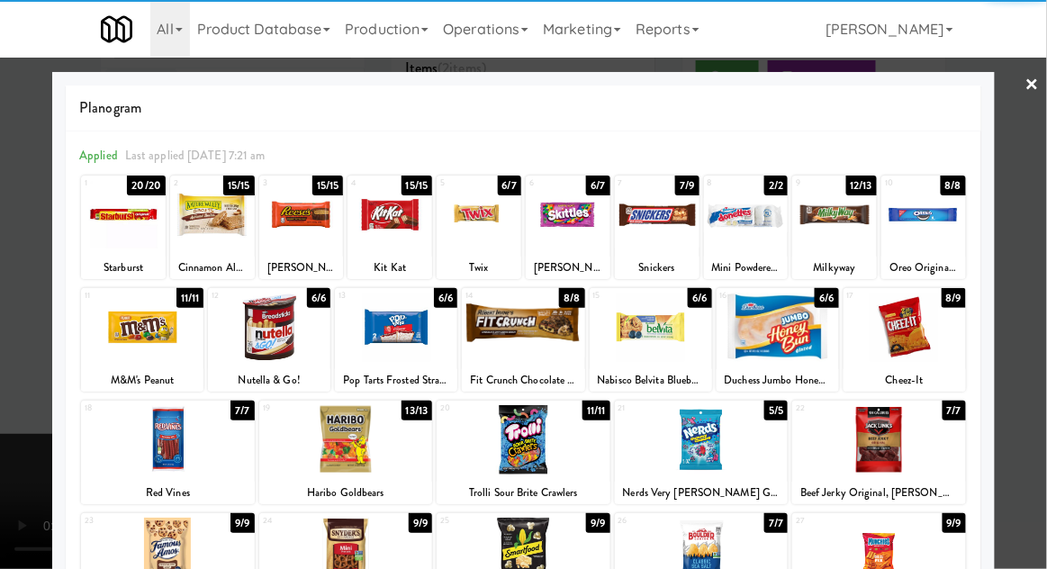
click at [154, 447] on div at bounding box center [168, 439] width 174 height 69
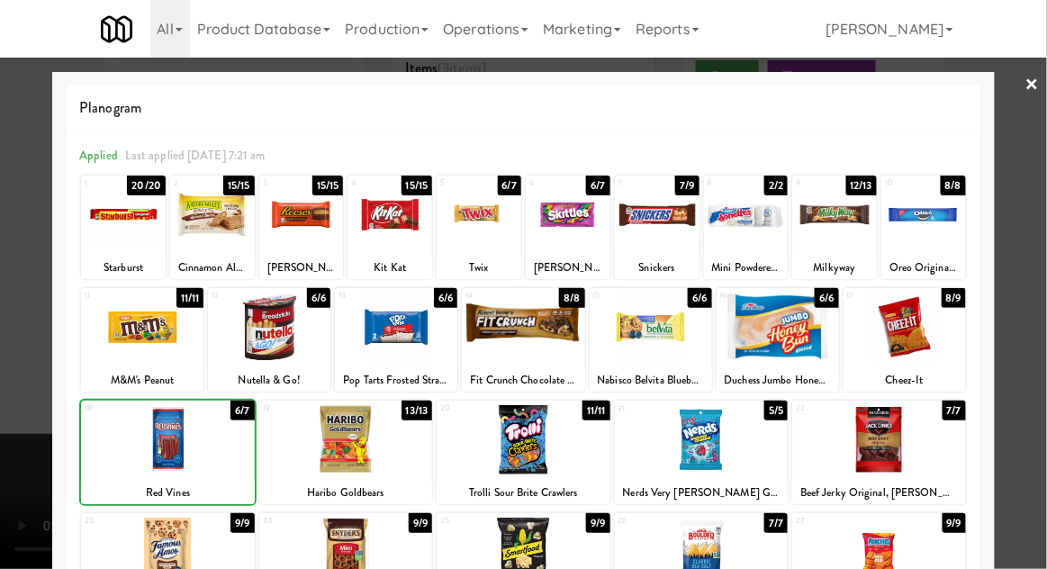
click at [1017, 275] on div at bounding box center [523, 284] width 1047 height 569
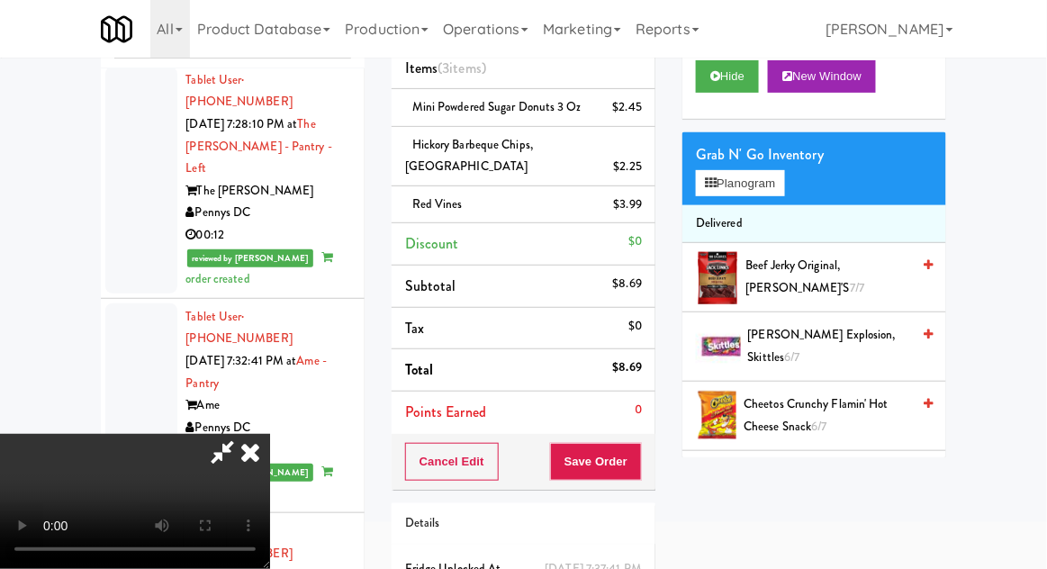
scroll to position [66, 0]
click at [640, 462] on button "Save Order" at bounding box center [596, 462] width 92 height 38
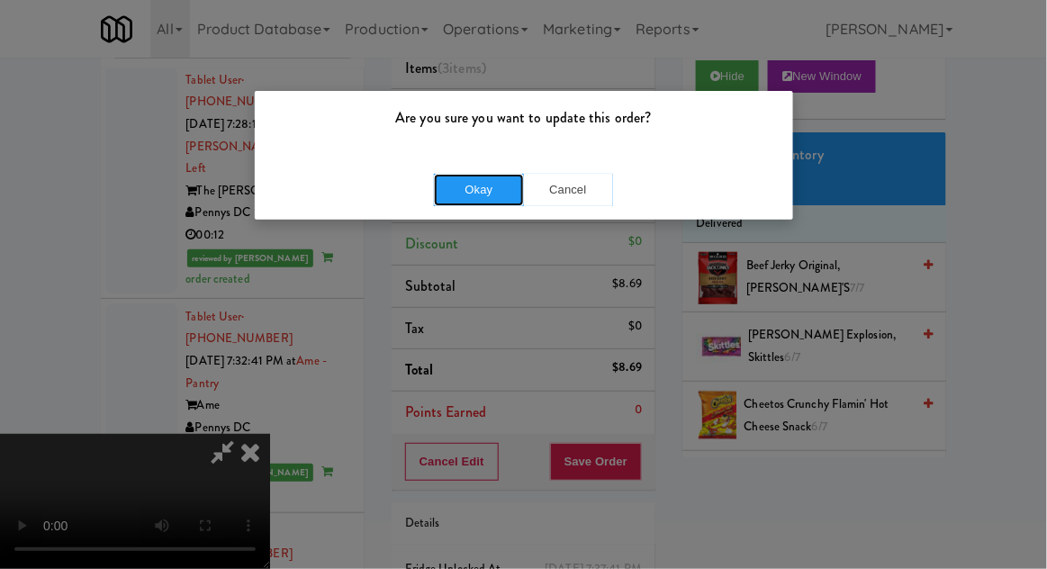
click at [439, 193] on button "Okay" at bounding box center [479, 190] width 90 height 32
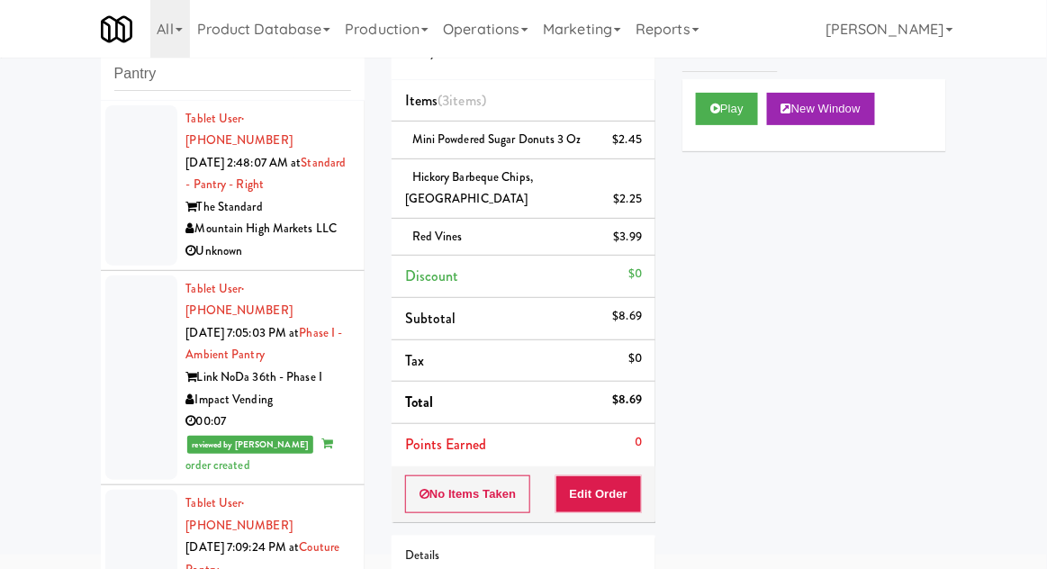
scroll to position [0, 0]
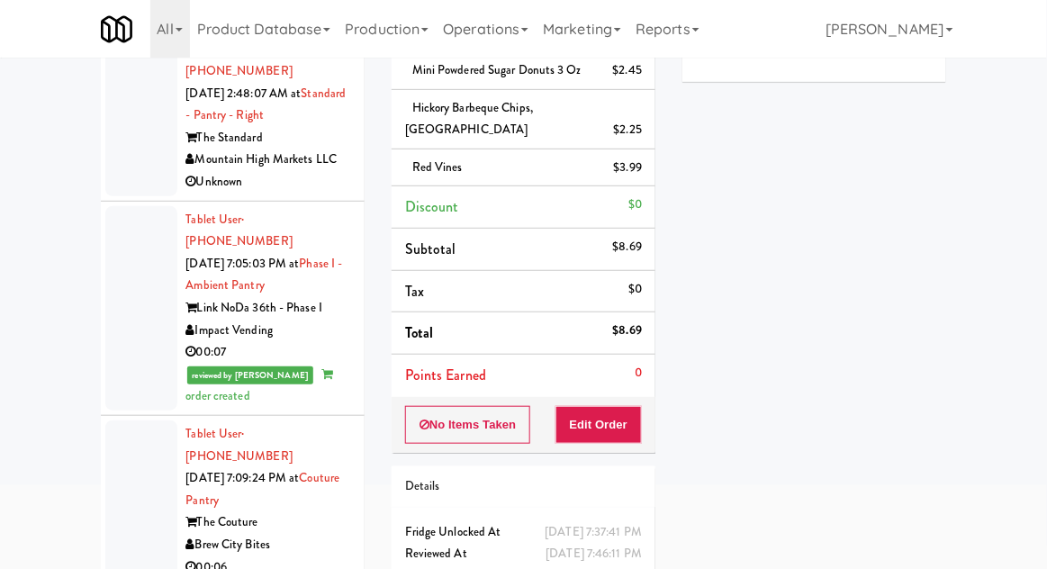
click at [139, 308] on div at bounding box center [141, 308] width 72 height 204
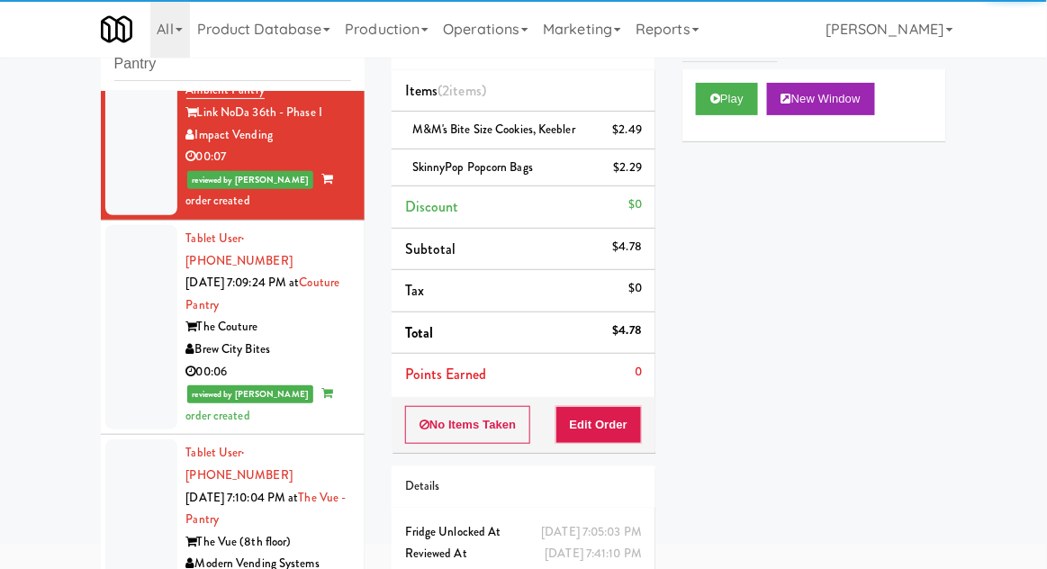
scroll to position [255, 0]
click at [131, 285] on div at bounding box center [141, 327] width 72 height 204
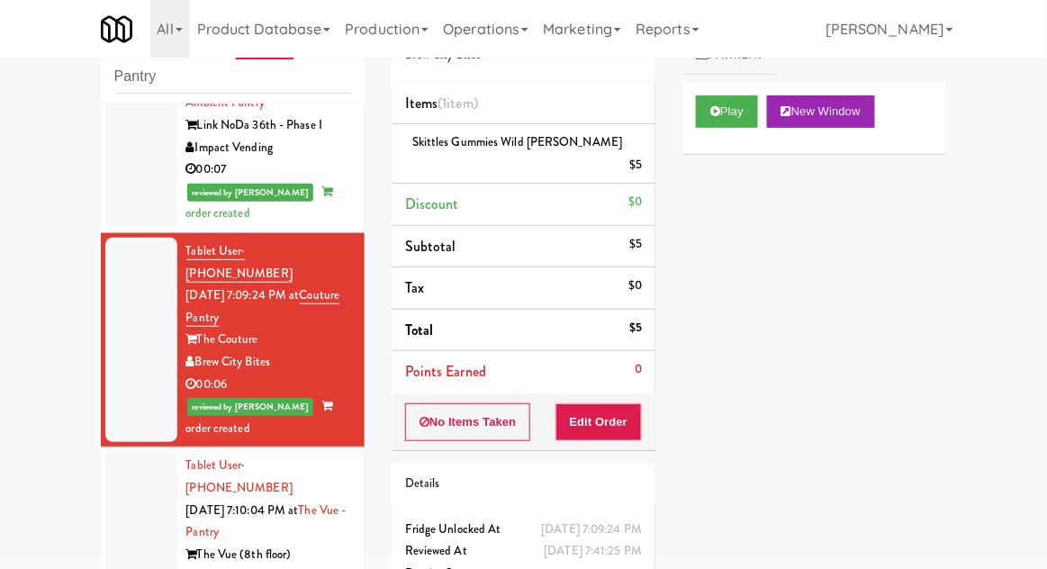
click at [115, 470] on div at bounding box center [141, 554] width 72 height 204
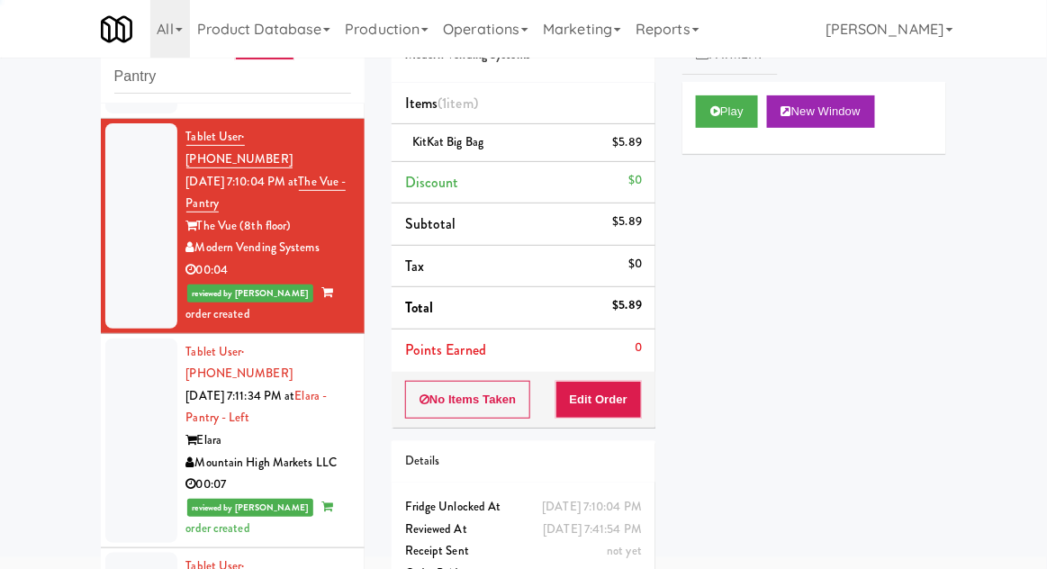
scroll to position [637, 0]
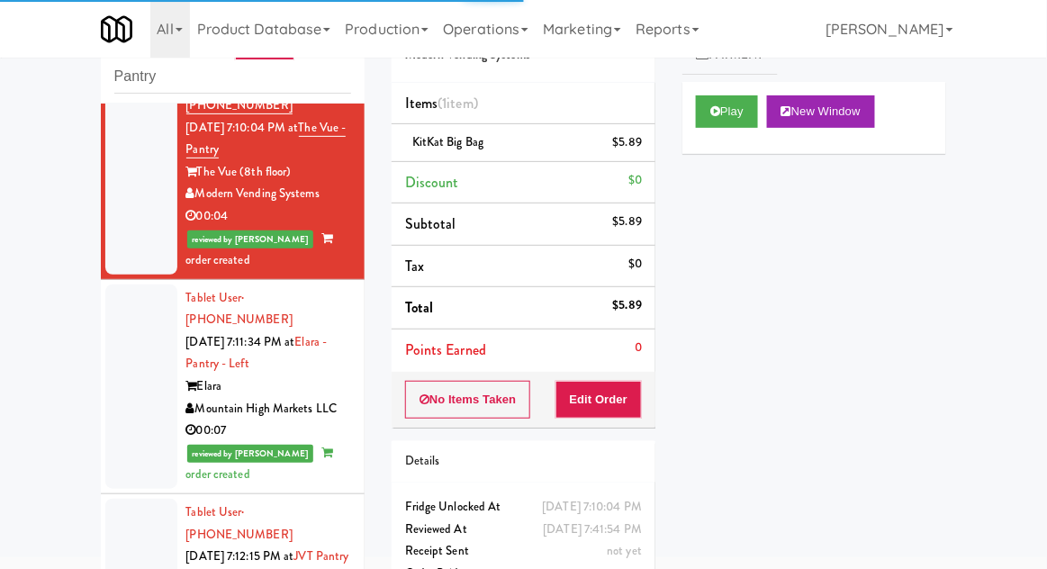
click at [134, 313] on div at bounding box center [141, 386] width 72 height 204
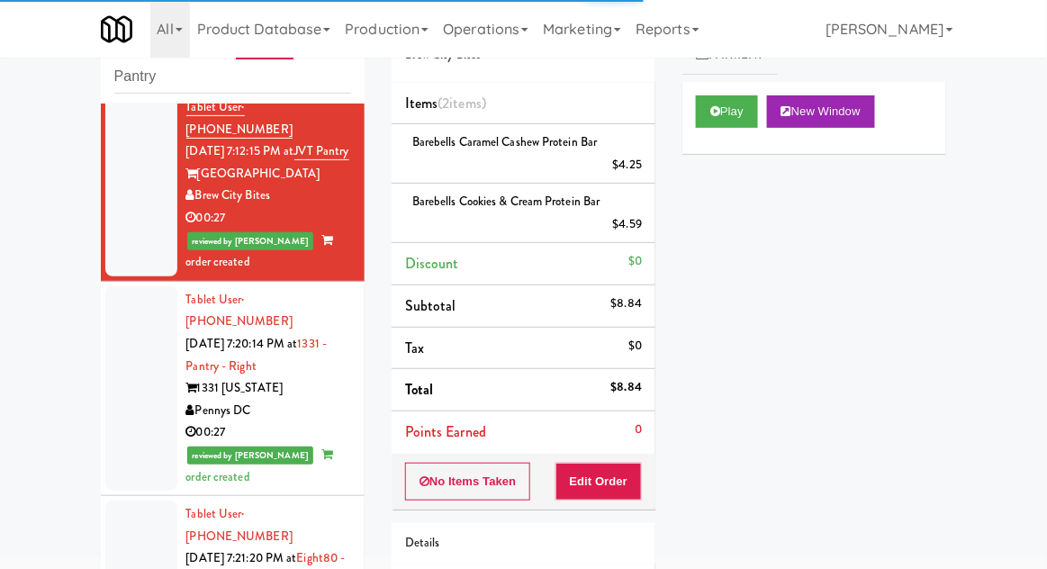
click at [134, 300] on div at bounding box center [141, 388] width 72 height 204
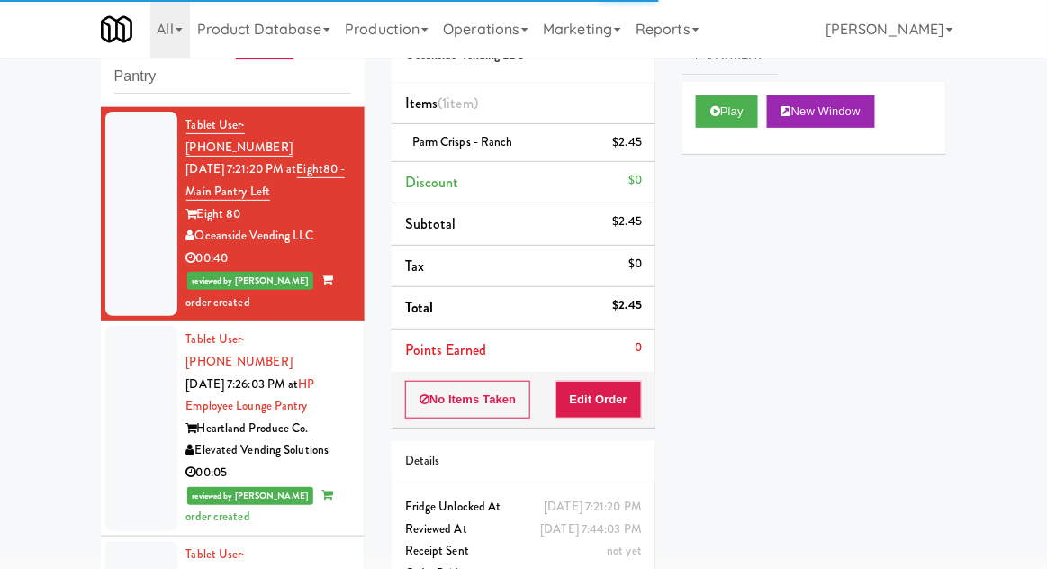
click at [129, 326] on div at bounding box center [141, 428] width 72 height 204
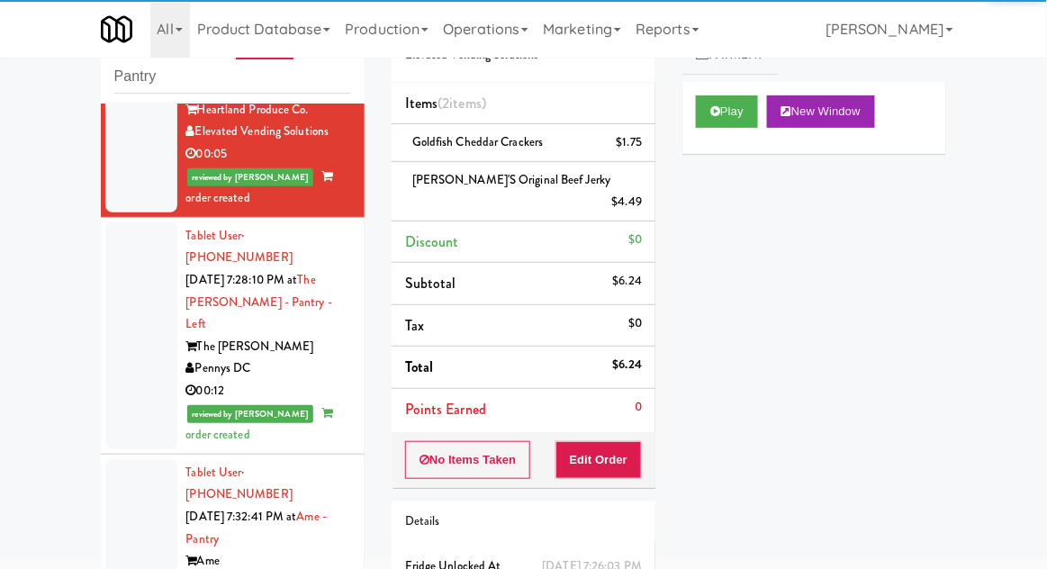
click at [130, 459] on div at bounding box center [141, 561] width 72 height 204
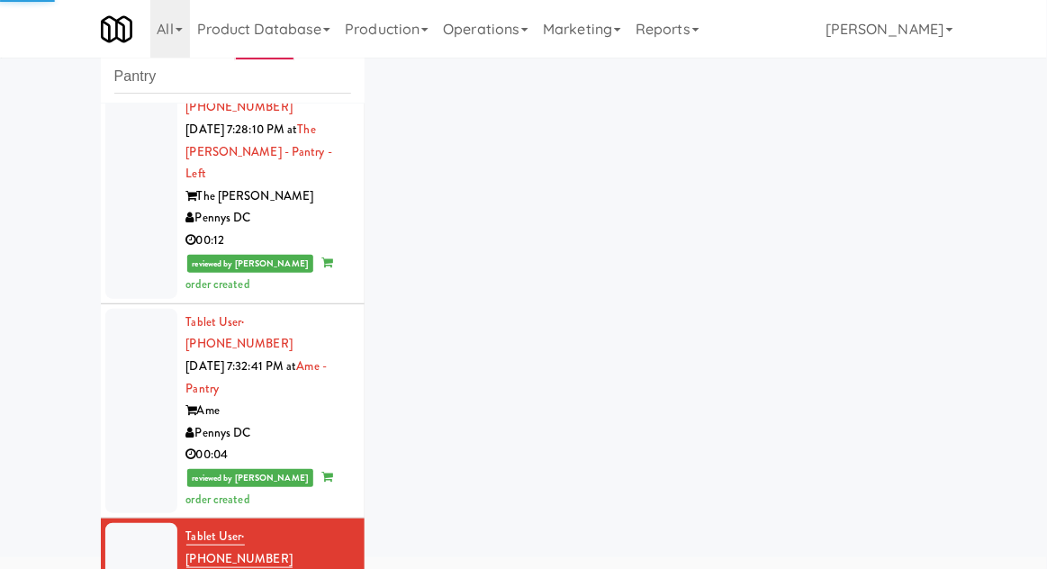
scroll to position [1915, 0]
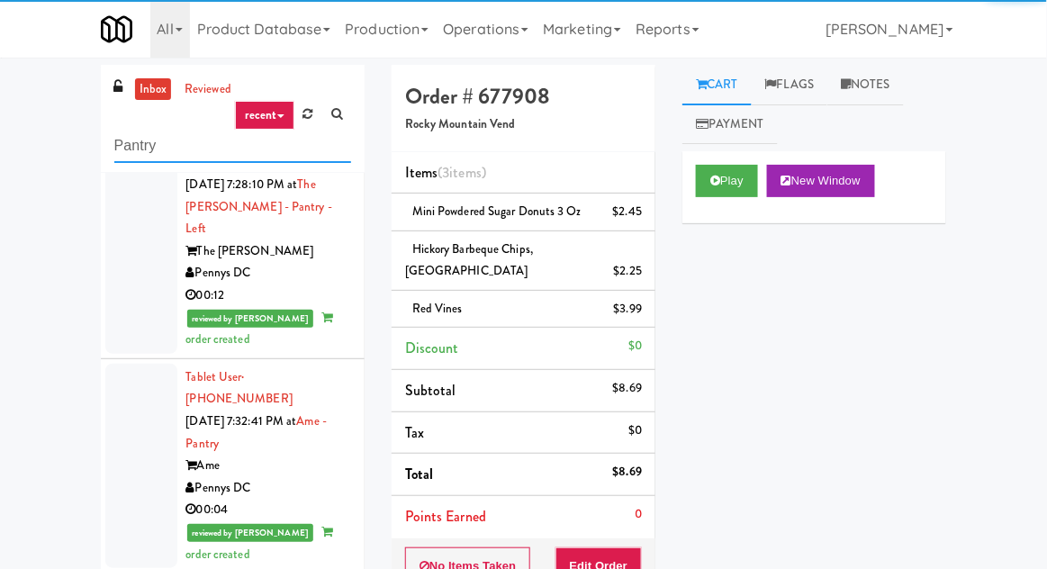
click at [127, 143] on input "Pantry" at bounding box center [232, 146] width 237 height 33
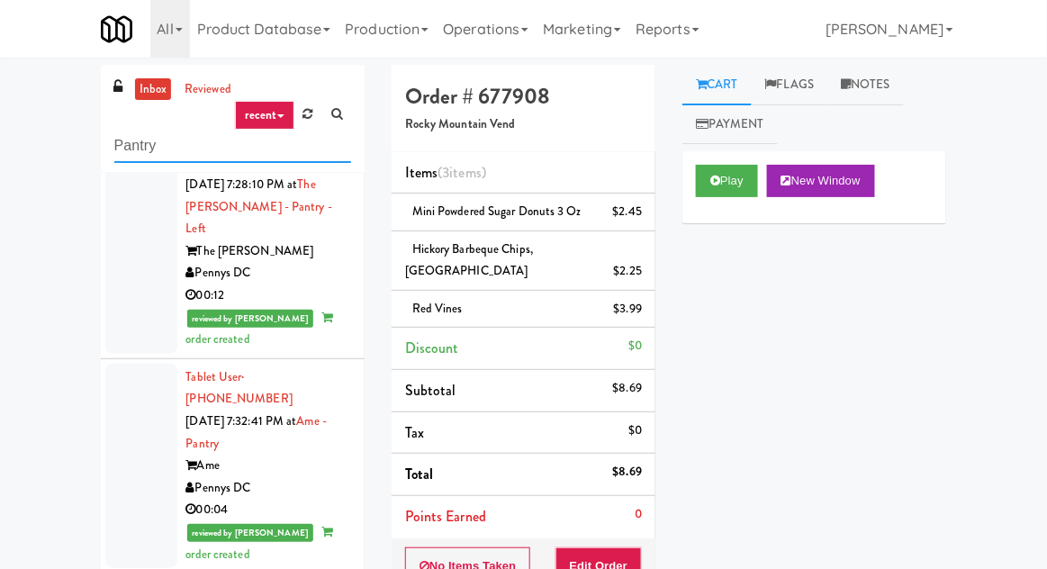
click at [127, 144] on input "Pantry" at bounding box center [232, 146] width 237 height 33
type input "Ambient"
click at [18, 127] on div "inbox reviewed recent all unclear take inventory issue suspicious failed recent…" at bounding box center [523, 421] width 1047 height 713
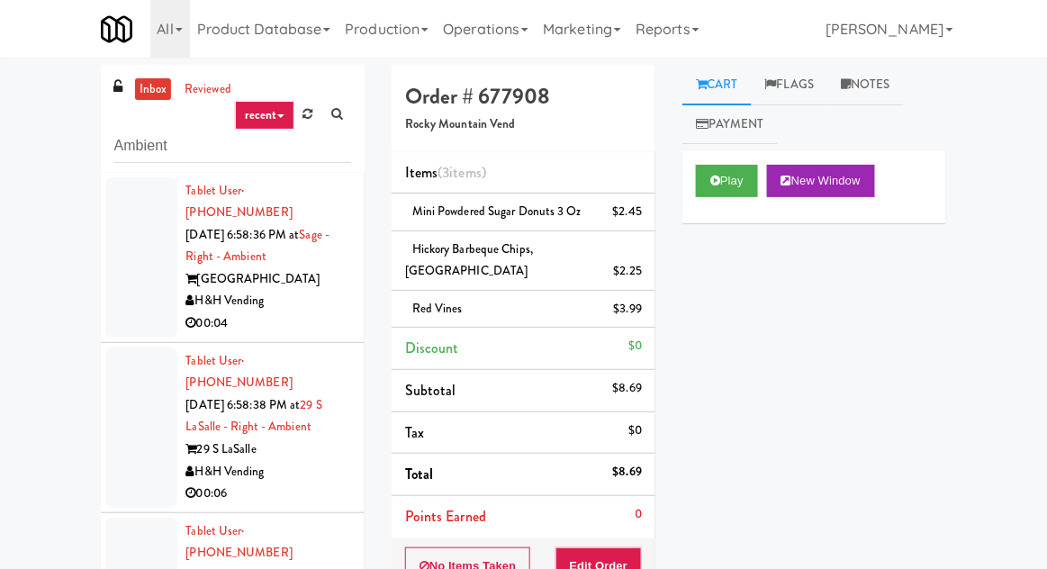
click at [130, 268] on div at bounding box center [141, 257] width 72 height 160
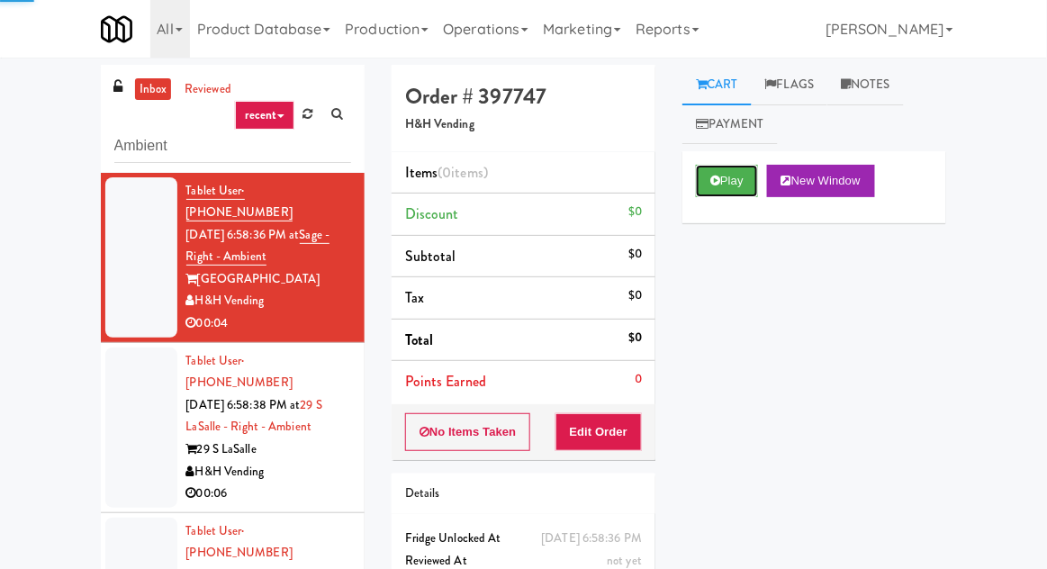
click at [724, 167] on button "Play" at bounding box center [727, 181] width 62 height 32
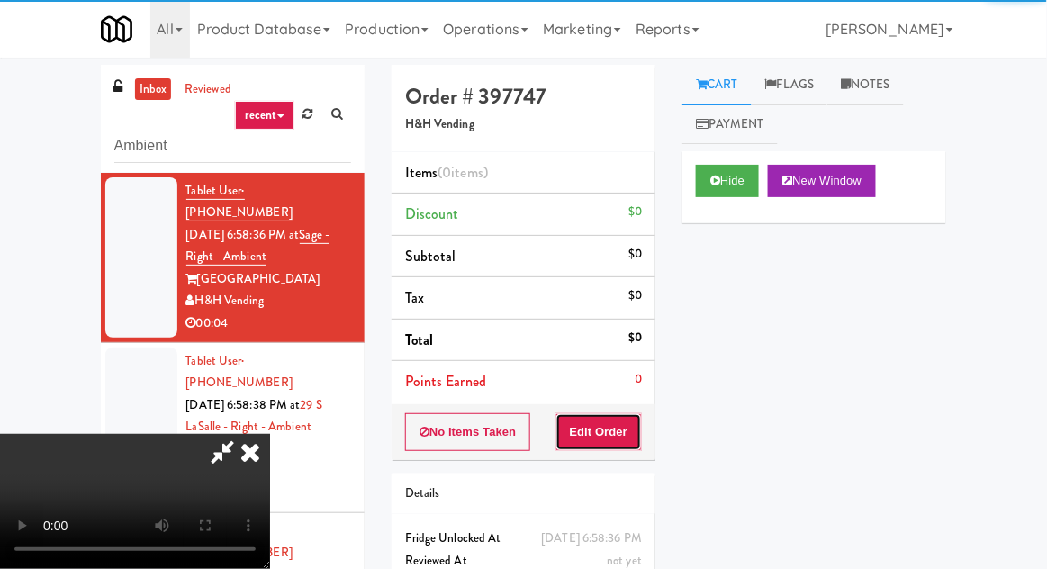
click at [609, 413] on button "Edit Order" at bounding box center [598, 432] width 87 height 38
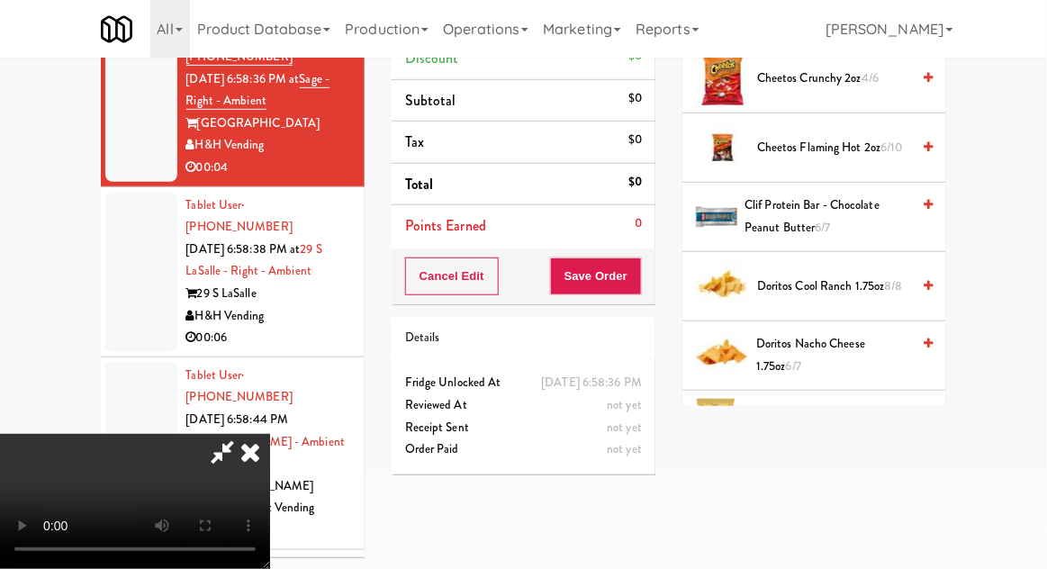
scroll to position [268, 0]
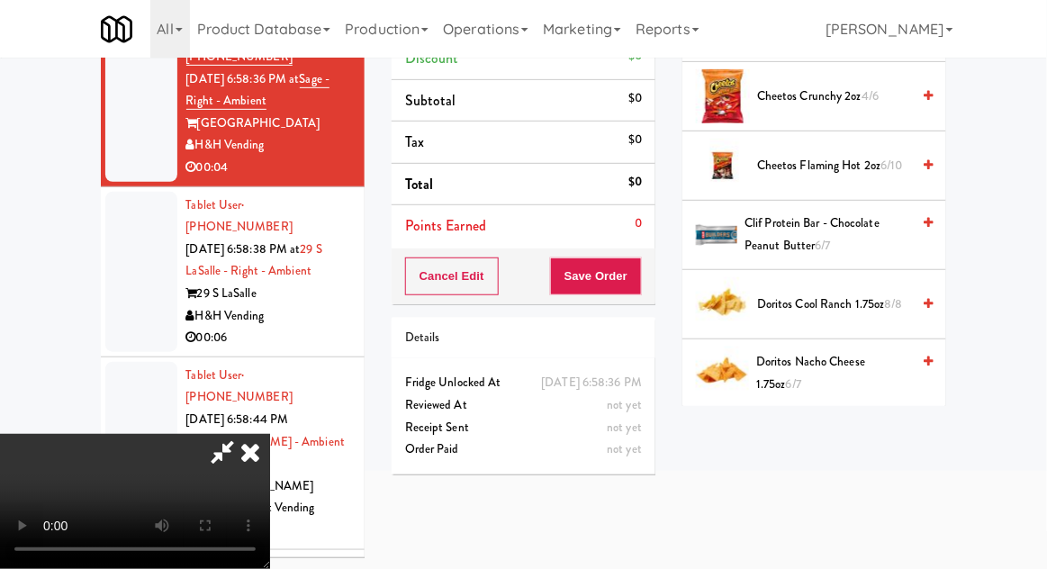
click at [846, 300] on span "Doritos Cool Ranch 1.75oz 8/8" at bounding box center [833, 304] width 153 height 23
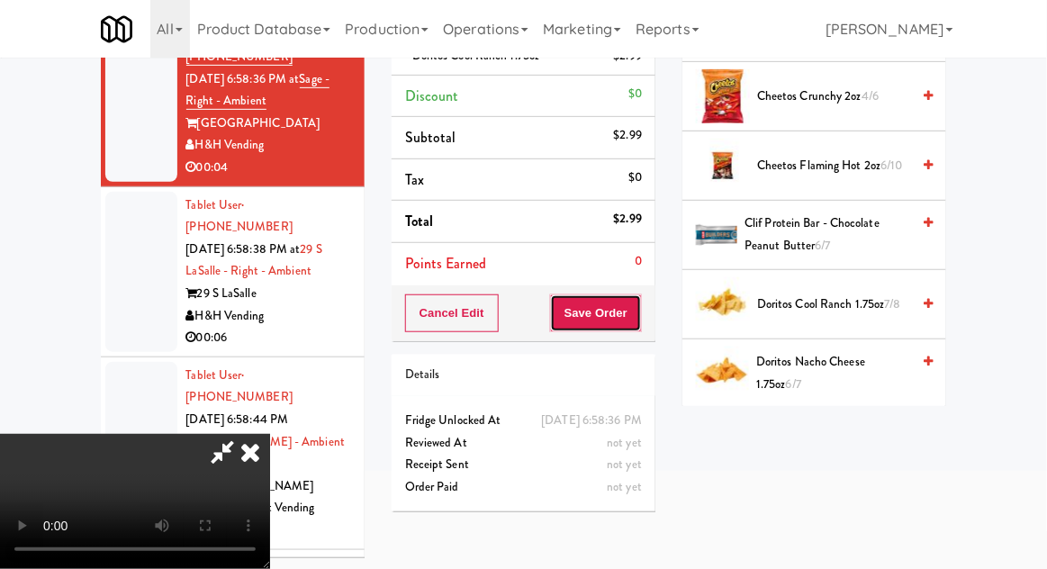
click at [639, 320] on button "Save Order" at bounding box center [596, 313] width 92 height 38
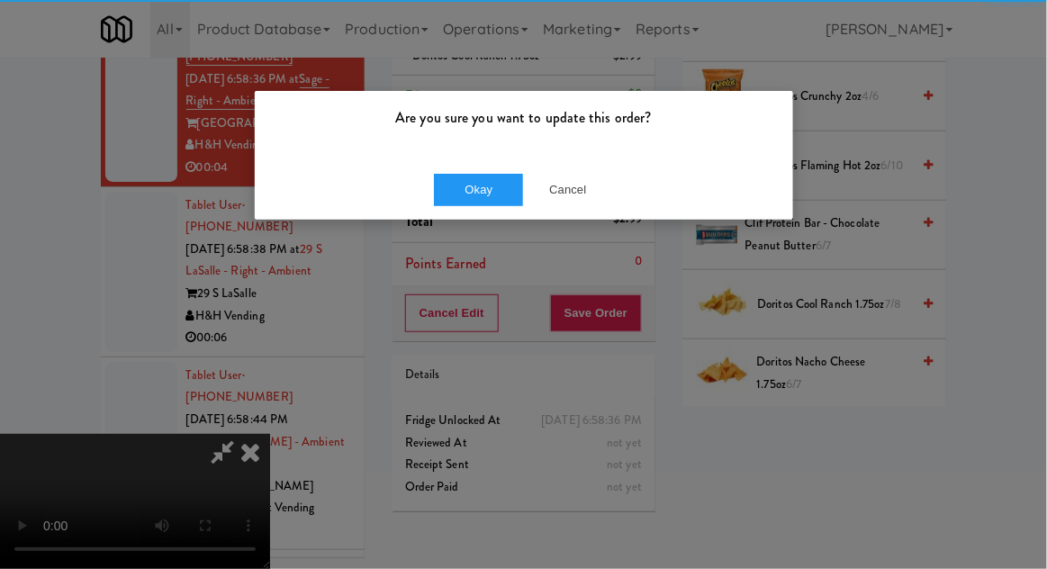
click at [450, 151] on div "Are you sure you want to update this order?" at bounding box center [524, 125] width 538 height 68
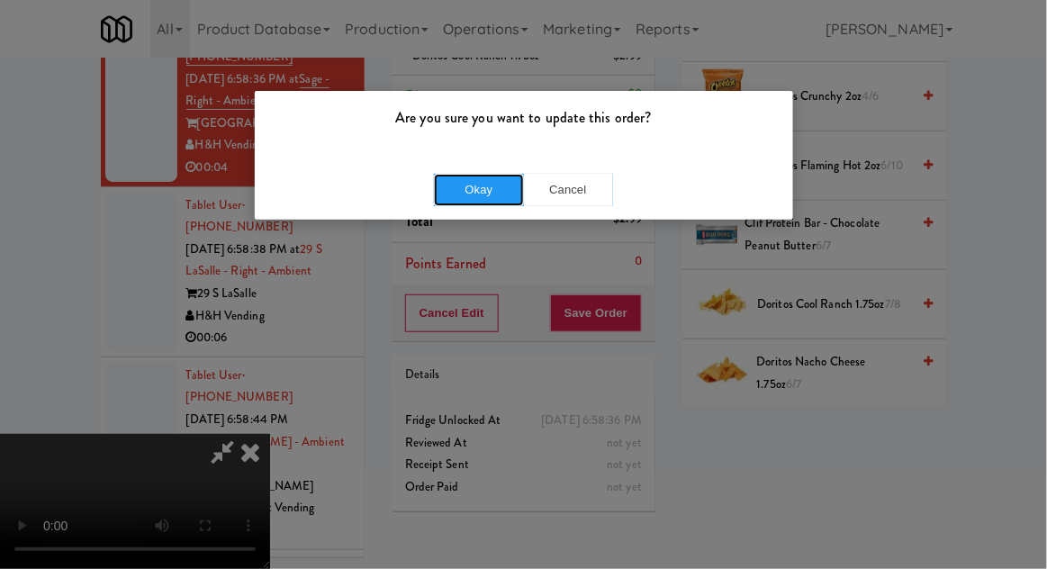
click at [458, 201] on button "Okay" at bounding box center [479, 190] width 90 height 32
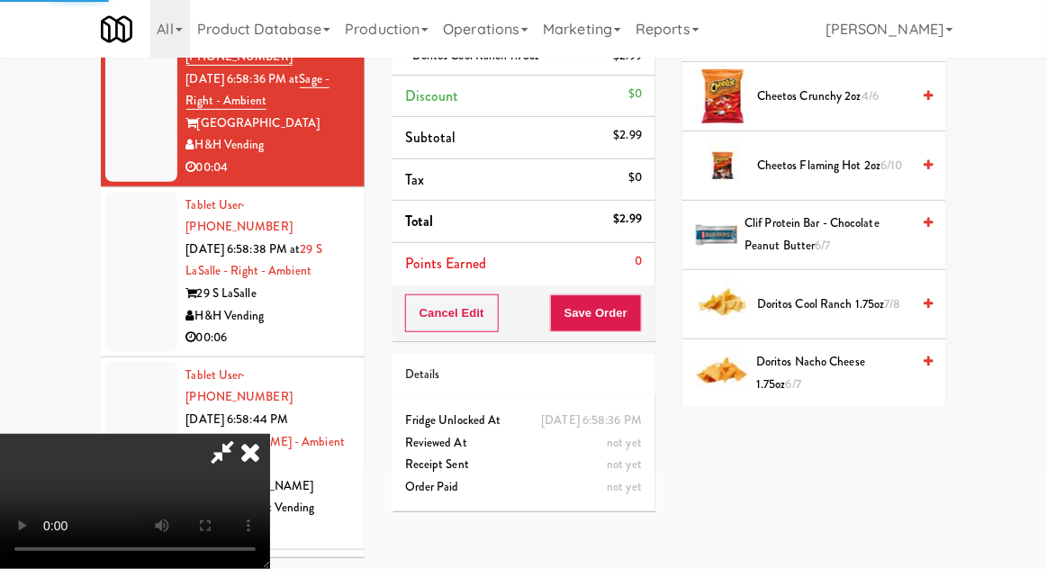
scroll to position [177, 0]
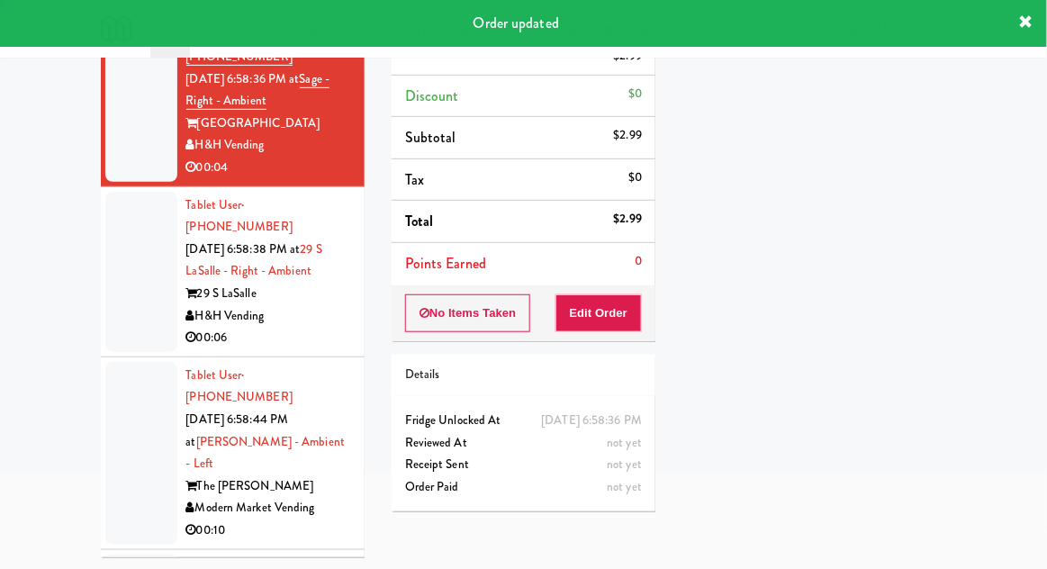
click at [118, 289] on div at bounding box center [141, 272] width 72 height 160
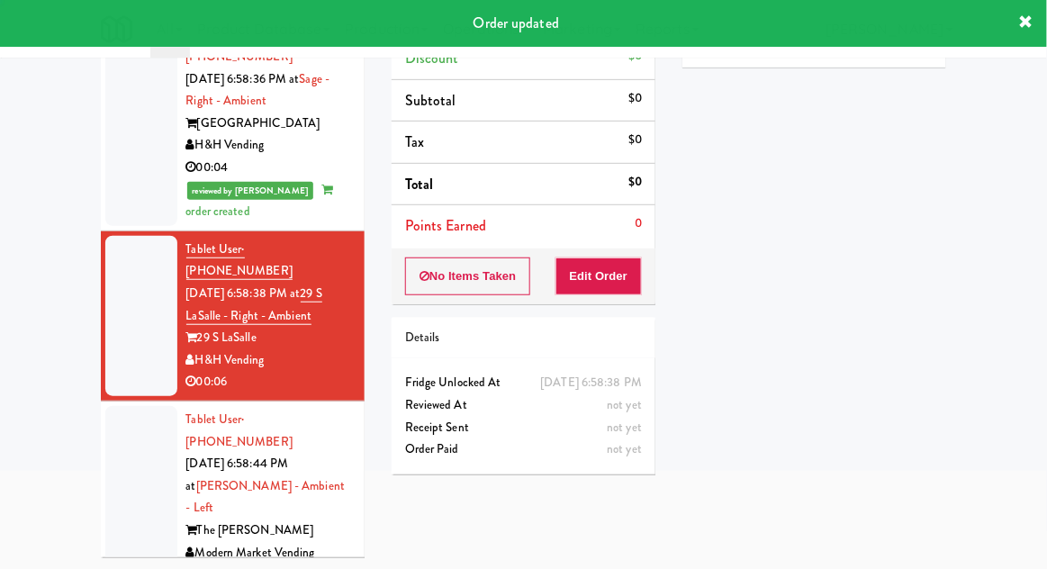
scroll to position [95, 0]
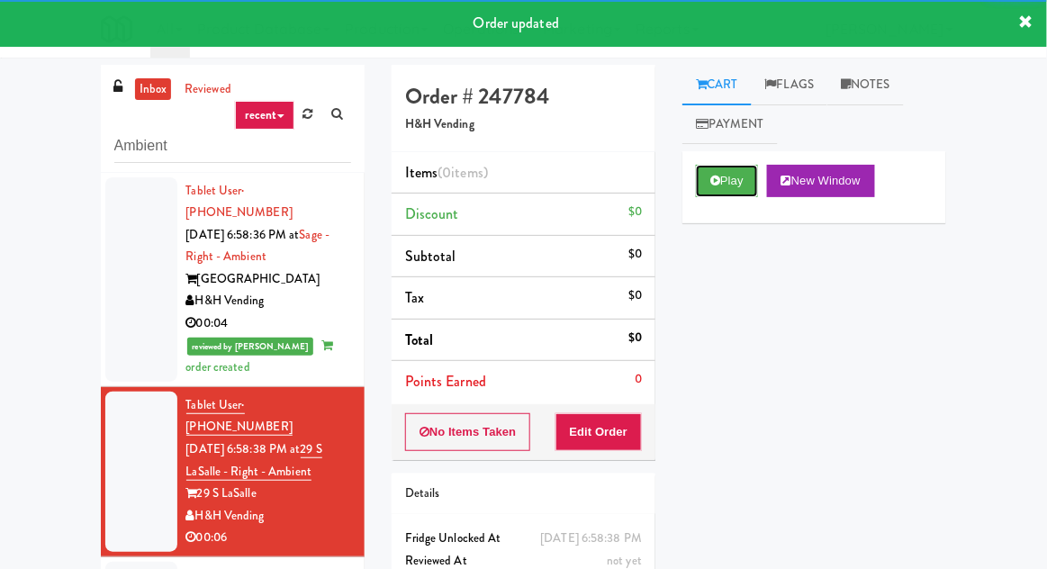
click at [740, 171] on button "Play" at bounding box center [727, 181] width 62 height 32
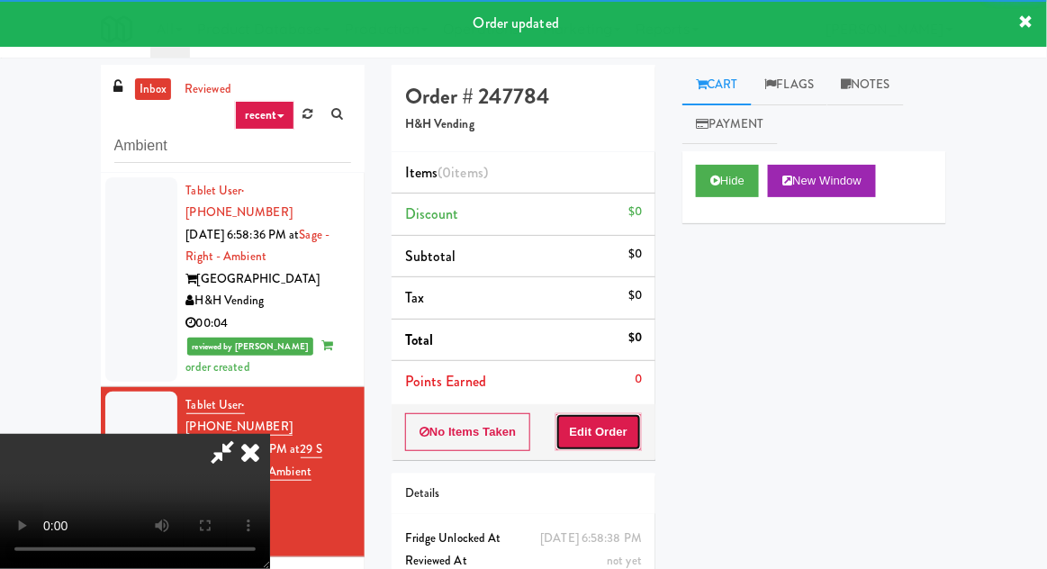
click at [611, 432] on button "Edit Order" at bounding box center [598, 432] width 87 height 38
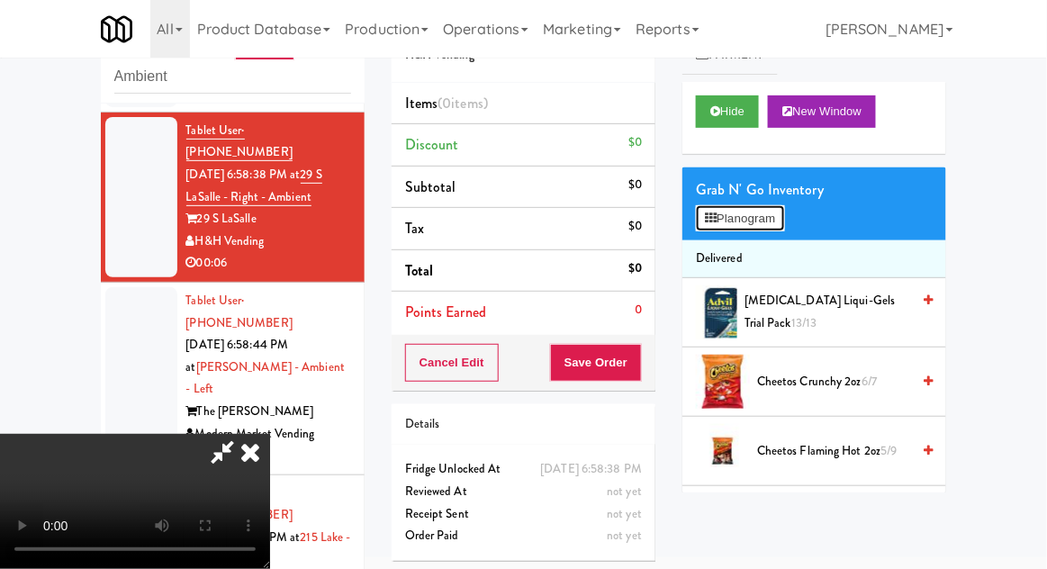
click at [771, 228] on button "Planogram" at bounding box center [740, 218] width 88 height 27
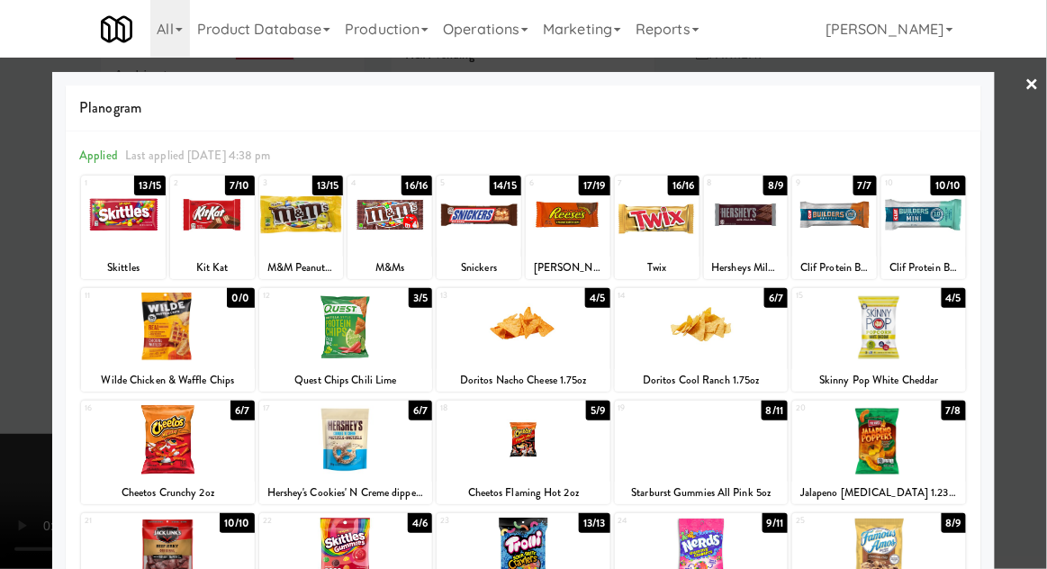
click at [573, 227] on div at bounding box center [568, 214] width 85 height 69
click at [17, 420] on div at bounding box center [523, 284] width 1047 height 569
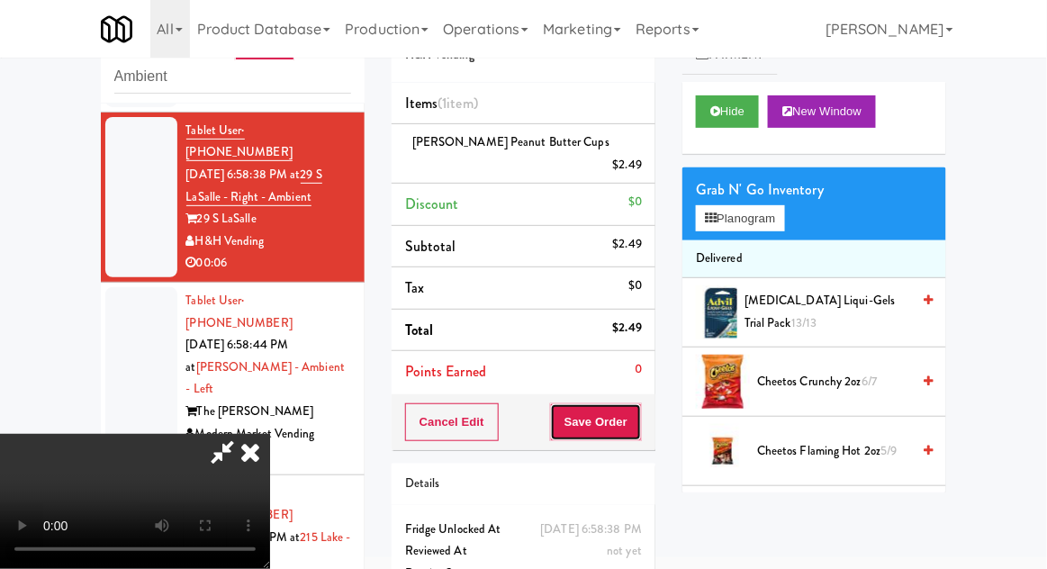
click at [637, 411] on button "Save Order" at bounding box center [596, 422] width 92 height 38
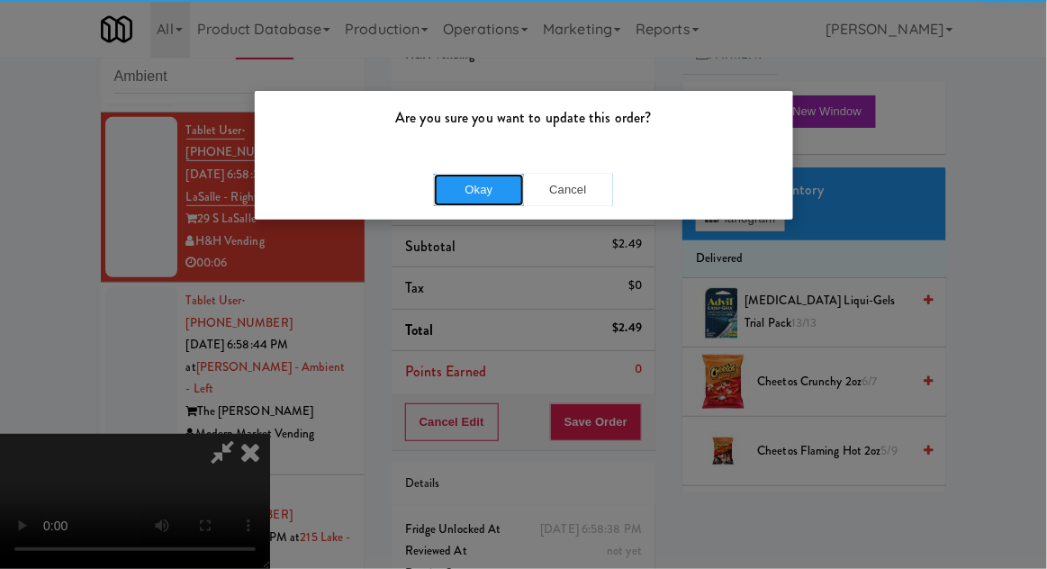
click at [462, 201] on button "Okay" at bounding box center [479, 190] width 90 height 32
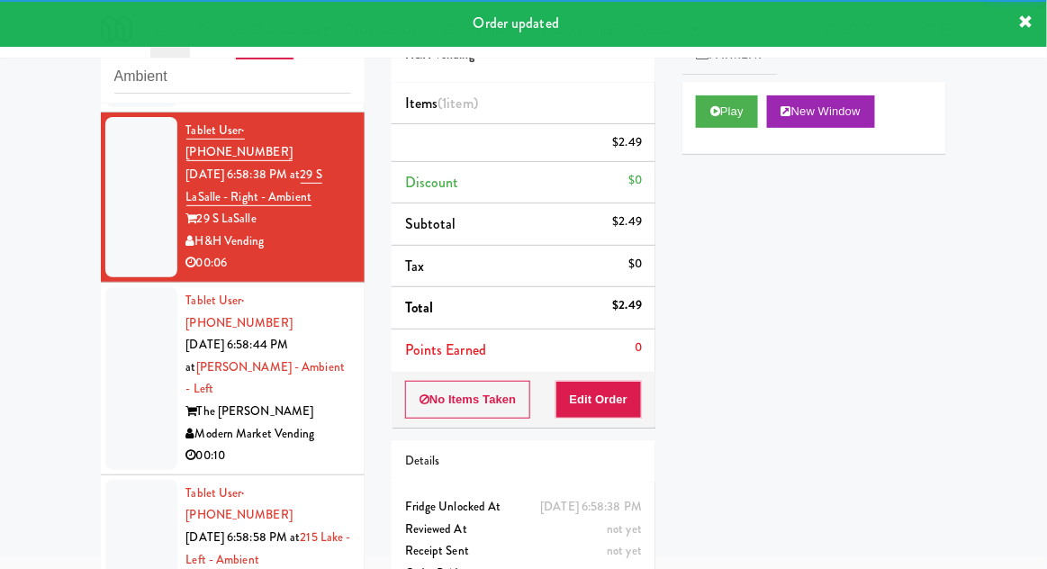
click at [113, 356] on div at bounding box center [141, 378] width 72 height 183
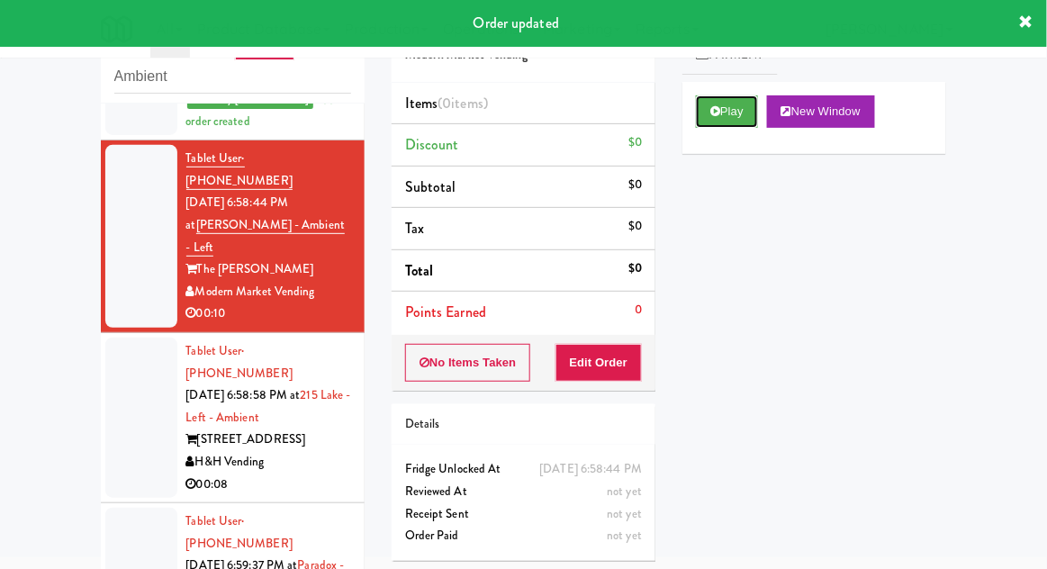
click at [743, 121] on button "Play" at bounding box center [727, 111] width 62 height 32
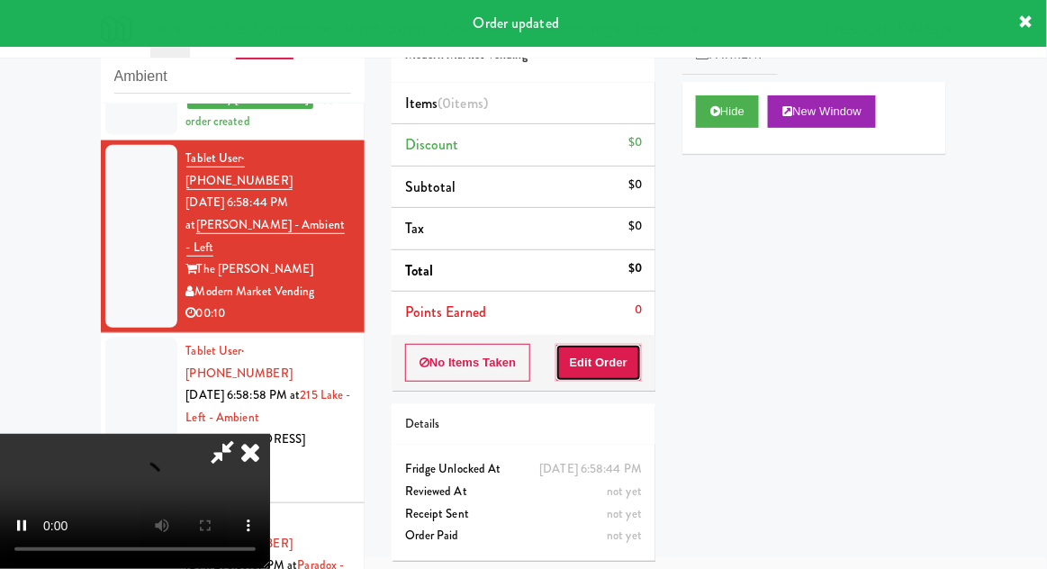
click at [619, 364] on button "Edit Order" at bounding box center [598, 363] width 87 height 38
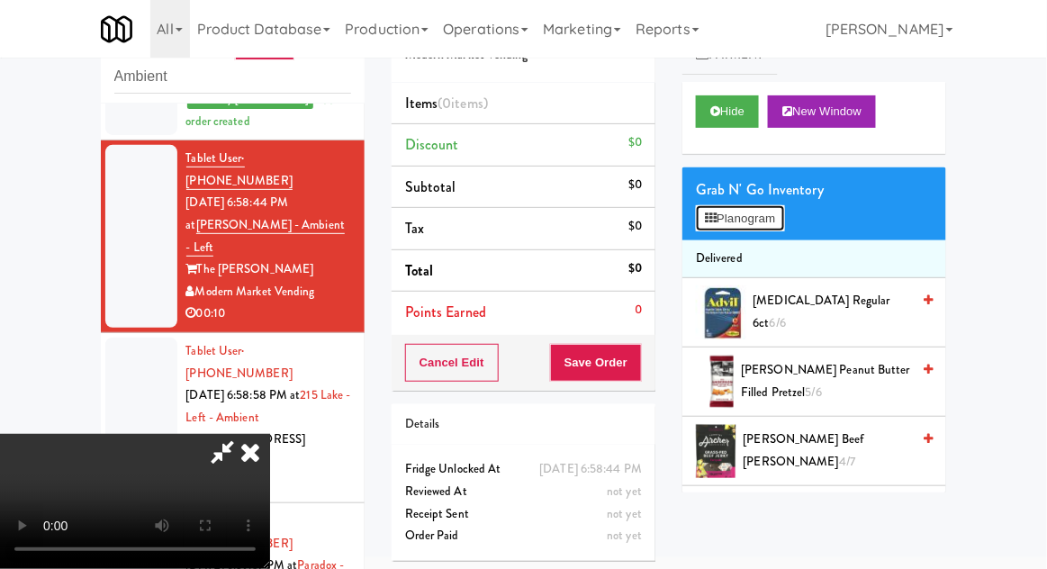
click at [765, 219] on button "Planogram" at bounding box center [740, 218] width 88 height 27
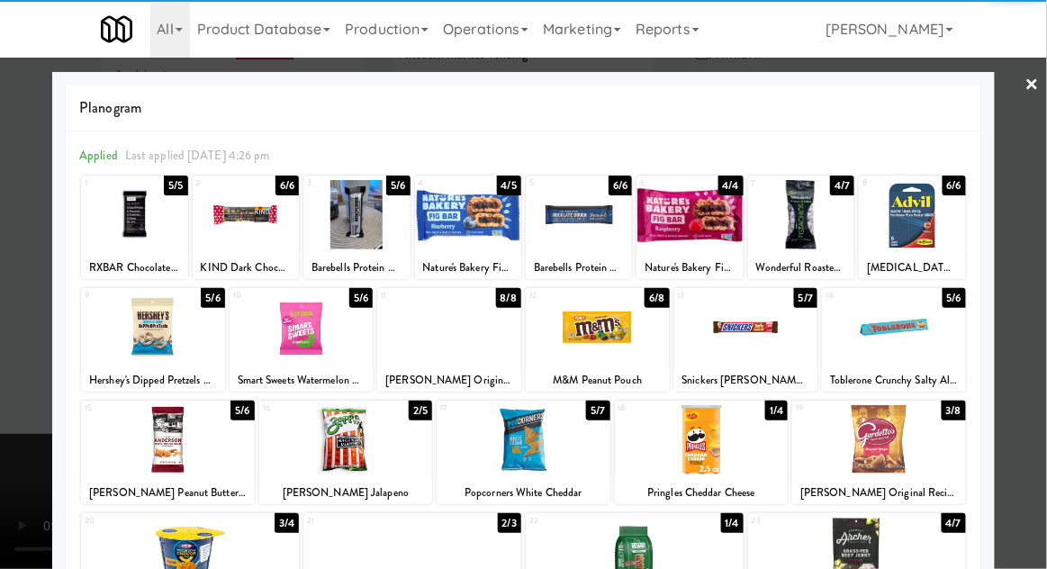
click at [256, 355] on div at bounding box center [302, 327] width 144 height 69
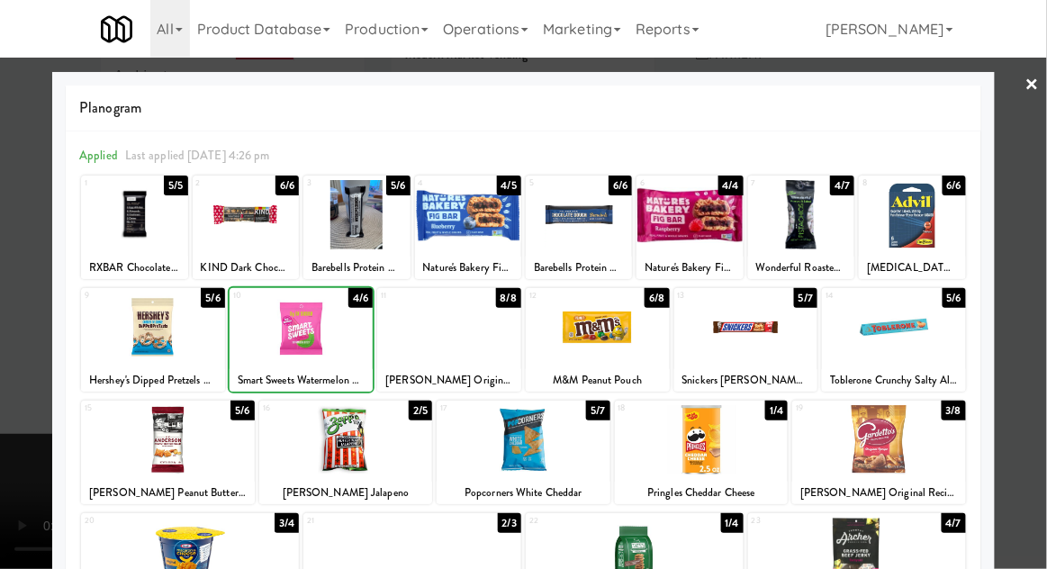
click at [1013, 346] on div at bounding box center [523, 284] width 1047 height 569
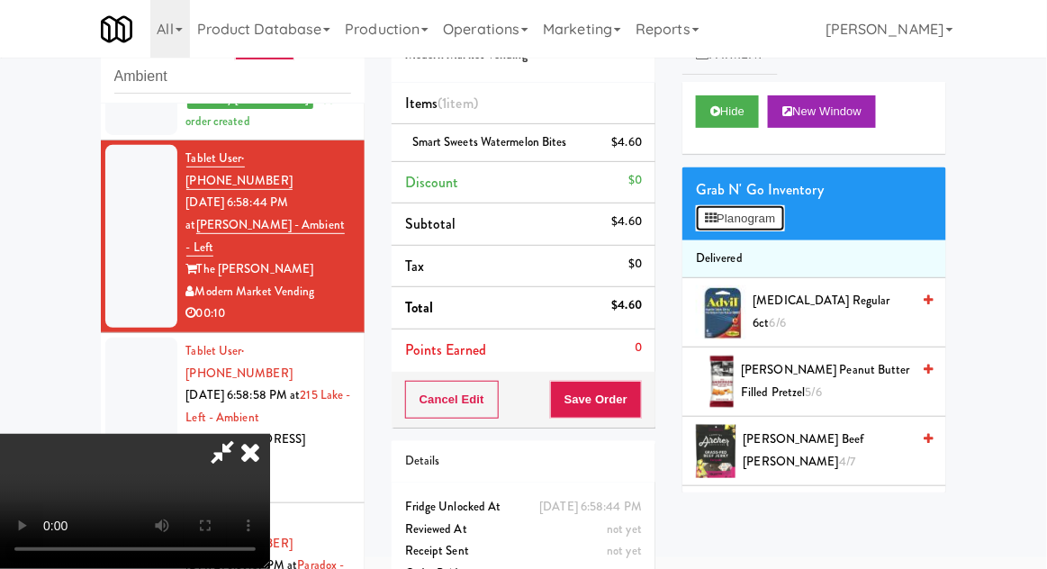
click at [758, 230] on button "Planogram" at bounding box center [740, 218] width 88 height 27
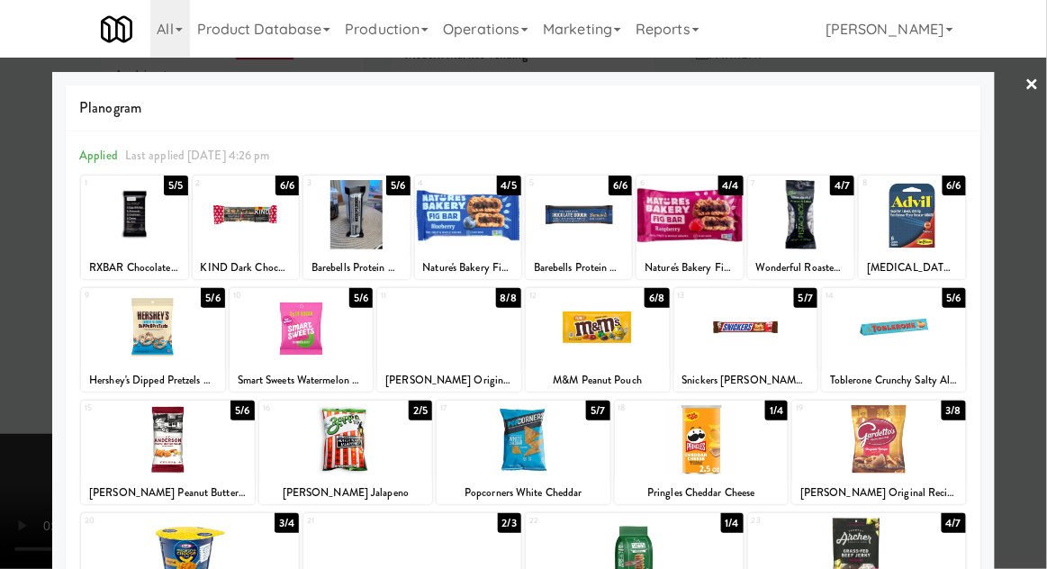
click at [915, 439] on div at bounding box center [879, 439] width 174 height 69
click at [1014, 395] on div at bounding box center [523, 284] width 1047 height 569
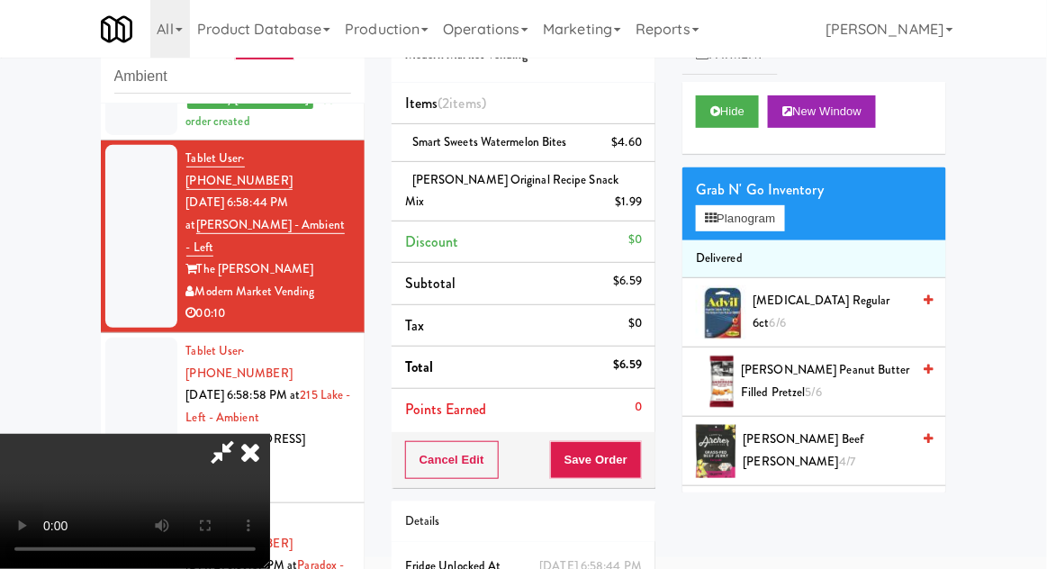
click at [1, 183] on div "inbox reviewed recent all unclear take inventory issue suspicious failed recent…" at bounding box center [523, 333] width 1047 height 676
click at [642, 465] on button "Save Order" at bounding box center [596, 460] width 92 height 38
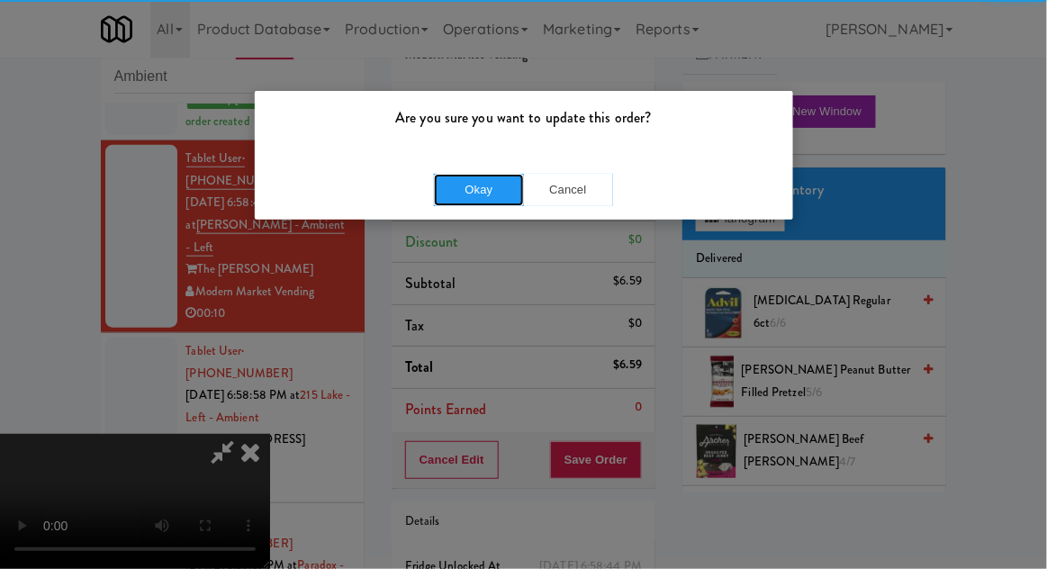
click at [442, 180] on button "Okay" at bounding box center [479, 190] width 90 height 32
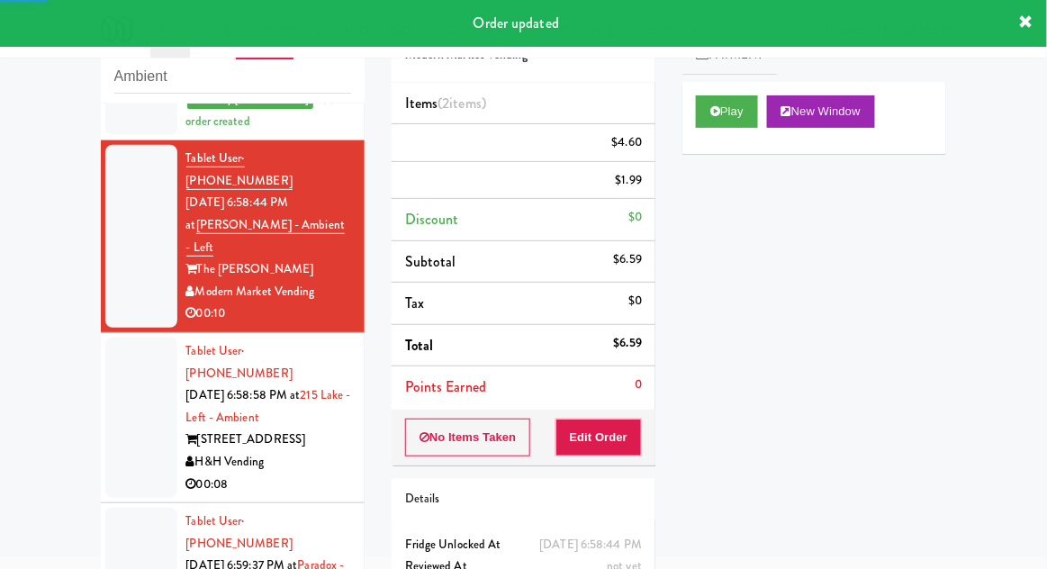
click at [111, 347] on div at bounding box center [141, 418] width 72 height 160
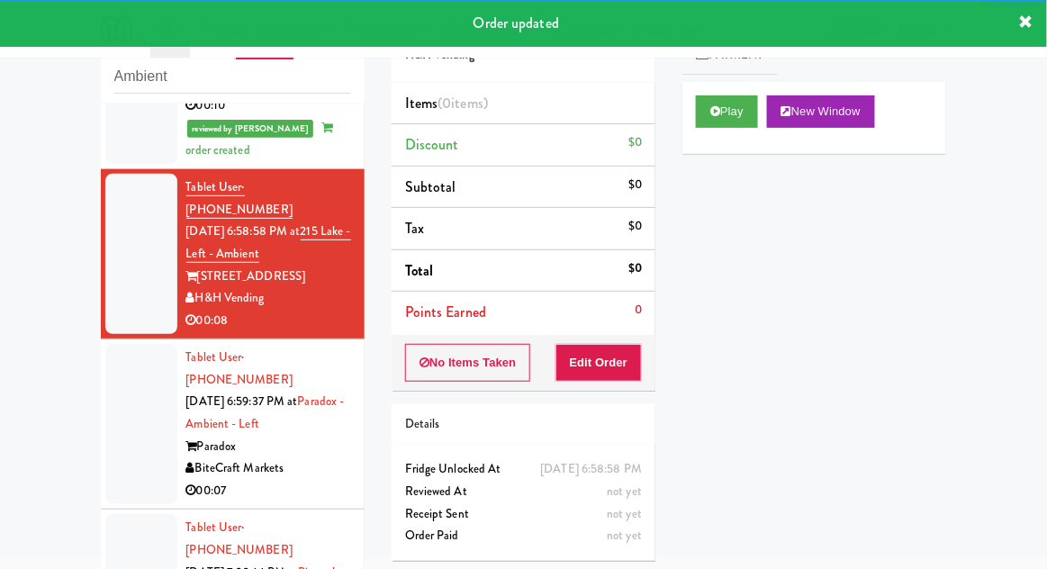
scroll to position [587, 0]
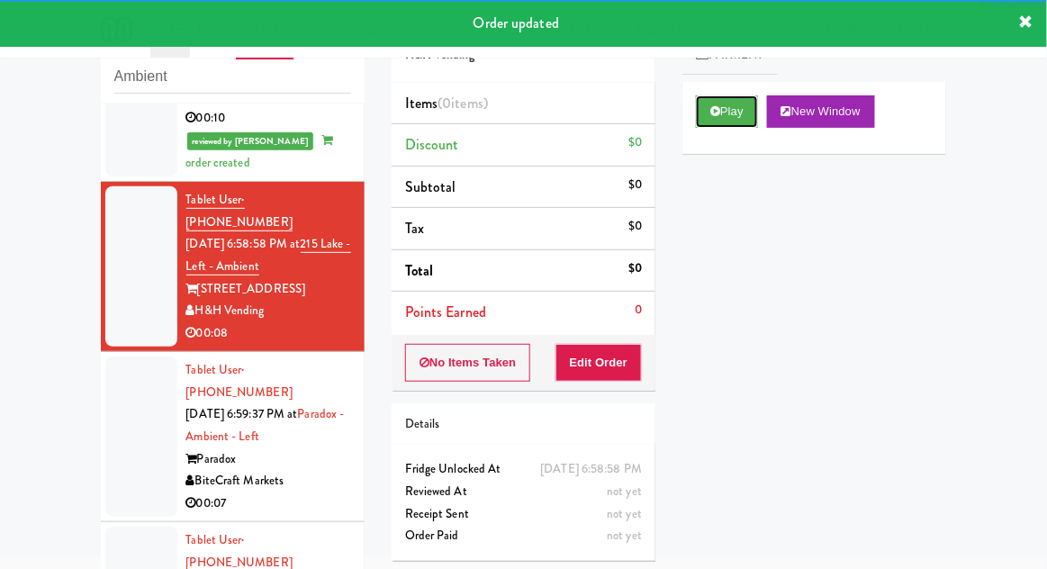
click at [728, 113] on button "Play" at bounding box center [727, 111] width 62 height 32
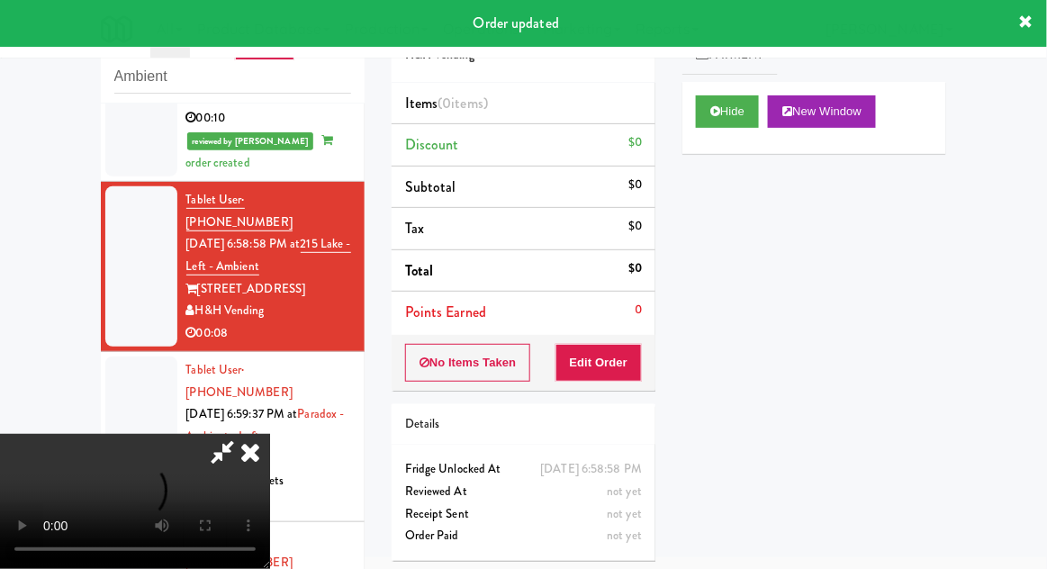
click at [613, 389] on div "Order # 859414 H&H Vending Items (0 items ) Discount $0 Subtotal $0 Tax $0 Tota…" at bounding box center [523, 284] width 291 height 579
click at [629, 364] on button "Edit Order" at bounding box center [598, 363] width 87 height 38
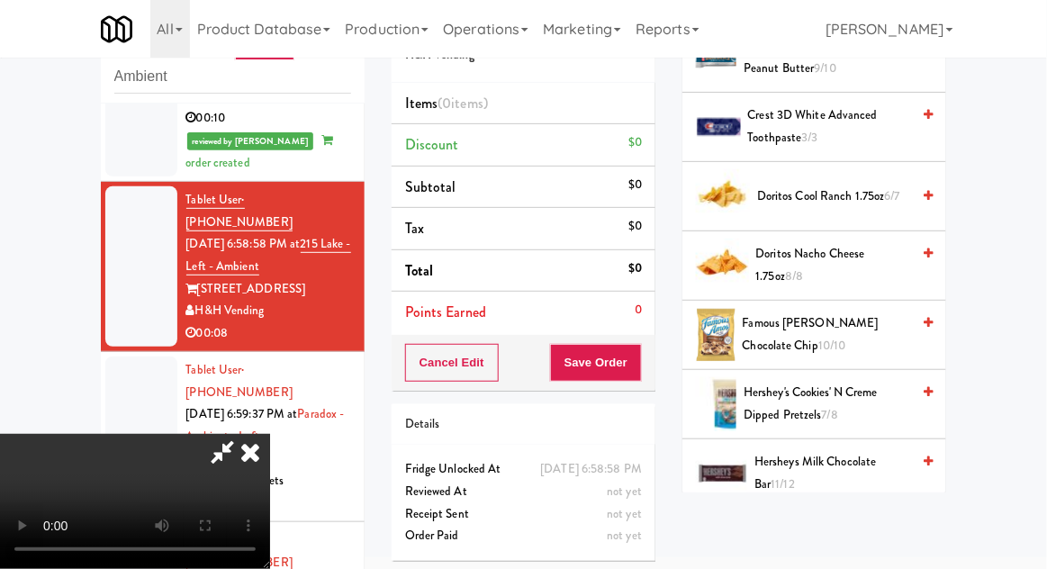
scroll to position [533, 0]
click at [828, 416] on span "7/8" at bounding box center [830, 413] width 16 height 17
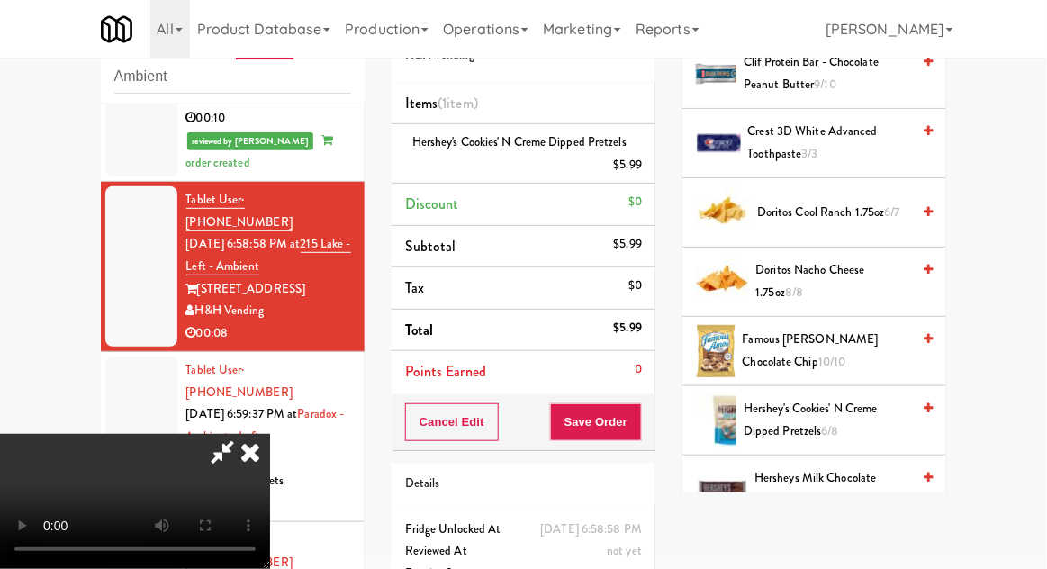
scroll to position [510, 0]
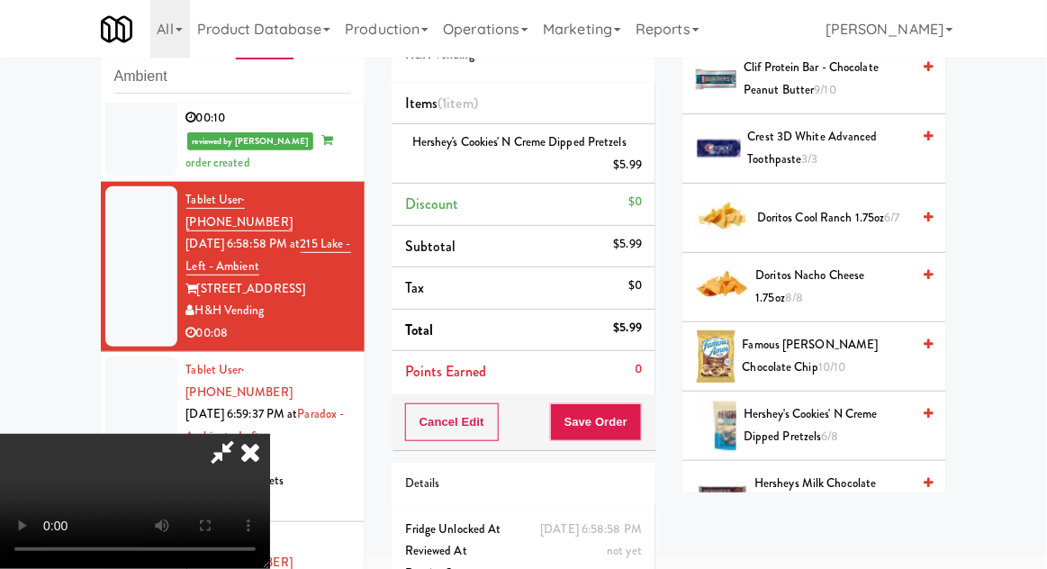
click at [828, 489] on span "Hersheys Milk Chocolate Bar 11/12" at bounding box center [832, 495] width 156 height 44
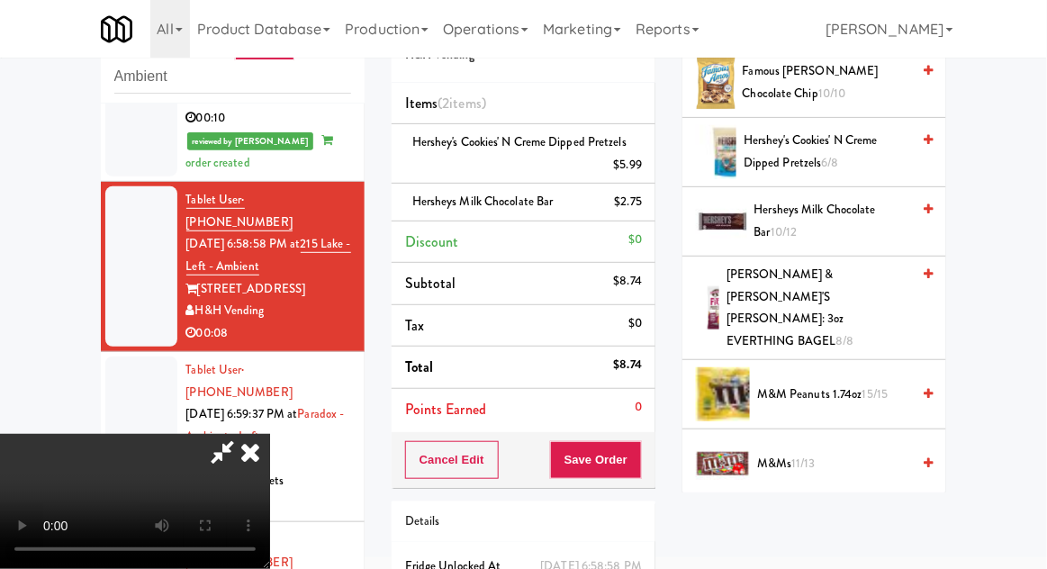
scroll to position [796, 0]
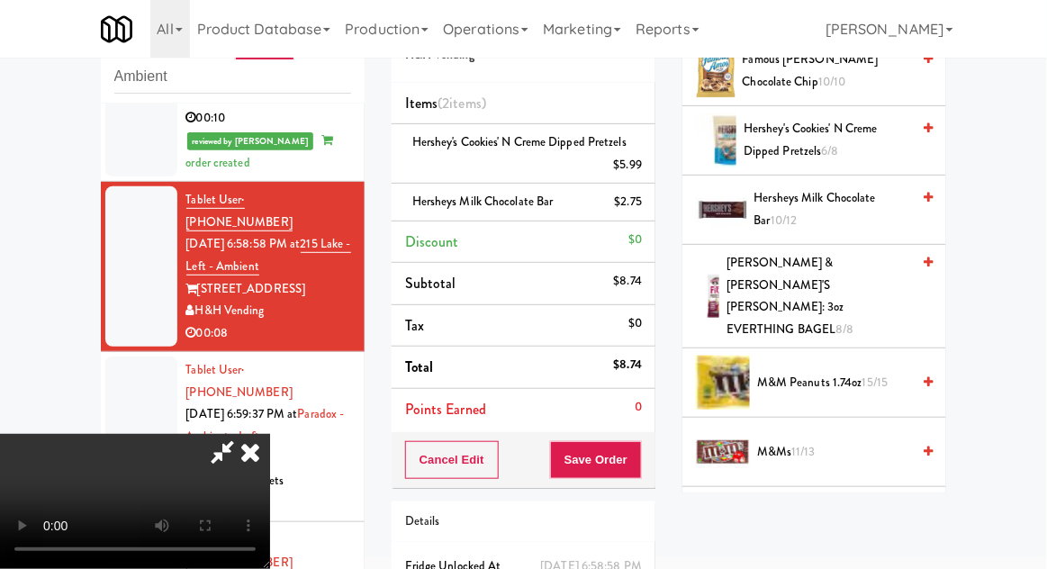
click at [816, 443] on span "11/13" at bounding box center [804, 451] width 24 height 17
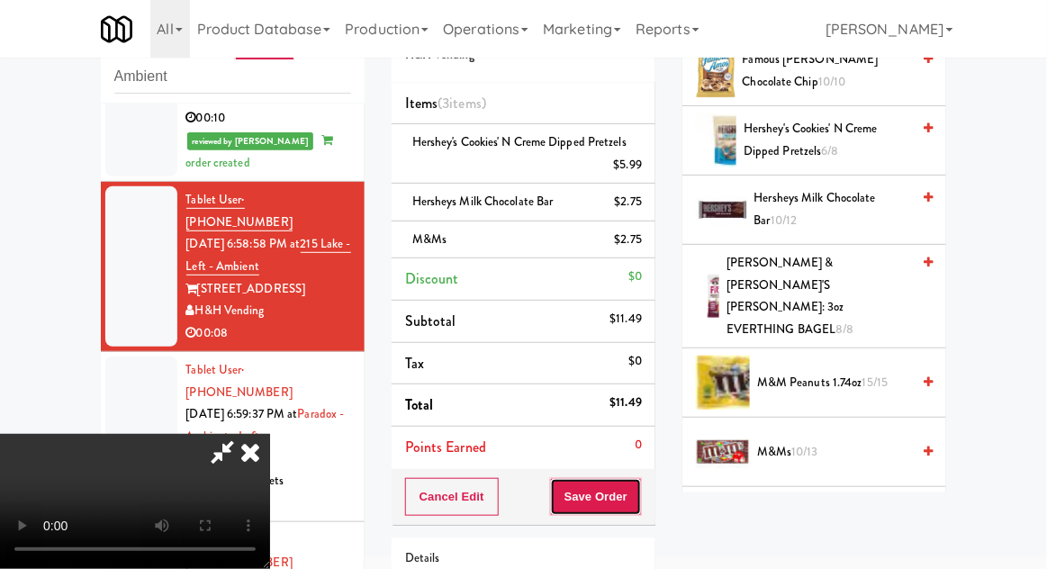
click at [640, 492] on button "Save Order" at bounding box center [596, 497] width 92 height 38
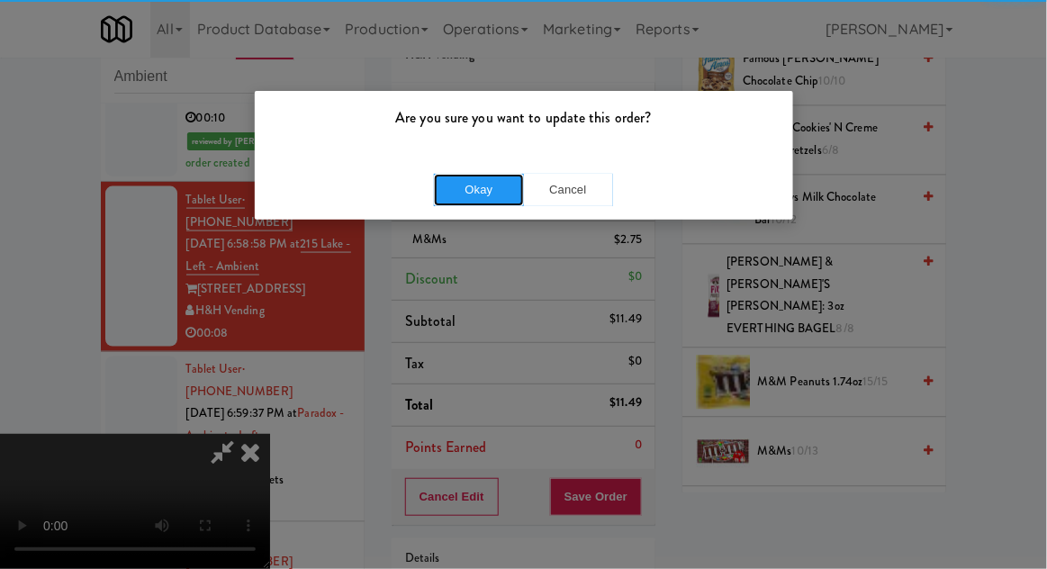
click at [468, 199] on button "Okay" at bounding box center [479, 190] width 90 height 32
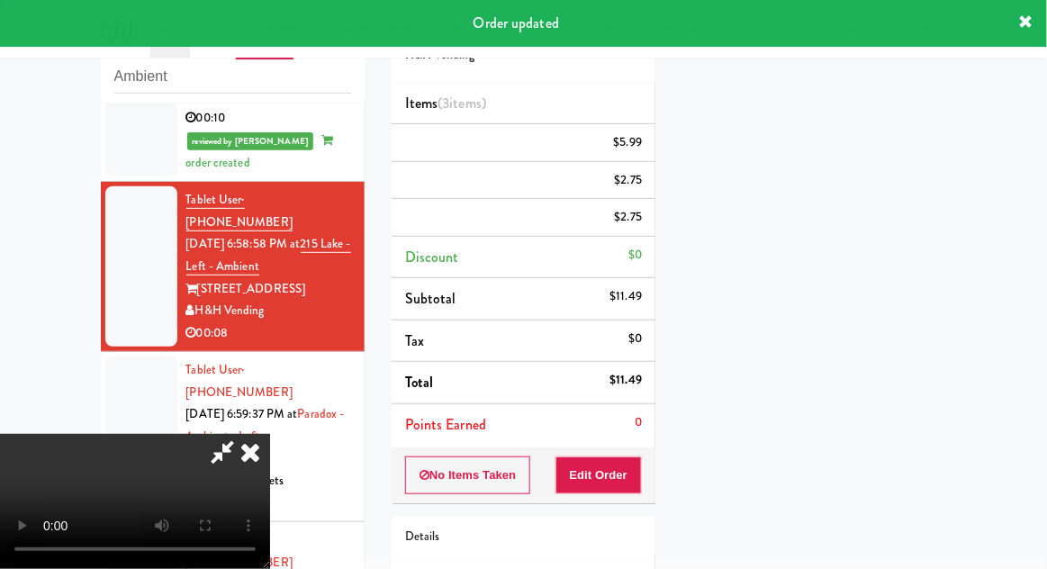
scroll to position [177, 0]
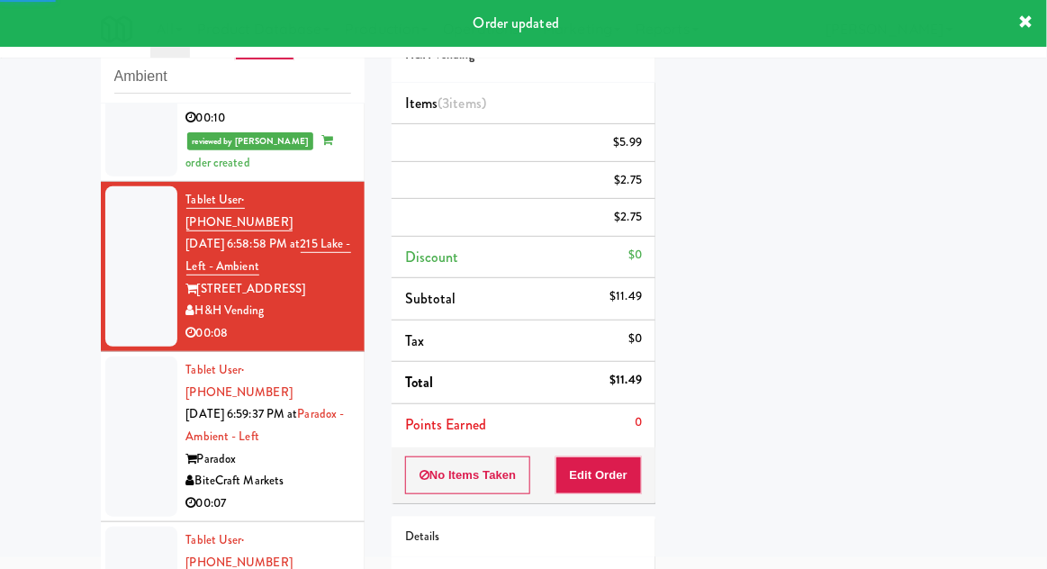
click at [124, 357] on div at bounding box center [141, 436] width 72 height 160
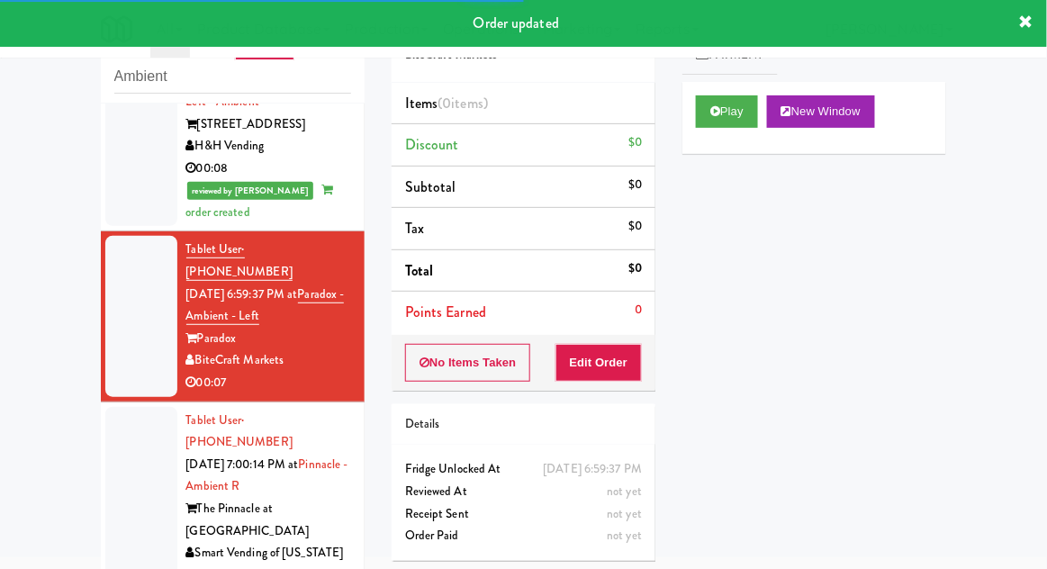
scroll to position [775, 0]
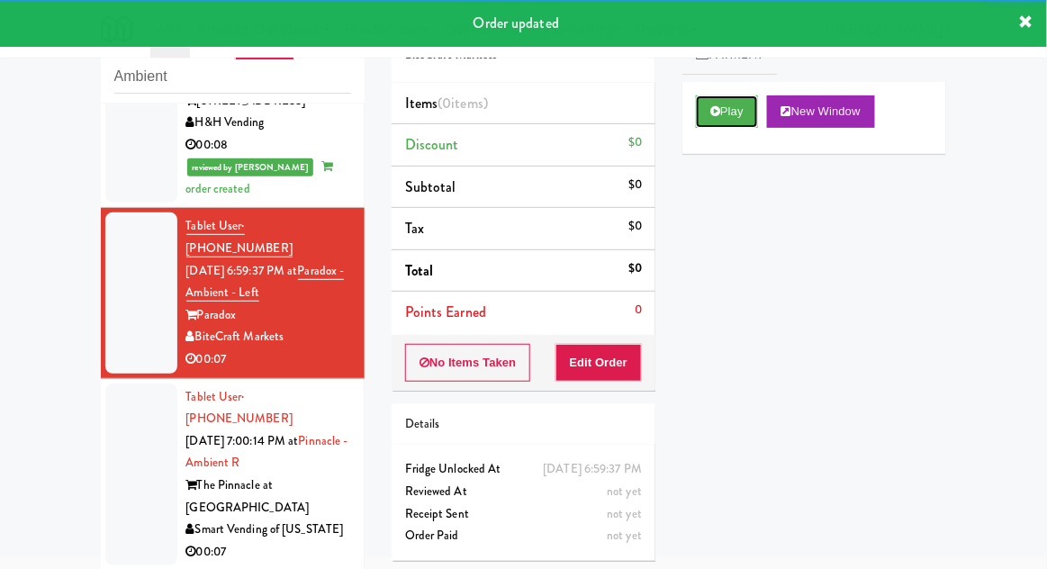
click at [748, 116] on button "Play" at bounding box center [727, 111] width 62 height 32
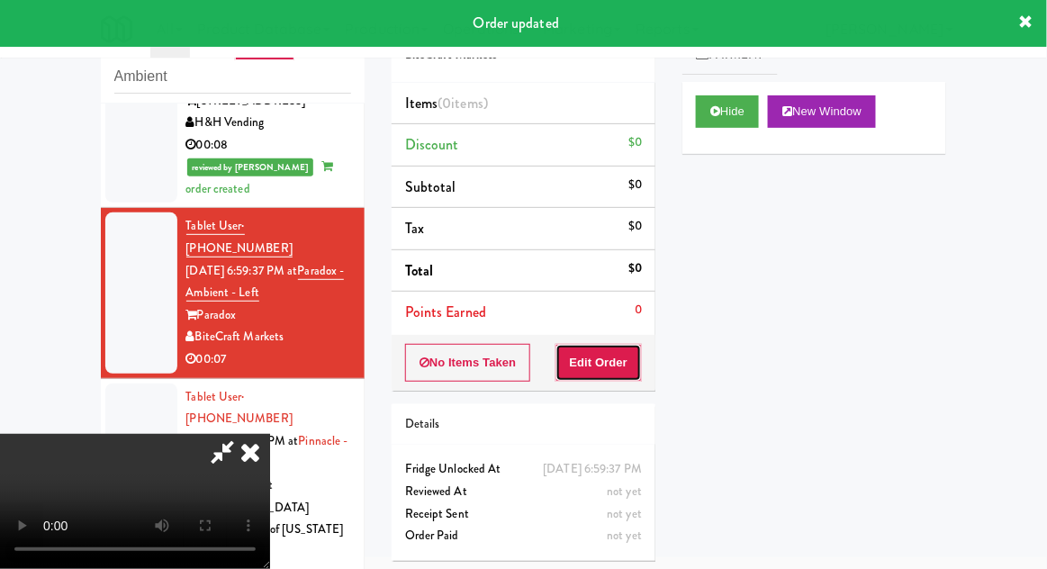
click at [621, 350] on button "Edit Order" at bounding box center [598, 363] width 87 height 38
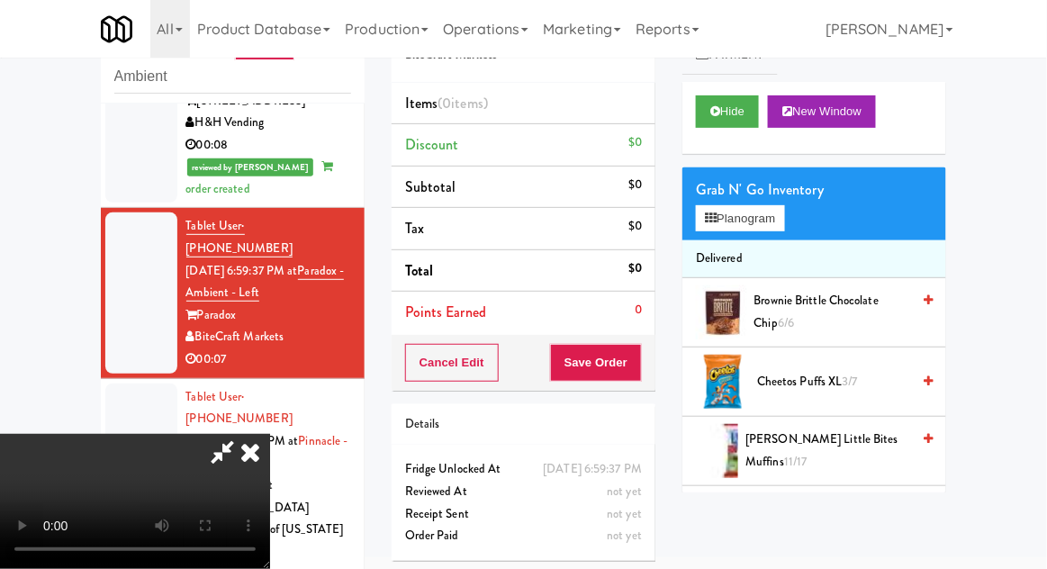
scroll to position [0, 0]
click at [784, 229] on button "Planogram" at bounding box center [740, 218] width 88 height 27
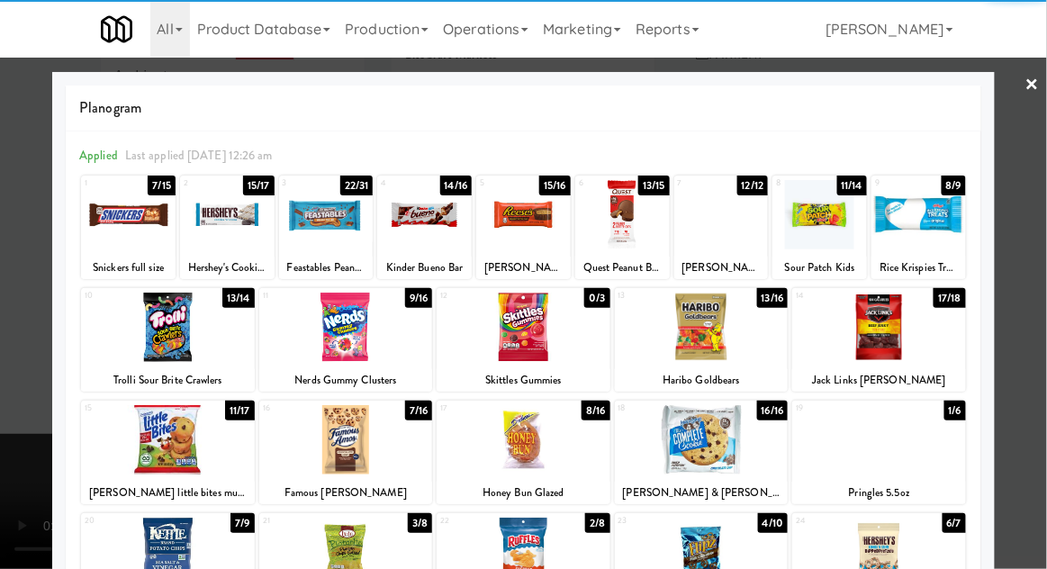
click at [322, 444] on div at bounding box center [346, 439] width 174 height 69
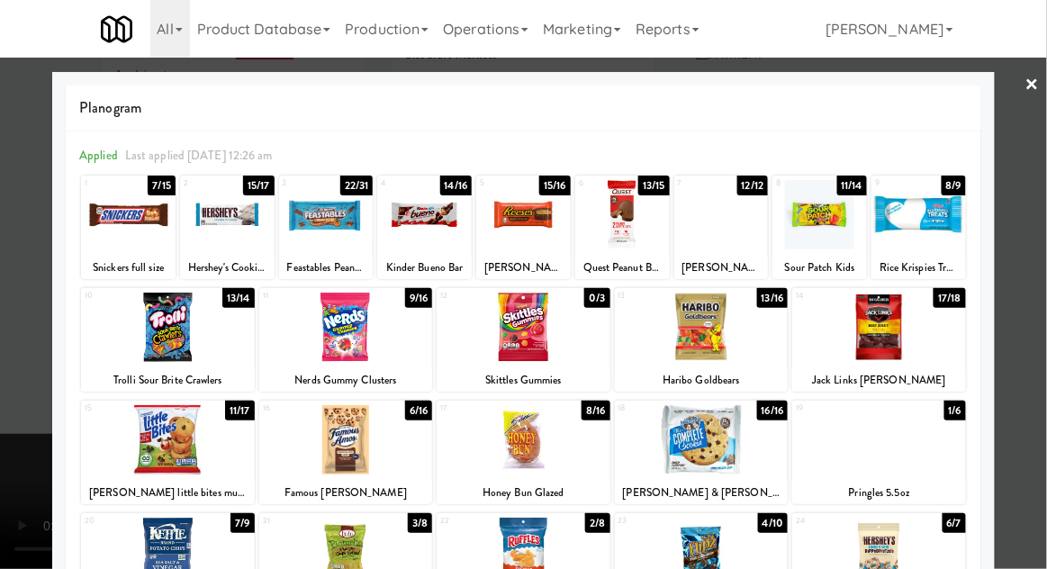
click at [1018, 383] on div at bounding box center [523, 284] width 1047 height 569
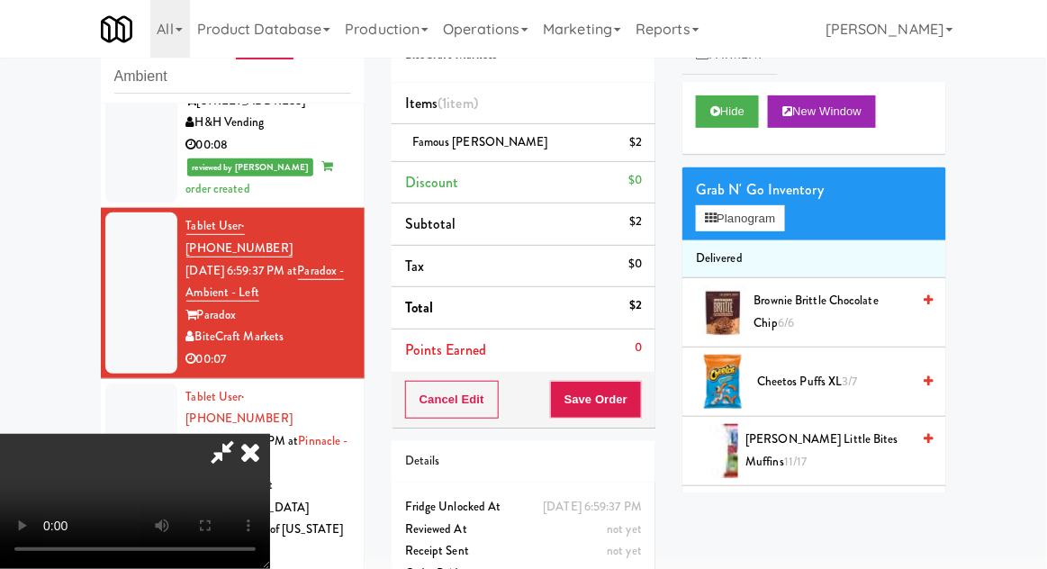
scroll to position [66, 0]
click at [641, 407] on button "Save Order" at bounding box center [596, 400] width 92 height 38
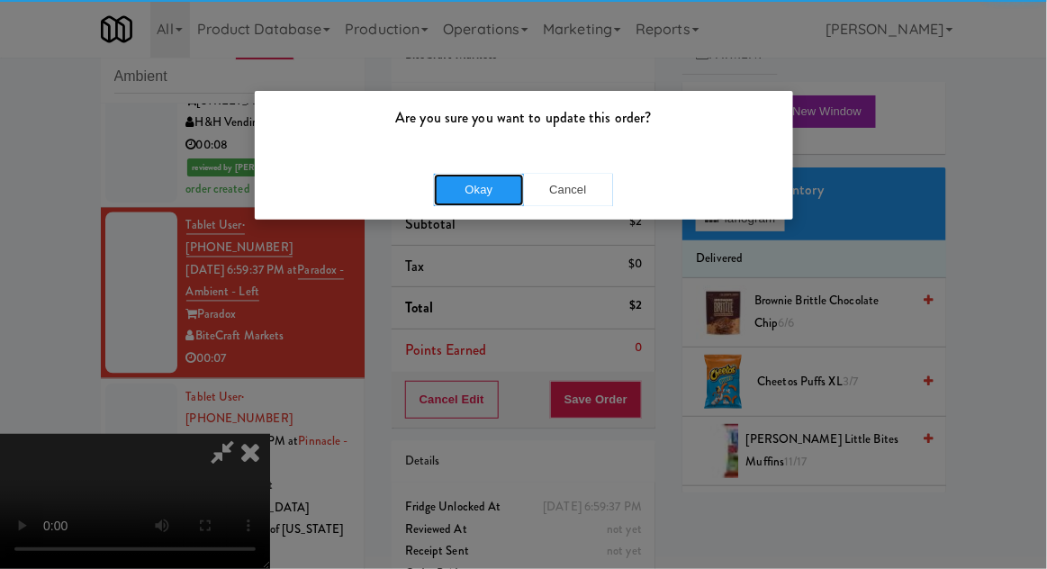
click at [461, 202] on button "Okay" at bounding box center [479, 190] width 90 height 32
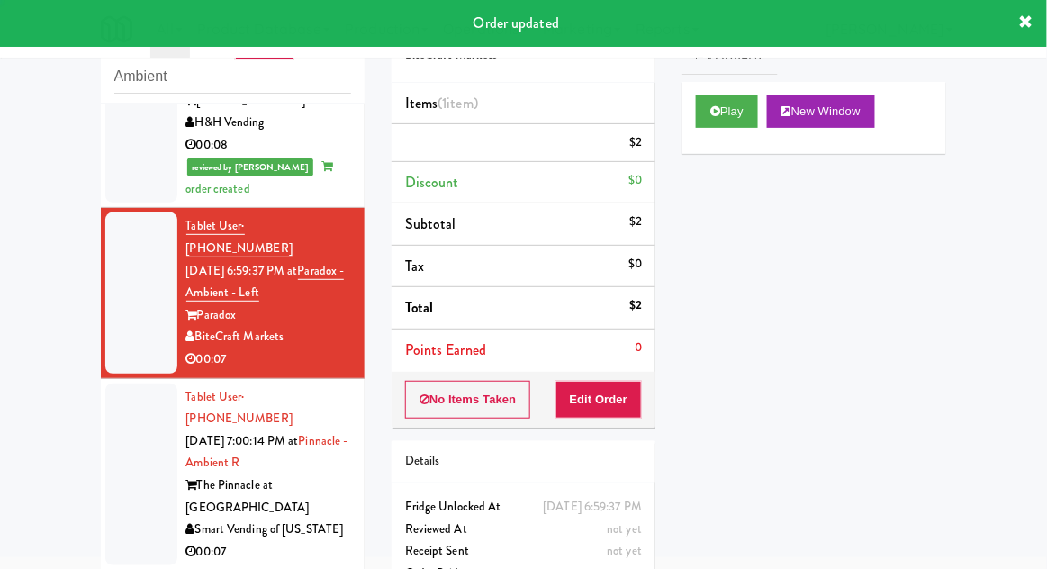
scroll to position [0, 0]
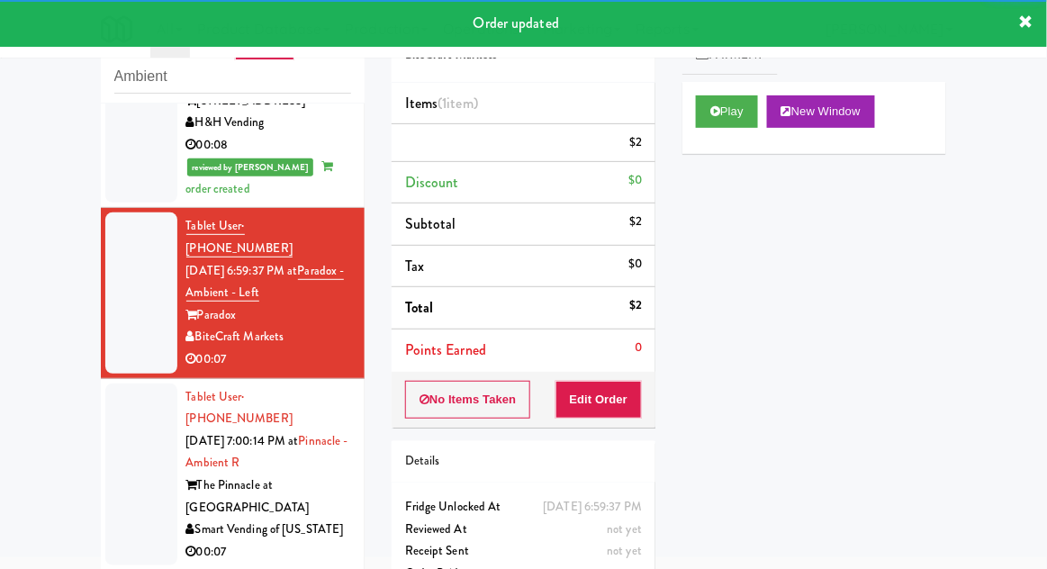
click at [148, 383] on div at bounding box center [141, 474] width 72 height 183
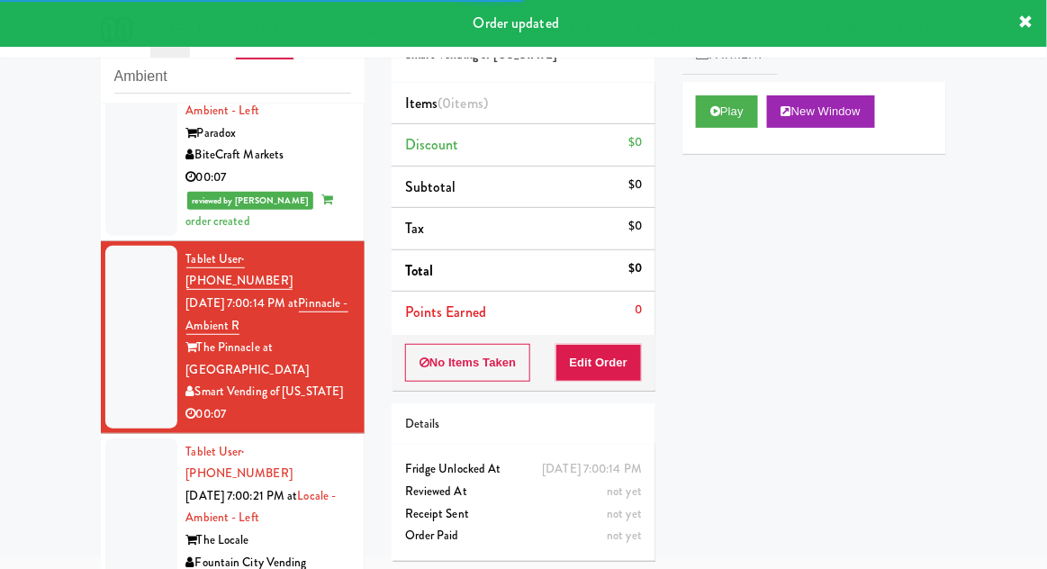
scroll to position [957, 0]
click at [746, 126] on button "Play" at bounding box center [727, 111] width 62 height 32
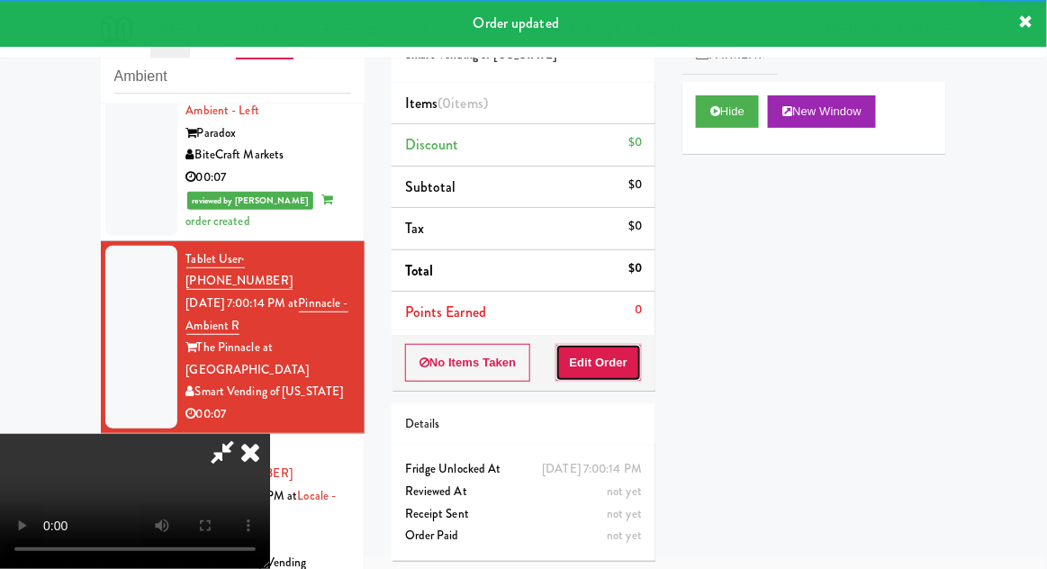
click at [623, 375] on button "Edit Order" at bounding box center [598, 363] width 87 height 38
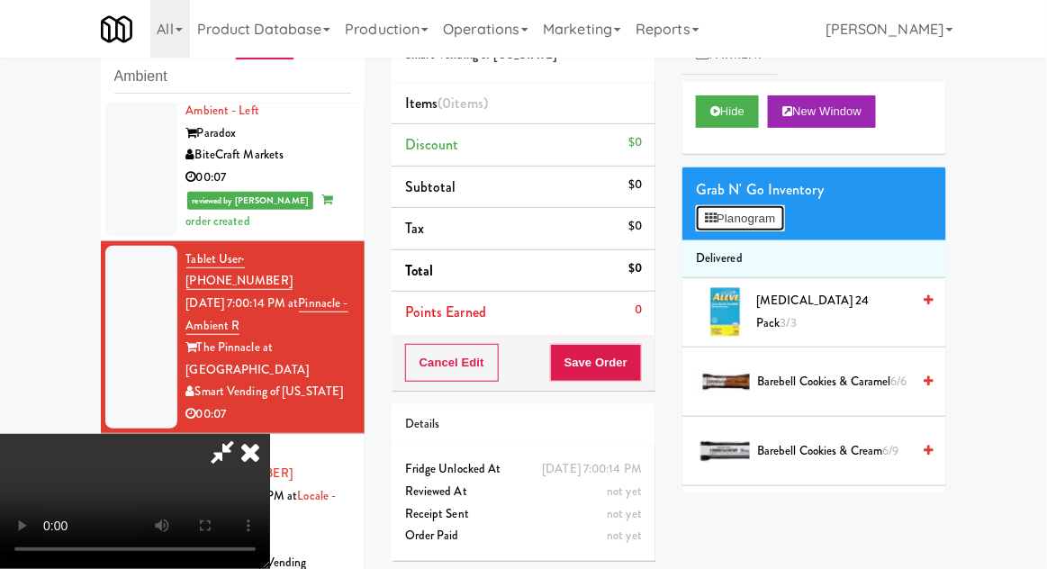
click at [773, 219] on button "Planogram" at bounding box center [740, 218] width 88 height 27
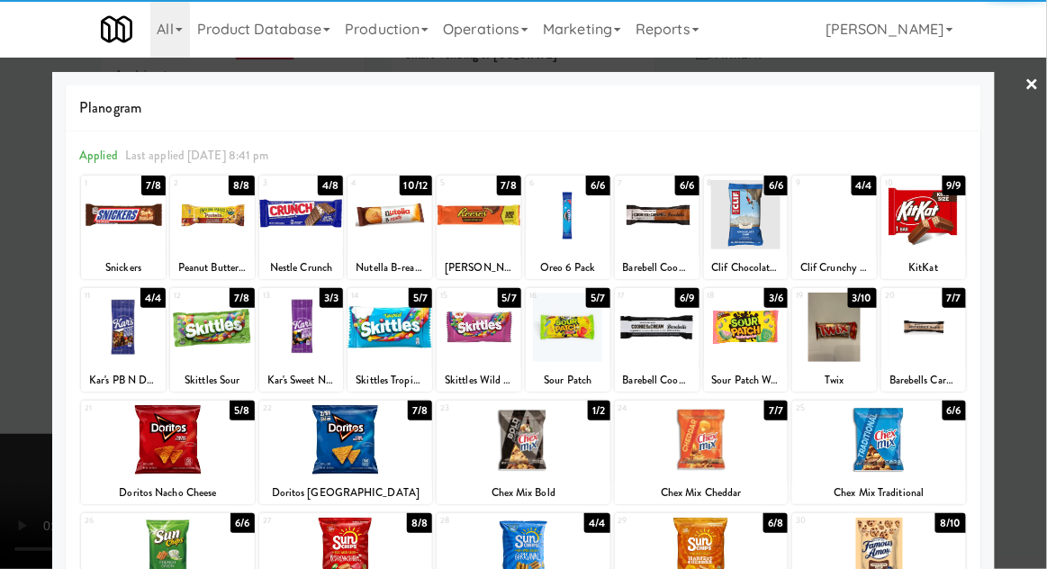
click at [295, 257] on div "Nestle Crunch" at bounding box center [301, 268] width 79 height 23
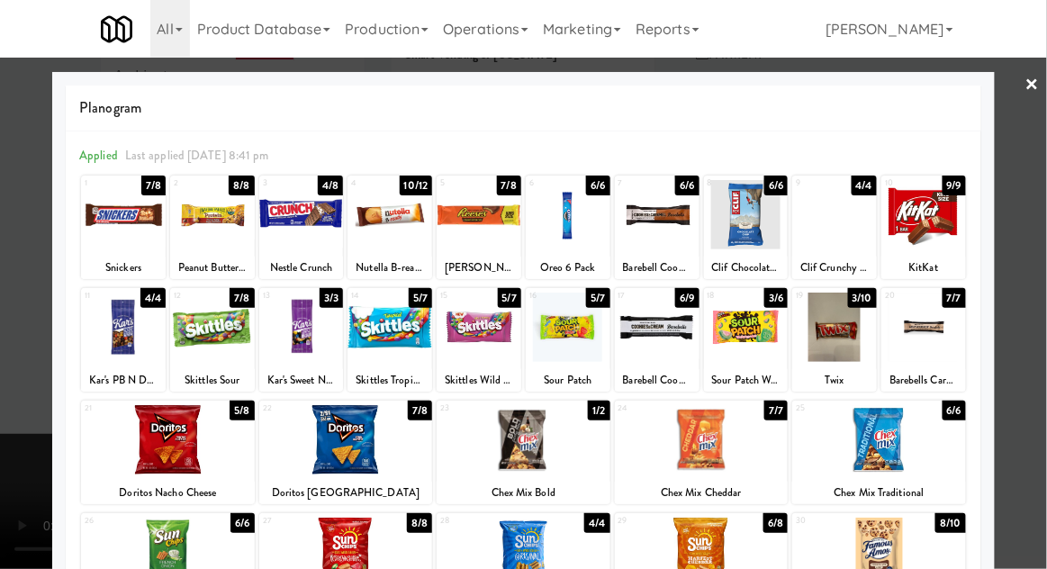
click at [292, 247] on div at bounding box center [301, 214] width 85 height 69
click at [1033, 297] on div at bounding box center [523, 284] width 1047 height 569
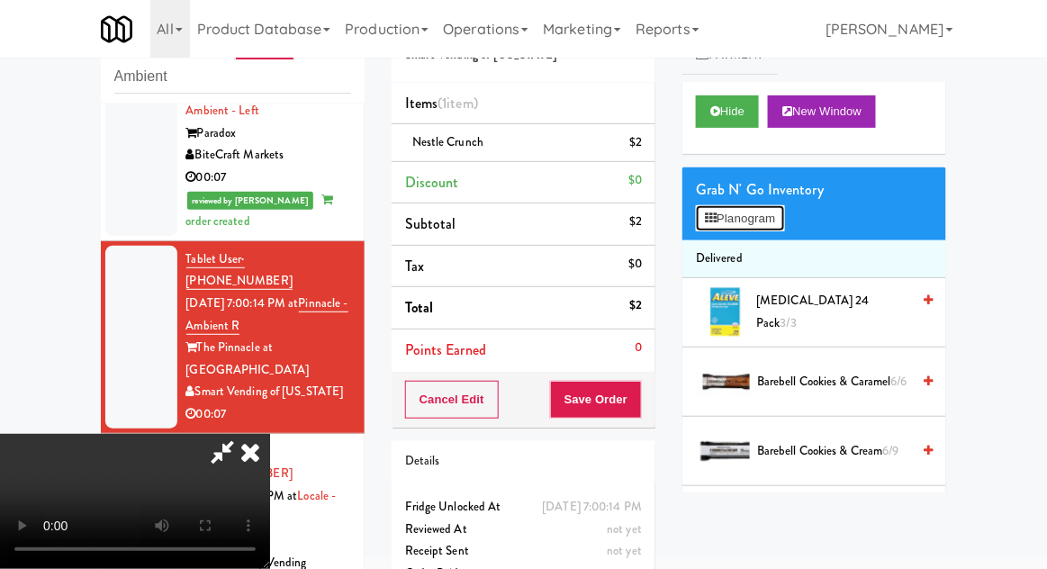
click at [745, 220] on button "Planogram" at bounding box center [740, 218] width 88 height 27
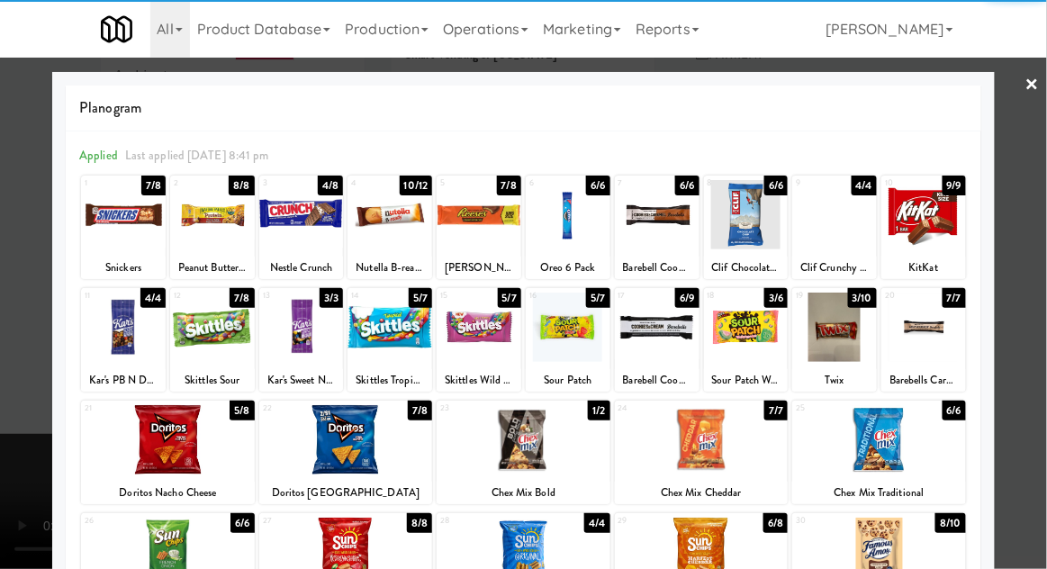
click at [383, 235] on div at bounding box center [389, 214] width 85 height 69
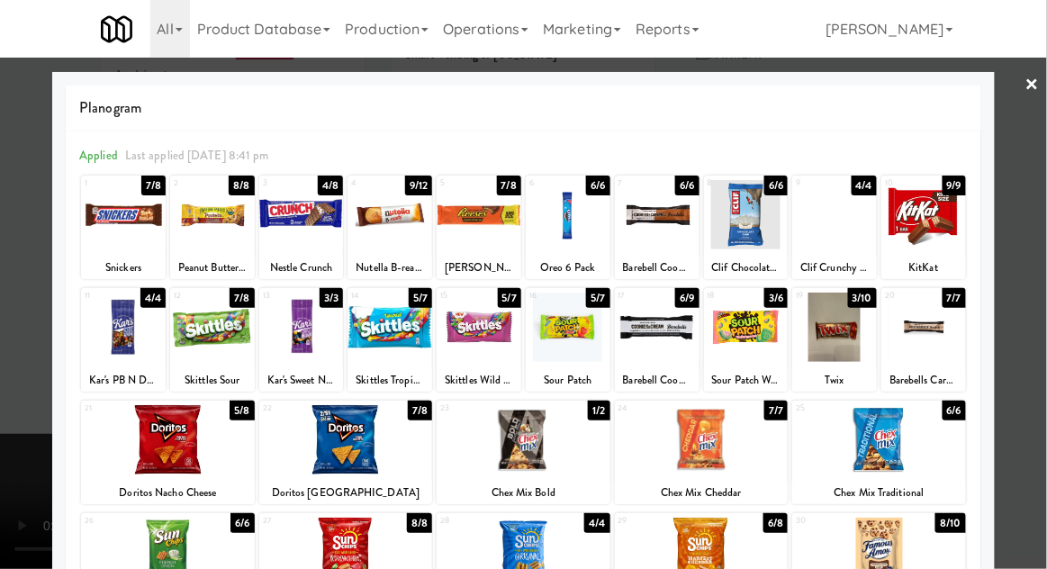
click at [1018, 265] on div at bounding box center [523, 284] width 1047 height 569
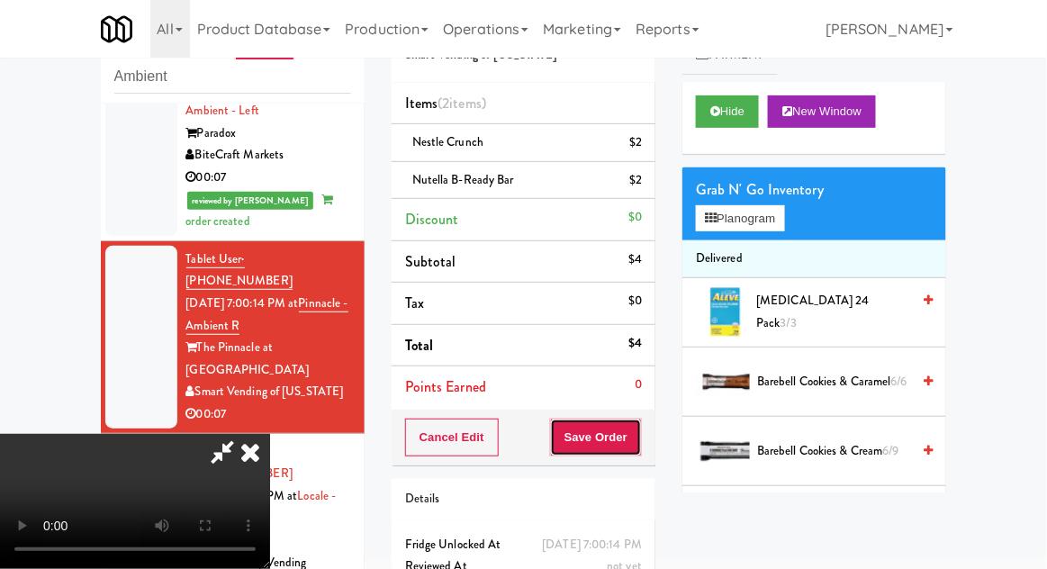
click at [640, 447] on button "Save Order" at bounding box center [596, 438] width 92 height 38
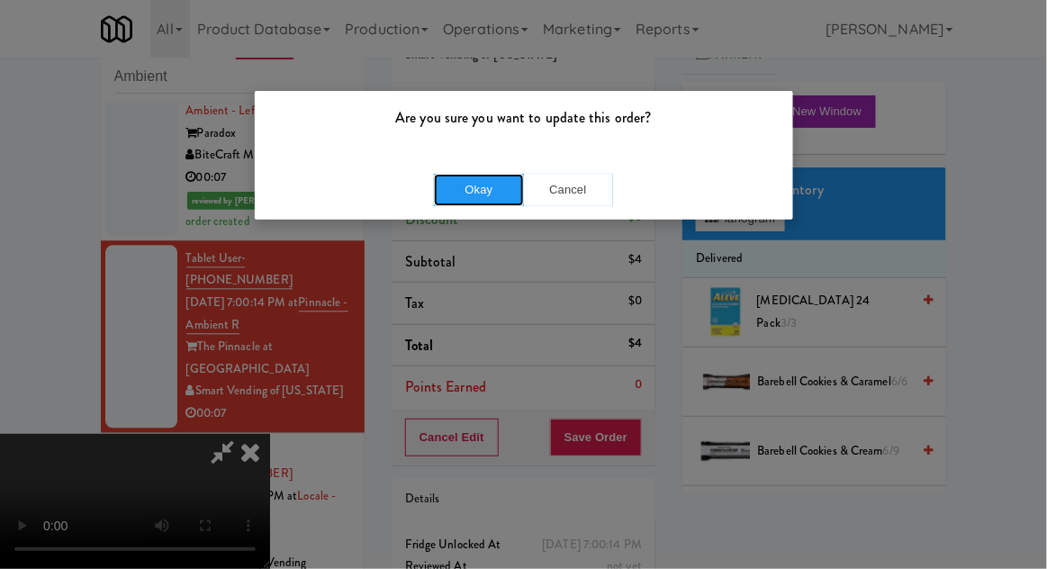
click at [448, 180] on button "Okay" at bounding box center [479, 190] width 90 height 32
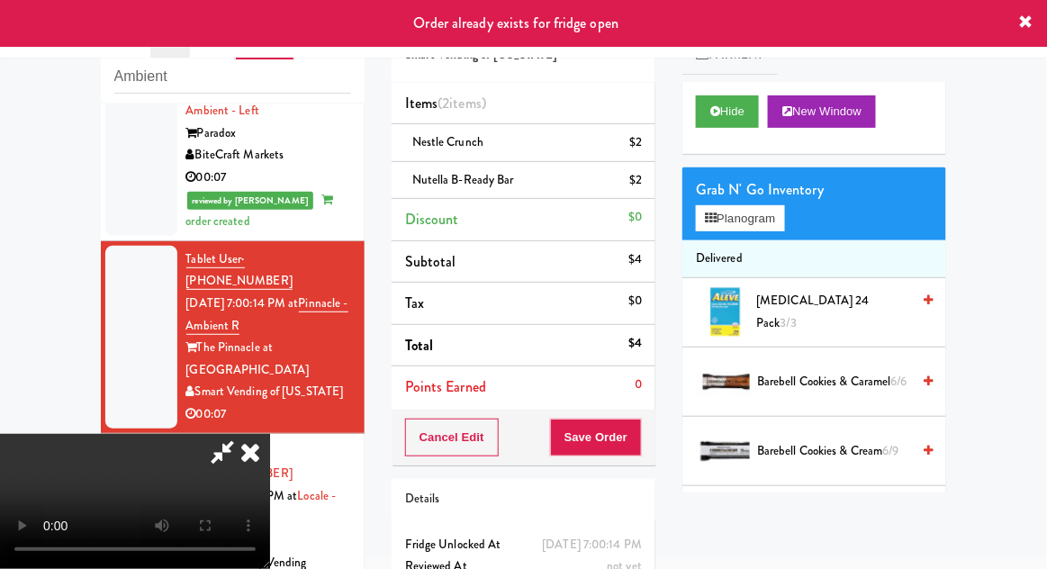
click at [270, 434] on icon at bounding box center [250, 452] width 40 height 36
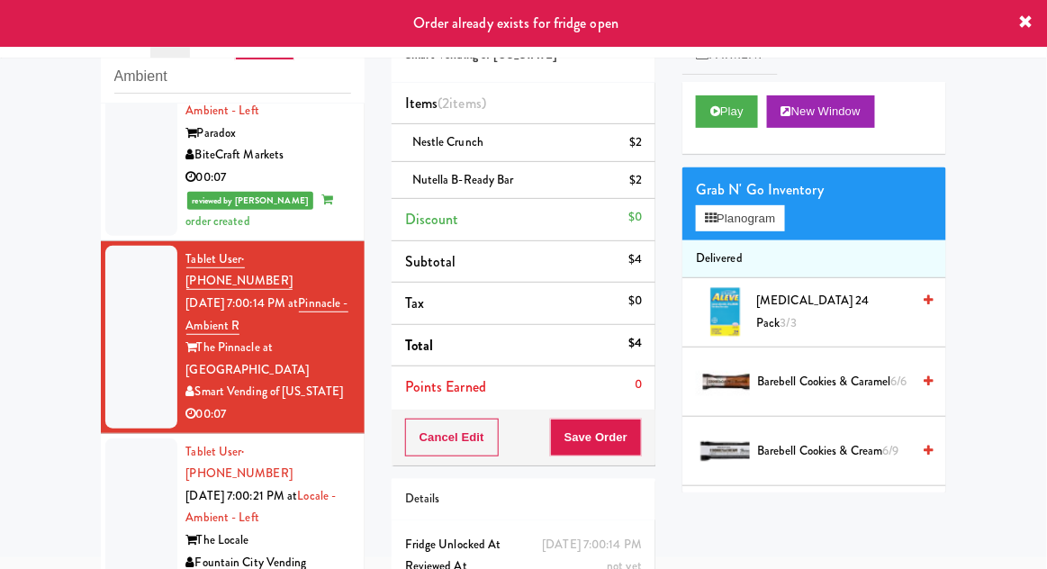
click at [129, 438] on div at bounding box center [141, 518] width 72 height 160
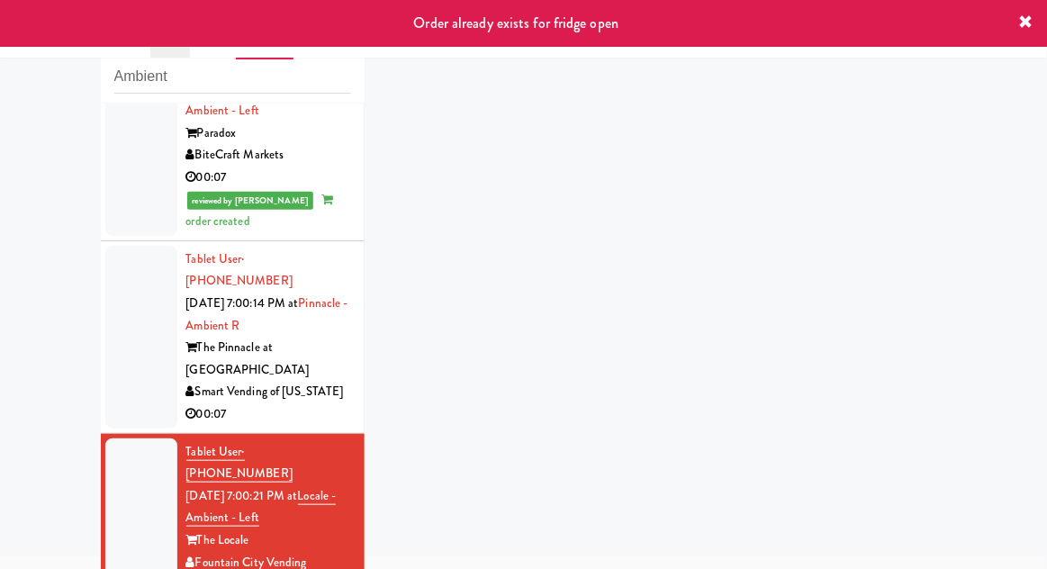
click at [115, 246] on div at bounding box center [141, 337] width 72 height 183
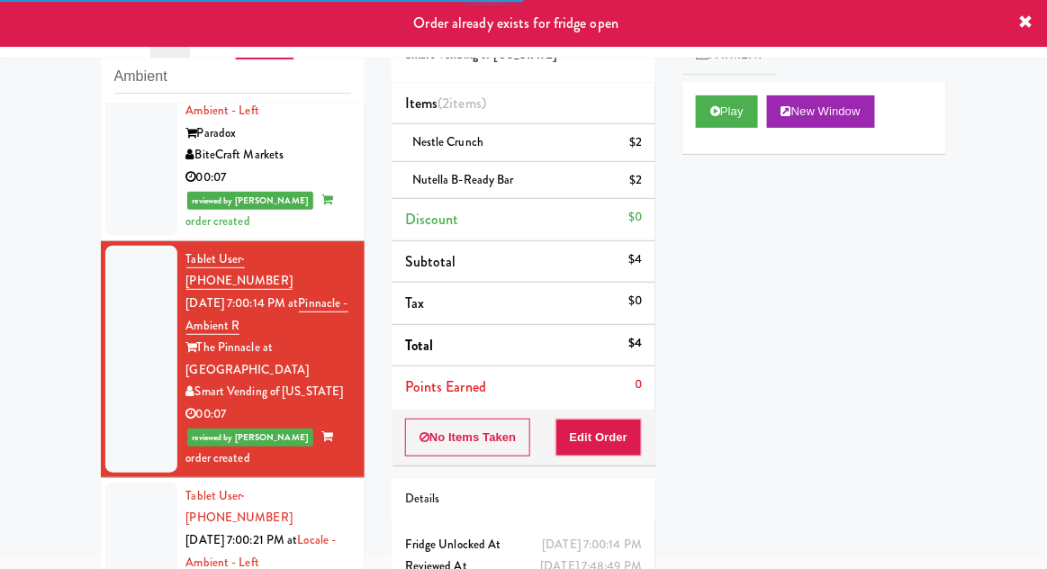
click at [116, 483] on div at bounding box center [141, 563] width 72 height 160
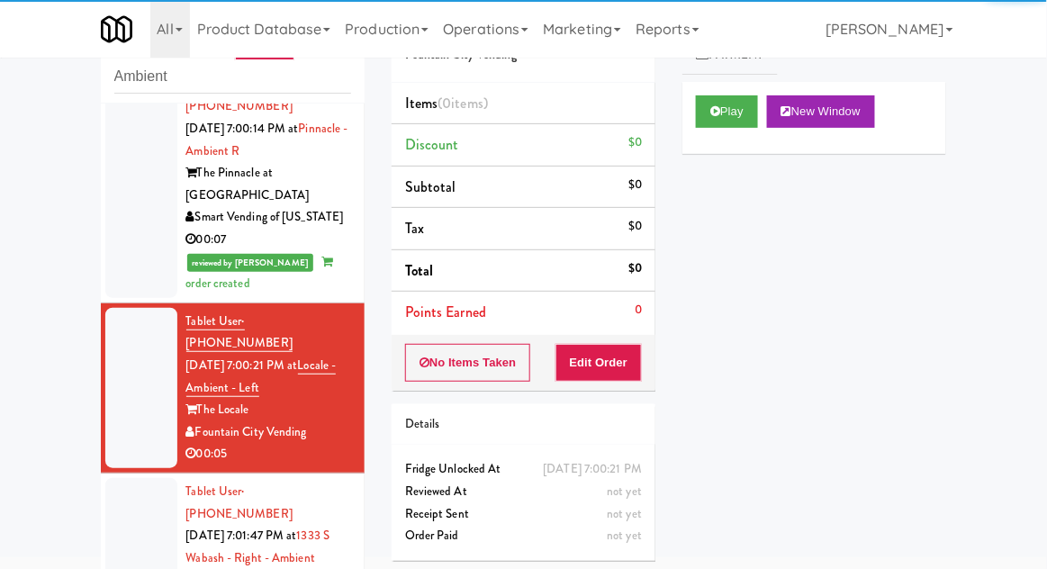
scroll to position [1132, 0]
click at [745, 123] on button "Play" at bounding box center [727, 111] width 62 height 32
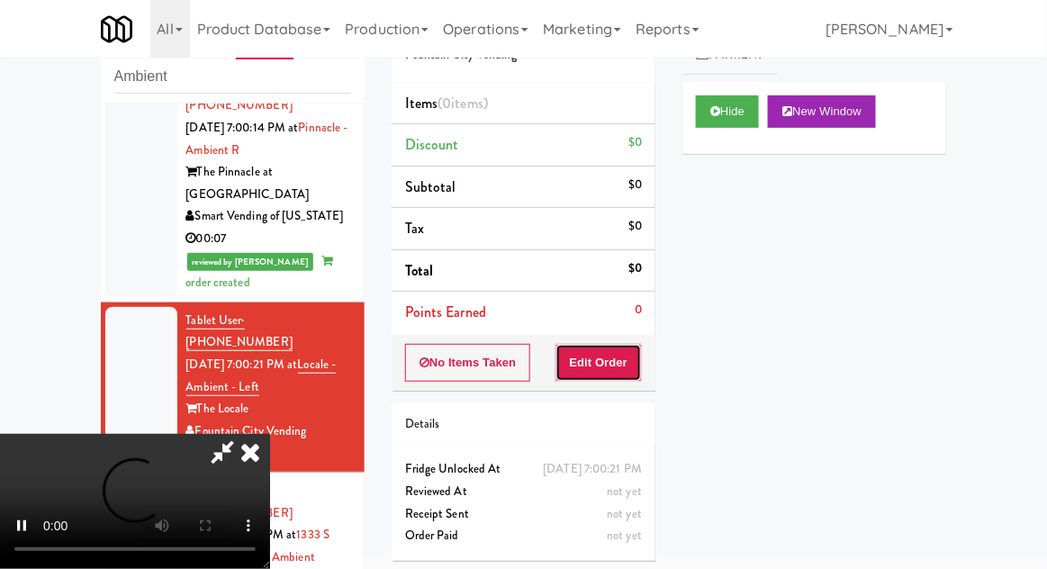
click at [618, 378] on button "Edit Order" at bounding box center [598, 363] width 87 height 38
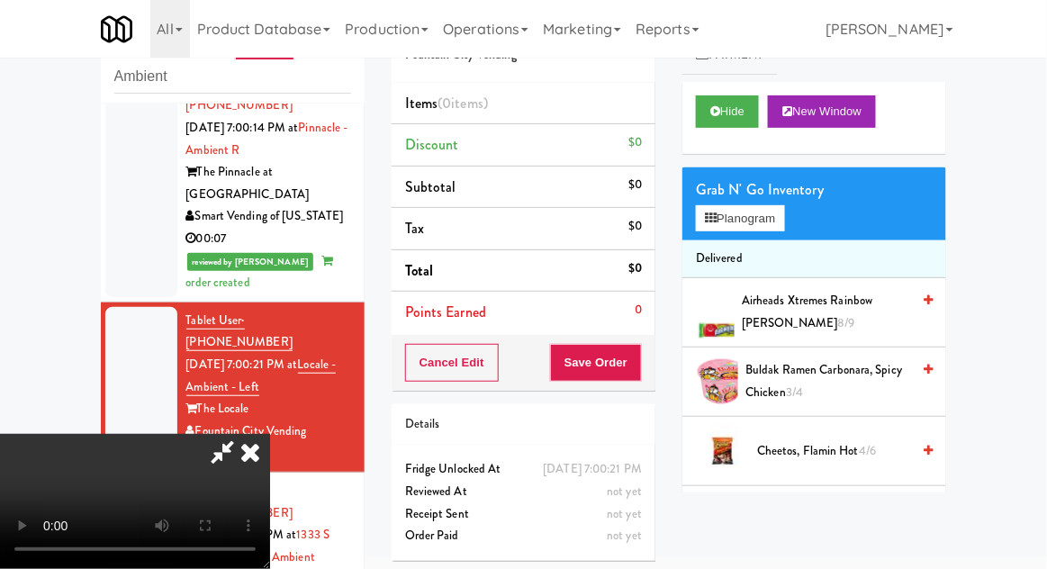
scroll to position [0, 0]
click at [753, 230] on button "Planogram" at bounding box center [740, 218] width 88 height 27
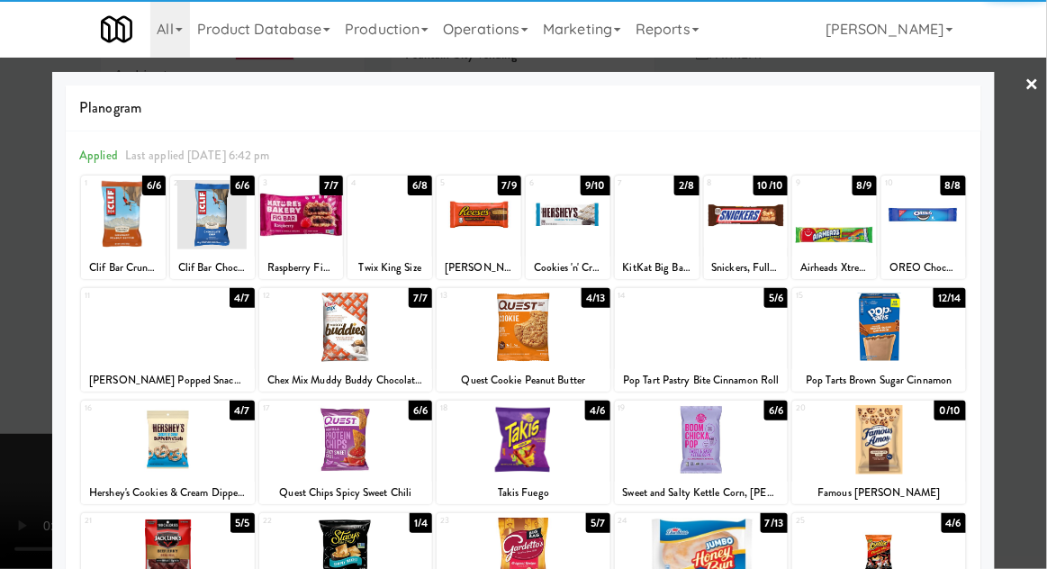
click at [484, 343] on div at bounding box center [524, 327] width 174 height 69
click at [1033, 350] on div at bounding box center [523, 284] width 1047 height 569
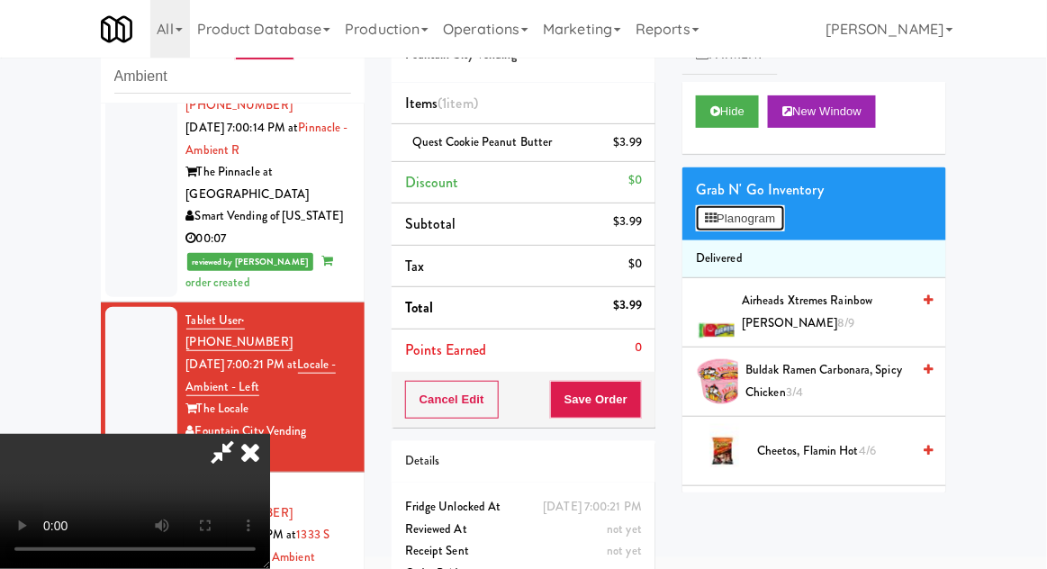
click at [769, 221] on button "Planogram" at bounding box center [740, 218] width 88 height 27
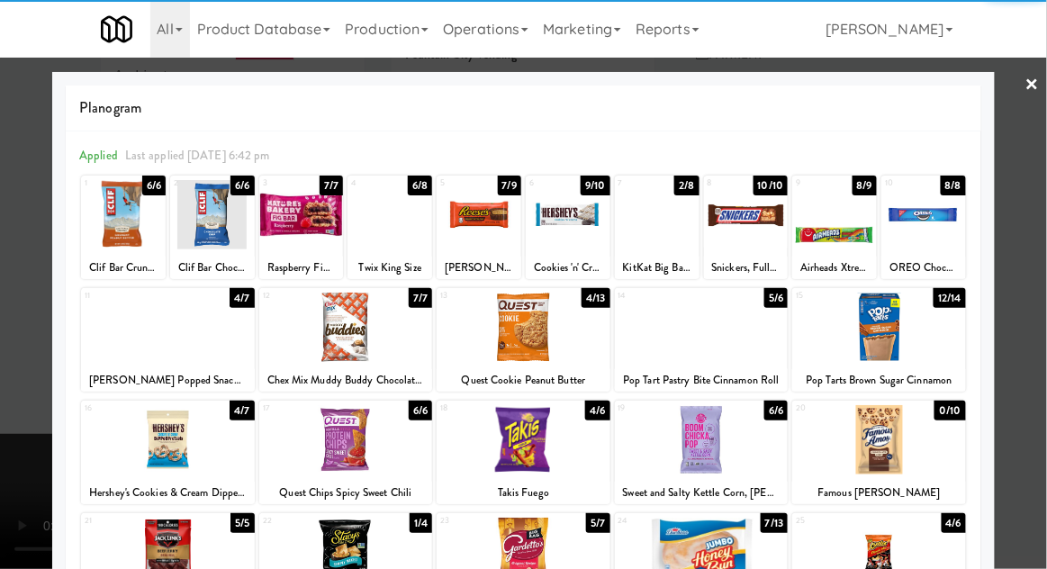
click at [1030, 372] on div at bounding box center [523, 284] width 1047 height 569
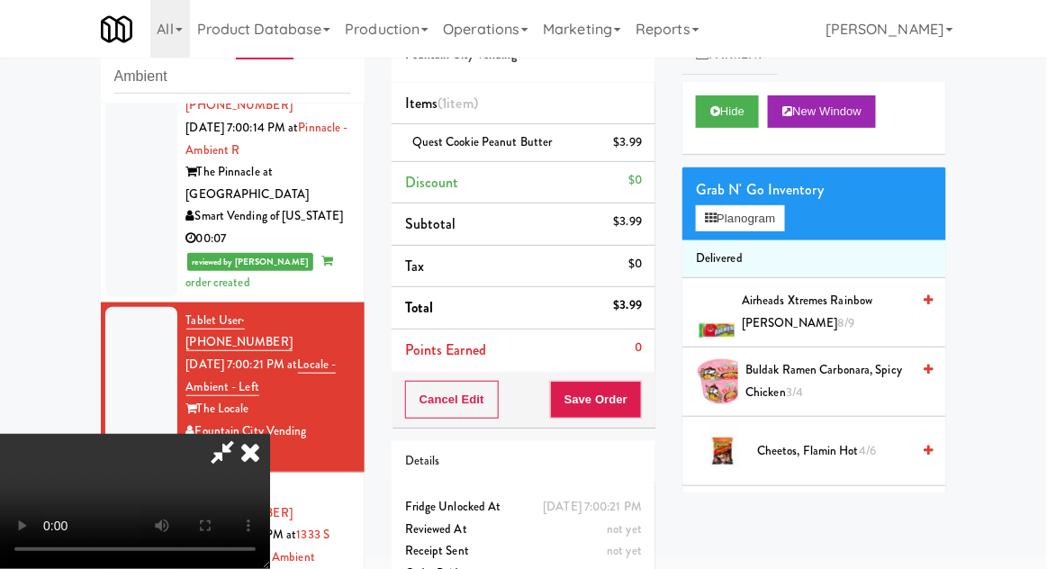
scroll to position [66, 0]
click at [638, 407] on button "Save Order" at bounding box center [596, 400] width 92 height 38
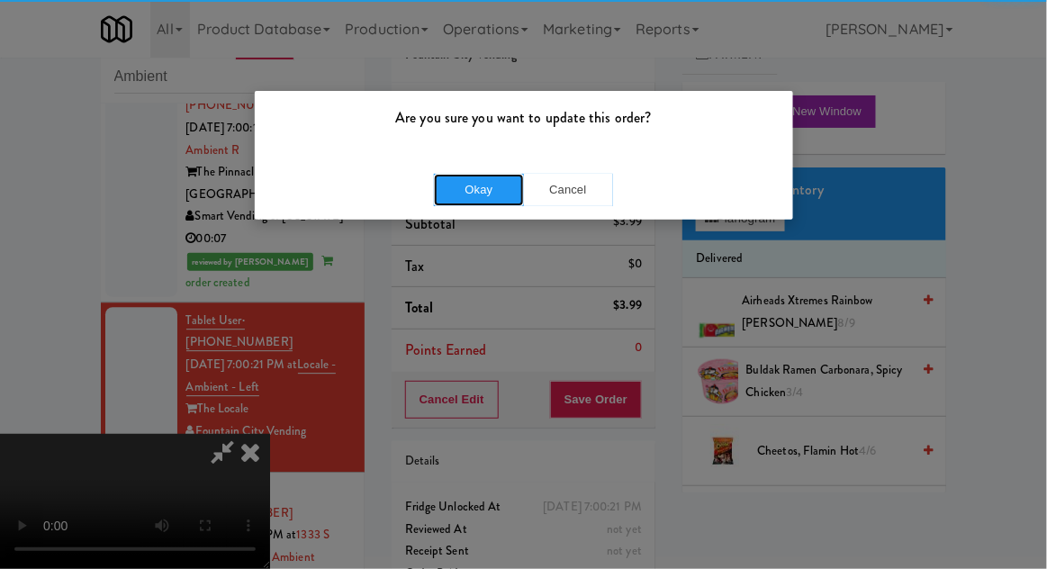
click at [447, 197] on button "Okay" at bounding box center [479, 190] width 90 height 32
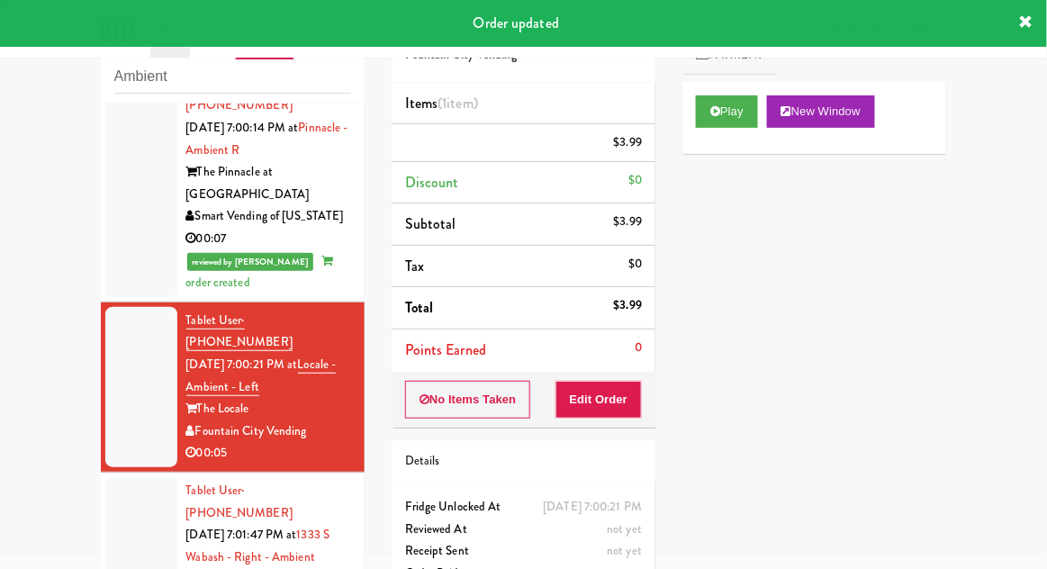
scroll to position [0, 0]
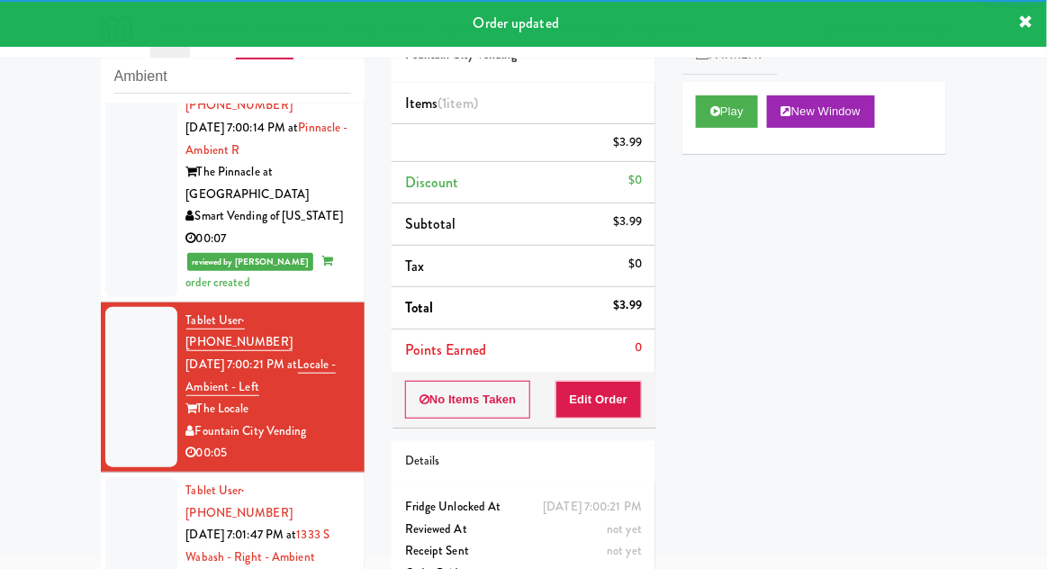
click at [122, 477] on div at bounding box center [141, 557] width 72 height 160
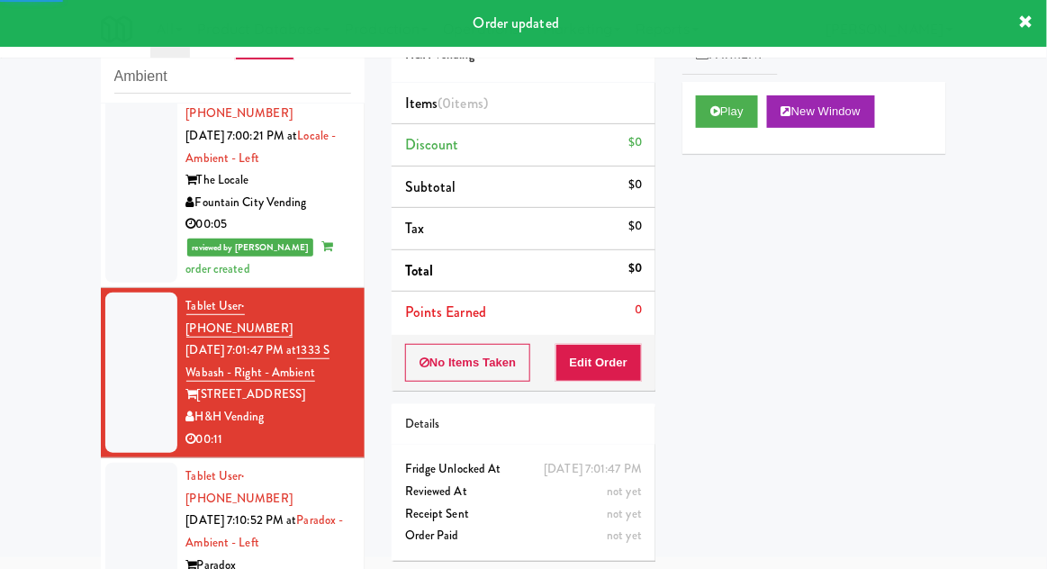
scroll to position [1361, 0]
click at [736, 114] on button "Play" at bounding box center [727, 111] width 62 height 32
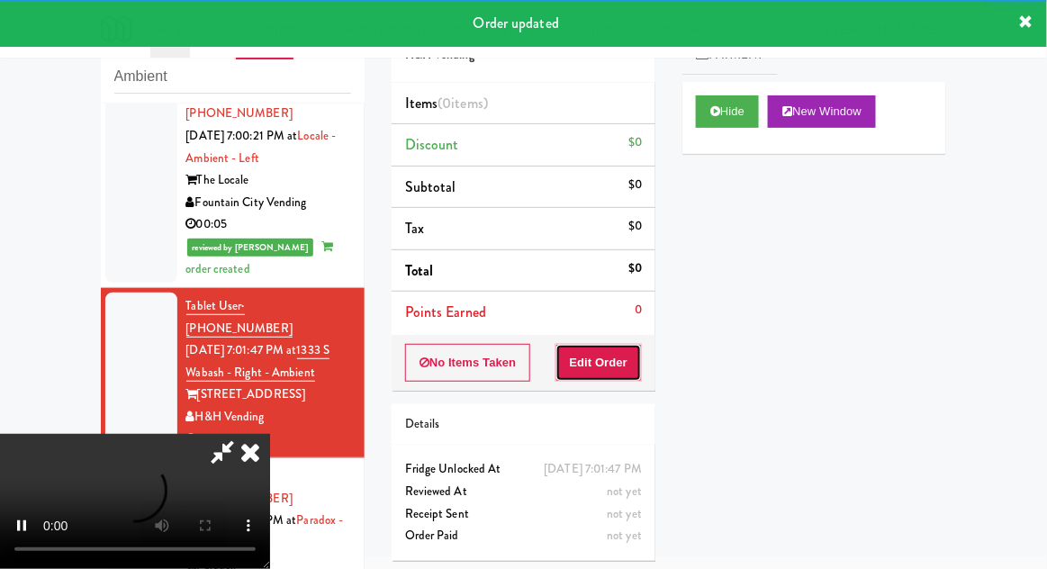
click at [615, 350] on button "Edit Order" at bounding box center [598, 363] width 87 height 38
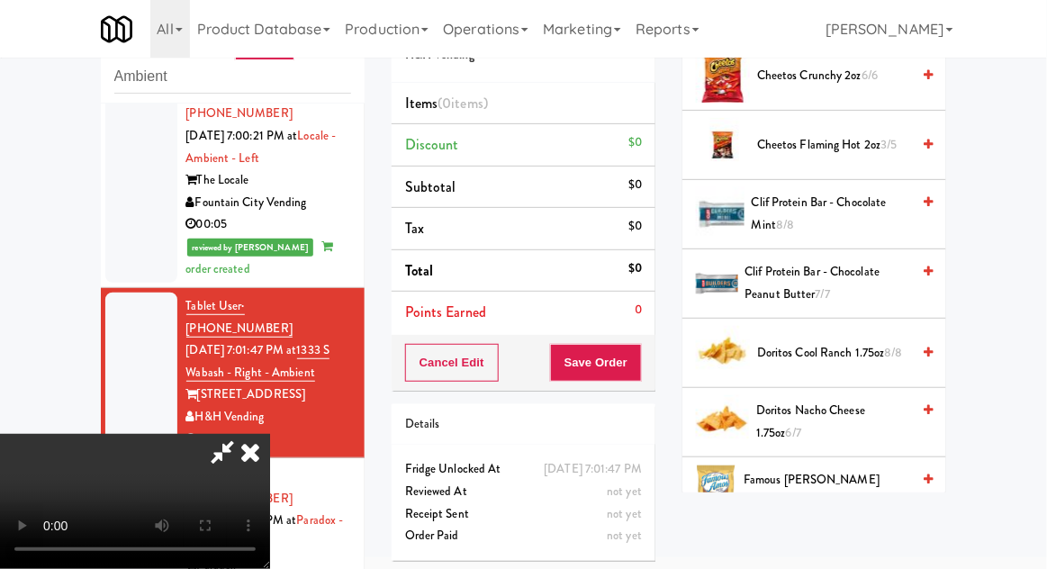
scroll to position [376, 0]
click at [853, 412] on span "Doritos Nacho Cheese 1.75oz 6/7" at bounding box center [833, 421] width 154 height 44
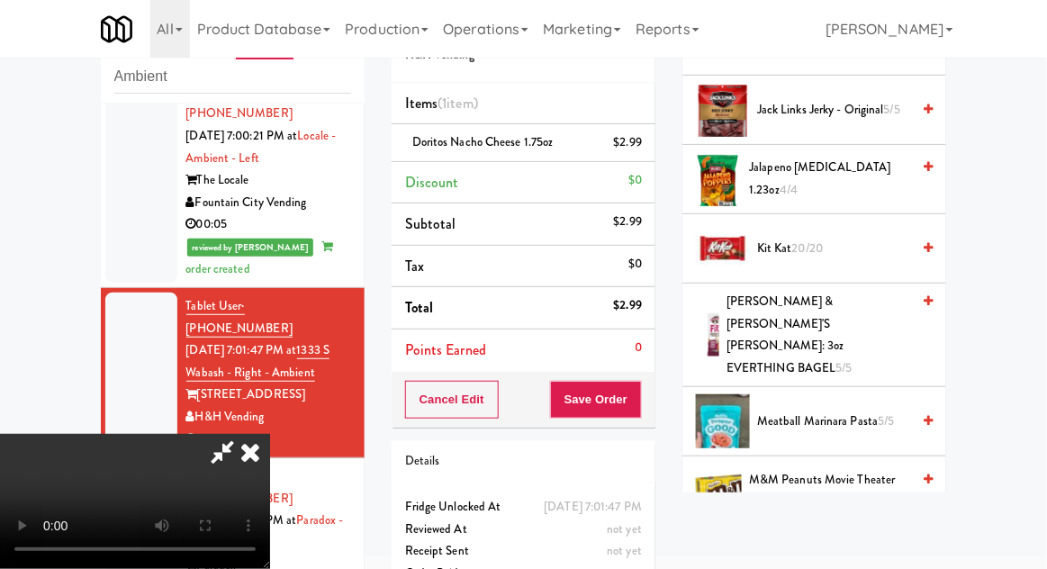
scroll to position [985, 0]
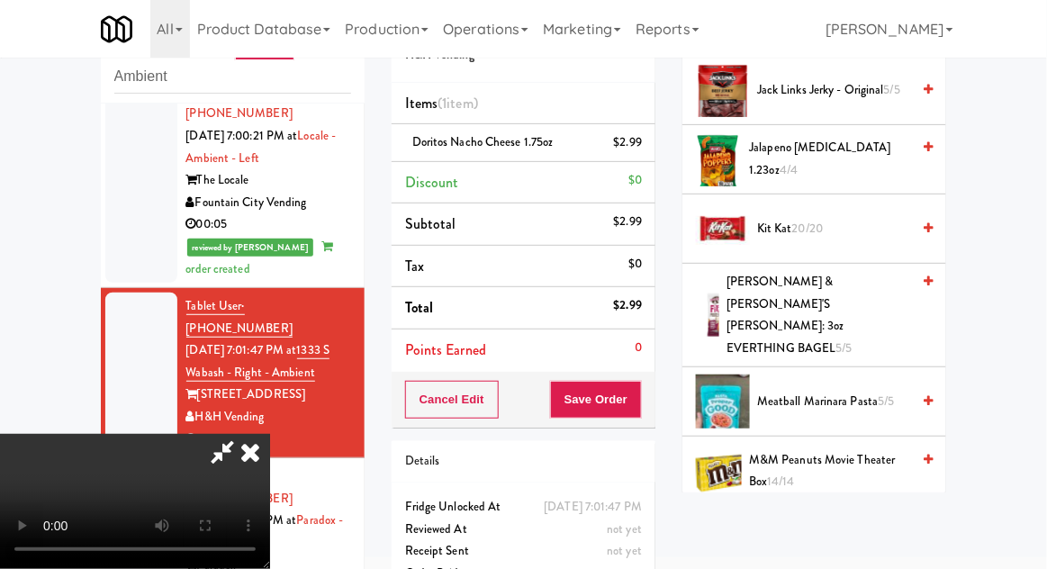
click at [808, 449] on span "M&M Peanuts Movie Theater Box 14/14" at bounding box center [829, 471] width 161 height 44
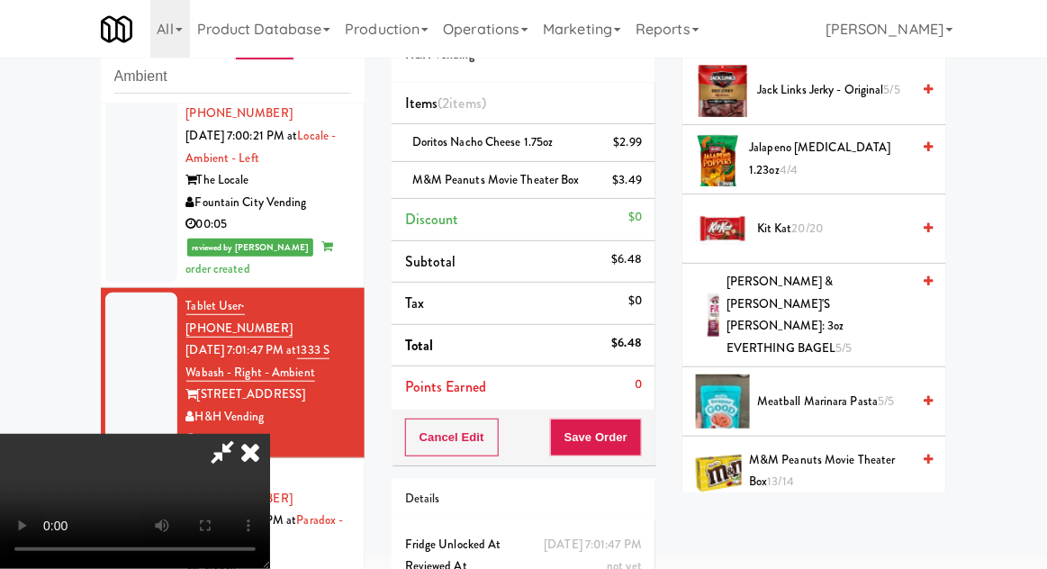
scroll to position [66, 0]
click at [635, 448] on button "Save Order" at bounding box center [596, 438] width 92 height 38
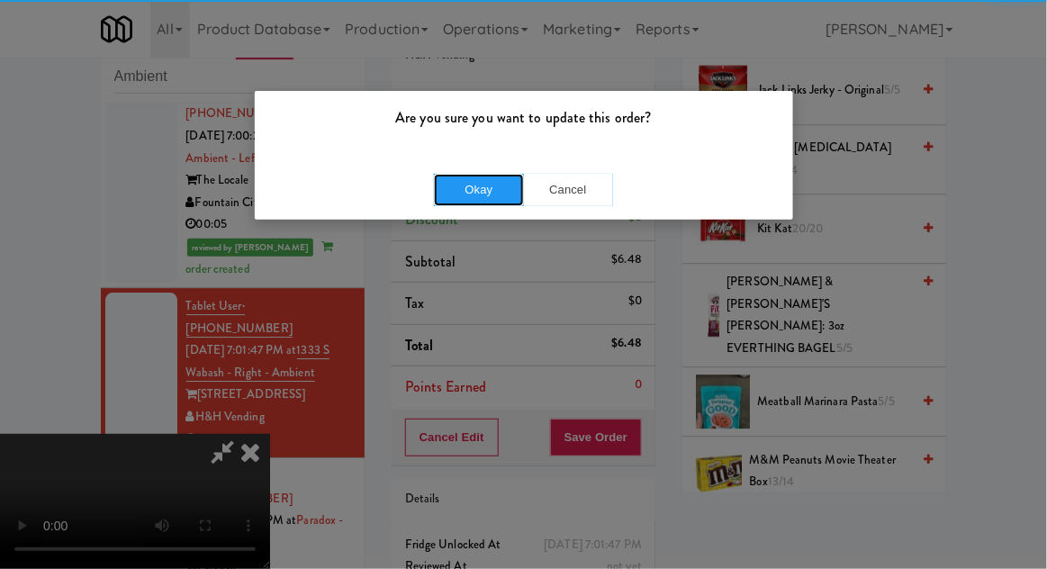
click at [463, 196] on button "Okay" at bounding box center [479, 190] width 90 height 32
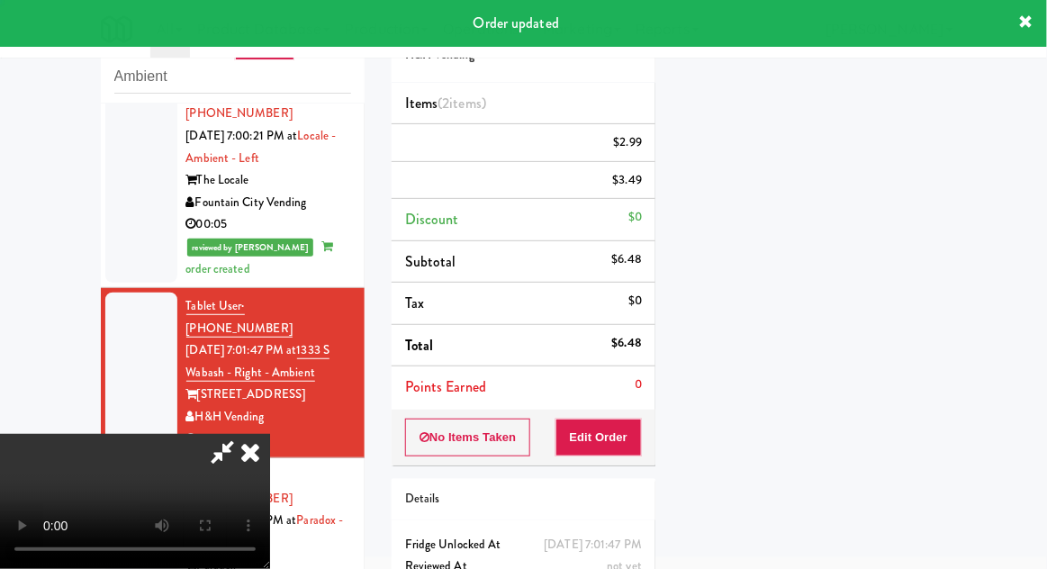
scroll to position [0, 0]
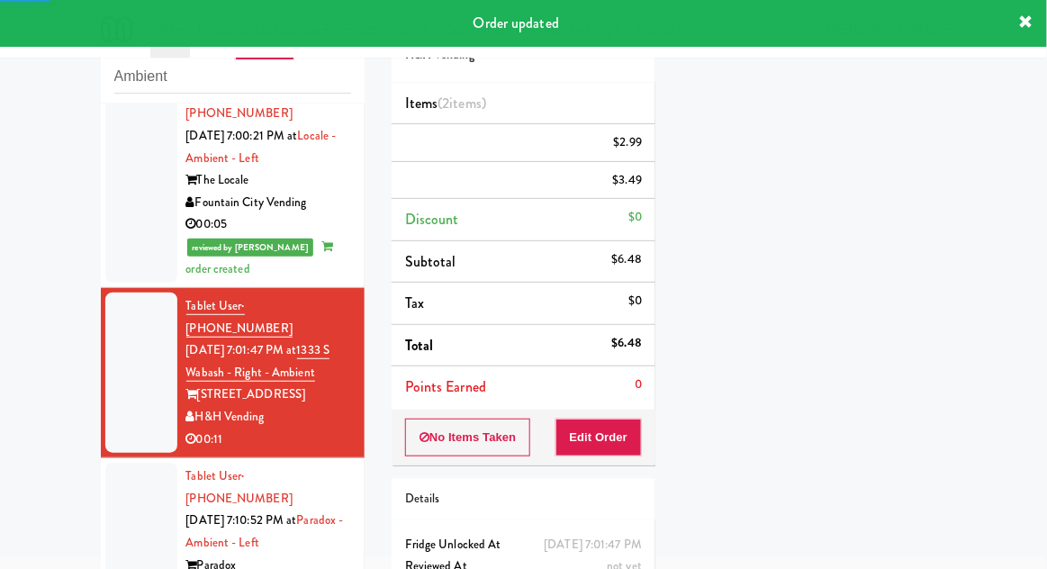
click at [123, 463] on div at bounding box center [141, 543] width 72 height 160
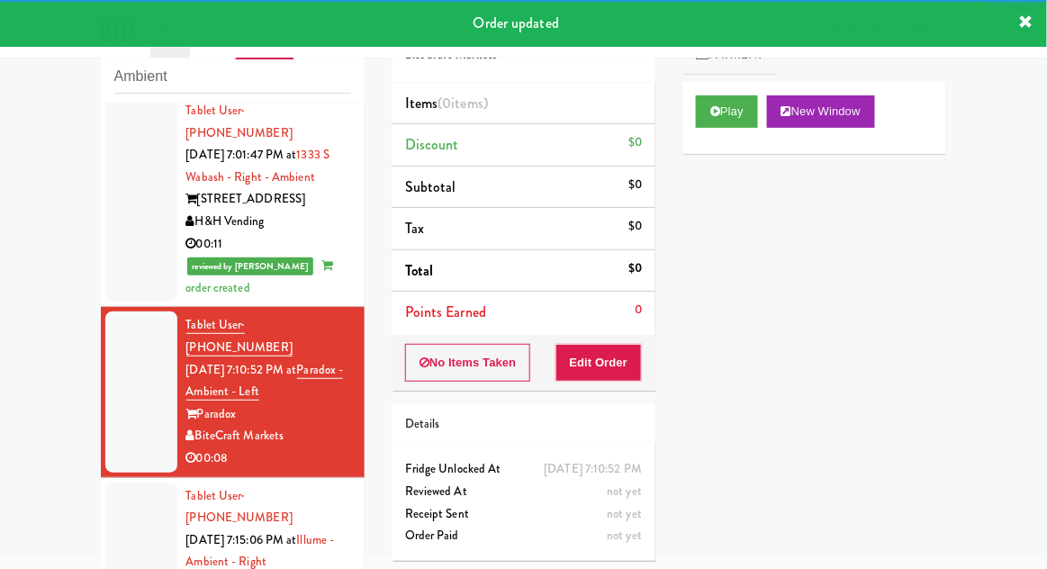
scroll to position [1554, 0]
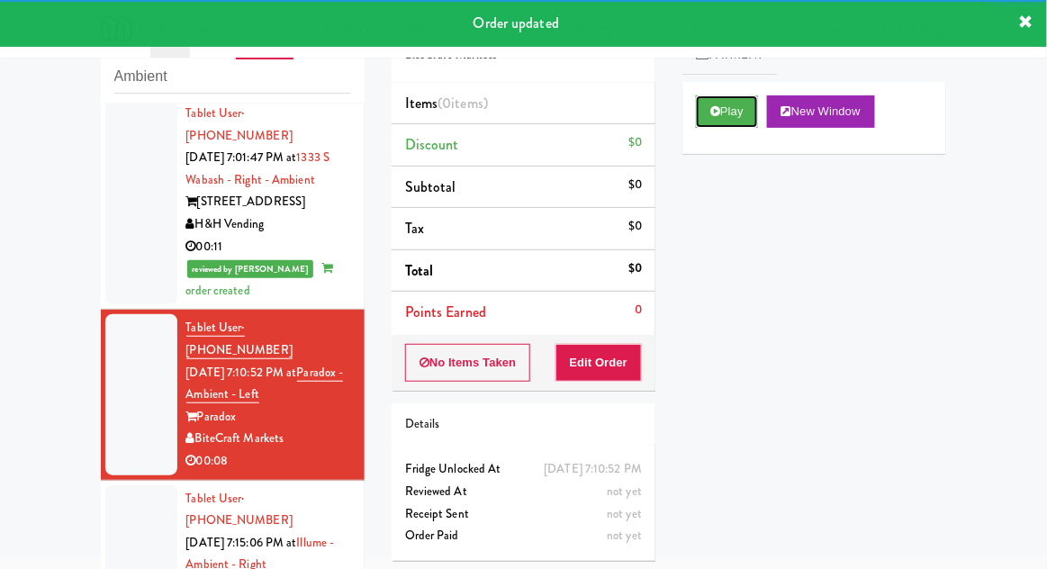
click at [742, 119] on button "Play" at bounding box center [727, 111] width 62 height 32
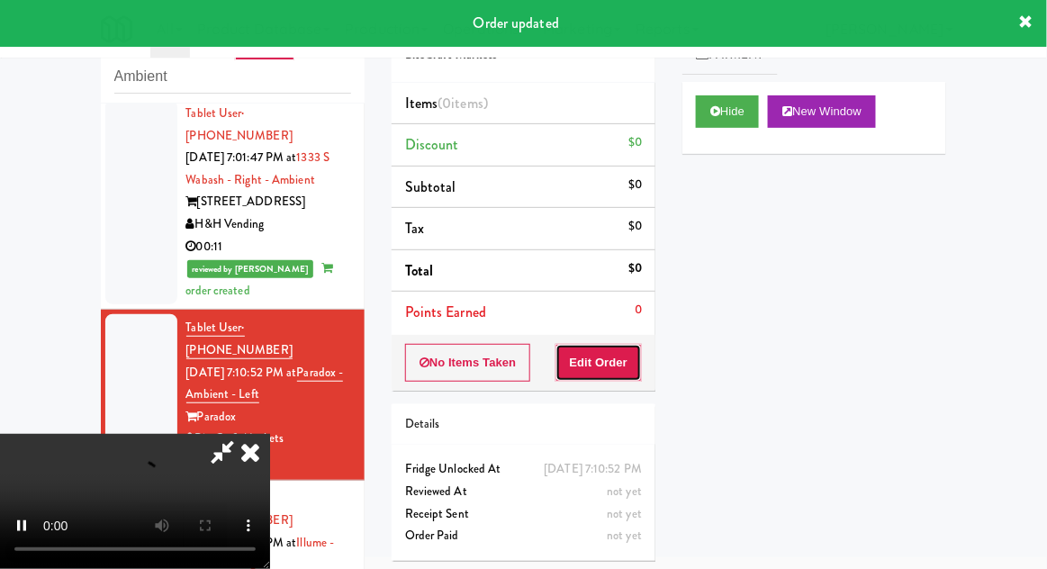
click at [620, 359] on button "Edit Order" at bounding box center [598, 363] width 87 height 38
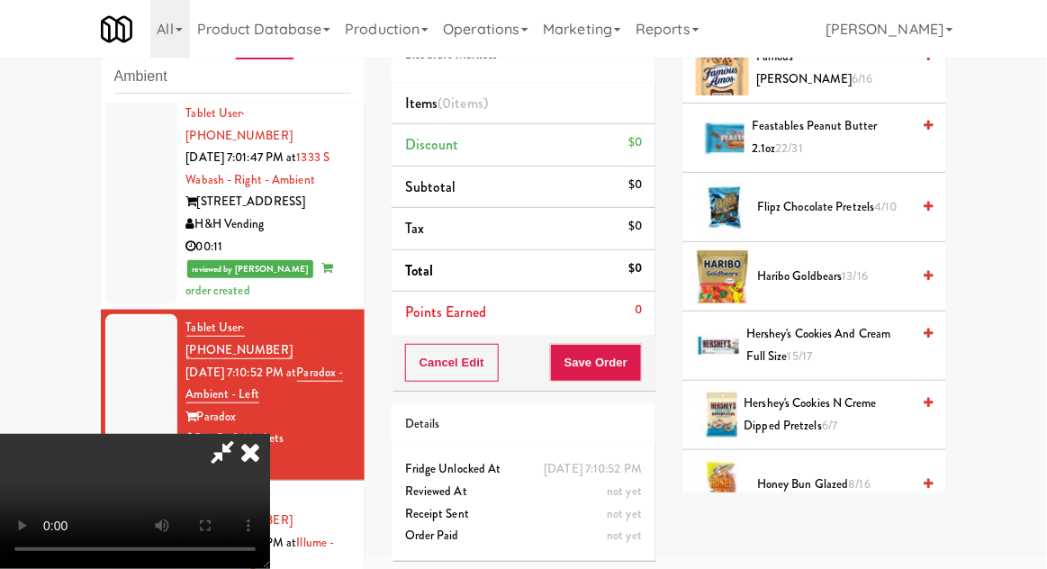
scroll to position [453, 0]
click at [825, 424] on span "6/7" at bounding box center [829, 424] width 15 height 17
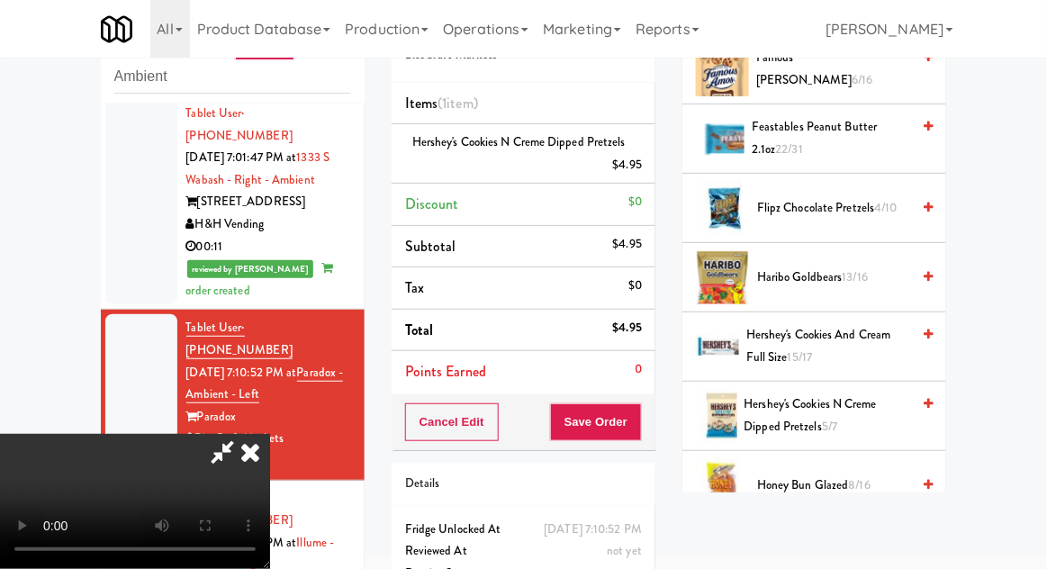
scroll to position [463, 0]
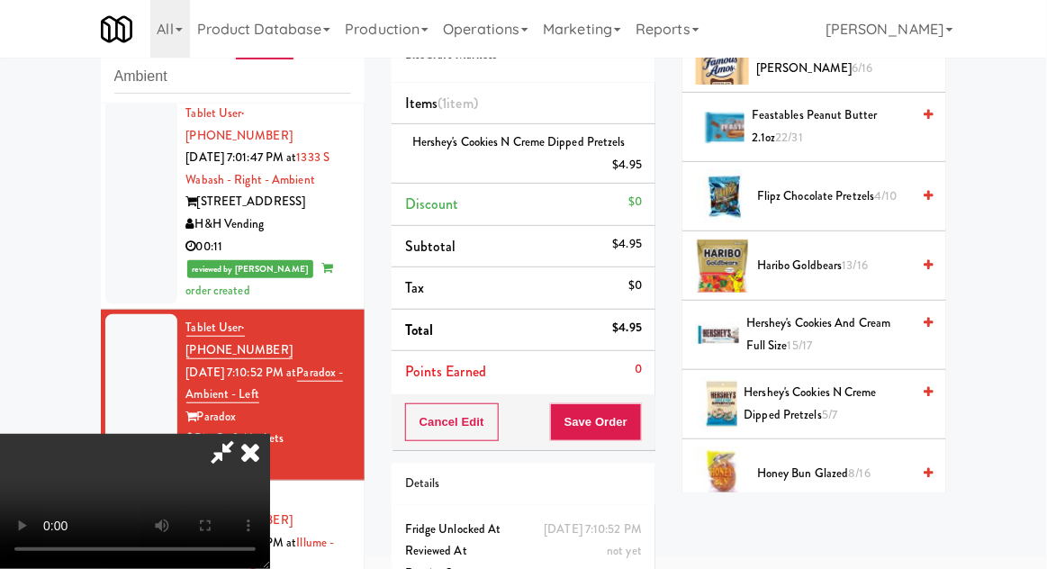
click at [846, 472] on span "Honey Bun Glazed 8/16" at bounding box center [833, 474] width 153 height 23
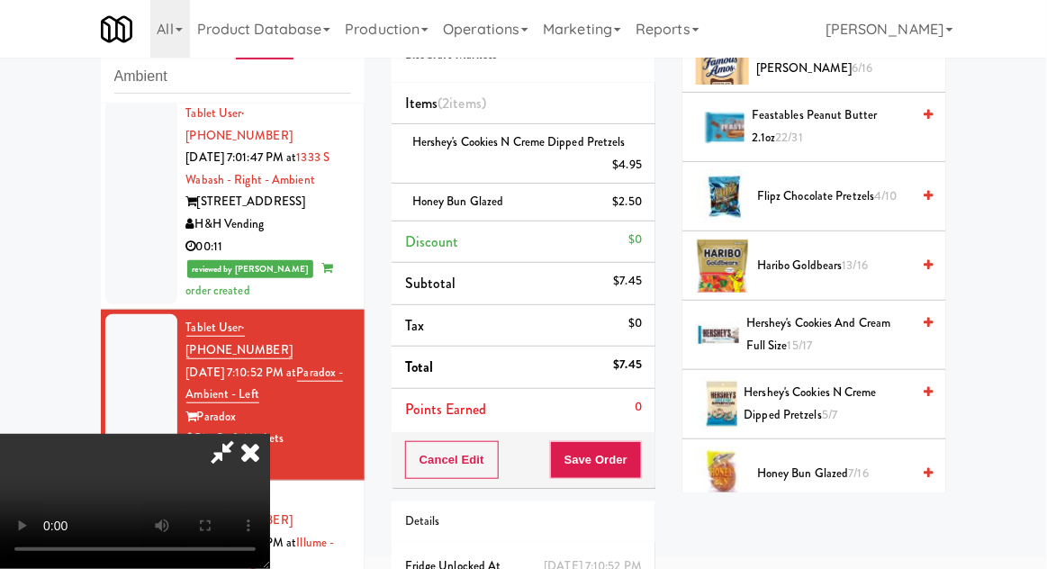
scroll to position [66, 0]
click at [635, 466] on button "Save Order" at bounding box center [596, 460] width 92 height 38
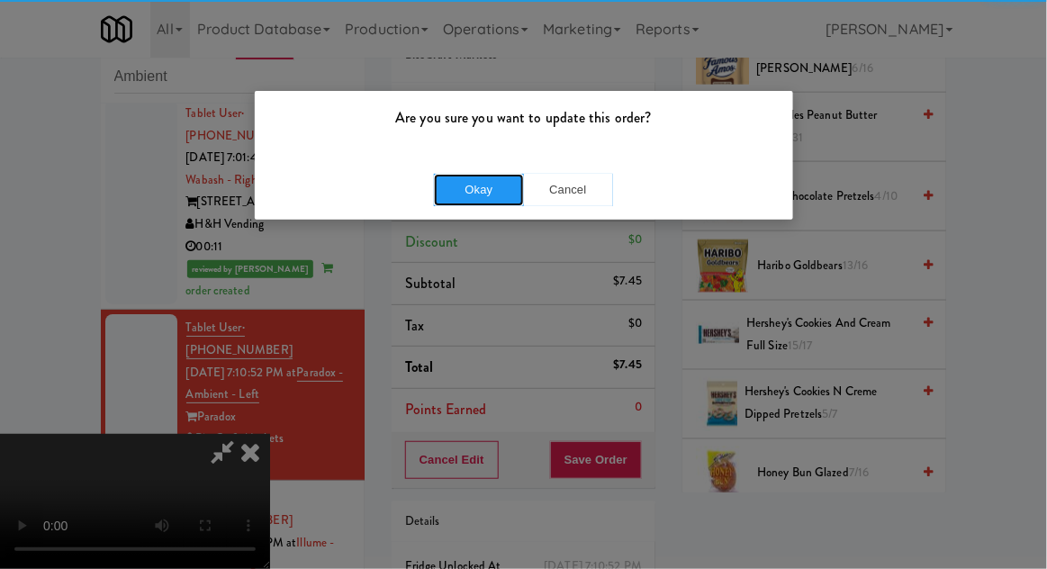
click at [459, 203] on button "Okay" at bounding box center [479, 190] width 90 height 32
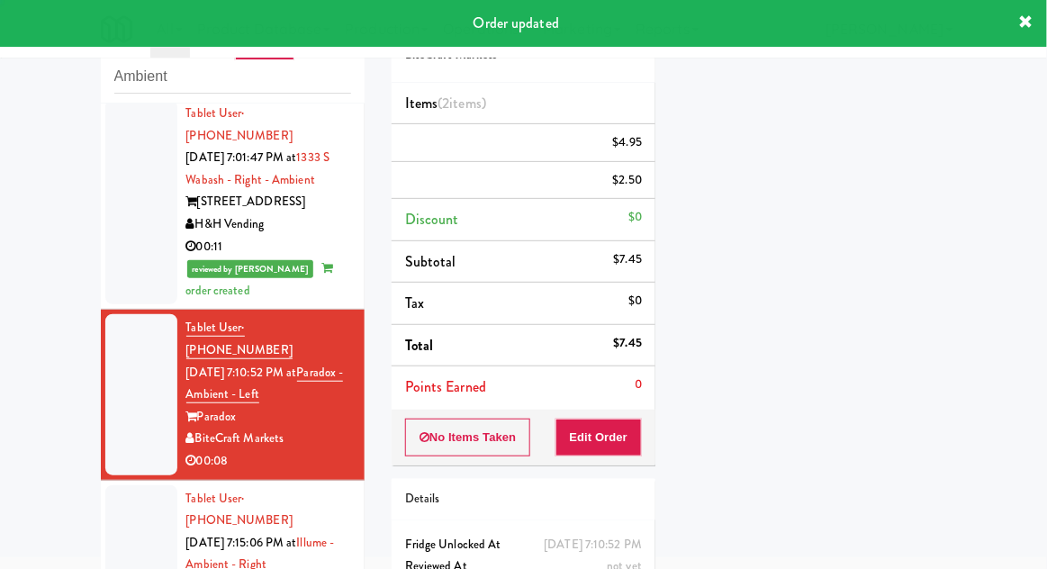
scroll to position [0, 0]
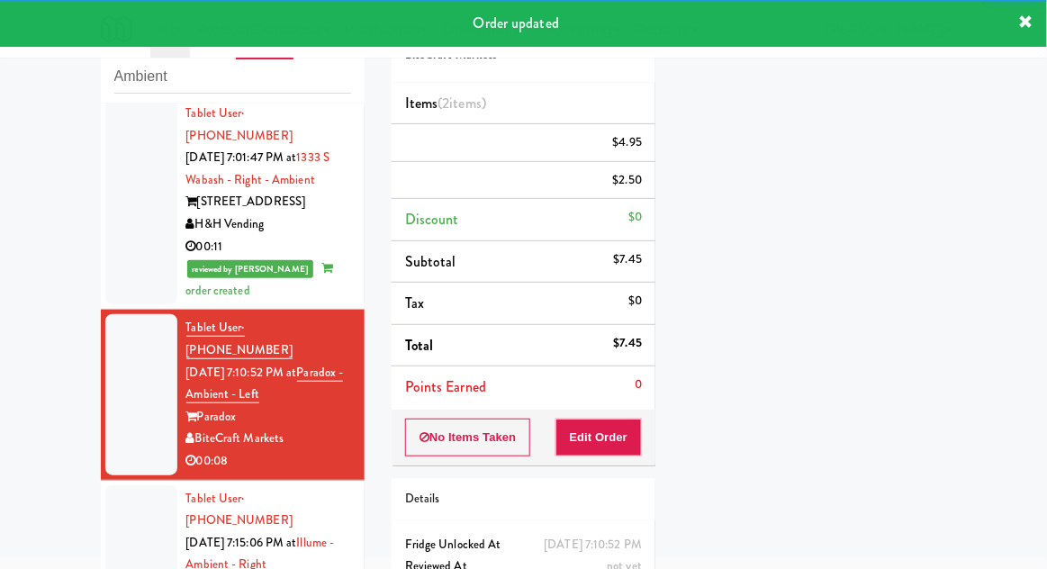
click at [110, 485] on div at bounding box center [141, 565] width 72 height 160
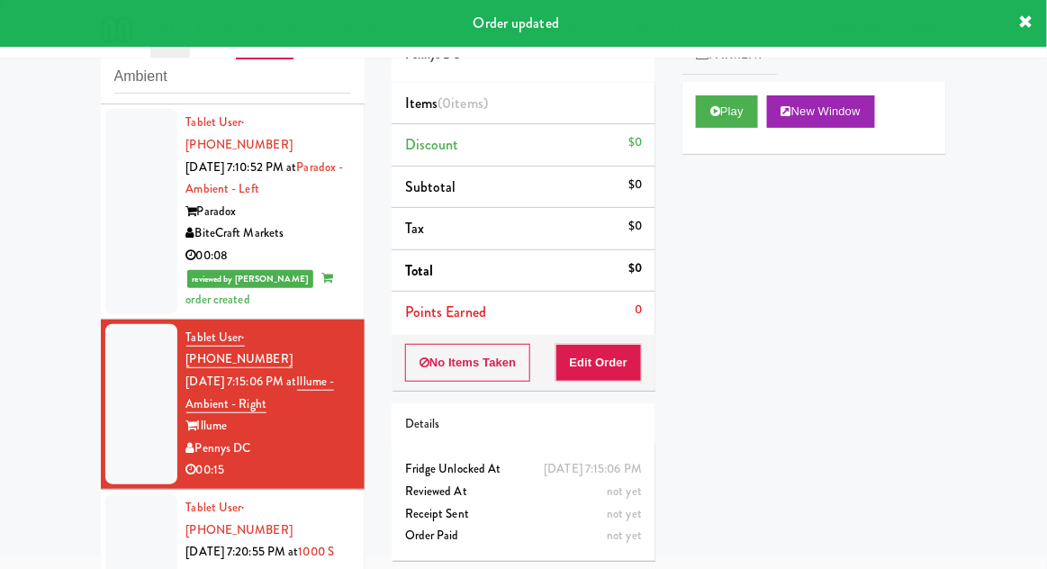
scroll to position [1761, 0]
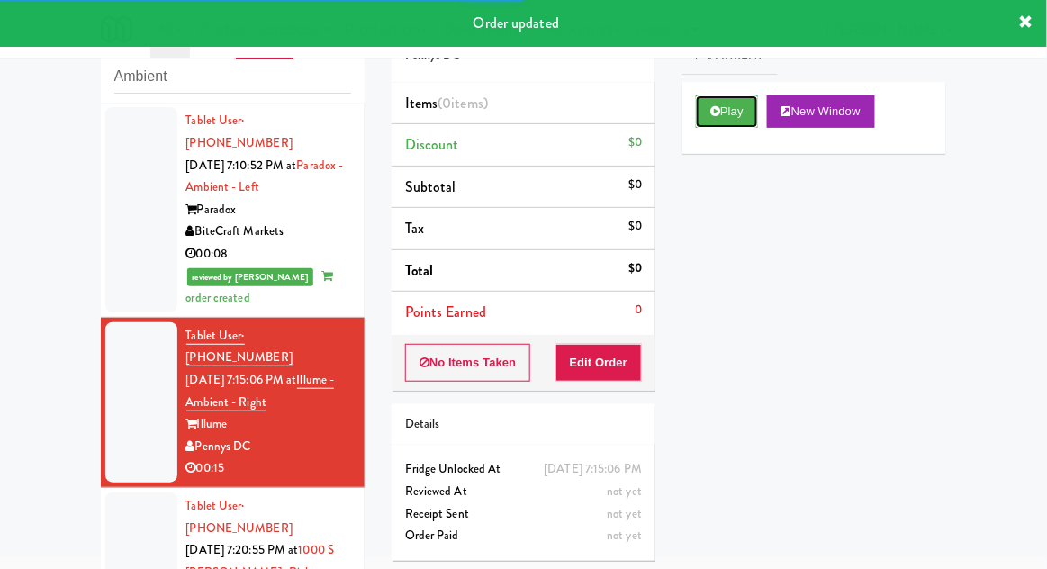
click at [746, 97] on button "Play" at bounding box center [727, 111] width 62 height 32
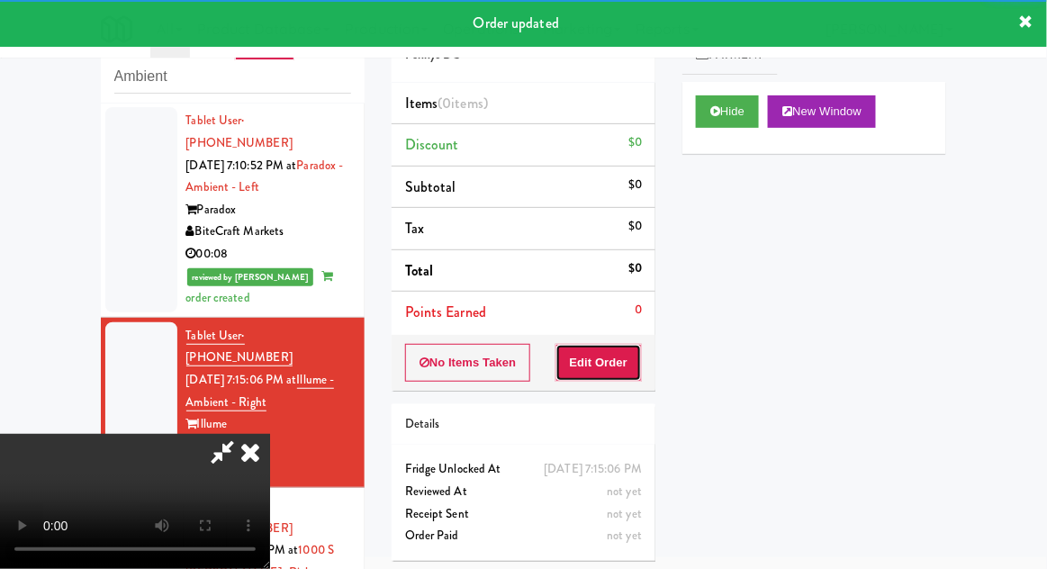
click at [628, 344] on button "Edit Order" at bounding box center [598, 363] width 87 height 38
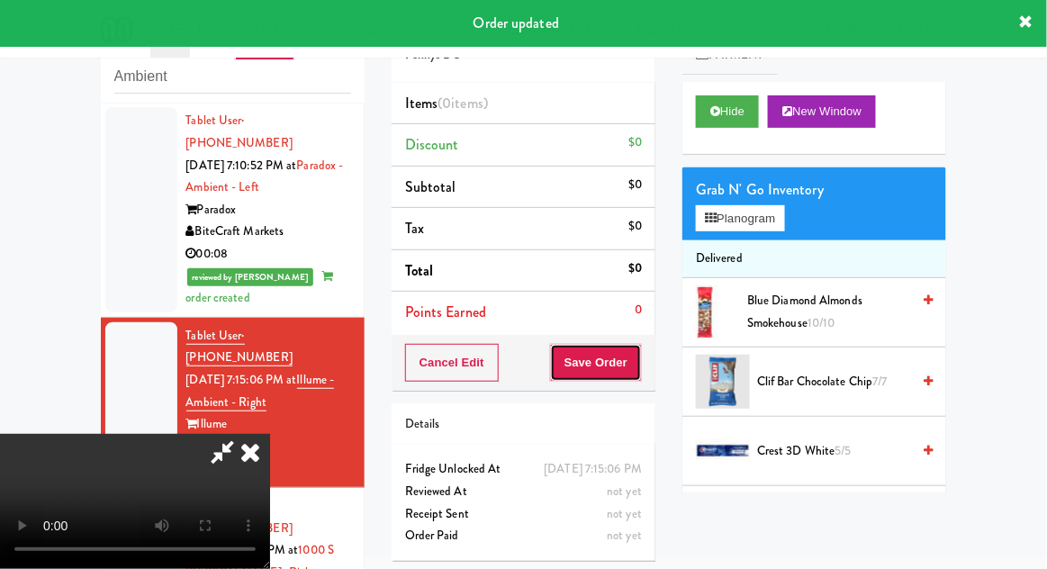
click at [613, 349] on button "Save Order" at bounding box center [596, 363] width 92 height 38
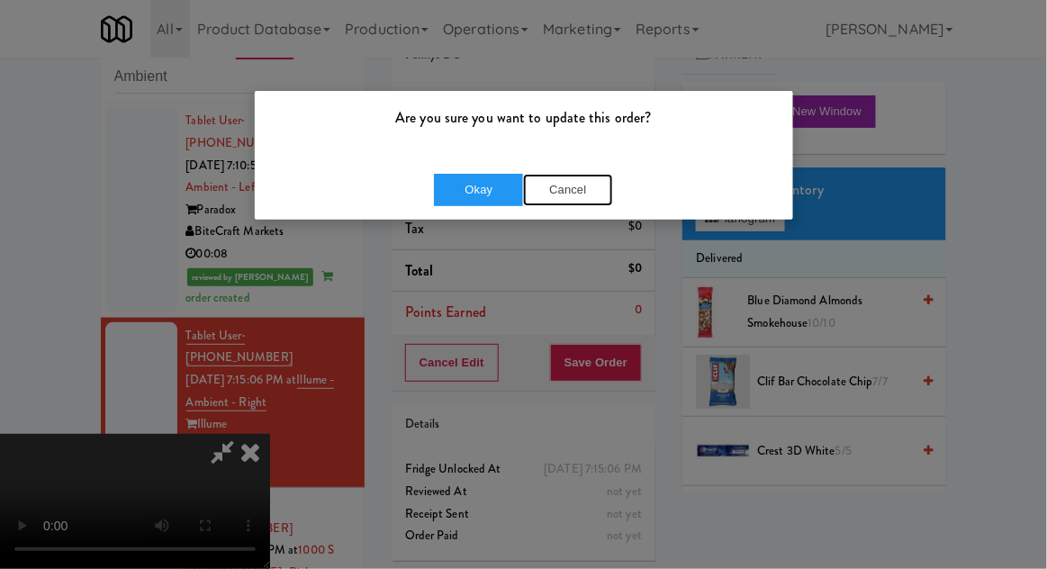
click at [545, 189] on button "Cancel" at bounding box center [568, 190] width 90 height 32
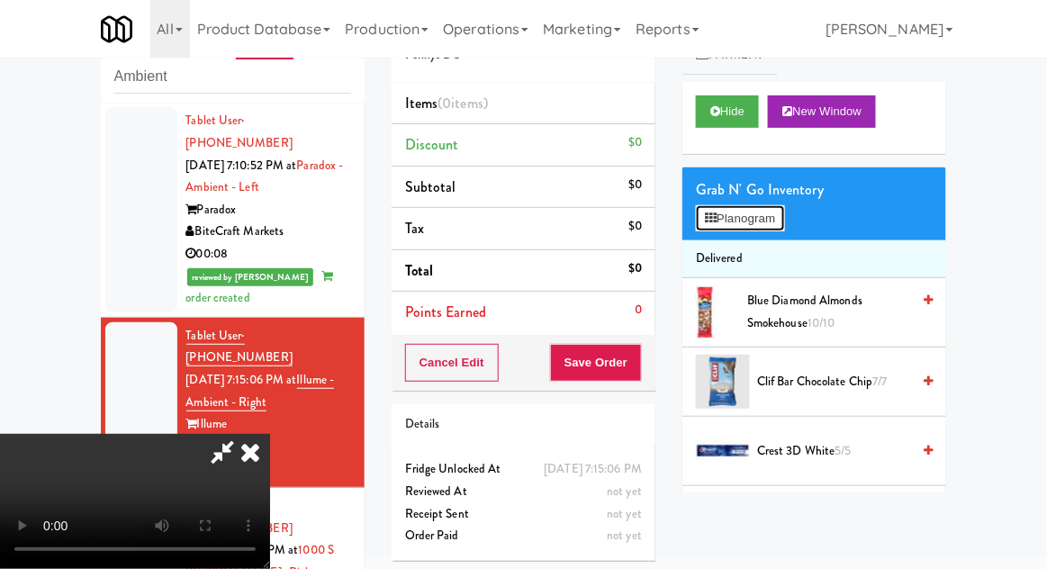
click at [769, 211] on button "Planogram" at bounding box center [740, 218] width 88 height 27
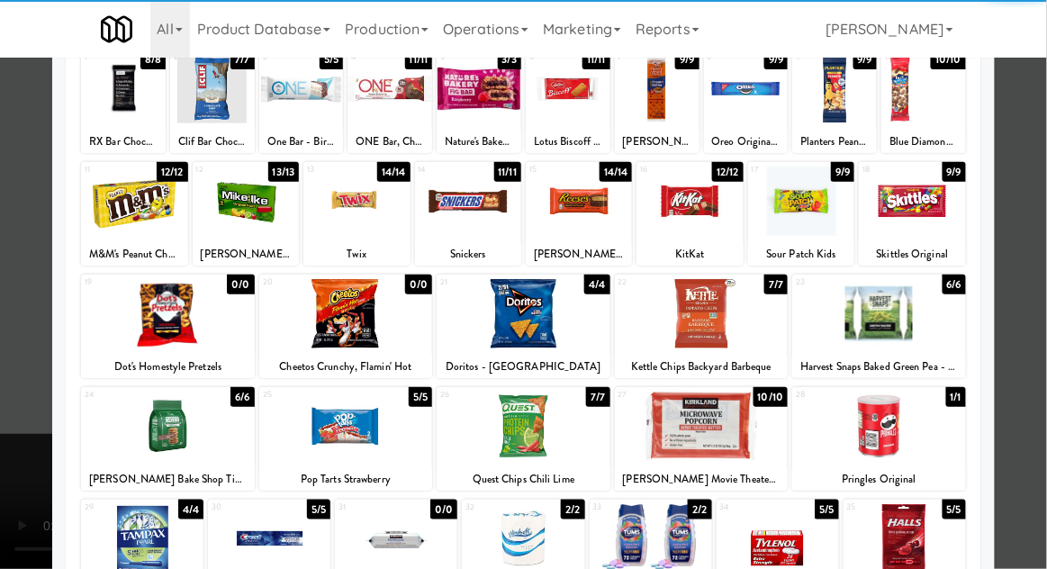
scroll to position [127, 0]
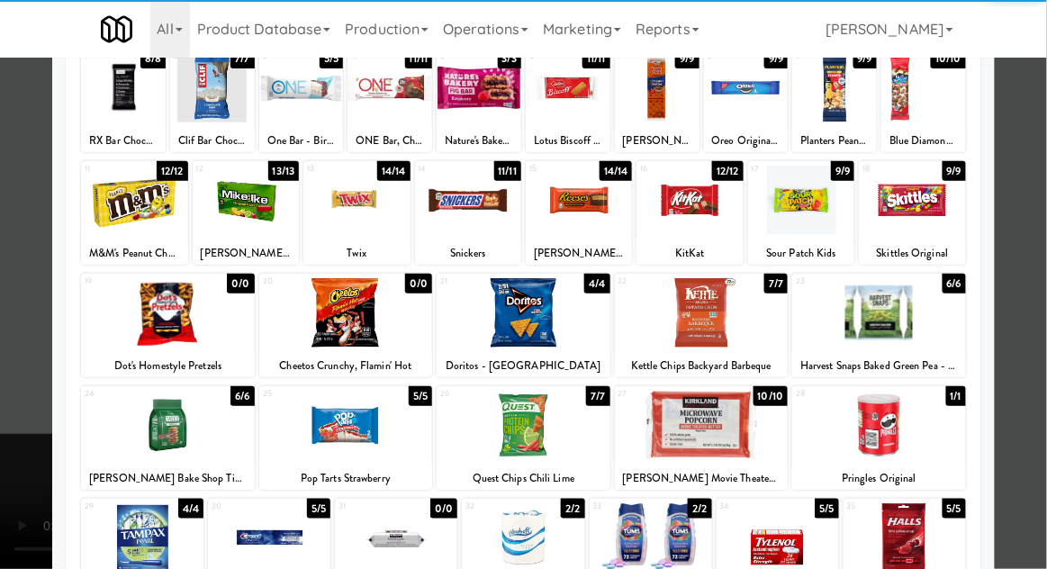
click at [156, 436] on div at bounding box center [168, 425] width 174 height 69
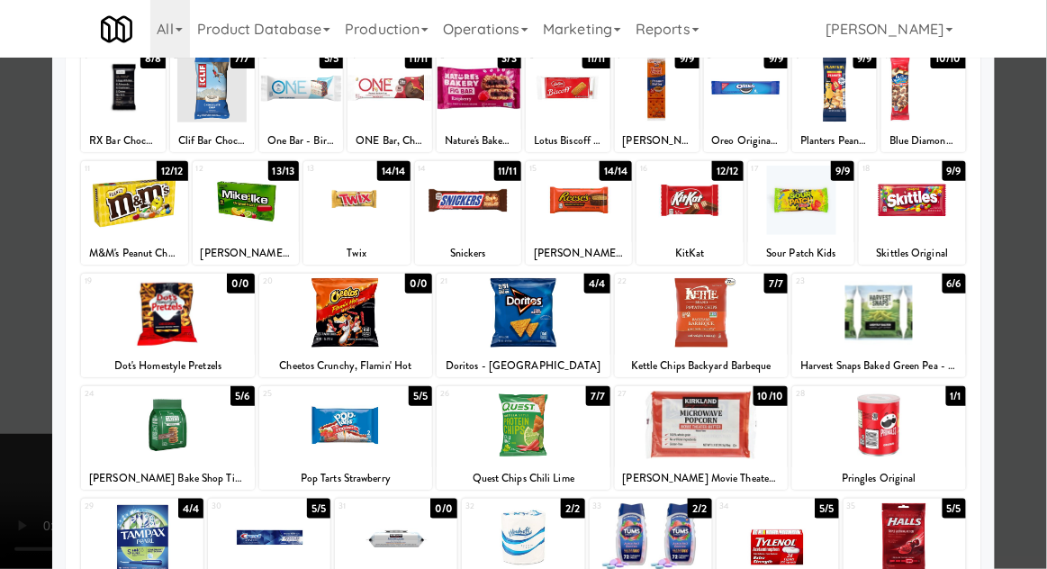
click at [23, 423] on div at bounding box center [523, 284] width 1047 height 569
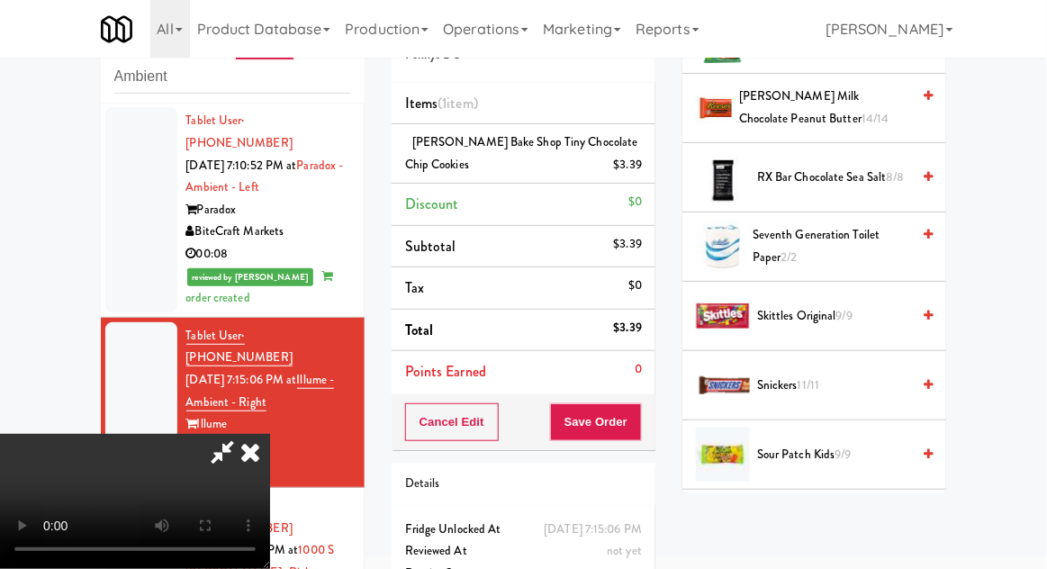
scroll to position [1661, 0]
click at [853, 306] on span "9/9" at bounding box center [844, 314] width 16 height 17
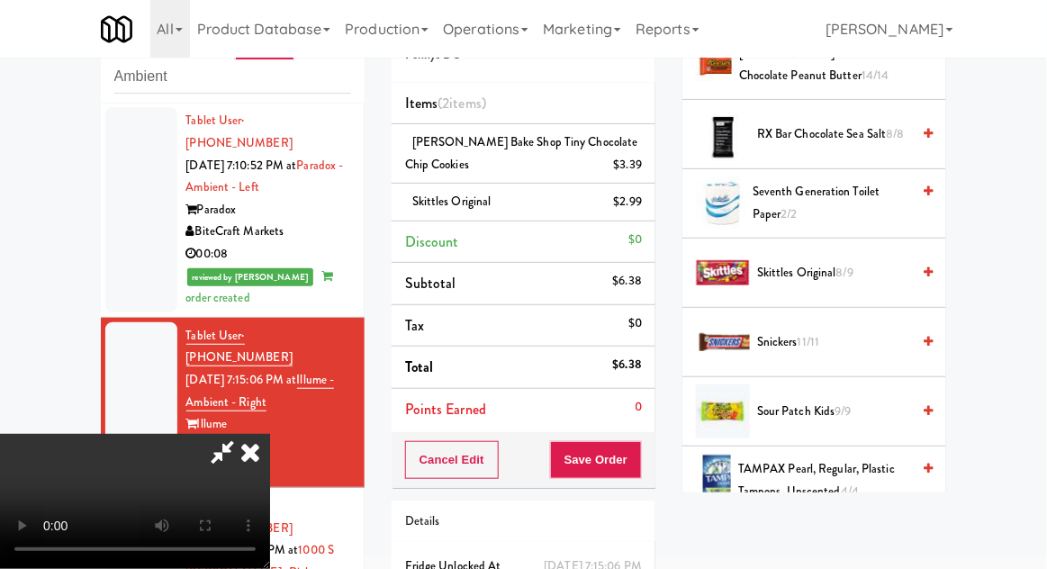
scroll to position [1706, 0]
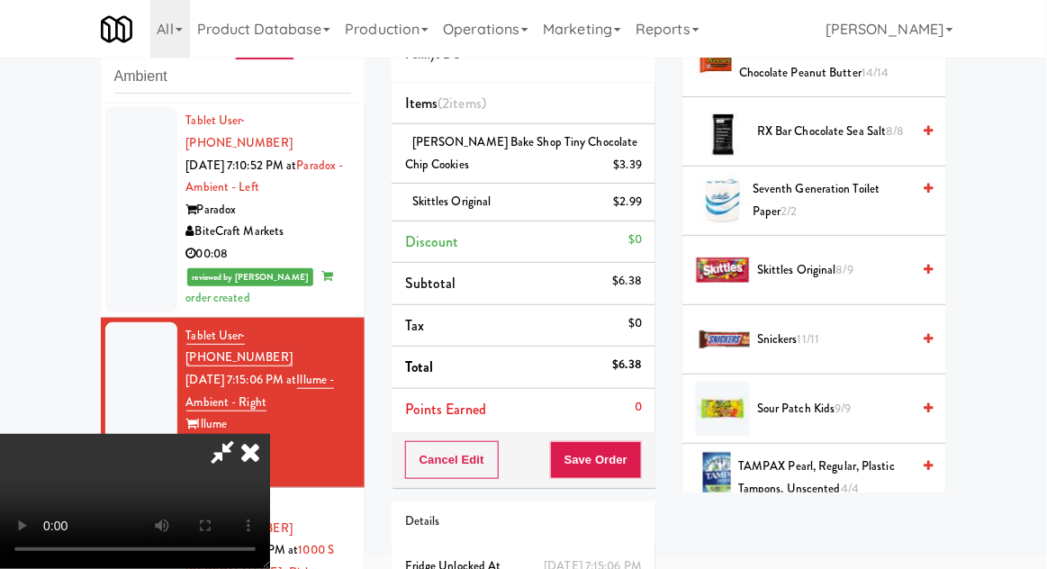
click at [818, 330] on span "11/11" at bounding box center [809, 338] width 23 height 17
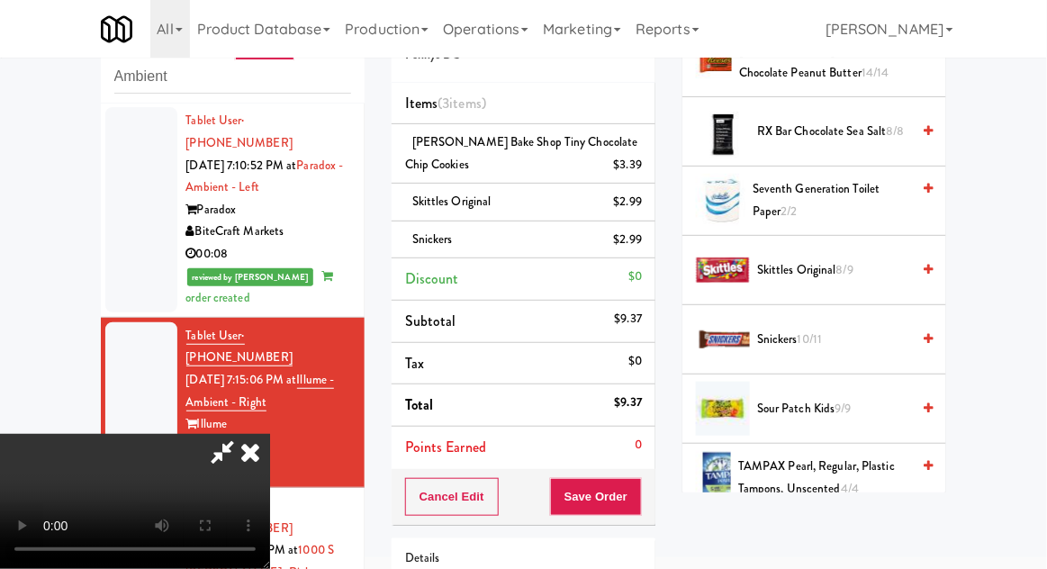
click at [651, 495] on div "Cancel Edit Save Order" at bounding box center [524, 497] width 264 height 56
click at [634, 493] on button "Save Order" at bounding box center [596, 497] width 92 height 38
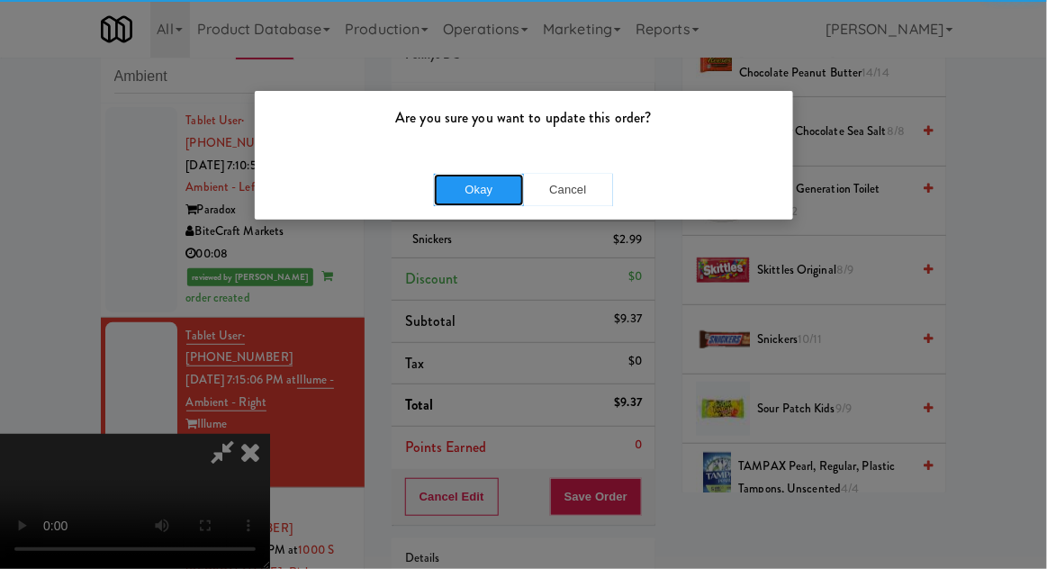
click at [451, 201] on button "Okay" at bounding box center [479, 190] width 90 height 32
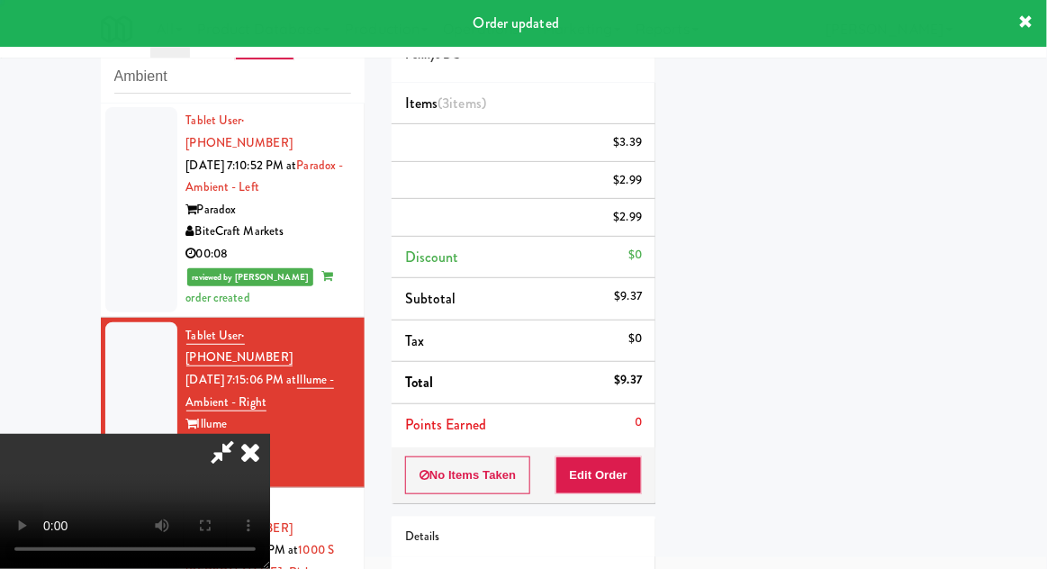
scroll to position [177, 0]
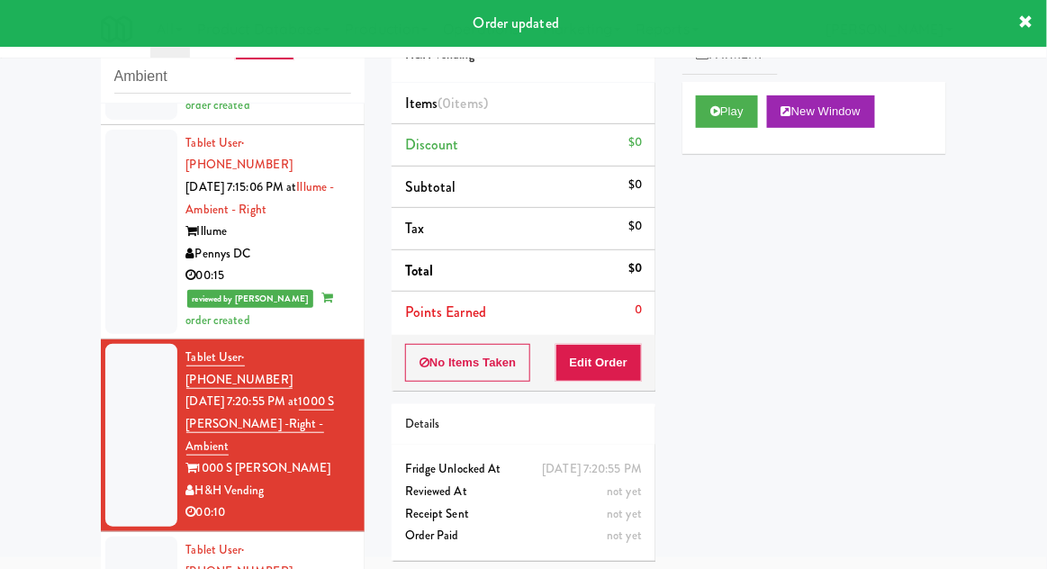
scroll to position [1953, 0]
click at [733, 121] on button "Play" at bounding box center [727, 111] width 62 height 32
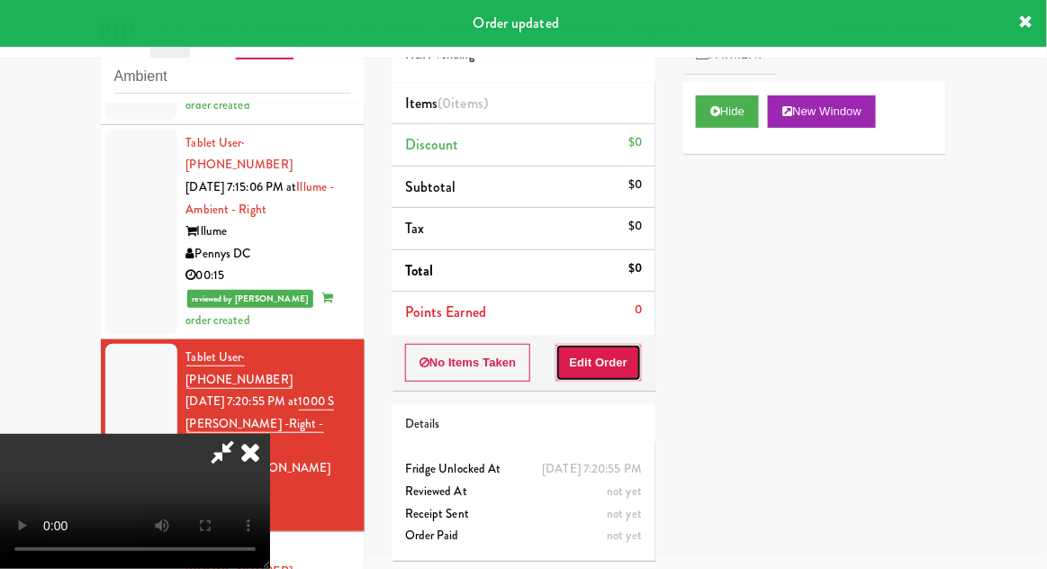
click at [621, 377] on button "Edit Order" at bounding box center [598, 363] width 87 height 38
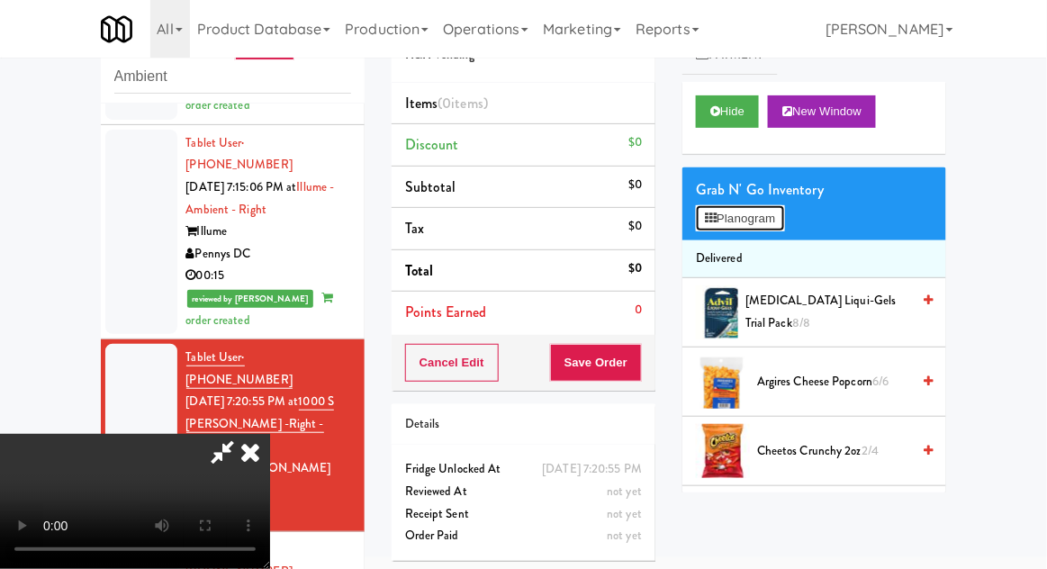
click at [756, 207] on button "Planogram" at bounding box center [740, 218] width 88 height 27
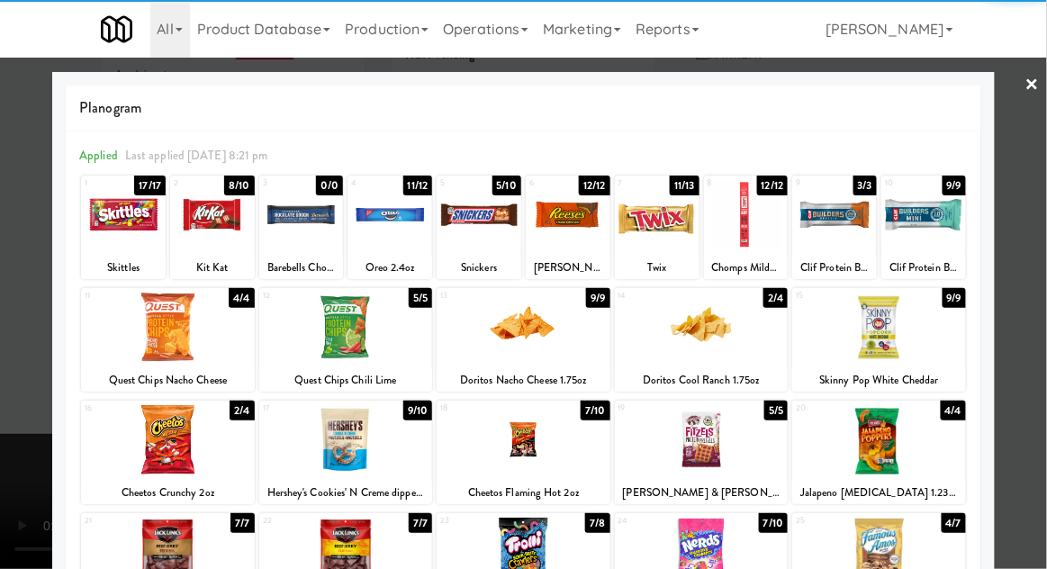
click at [581, 453] on div at bounding box center [524, 439] width 174 height 69
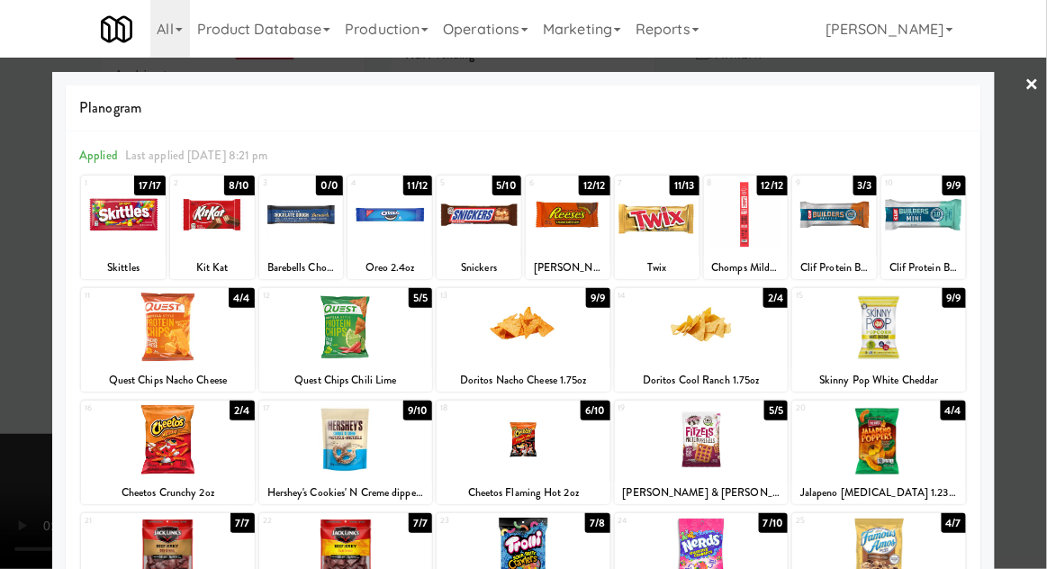
click at [22, 392] on div at bounding box center [523, 284] width 1047 height 569
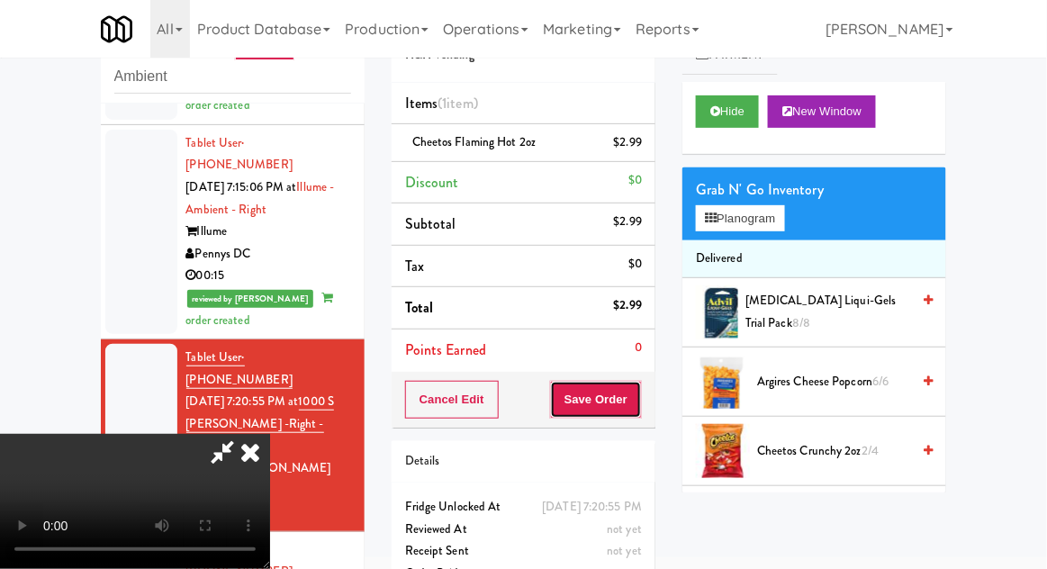
click at [635, 409] on button "Save Order" at bounding box center [596, 400] width 92 height 38
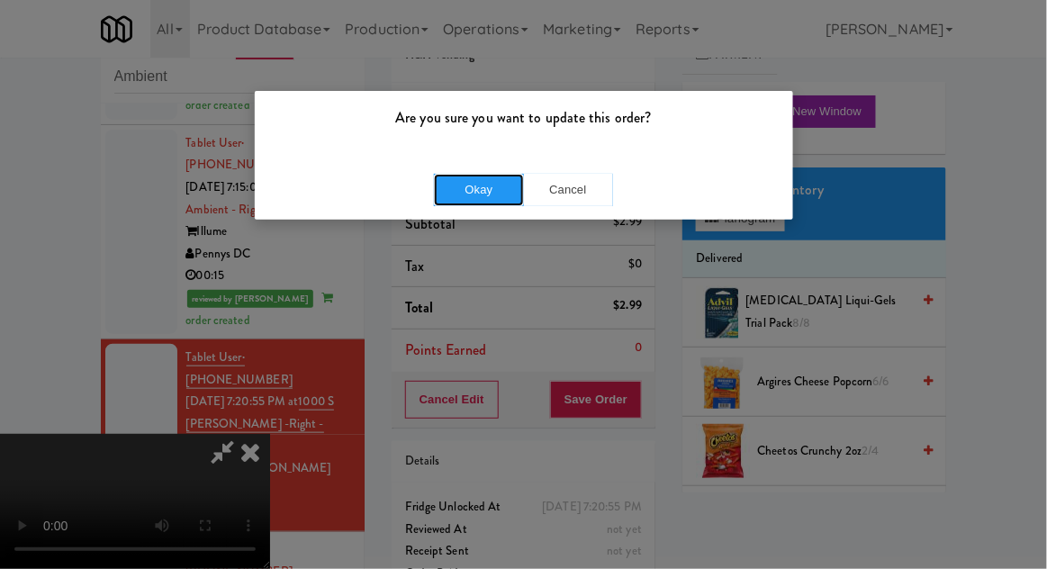
click at [455, 200] on button "Okay" at bounding box center [479, 190] width 90 height 32
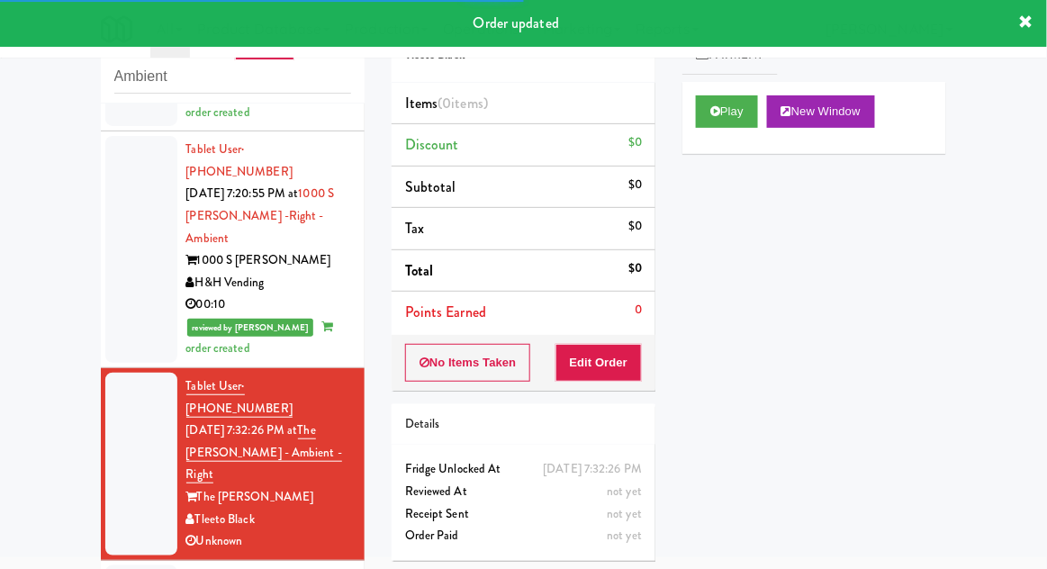
scroll to position [2150, 0]
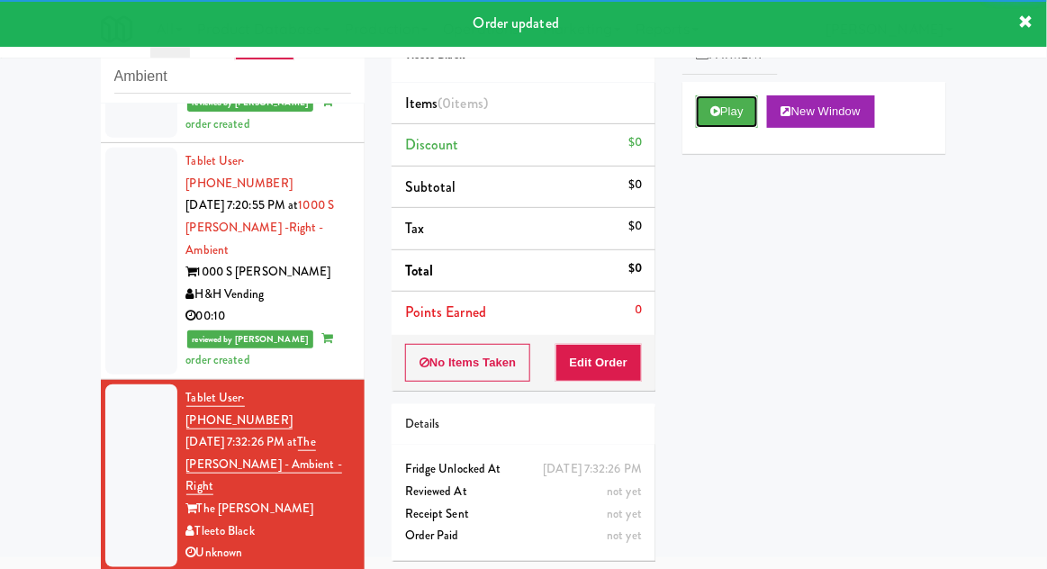
click at [740, 123] on button "Play" at bounding box center [727, 111] width 62 height 32
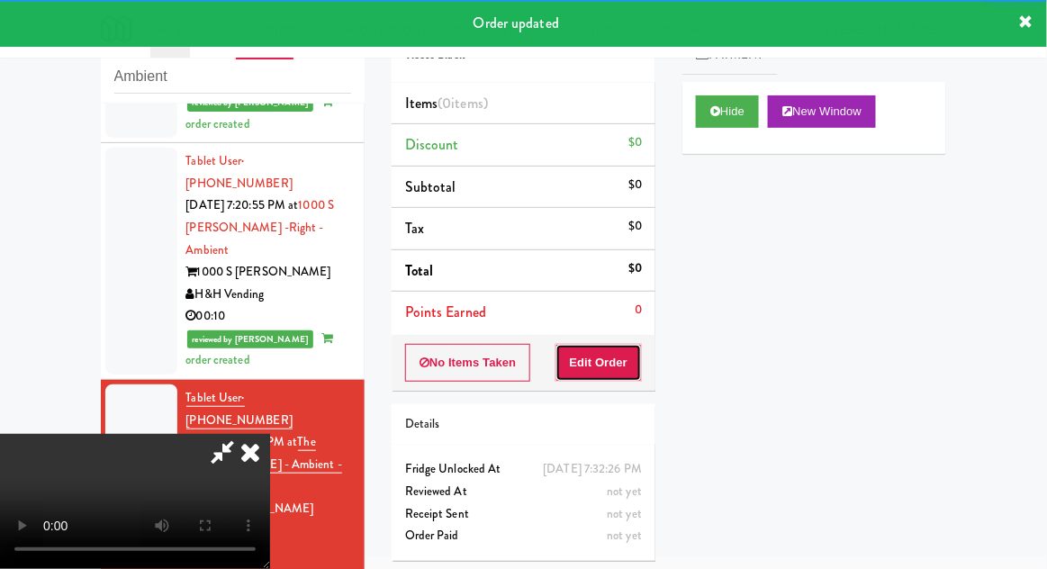
click at [616, 374] on button "Edit Order" at bounding box center [598, 363] width 87 height 38
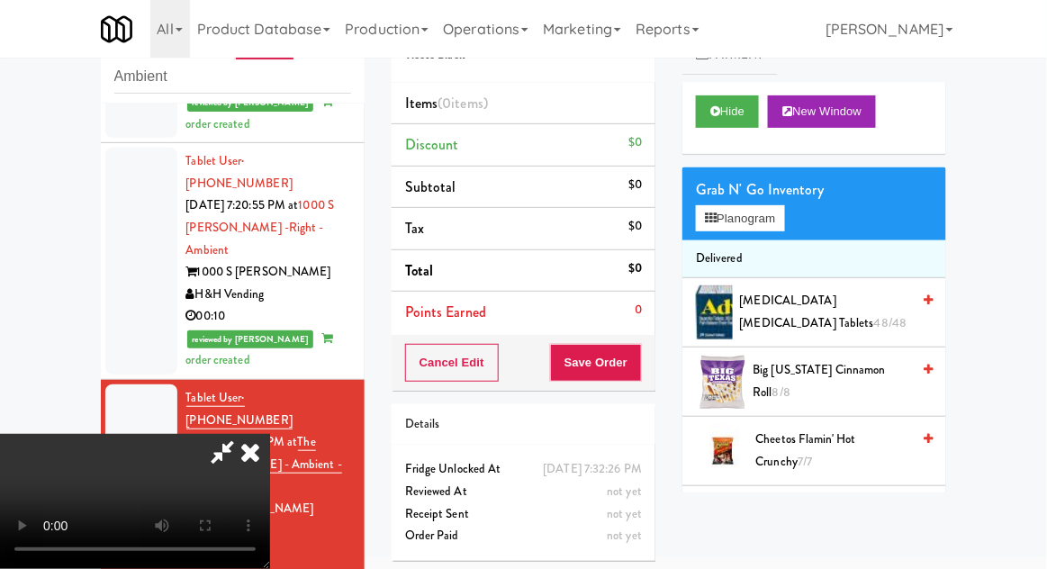
scroll to position [0, 0]
click at [772, 227] on button "Planogram" at bounding box center [740, 218] width 88 height 27
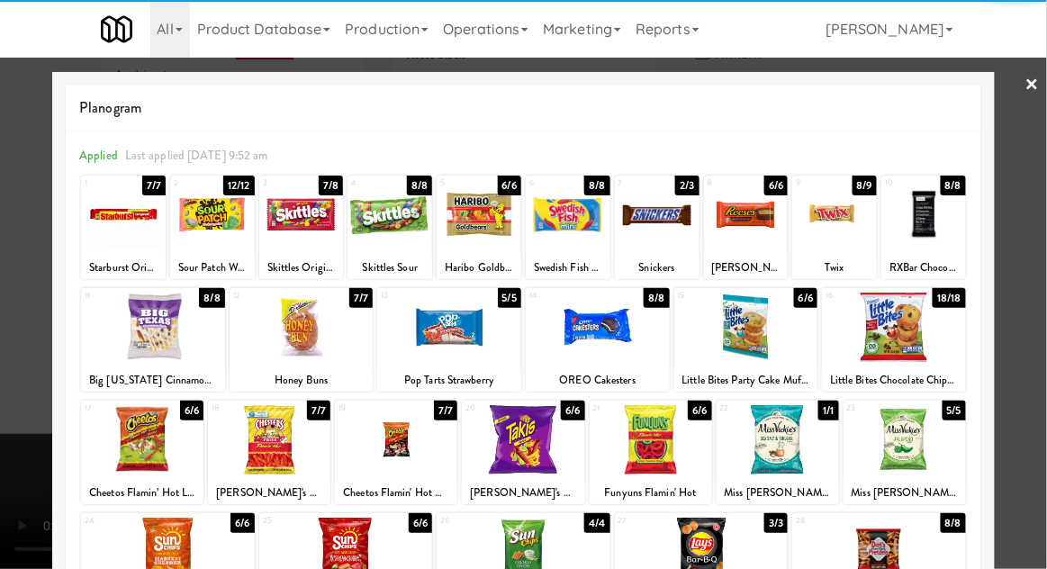
click at [675, 459] on div at bounding box center [651, 439] width 122 height 69
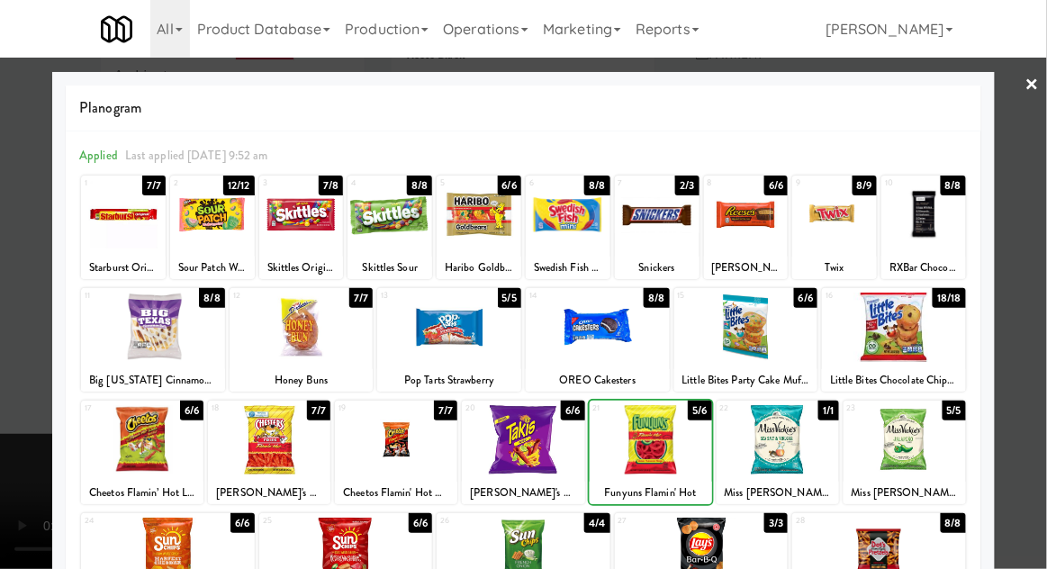
click at [14, 389] on div at bounding box center [523, 284] width 1047 height 569
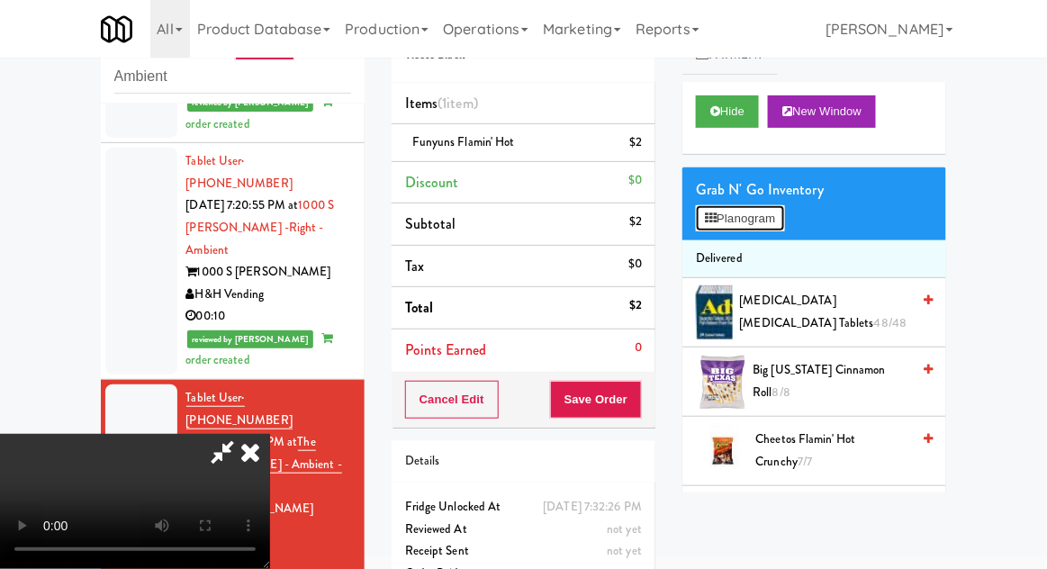
click at [770, 224] on button "Planogram" at bounding box center [740, 218] width 88 height 27
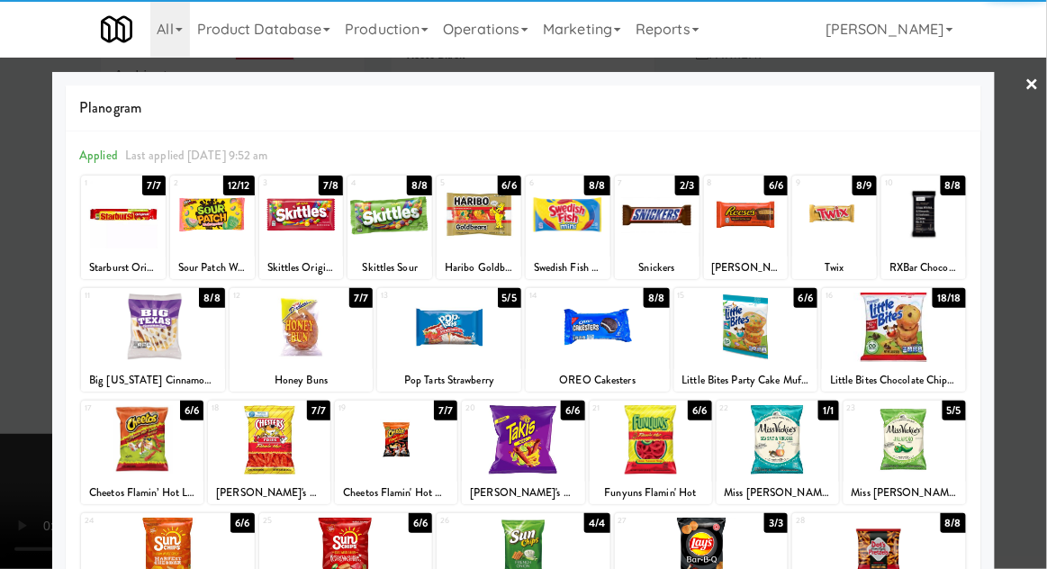
click at [641, 350] on div at bounding box center [598, 327] width 144 height 69
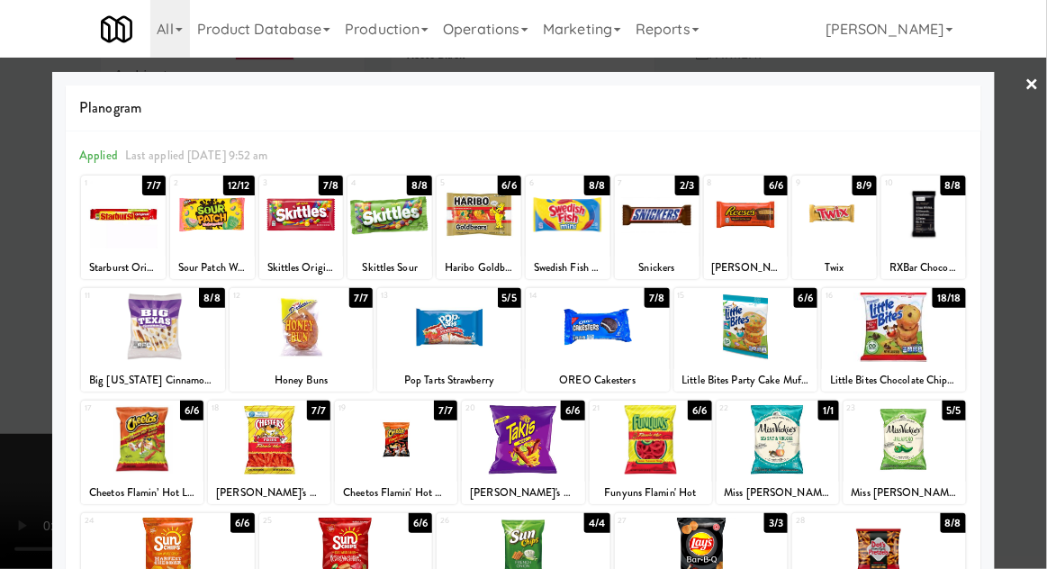
click at [18, 392] on div at bounding box center [523, 284] width 1047 height 569
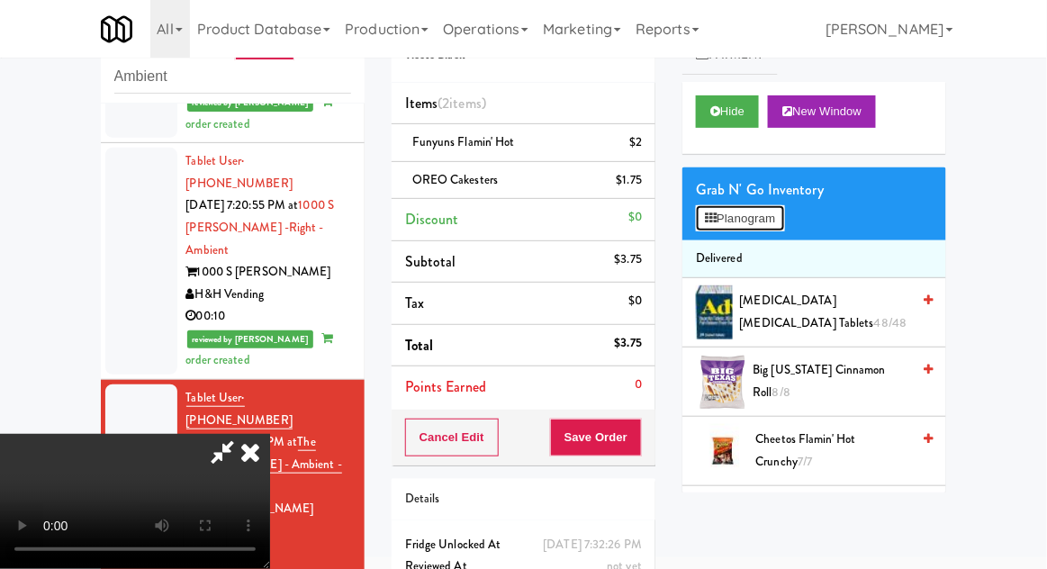
click at [750, 223] on button "Planogram" at bounding box center [740, 218] width 88 height 27
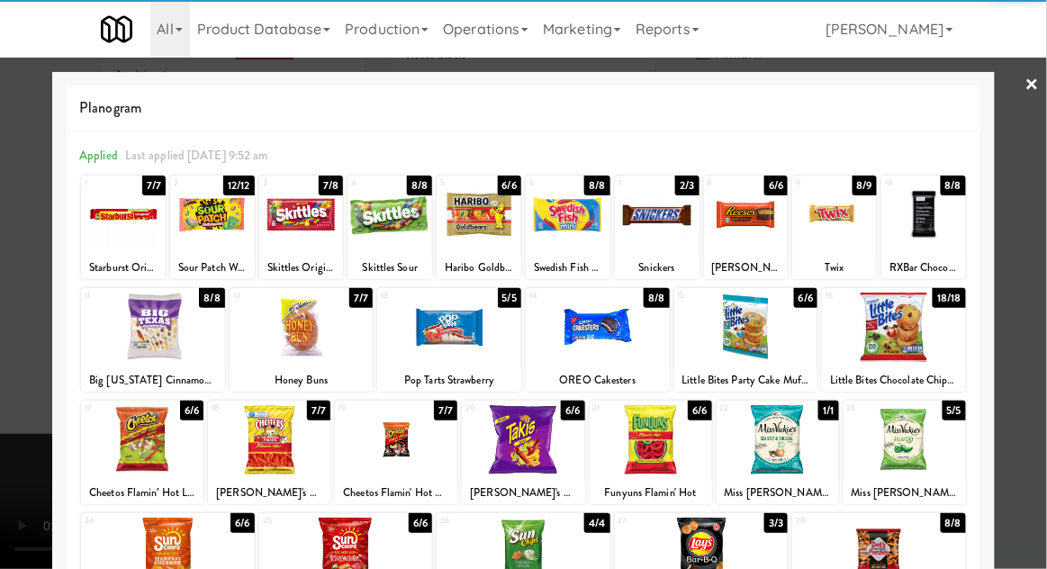
click at [409, 227] on div at bounding box center [389, 214] width 85 height 69
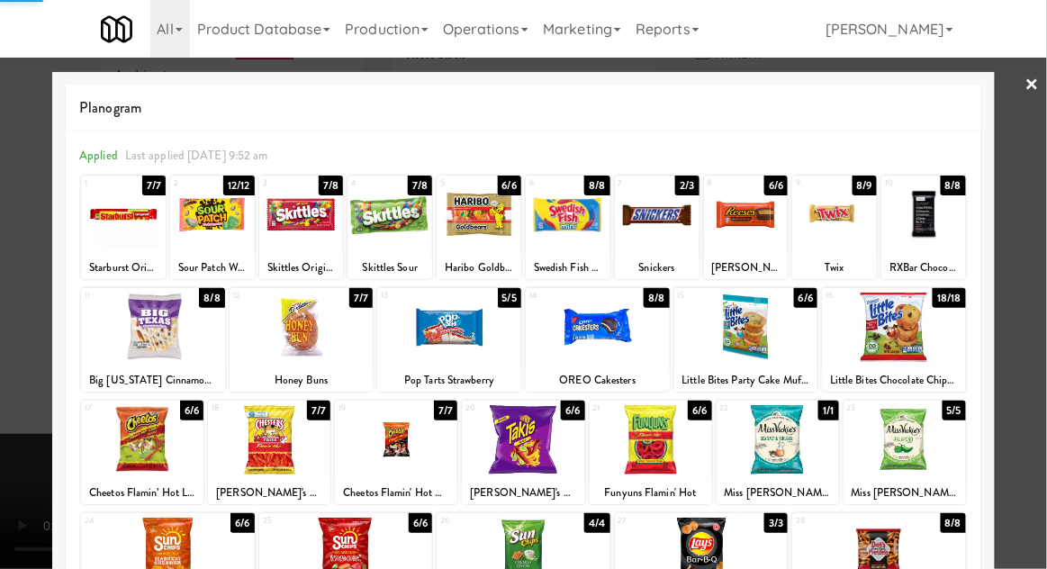
click at [1026, 346] on div at bounding box center [523, 284] width 1047 height 569
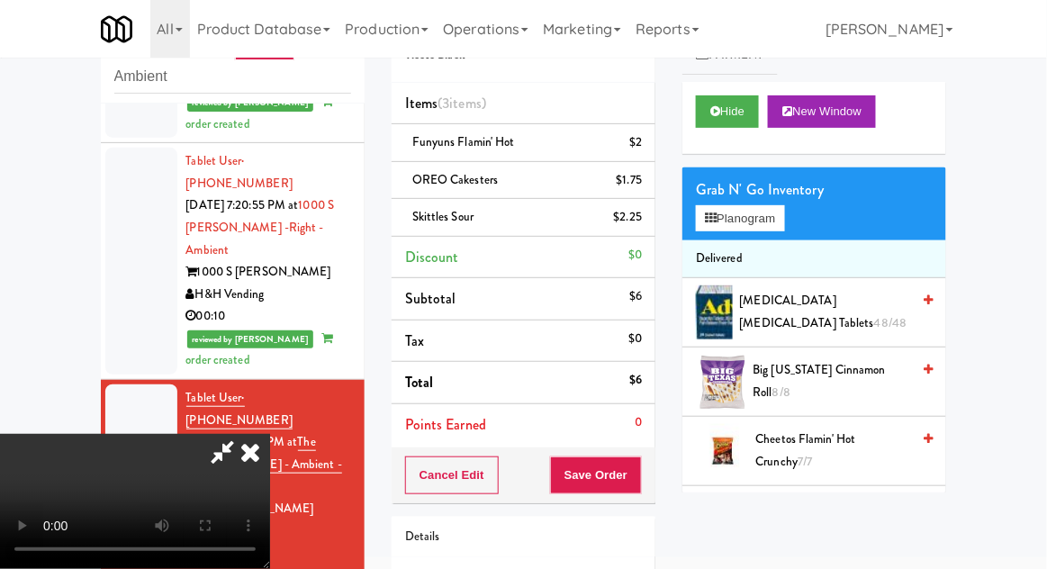
scroll to position [66, 0]
click at [638, 480] on button "Save Order" at bounding box center [596, 475] width 92 height 38
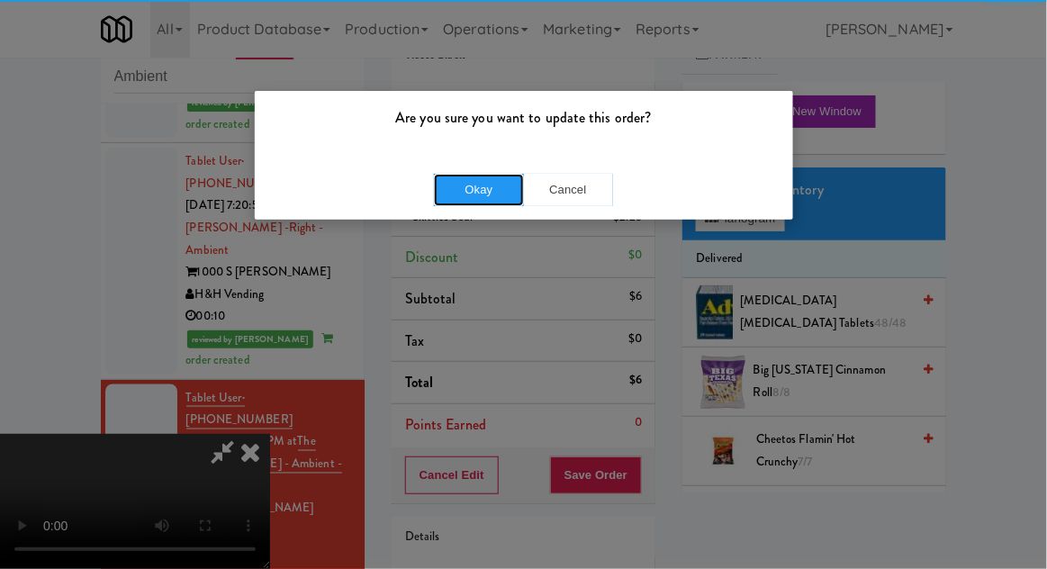
click at [438, 199] on button "Okay" at bounding box center [479, 190] width 90 height 32
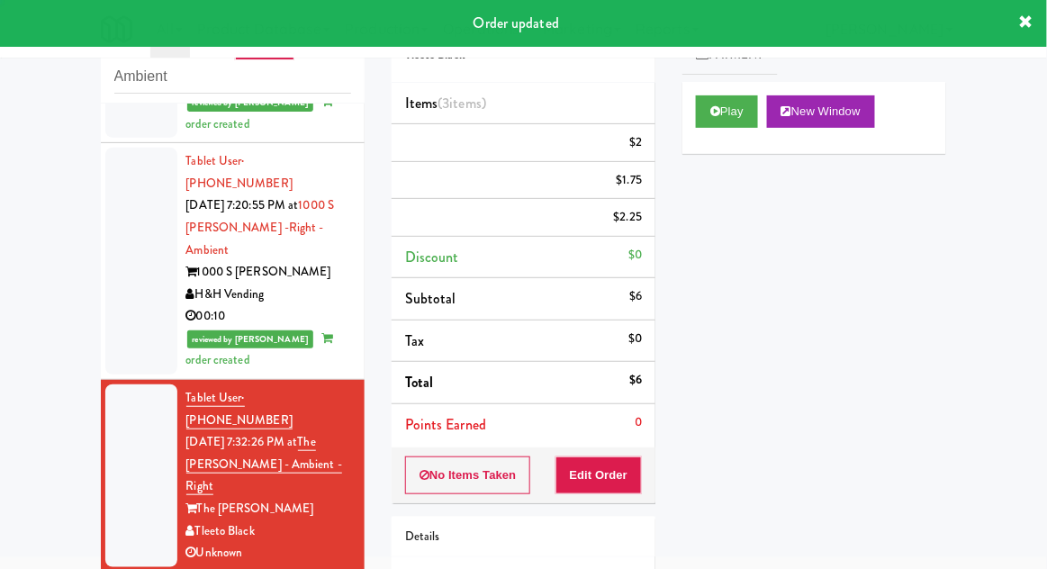
scroll to position [0, 0]
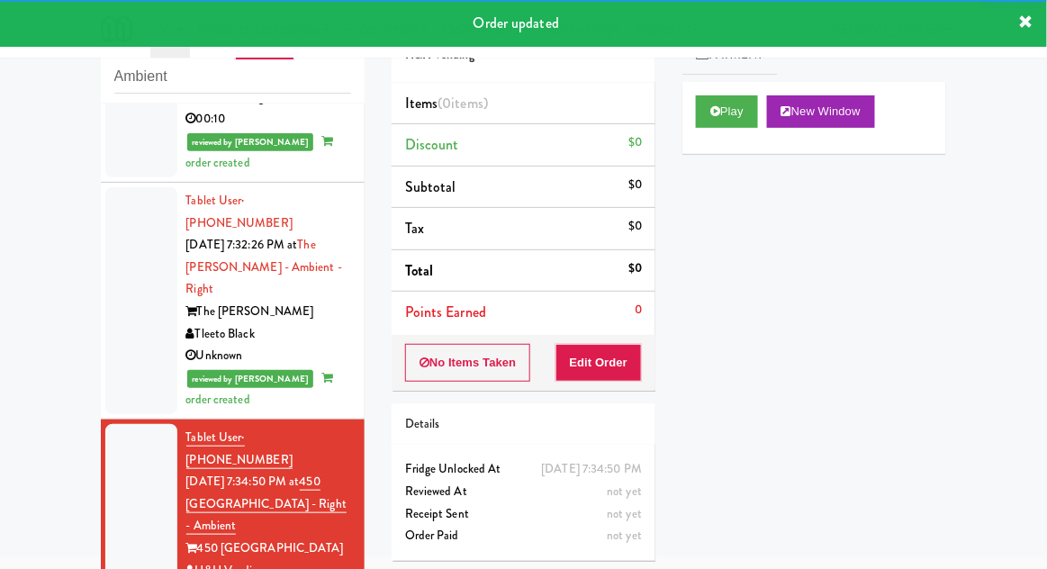
scroll to position [2346, 0]
click at [740, 107] on button "Play" at bounding box center [727, 111] width 62 height 32
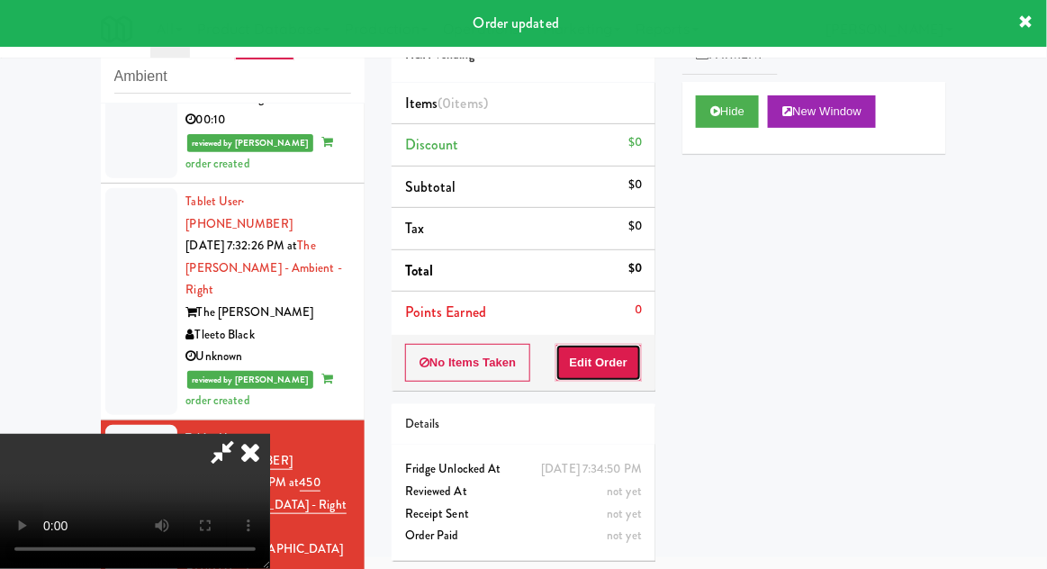
click at [612, 378] on button "Edit Order" at bounding box center [598, 363] width 87 height 38
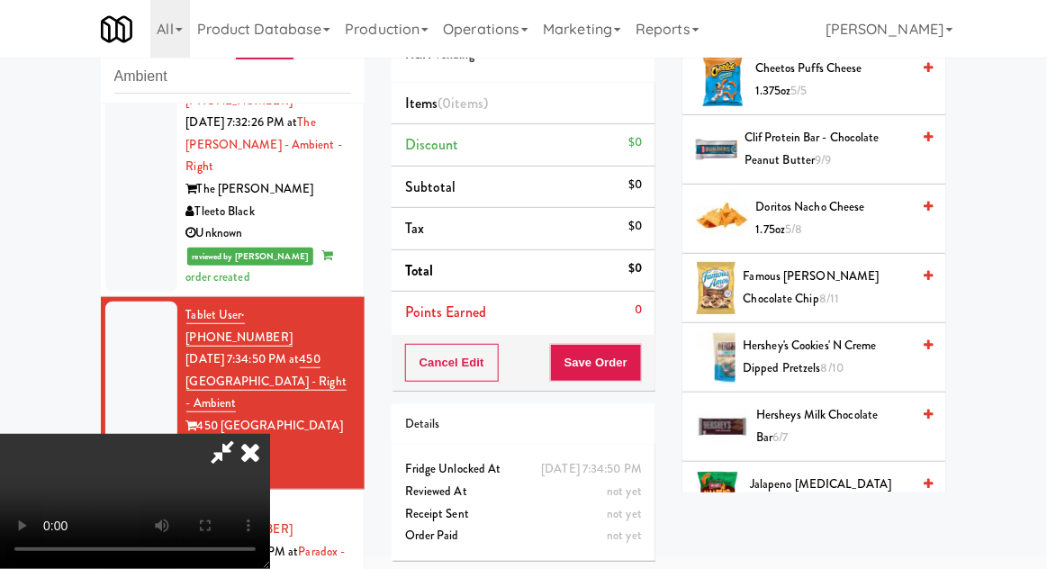
scroll to position [648, 0]
click at [826, 411] on span "Hersheys Milk Chocolate Bar 6/7" at bounding box center [833, 426] width 154 height 44
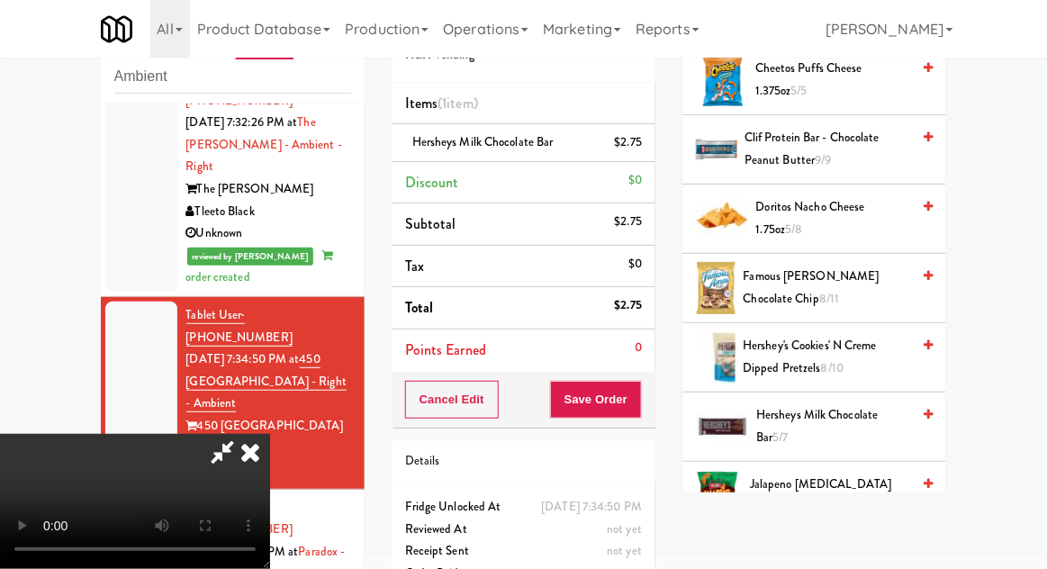
click at [834, 414] on span "Hersheys Milk Chocolate Bar 5/7" at bounding box center [833, 426] width 154 height 44
click at [637, 406] on button "Save Order" at bounding box center [596, 400] width 92 height 38
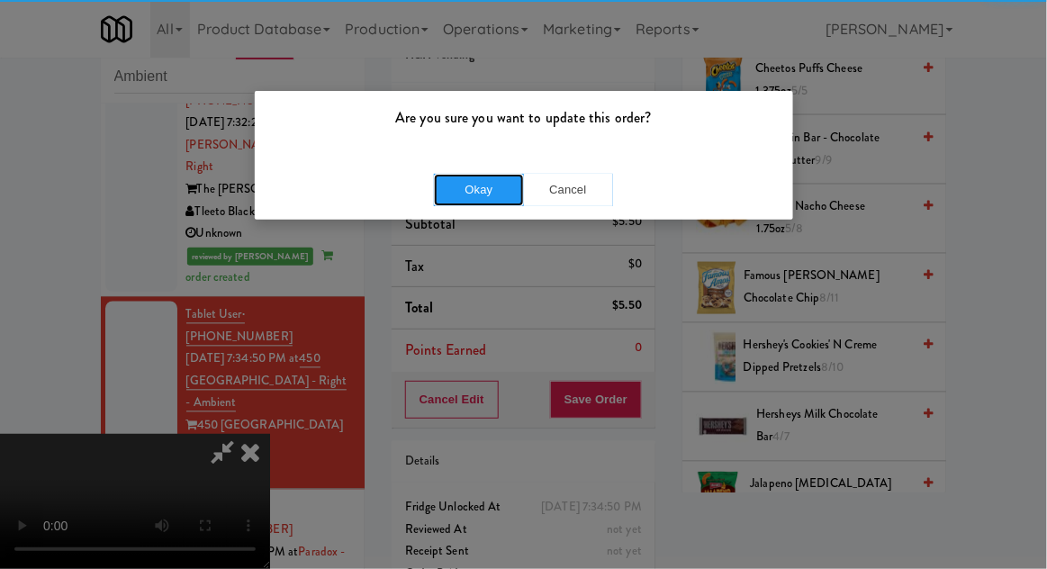
click at [464, 194] on button "Okay" at bounding box center [479, 190] width 90 height 32
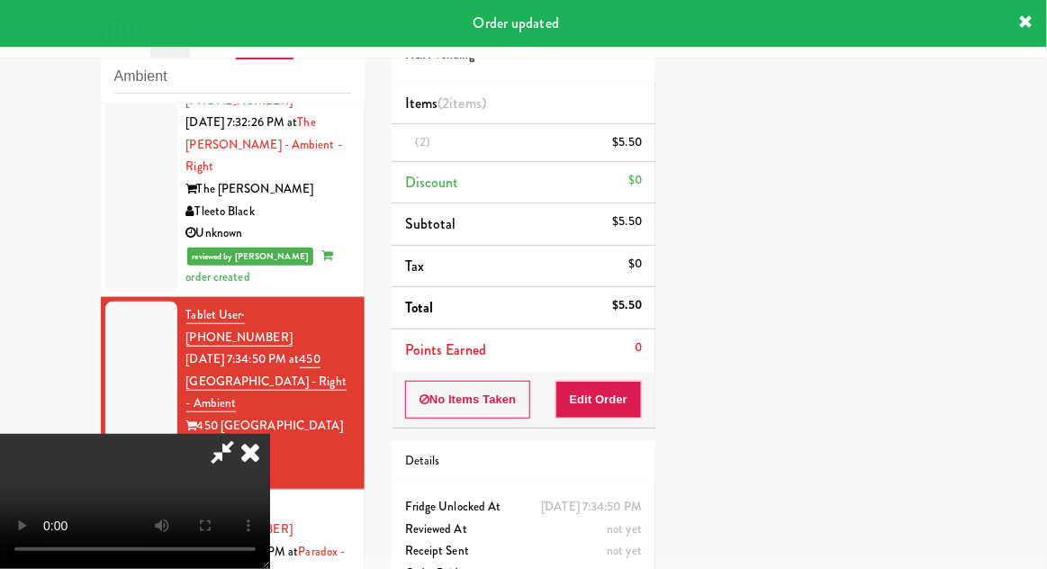
scroll to position [0, 0]
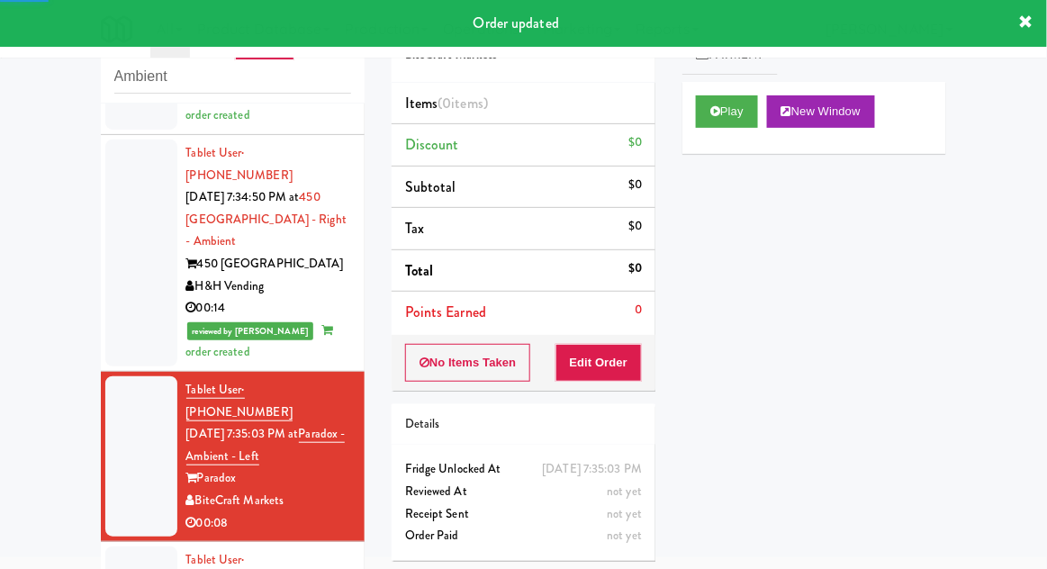
scroll to position [2628, 0]
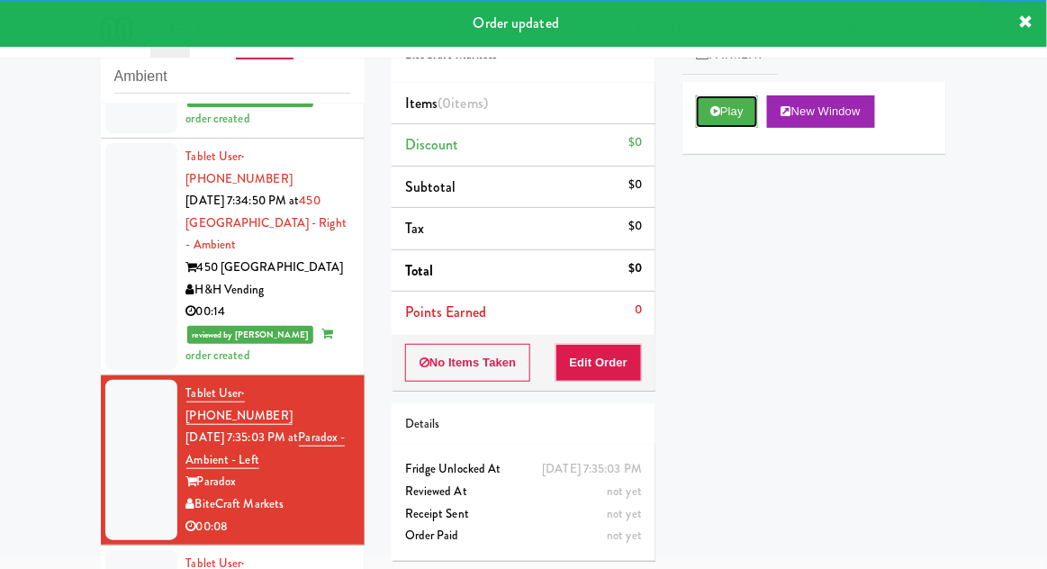
click at [750, 107] on button "Play" at bounding box center [727, 111] width 62 height 32
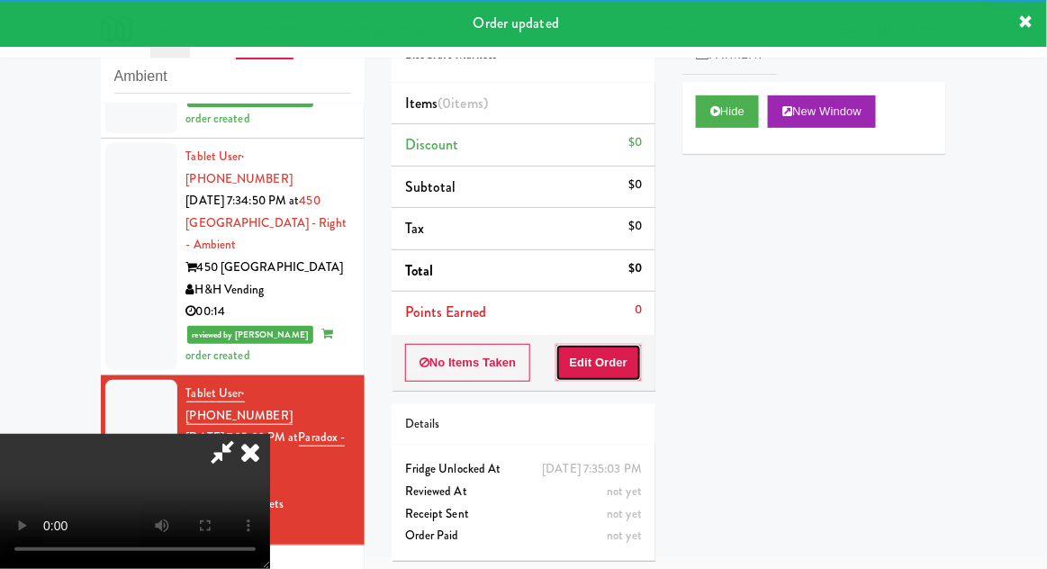
click at [623, 344] on button "Edit Order" at bounding box center [598, 363] width 87 height 38
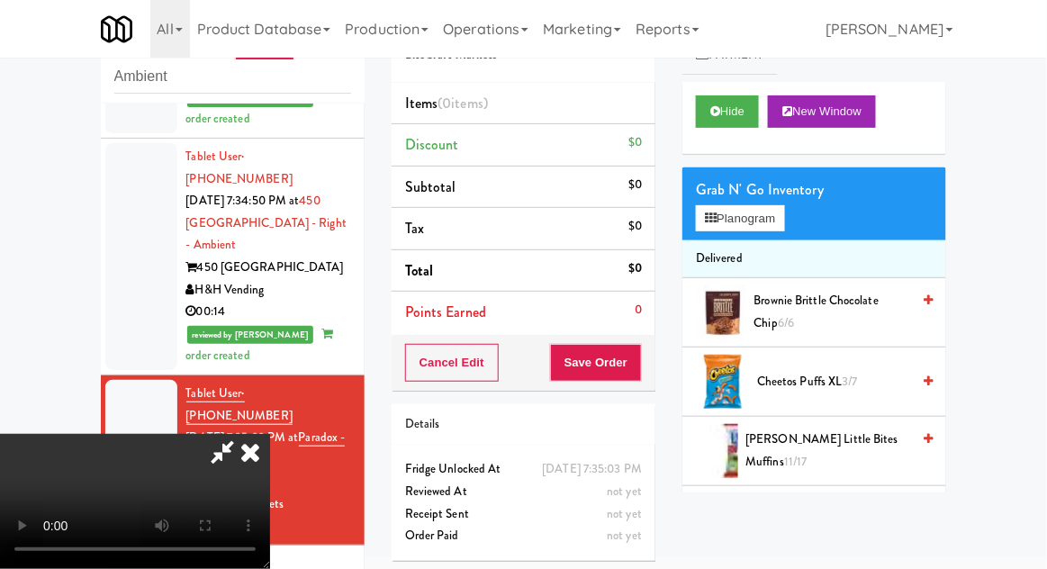
scroll to position [0, 0]
click at [771, 230] on button "Planogram" at bounding box center [740, 218] width 88 height 27
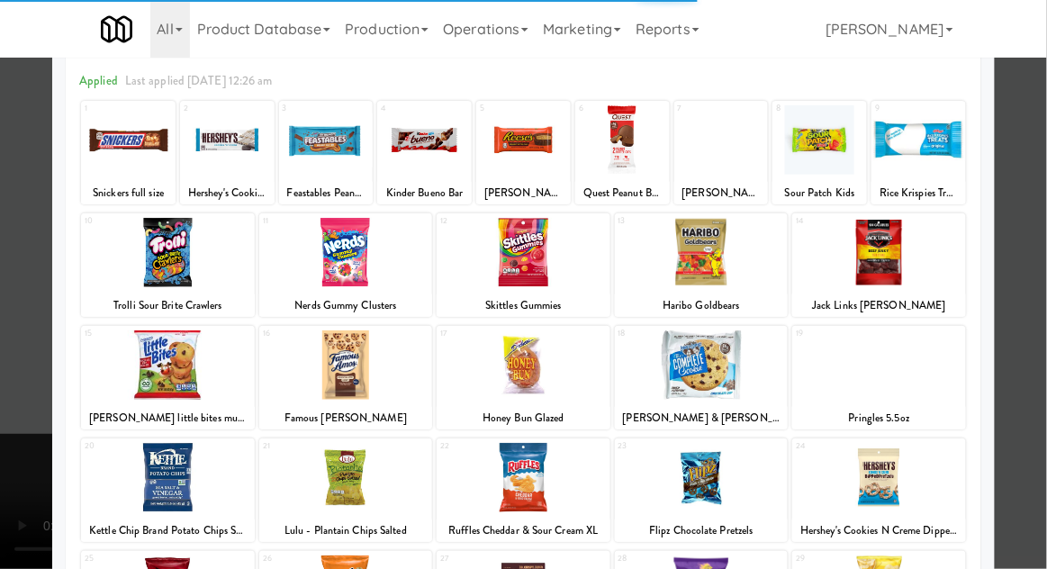
scroll to position [228, 0]
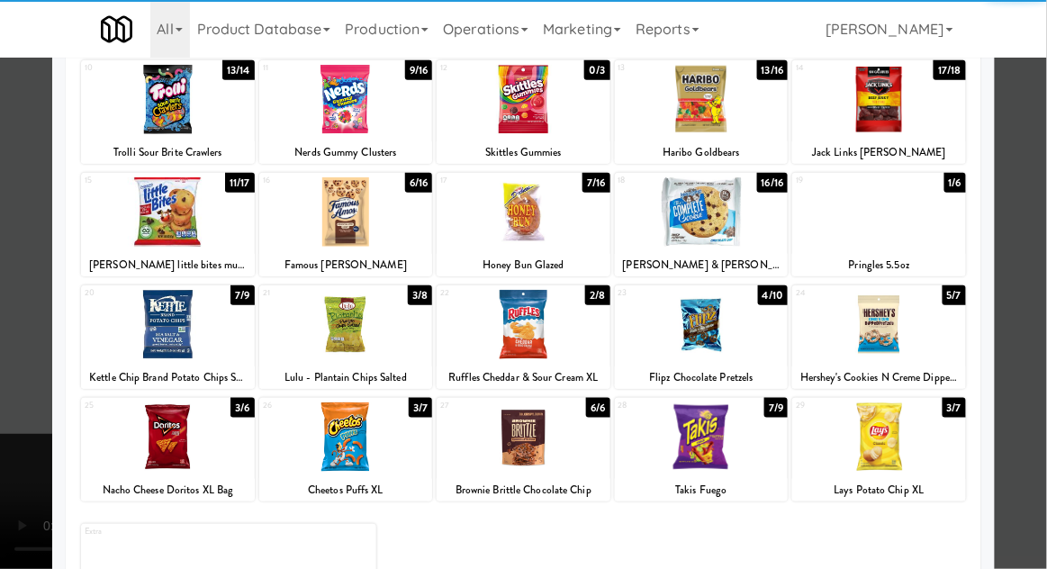
click at [578, 446] on div at bounding box center [524, 436] width 174 height 69
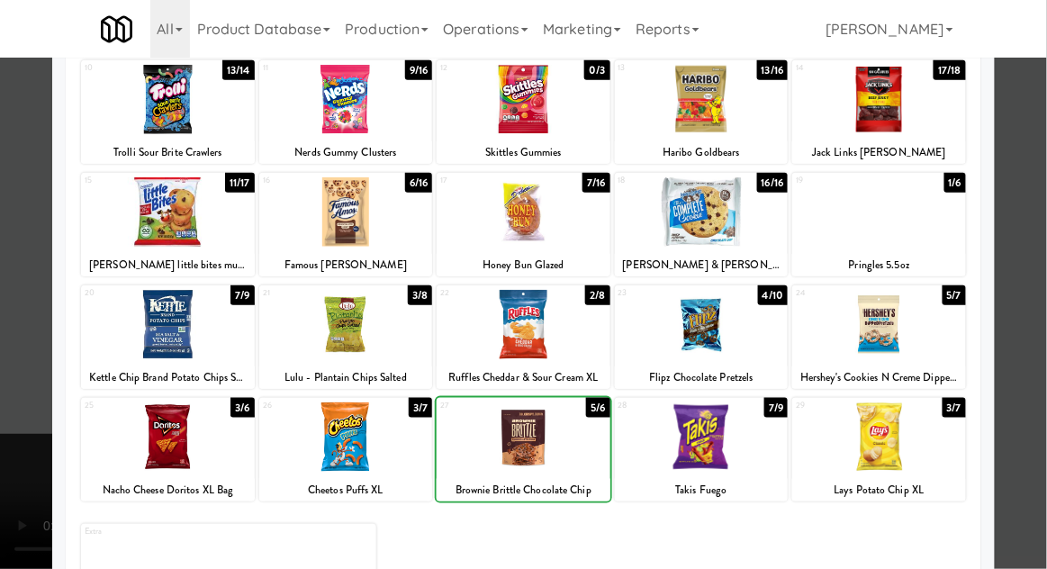
click at [14, 386] on div at bounding box center [523, 284] width 1047 height 569
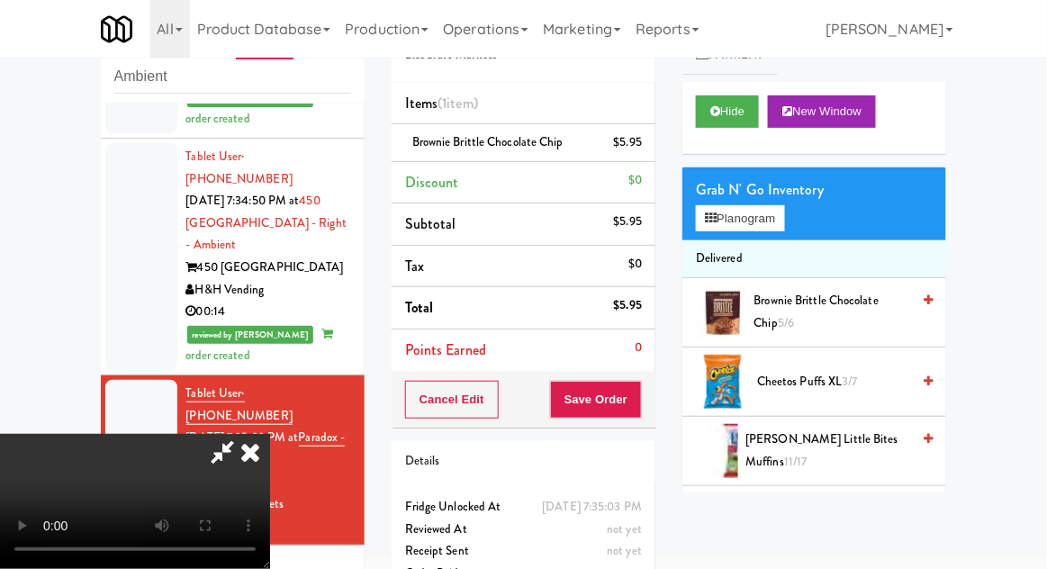
scroll to position [66, 0]
click at [638, 397] on button "Save Order" at bounding box center [596, 400] width 92 height 38
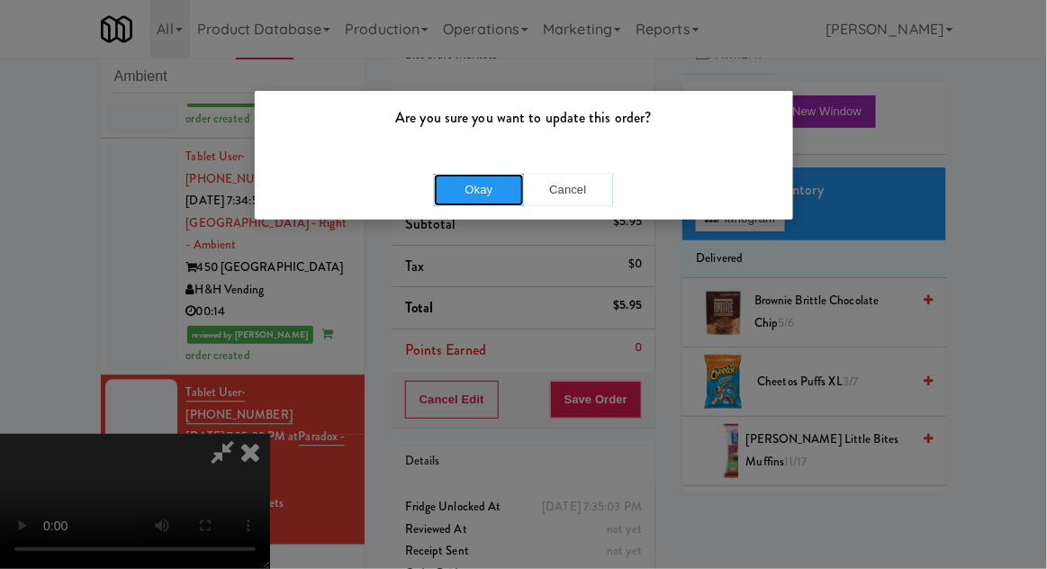
click at [460, 192] on button "Okay" at bounding box center [479, 190] width 90 height 32
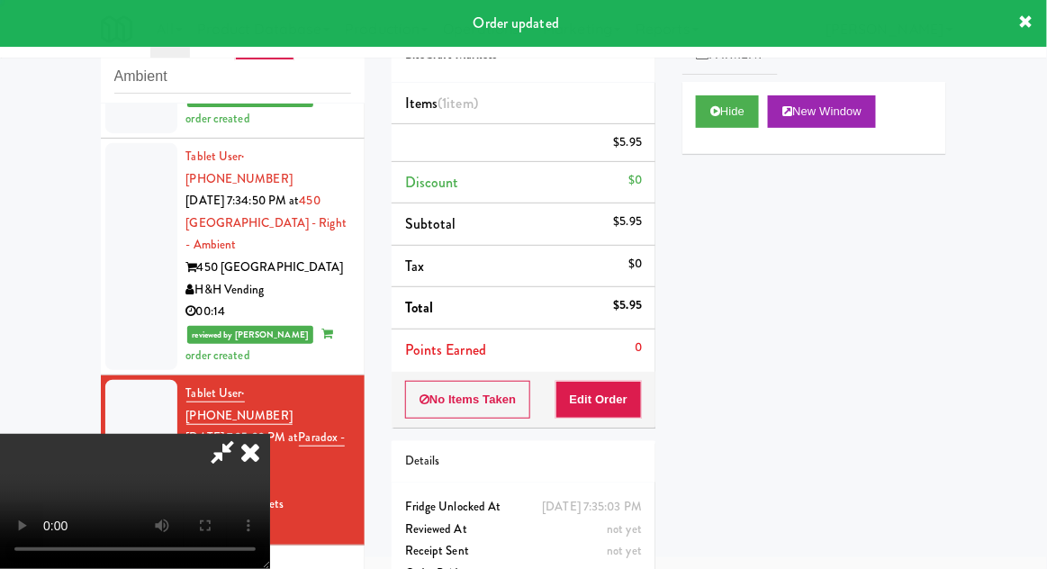
scroll to position [0, 0]
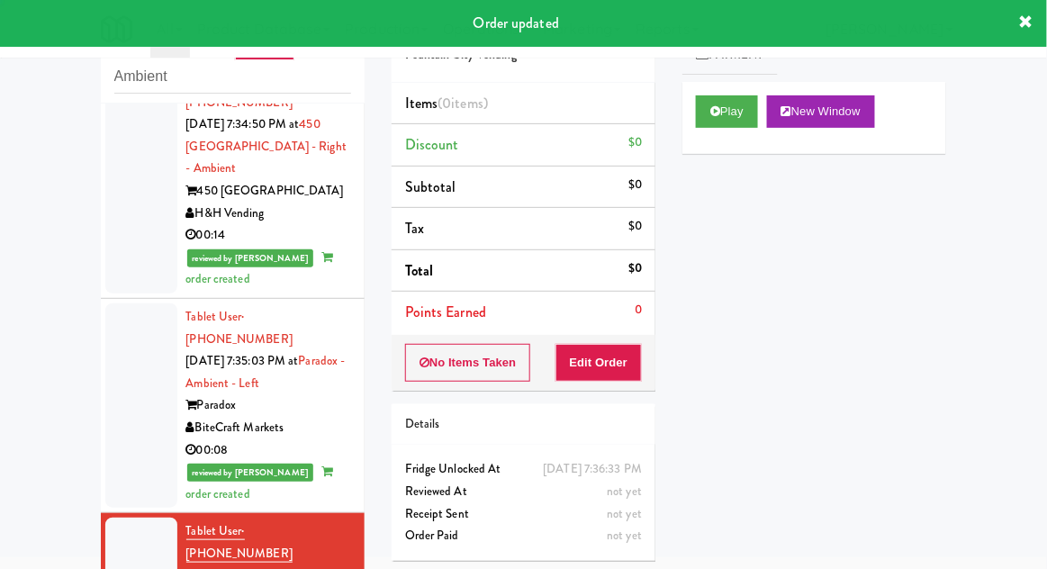
scroll to position [2788, 0]
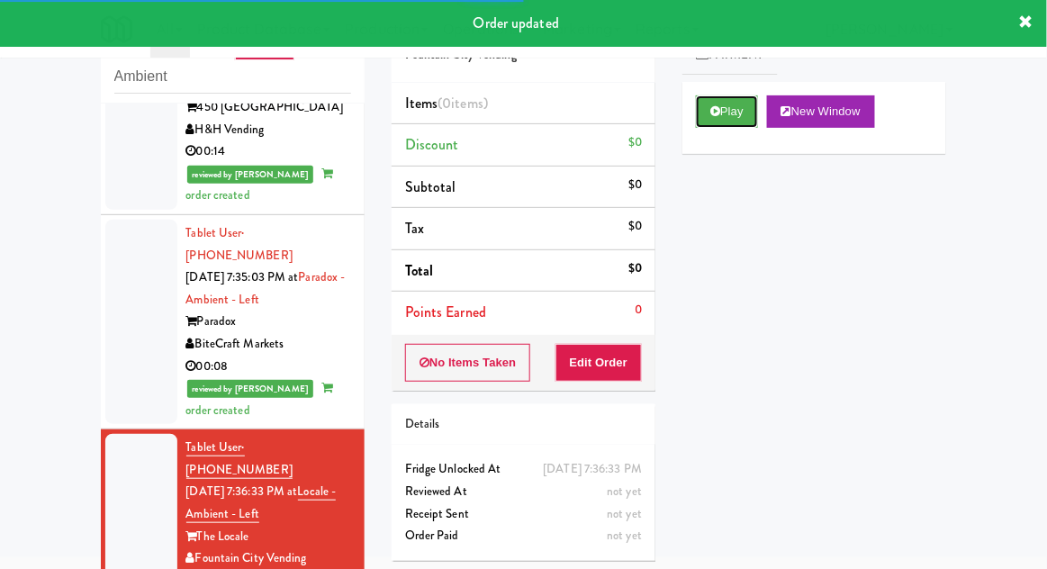
click at [736, 103] on button "Play" at bounding box center [727, 111] width 62 height 32
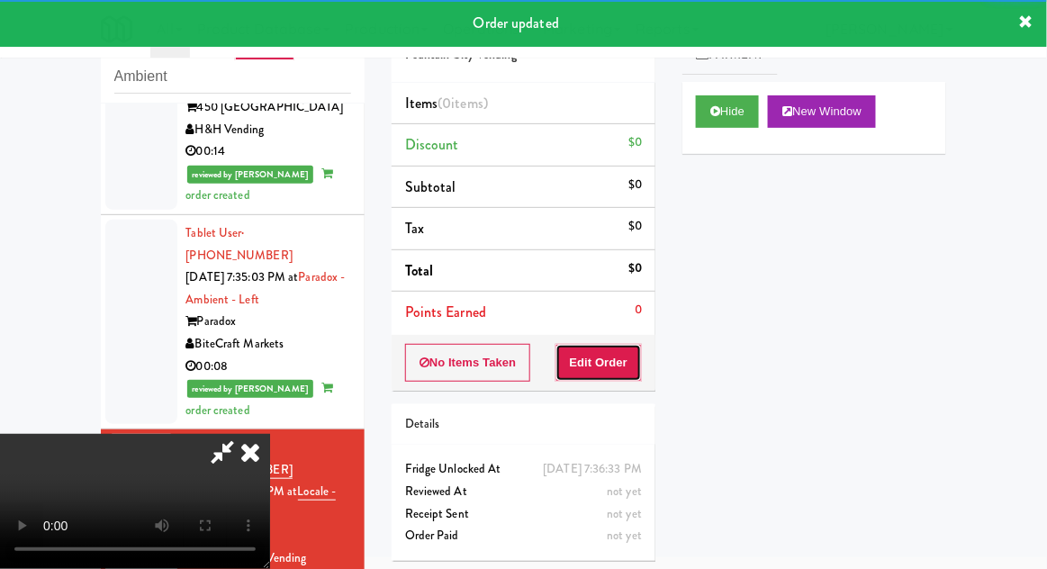
click at [611, 368] on button "Edit Order" at bounding box center [598, 363] width 87 height 38
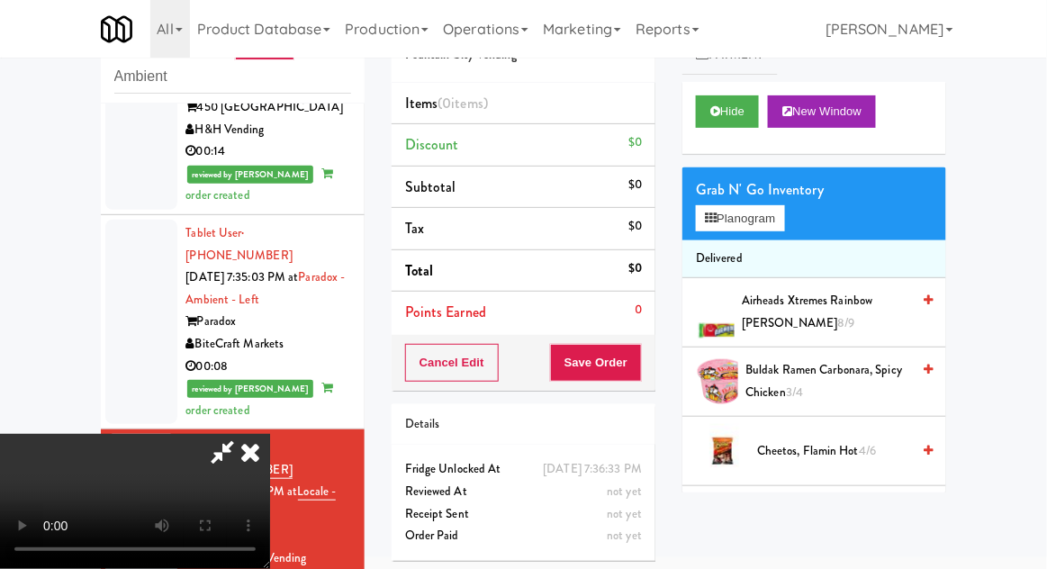
scroll to position [0, 0]
click at [818, 314] on span "Airheads Xtremes Rainbow [PERSON_NAME] 8/9" at bounding box center [826, 312] width 168 height 44
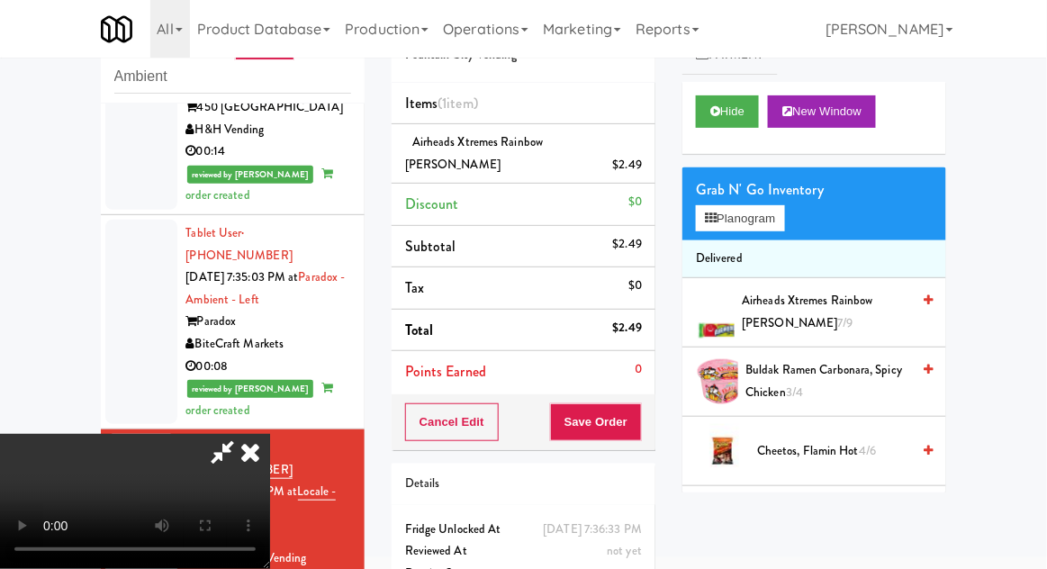
scroll to position [66, 0]
click at [636, 406] on button "Save Order" at bounding box center [596, 422] width 92 height 38
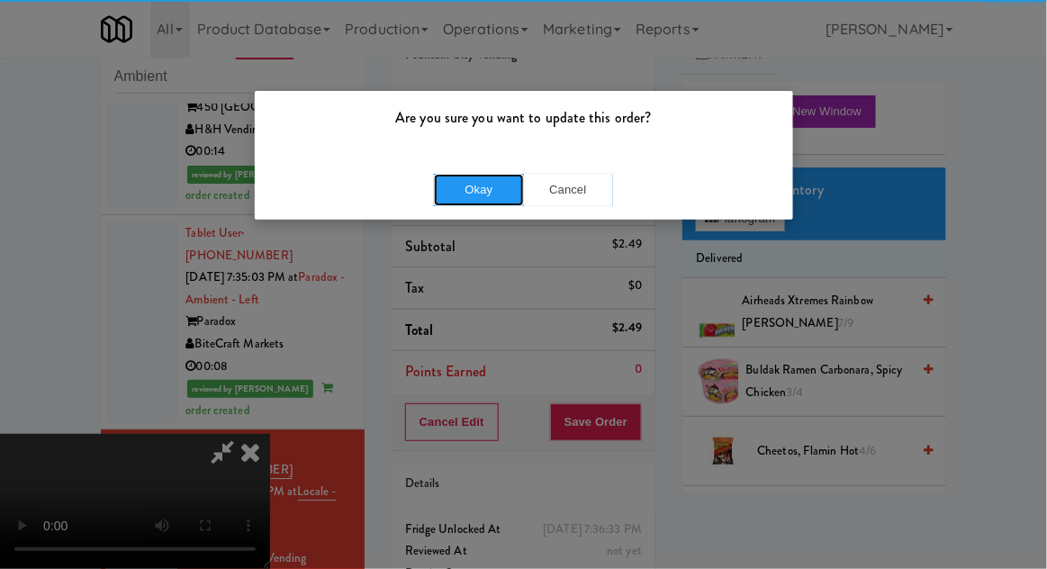
click at [456, 198] on button "Okay" at bounding box center [479, 190] width 90 height 32
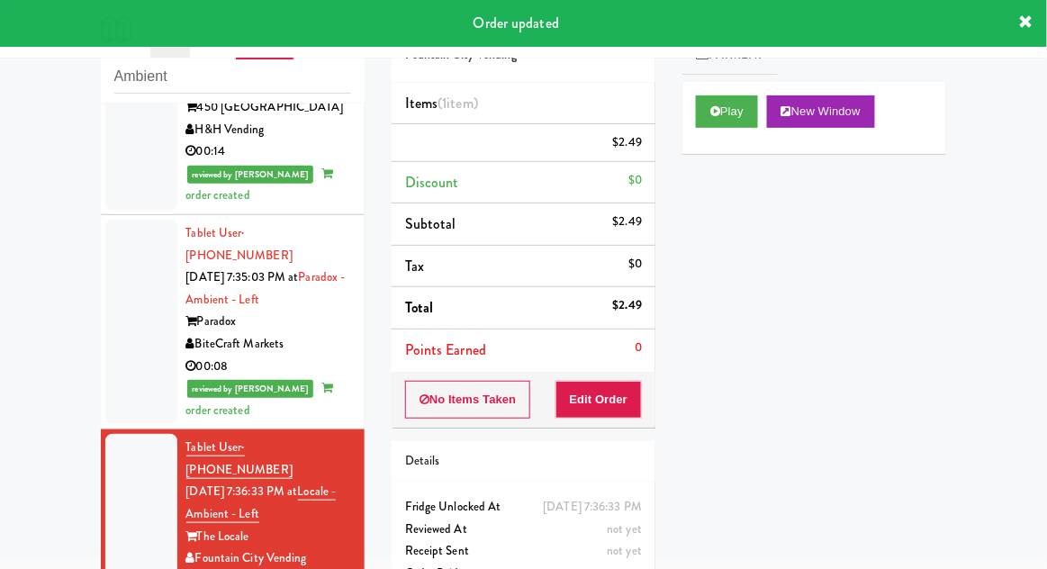
scroll to position [0, 0]
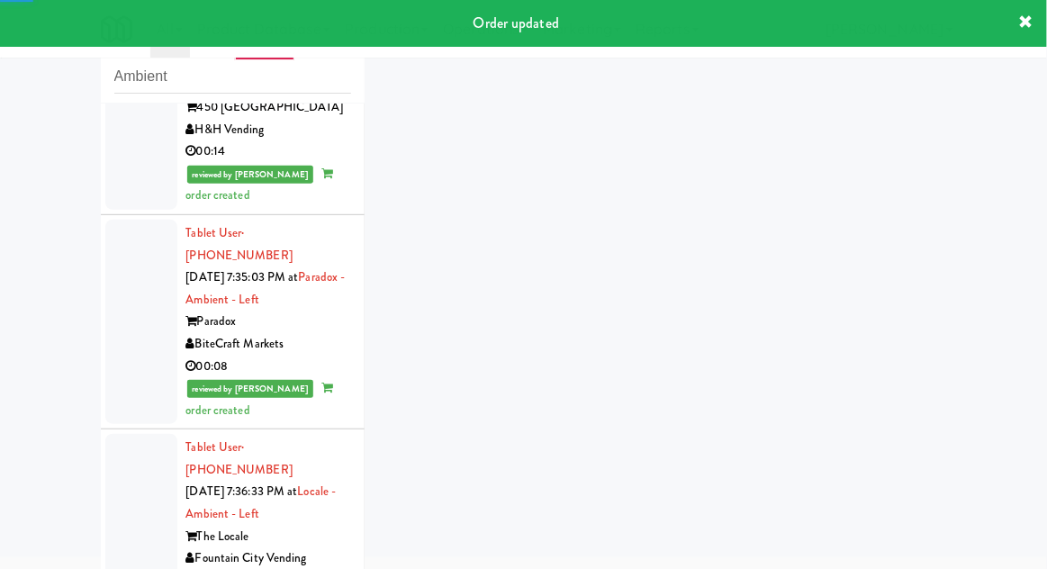
scroll to position [2832, 0]
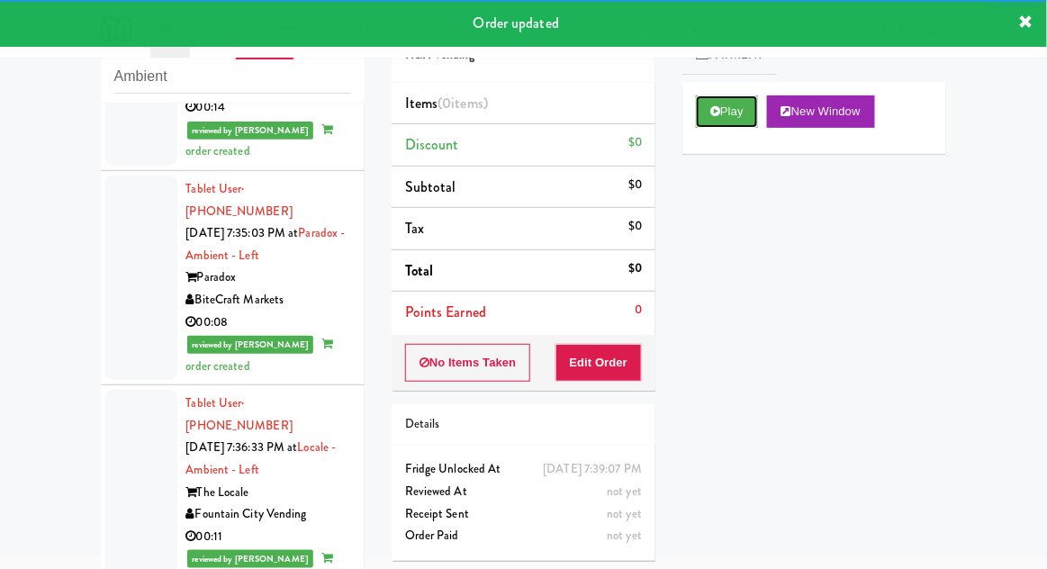
click at [726, 121] on button "Play" at bounding box center [727, 111] width 62 height 32
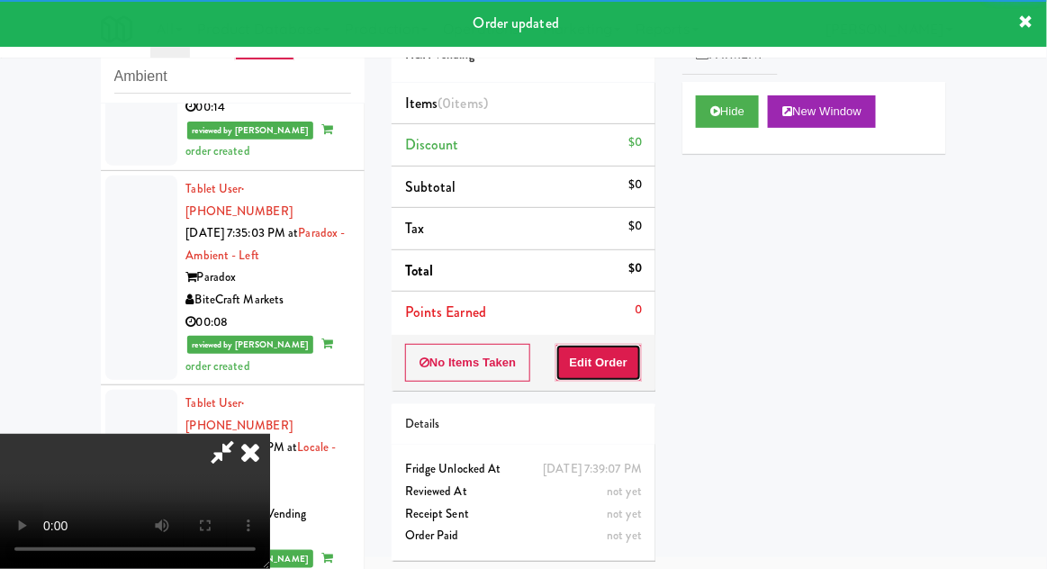
click at [611, 359] on button "Edit Order" at bounding box center [598, 363] width 87 height 38
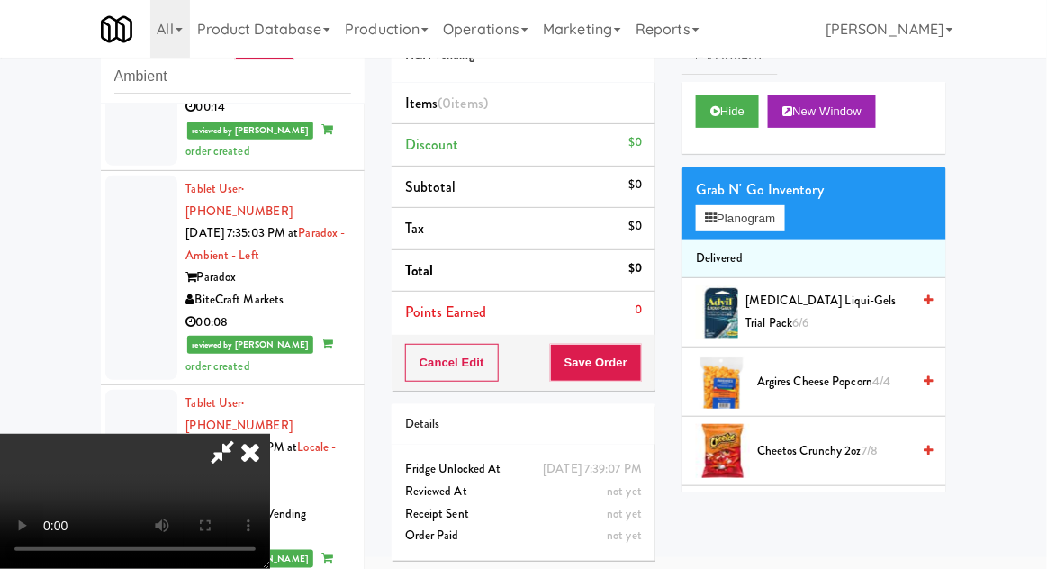
scroll to position [0, 0]
click at [772, 219] on button "Planogram" at bounding box center [740, 218] width 88 height 27
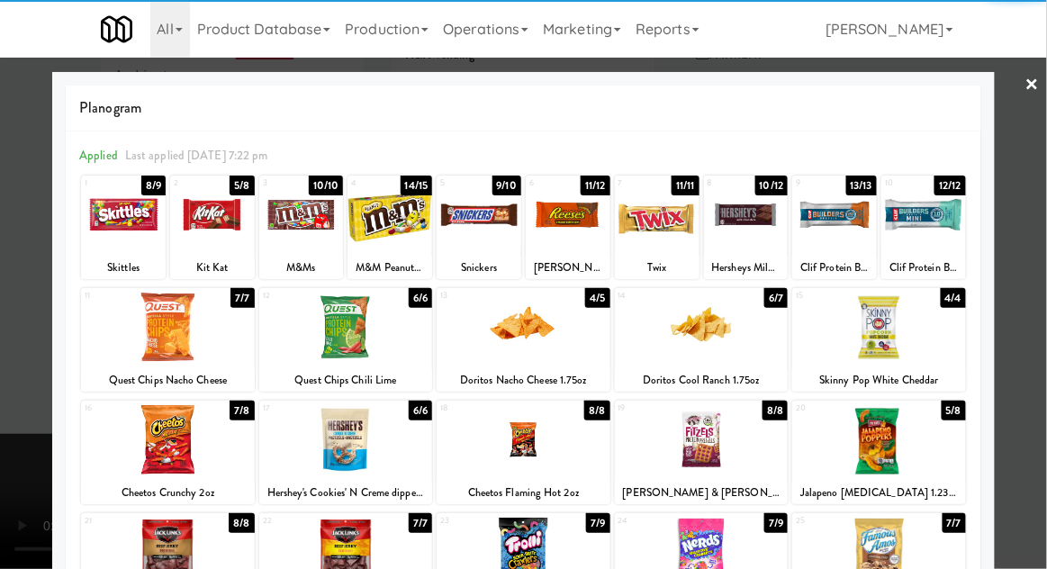
click at [164, 440] on div at bounding box center [168, 439] width 174 height 69
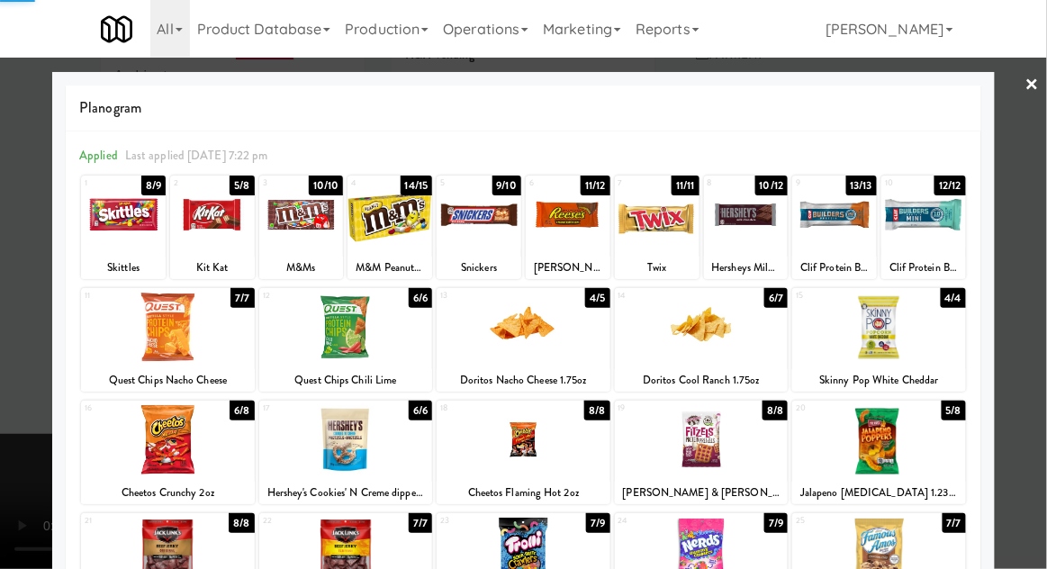
click at [25, 392] on div at bounding box center [523, 284] width 1047 height 569
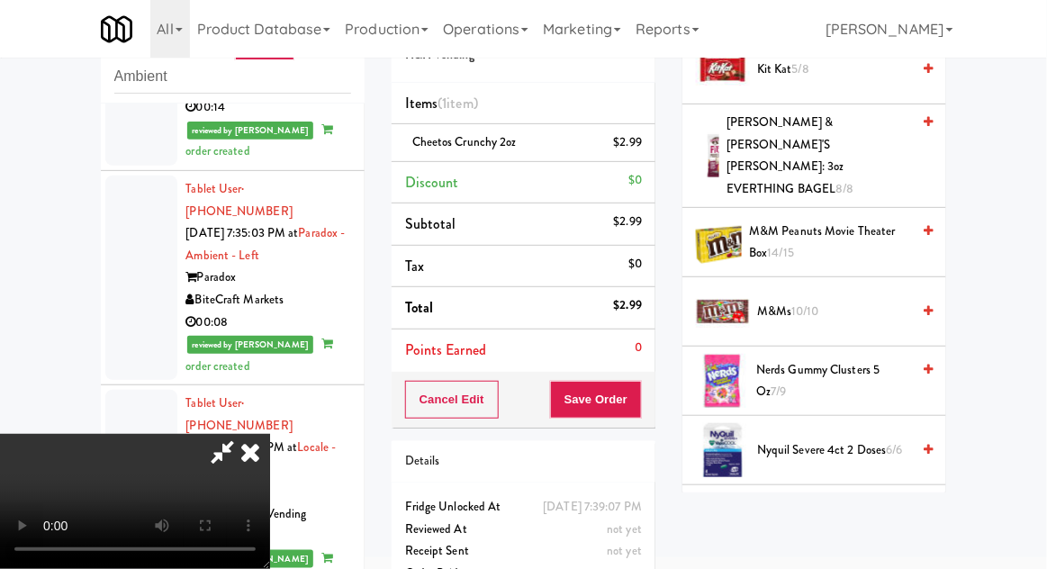
scroll to position [1217, 0]
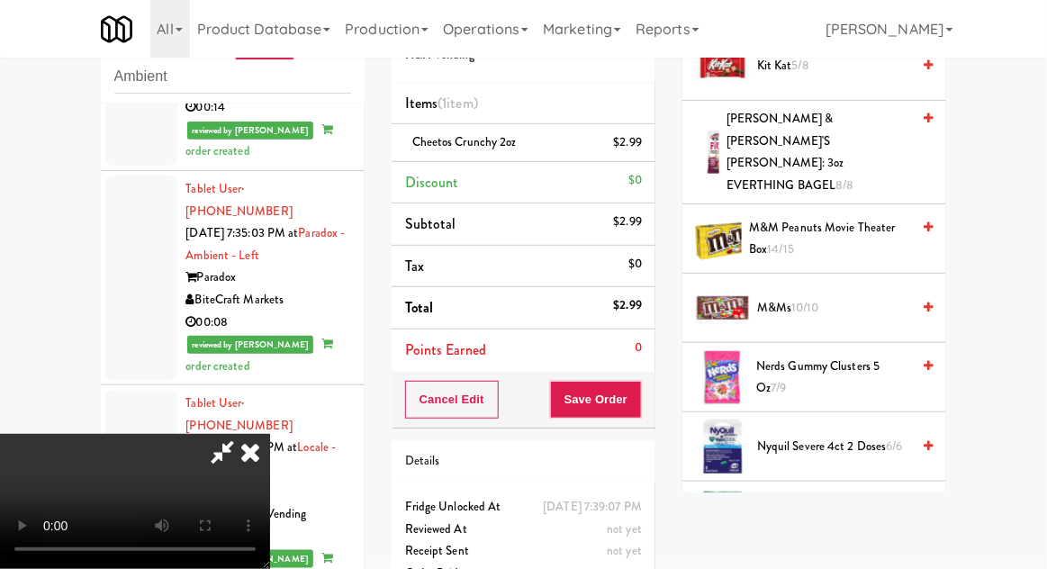
click at [852, 356] on span "Nerds Gummy Clusters 5 oz 7/9" at bounding box center [833, 378] width 154 height 44
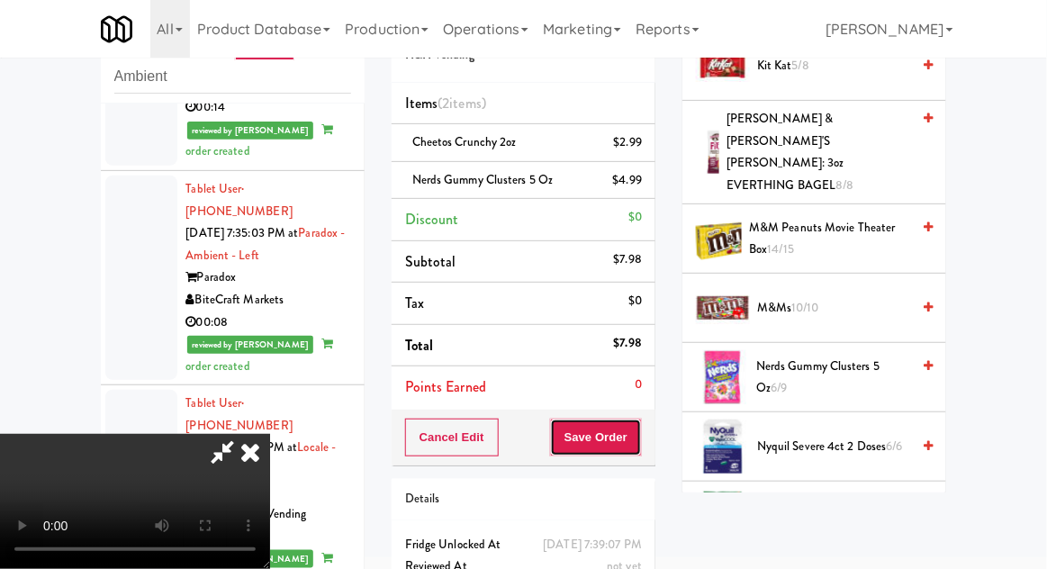
click at [638, 445] on button "Save Order" at bounding box center [596, 438] width 92 height 38
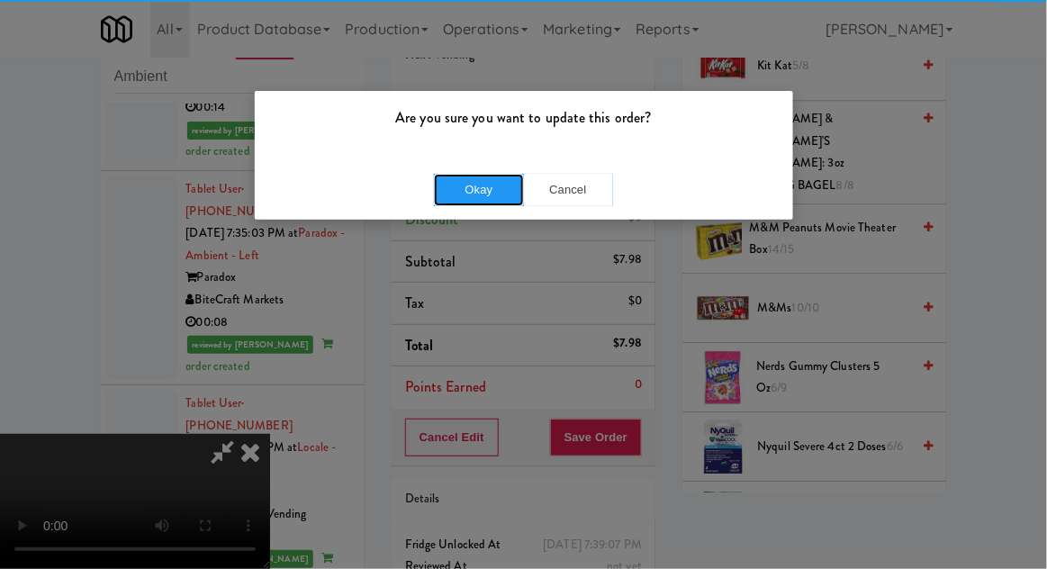
click at [470, 196] on button "Okay" at bounding box center [479, 190] width 90 height 32
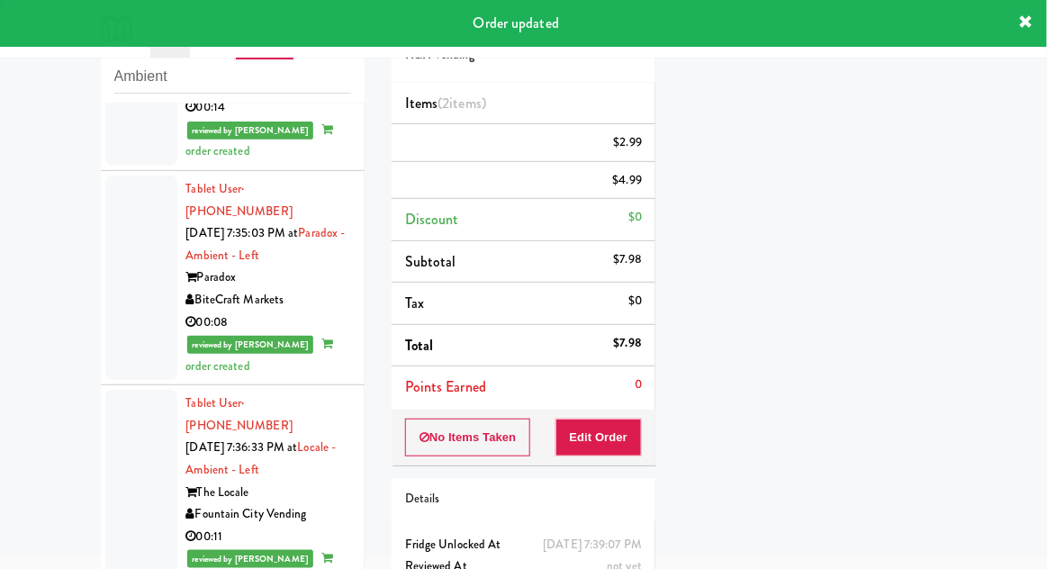
scroll to position [0, 0]
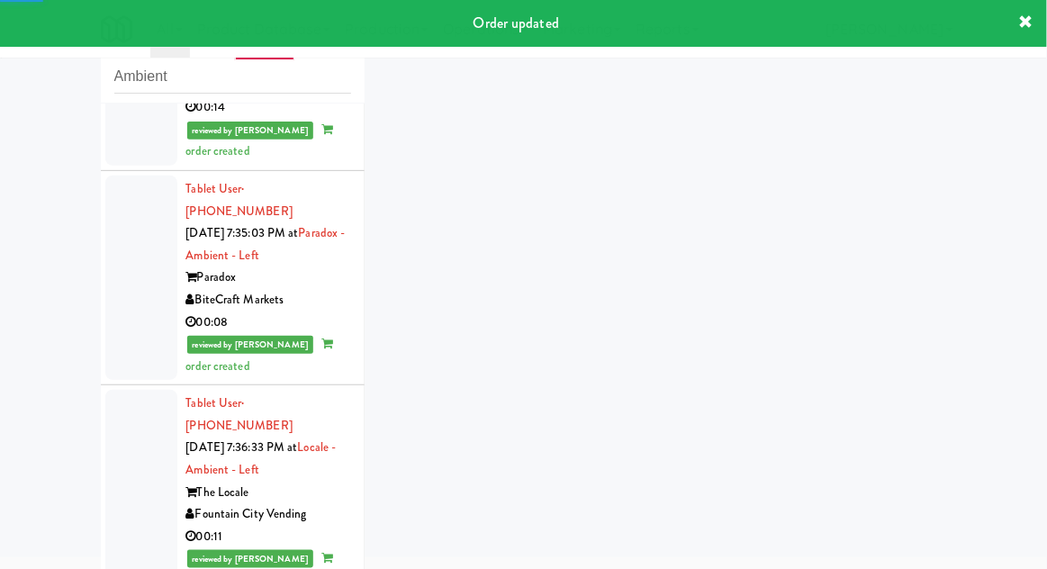
scroll to position [2876, 0]
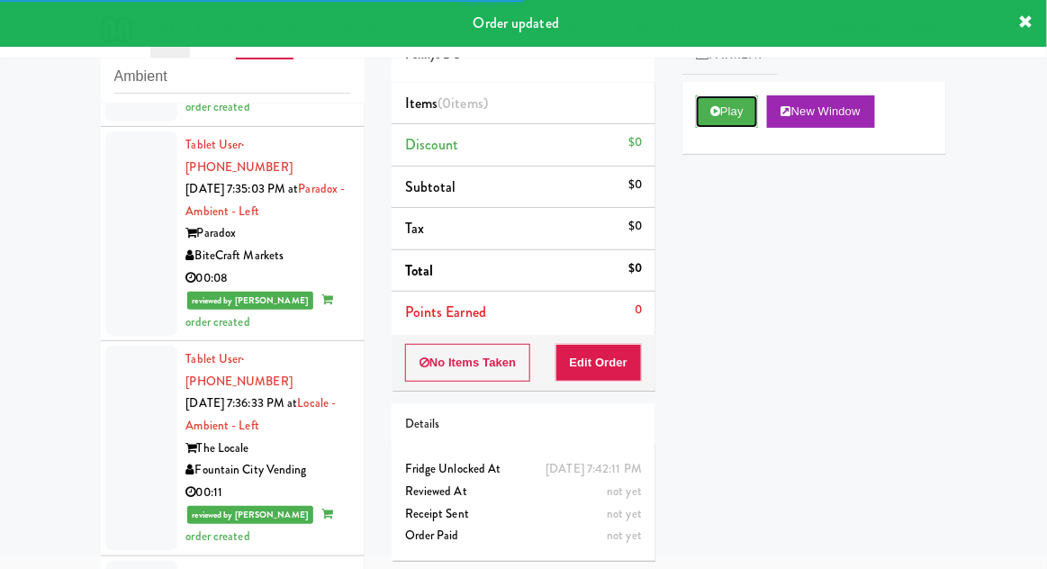
click at [755, 125] on button "Play" at bounding box center [727, 111] width 62 height 32
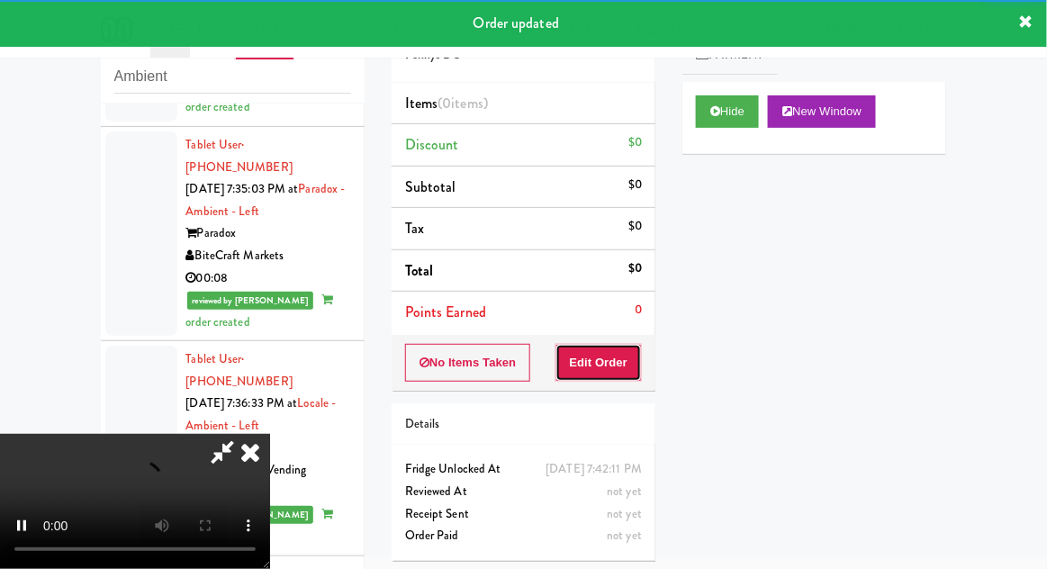
click at [641, 367] on button "Edit Order" at bounding box center [598, 363] width 87 height 38
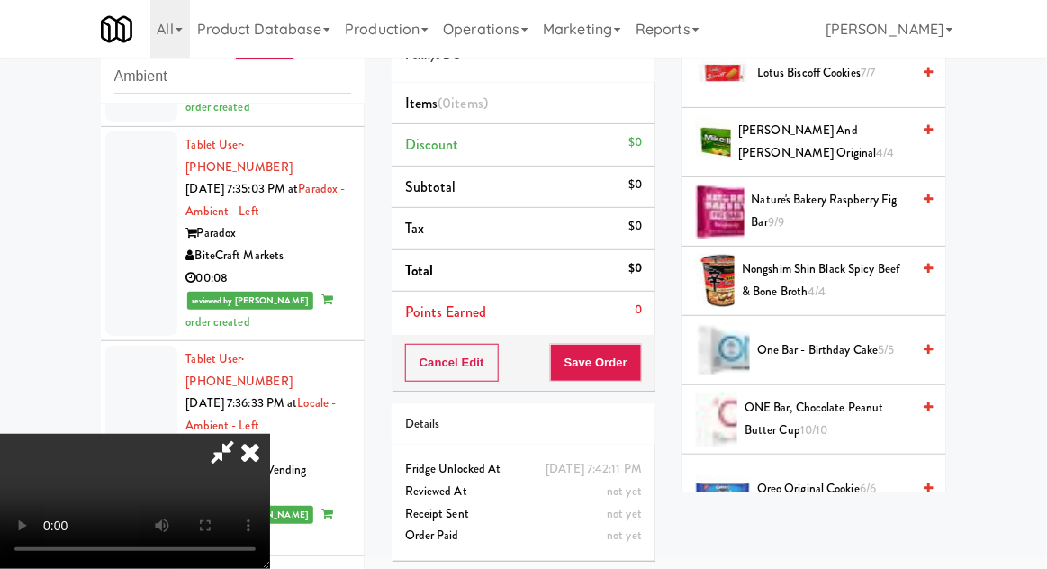
scroll to position [1279, 0]
click at [847, 483] on span "Oreo Original Cookie 6/6" at bounding box center [833, 489] width 153 height 23
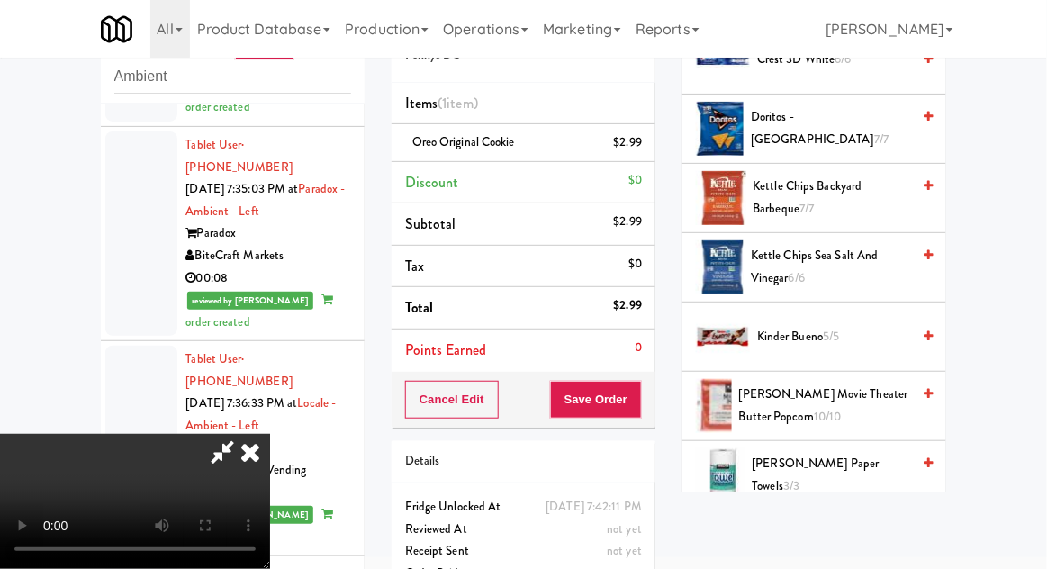
scroll to position [529, 0]
click at [844, 337] on span "Kinder Bueno 5/5" at bounding box center [833, 338] width 153 height 23
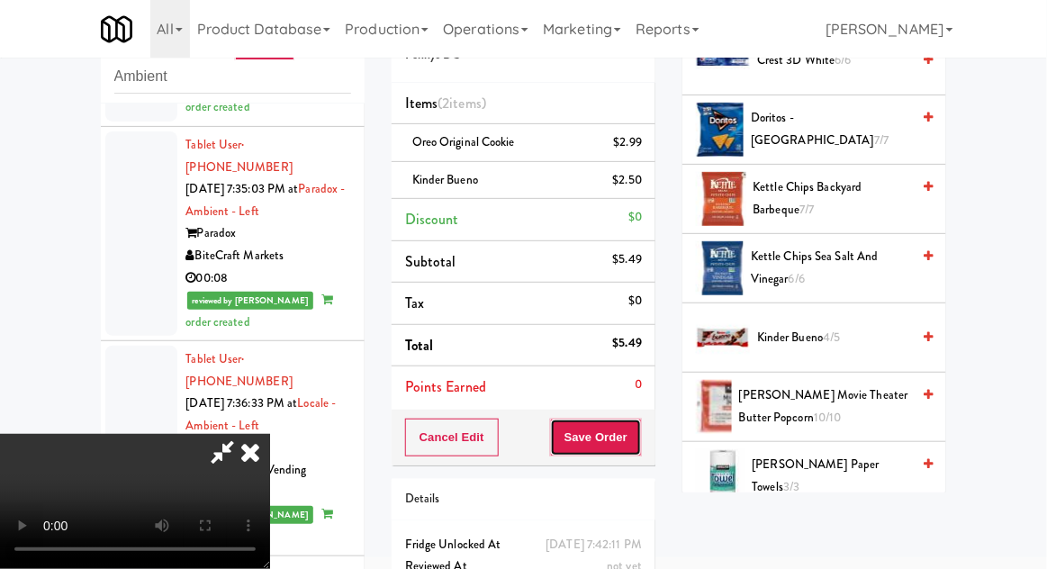
click at [640, 447] on button "Save Order" at bounding box center [596, 438] width 92 height 38
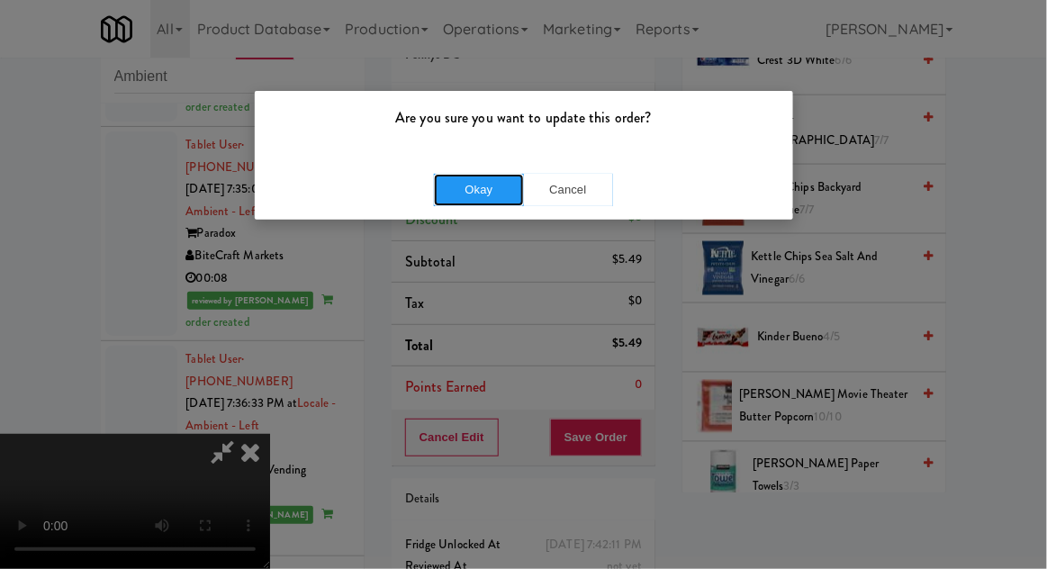
click at [465, 175] on button "Okay" at bounding box center [479, 190] width 90 height 32
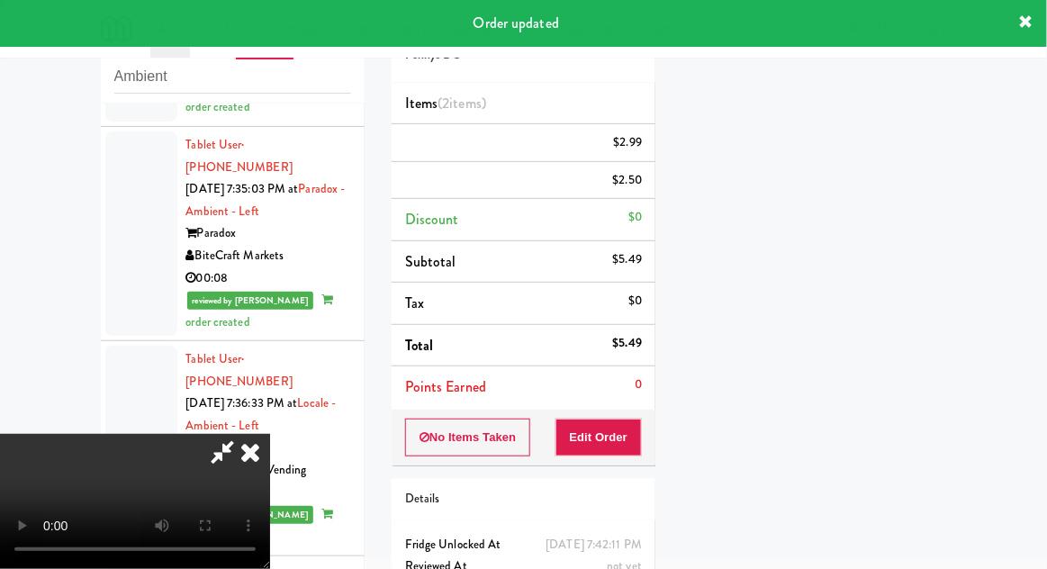
scroll to position [177, 0]
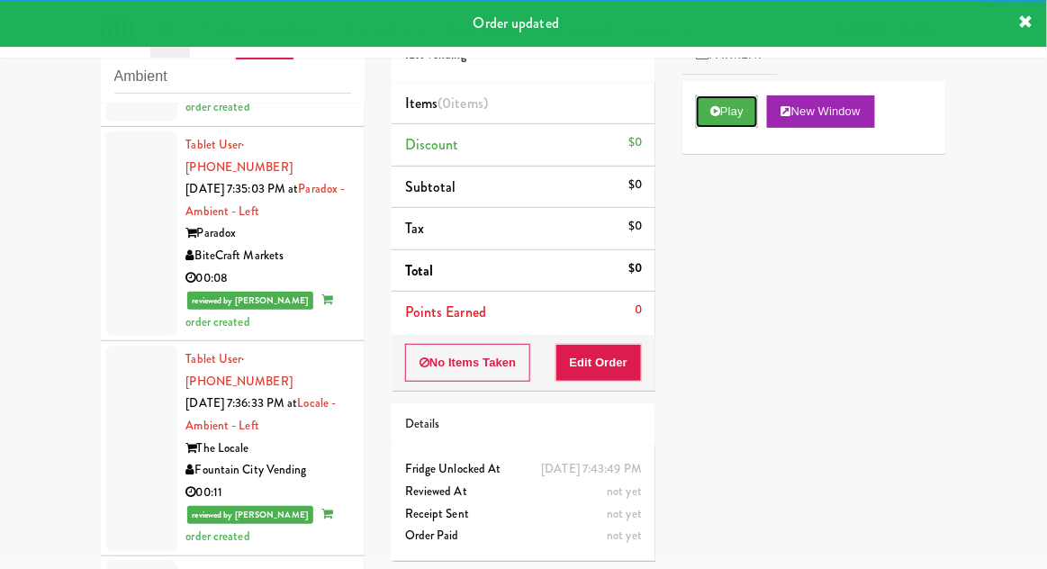
click at [732, 120] on button "Play" at bounding box center [727, 111] width 62 height 32
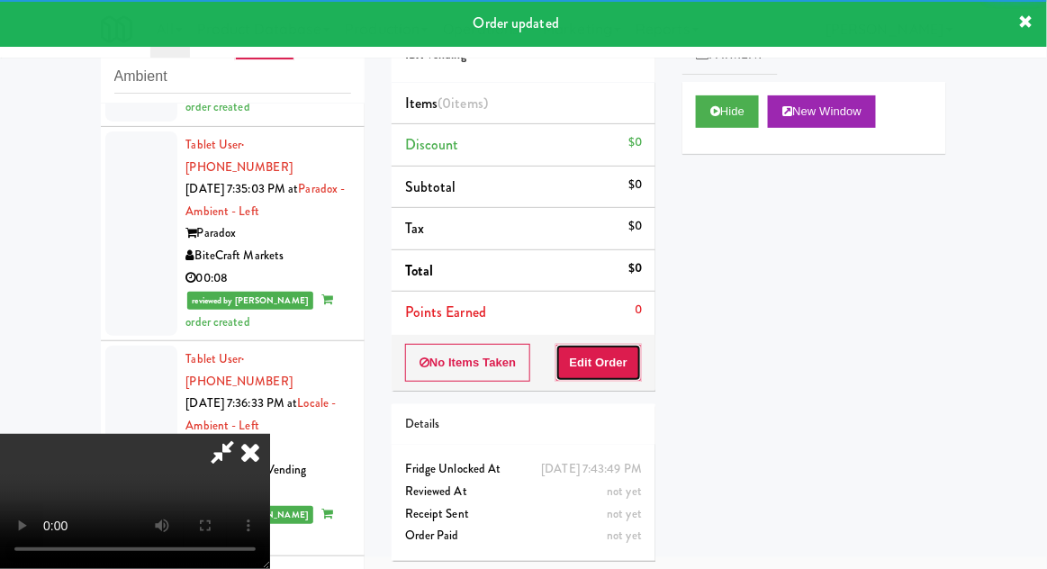
click at [618, 359] on button "Edit Order" at bounding box center [598, 363] width 87 height 38
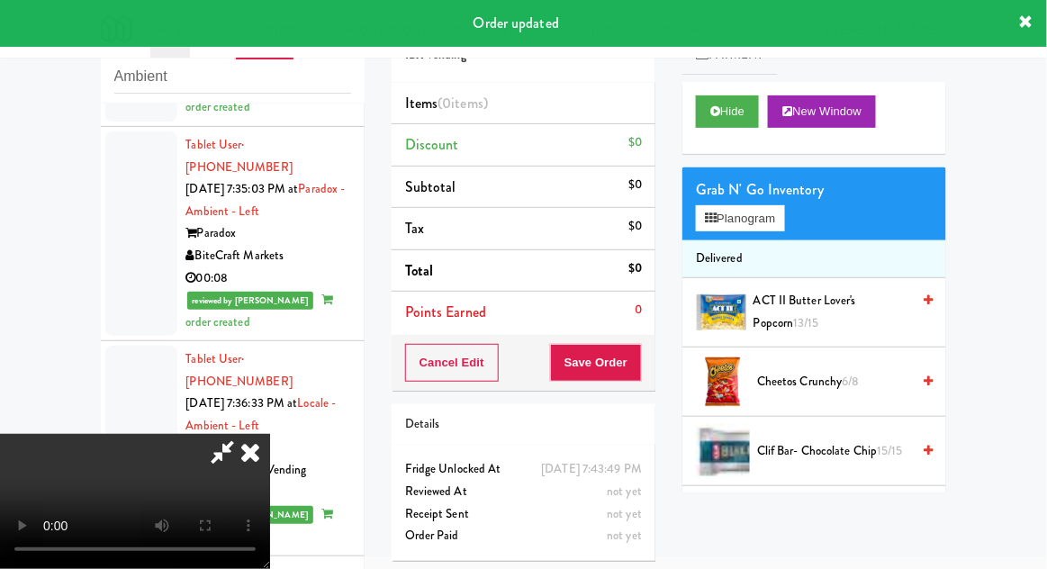
scroll to position [2920, 0]
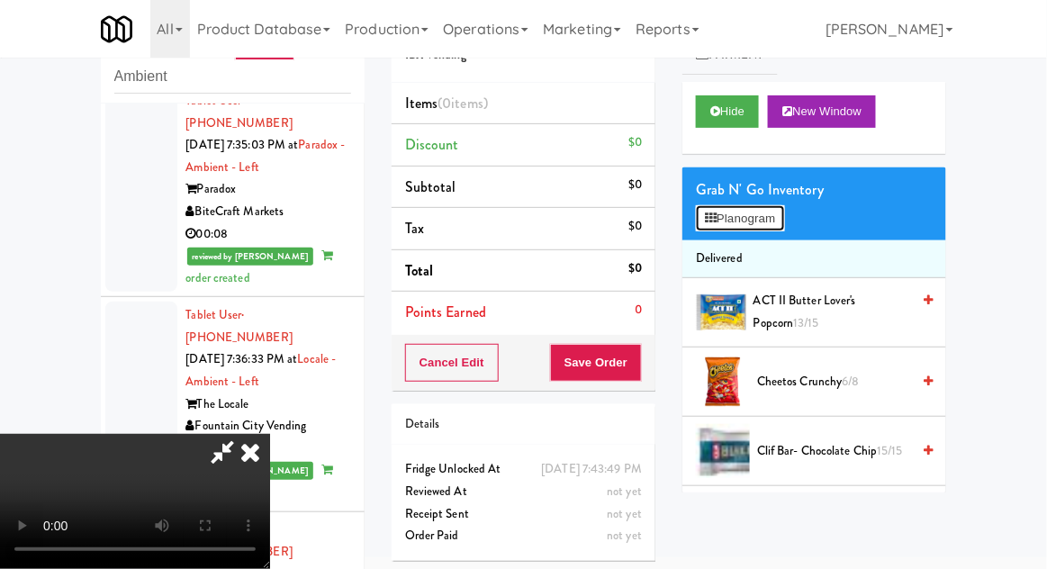
click at [775, 221] on button "Planogram" at bounding box center [740, 218] width 88 height 27
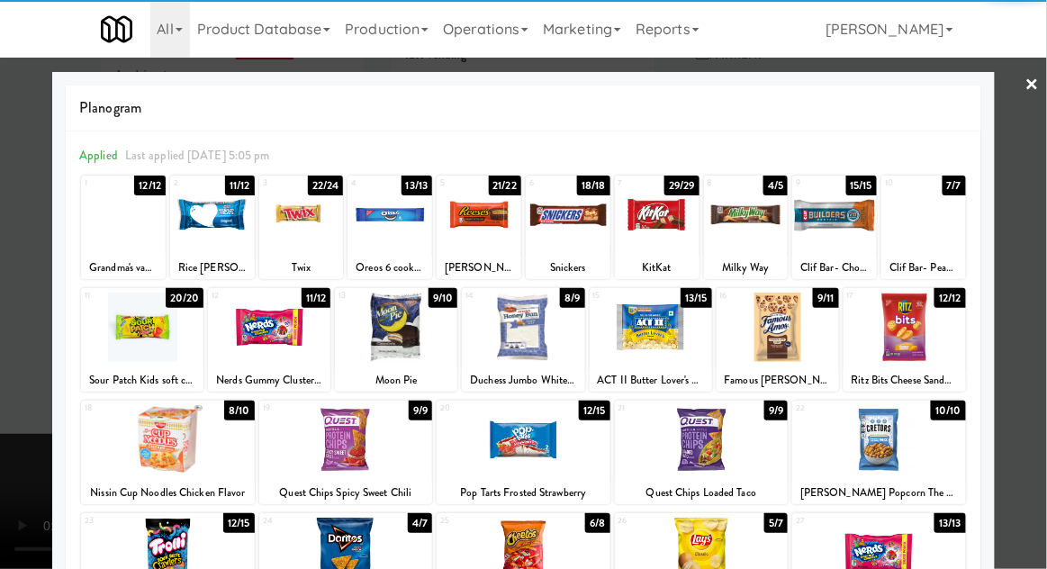
click at [253, 349] on div at bounding box center [269, 327] width 122 height 69
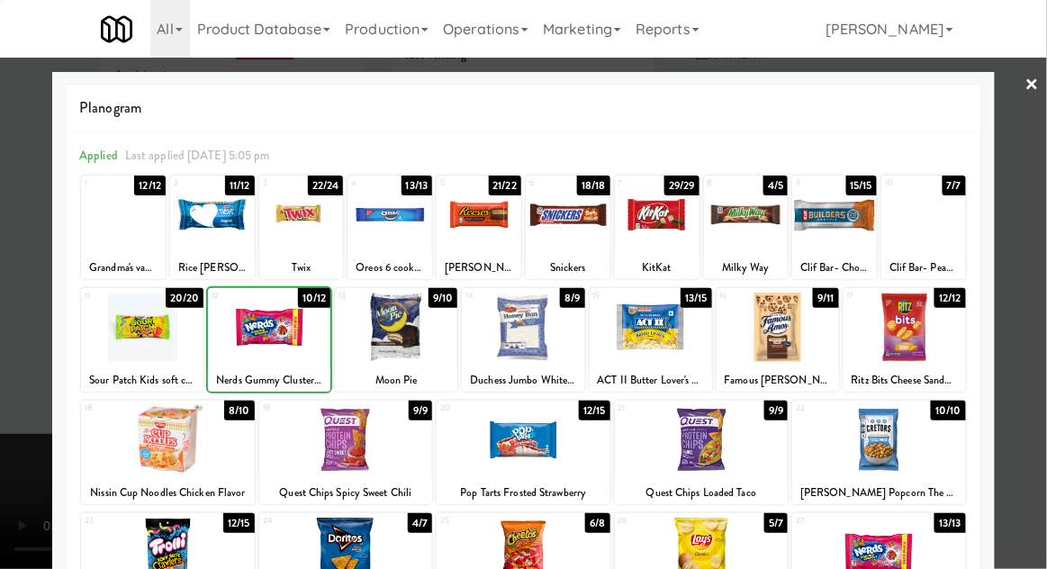
click at [1013, 278] on div at bounding box center [523, 284] width 1047 height 569
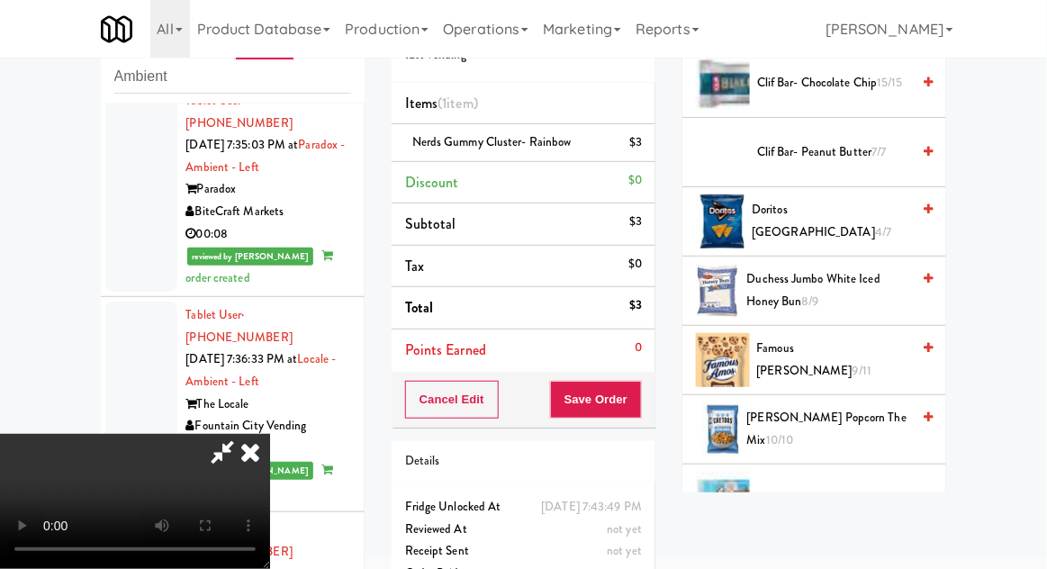
scroll to position [344, 0]
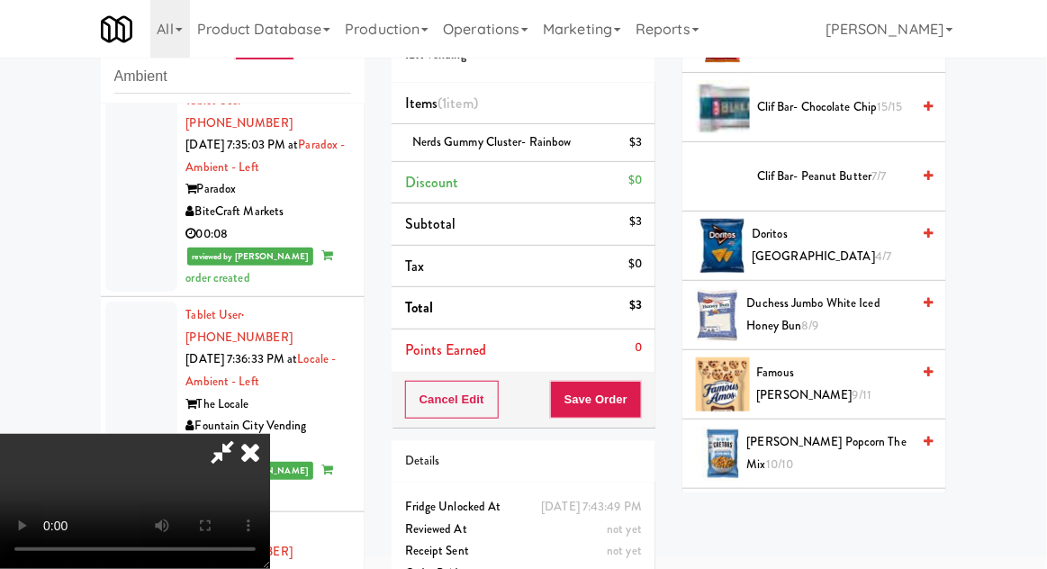
click at [850, 381] on span "Famous [PERSON_NAME] 9/11" at bounding box center [834, 384] width 154 height 44
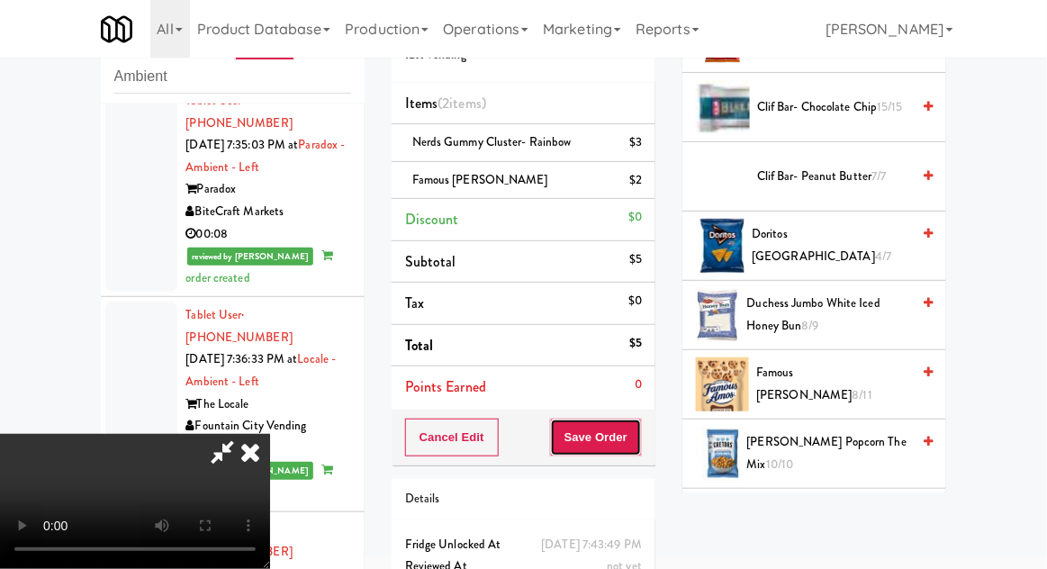
click at [636, 438] on button "Save Order" at bounding box center [596, 438] width 92 height 38
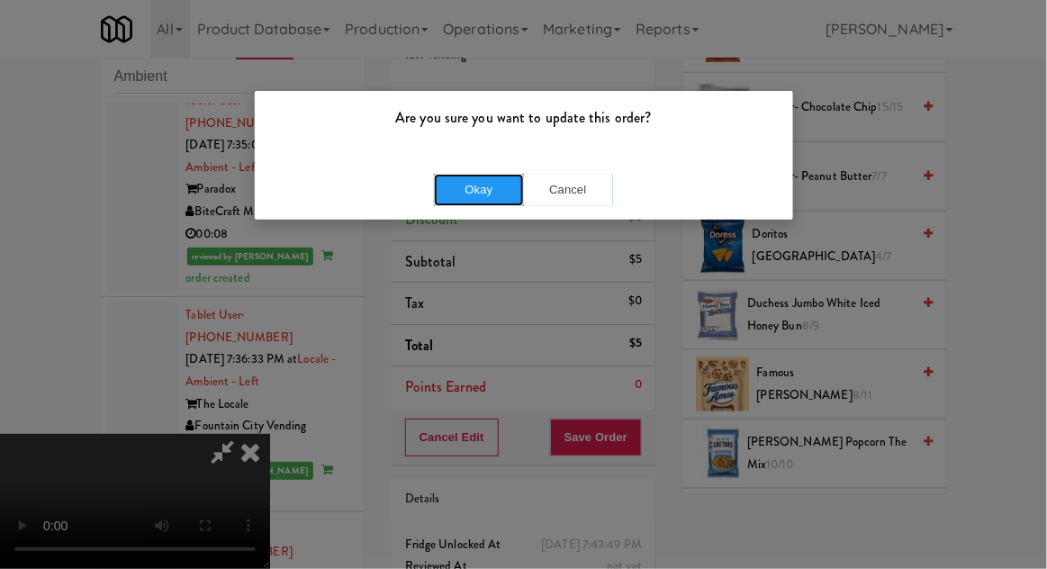
click at [446, 199] on button "Okay" at bounding box center [479, 190] width 90 height 32
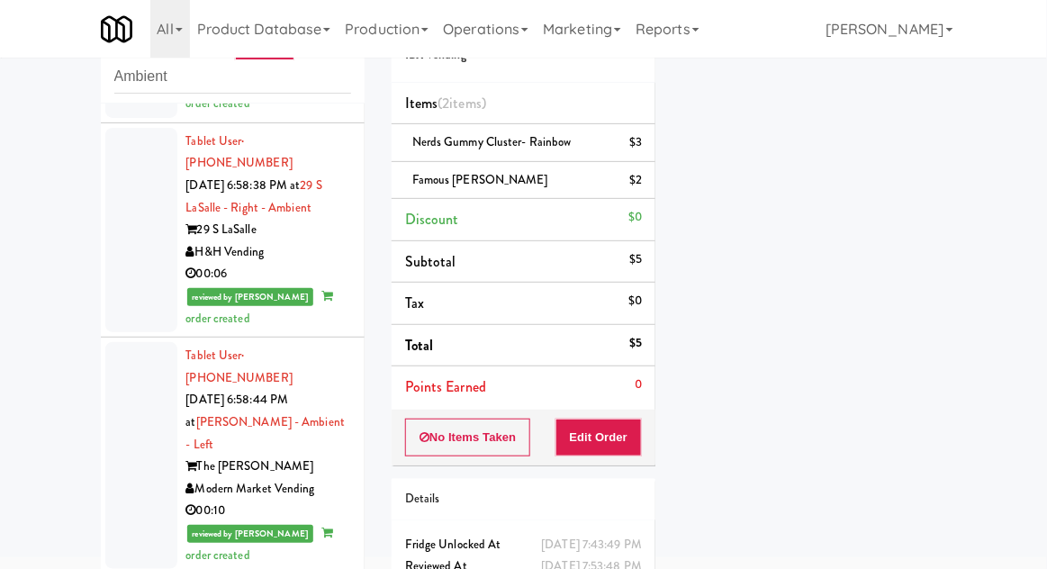
scroll to position [0, 0]
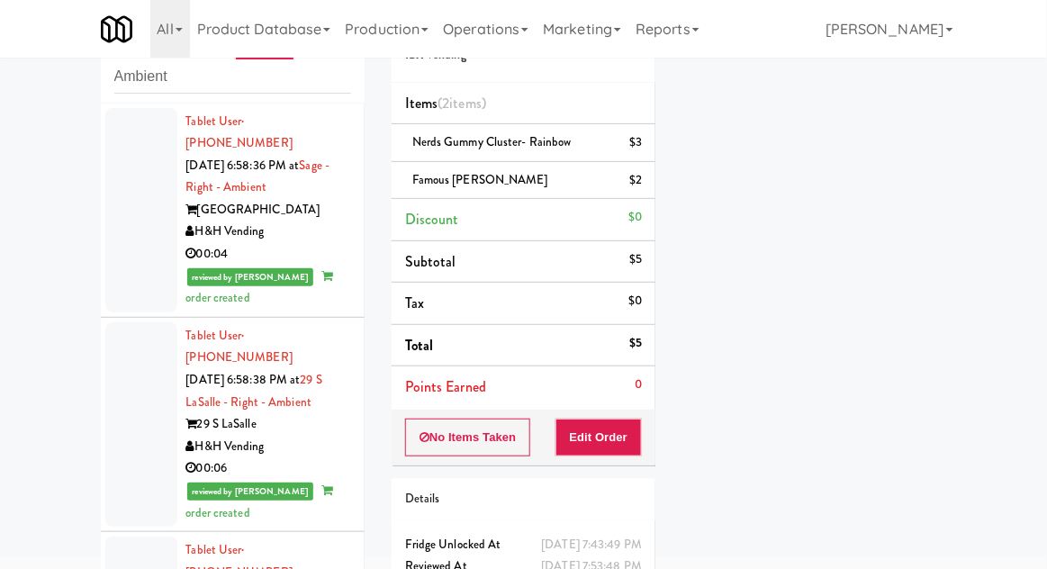
click at [125, 245] on div at bounding box center [141, 210] width 72 height 204
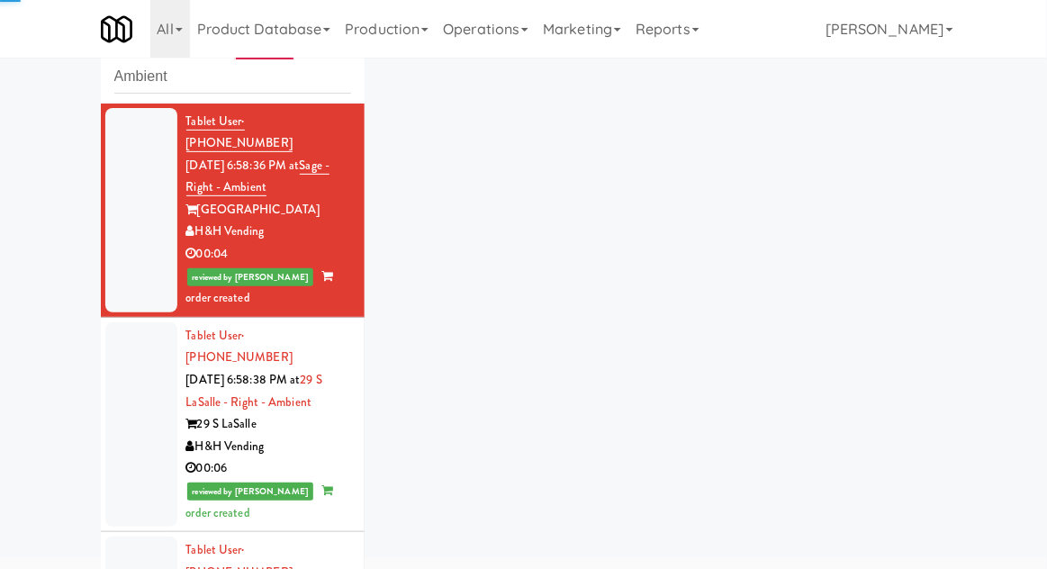
click at [120, 393] on div at bounding box center [141, 424] width 72 height 204
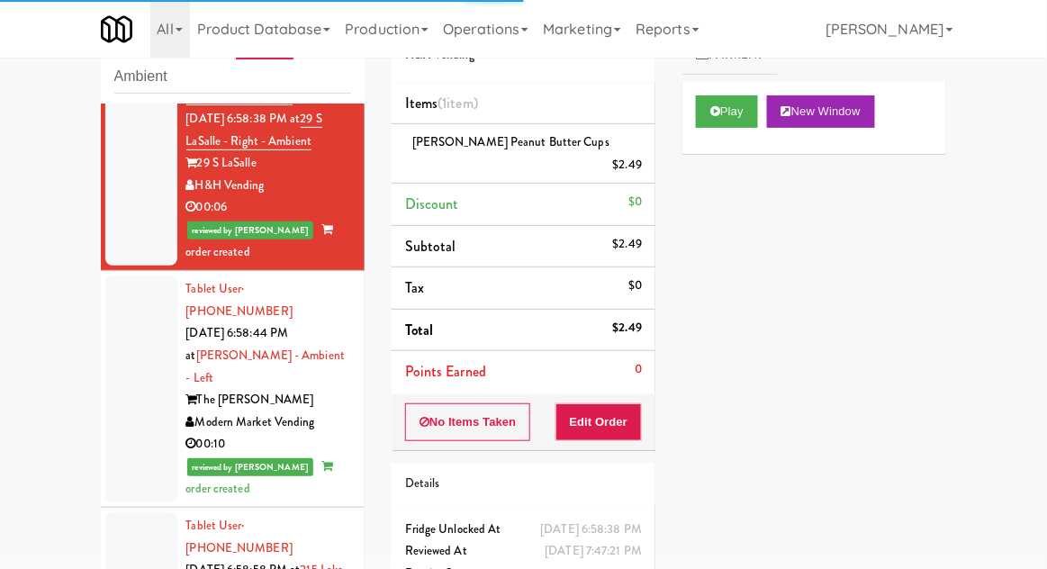
click at [133, 342] on div at bounding box center [141, 388] width 72 height 227
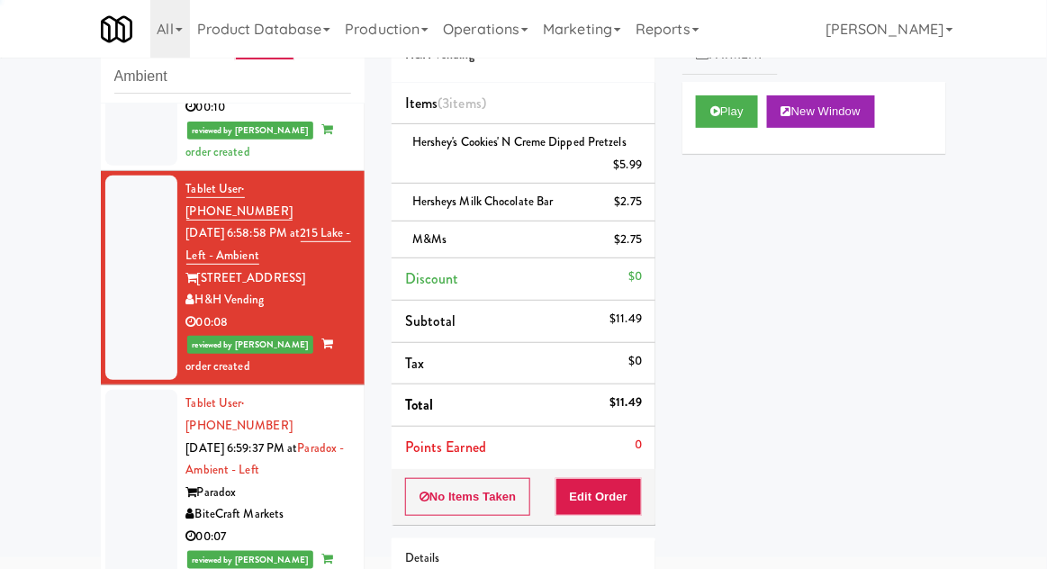
scroll to position [639, 0]
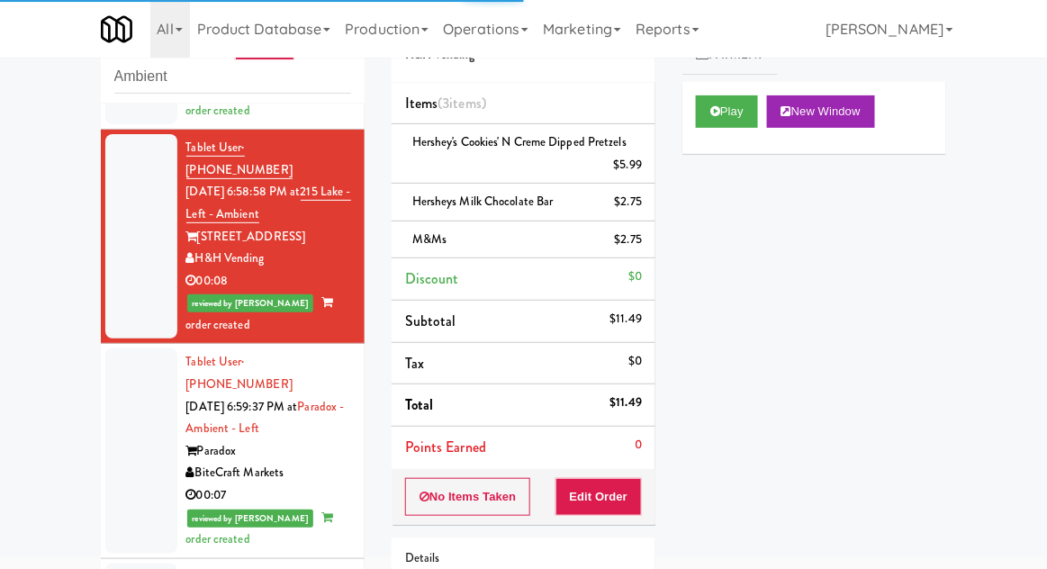
click at [130, 356] on div at bounding box center [141, 450] width 72 height 204
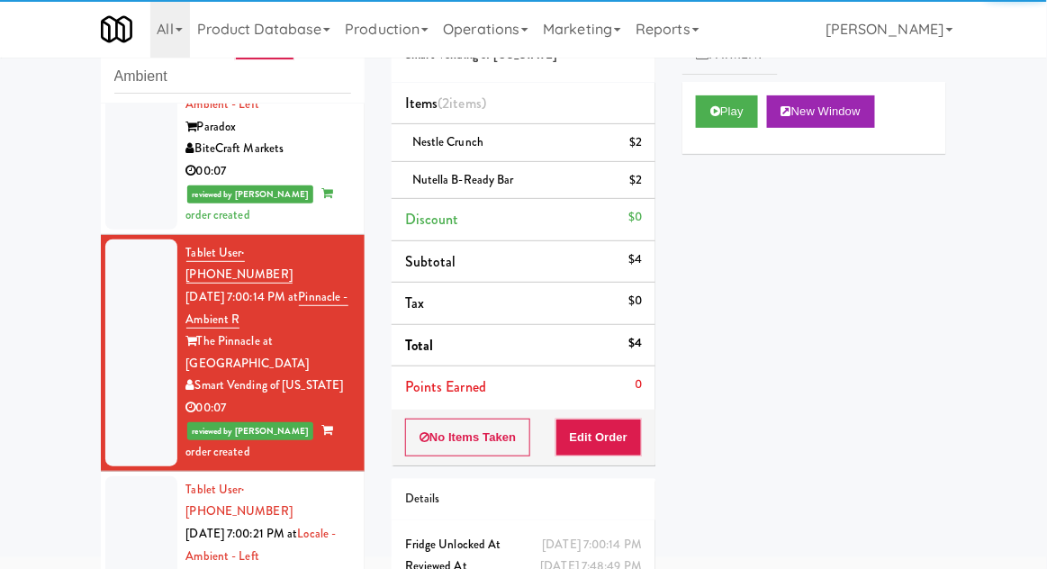
click at [130, 476] on div at bounding box center [141, 578] width 72 height 204
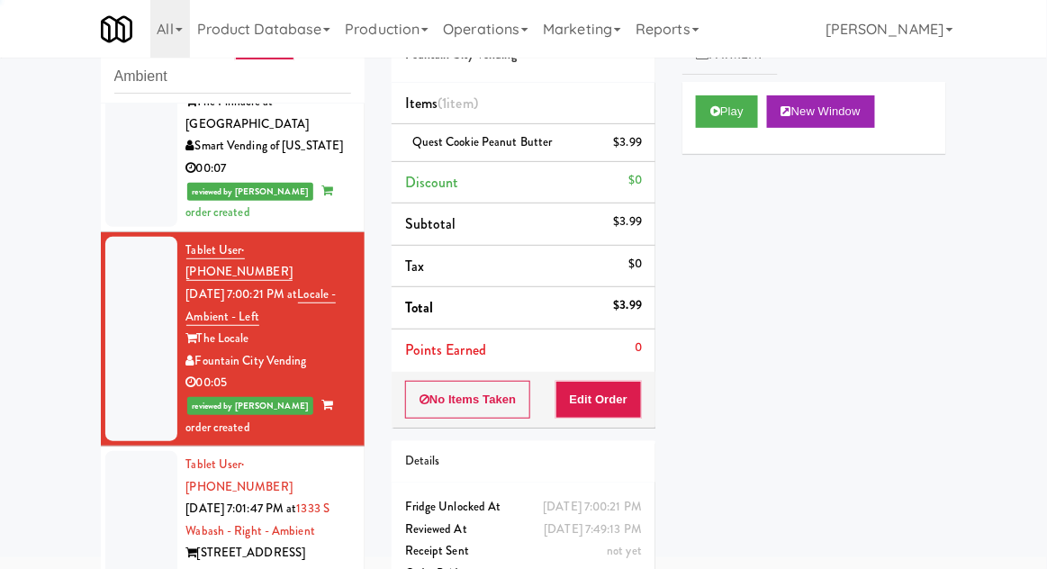
click at [131, 451] on div at bounding box center [141, 553] width 72 height 204
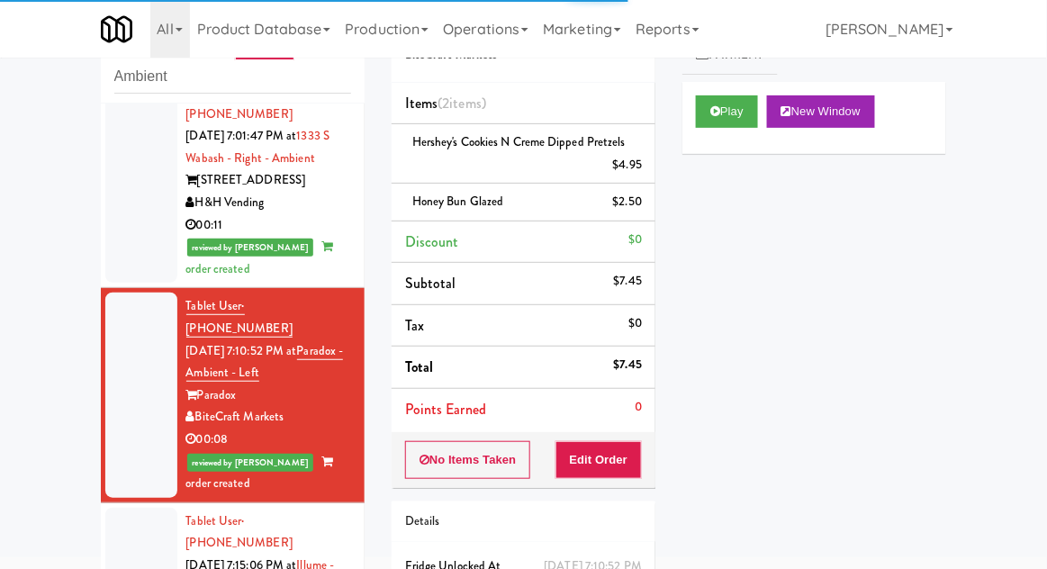
scroll to position [1581, 0]
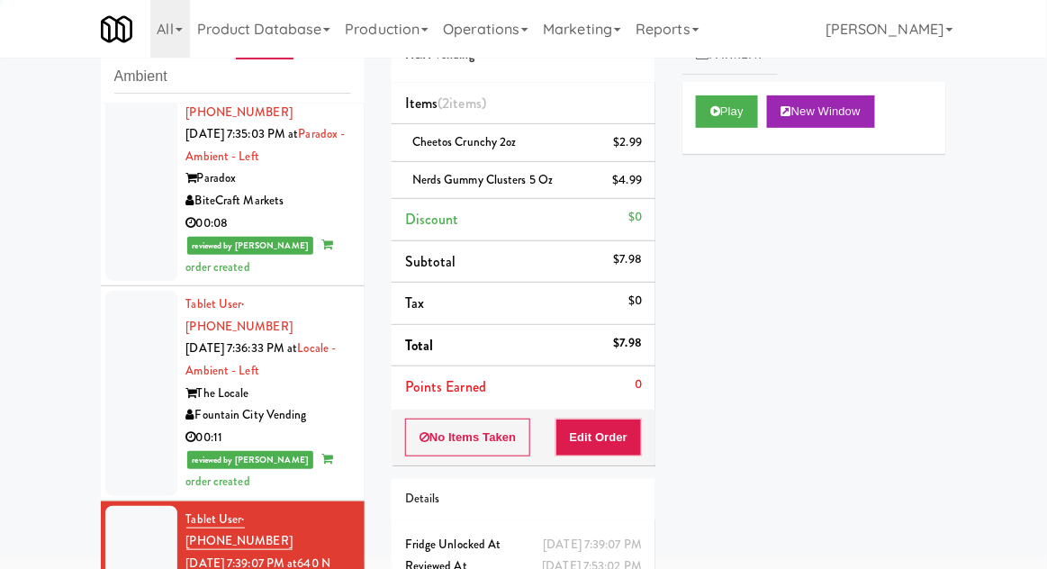
scroll to position [2964, 0]
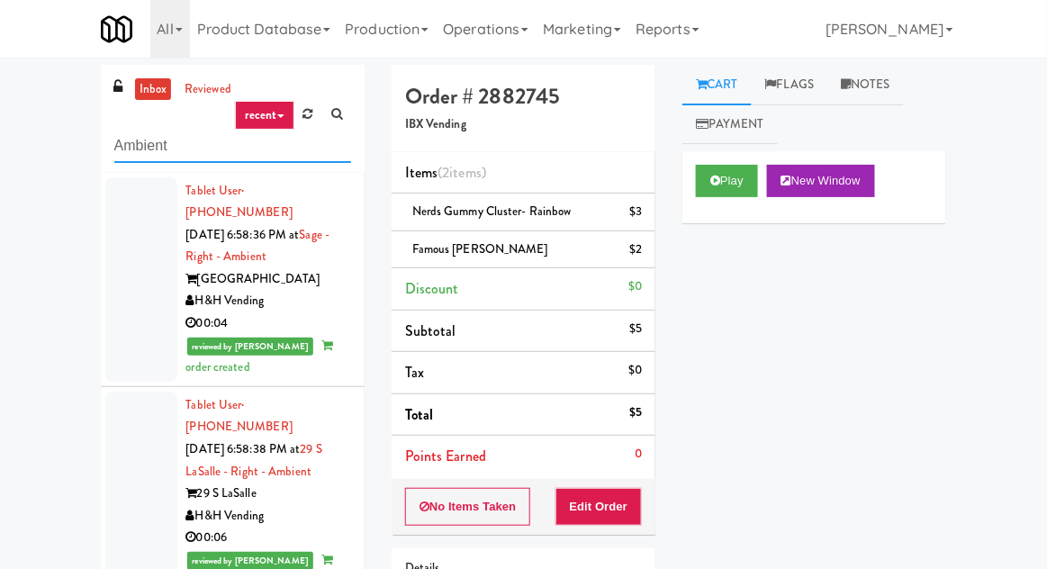
click at [128, 151] on input "Ambient" at bounding box center [232, 146] width 237 height 33
click at [124, 149] on input "Ambient" at bounding box center [232, 146] width 237 height 33
type input "Combo"
click at [40, 57] on nav "Toggle navigation All 901 Smrt Mrkt [URL][DOMAIN_NAME] 9518002 [GEOGRAPHIC_DATA…" at bounding box center [523, 29] width 1047 height 58
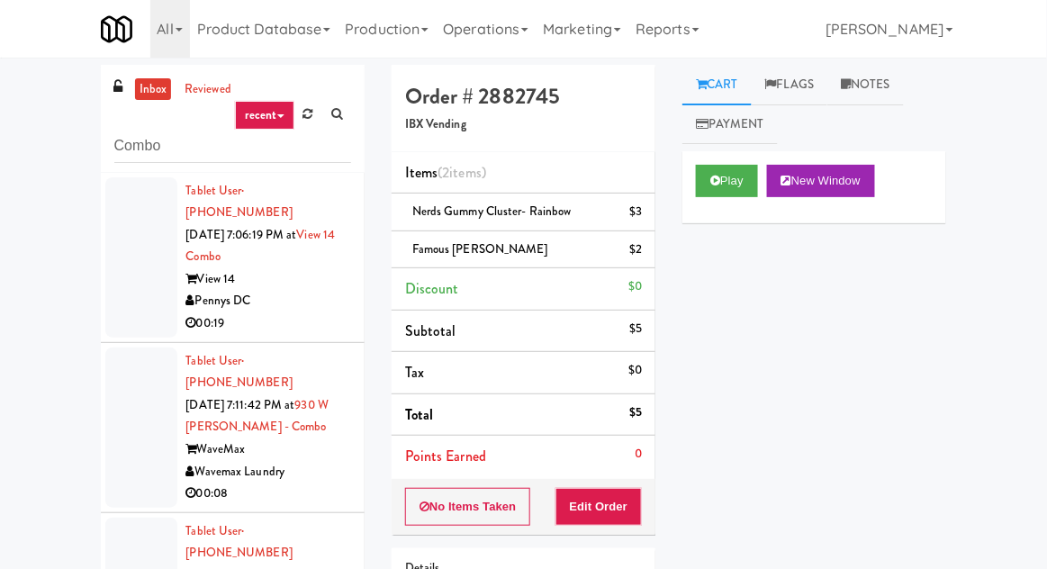
click at [130, 284] on div at bounding box center [141, 257] width 72 height 160
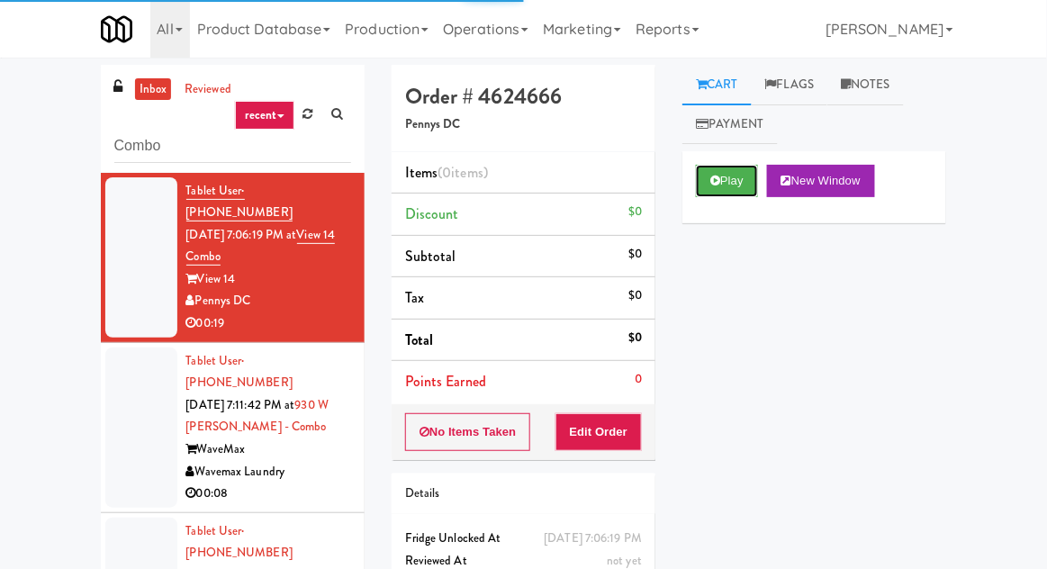
click at [738, 193] on button "Play" at bounding box center [727, 181] width 62 height 32
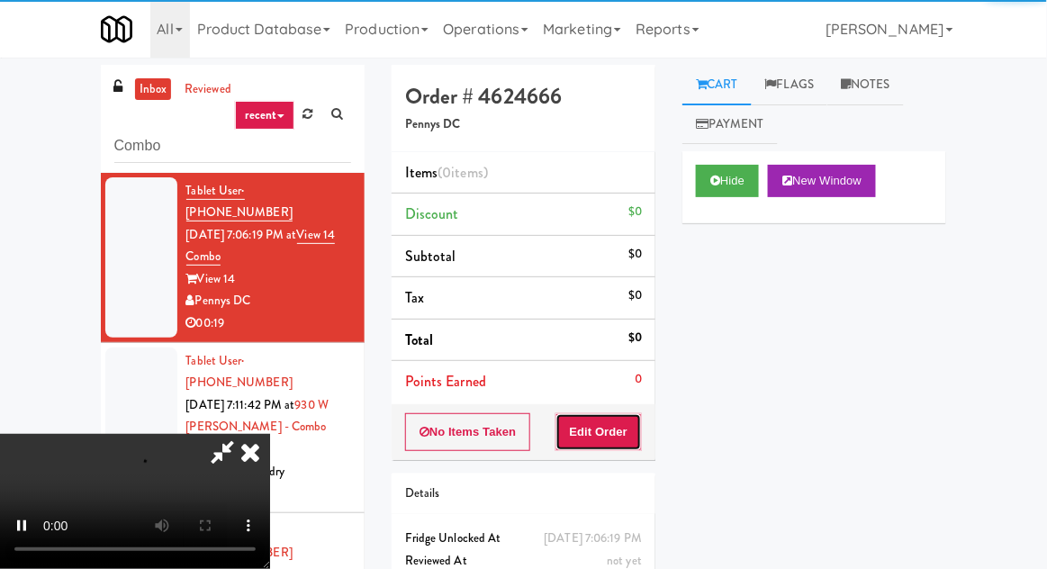
click at [602, 434] on button "Edit Order" at bounding box center [598, 432] width 87 height 38
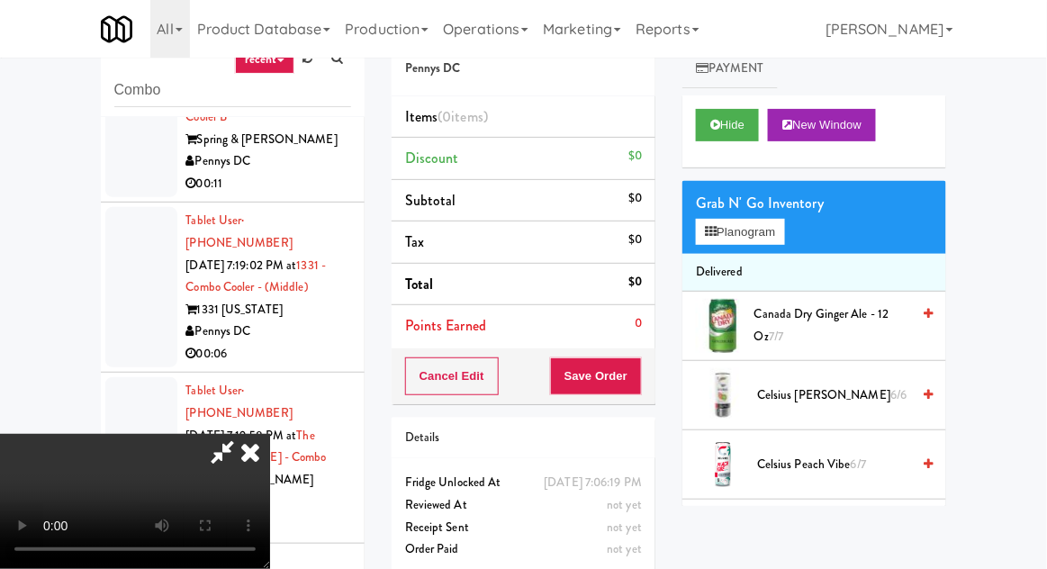
scroll to position [69, 0]
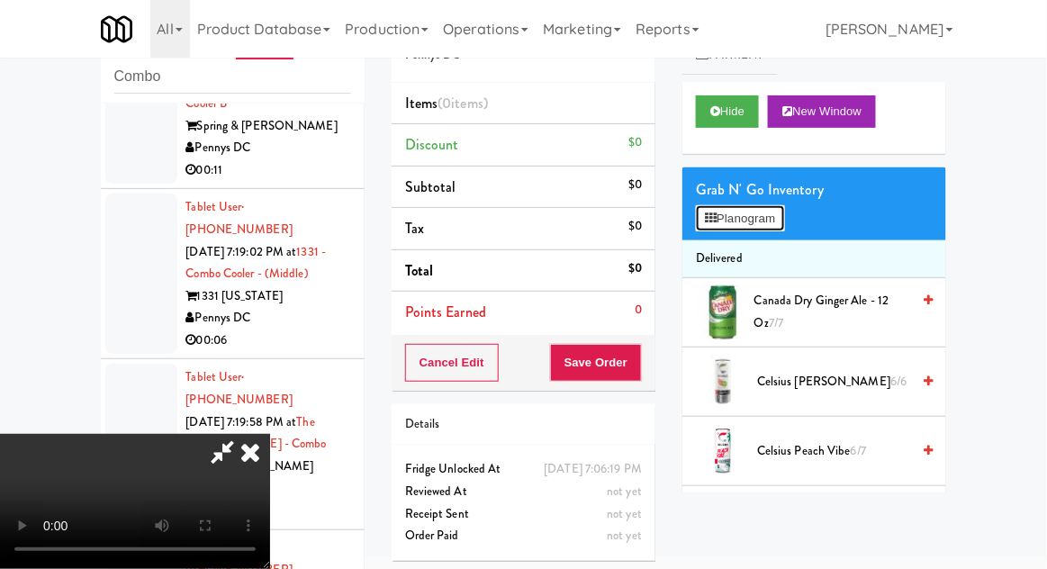
click at [768, 228] on button "Planogram" at bounding box center [740, 218] width 88 height 27
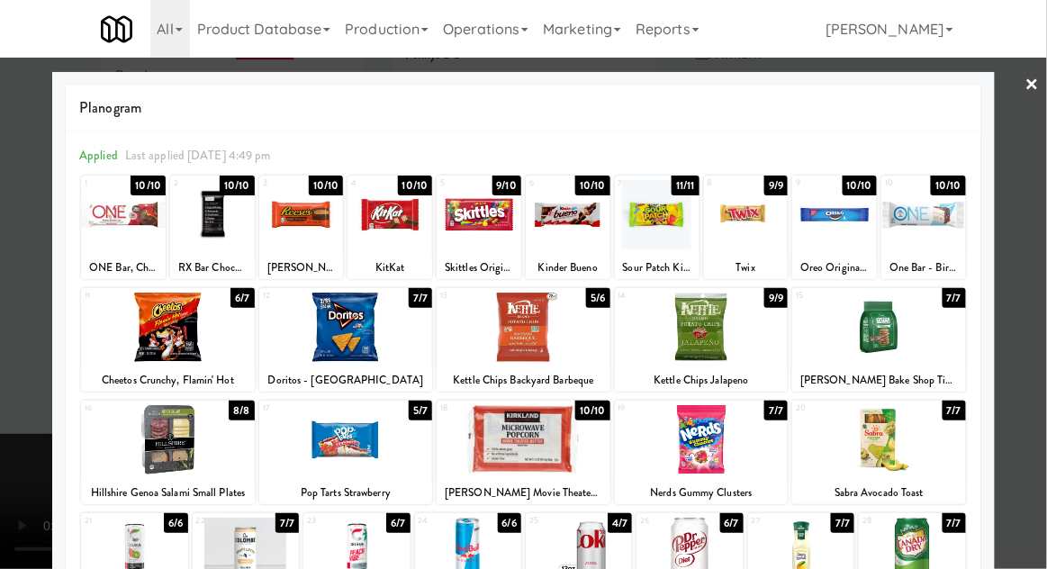
click at [915, 550] on div at bounding box center [912, 552] width 106 height 69
click at [9, 387] on div at bounding box center [523, 284] width 1047 height 569
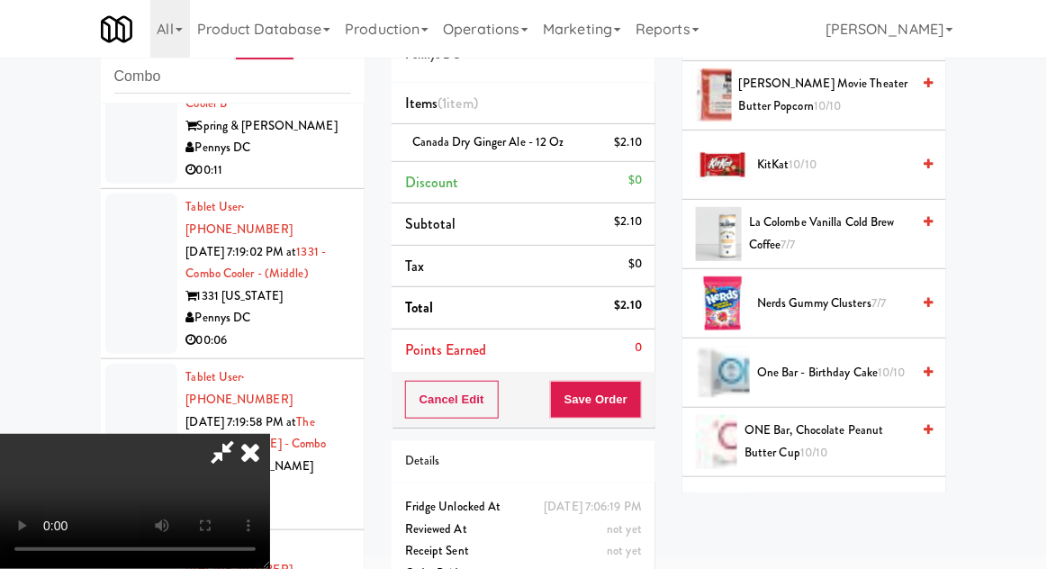
scroll to position [1259, 0]
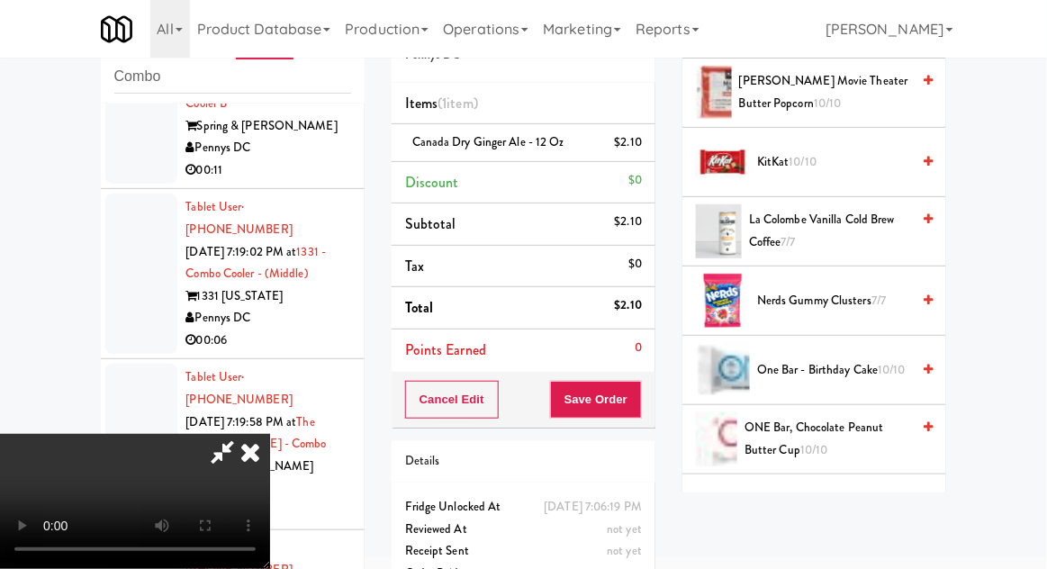
click at [833, 301] on span "Nerds Gummy Clusters 7/7" at bounding box center [833, 301] width 153 height 23
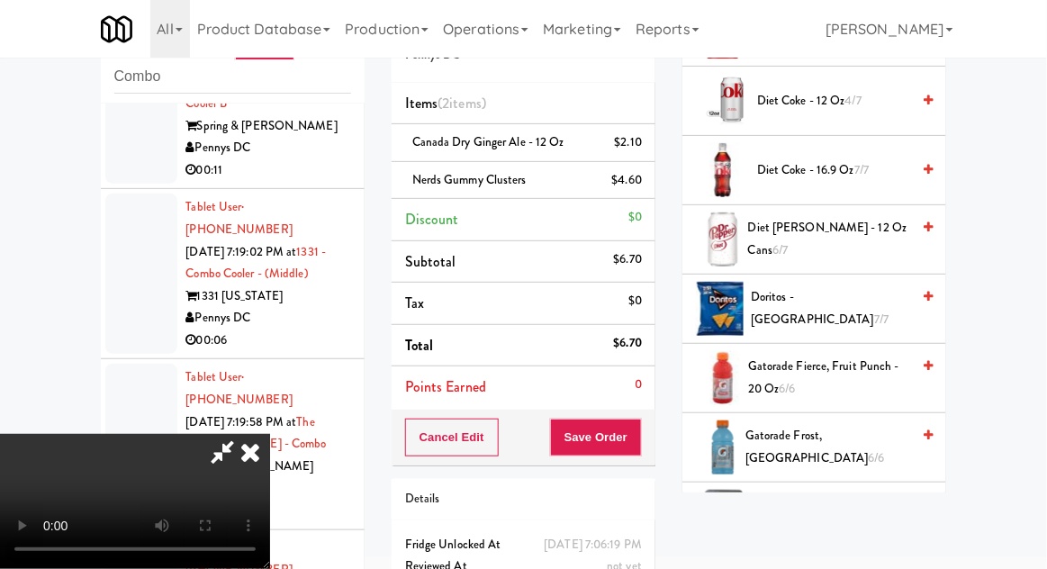
scroll to position [560, 0]
click at [849, 300] on span "Doritos - Cool Ranch 7/7" at bounding box center [830, 306] width 159 height 44
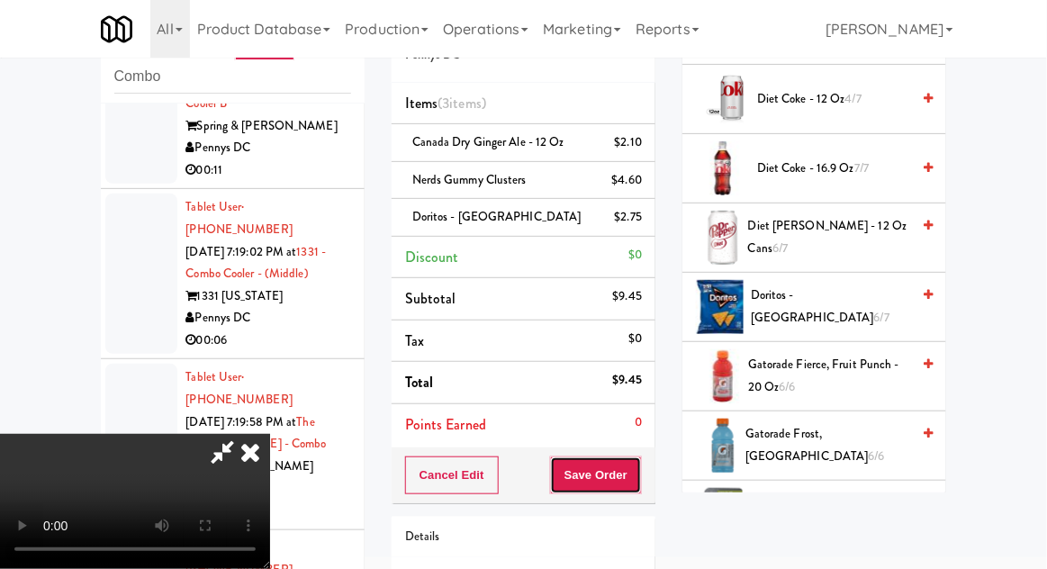
click at [639, 480] on button "Save Order" at bounding box center [596, 475] width 92 height 38
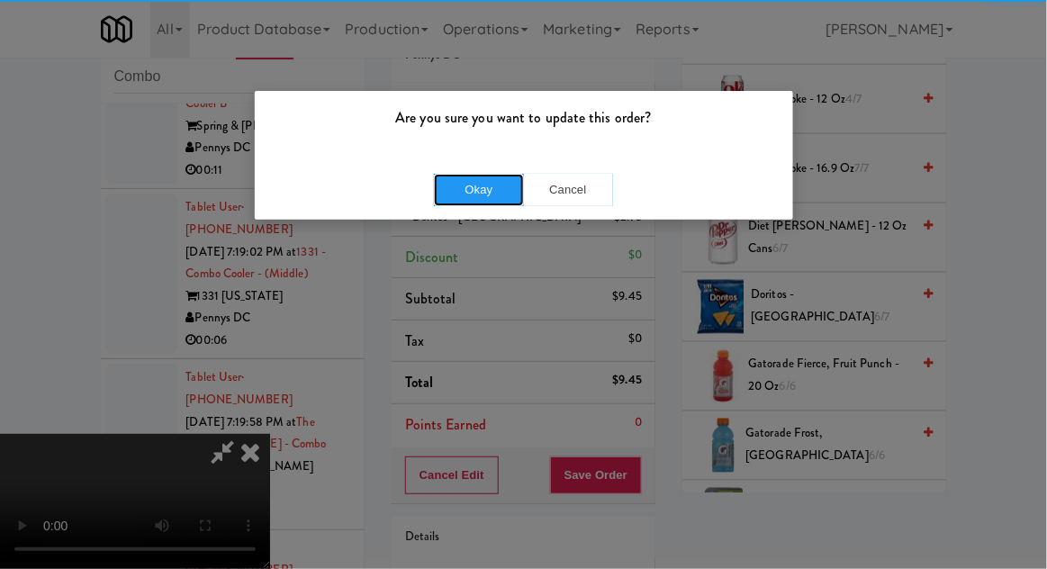
click at [459, 194] on button "Okay" at bounding box center [479, 190] width 90 height 32
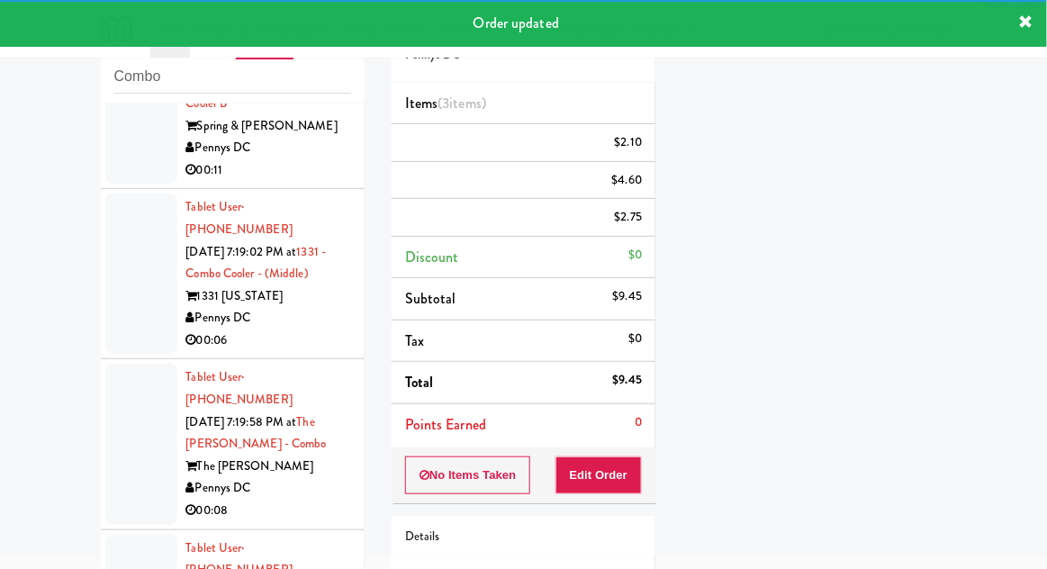
scroll to position [684, 0]
